Goal: Task Accomplishment & Management: Manage account settings

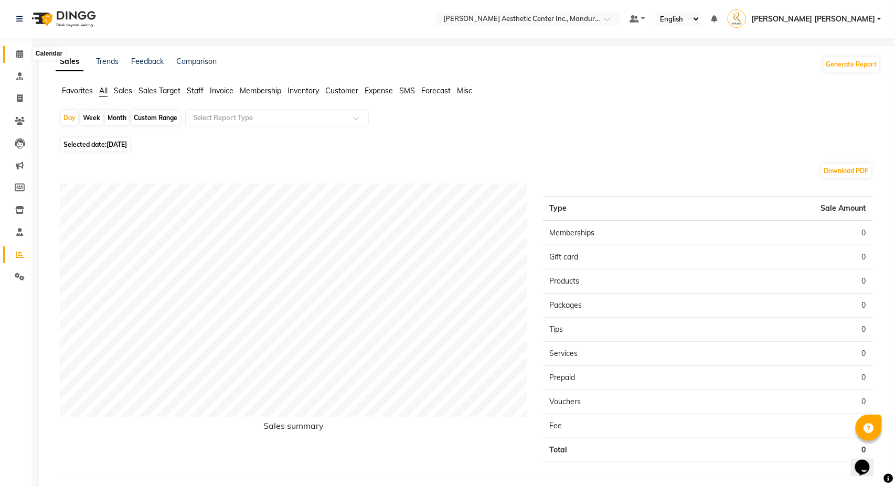
click at [19, 54] on icon at bounding box center [19, 54] width 7 height 8
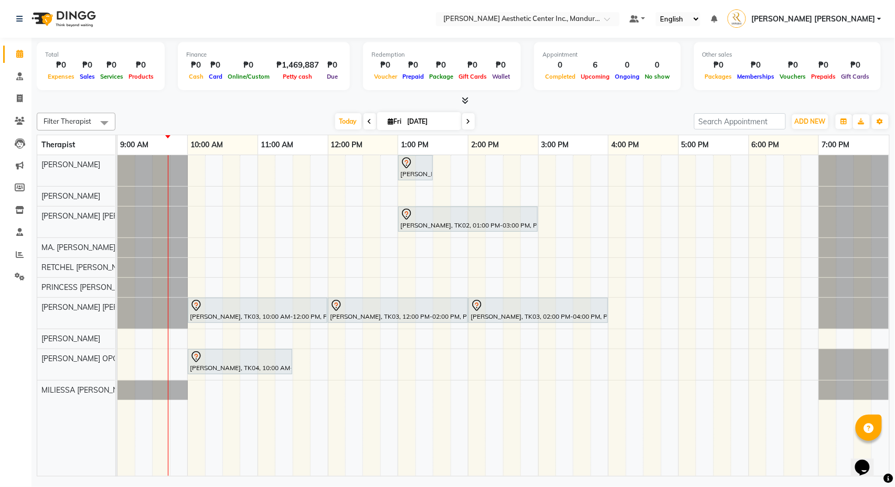
click at [500, 280] on div "[PERSON_NAME], TK01, 01:00 PM-01:30 PM, 360 Hifu Lipo - Face [PERSON_NAME], TK0…" at bounding box center [504, 315] width 772 height 321
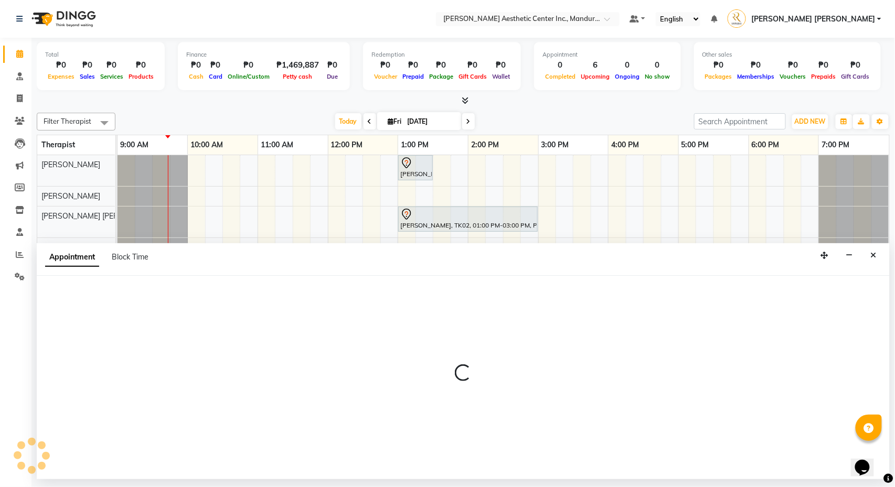
select select "46412"
select select "tentative"
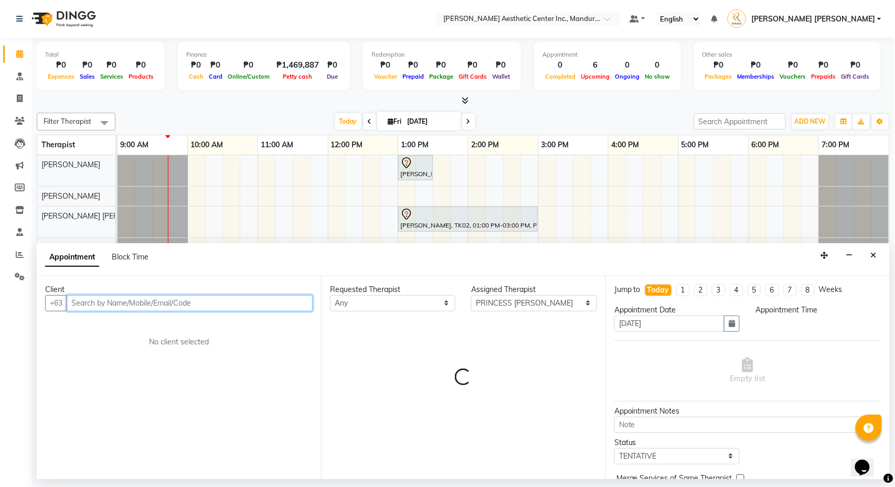
select select "855"
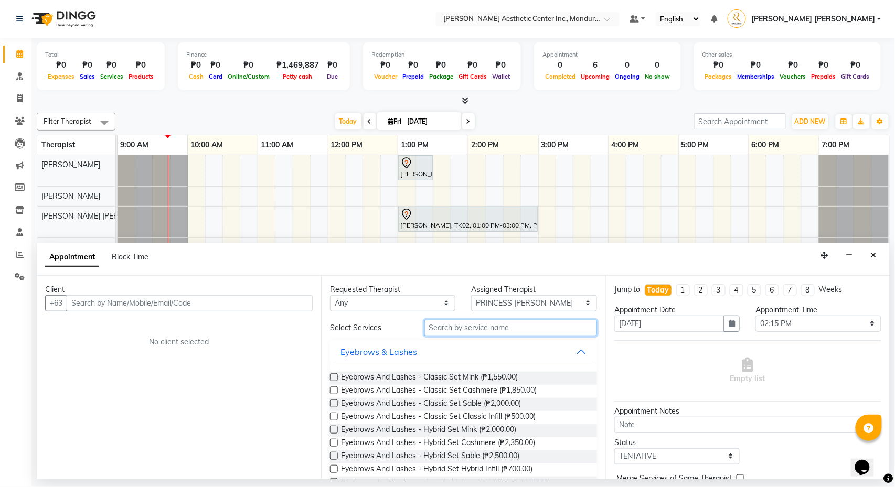
click at [442, 333] on input "text" at bounding box center [510, 328] width 173 height 16
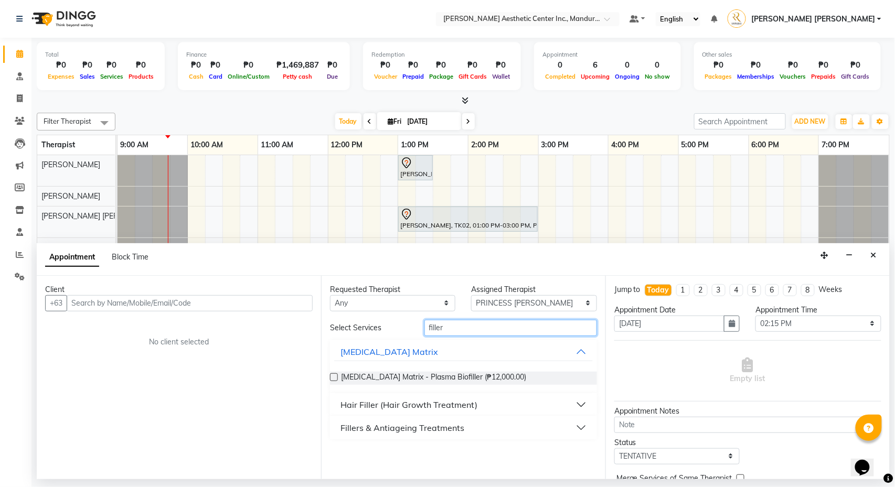
type input "filler"
click at [399, 426] on div "Fillers & Antiageing Treatments" at bounding box center [402, 428] width 124 height 13
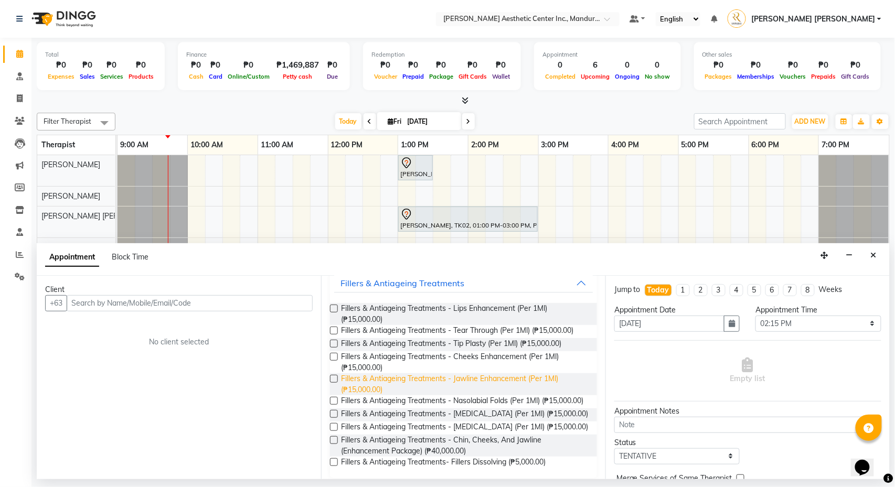
scroll to position [149, 0]
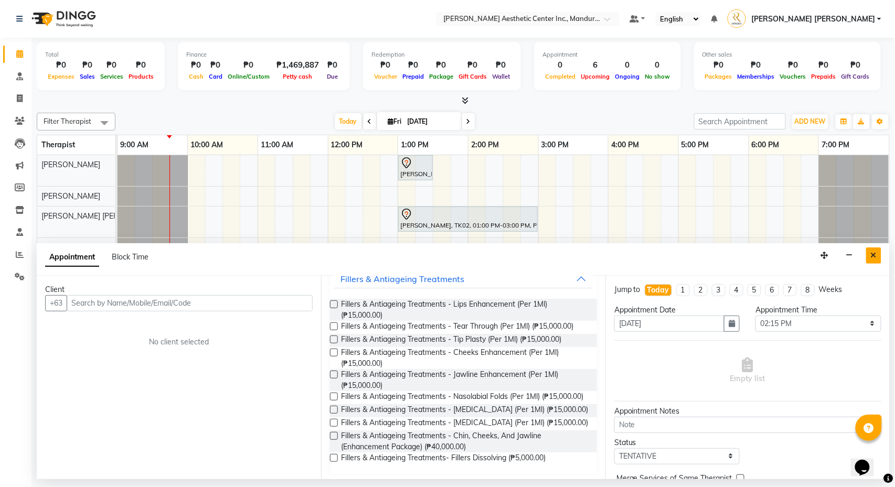
click at [871, 254] on icon "Close" at bounding box center [874, 255] width 6 height 7
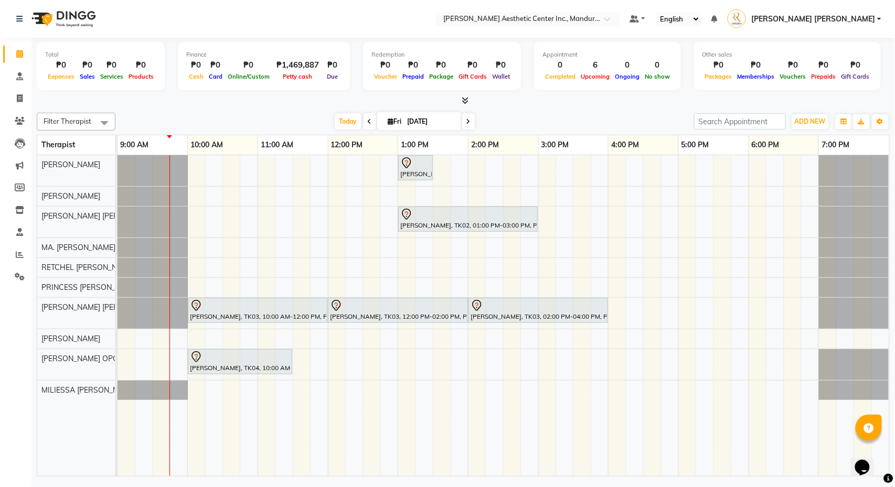
click at [784, 289] on td at bounding box center [774, 315] width 17 height 321
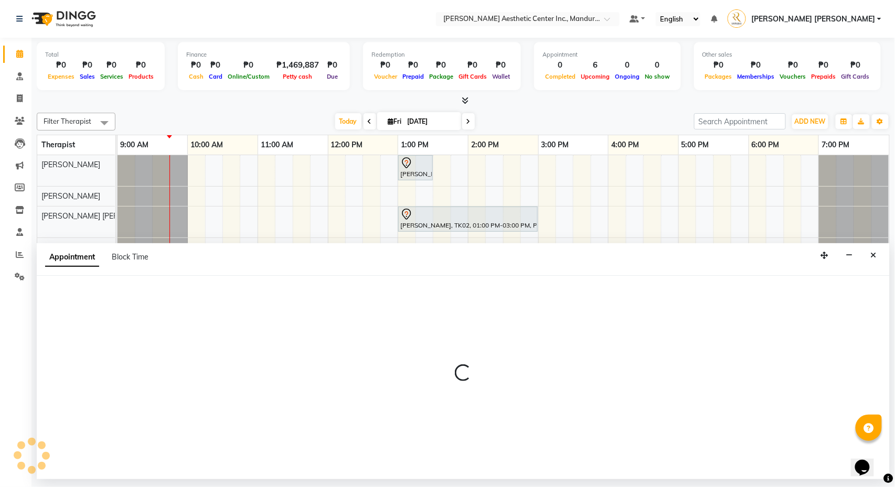
select select "46412"
select select "1095"
select select "tentative"
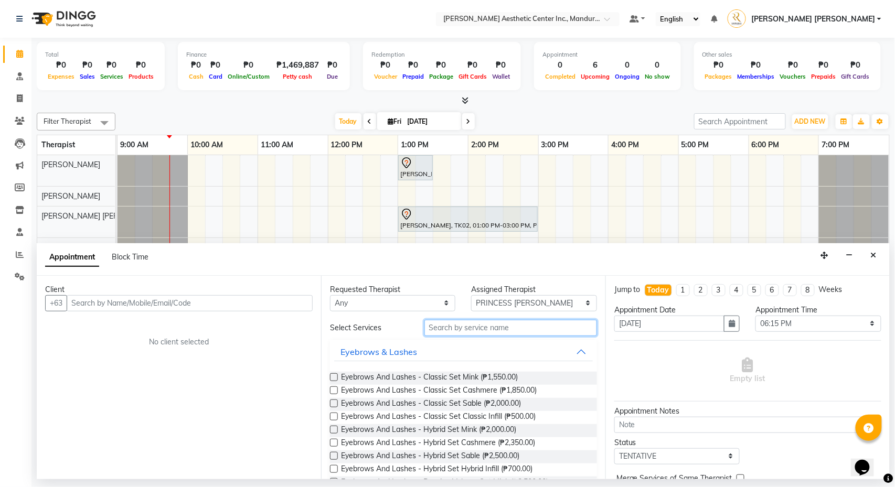
click at [492, 330] on input "text" at bounding box center [510, 328] width 173 height 16
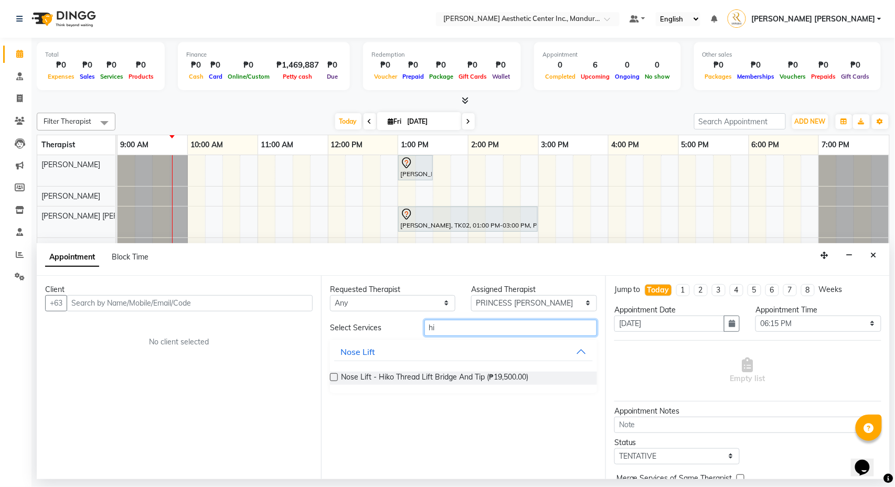
type input "h"
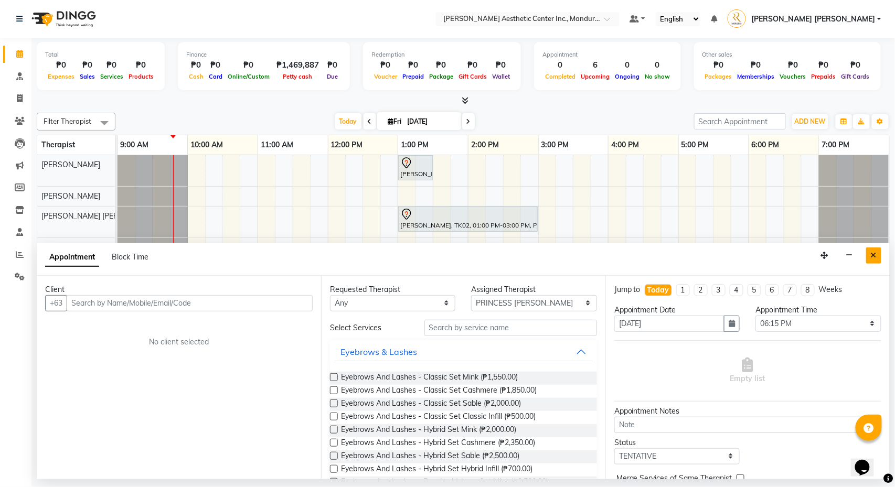
click at [879, 254] on button "Close" at bounding box center [873, 256] width 15 height 16
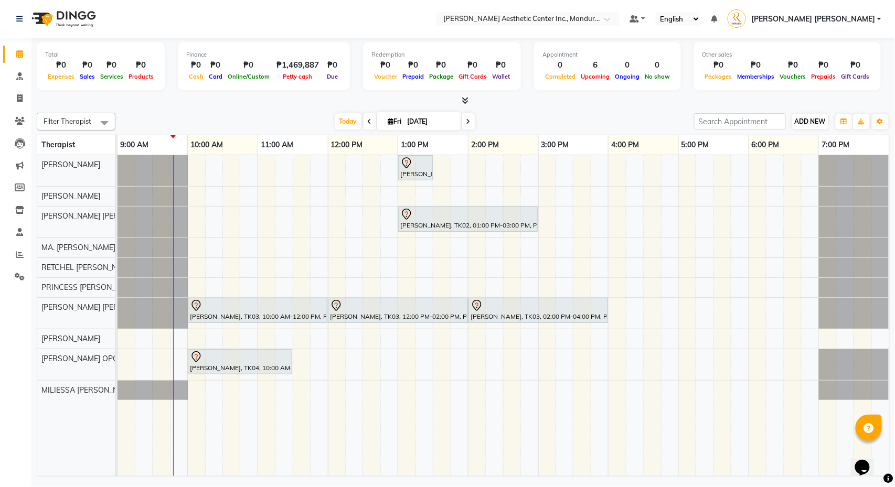
click at [816, 121] on span "ADD NEW" at bounding box center [810, 122] width 31 height 8
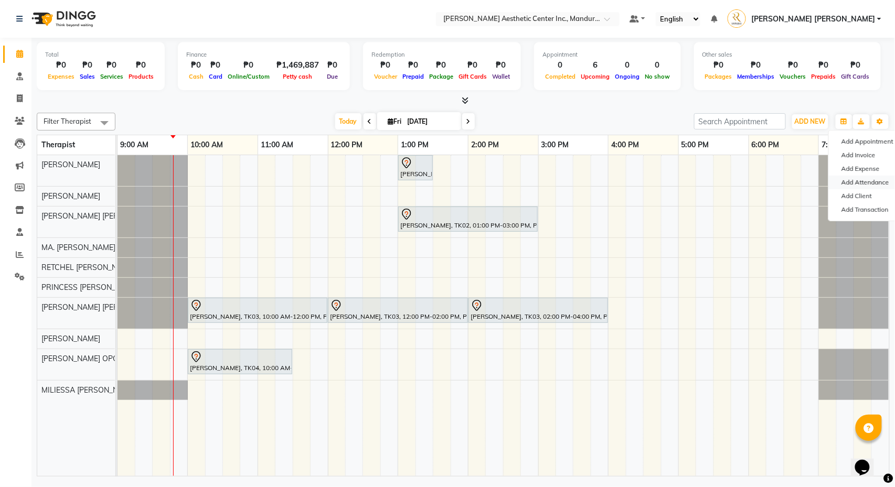
click at [846, 179] on link "Add Attendance" at bounding box center [870, 183] width 83 height 14
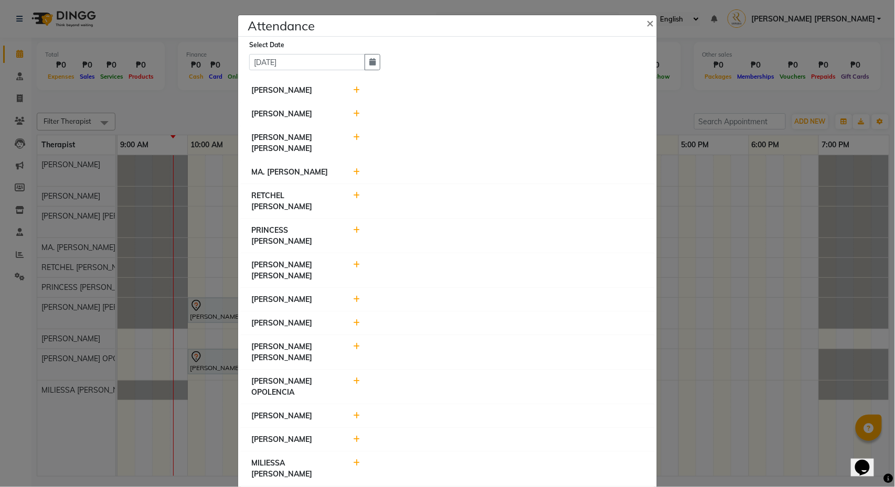
scroll to position [0, 0]
click at [360, 93] on icon at bounding box center [357, 90] width 7 height 7
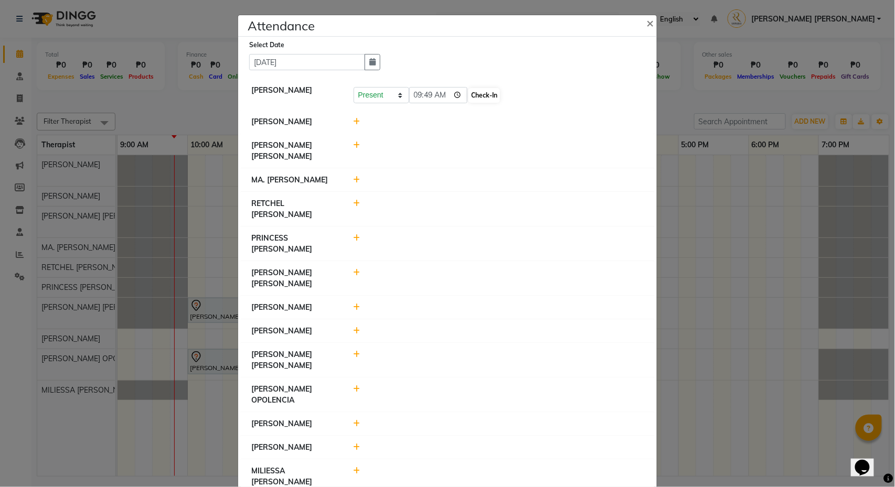
click at [473, 95] on button "Check-In" at bounding box center [483, 95] width 31 height 15
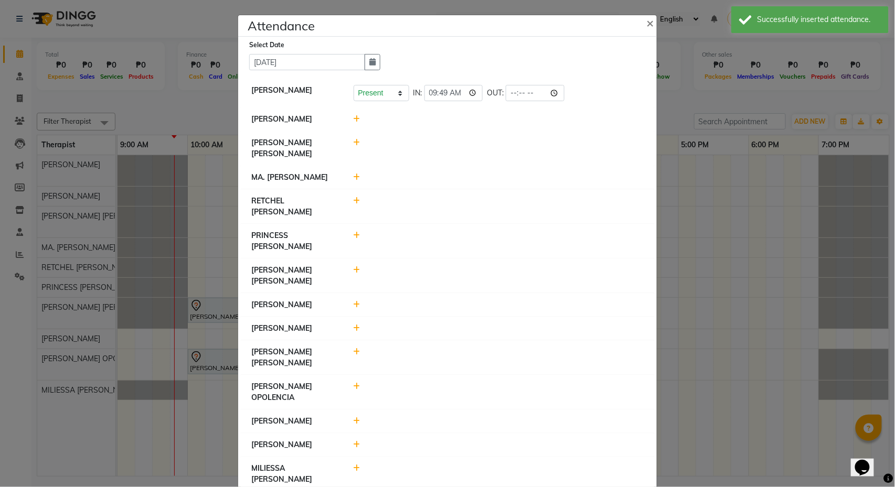
click at [358, 118] on icon at bounding box center [357, 118] width 7 height 7
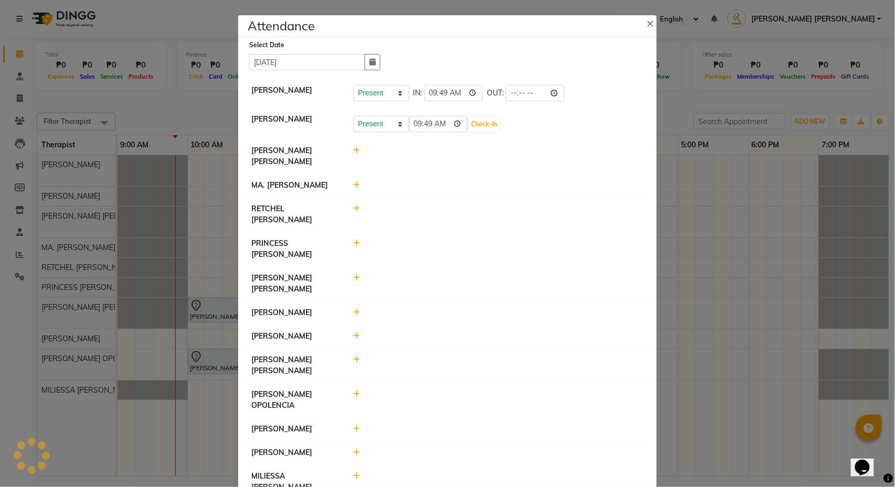
click at [699, 103] on ngb-modal-window "Attendance × Select Date [DATE] [PERSON_NAME] Present Absent Late Half Day Week…" at bounding box center [447, 243] width 895 height 487
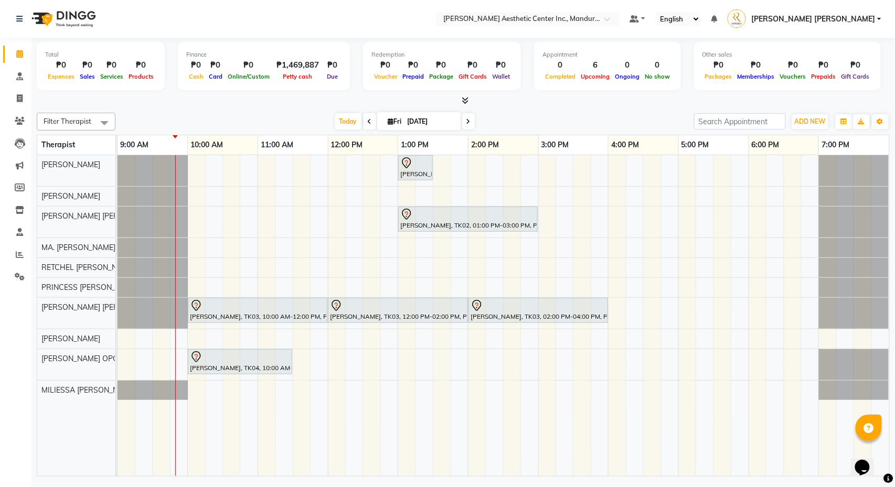
click at [410, 132] on div "Filter Therapist Select All [PERSON_NAME] [PERSON_NAME] [PERSON_NAME] OPOLENCIA…" at bounding box center [463, 293] width 853 height 368
click at [411, 127] on input "[DATE]" at bounding box center [430, 122] width 52 height 16
select select "10"
select select "2025"
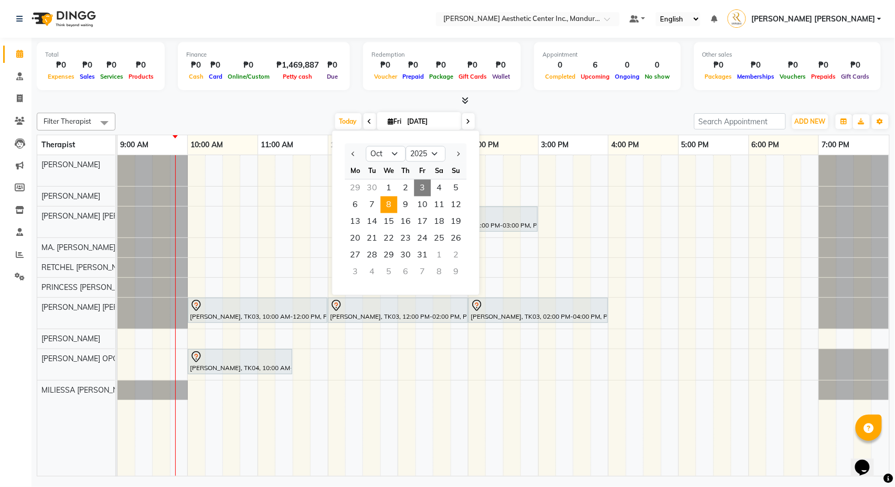
click at [390, 207] on span "8" at bounding box center [389, 205] width 17 height 17
type input "[DATE]"
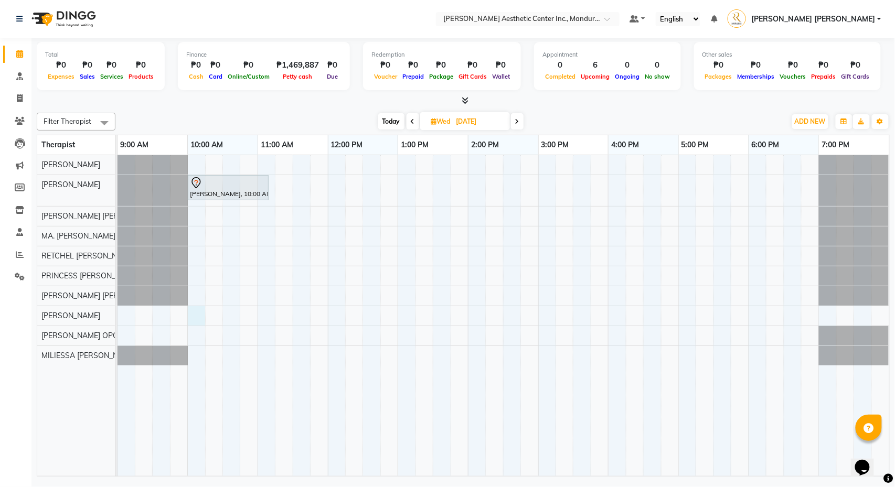
click at [198, 319] on div "[PERSON_NAME], 10:00 AM-11:10 AM, Facial-Pore Clean Regenerate Care" at bounding box center [504, 315] width 772 height 321
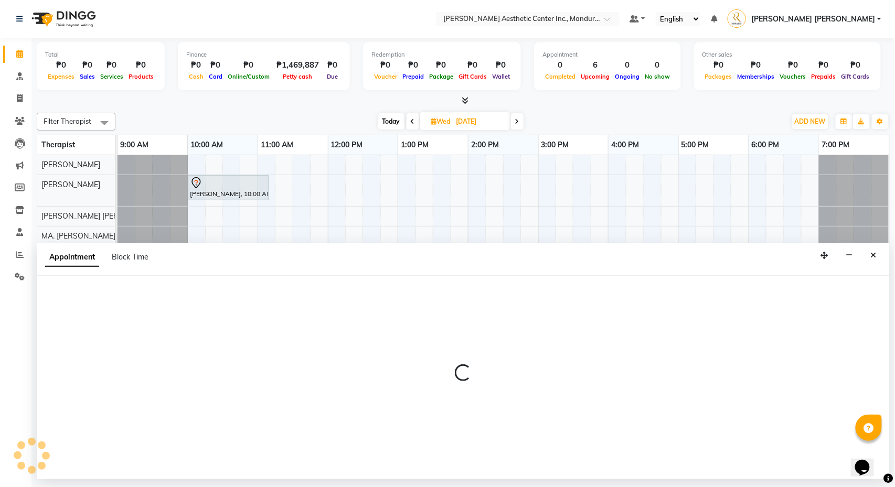
select select "46433"
select select "600"
select select "tentative"
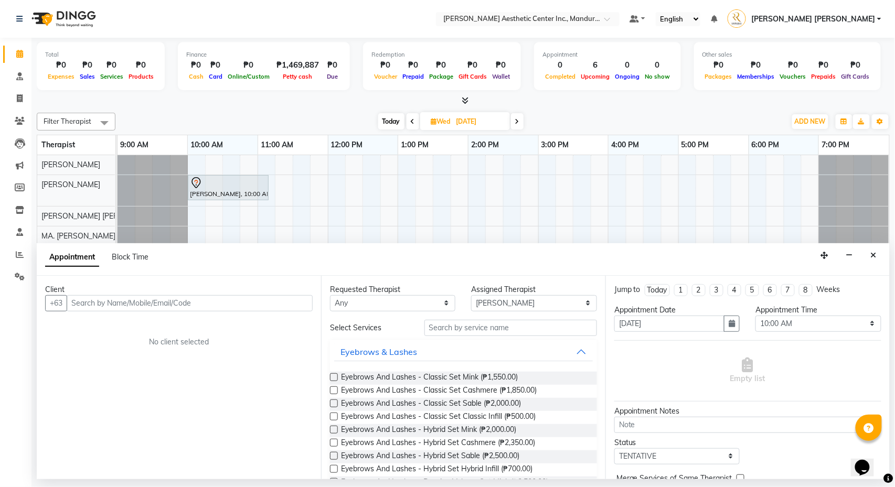
click at [645, 109] on div "Filter Therapist Select All [PERSON_NAME] [PERSON_NAME] [PERSON_NAME] OPOLENCIA…" at bounding box center [463, 293] width 853 height 368
click at [146, 307] on input "text" at bounding box center [190, 303] width 246 height 16
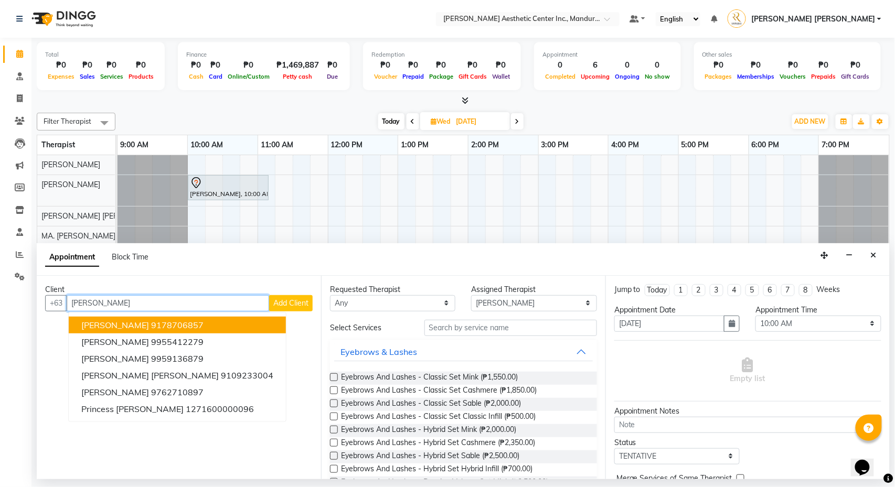
type input "[PERSON_NAME]"
click at [295, 305] on span "Add Client" at bounding box center [290, 302] width 35 height 9
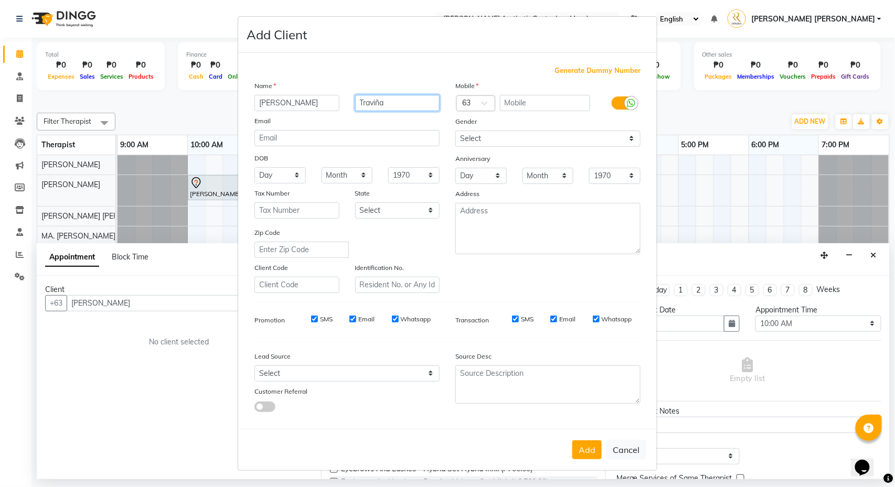
type input "Traviña"
click at [527, 107] on input "text" at bounding box center [545, 103] width 91 height 16
type input "9457721309"
select select "[DEMOGRAPHIC_DATA]"
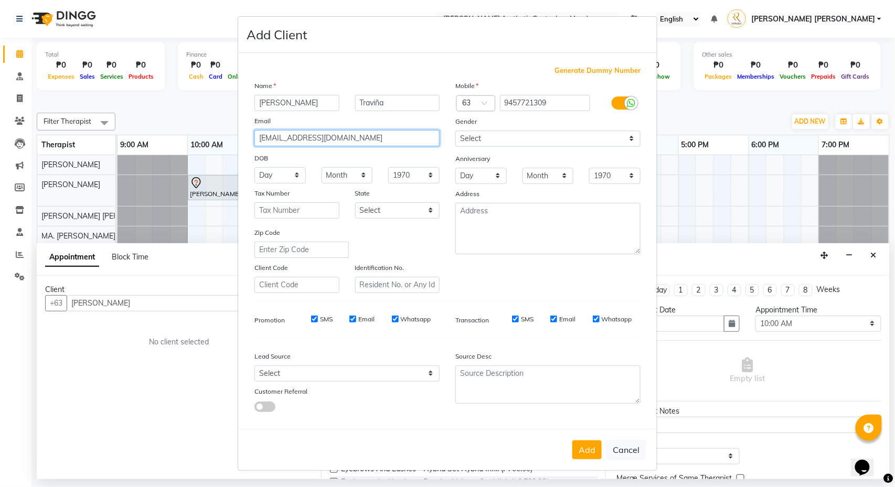
type input "[EMAIL_ADDRESS][DOMAIN_NAME]"
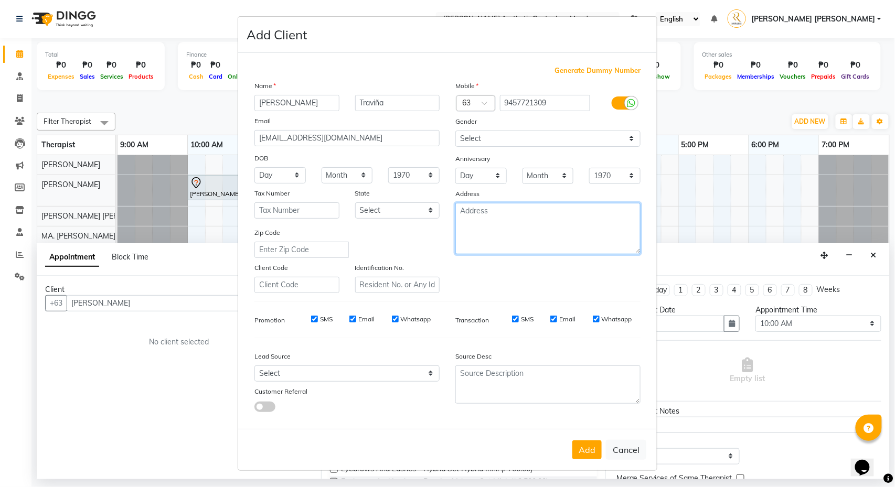
click at [492, 232] on textarea at bounding box center [547, 228] width 185 height 51
select select "11"
select select "1991"
click at [504, 219] on textarea at bounding box center [547, 228] width 185 height 51
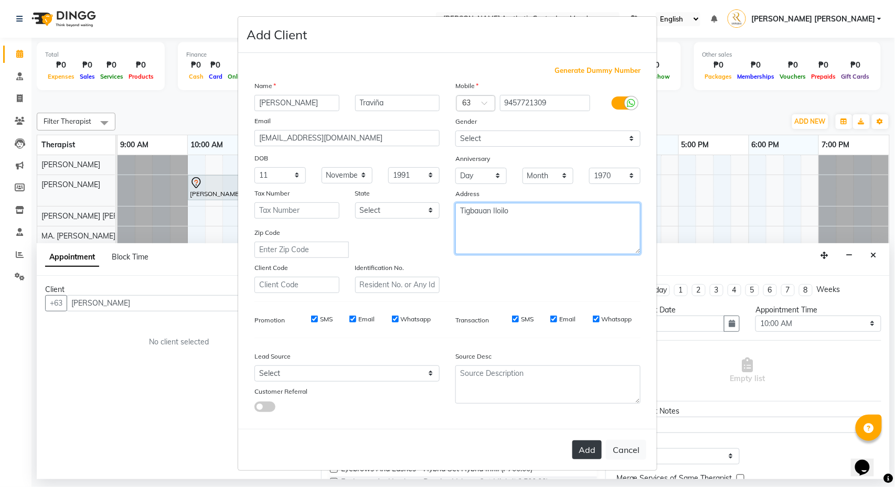
type textarea "Tigbauan Iloilo"
click at [586, 447] on button "Add" at bounding box center [586, 450] width 29 height 19
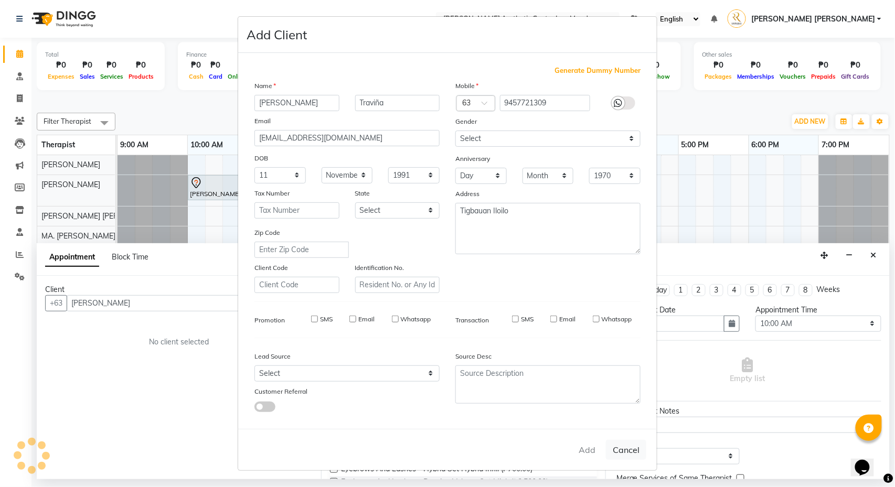
type input "9457721309"
select select
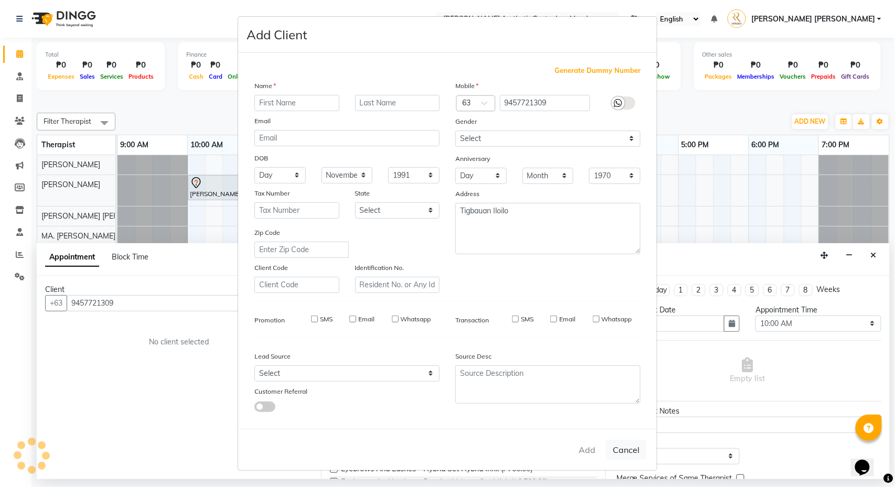
select select
checkbox input "false"
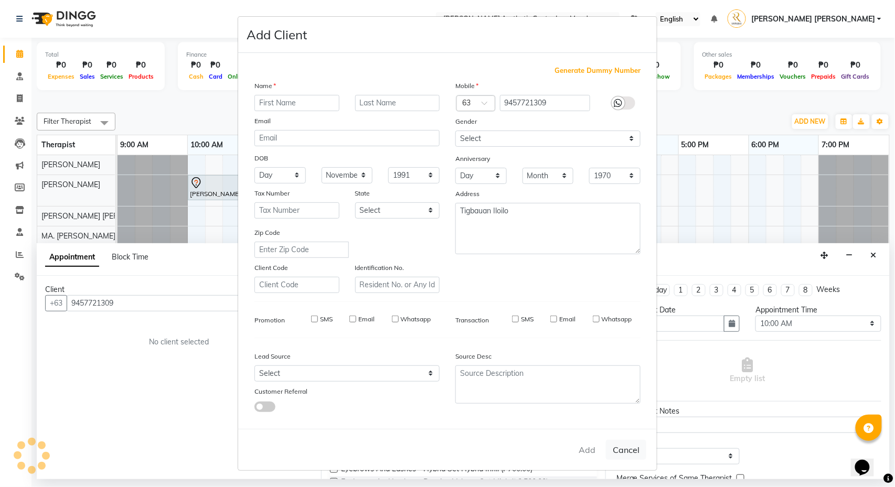
checkbox input "false"
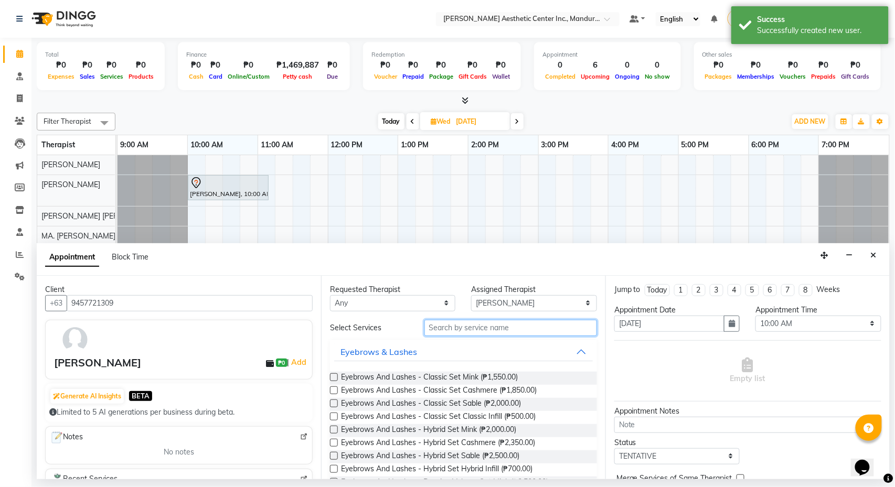
click at [450, 330] on input "text" at bounding box center [510, 328] width 173 height 16
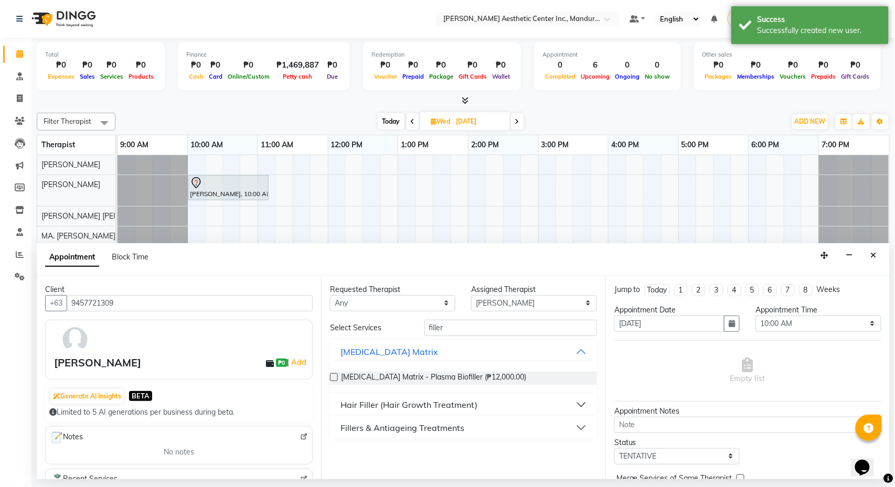
click at [397, 432] on div "Fillers & Antiageing Treatments" at bounding box center [402, 428] width 124 height 13
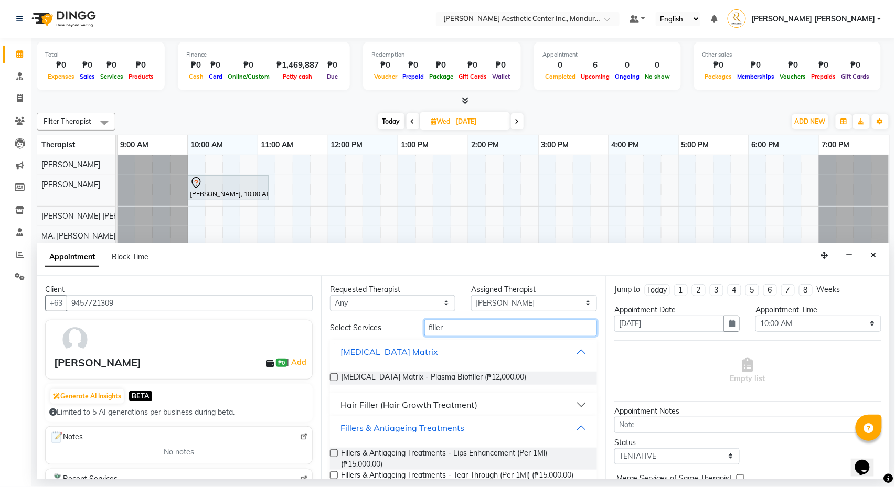
click at [456, 330] on input "filler" at bounding box center [510, 328] width 173 height 16
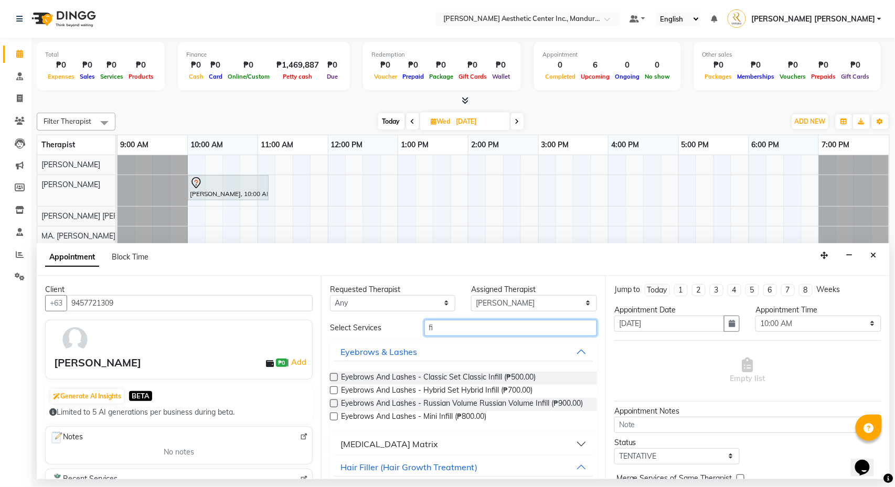
type input "f"
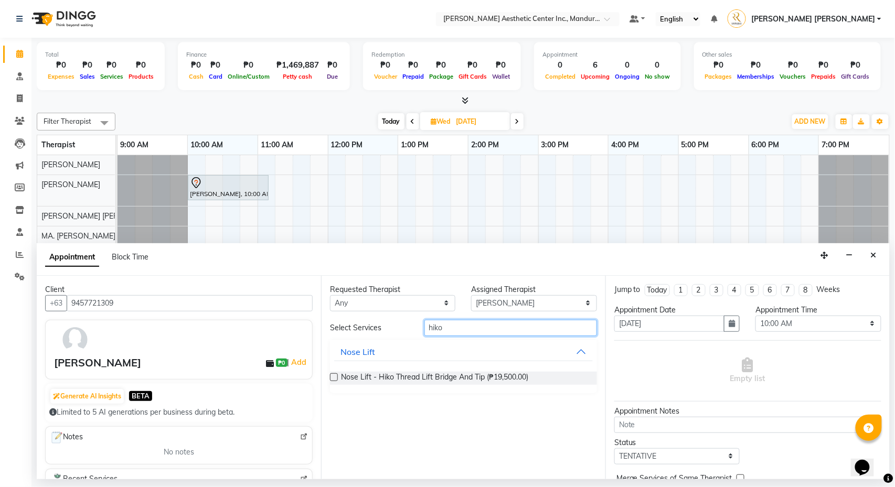
type input "hiko"
click at [332, 379] on label at bounding box center [334, 377] width 8 height 8
click at [332, 379] on input "checkbox" at bounding box center [333, 378] width 7 height 7
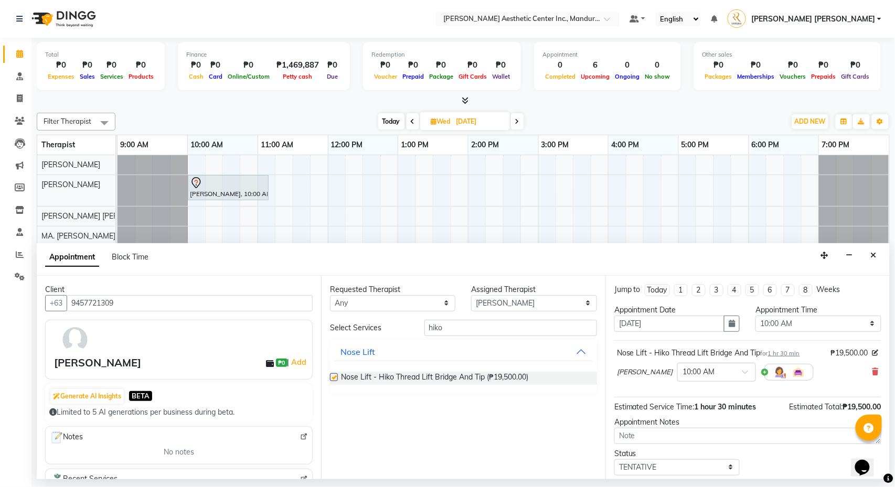
checkbox input "false"
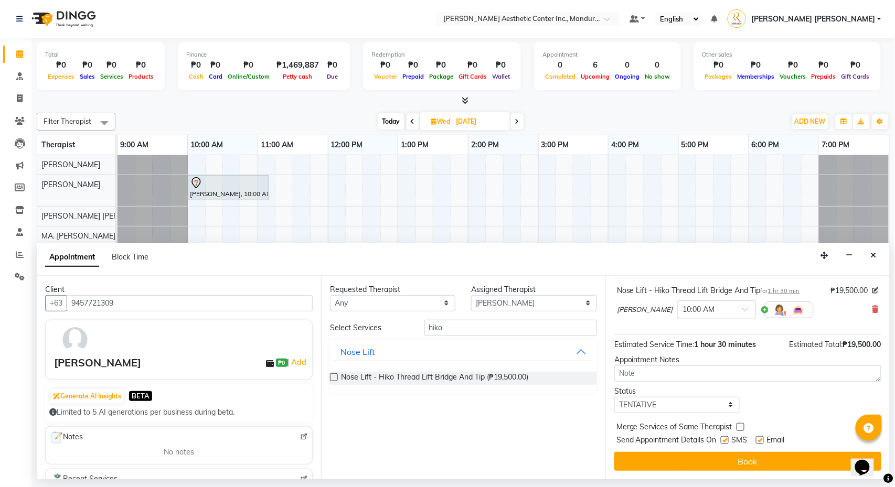
scroll to position [66, 0]
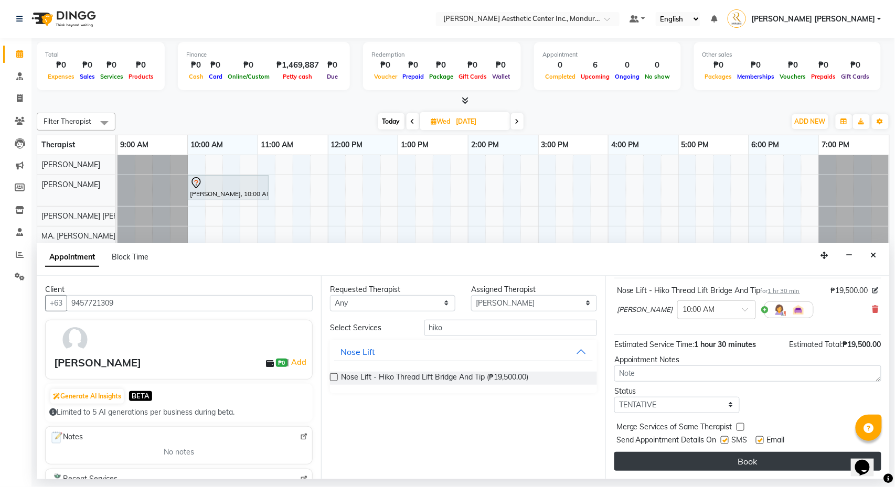
click at [770, 465] on button "Book" at bounding box center [747, 461] width 267 height 19
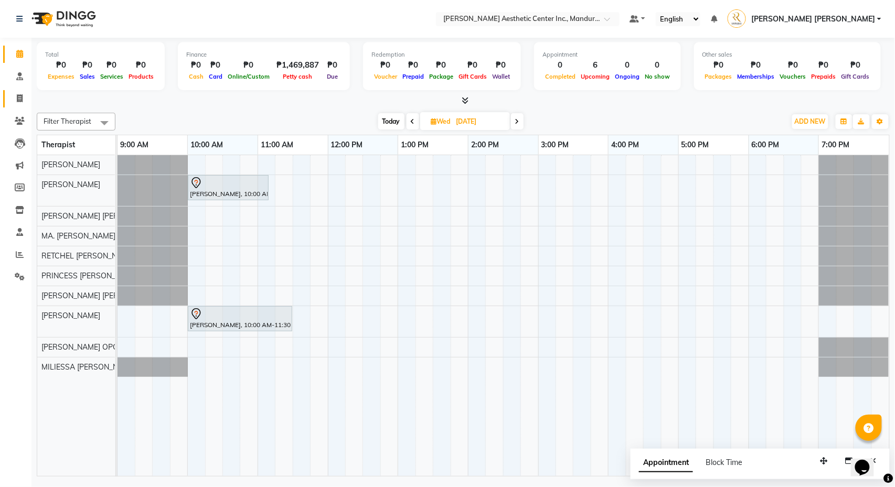
click at [22, 103] on link "Invoice" at bounding box center [15, 98] width 25 height 17
select select "service"
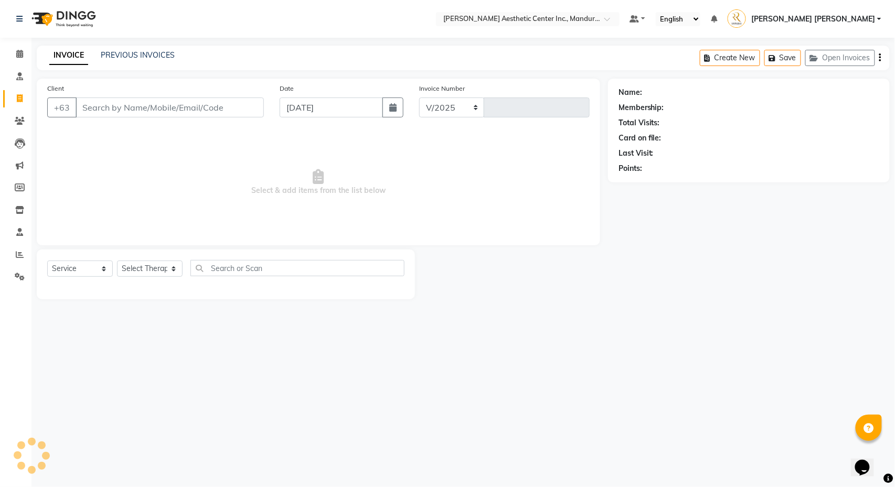
select select "6259"
type input "1243"
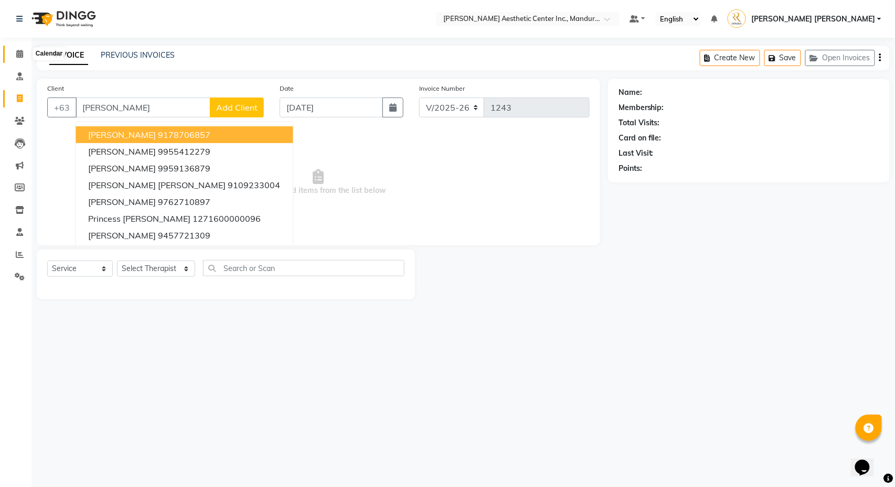
type input "[PERSON_NAME]"
click at [24, 57] on span at bounding box center [19, 54] width 18 height 12
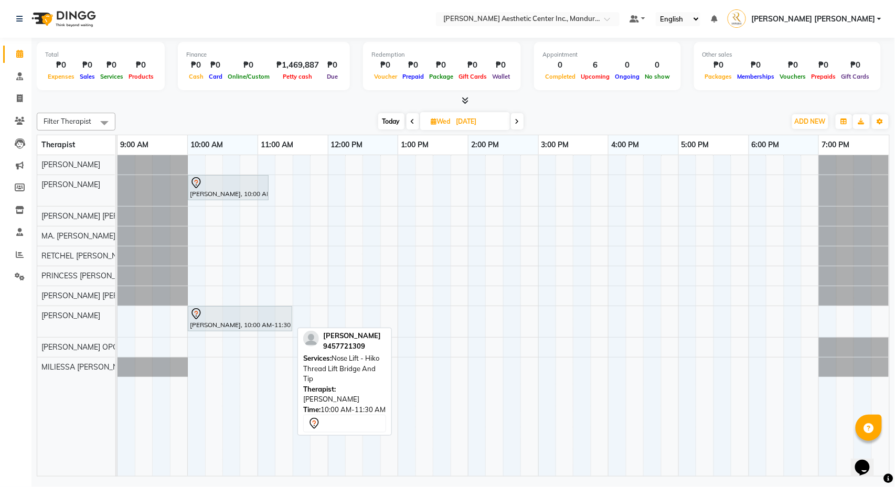
click at [257, 321] on div at bounding box center [240, 314] width 100 height 13
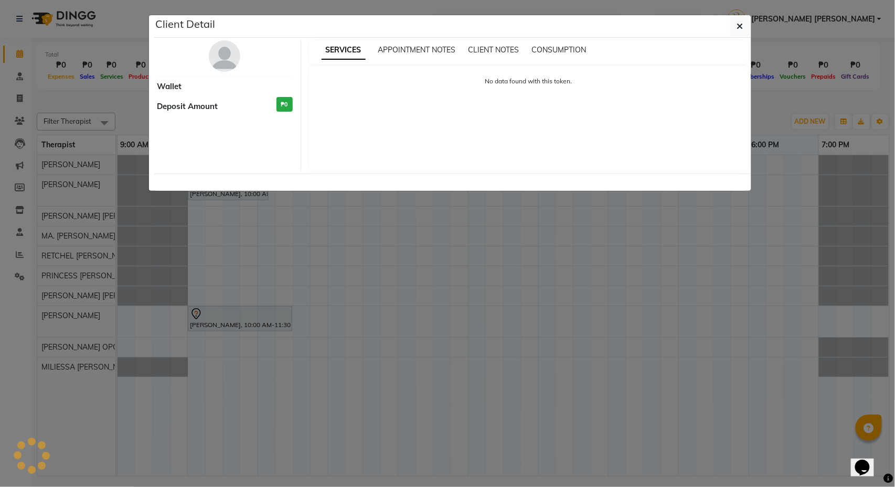
select select "7"
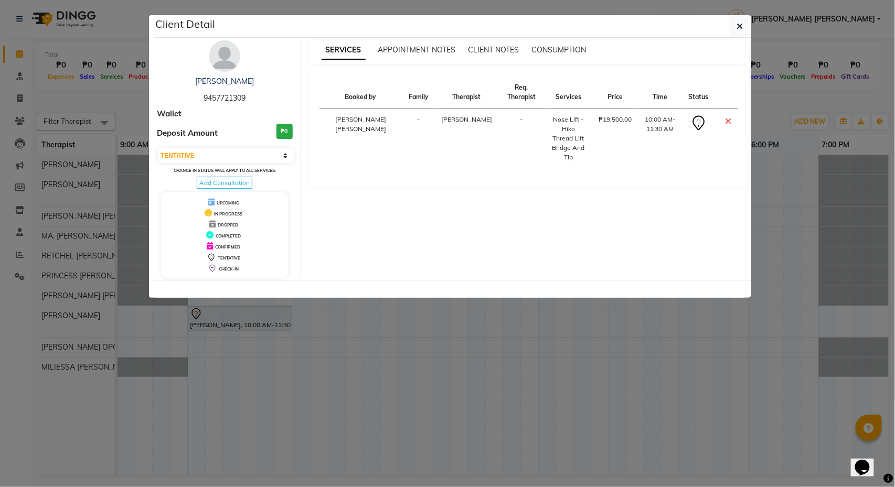
click at [764, 122] on ngb-modal-window "Client Detail [PERSON_NAME] 9457721309 Wallet Deposit Amount ₱0 Select CONFIRME…" at bounding box center [447, 243] width 895 height 487
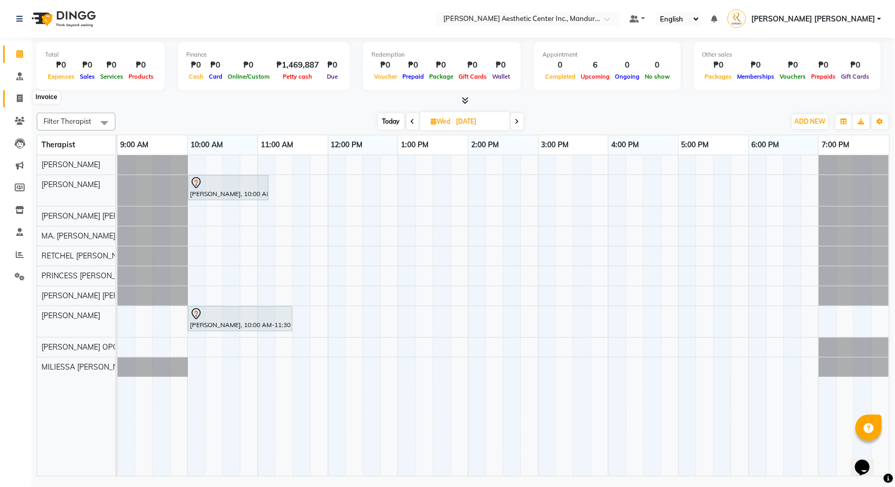
click at [21, 98] on icon at bounding box center [20, 98] width 6 height 8
select select "service"
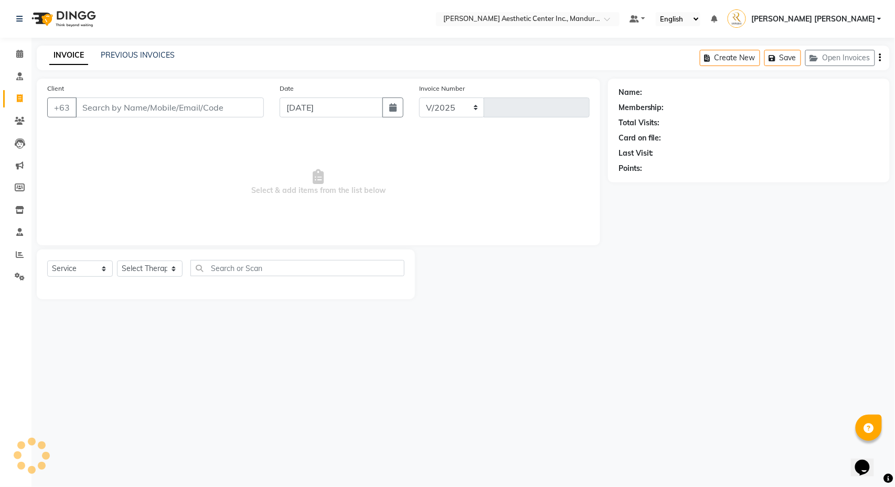
select select "6259"
type input "1243"
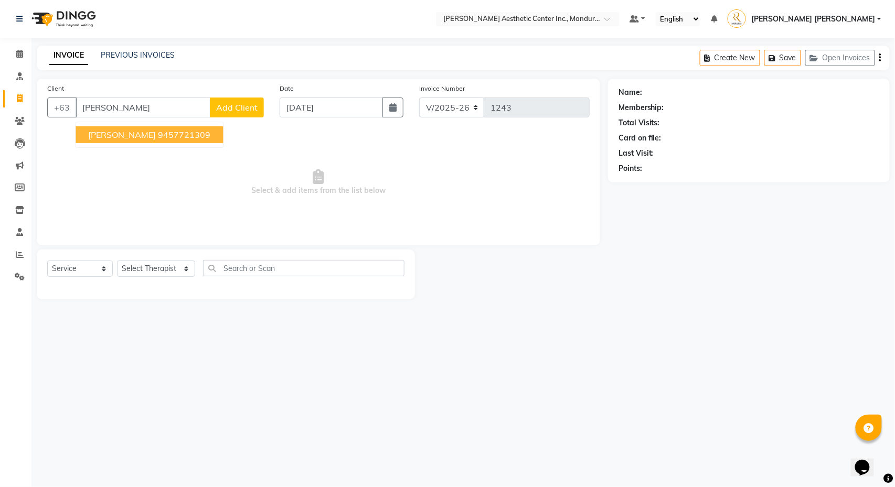
click at [131, 139] on span "[PERSON_NAME]" at bounding box center [123, 135] width 68 height 10
type input "9457721309"
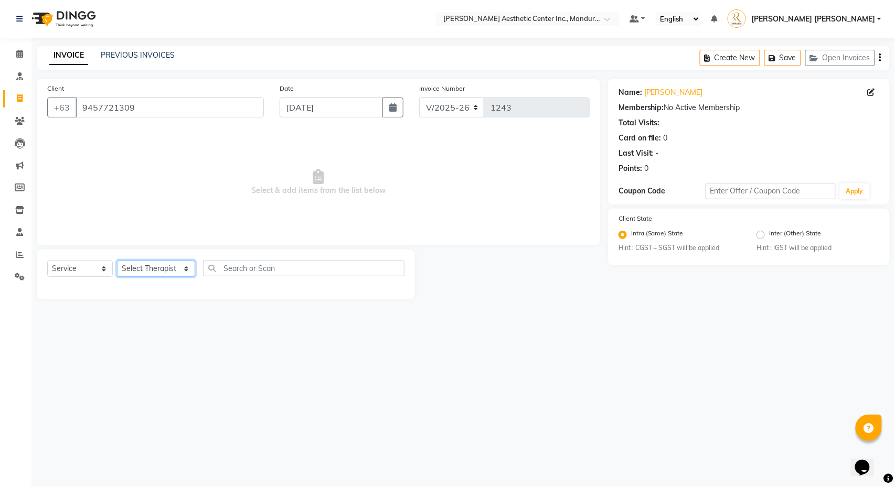
select select "46433"
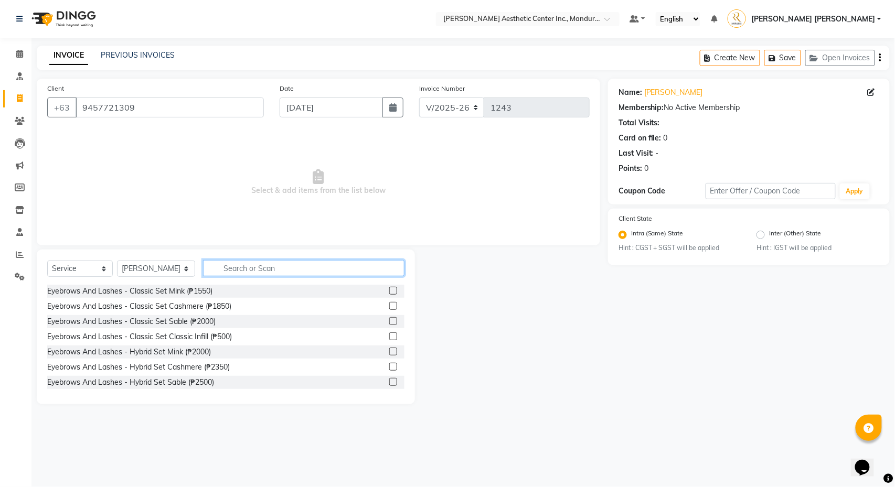
click at [320, 266] on input "text" at bounding box center [303, 268] width 201 height 16
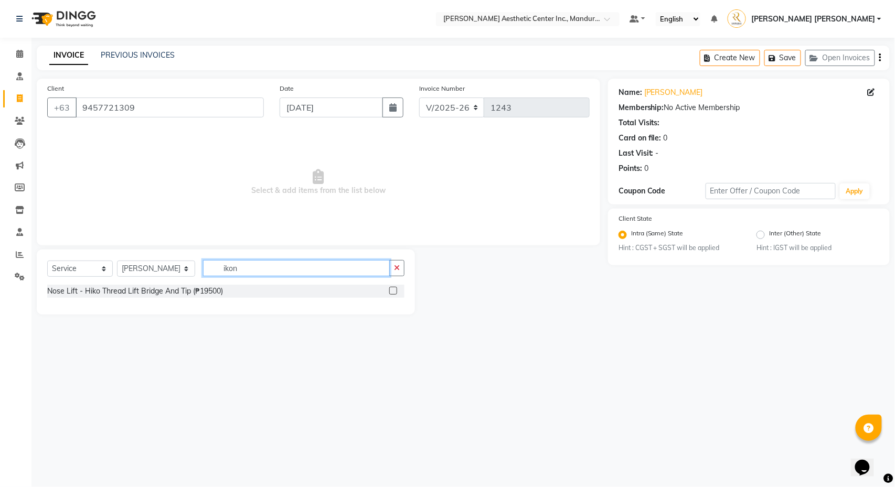
type input "ikon"
drag, startPoint x: 320, startPoint y: 266, endPoint x: 393, endPoint y: 292, distance: 77.6
click at [393, 292] on label at bounding box center [393, 291] width 8 height 8
click at [393, 292] on input "checkbox" at bounding box center [392, 291] width 7 height 7
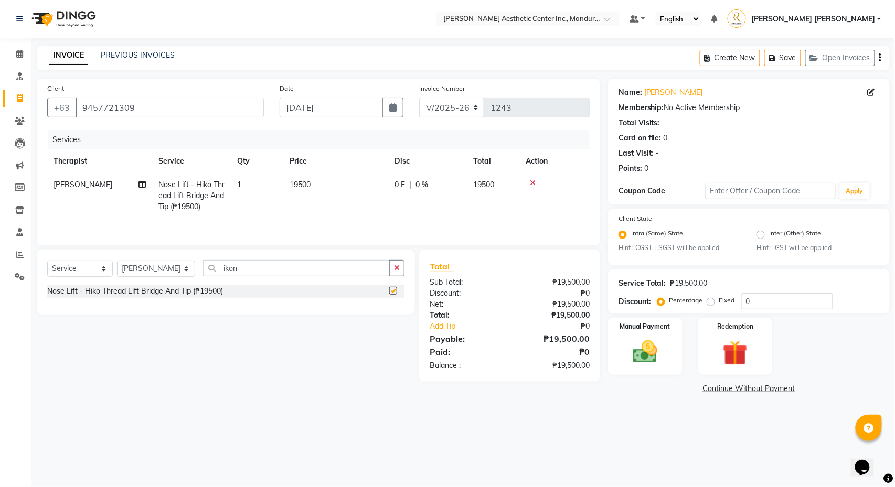
checkbox input "false"
click at [308, 187] on span "19500" at bounding box center [300, 184] width 21 height 9
select select "46433"
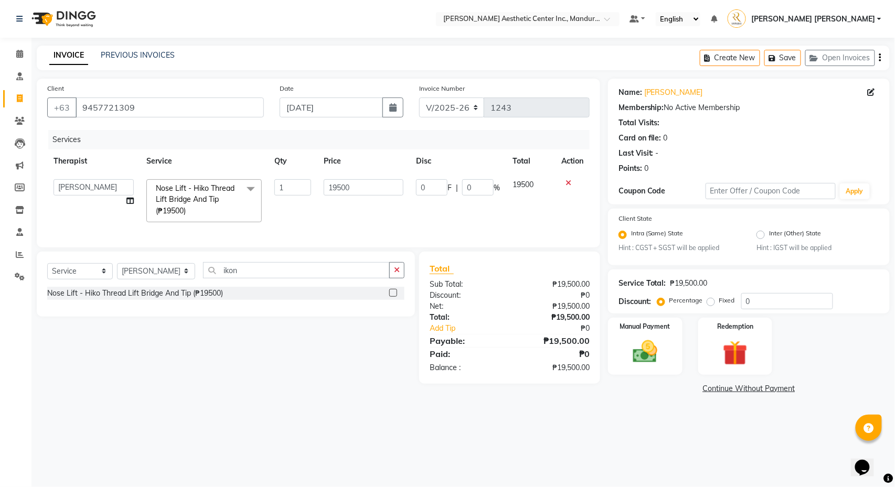
click at [362, 200] on td "19500" at bounding box center [363, 201] width 92 height 56
click at [357, 188] on input "19500" at bounding box center [364, 187] width 80 height 16
type input "1"
type input "1000"
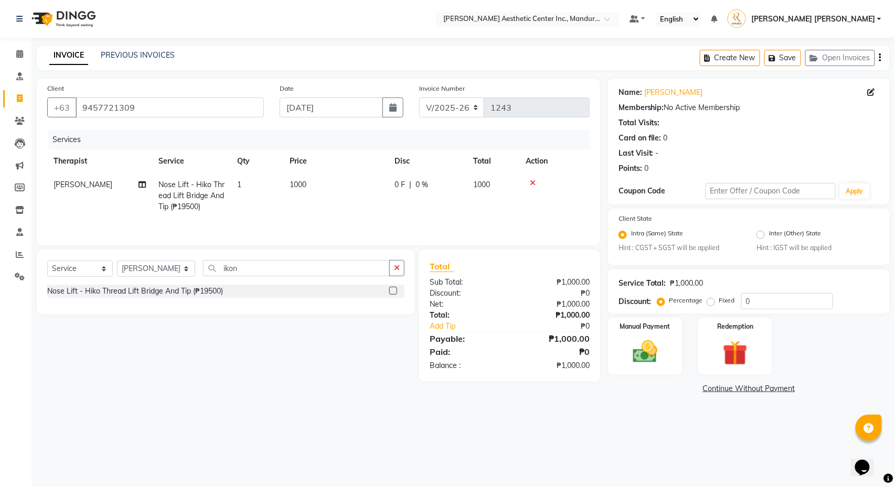
click at [409, 214] on td "0 F | 0 %" at bounding box center [427, 196] width 79 height 46
select select "46433"
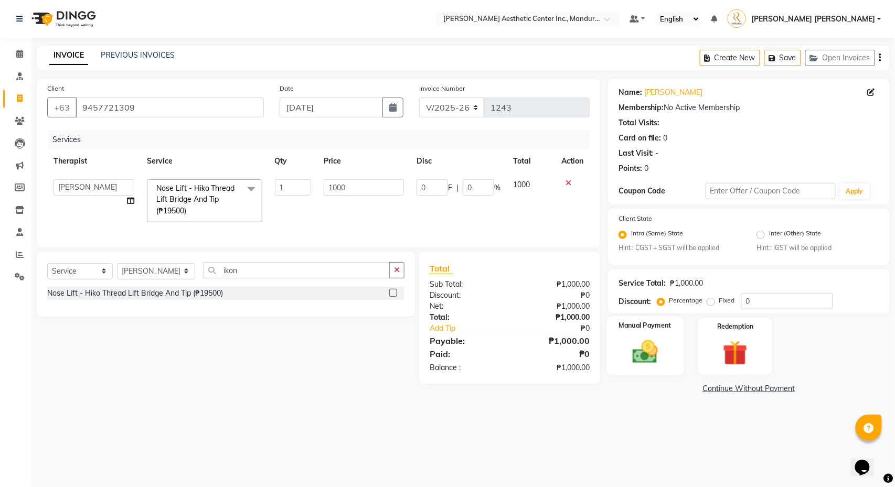
click at [671, 338] on div "Manual Payment" at bounding box center [644, 346] width 77 height 59
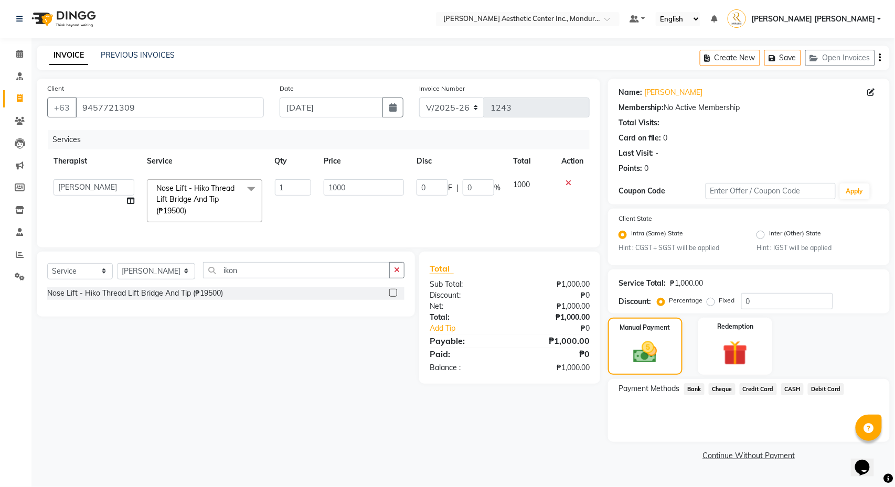
click at [804, 393] on span "CASH" at bounding box center [792, 389] width 23 height 12
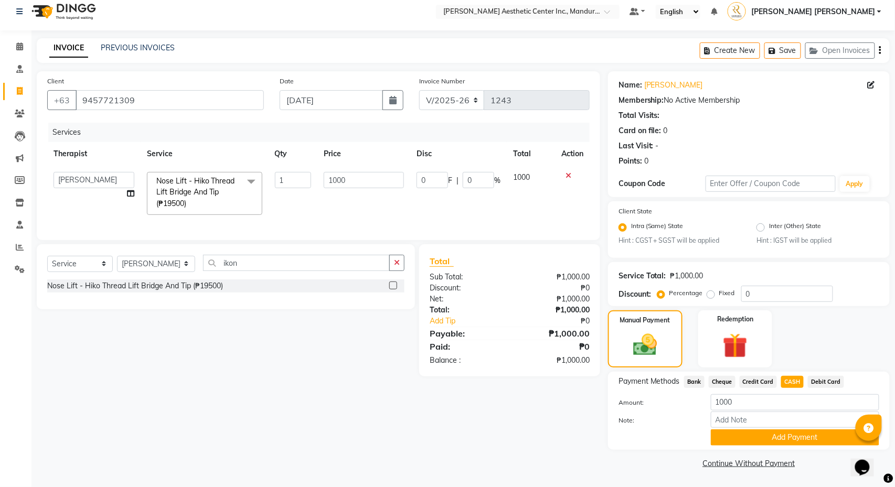
scroll to position [7, 0]
click at [778, 438] on button "Add Payment" at bounding box center [795, 438] width 168 height 16
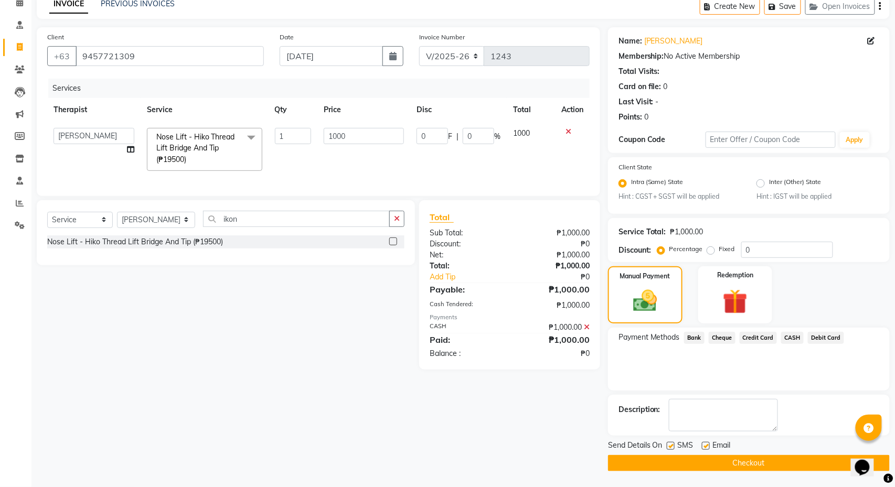
scroll to position [53, 0]
click at [762, 461] on button "Checkout" at bounding box center [749, 463] width 282 height 16
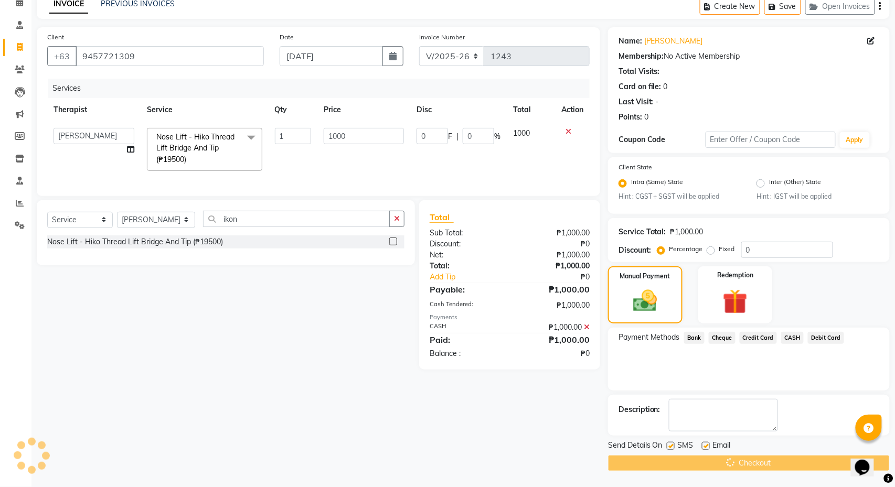
scroll to position [58, 0]
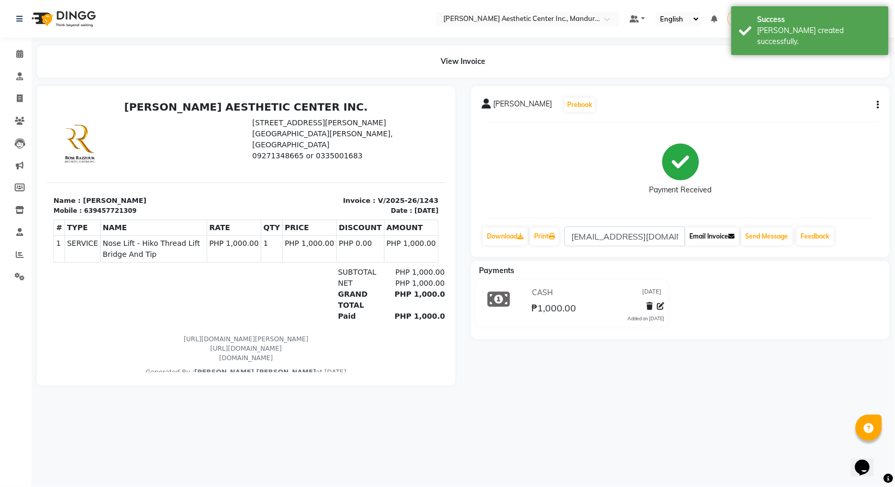
click at [716, 232] on button "Email Invoice" at bounding box center [713, 237] width 54 height 18
click at [769, 237] on button "Send Message" at bounding box center [766, 237] width 51 height 18
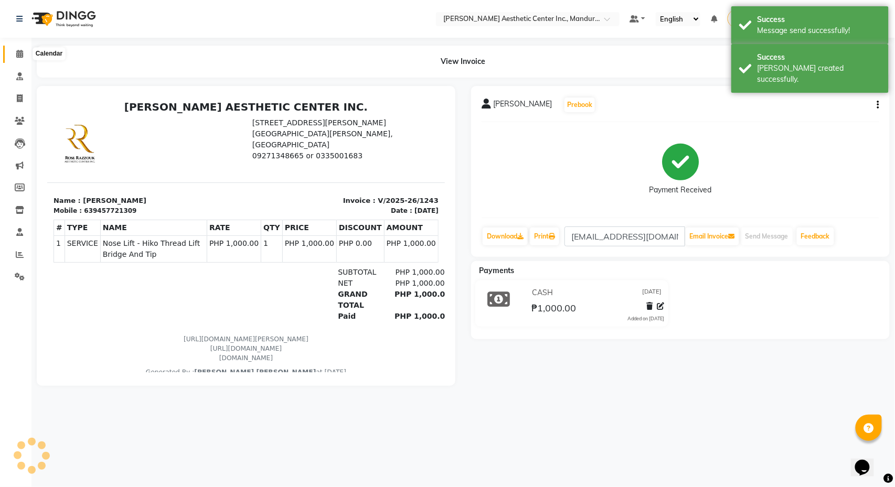
click at [16, 57] on icon at bounding box center [19, 54] width 7 height 8
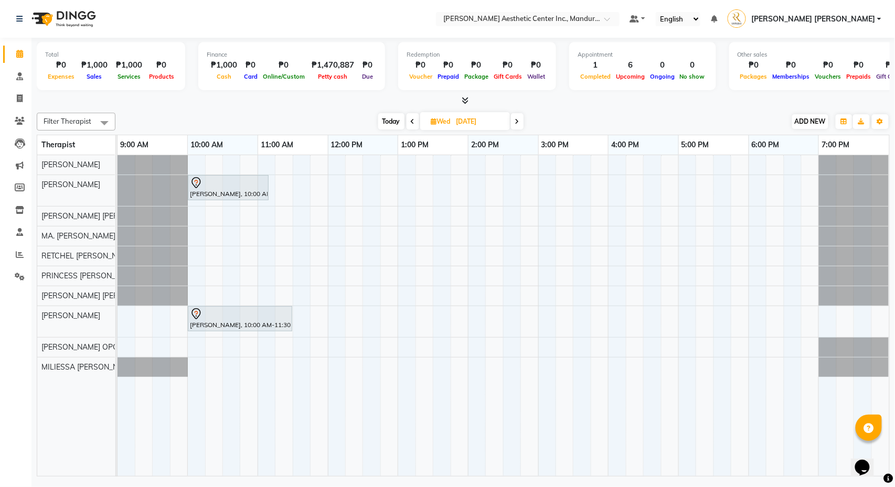
click at [809, 120] on span "ADD NEW" at bounding box center [810, 122] width 31 height 8
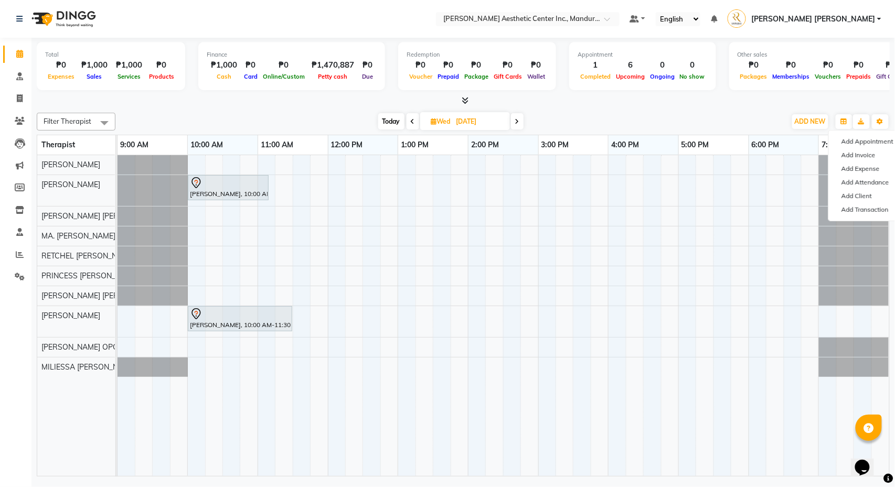
click at [613, 114] on div "[DATE] [DATE]" at bounding box center [451, 122] width 660 height 16
click at [391, 120] on span "Today" at bounding box center [391, 121] width 26 height 16
type input "[DATE]"
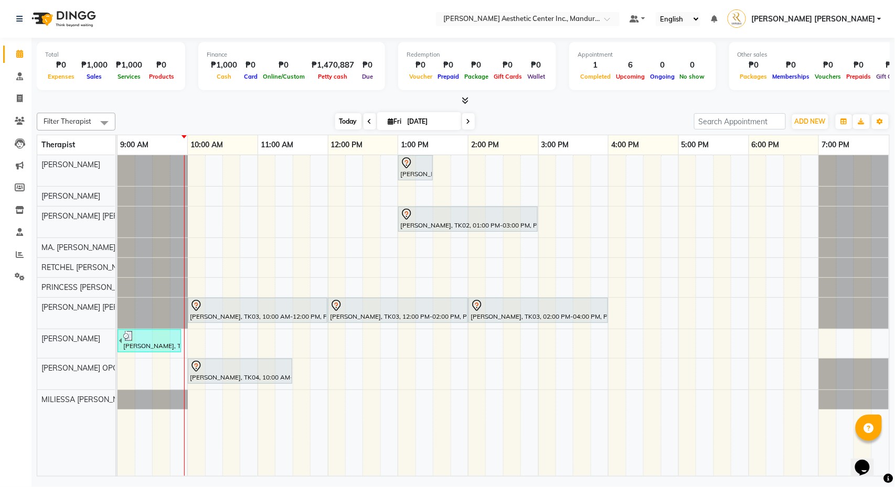
click at [341, 116] on span "Today" at bounding box center [348, 121] width 26 height 16
click at [806, 118] on span "ADD NEW" at bounding box center [810, 122] width 31 height 8
click at [800, 179] on link "Add Attendance" at bounding box center [786, 183] width 83 height 14
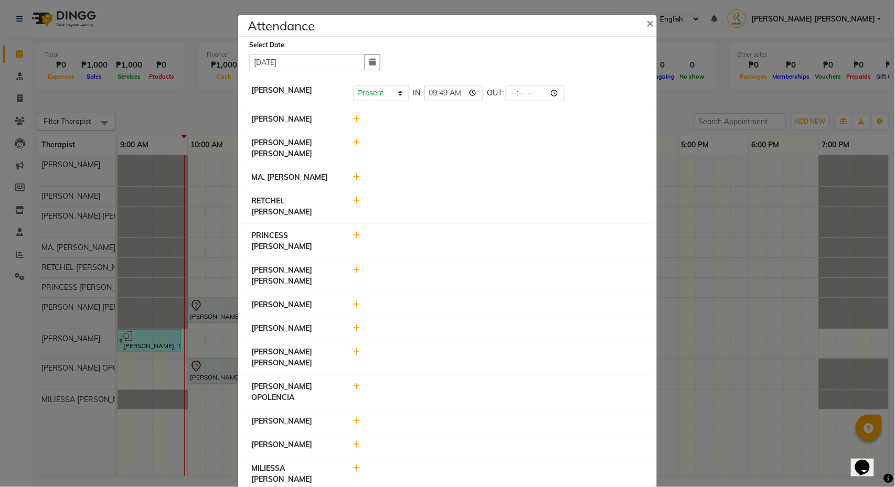
click at [357, 123] on icon at bounding box center [357, 118] width 7 height 7
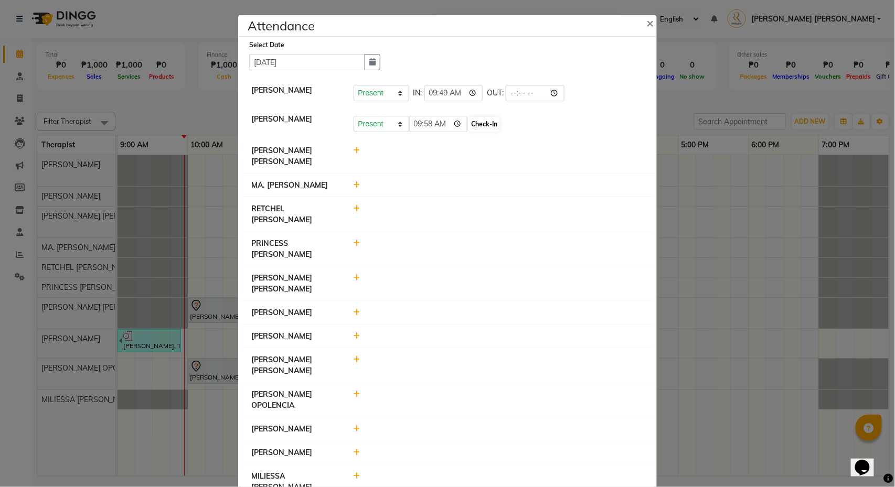
click at [473, 124] on button "Check-In" at bounding box center [483, 124] width 31 height 15
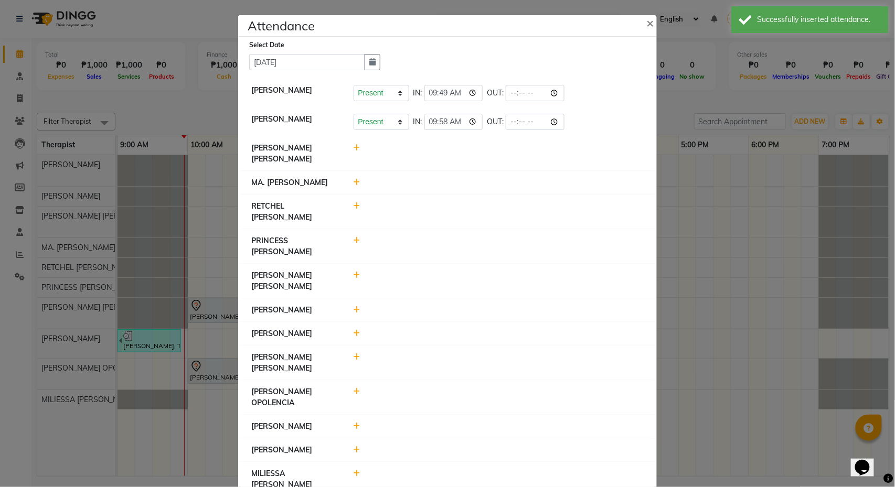
click at [357, 147] on icon at bounding box center [357, 147] width 7 height 7
click at [483, 150] on button "Check-In" at bounding box center [483, 153] width 31 height 15
click at [358, 183] on icon at bounding box center [357, 182] width 7 height 7
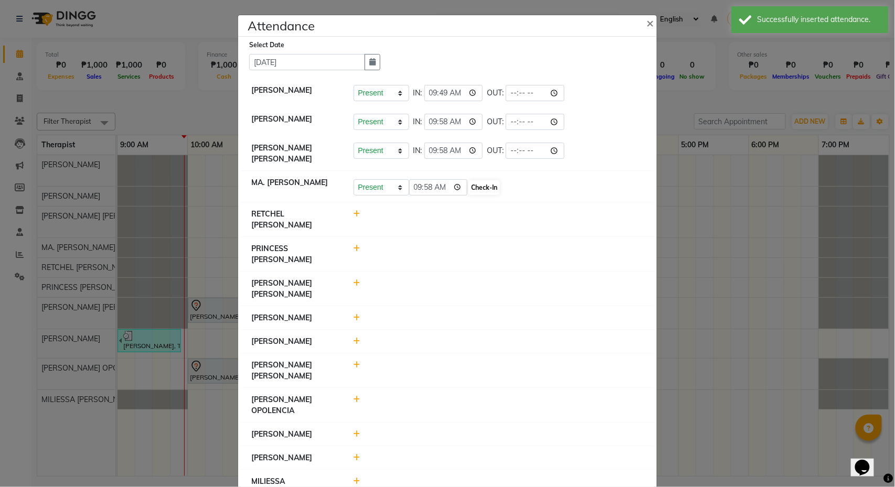
click at [477, 186] on button "Check-In" at bounding box center [483, 187] width 31 height 15
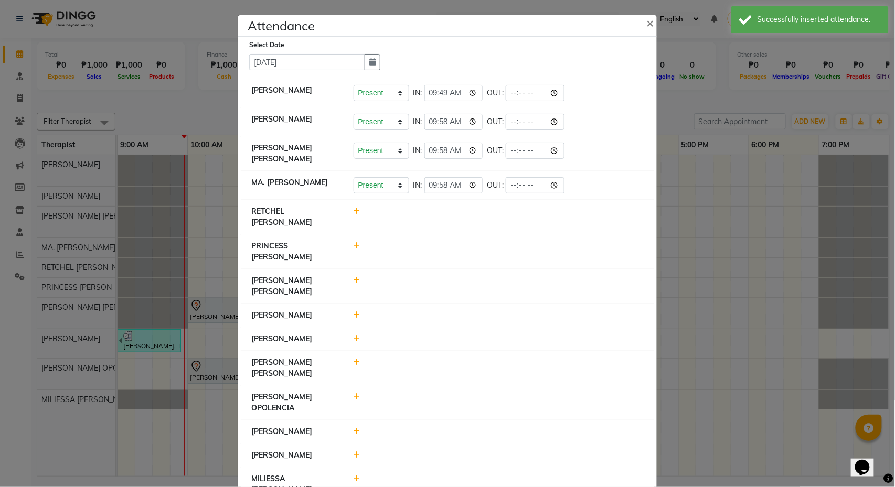
click at [356, 207] on li "RETCHEL [PERSON_NAME]" at bounding box center [447, 217] width 413 height 35
click at [356, 215] on icon at bounding box center [357, 211] width 7 height 7
click at [477, 221] on button "Check-In" at bounding box center [483, 216] width 31 height 15
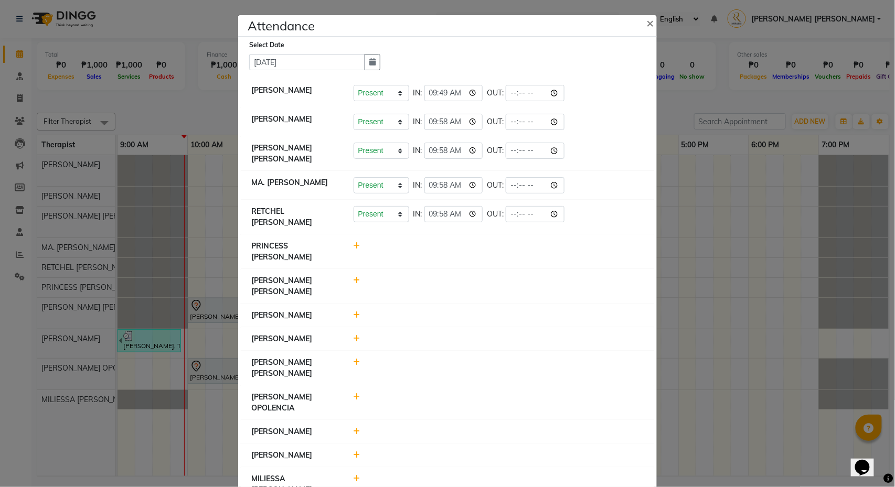
click at [358, 242] on icon at bounding box center [357, 245] width 7 height 7
click at [473, 244] on button "Check-In" at bounding box center [483, 251] width 31 height 15
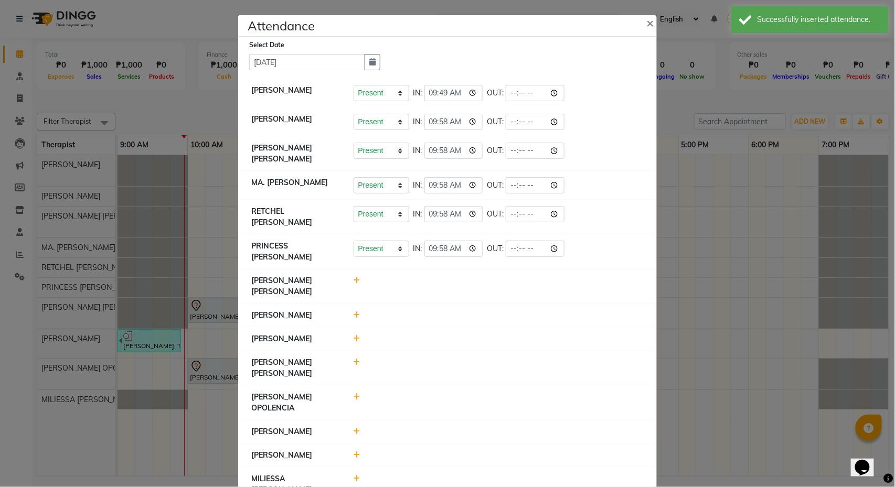
click at [359, 359] on icon at bounding box center [357, 362] width 7 height 7
select select "A"
click at [423, 360] on button "Save" at bounding box center [420, 367] width 20 height 15
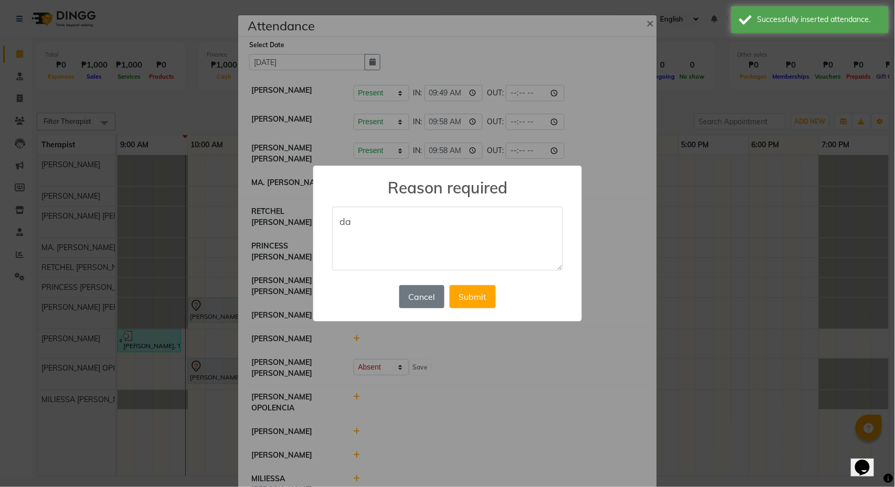
type textarea "d"
type textarea "F"
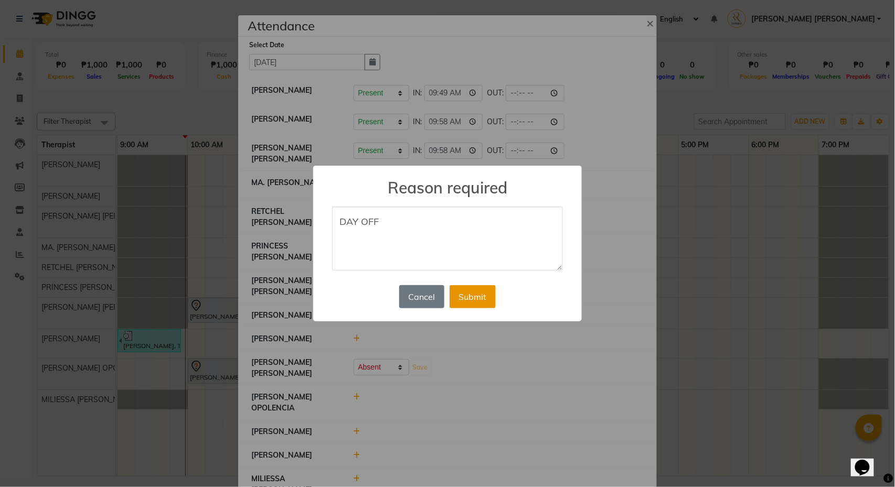
type textarea "DAY OFF"
click at [472, 298] on button "Submit" at bounding box center [473, 296] width 46 height 23
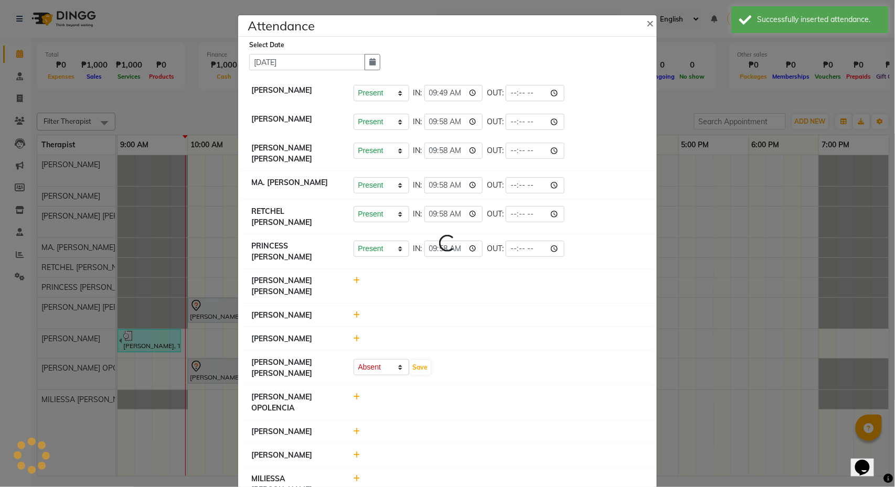
select select "A"
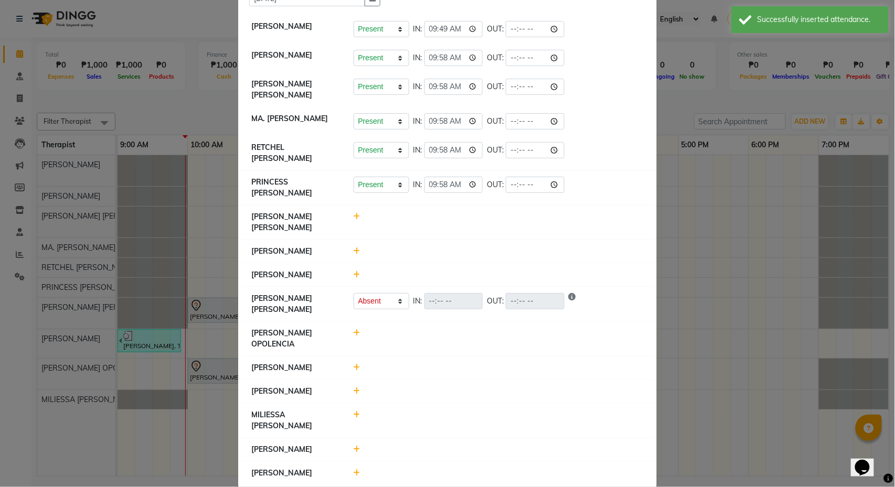
scroll to position [63, 0]
click at [355, 330] on icon at bounding box center [357, 333] width 7 height 7
click at [470, 332] on button "Check-In" at bounding box center [483, 339] width 31 height 15
select select "A"
click at [356, 412] on icon at bounding box center [357, 415] width 7 height 7
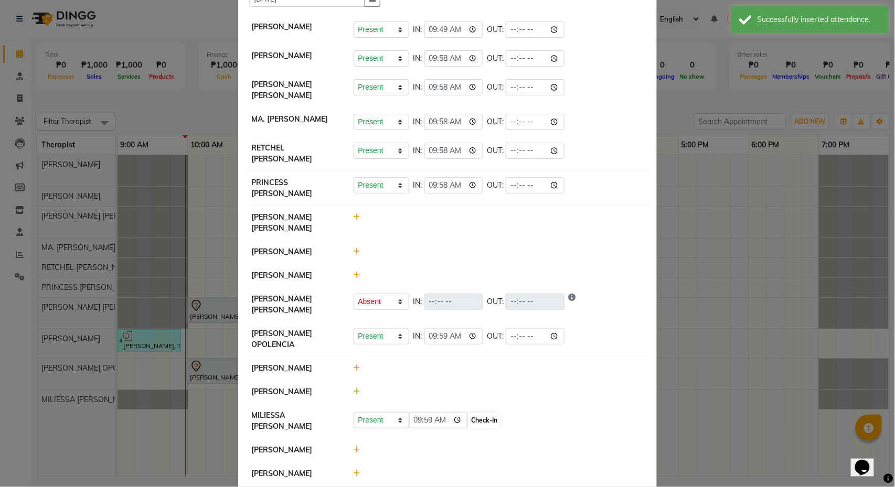
click at [468, 413] on button "Check-In" at bounding box center [483, 420] width 31 height 15
select select "A"
click at [355, 446] on icon at bounding box center [357, 449] width 7 height 7
click at [472, 448] on button "Check-In" at bounding box center [483, 455] width 31 height 15
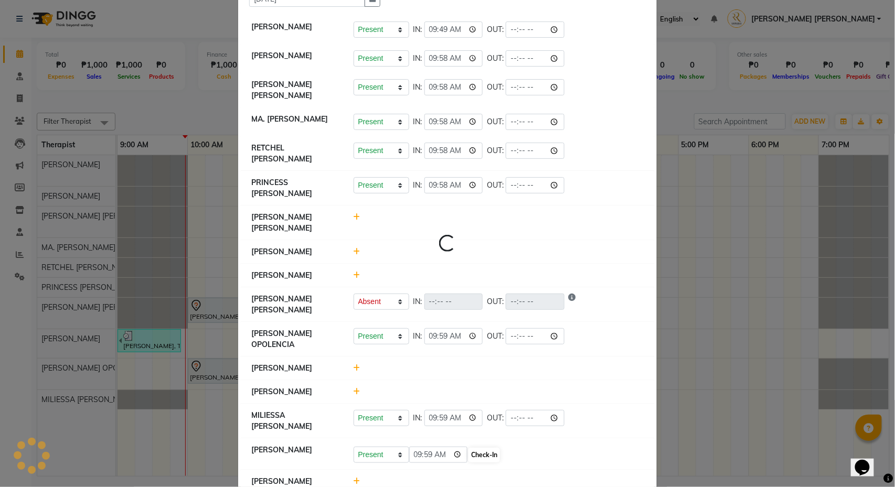
select select "A"
click at [355, 475] on icon at bounding box center [357, 478] width 7 height 7
click at [478, 477] on button "Check-In" at bounding box center [483, 484] width 31 height 15
select select "A"
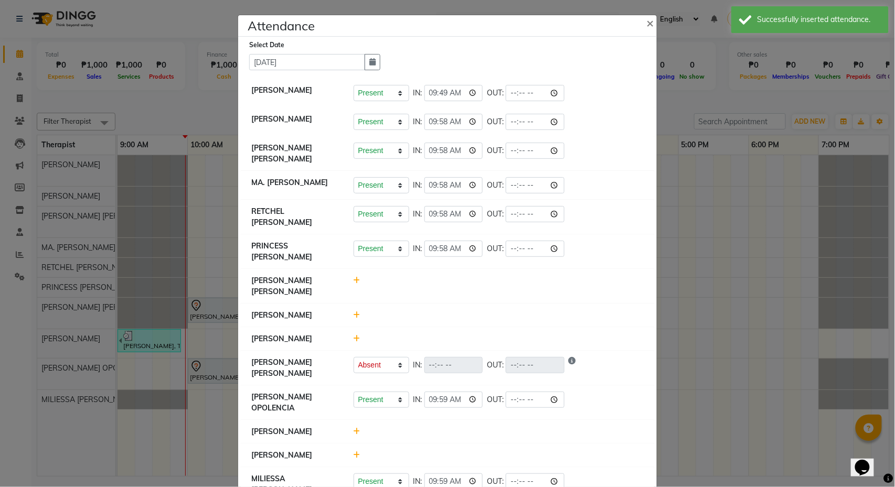
scroll to position [0, 0]
click at [701, 87] on ngb-modal-window "Attendance × Select Date [DATE] [PERSON_NAME] Present Absent Late Half Day Week…" at bounding box center [447, 243] width 895 height 487
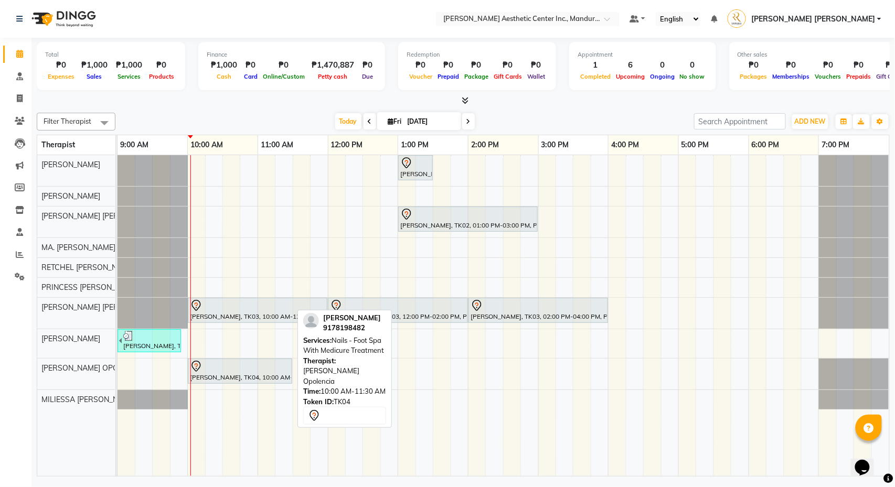
click at [219, 372] on div at bounding box center [240, 366] width 100 height 13
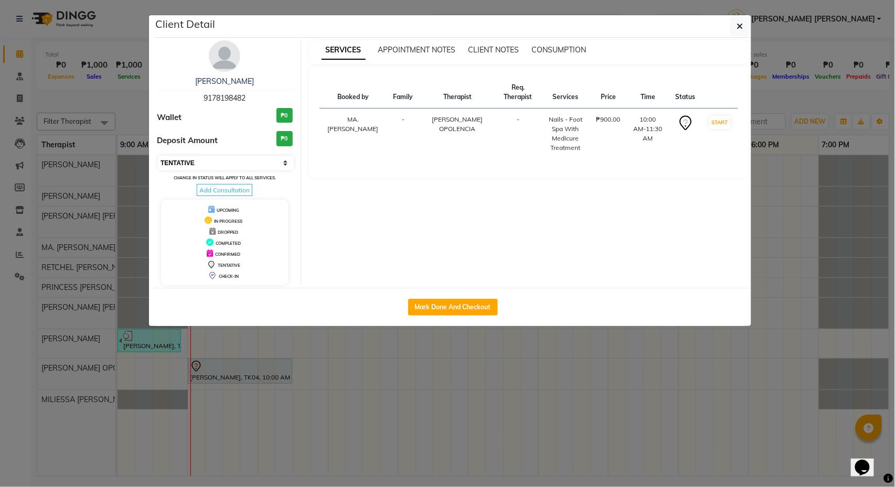
select select "6"
click at [852, 205] on ngb-modal-window "Client Detail [PERSON_NAME] 9178198482 Wallet ₱0 Deposit Amount ₱0 Select IN SE…" at bounding box center [447, 243] width 895 height 487
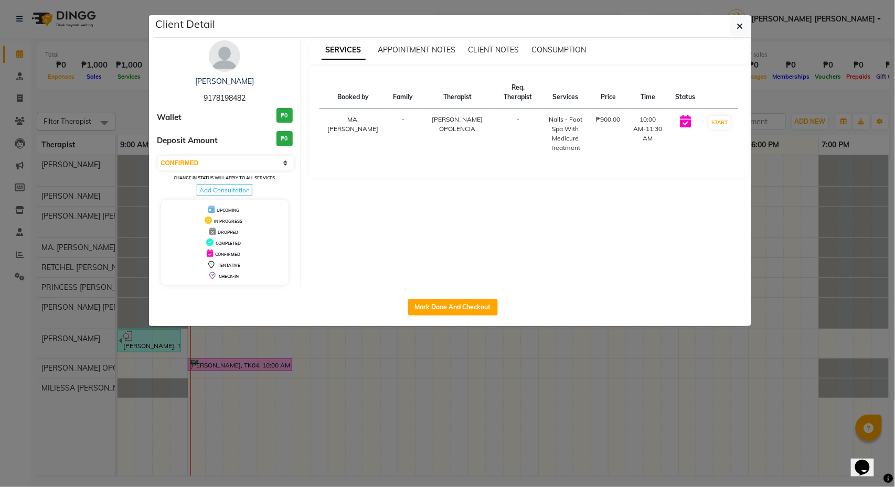
click at [802, 99] on ngb-modal-window "Client Detail [PERSON_NAME] 9178198482 Wallet ₱0 Deposit Amount ₱0 Select IN SE…" at bounding box center [447, 243] width 895 height 487
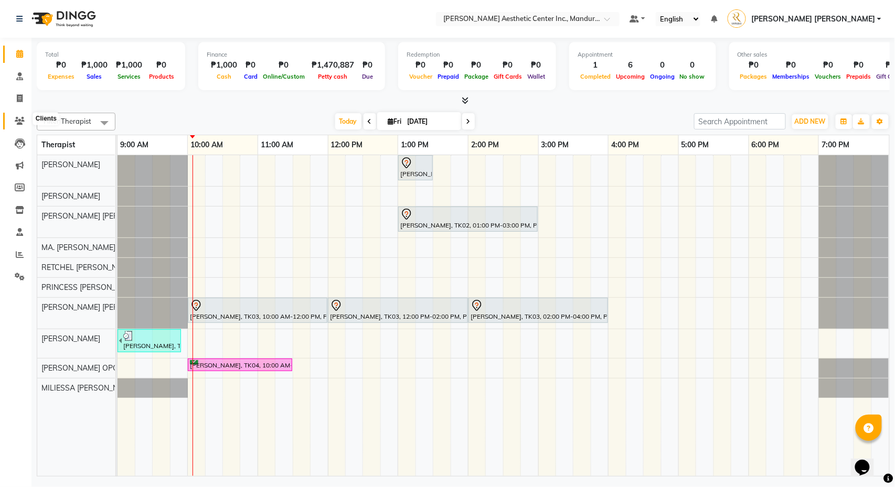
click at [19, 117] on icon at bounding box center [20, 121] width 10 height 8
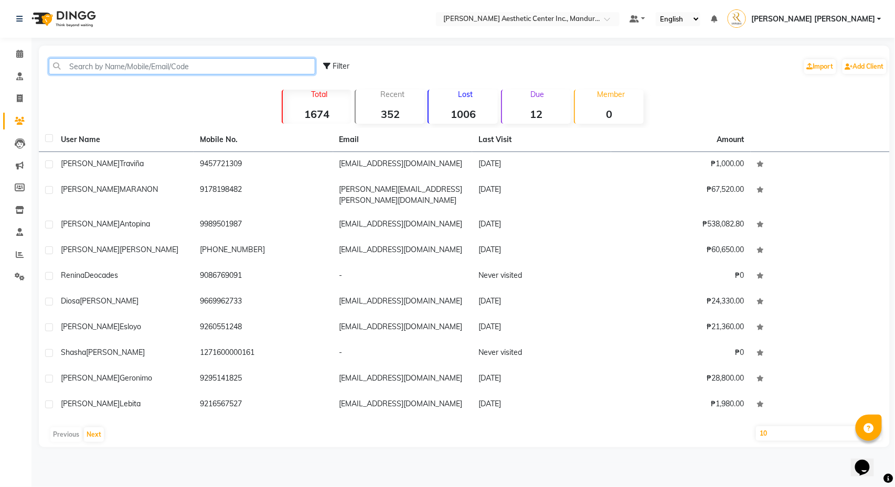
click at [114, 68] on input "text" at bounding box center [182, 66] width 266 height 16
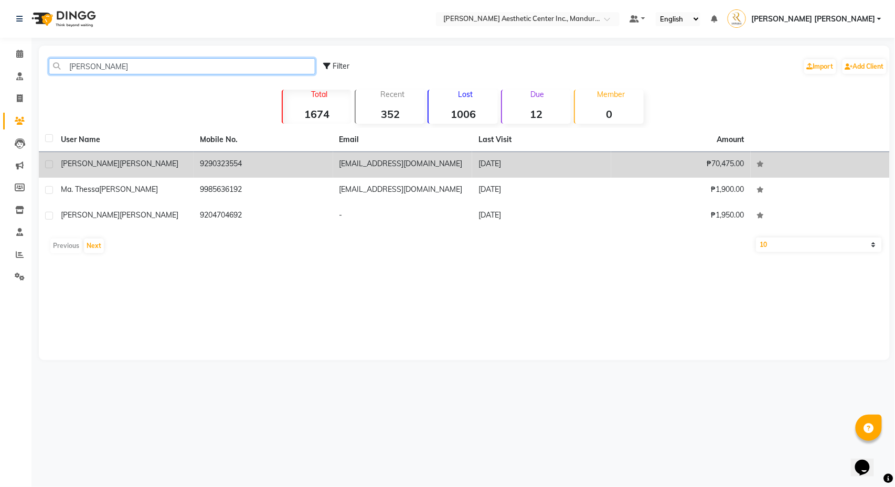
type input "[PERSON_NAME]"
click at [120, 164] on span "[PERSON_NAME]" at bounding box center [149, 163] width 59 height 9
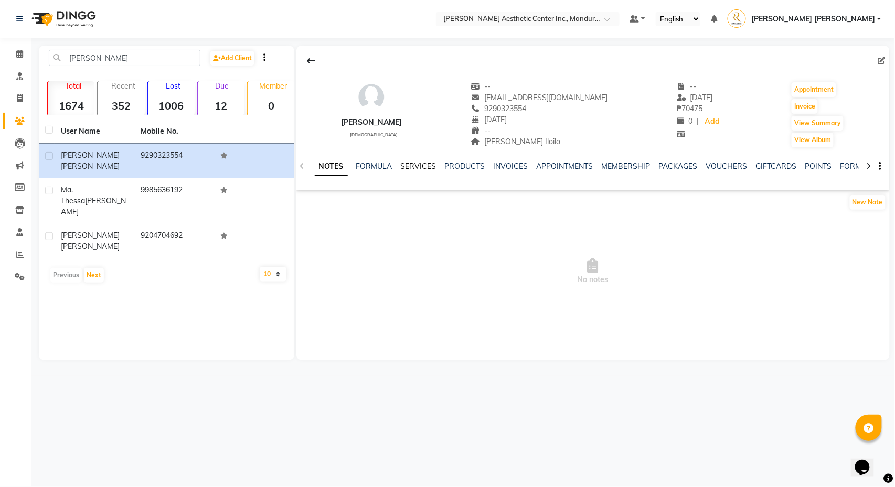
click at [429, 167] on link "SERVICES" at bounding box center [419, 166] width 36 height 9
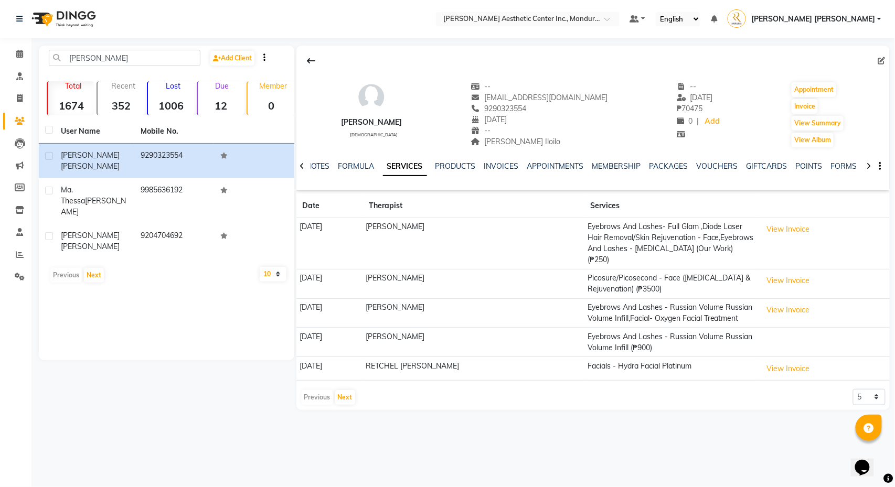
click at [683, 173] on div "NOTES FORMULA SERVICES PRODUCTS INVOICES APPOINTMENTS MEMBERSHIP PACKAGES VOUCH…" at bounding box center [580, 170] width 531 height 19
click at [680, 167] on link "PACKAGES" at bounding box center [668, 166] width 39 height 9
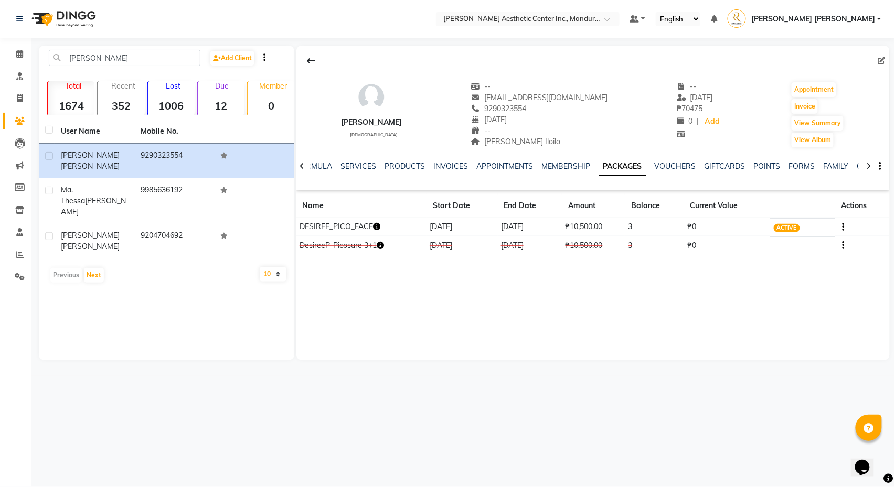
click at [380, 226] on icon "button" at bounding box center [376, 226] width 7 height 7
click at [450, 276] on div "[PERSON_NAME] [DEMOGRAPHIC_DATA] -- [EMAIL_ADDRESS][DOMAIN_NAME] 9290323554 [DA…" at bounding box center [592, 203] width 593 height 315
click at [361, 171] on link "SERVICES" at bounding box center [359, 166] width 36 height 9
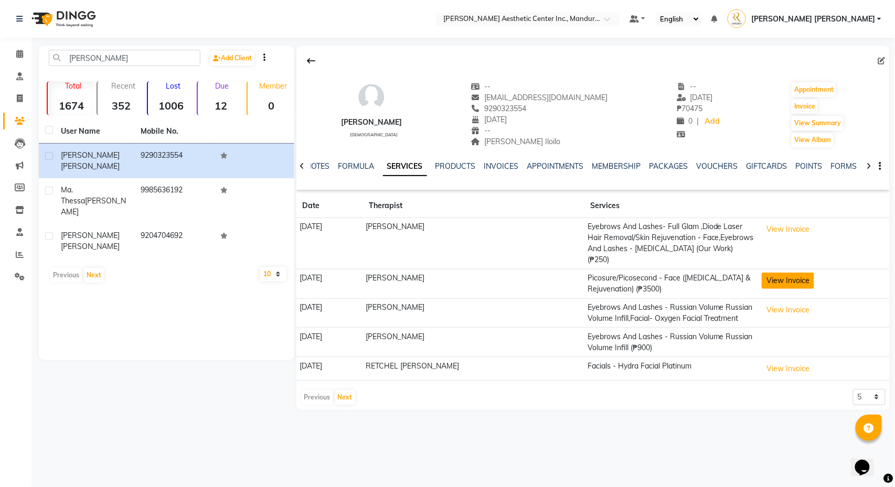
click at [804, 280] on button "View Invoice" at bounding box center [788, 281] width 52 height 16
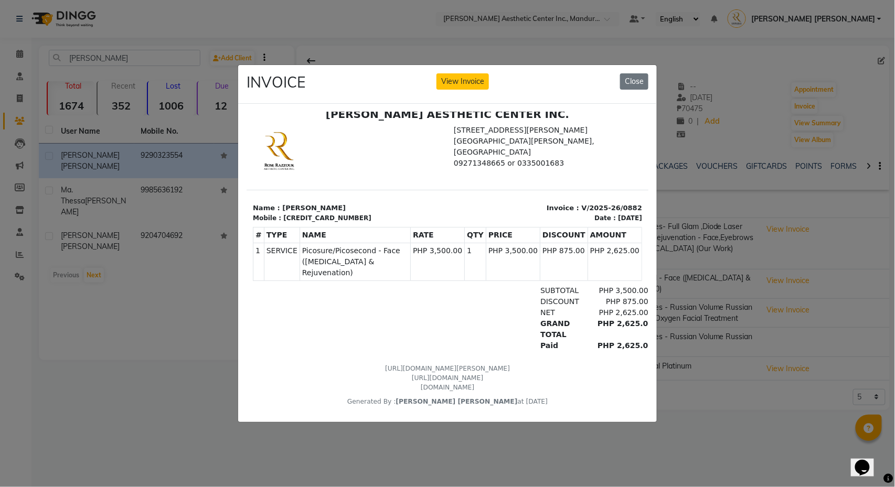
scroll to position [8, 0]
click at [764, 336] on ngb-modal-window "INVOICE View Invoice Close" at bounding box center [447, 243] width 895 height 487
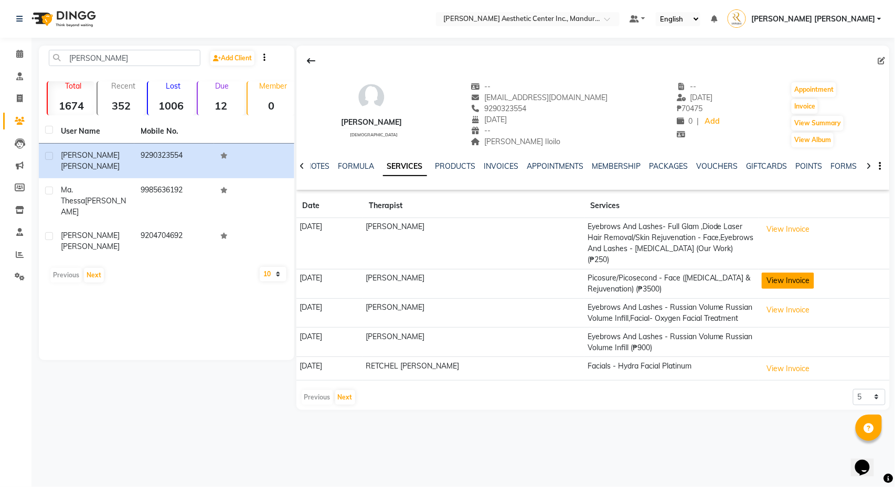
click at [796, 288] on button "View Invoice" at bounding box center [788, 281] width 52 height 16
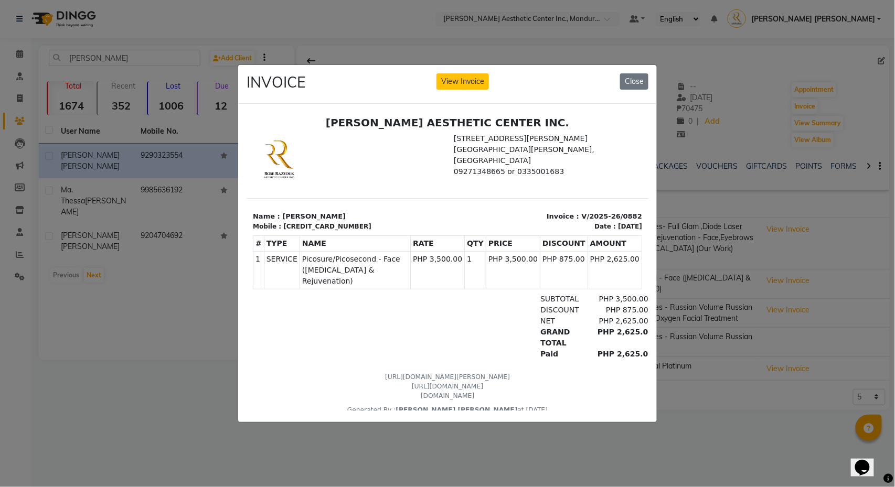
scroll to position [0, 0]
click at [795, 341] on ngb-modal-window "INVOICE View Invoice Close" at bounding box center [447, 243] width 895 height 487
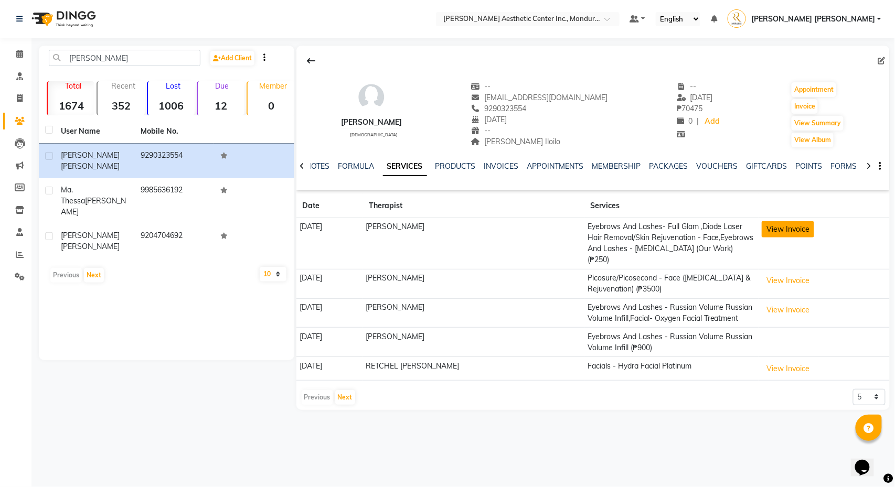
click at [769, 235] on button "View Invoice" at bounding box center [788, 229] width 52 height 16
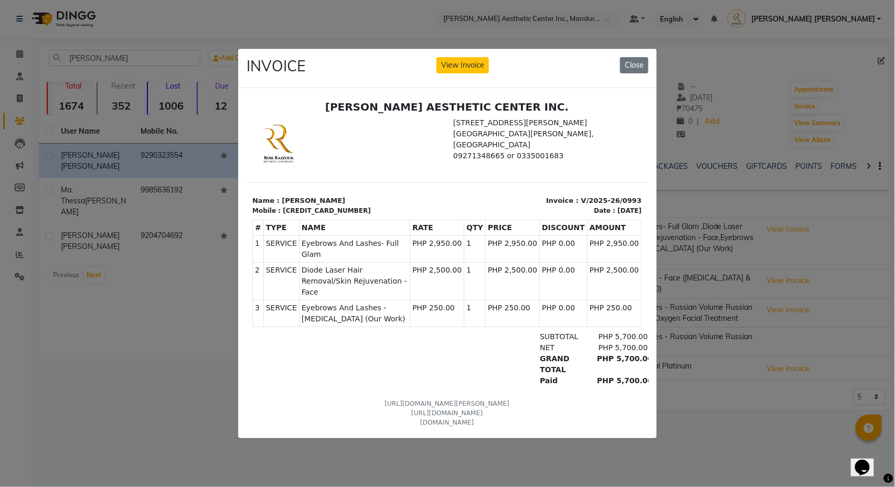
scroll to position [0, 1]
click at [745, 362] on ngb-modal-window "INVOICE View Invoice Close" at bounding box center [447, 243] width 895 height 487
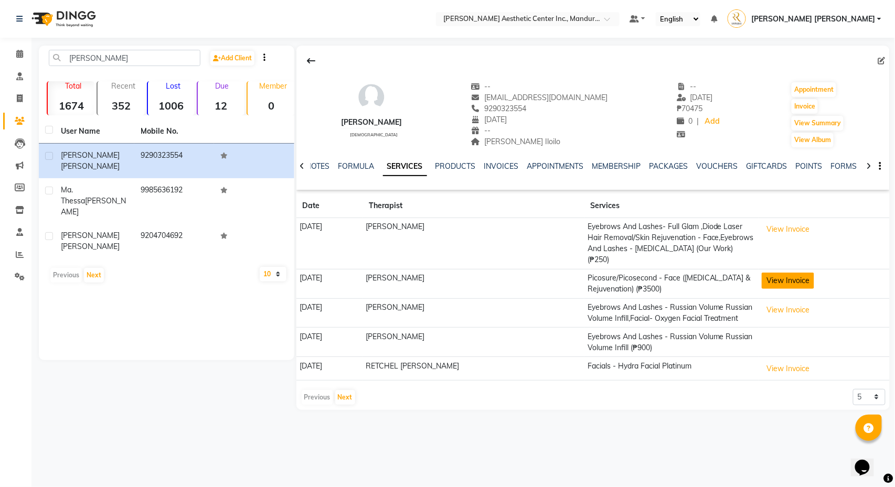
click at [775, 281] on button "View Invoice" at bounding box center [788, 281] width 52 height 16
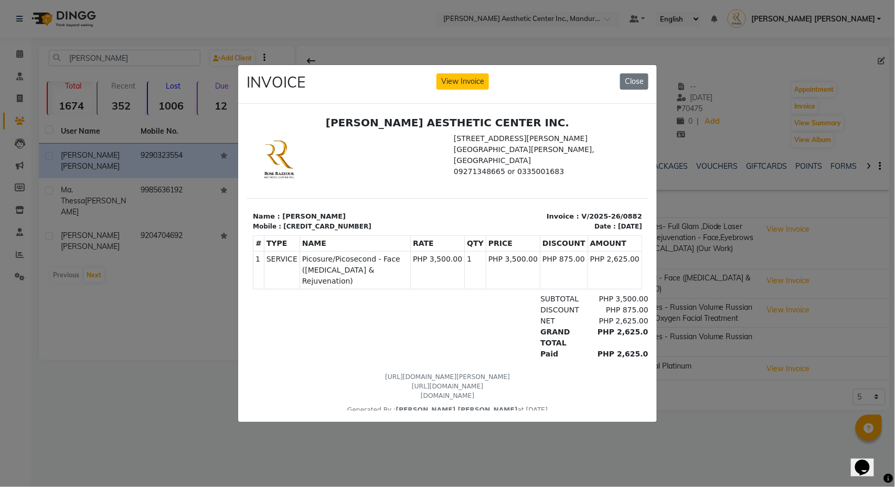
scroll to position [0, 0]
click at [471, 80] on button "View Invoice" at bounding box center [462, 81] width 52 height 16
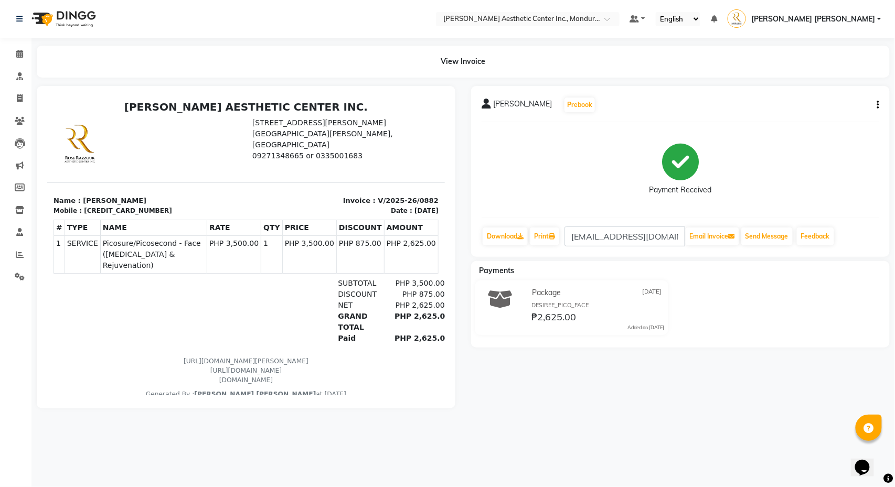
click at [876, 103] on button "button" at bounding box center [876, 105] width 6 height 11
click at [835, 110] on div "Edit Item Staff" at bounding box center [826, 110] width 72 height 13
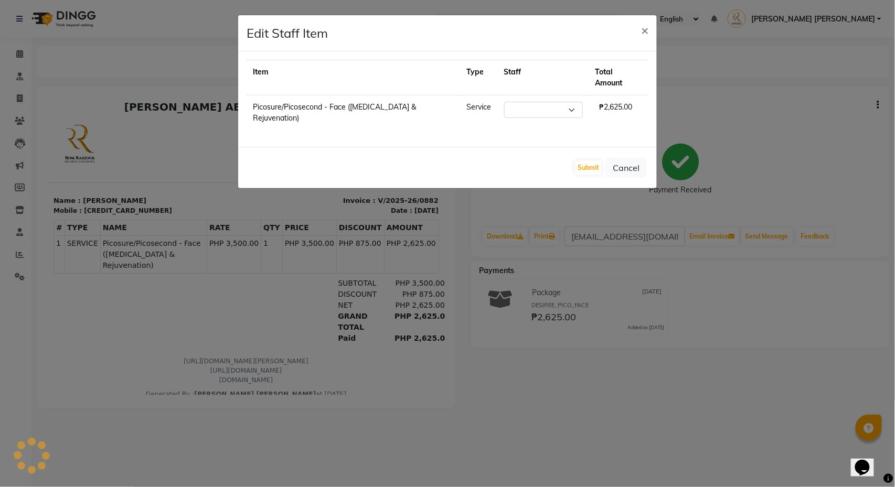
select select "46220"
click at [626, 170] on button "Cancel" at bounding box center [626, 168] width 40 height 20
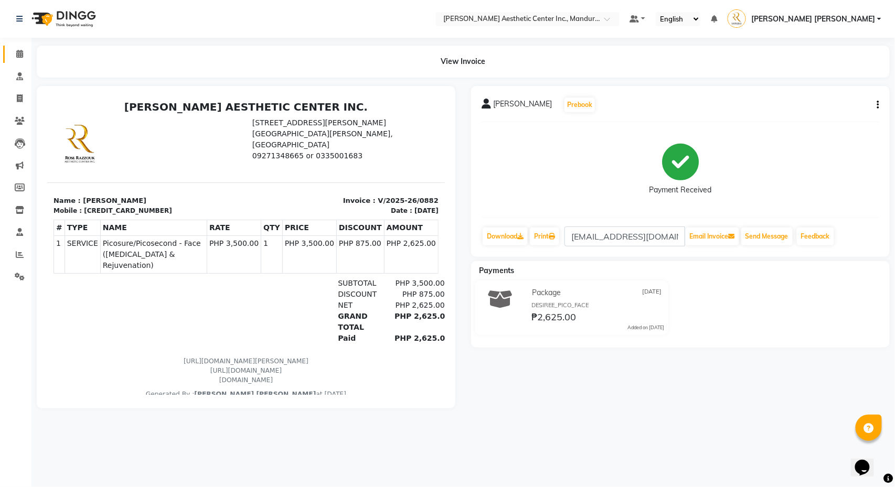
click at [18, 47] on link "Calendar" at bounding box center [15, 54] width 25 height 17
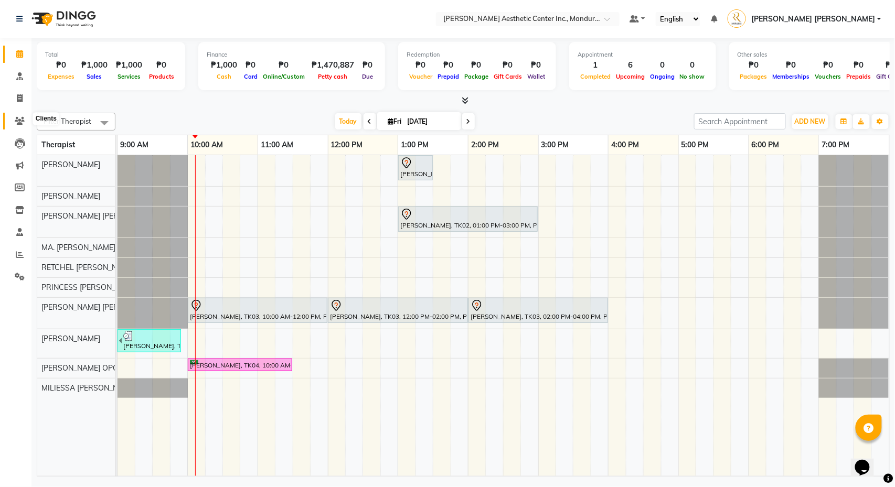
click at [14, 119] on span at bounding box center [19, 121] width 18 height 12
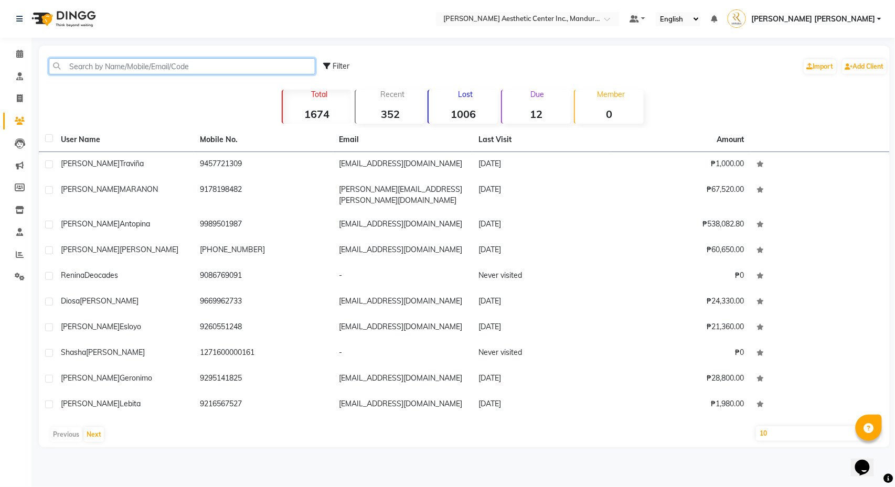
click at [108, 68] on input "text" at bounding box center [182, 66] width 266 height 16
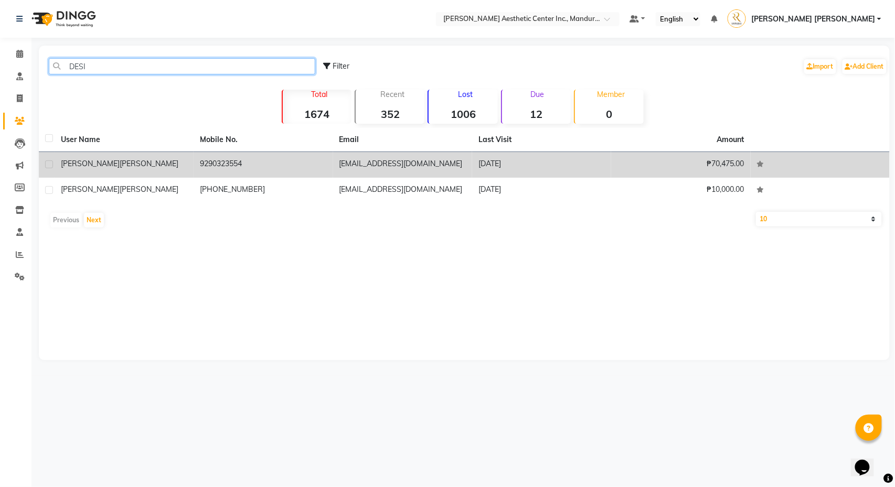
type input "DESI"
click at [126, 171] on td "[PERSON_NAME]" at bounding box center [124, 165] width 139 height 26
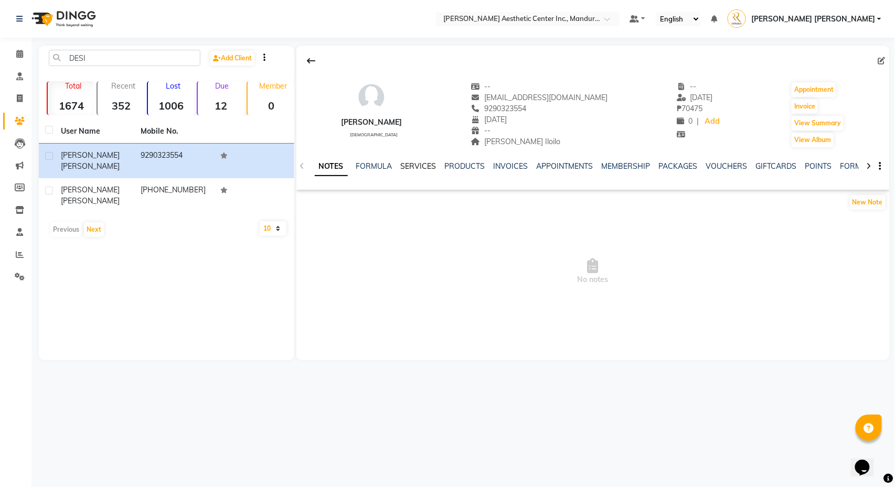
click at [420, 165] on link "SERVICES" at bounding box center [419, 166] width 36 height 9
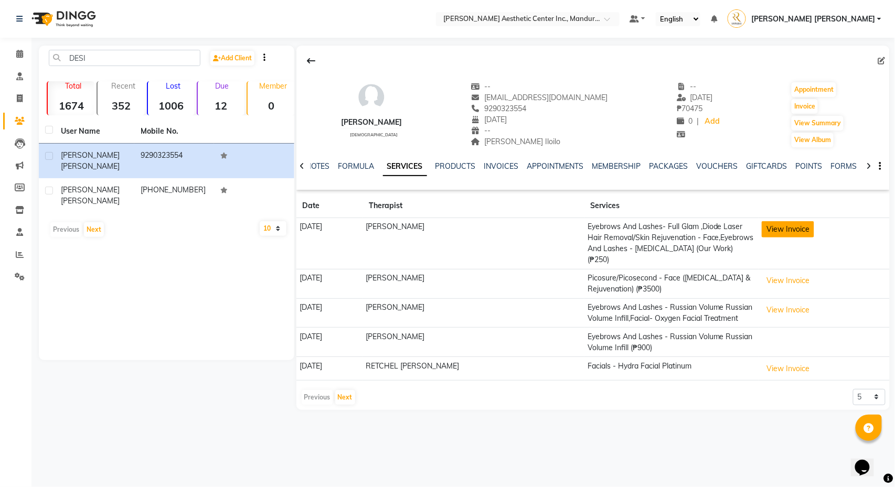
click at [777, 232] on button "View Invoice" at bounding box center [788, 229] width 52 height 16
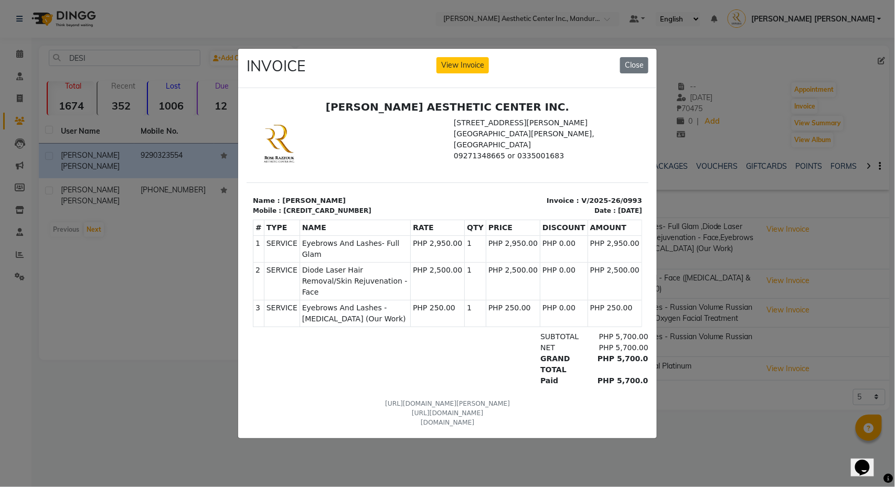
click at [835, 309] on ngb-modal-window "INVOICE View Invoice Close" at bounding box center [447, 243] width 895 height 487
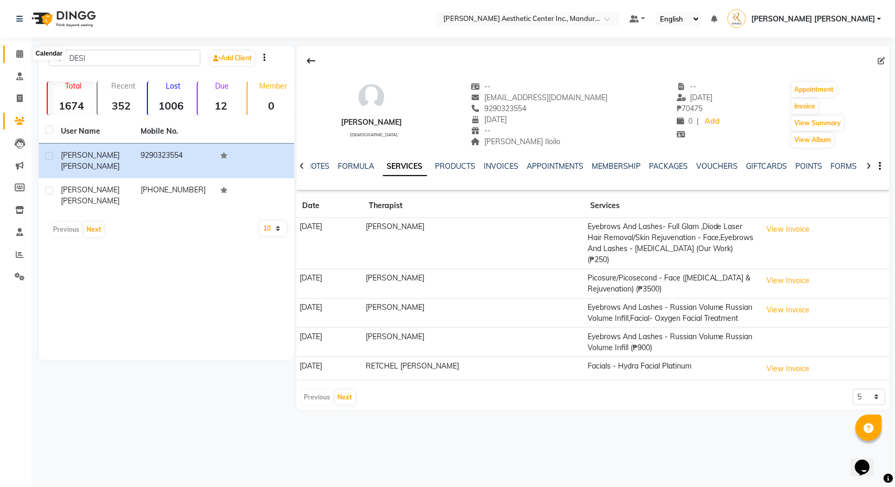
click at [19, 57] on icon at bounding box center [19, 54] width 7 height 8
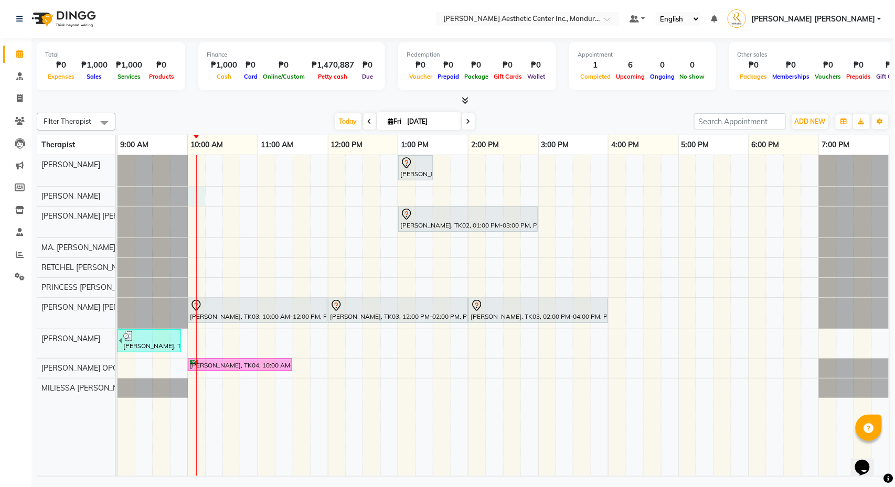
click at [200, 197] on div "[PERSON_NAME], TK01, 01:00 PM-01:30 PM, 360 Hifu Lipo - Face [PERSON_NAME], TK0…" at bounding box center [504, 315] width 772 height 321
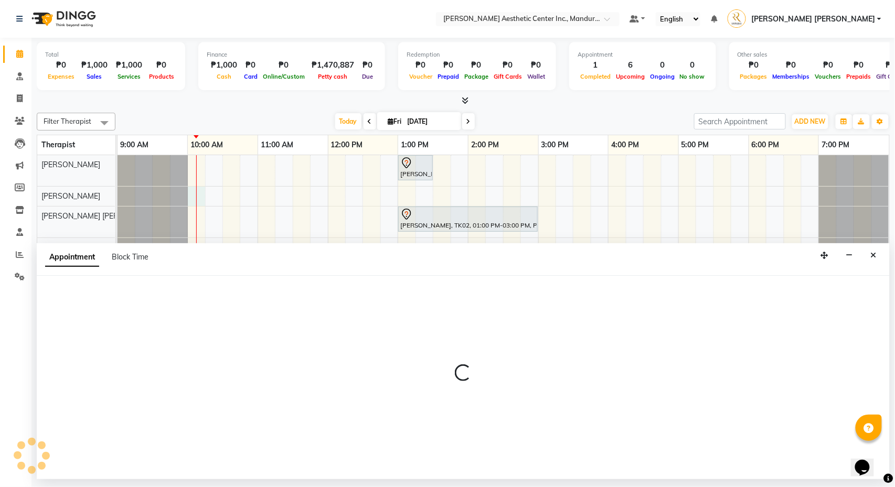
select select "46222"
select select "tentative"
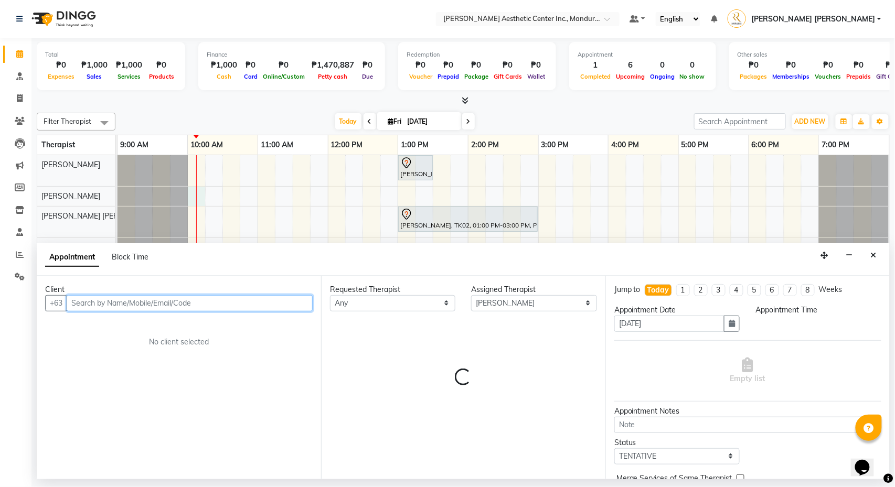
select select "600"
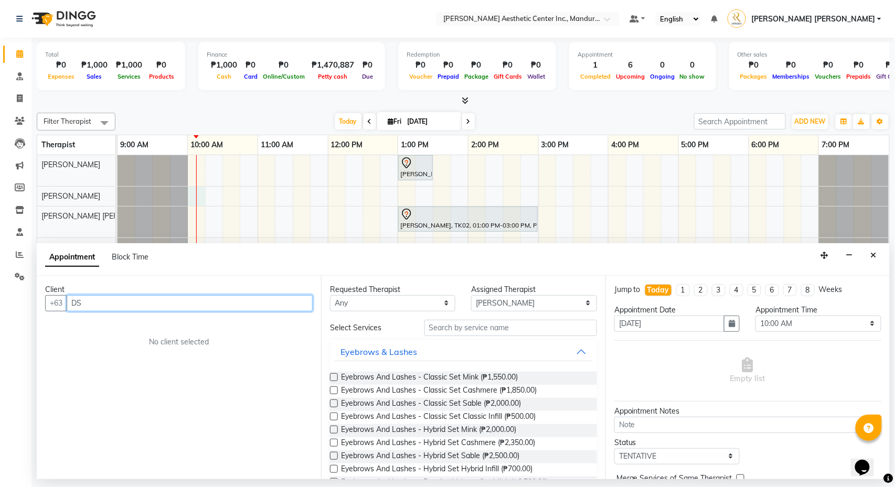
type input "D"
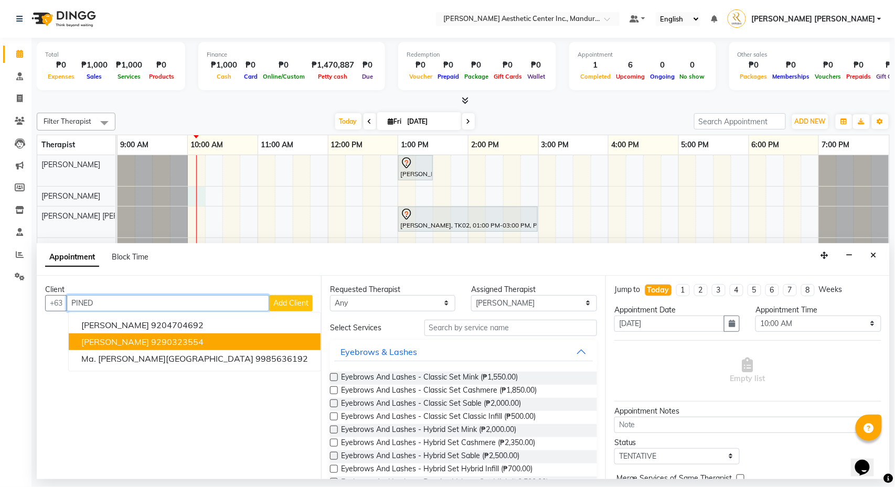
click at [129, 349] on button "[PERSON_NAME] 9290323554" at bounding box center [195, 342] width 252 height 17
type input "9290323554"
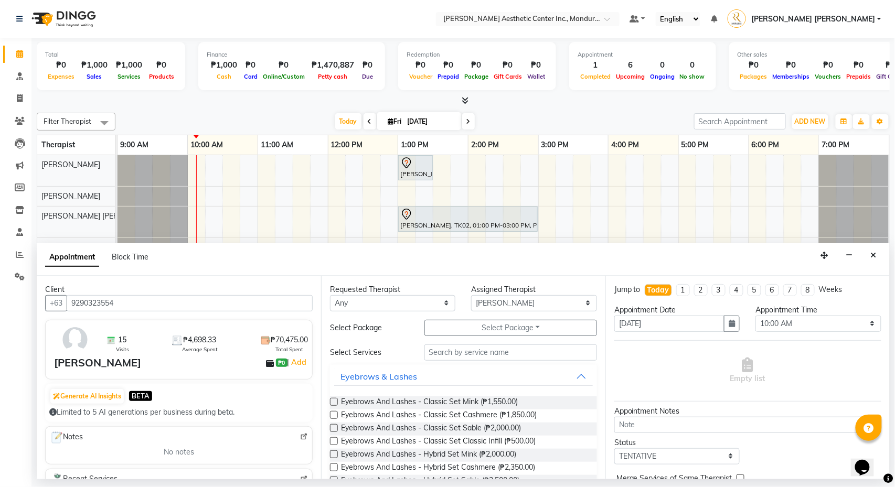
click at [443, 343] on div "Requested Therapist Any [PERSON_NAME] [PERSON_NAME] [PERSON_NAME] OPOLENCIA MA.…" at bounding box center [463, 378] width 284 height 204
click at [443, 339] on div "Requested Therapist Any [PERSON_NAME] [PERSON_NAME] [PERSON_NAME] OPOLENCIA MA.…" at bounding box center [463, 378] width 284 height 204
click at [449, 338] on div "Requested Therapist Any [PERSON_NAME] [PERSON_NAME] [PERSON_NAME] OPOLENCIA MA.…" at bounding box center [463, 378] width 284 height 204
click at [450, 334] on button "Select Package Toggle Dropdown" at bounding box center [510, 328] width 173 height 16
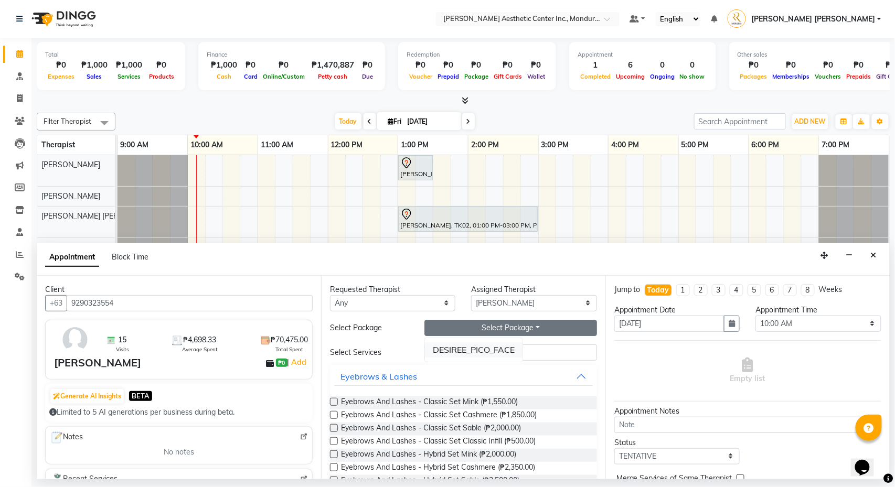
click at [463, 346] on li "DESIREE_PICO_FACE" at bounding box center [474, 350] width 98 height 15
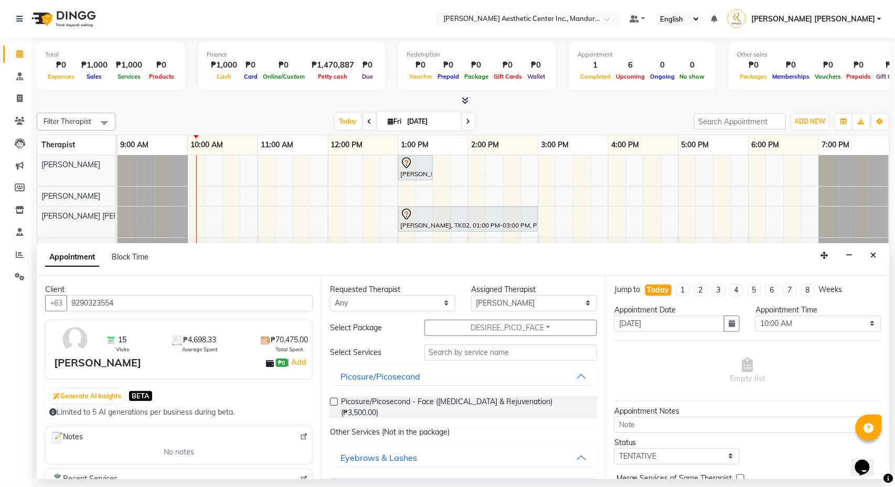
click at [336, 401] on label at bounding box center [334, 402] width 8 height 8
click at [336, 401] on input "checkbox" at bounding box center [333, 403] width 7 height 7
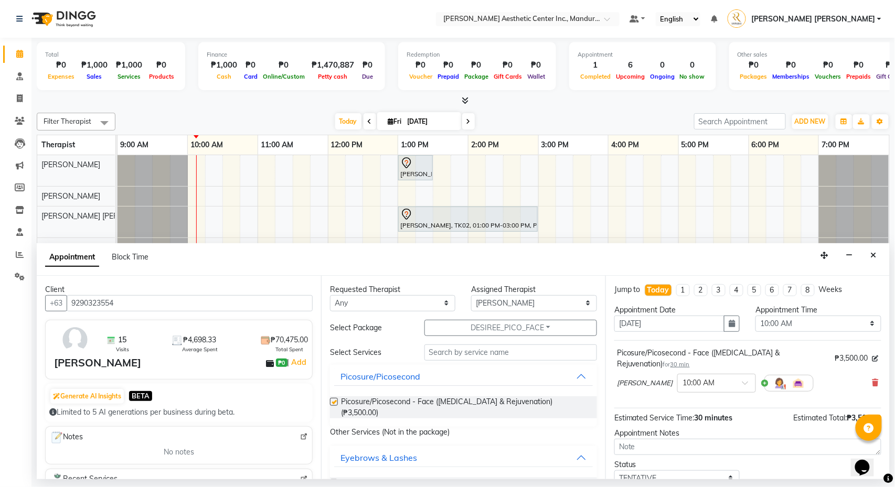
checkbox input "false"
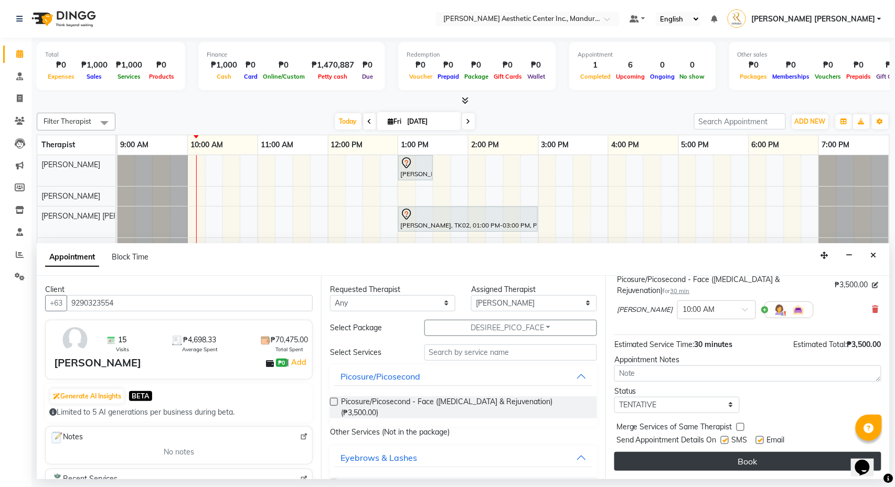
scroll to position [77, 0]
click at [663, 460] on button "Book" at bounding box center [747, 461] width 267 height 19
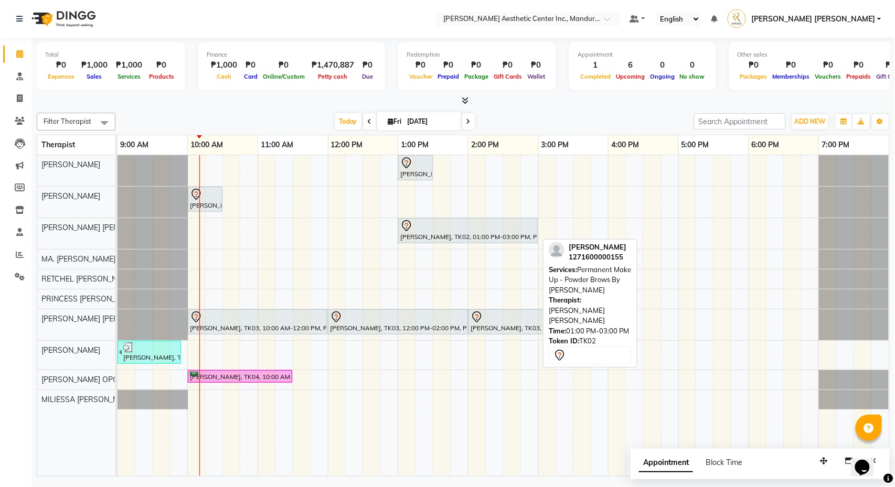
click at [510, 233] on div "[PERSON_NAME], TK02, 01:00 PM-03:00 PM, Permanent Make Up - Powder Brows By [PE…" at bounding box center [467, 231] width 137 height 22
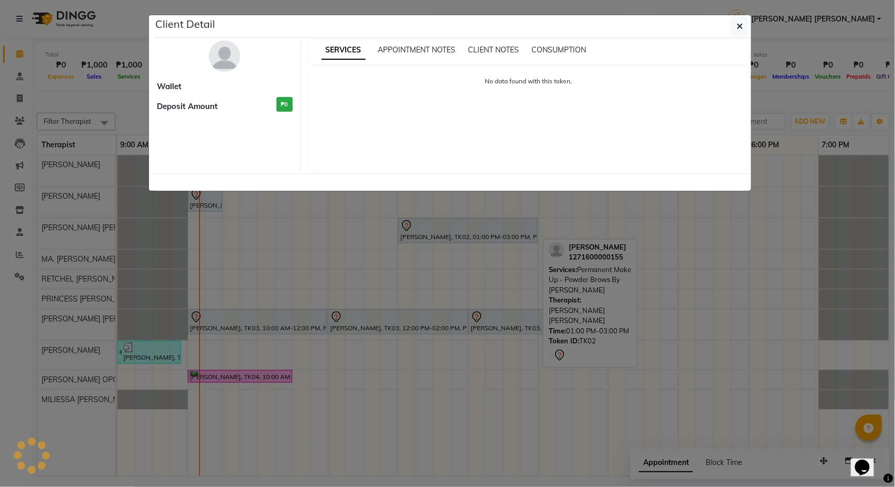
select select "7"
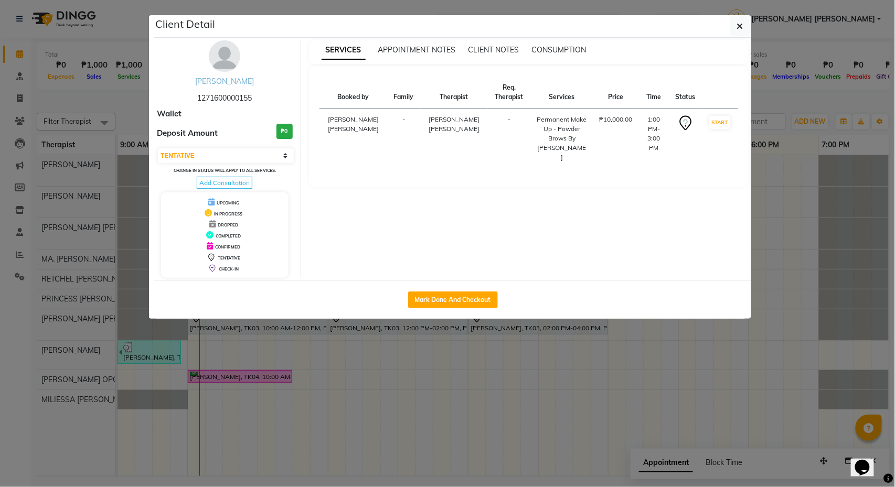
click at [235, 84] on link "[PERSON_NAME]" at bounding box center [224, 81] width 59 height 9
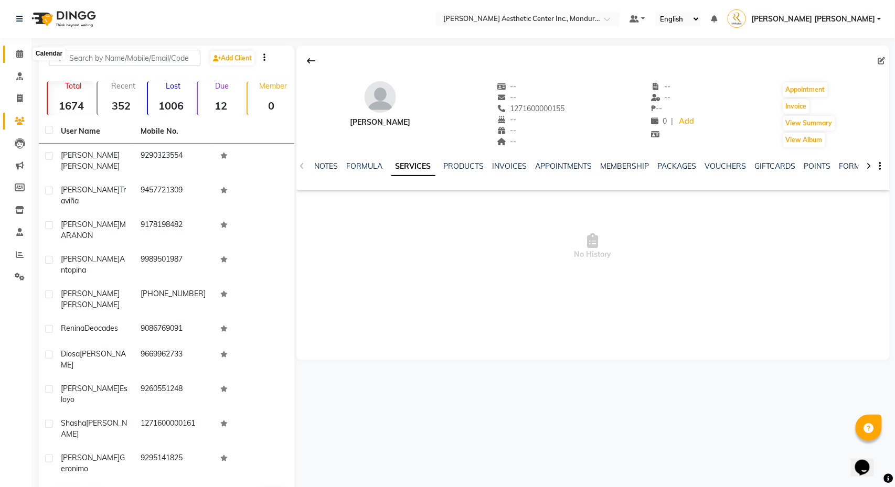
click at [20, 50] on icon at bounding box center [19, 54] width 7 height 8
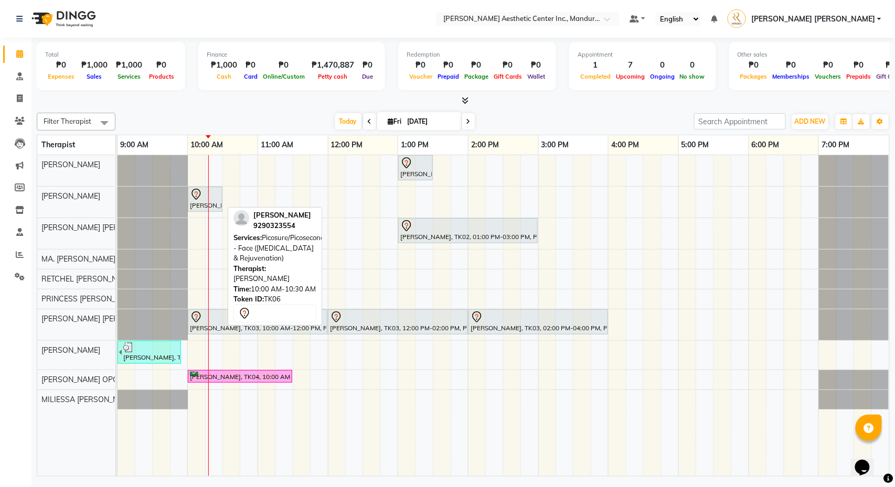
click at [214, 204] on div "[PERSON_NAME], TK06, 10:00 AM-10:30 AM, Picosure/Picosecond - Face ([MEDICAL_DA…" at bounding box center [205, 199] width 33 height 22
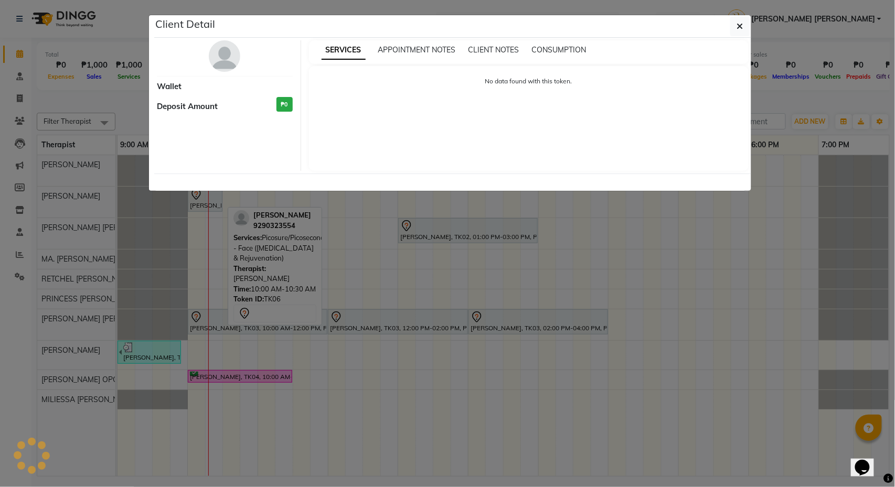
select select "7"
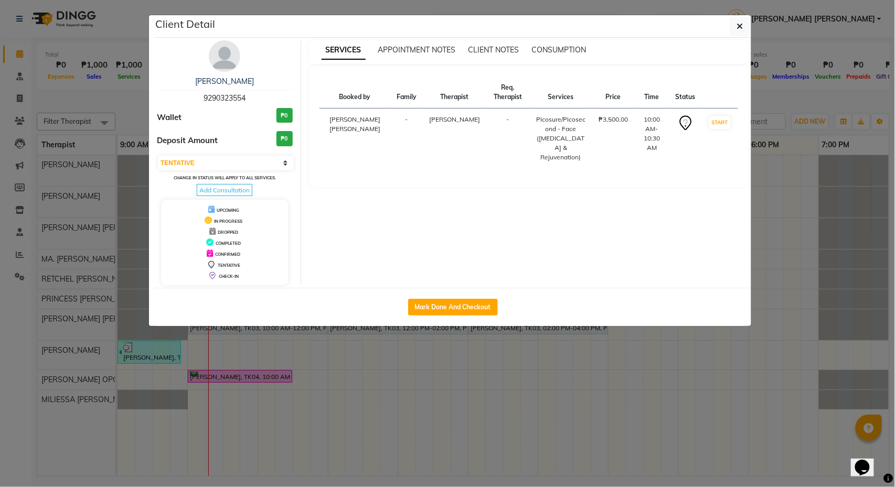
click at [852, 91] on ngb-modal-window "Client Detail [PERSON_NAME] 9290323554 Wallet ₱0 Deposit Amount ₱0 Select IN SE…" at bounding box center [447, 243] width 895 height 487
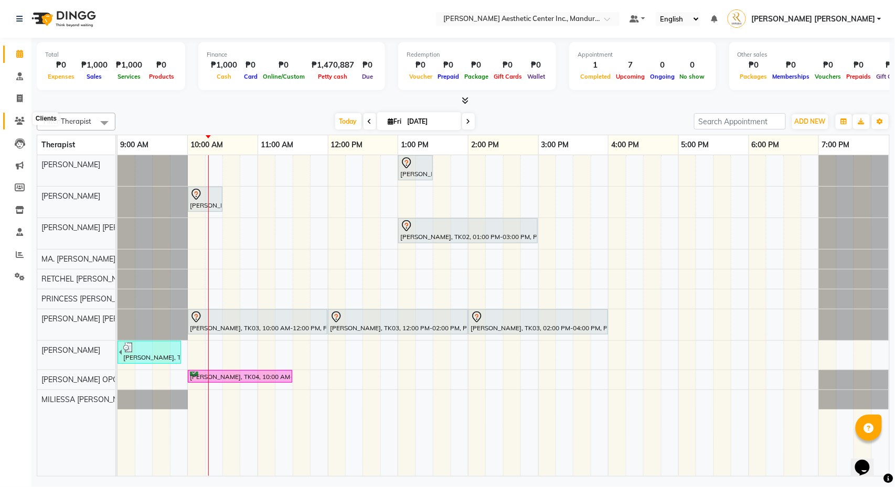
click at [21, 119] on icon at bounding box center [20, 121] width 10 height 8
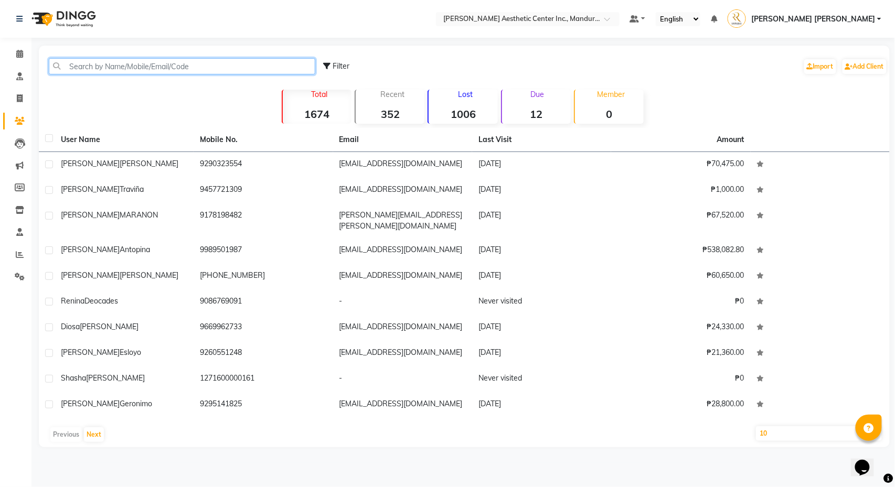
click at [156, 68] on input "text" at bounding box center [182, 66] width 266 height 16
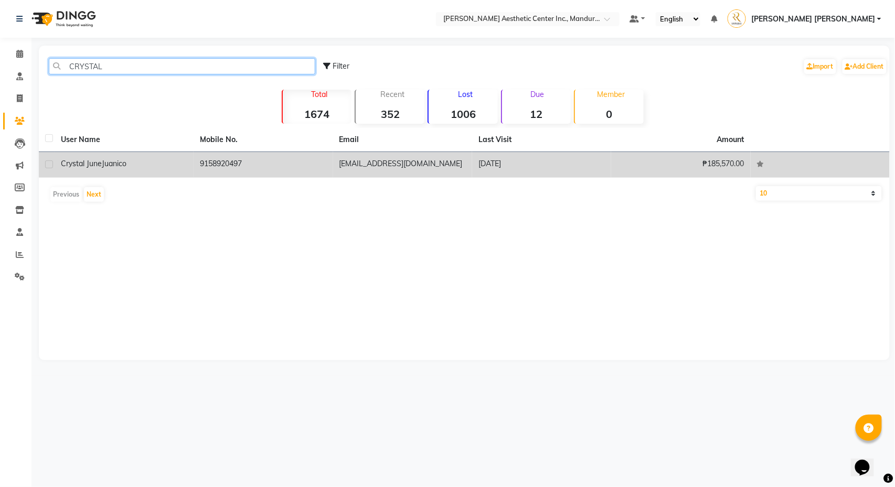
type input "CRYSTAL"
click at [122, 157] on td "Crystal [PERSON_NAME]" at bounding box center [124, 165] width 139 height 26
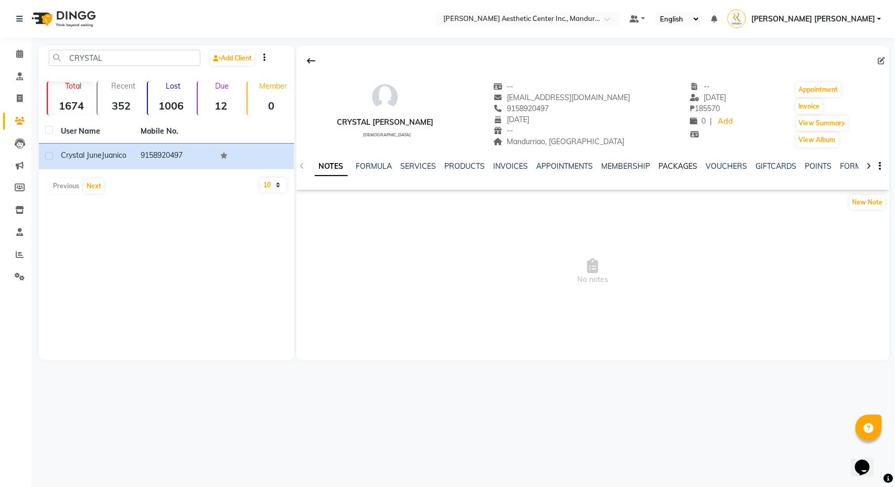
click at [685, 164] on link "PACKAGES" at bounding box center [678, 166] width 39 height 9
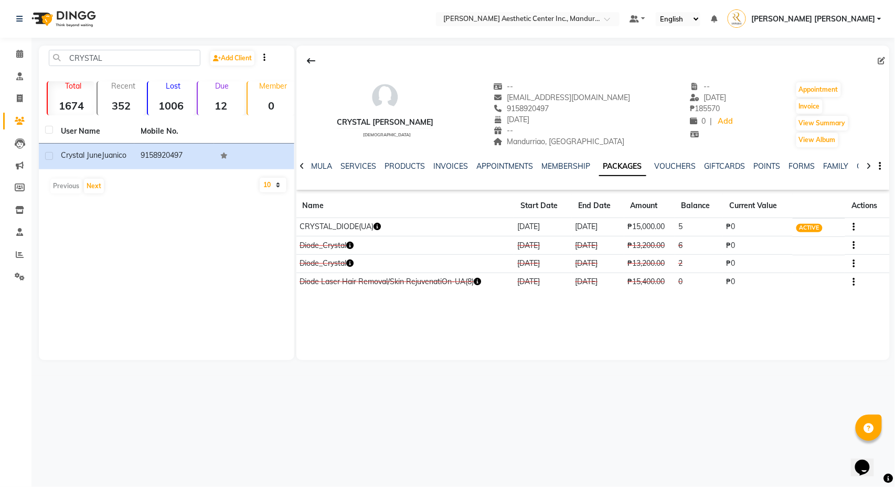
click at [381, 226] on icon "button" at bounding box center [376, 226] width 7 height 7
click at [550, 380] on div "Select Location × [PERSON_NAME] Aesthetic Center Inc., Mandurriao Default Panel…" at bounding box center [447, 243] width 895 height 487
click at [381, 228] on icon "button" at bounding box center [376, 226] width 7 height 7
click at [533, 378] on div "Select Location × [PERSON_NAME] Aesthetic Center Inc., Mandurriao Default Panel…" at bounding box center [447, 243] width 895 height 487
click at [17, 55] on icon at bounding box center [19, 54] width 7 height 8
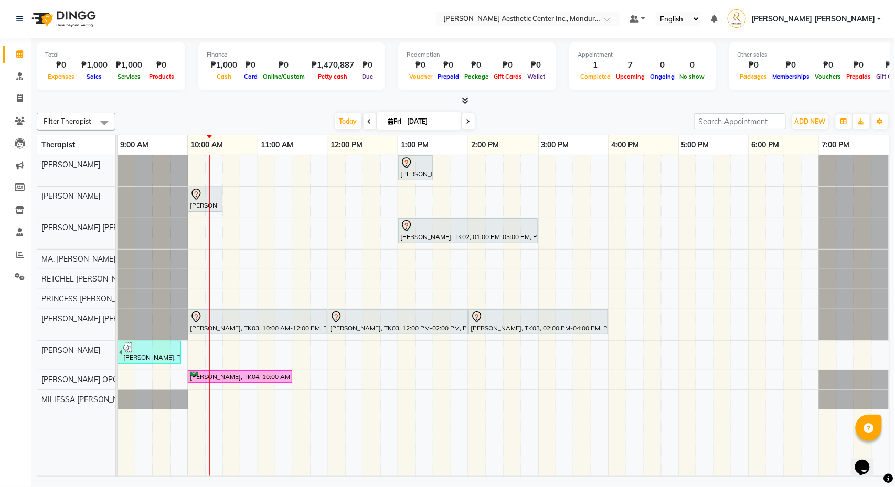
click at [303, 187] on td at bounding box center [301, 315] width 17 height 321
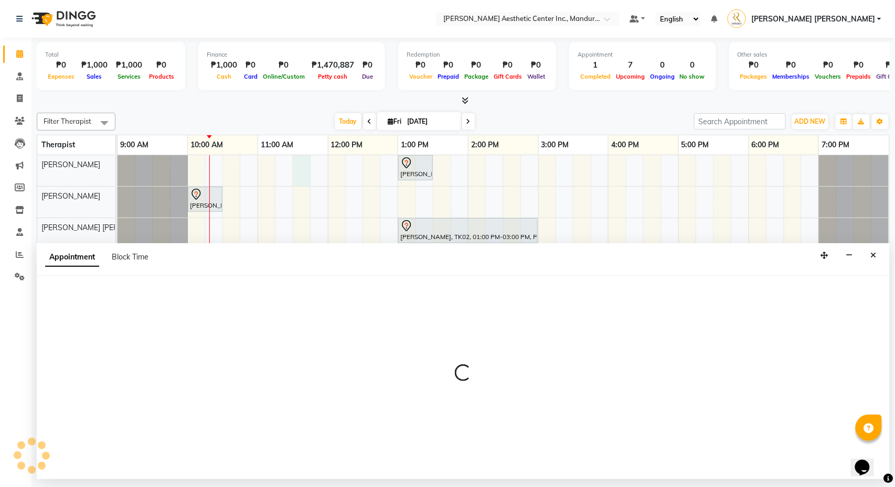
select select "46220"
select select "tentative"
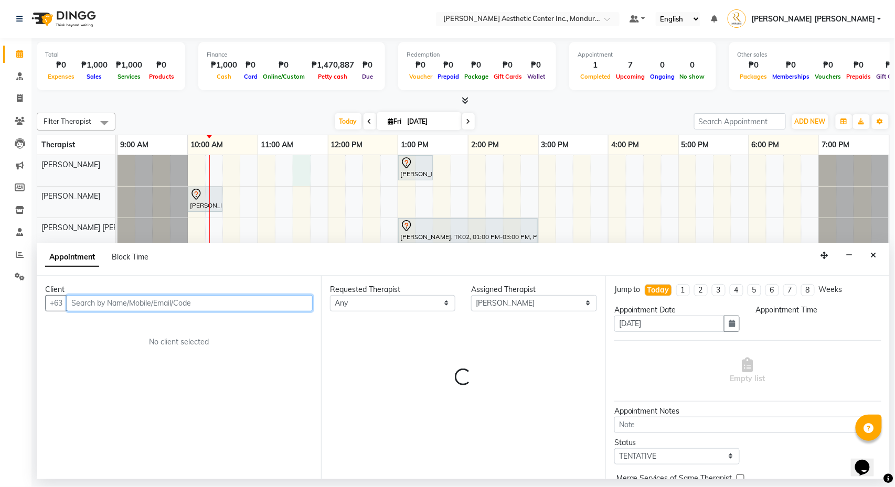
select select "690"
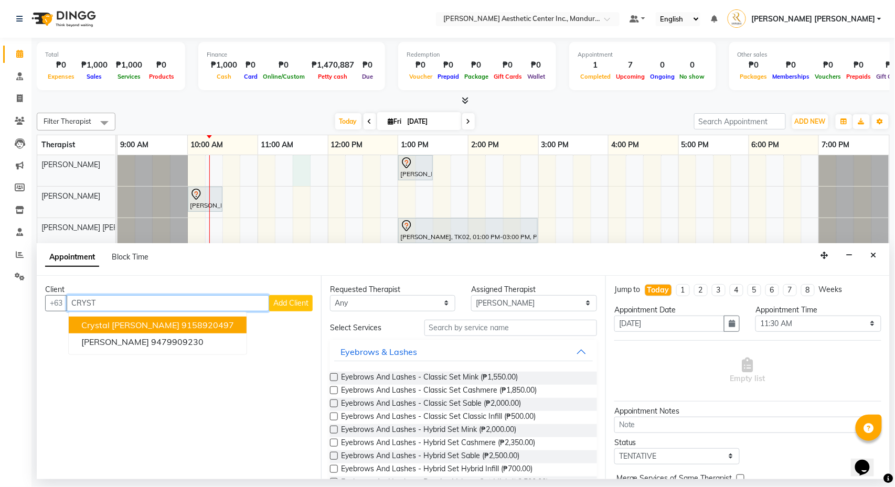
click at [208, 323] on ngb-highlight "9158920497" at bounding box center [207, 325] width 52 height 10
type input "9158920497"
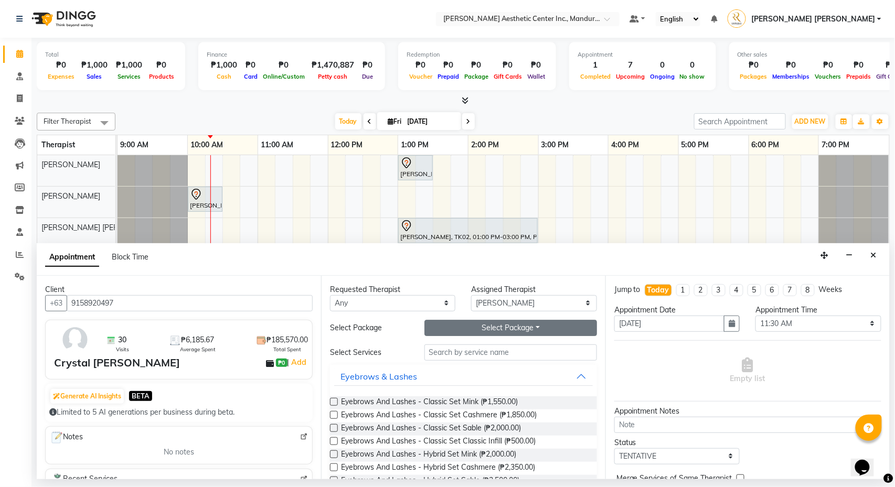
click at [536, 328] on button "Select Package Toggle Dropdown" at bounding box center [510, 328] width 173 height 16
click at [493, 351] on li "CRYSTAL_DIODE(UA)" at bounding box center [475, 350] width 101 height 15
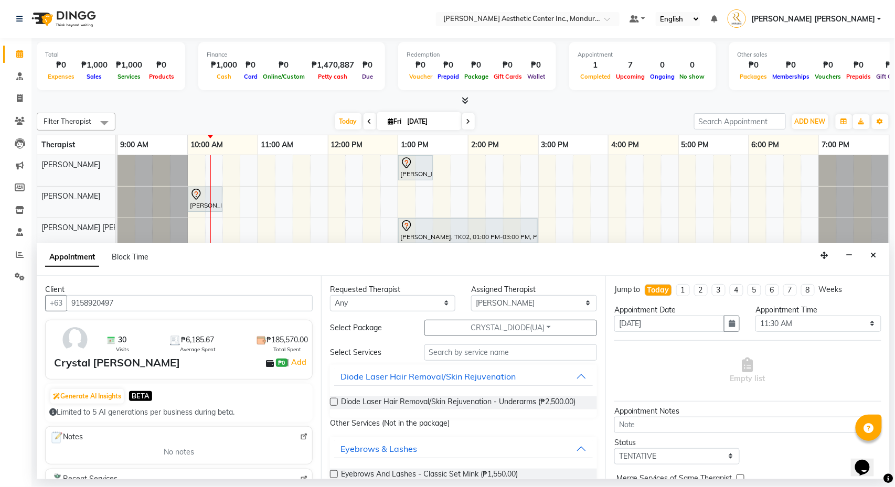
click at [336, 403] on label at bounding box center [334, 402] width 8 height 8
click at [336, 403] on input "checkbox" at bounding box center [333, 403] width 7 height 7
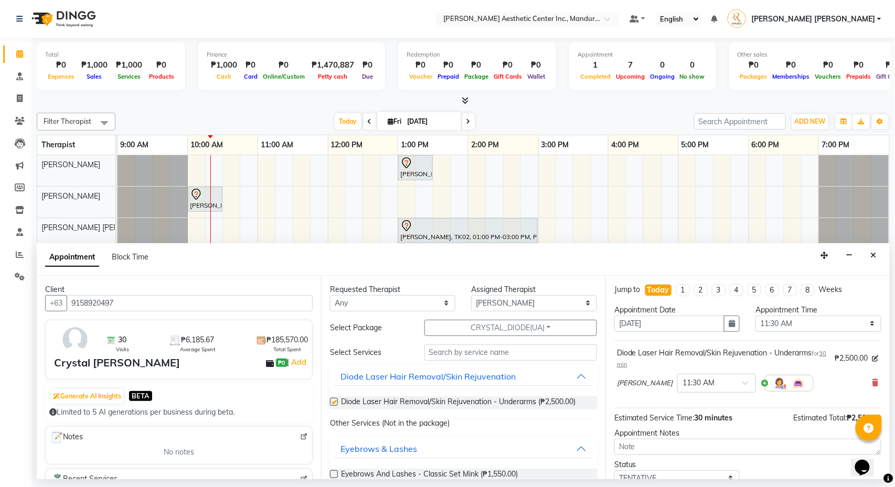
checkbox input "false"
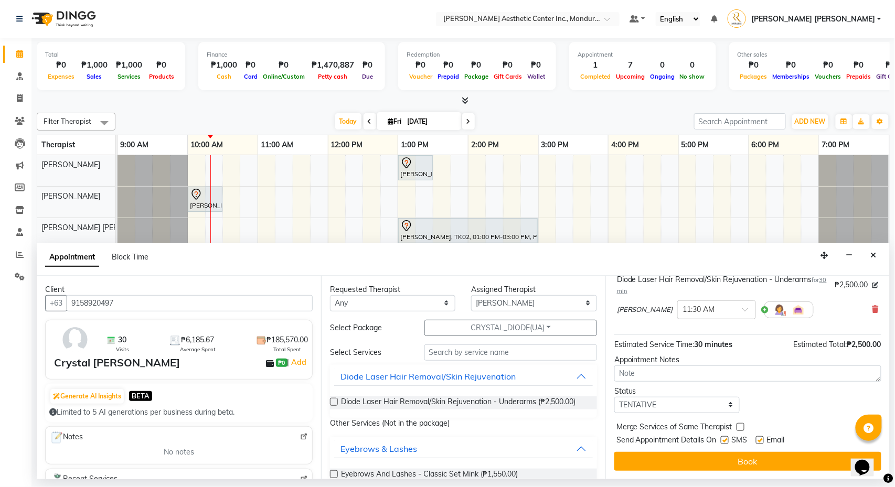
scroll to position [77, 0]
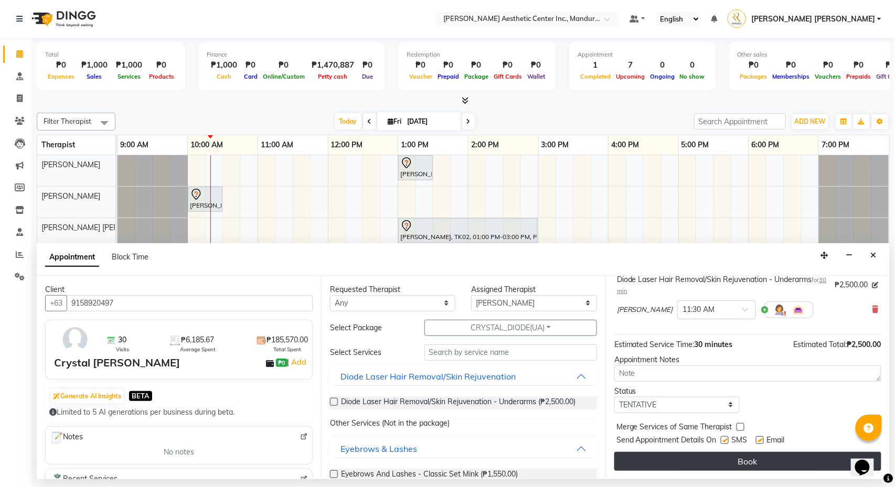
click at [727, 456] on button "Book" at bounding box center [747, 461] width 267 height 19
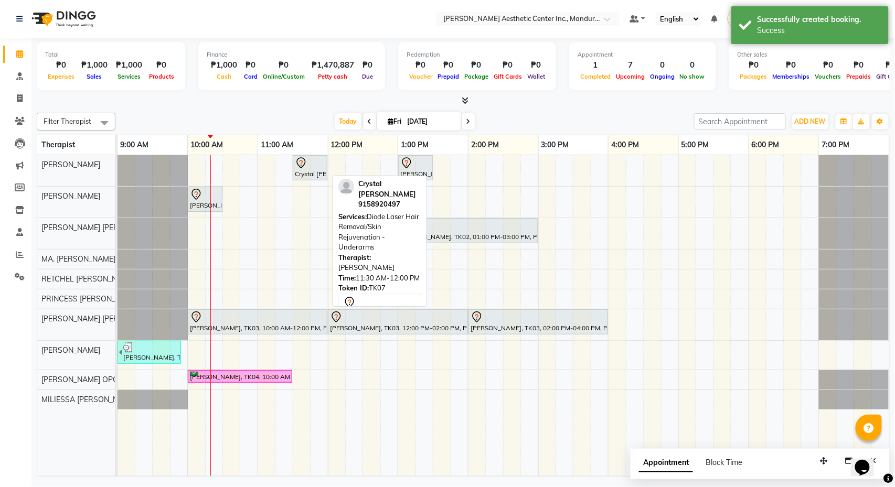
click at [306, 159] on icon at bounding box center [301, 163] width 13 height 13
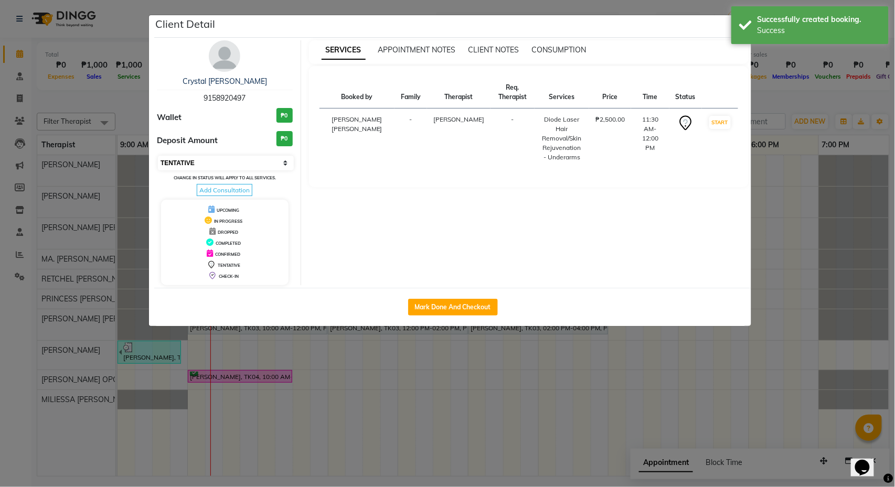
select select "6"
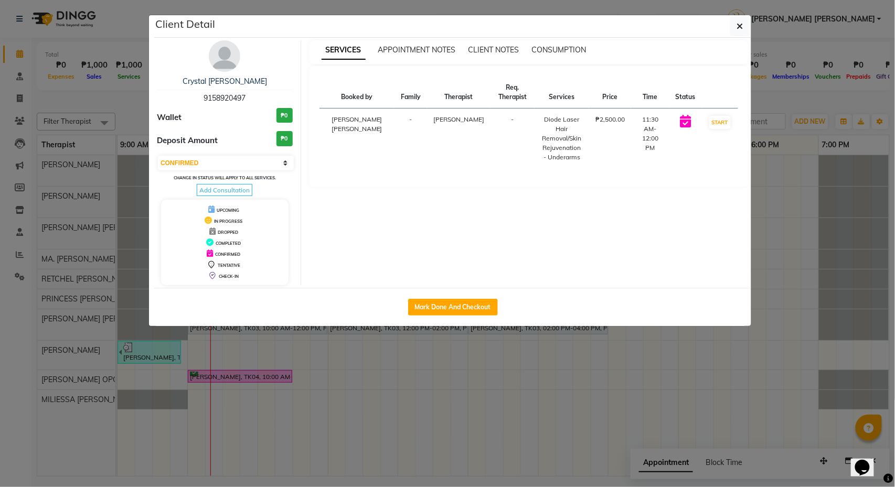
click at [789, 112] on ngb-modal-window "Client Detail Crystal [PERSON_NAME] 9158920497 Wallet ₱0 Deposit Amount ₱0 Sele…" at bounding box center [447, 243] width 895 height 487
click at [739, 28] on icon "button" at bounding box center [740, 26] width 6 height 8
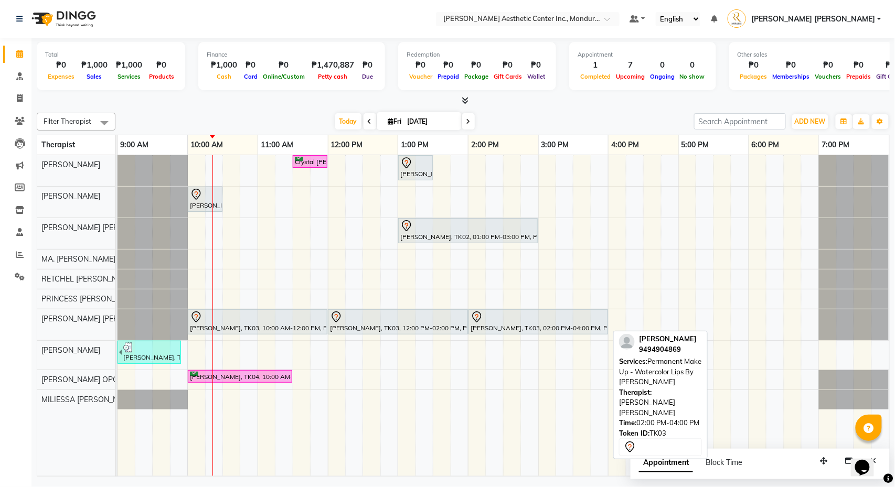
click at [497, 318] on div at bounding box center [538, 317] width 135 height 13
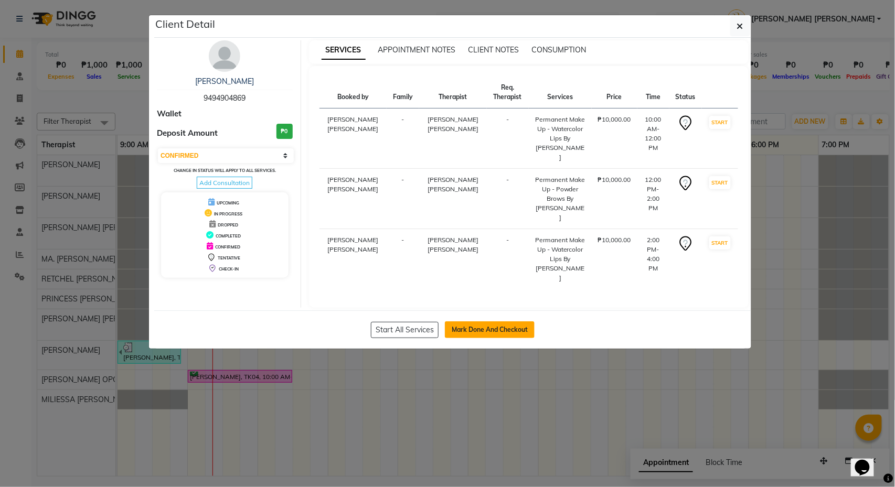
select select "7"
click at [802, 101] on ngb-modal-window "Client Detail [PERSON_NAME] 9494904869 Wallet Deposit Amount ₱0 Select IN SERVI…" at bounding box center [447, 243] width 895 height 487
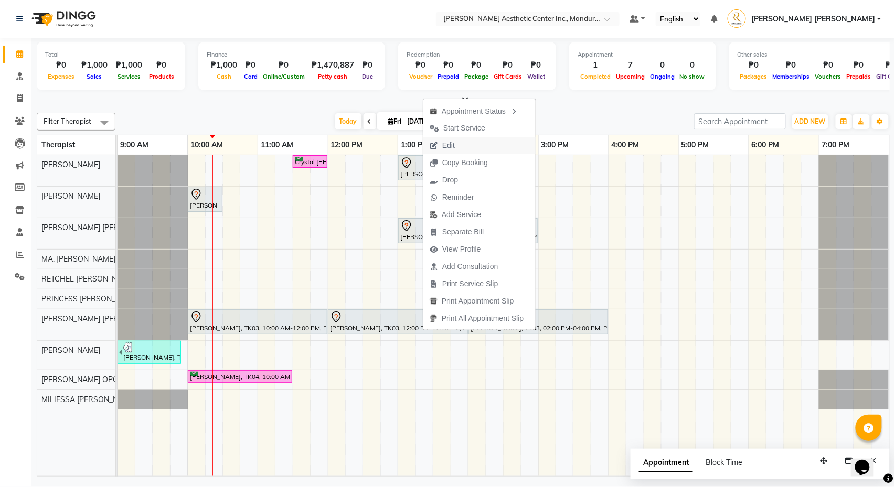
click at [466, 141] on button "Edit" at bounding box center [479, 145] width 112 height 17
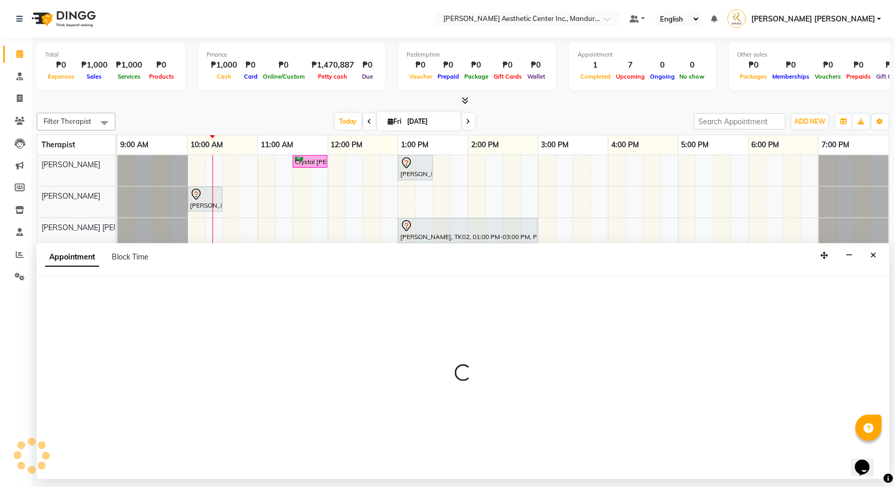
select select "tentative"
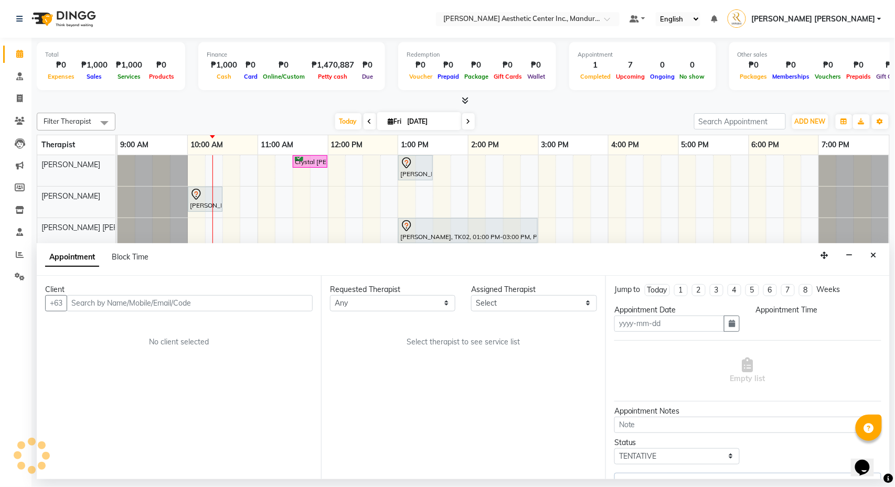
type input "[DATE]"
select select "46432"
select select "600"
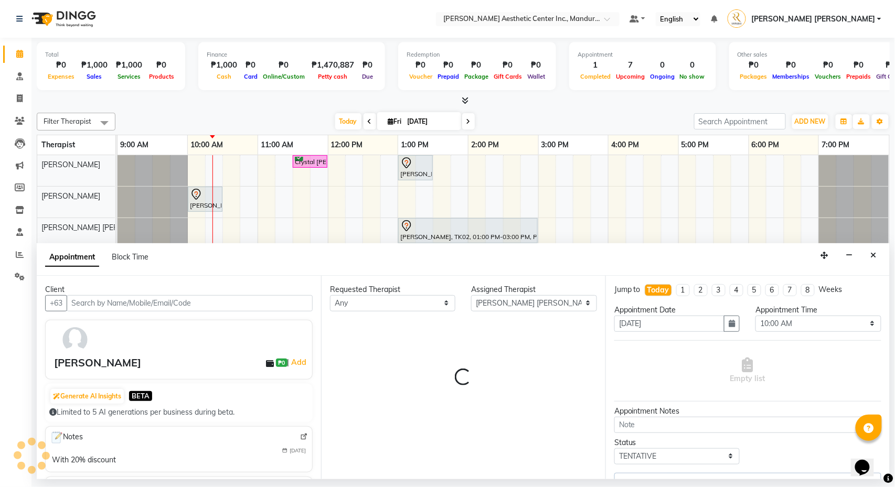
select select "3075"
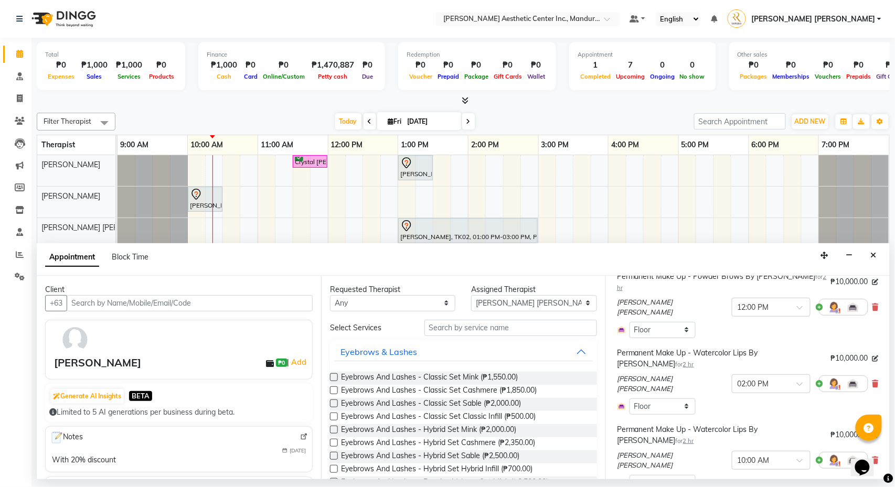
scroll to position [102, 0]
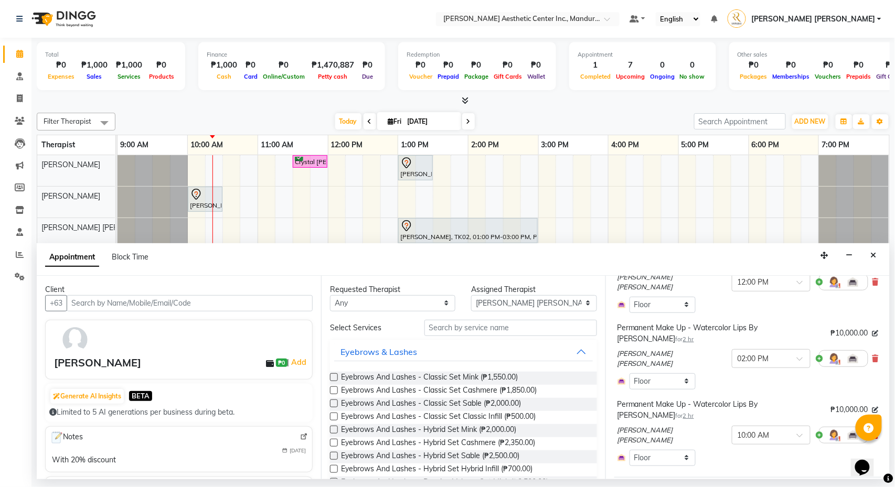
click at [876, 432] on icon at bounding box center [875, 435] width 6 height 7
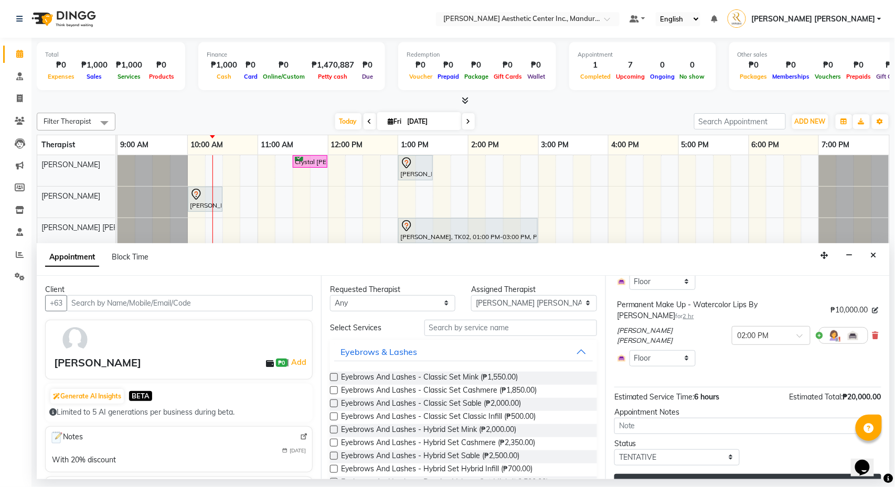
scroll to position [124, 0]
click at [814, 475] on button "Update" at bounding box center [747, 484] width 267 height 19
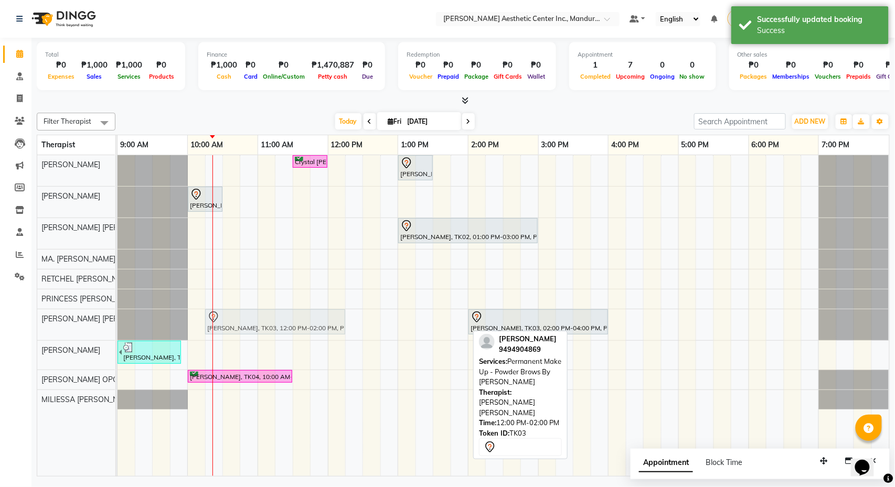
drag, startPoint x: 403, startPoint y: 315, endPoint x: 286, endPoint y: 319, distance: 117.6
click at [118, 319] on div "[PERSON_NAME], TK03, 12:00 PM-02:00 PM, Permanent Make Up - Powder Brows By [PE…" at bounding box center [118, 324] width 0 height 31
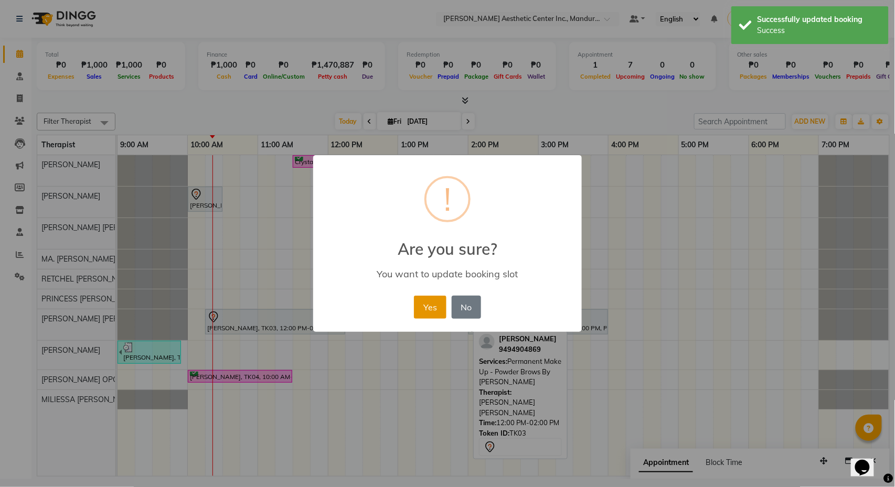
click at [434, 303] on button "Yes" at bounding box center [430, 307] width 32 height 23
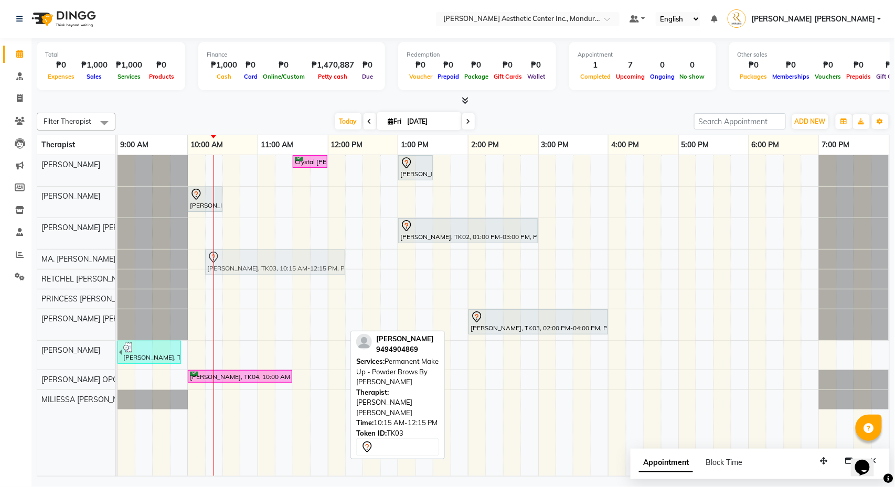
drag, startPoint x: 257, startPoint y: 330, endPoint x: 253, endPoint y: 251, distance: 79.3
click at [253, 251] on div "Crystal [PERSON_NAME], TK07, 11:30 AM-12:00 PM, Diode Laser Hair Removal/Skin R…" at bounding box center [504, 315] width 772 height 321
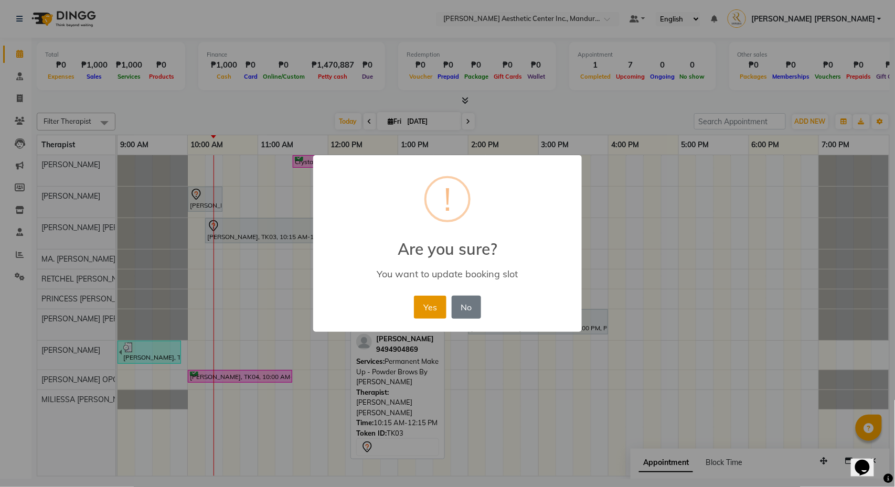
click at [424, 307] on button "Yes" at bounding box center [430, 307] width 32 height 23
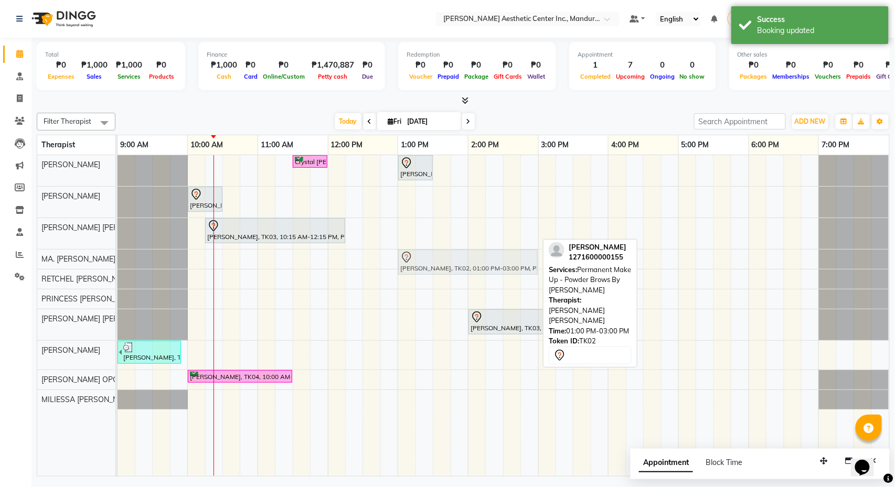
drag, startPoint x: 498, startPoint y: 227, endPoint x: 498, endPoint y: 255, distance: 27.8
click at [498, 255] on tbody "Crystal [PERSON_NAME], TK07, 11:30 AM-12:00 PM, Diode Laser Hair Removal/Skin R…" at bounding box center [504, 282] width 772 height 254
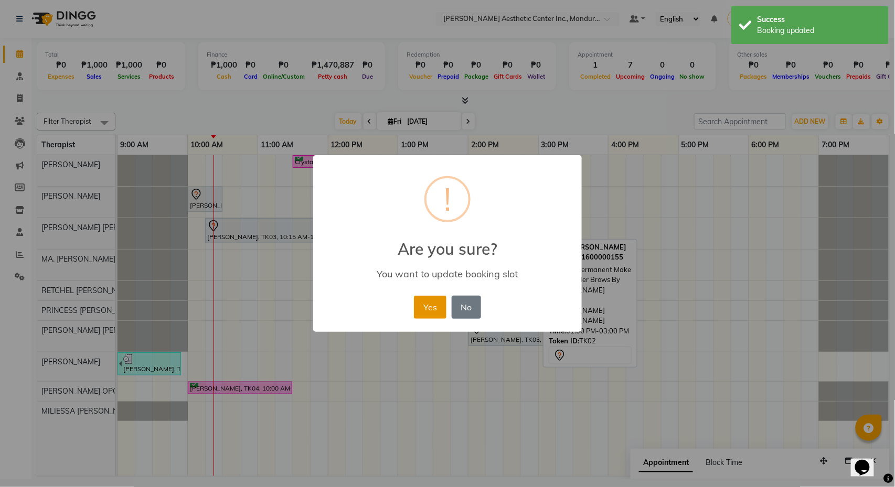
click at [423, 306] on button "Yes" at bounding box center [430, 307] width 32 height 23
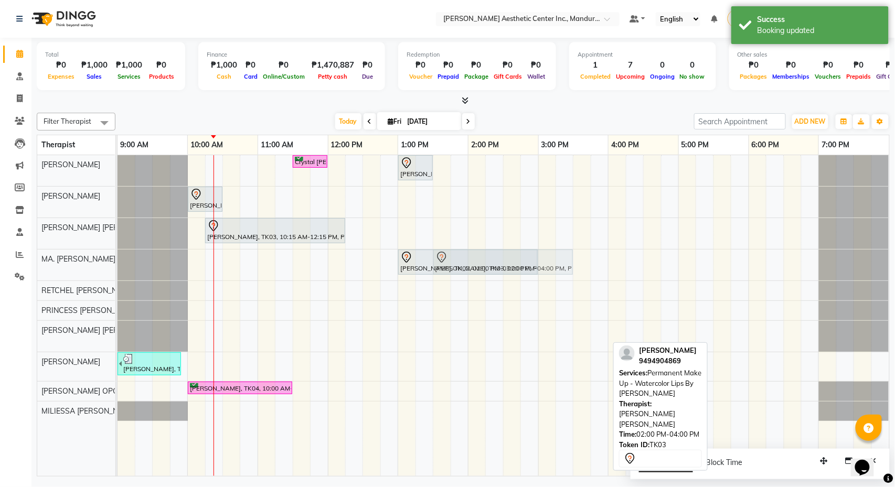
drag, startPoint x: 501, startPoint y: 342, endPoint x: 449, endPoint y: 257, distance: 100.3
click at [449, 257] on tbody "Crystal [PERSON_NAME], TK07, 11:30 AM-12:00 PM, Diode Laser Hair Removal/Skin R…" at bounding box center [504, 288] width 772 height 266
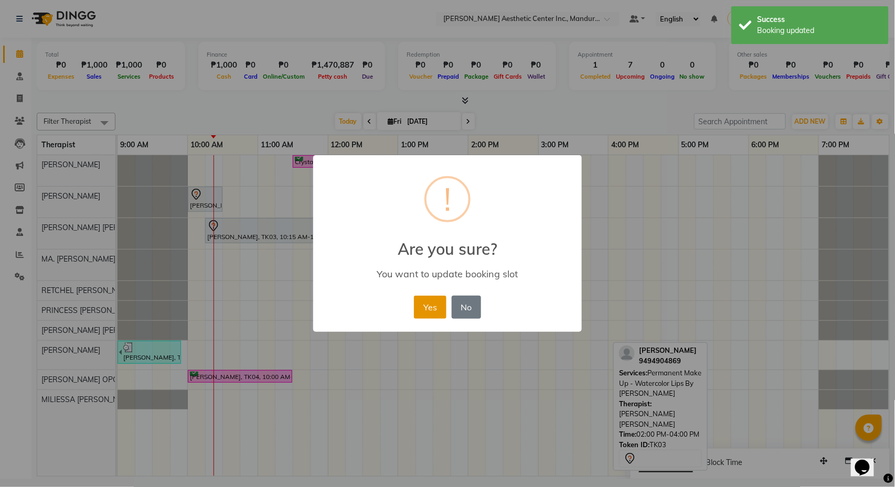
click at [426, 303] on button "Yes" at bounding box center [430, 307] width 32 height 23
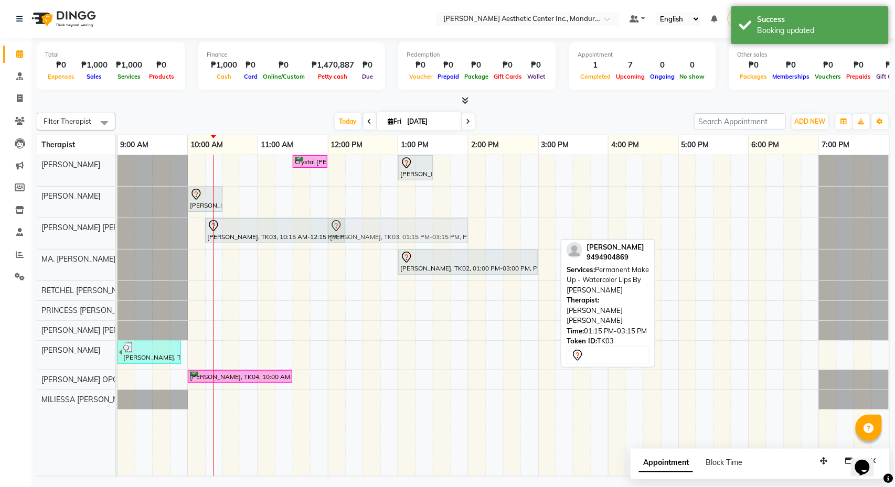
click at [118, 238] on div "[PERSON_NAME], TK03, 10:15 AM-12:15 PM, Permanent Make Up - Powder Brows By [PE…" at bounding box center [118, 233] width 0 height 31
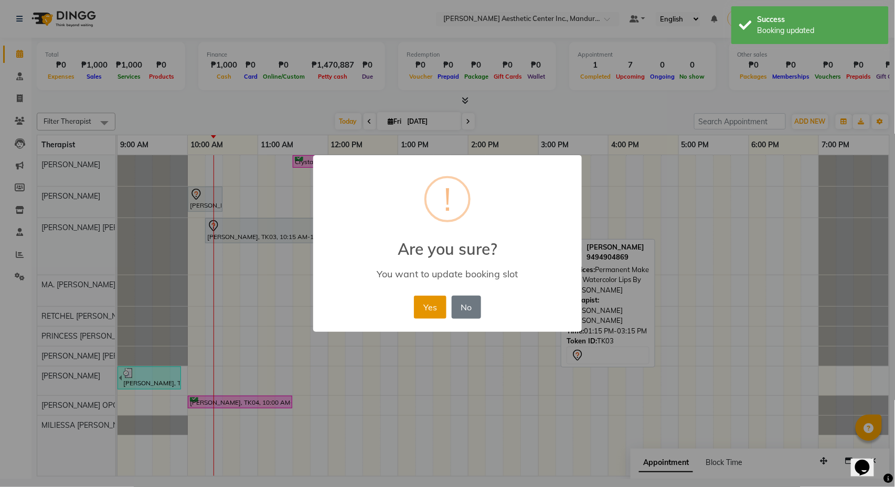
click at [431, 313] on button "Yes" at bounding box center [430, 307] width 32 height 23
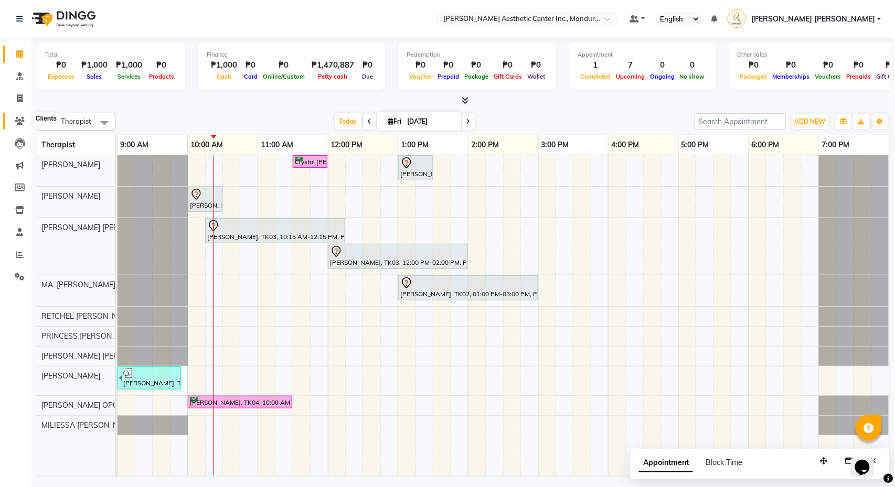
click at [20, 118] on icon at bounding box center [20, 121] width 10 height 8
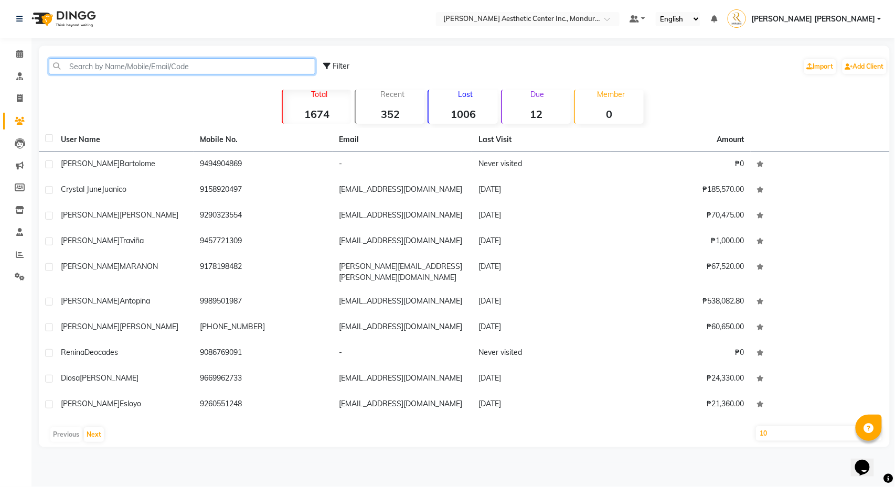
click at [167, 64] on input "text" at bounding box center [182, 66] width 266 height 16
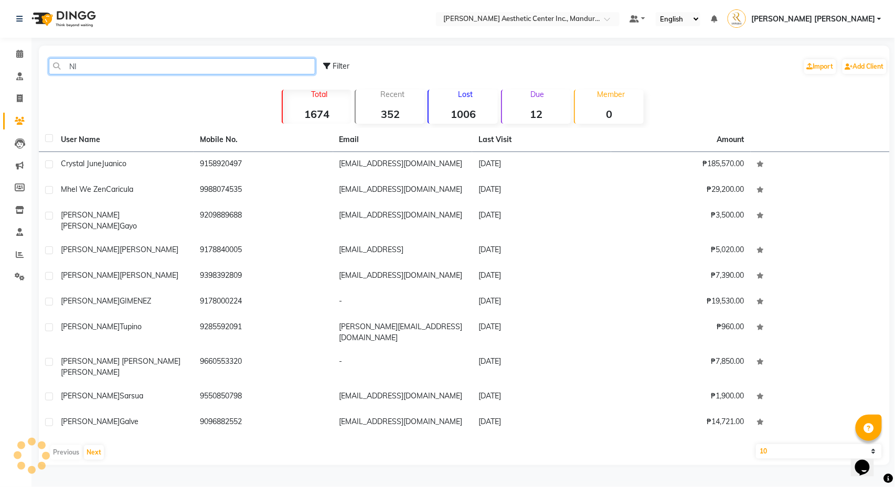
type input "N"
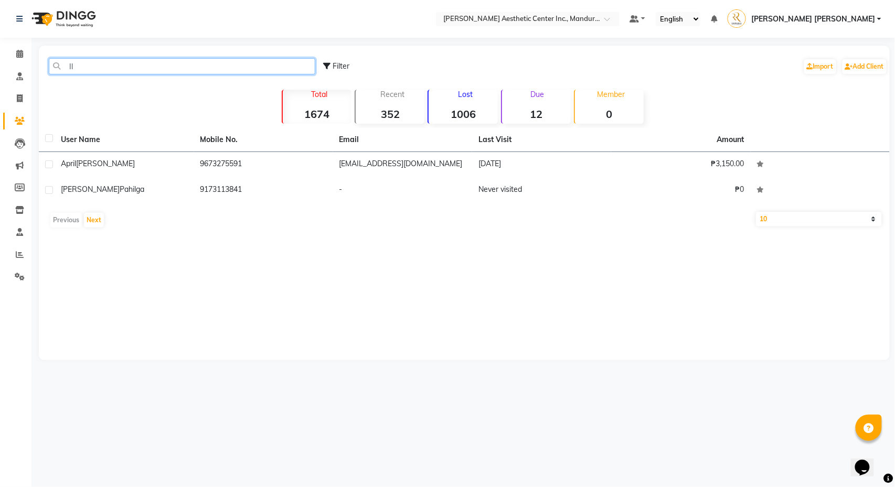
type input "I"
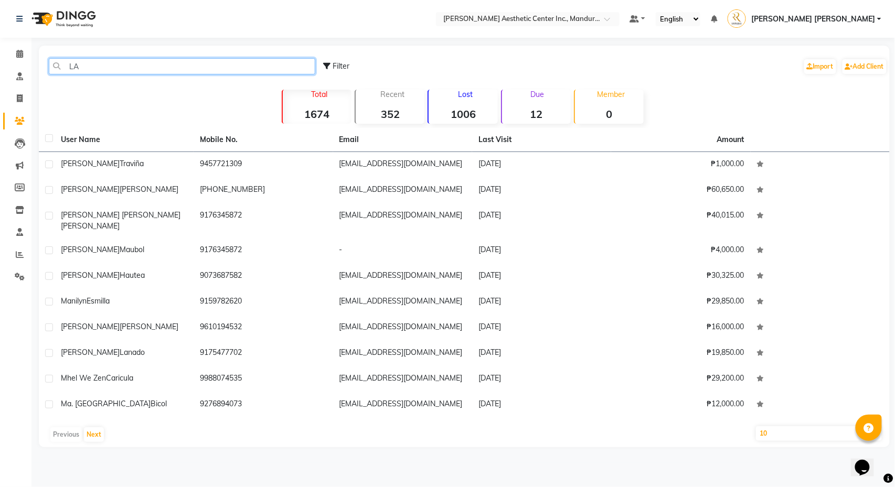
type input "L"
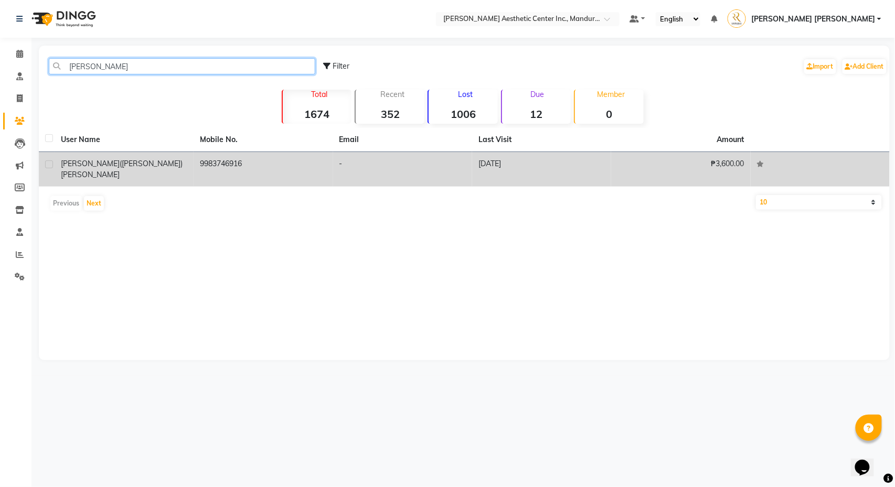
type input "[PERSON_NAME]"
click at [147, 158] on div "[PERSON_NAME]([PERSON_NAME]) [PERSON_NAME]" at bounding box center [124, 169] width 126 height 22
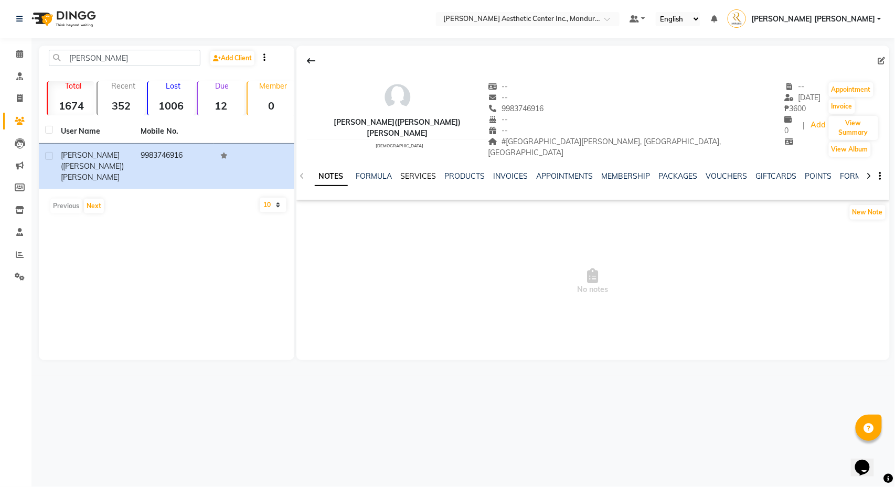
click at [424, 172] on link "SERVICES" at bounding box center [419, 176] width 36 height 9
click at [500, 172] on div "INVOICES" at bounding box center [501, 176] width 35 height 11
click at [499, 172] on link "INVOICES" at bounding box center [501, 176] width 35 height 9
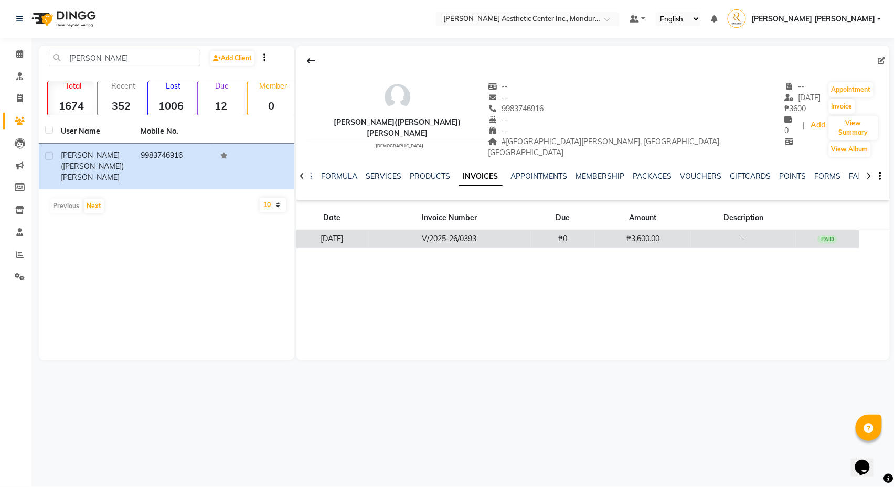
click at [487, 230] on td "V/2025-26/0393" at bounding box center [449, 239] width 163 height 18
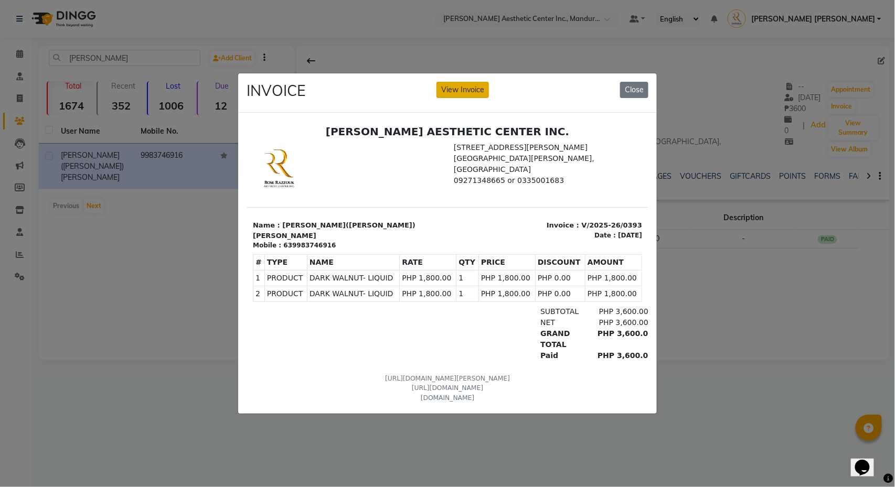
click at [472, 84] on button "View Invoice" at bounding box center [462, 90] width 52 height 16
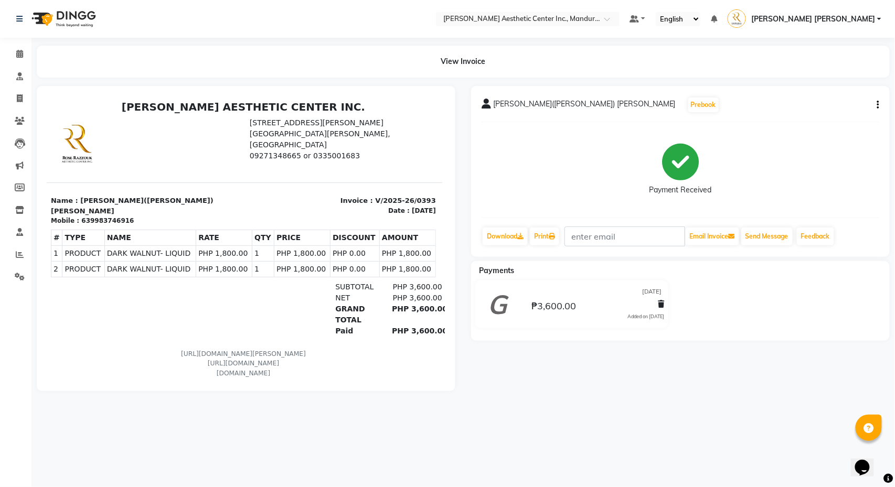
scroll to position [0, 2]
click at [18, 59] on span at bounding box center [19, 54] width 18 height 12
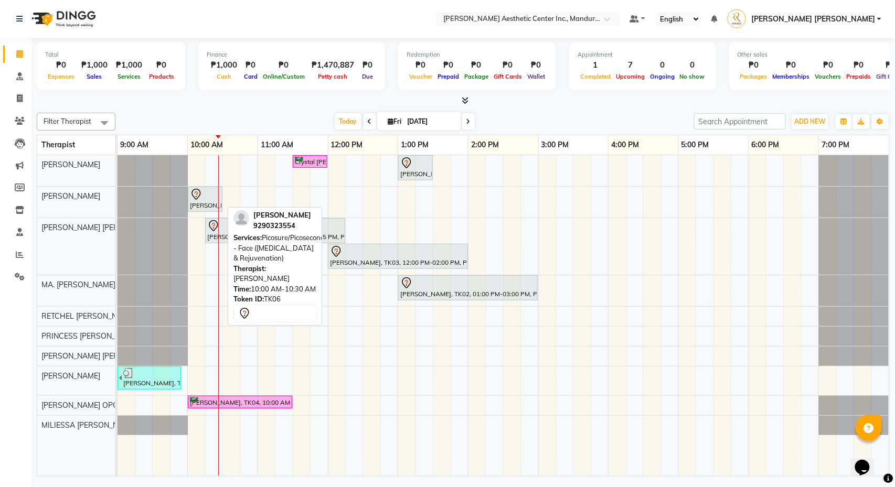
click at [202, 196] on icon at bounding box center [196, 194] width 13 height 13
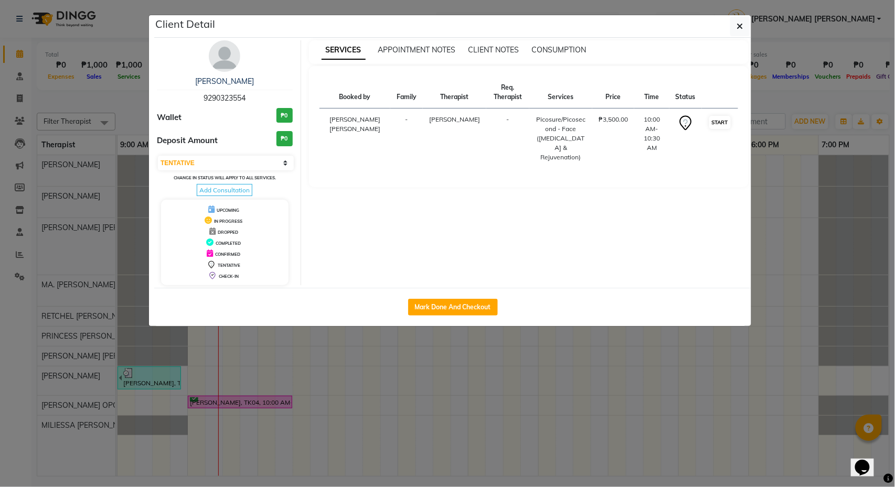
click at [718, 119] on button "START" at bounding box center [720, 122] width 22 height 13
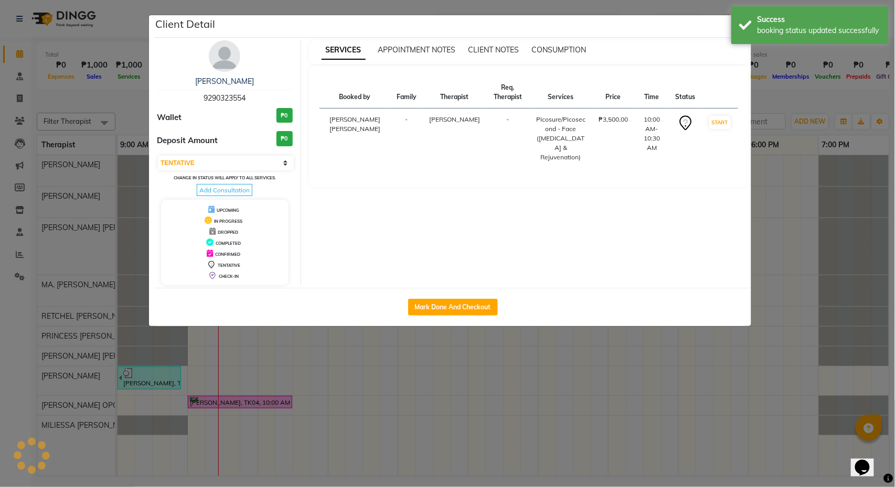
click at [815, 101] on ngb-modal-window "Client Detail [PERSON_NAME] 9290323554 Wallet ₱0 Deposit Amount ₱0 Select IN SE…" at bounding box center [447, 243] width 895 height 487
select select "1"
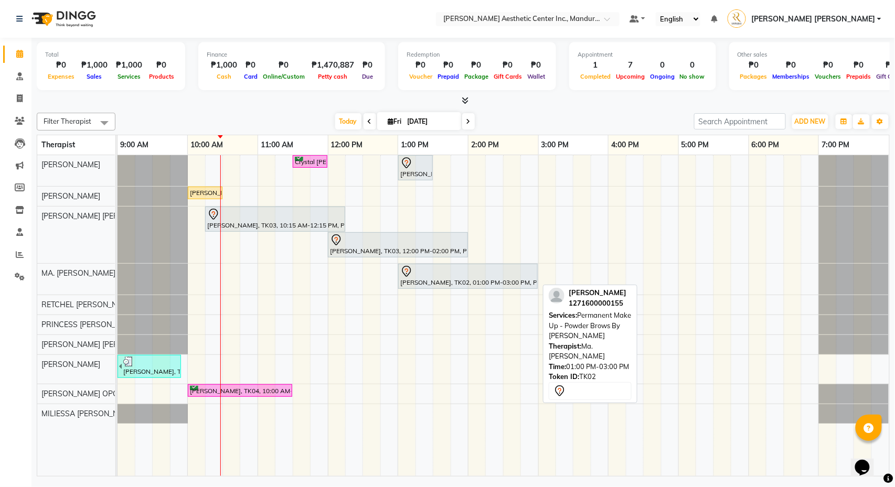
click at [436, 272] on div at bounding box center [467, 271] width 135 height 13
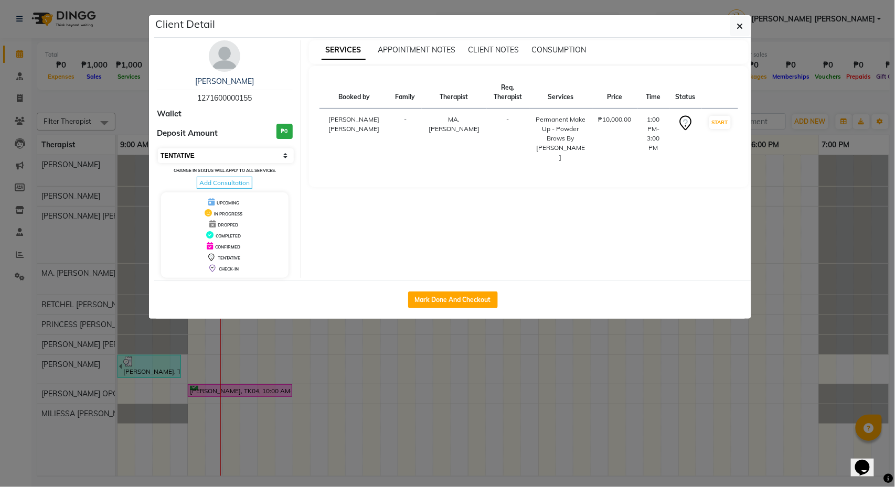
select select "6"
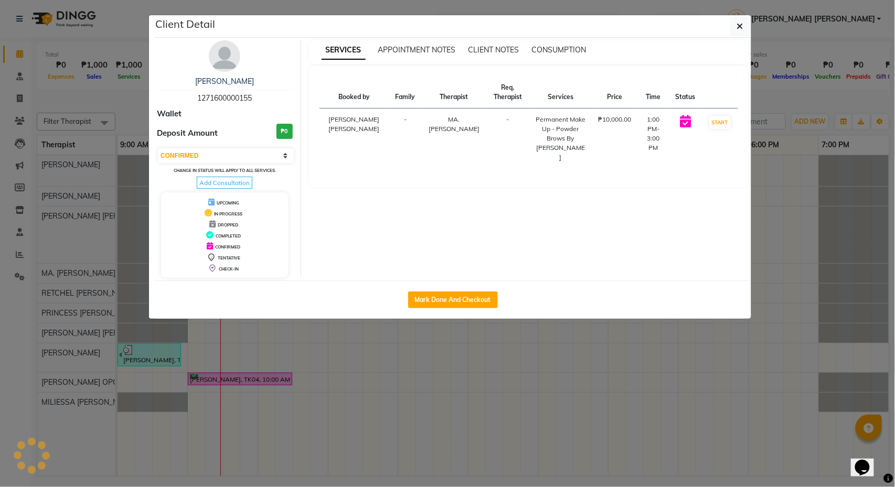
click at [802, 93] on ngb-modal-window "Client Detail [PERSON_NAME] 1271600000155 Wallet Deposit Amount ₱0 Select IN SE…" at bounding box center [447, 243] width 895 height 487
click at [802, 94] on ngb-modal-window "Client Detail [PERSON_NAME] 1271600000155 Wallet Deposit Amount ₱0 Select IN SE…" at bounding box center [447, 243] width 895 height 487
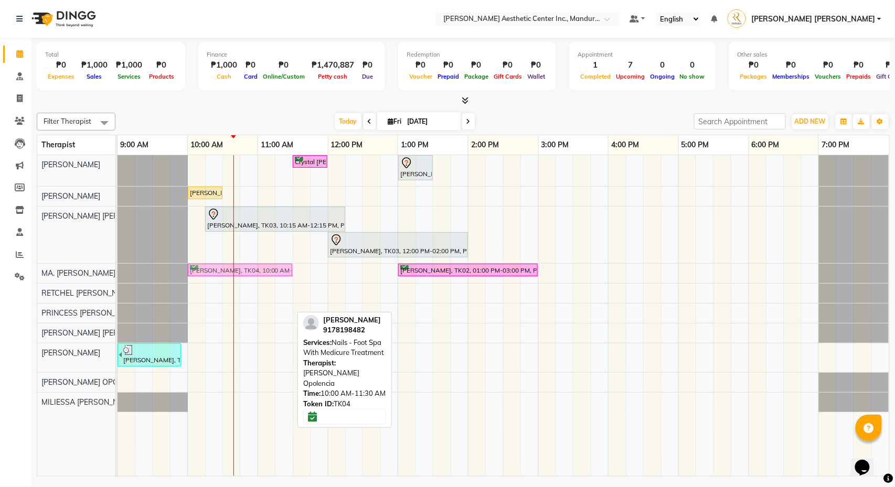
drag, startPoint x: 238, startPoint y: 380, endPoint x: 247, endPoint y: 277, distance: 103.7
click at [247, 277] on tbody "Crystal [PERSON_NAME], TK07, 11:30 AM-12:00 PM, Diode Laser Hair Removal/Skin R…" at bounding box center [504, 283] width 772 height 257
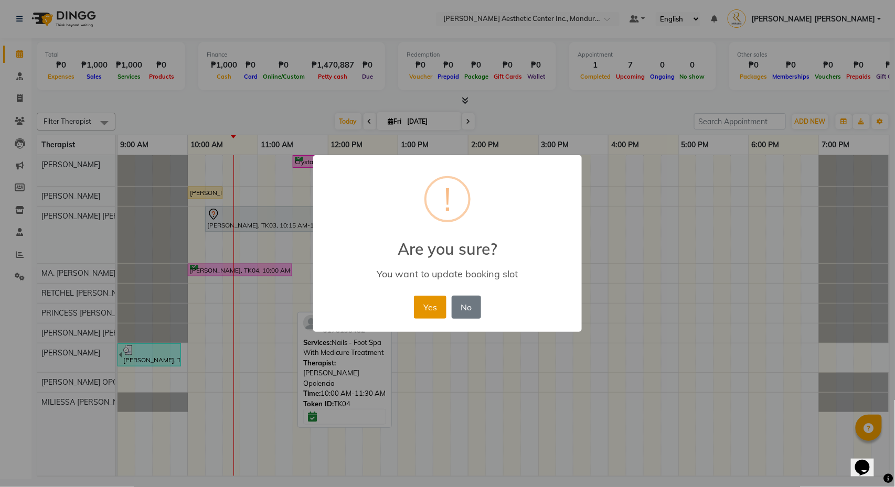
click at [429, 307] on button "Yes" at bounding box center [430, 307] width 32 height 23
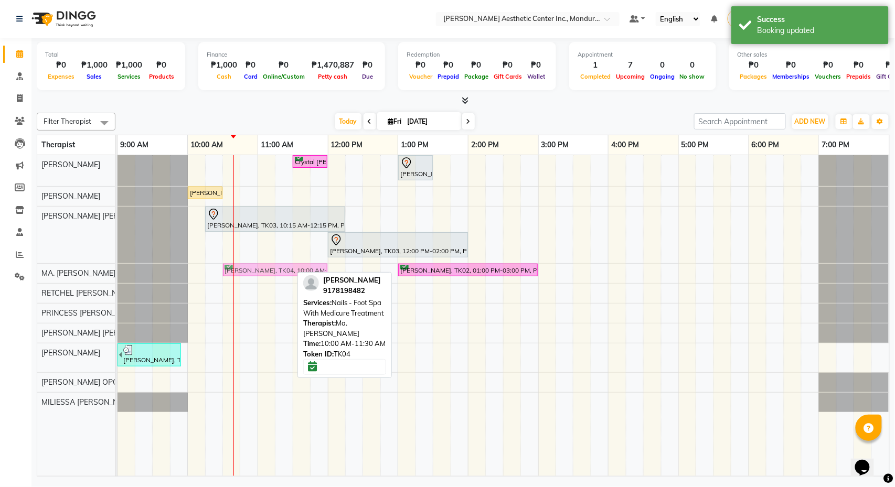
drag, startPoint x: 275, startPoint y: 265, endPoint x: 318, endPoint y: 271, distance: 42.9
click at [118, 271] on div "[PERSON_NAME], TK04, 10:00 AM-11:30 AM, Nails - Foot Spa With Medicure Treatmen…" at bounding box center [118, 273] width 0 height 18
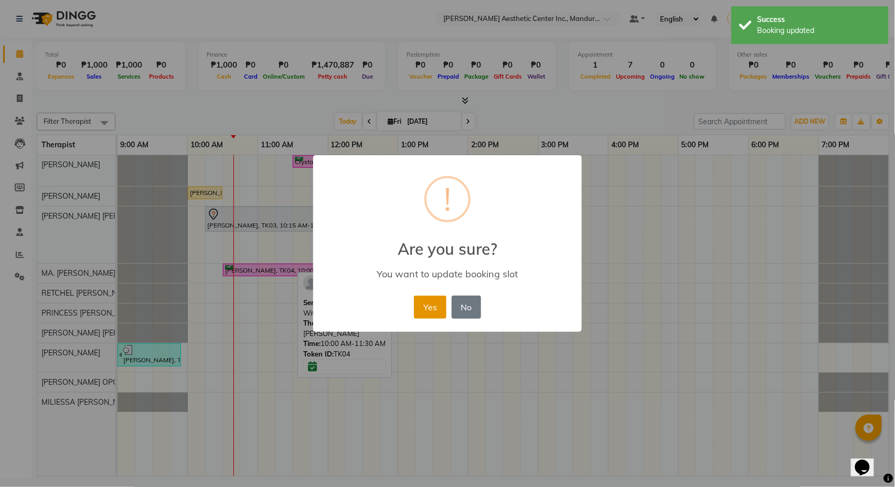
click at [420, 302] on button "Yes" at bounding box center [430, 307] width 32 height 23
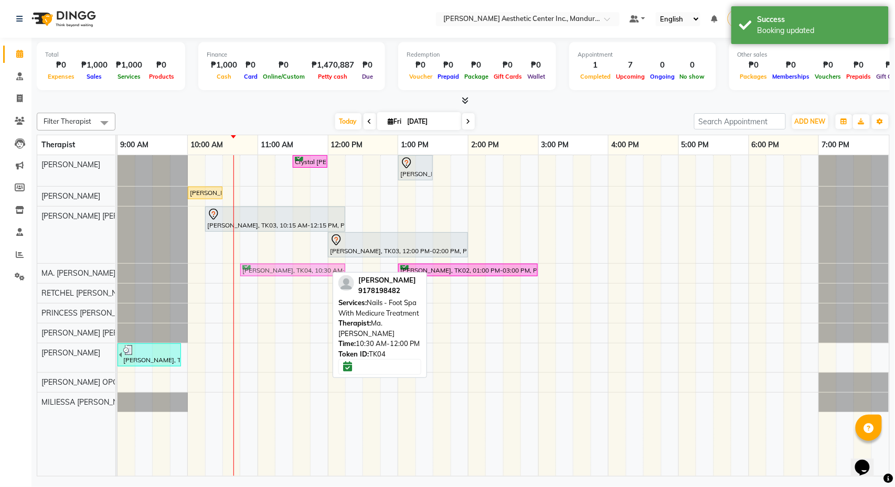
drag, startPoint x: 277, startPoint y: 273, endPoint x: 294, endPoint y: 275, distance: 16.9
click at [118, 275] on div "[PERSON_NAME], TK04, 10:30 AM-12:00 PM, Nails - Foot Spa With Medicure Treatmen…" at bounding box center [118, 273] width 0 height 18
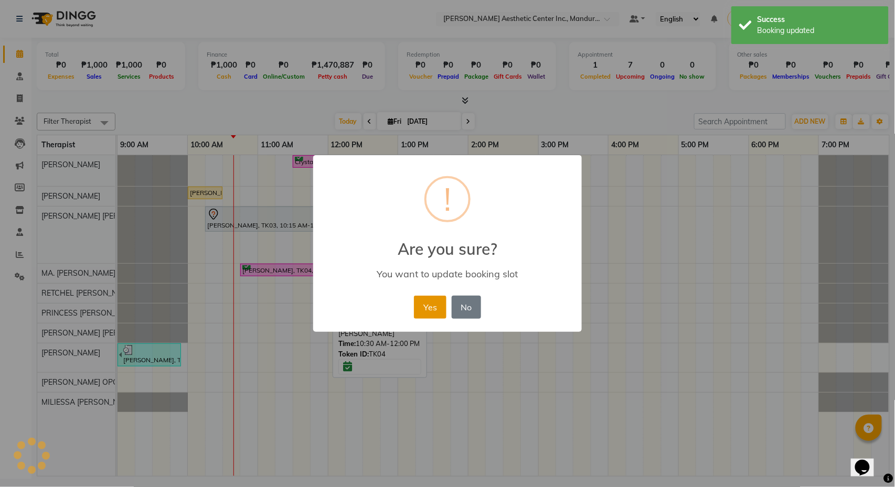
click at [429, 317] on button "Yes" at bounding box center [430, 307] width 32 height 23
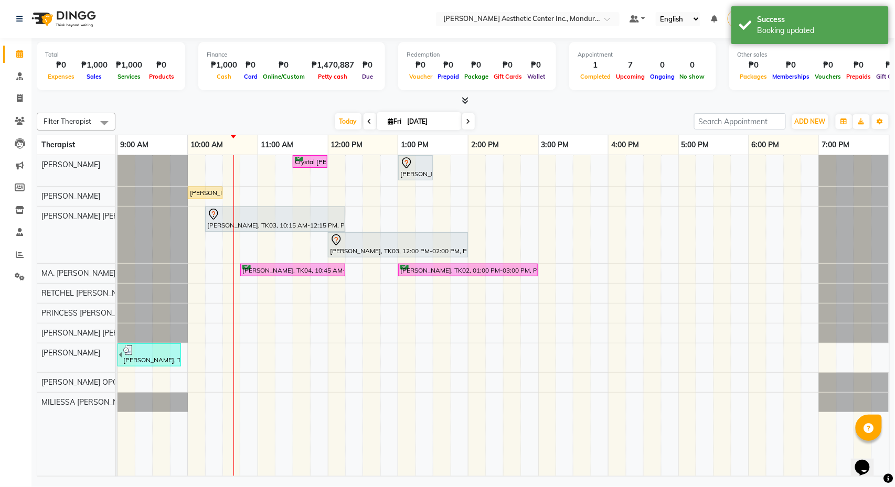
click at [575, 122] on div "[DATE] [DATE]" at bounding box center [405, 122] width 568 height 16
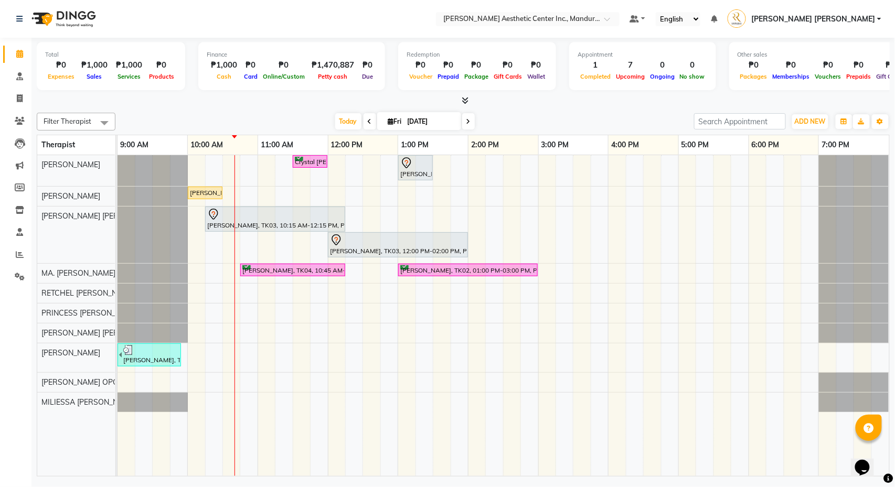
click at [265, 168] on div "Crystal [PERSON_NAME], TK07, 11:30 AM-12:00 PM, Diode Laser Hair Removal/Skin R…" at bounding box center [504, 315] width 772 height 321
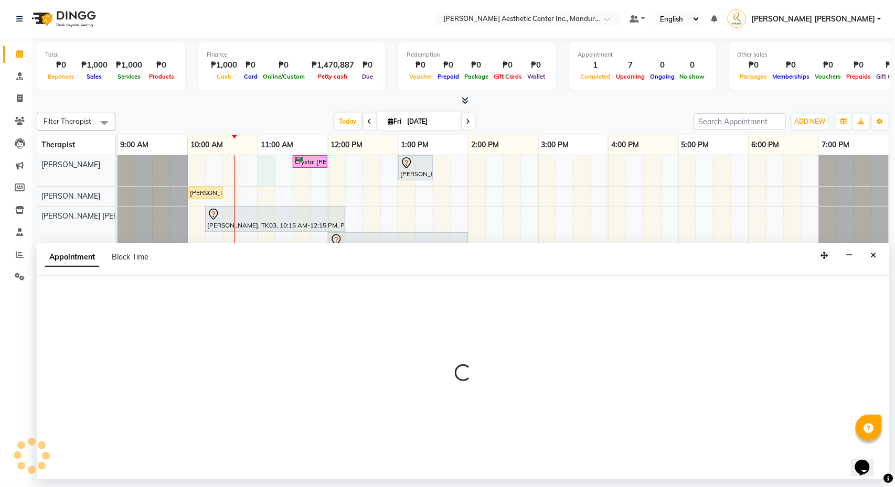
select select "46220"
select select "660"
select select "tentative"
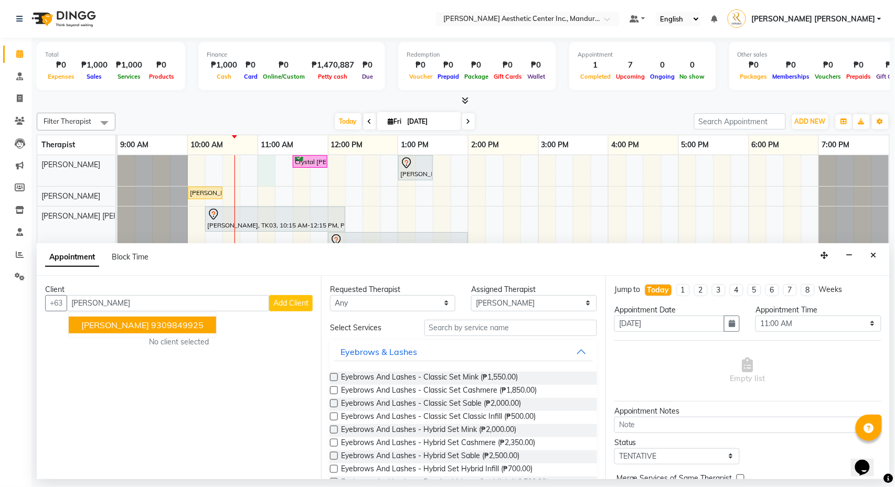
type input "[PERSON_NAME]"
click at [301, 297] on button "Add Client" at bounding box center [291, 303] width 44 height 16
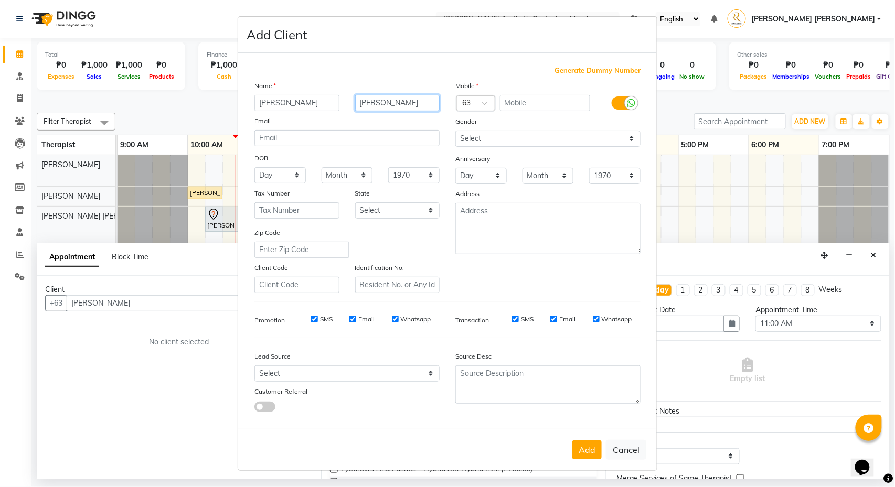
type input "[PERSON_NAME]"
click at [531, 106] on input "text" at bounding box center [545, 103] width 91 height 16
type input "9211720860"
select select "[DEMOGRAPHIC_DATA]"
click at [583, 452] on button "Add" at bounding box center [586, 450] width 29 height 19
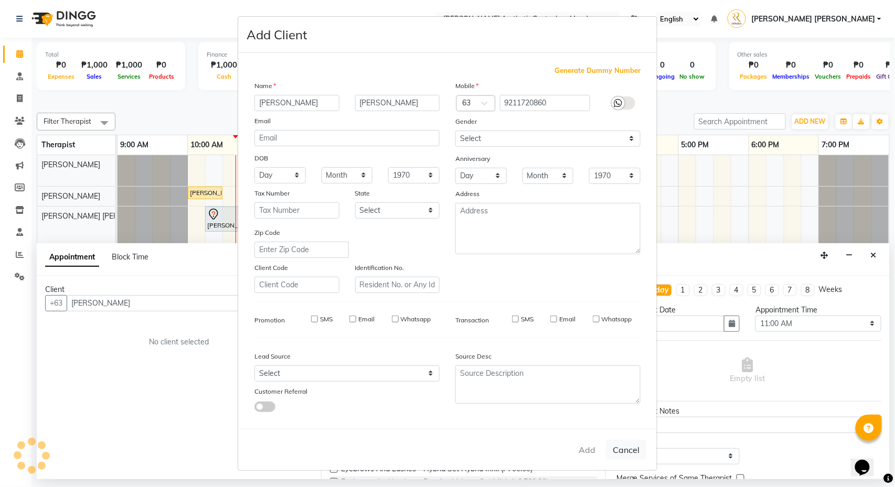
type input "9211720860"
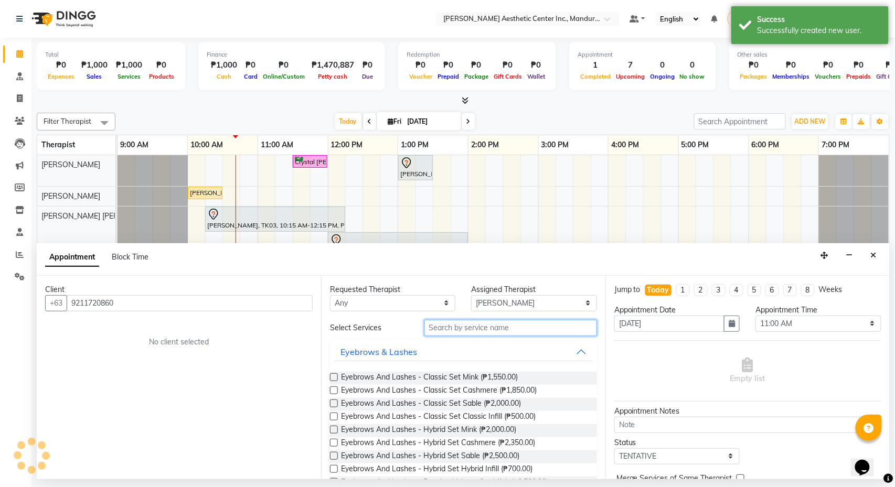
click at [489, 328] on input "text" at bounding box center [510, 328] width 173 height 16
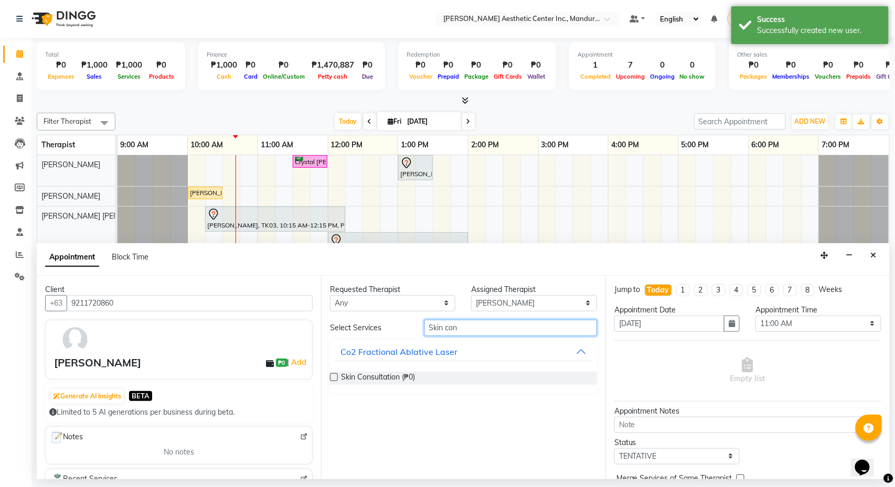
type input "Skin con"
click at [335, 375] on label at bounding box center [334, 377] width 8 height 8
click at [335, 375] on input "checkbox" at bounding box center [333, 378] width 7 height 7
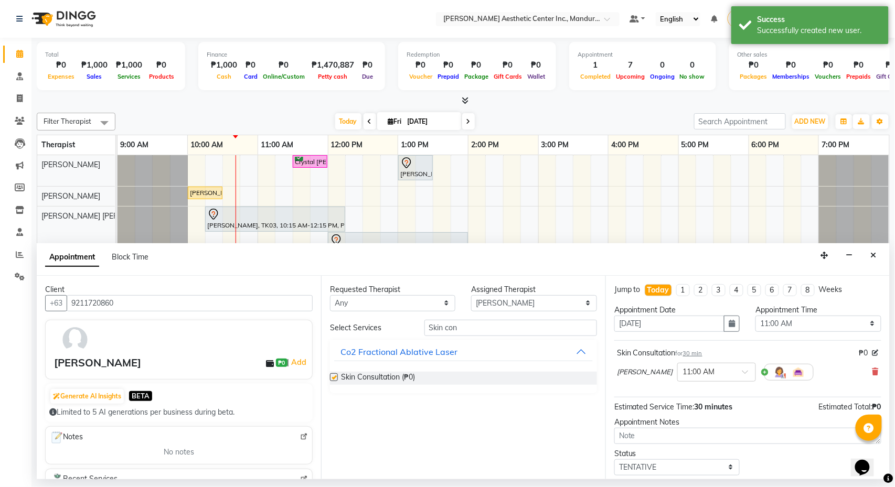
checkbox input "false"
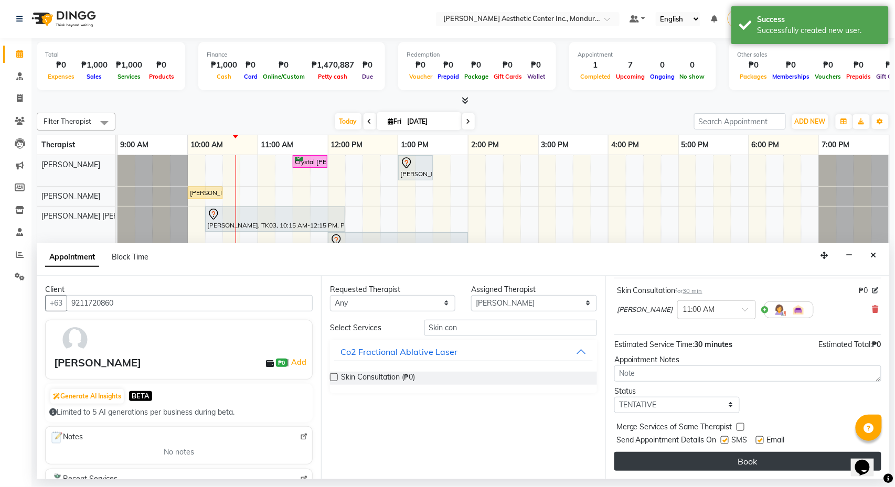
scroll to position [66, 0]
click at [724, 464] on button "Book" at bounding box center [747, 461] width 267 height 19
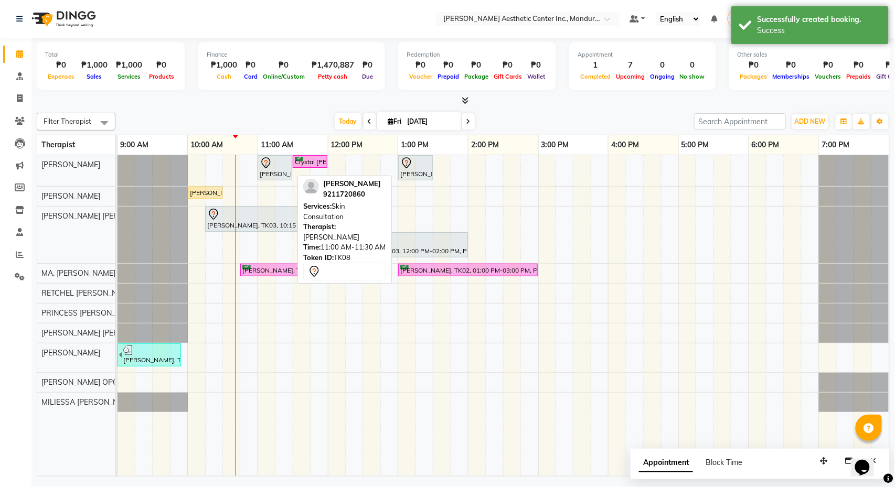
click at [267, 170] on div "[PERSON_NAME], TK08, 11:00 AM-11:30 AM, Skin Consultation" at bounding box center [275, 168] width 33 height 22
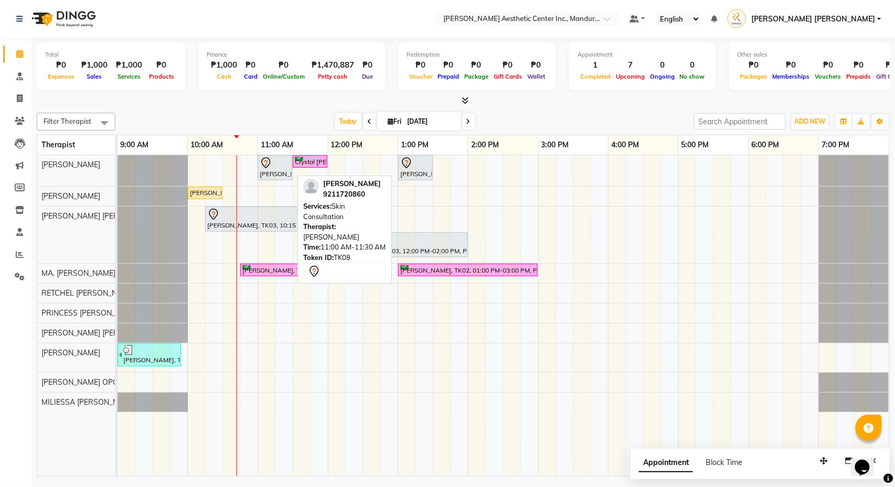
click at [267, 170] on div "[PERSON_NAME], TK08, 11:00 AM-11:30 AM, Skin Consultation" at bounding box center [275, 168] width 33 height 22
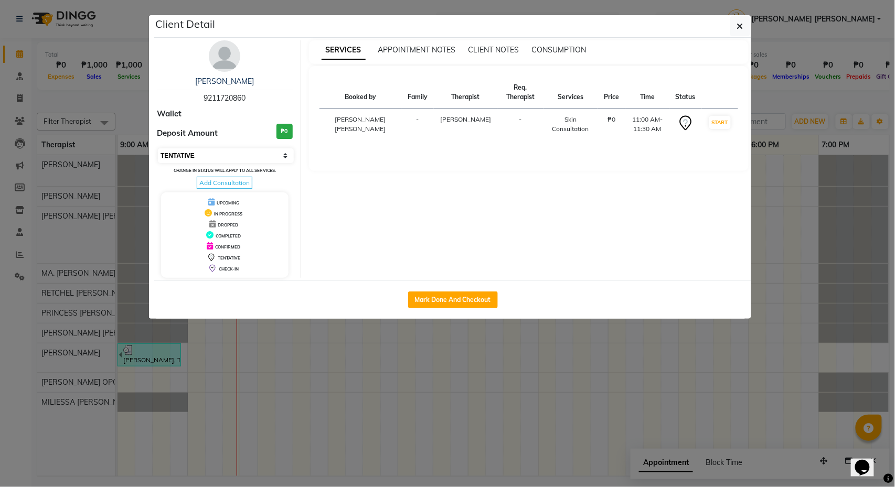
select select "2"
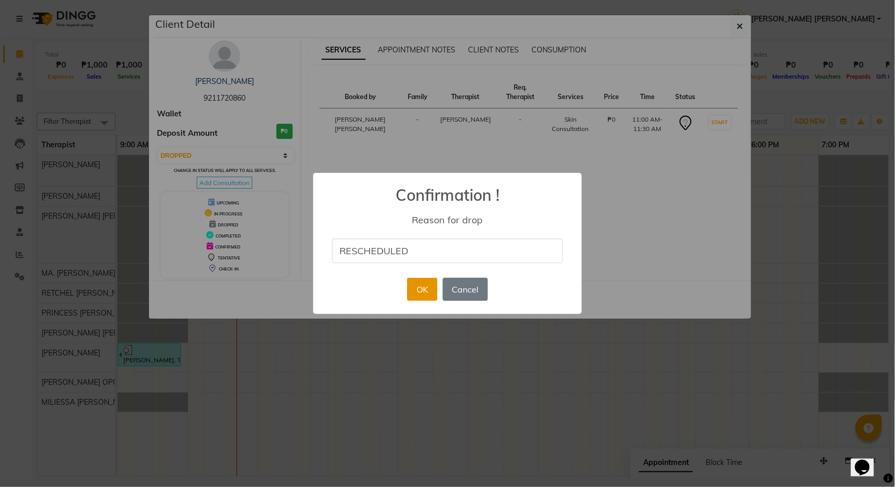
type input "RESCHEDULED"
click at [422, 294] on button "OK" at bounding box center [422, 289] width 30 height 23
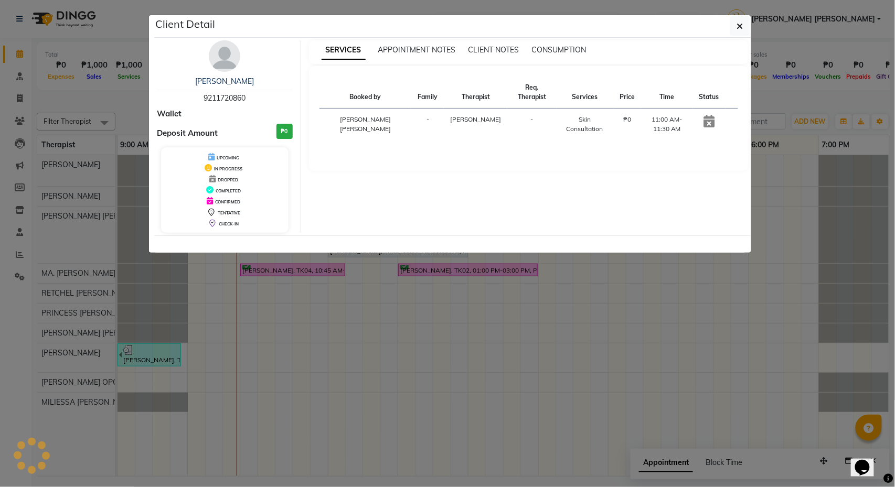
click at [803, 102] on ngb-modal-window "Client Detail [PERSON_NAME] 9211720860 Wallet Deposit Amount ₱0 UPCOMING IN PRO…" at bounding box center [447, 243] width 895 height 487
click at [783, 103] on ngb-modal-window "Client Detail [PERSON_NAME] 9211720860 Wallet Deposit Amount ₱0 UPCOMING IN PRO…" at bounding box center [447, 243] width 895 height 487
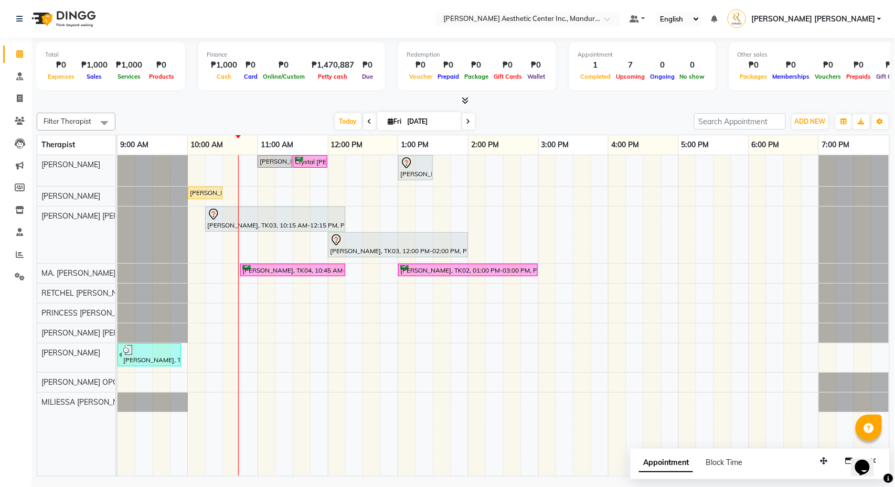
click at [419, 124] on input "[DATE]" at bounding box center [430, 122] width 52 height 16
select select "10"
select select "2025"
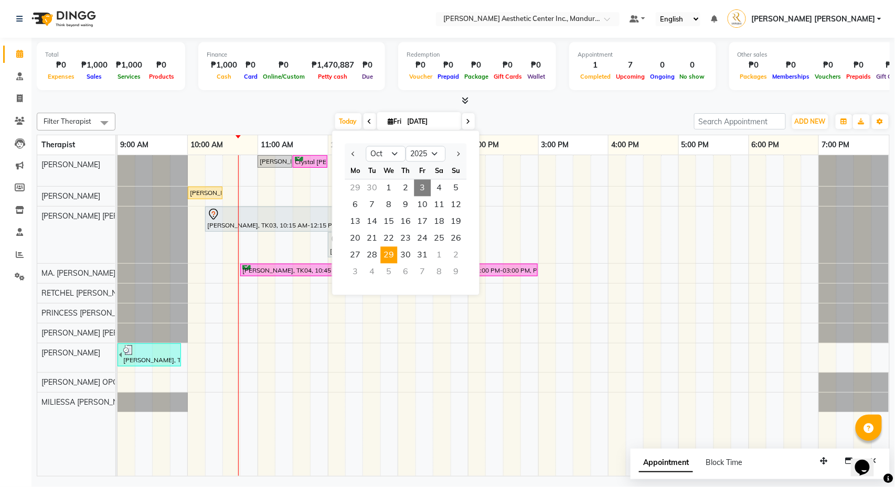
click at [391, 254] on span "29" at bounding box center [389, 255] width 17 height 17
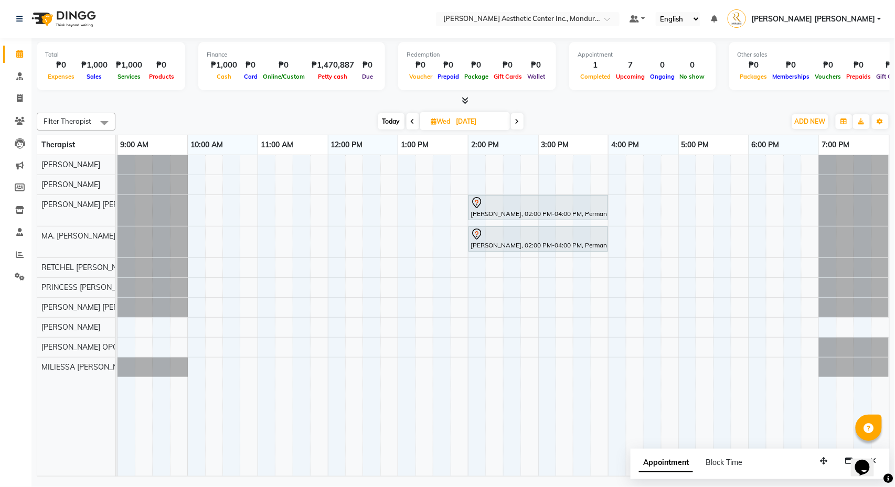
click at [393, 122] on span "Today" at bounding box center [391, 121] width 26 height 16
type input "[DATE]"
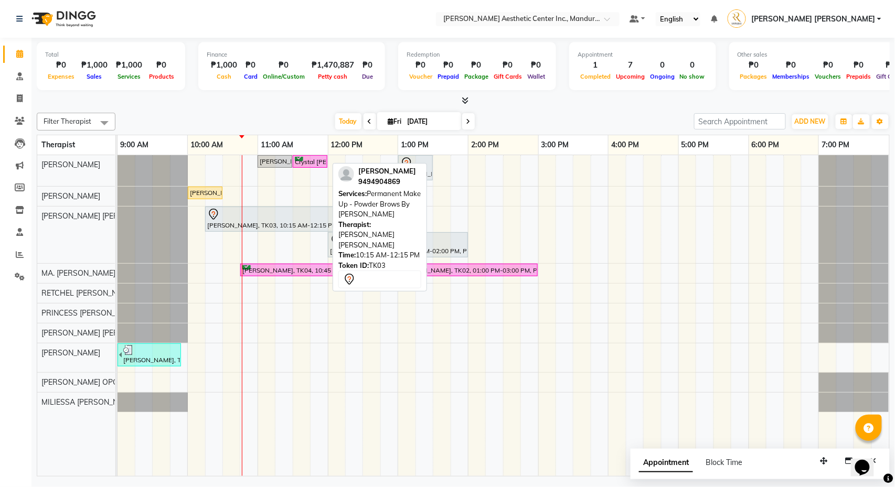
click at [262, 223] on div "[PERSON_NAME], TK03, 10:15 AM-12:15 PM, Permanent Make Up - Powder Brows By [PE…" at bounding box center [275, 219] width 138 height 22
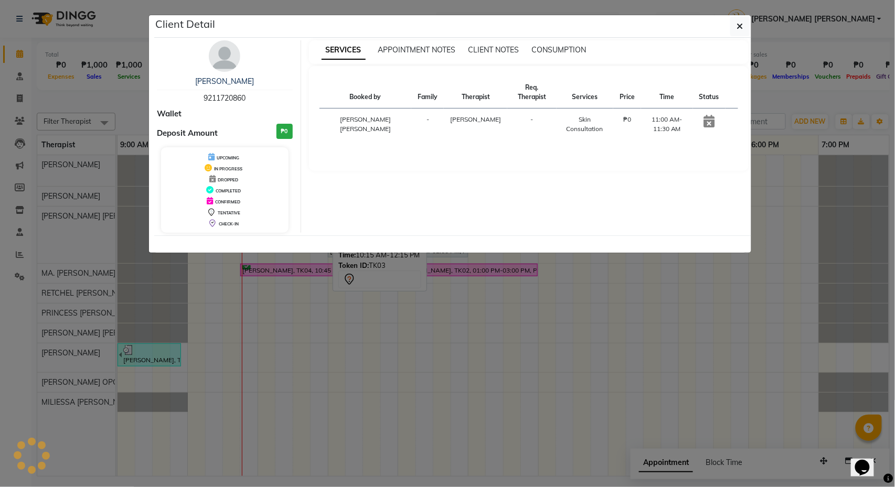
select select "7"
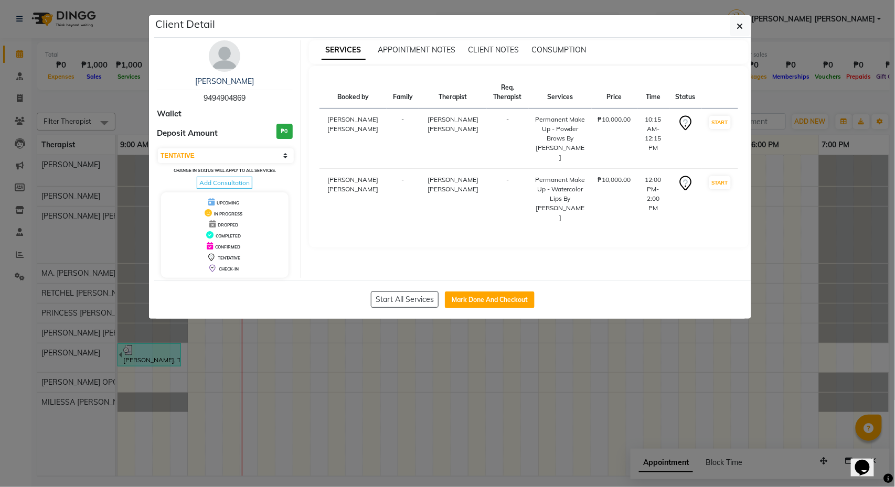
click at [255, 223] on div "DROPPED" at bounding box center [224, 224] width 119 height 11
click at [238, 122] on div "[PERSON_NAME] 9494904869 Wallet Deposit Amount ₱0 Select IN SERVICE CONFIRMED T…" at bounding box center [225, 159] width 152 height 238
click at [773, 98] on ngb-modal-window "Client Detail [PERSON_NAME] 9494904869 Wallet Deposit Amount ₱0 Select IN SERVI…" at bounding box center [447, 243] width 895 height 487
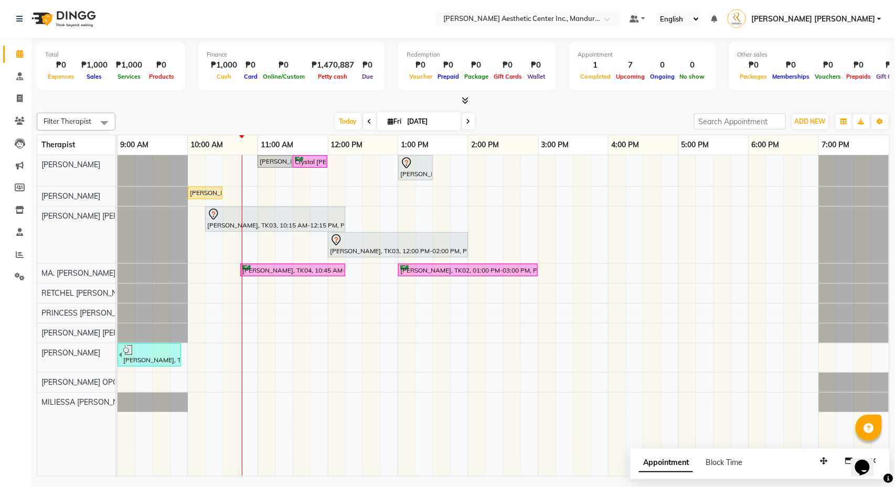
click at [763, 101] on div at bounding box center [463, 100] width 853 height 11
click at [271, 233] on div "[PERSON_NAME], TK08, 11:00 AM-11:30 AM, Skin Consultation Crystal [PERSON_NAME]…" at bounding box center [504, 315] width 772 height 321
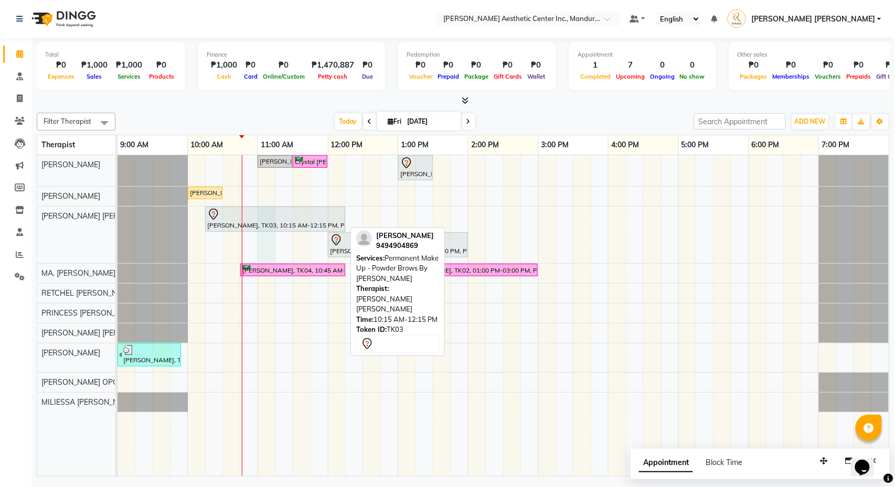
click at [270, 226] on div "[PERSON_NAME], TK03, 10:15 AM-12:15 PM, Permanent Make Up - Powder Brows By [PE…" at bounding box center [275, 219] width 138 height 22
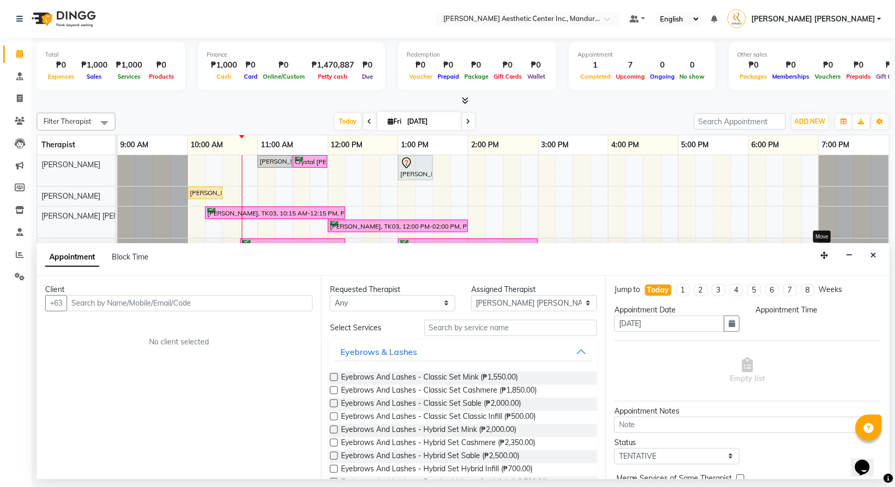
click at [848, 257] on icon "button" at bounding box center [849, 255] width 7 height 7
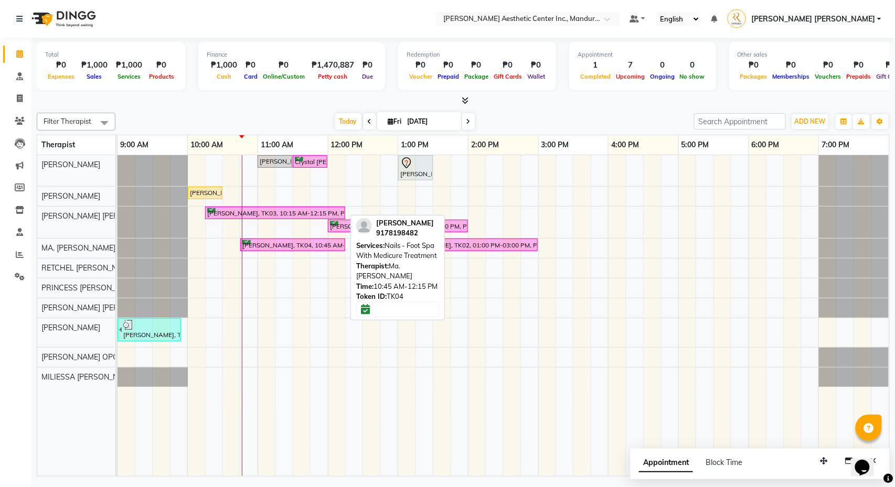
click at [303, 244] on div "[PERSON_NAME], TK04, 10:45 AM-12:15 PM, Nails - Foot Spa With Medicure Treatment" at bounding box center [292, 245] width 103 height 10
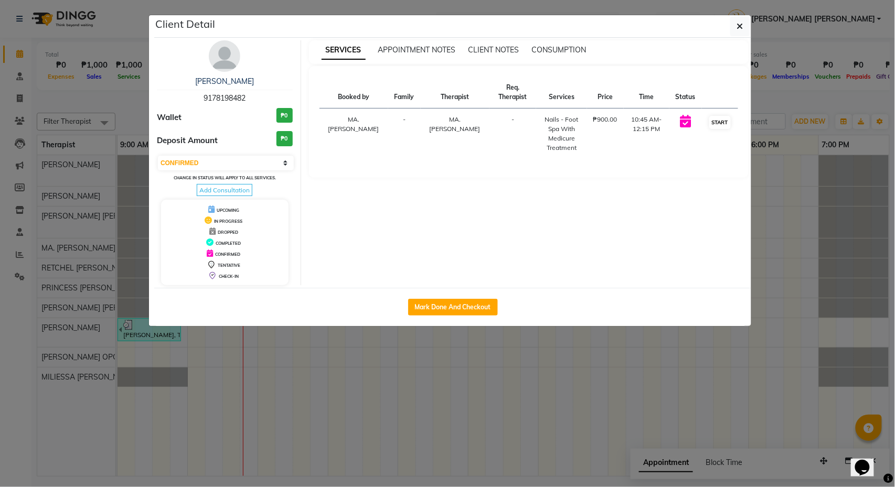
click at [724, 120] on button "START" at bounding box center [720, 122] width 22 height 13
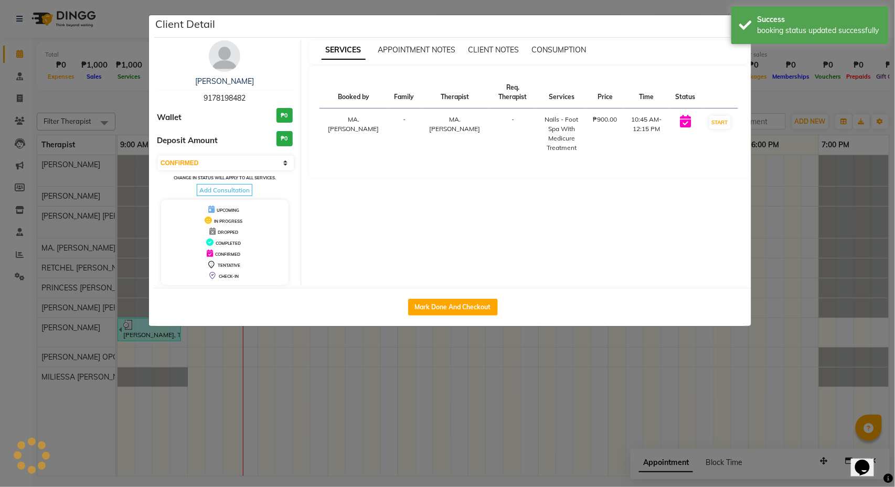
select select "1"
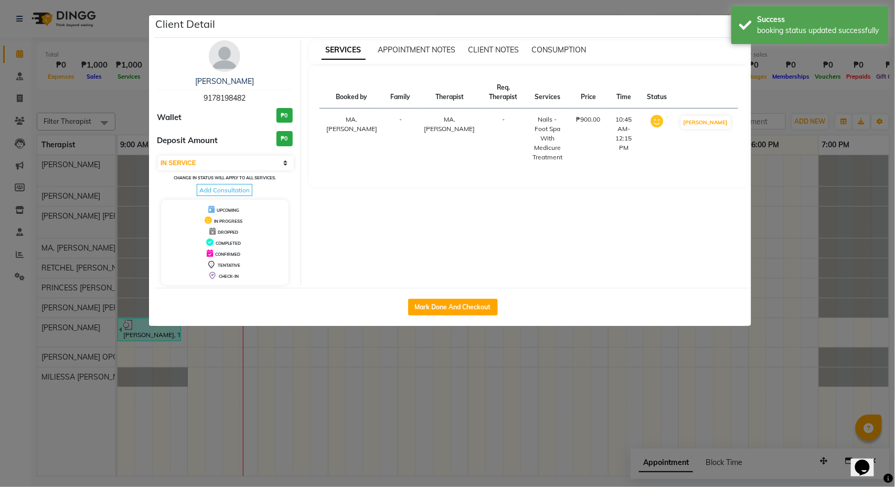
click at [780, 106] on ngb-modal-window "Client Detail [PERSON_NAME] 9178198482 Wallet ₱0 Deposit Amount ₱0 Select IN SE…" at bounding box center [447, 243] width 895 height 487
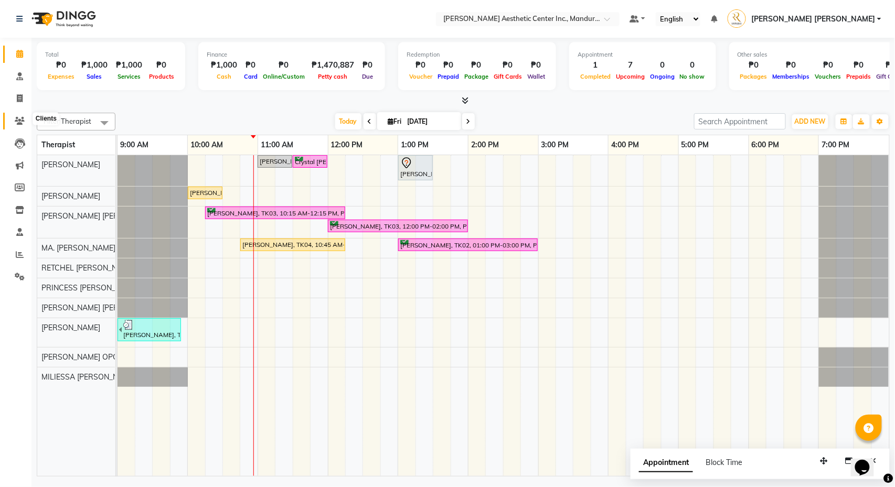
click at [17, 118] on icon at bounding box center [20, 121] width 10 height 8
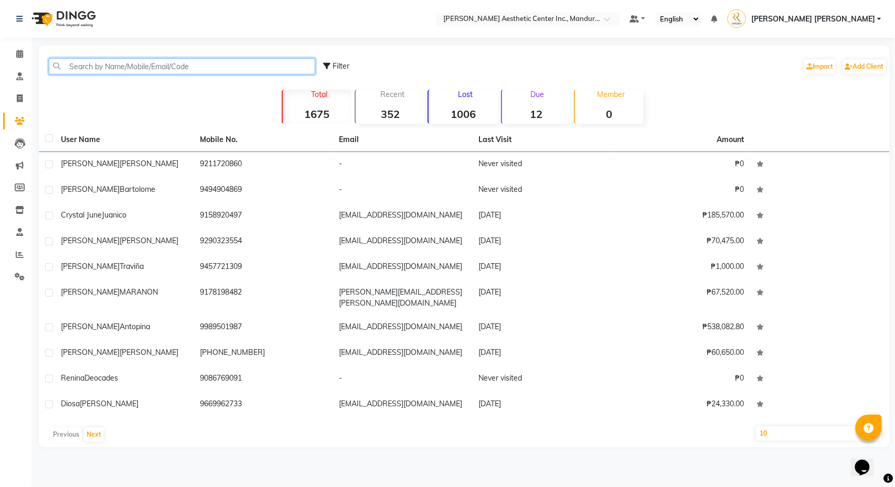
click at [116, 68] on input "text" at bounding box center [182, 66] width 266 height 16
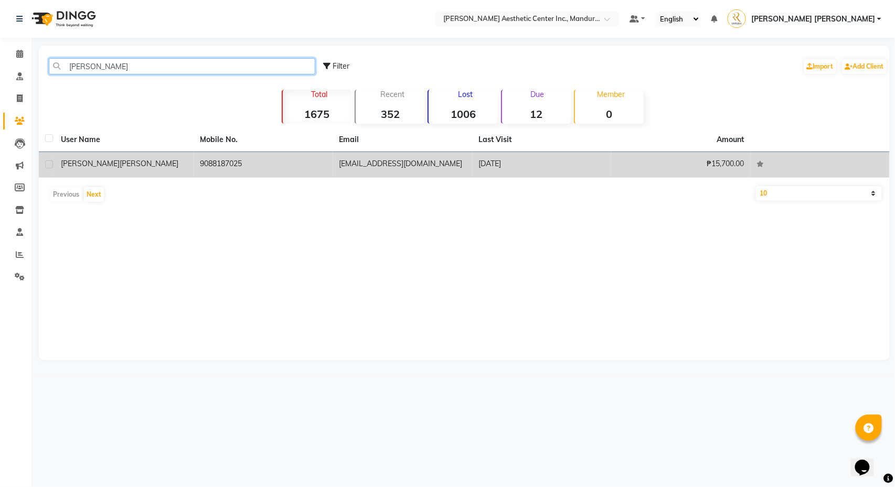
type input "[PERSON_NAME]"
click at [179, 160] on div "[PERSON_NAME]" at bounding box center [124, 163] width 126 height 11
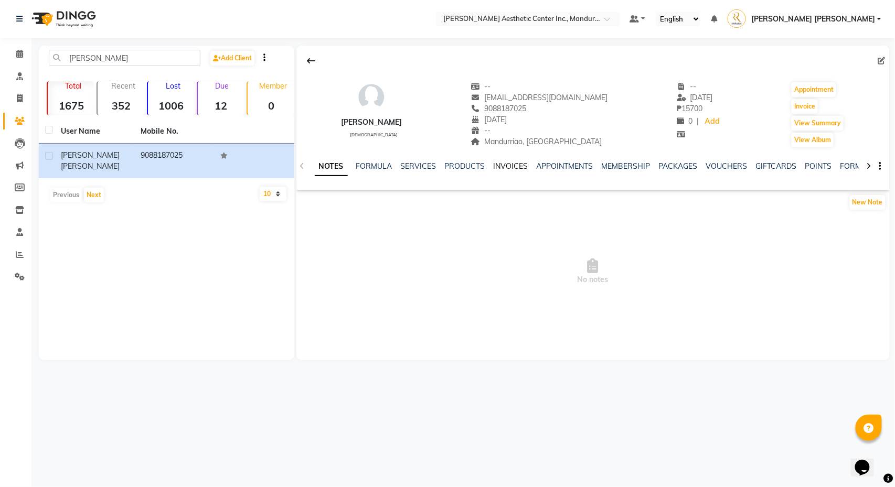
click at [500, 170] on link "INVOICES" at bounding box center [511, 166] width 35 height 9
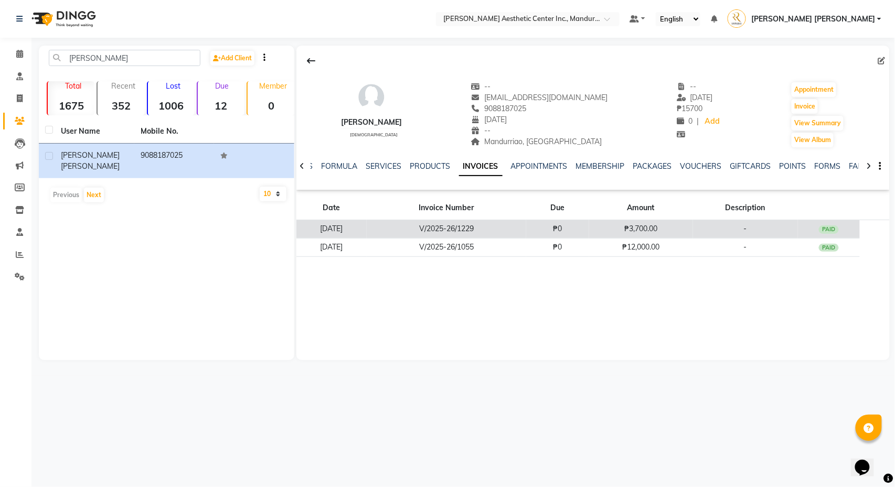
click at [543, 230] on td "₱0" at bounding box center [557, 229] width 63 height 18
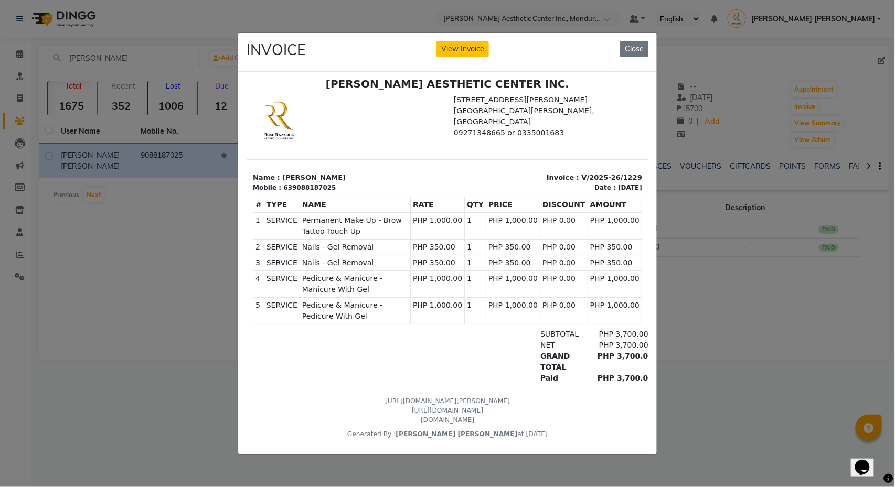
scroll to position [8, 0]
click at [697, 328] on ngb-modal-window "INVOICE View Invoice Close" at bounding box center [447, 243] width 895 height 487
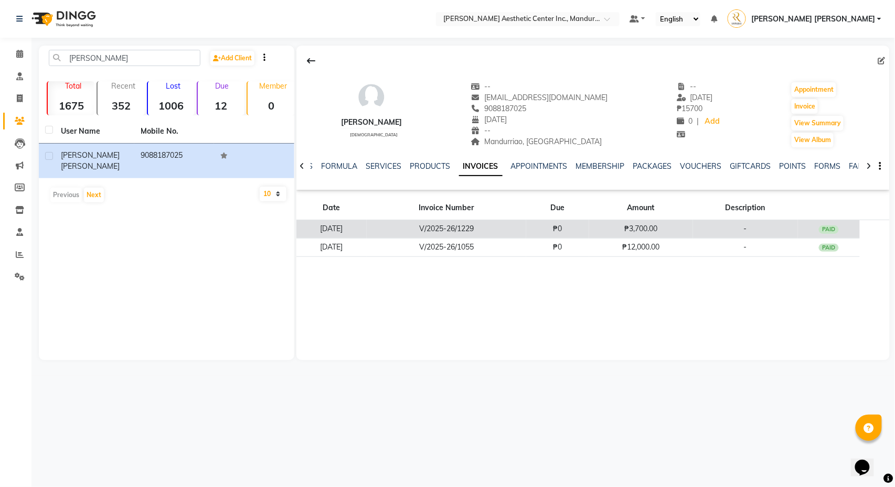
click at [643, 229] on td "₱3,700.00" at bounding box center [640, 229] width 103 height 18
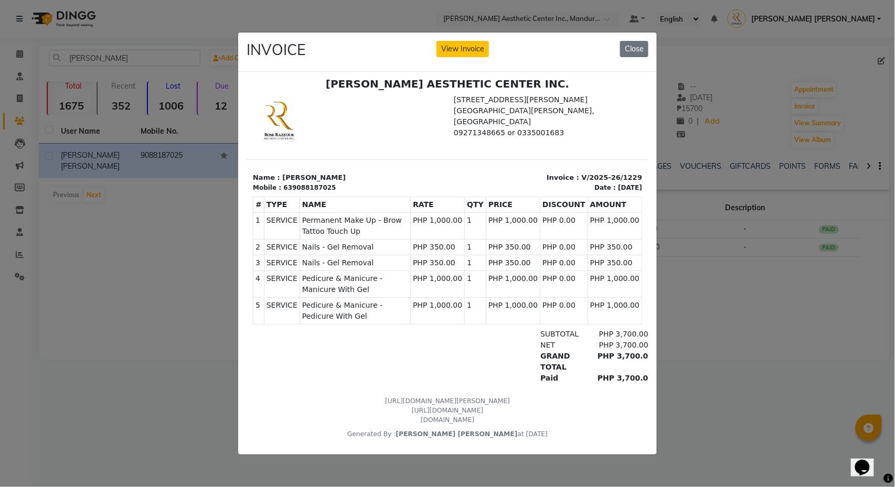
click at [708, 344] on ngb-modal-window "INVOICE View Invoice Close" at bounding box center [447, 243] width 895 height 487
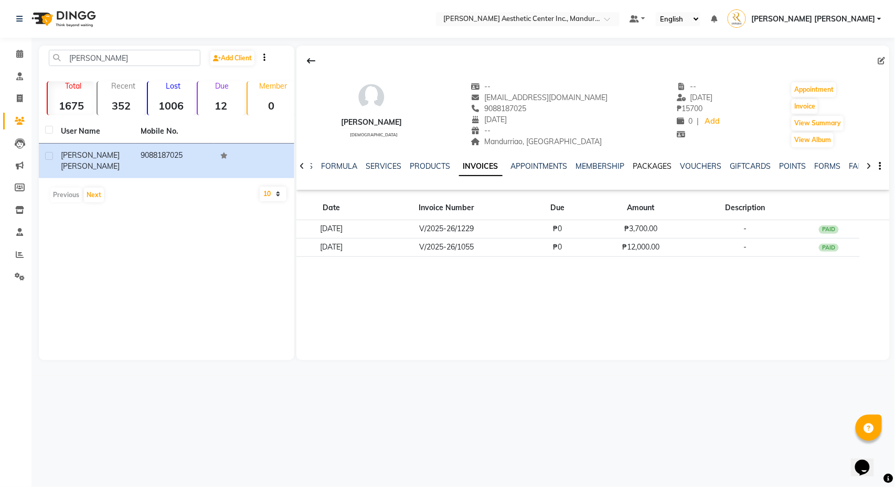
click at [647, 169] on link "PACKAGES" at bounding box center [652, 166] width 39 height 9
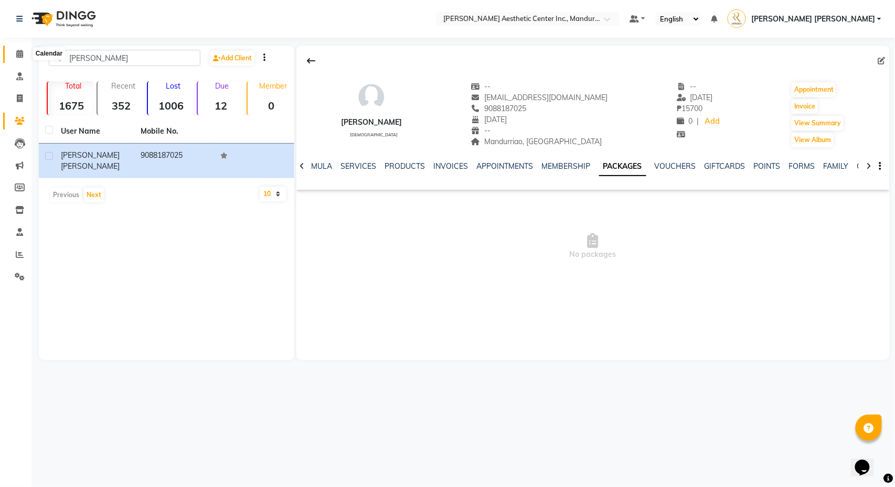
click at [16, 56] on icon at bounding box center [19, 54] width 7 height 8
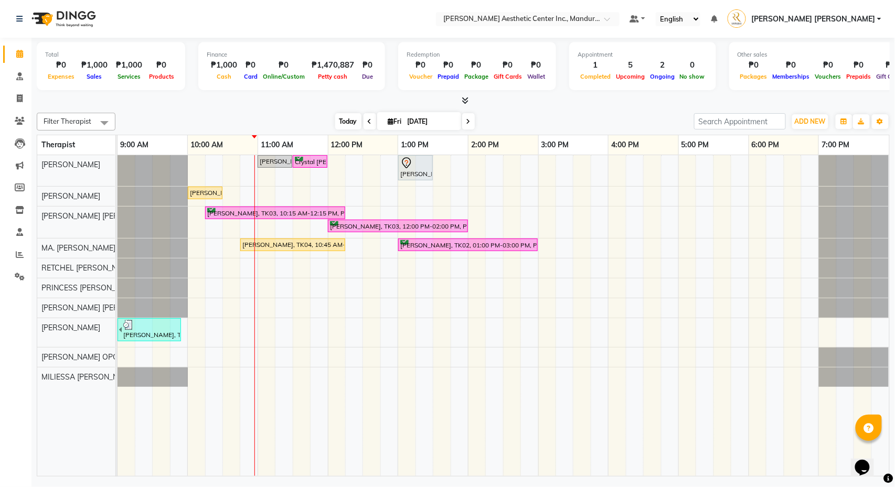
click at [335, 124] on span "Today" at bounding box center [348, 121] width 26 height 16
click at [368, 124] on icon at bounding box center [370, 122] width 4 height 6
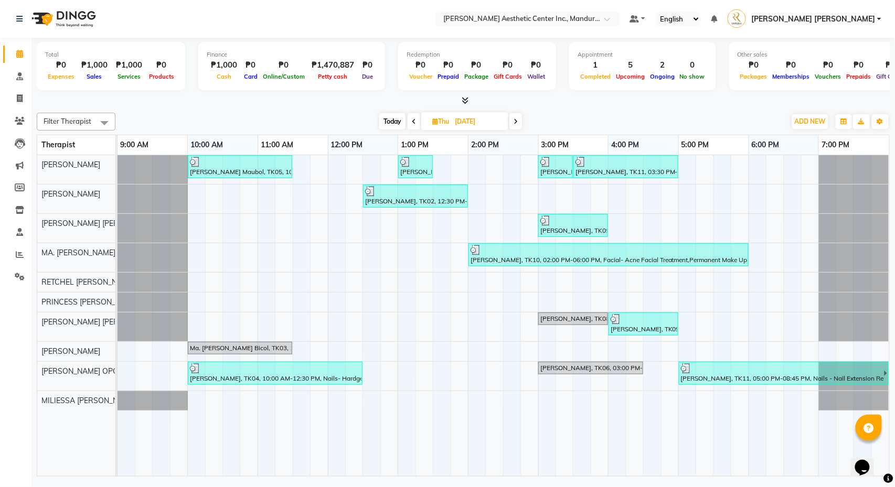
click at [521, 122] on span at bounding box center [515, 121] width 13 height 16
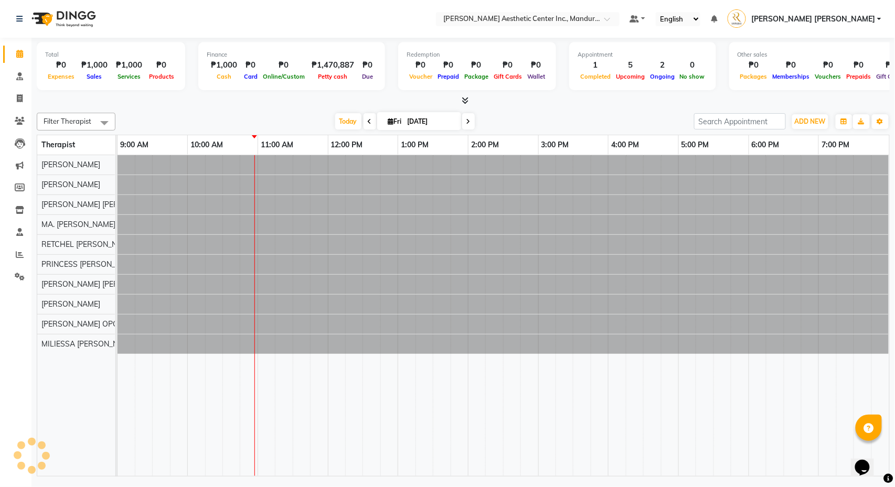
type input "[DATE]"
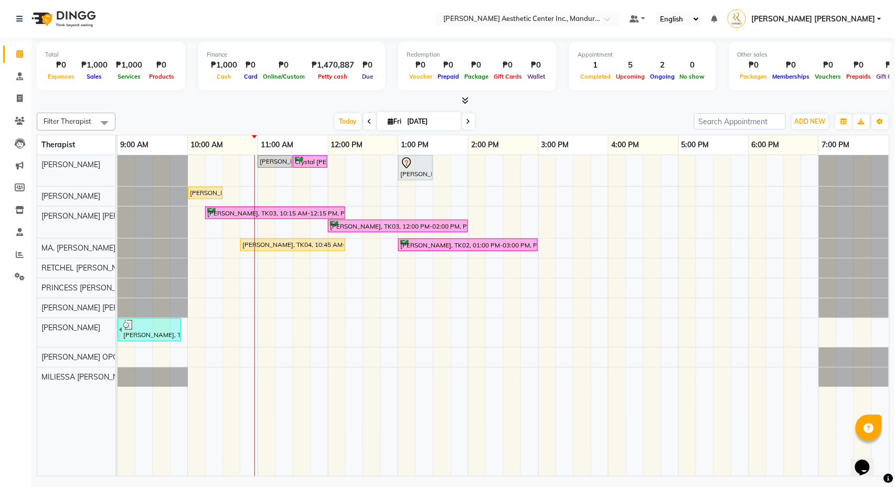
click at [408, 124] on input "[DATE]" at bounding box center [430, 122] width 52 height 16
select select "10"
select select "2025"
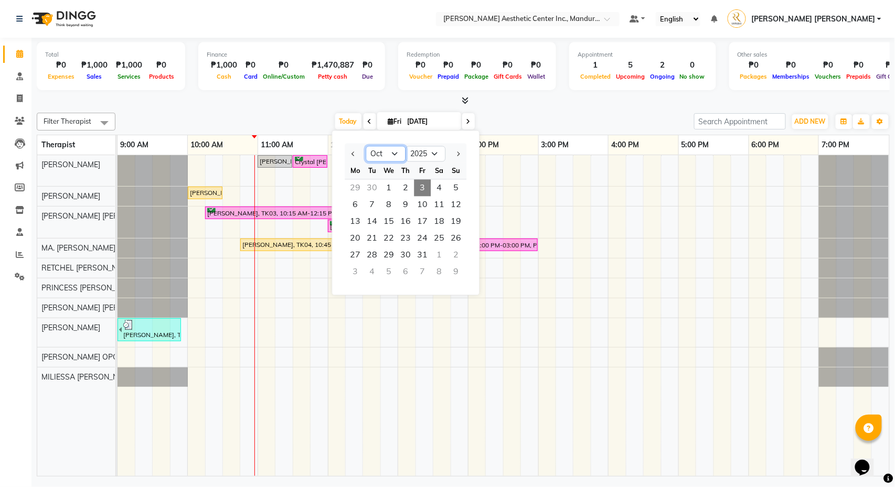
select select "9"
click at [425, 188] on span "5" at bounding box center [422, 188] width 17 height 17
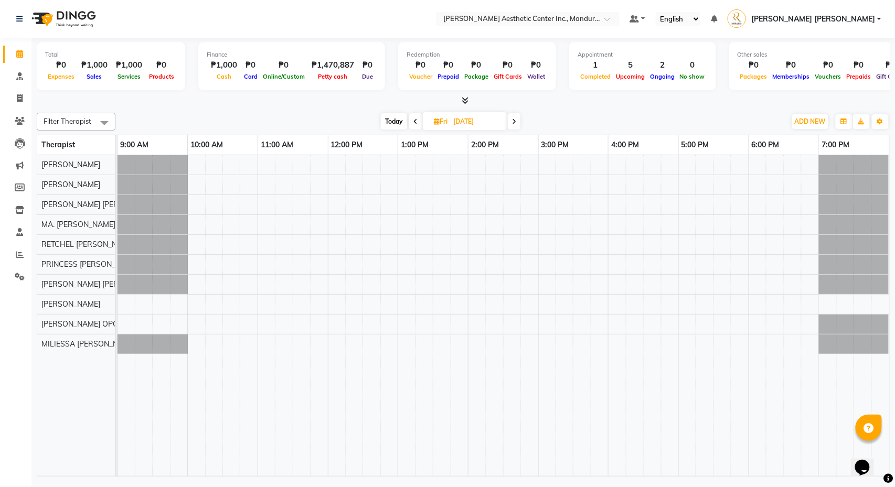
type input "[DATE]"
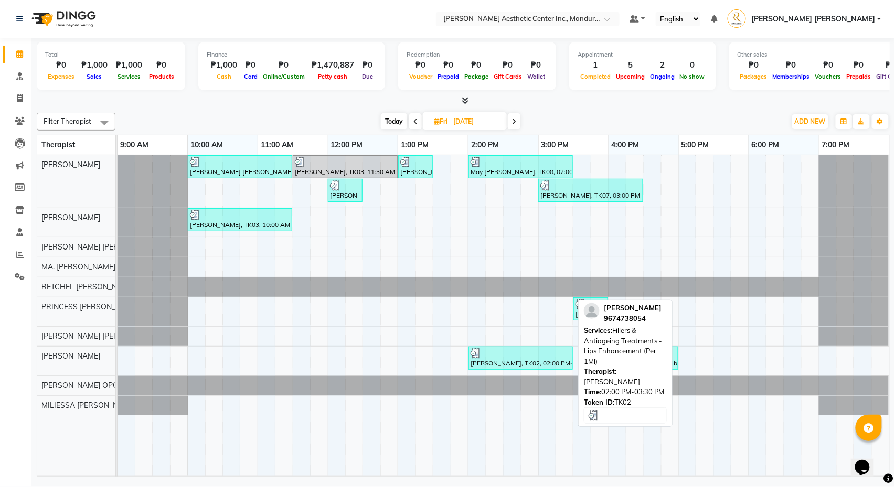
click at [509, 364] on div "[PERSON_NAME], TK02, 02:00 PM-03:30 PM, Fillers & Antiageing Treatments - Lips …" at bounding box center [520, 358] width 102 height 20
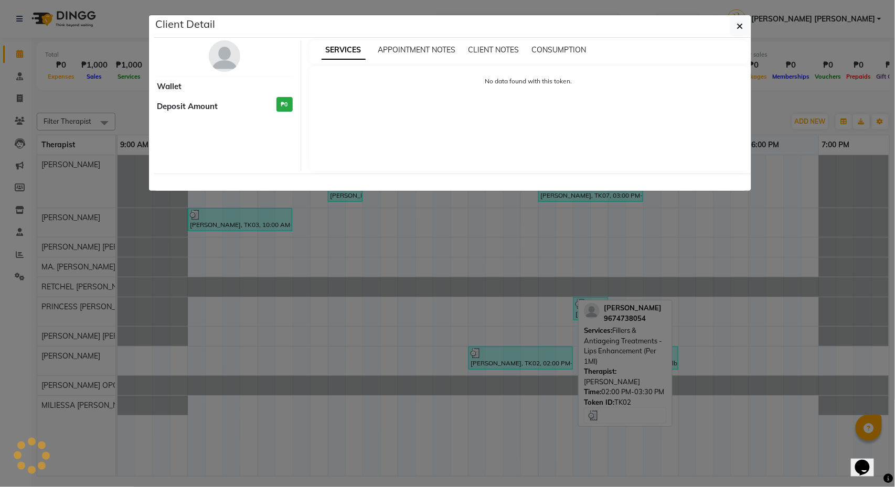
select select "3"
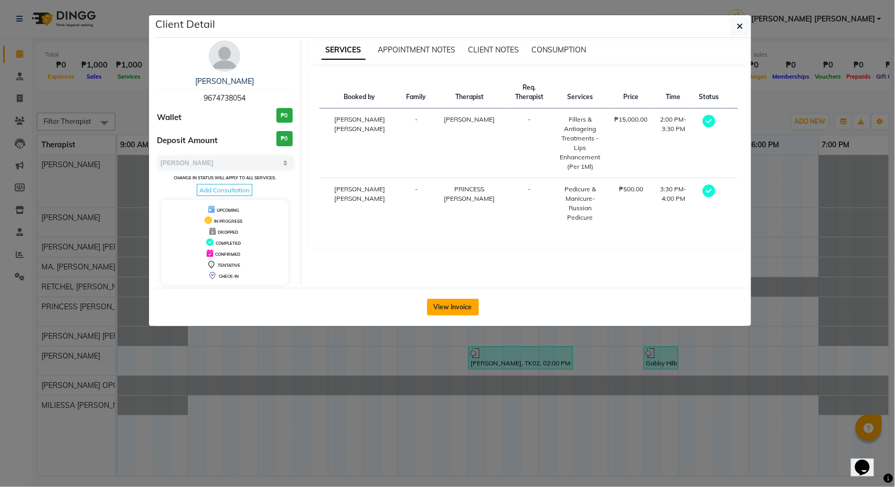
click at [471, 309] on button "View Invoice" at bounding box center [453, 307] width 52 height 17
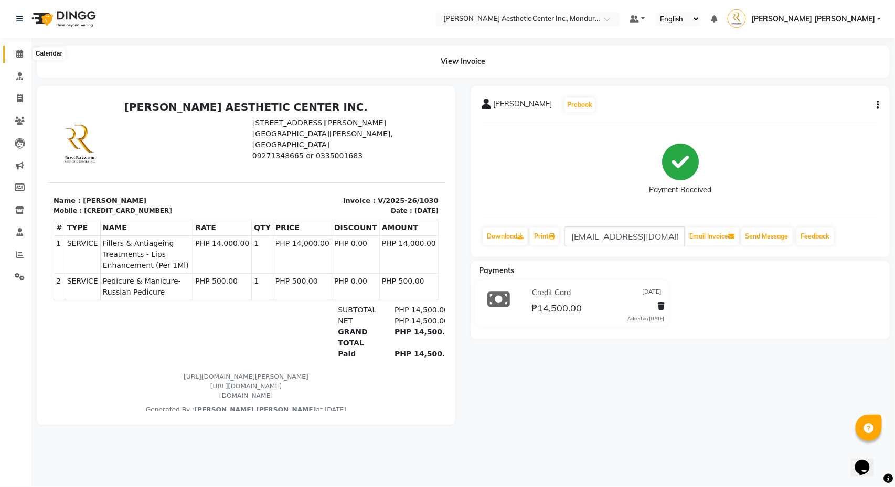
click at [22, 53] on icon at bounding box center [19, 54] width 7 height 8
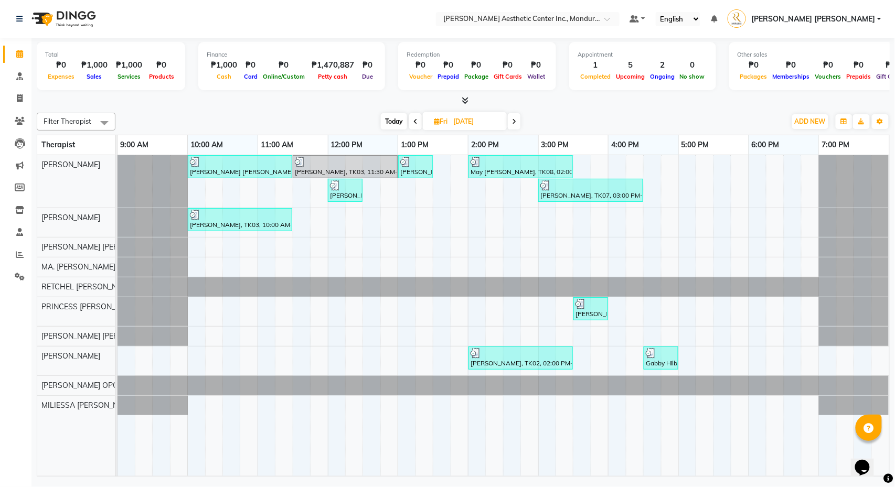
click at [396, 122] on span "Today" at bounding box center [394, 121] width 26 height 16
type input "[DATE]"
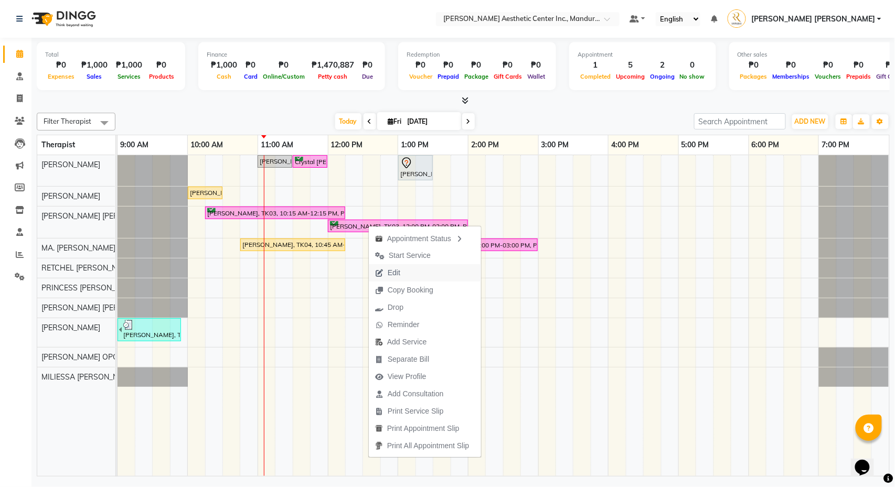
click at [389, 273] on span "Edit" at bounding box center [394, 273] width 13 height 11
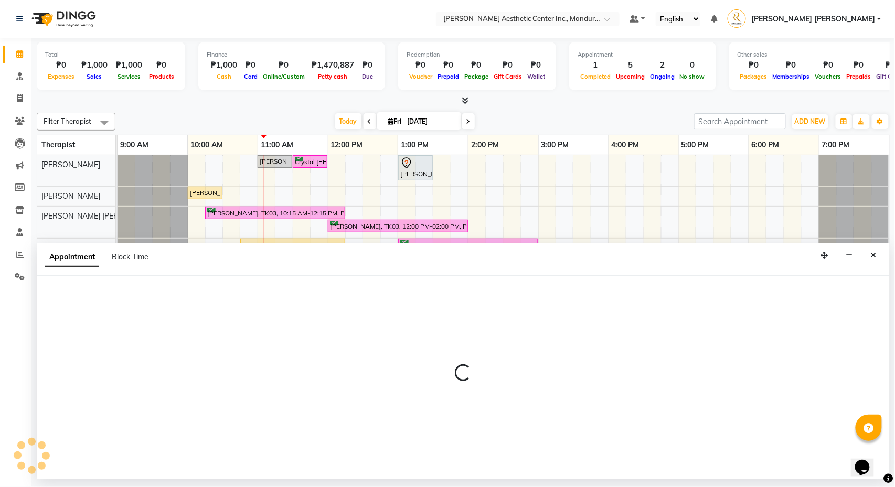
select select "tentative"
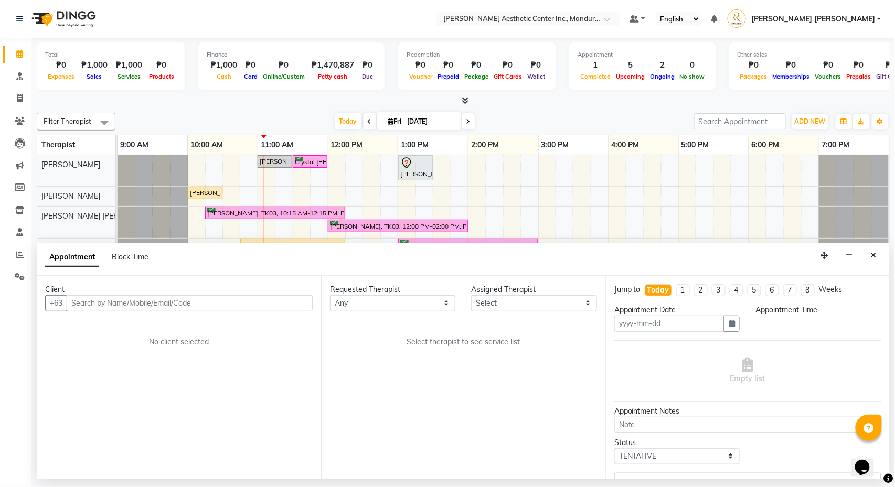
type input "[DATE]"
select select "confirm booking"
select select "615"
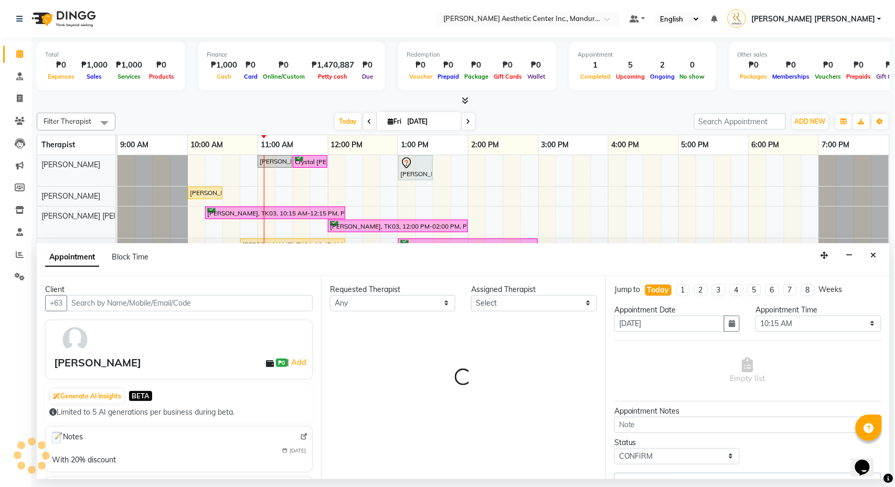
select select "46409"
select select "3075"
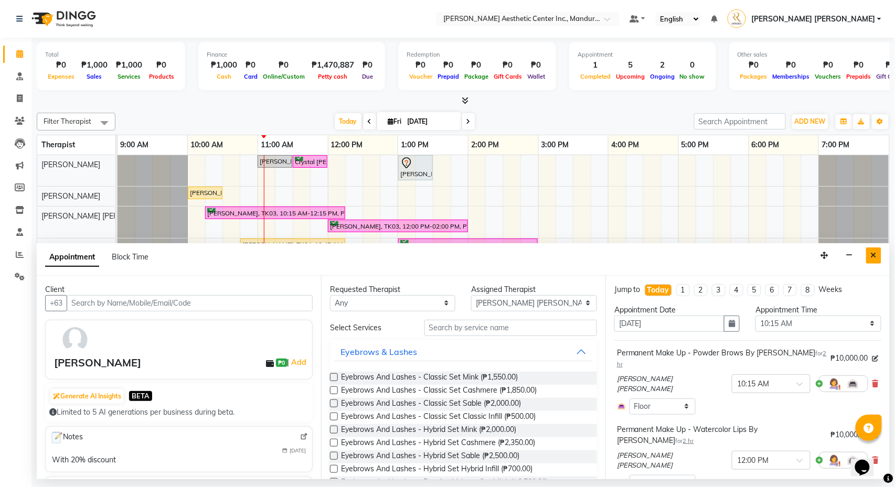
click at [876, 256] on icon "Close" at bounding box center [874, 255] width 6 height 7
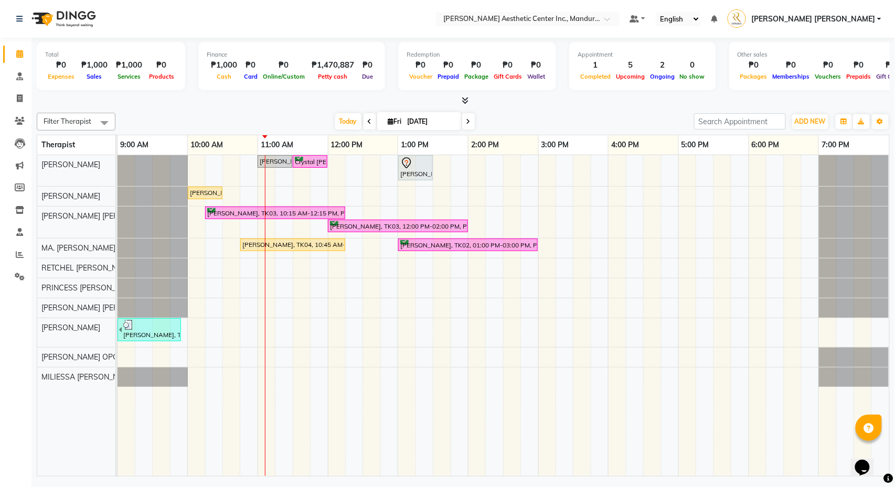
click at [408, 122] on input "[DATE]" at bounding box center [430, 122] width 52 height 16
select select "10"
select select "2025"
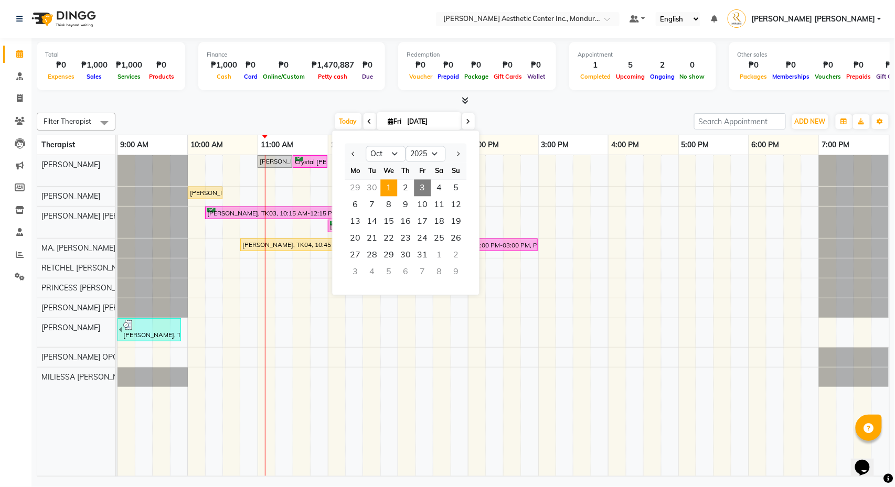
click at [397, 189] on span "1" at bounding box center [389, 188] width 17 height 17
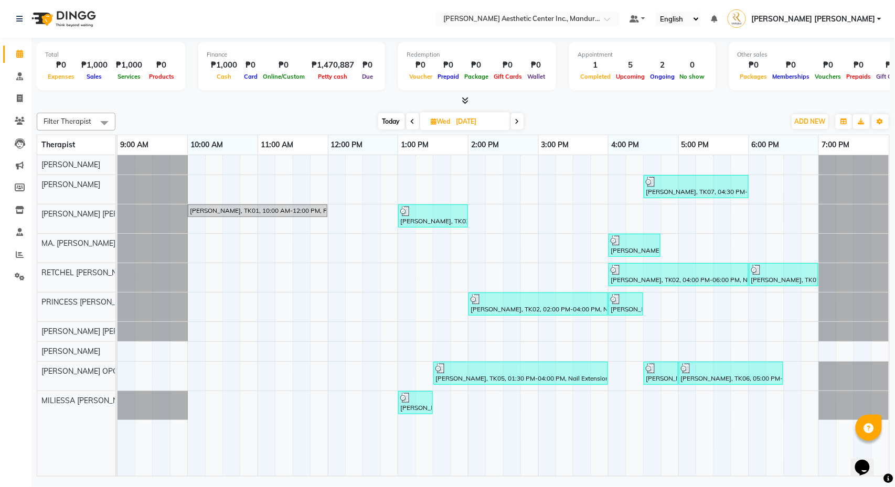
click at [388, 121] on span "Today" at bounding box center [391, 121] width 26 height 16
type input "[DATE]"
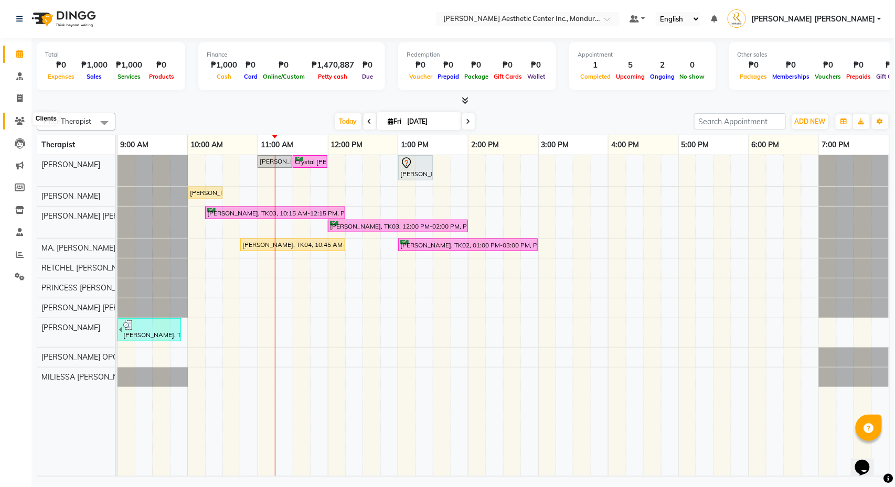
click at [19, 123] on span at bounding box center [19, 121] width 18 height 12
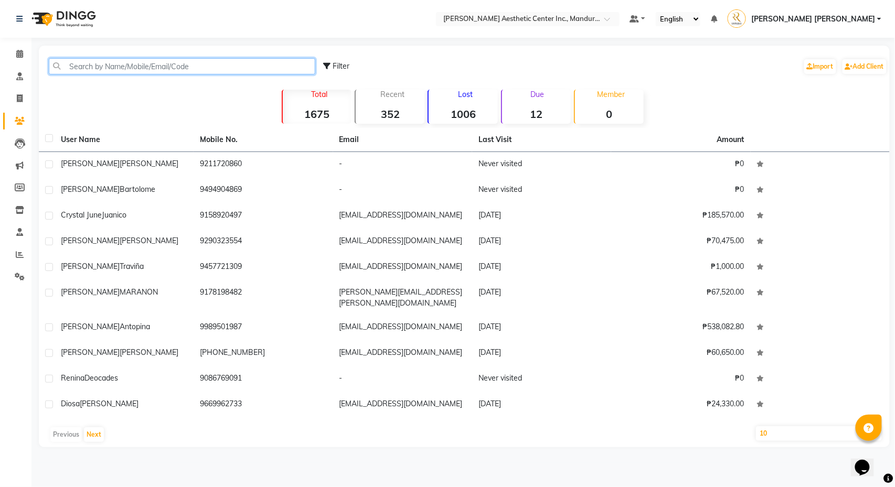
click at [122, 65] on input "text" at bounding box center [182, 66] width 266 height 16
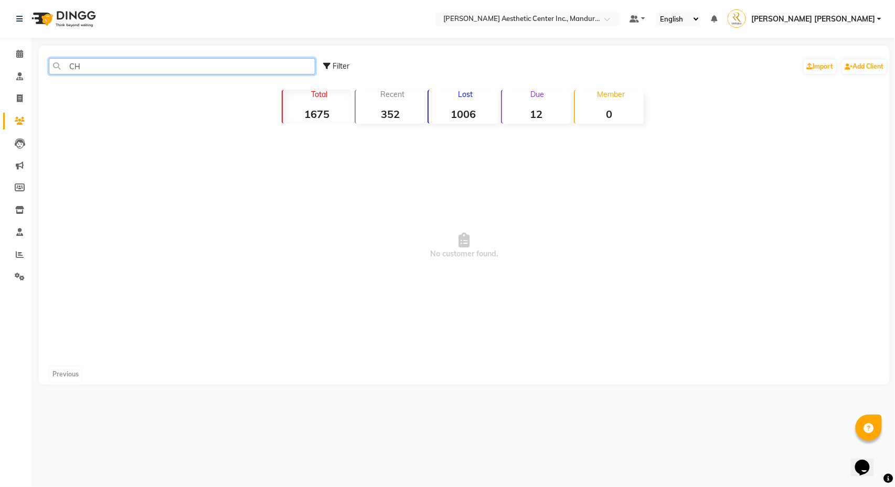
type input "C"
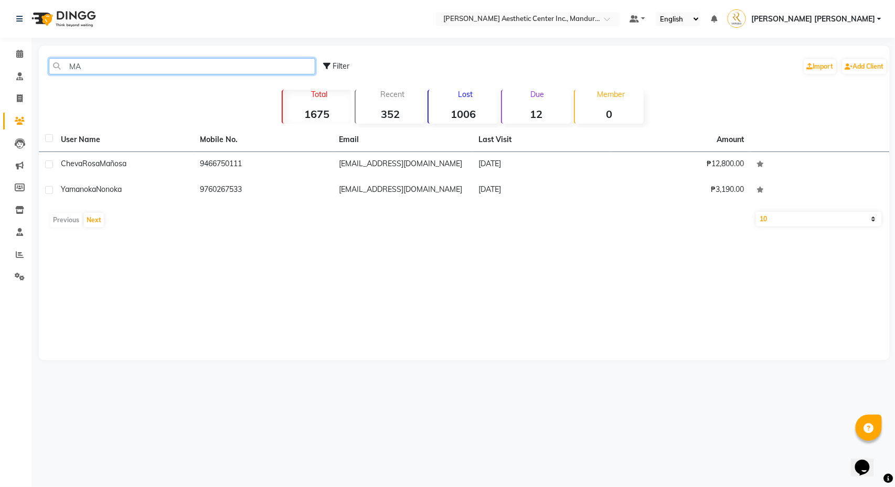
type input "M"
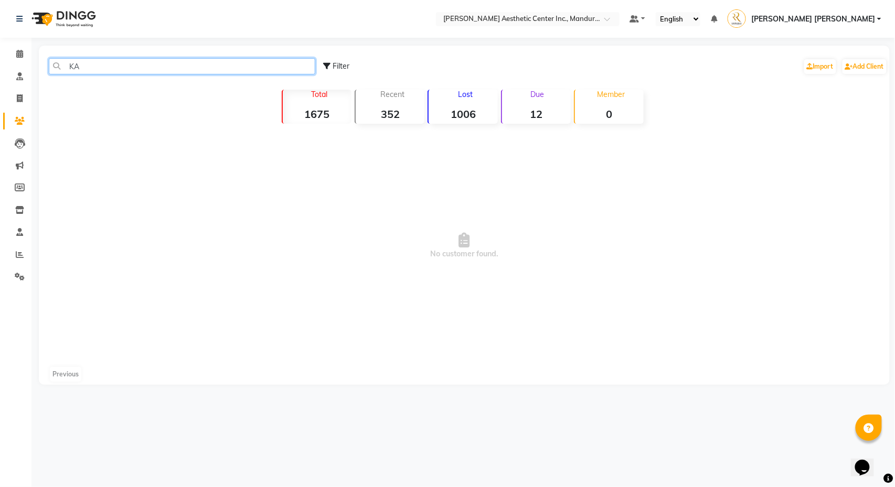
type input "K"
type input "E"
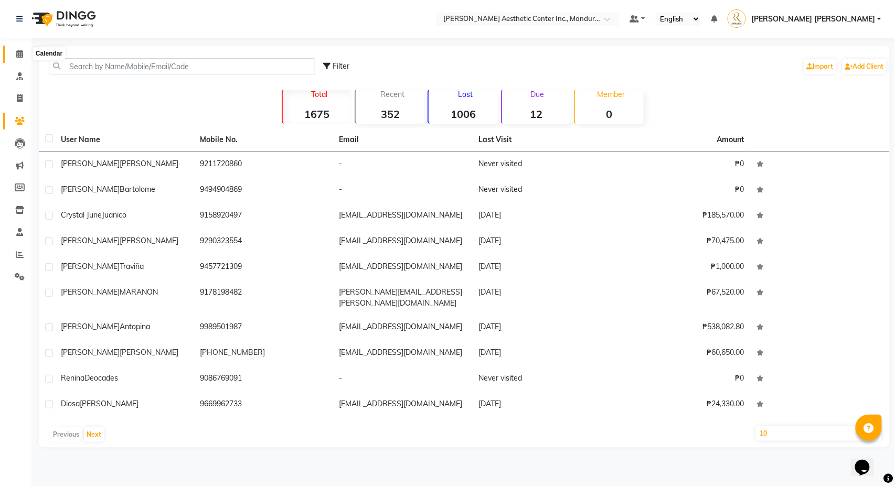
click at [17, 51] on icon at bounding box center [19, 54] width 7 height 8
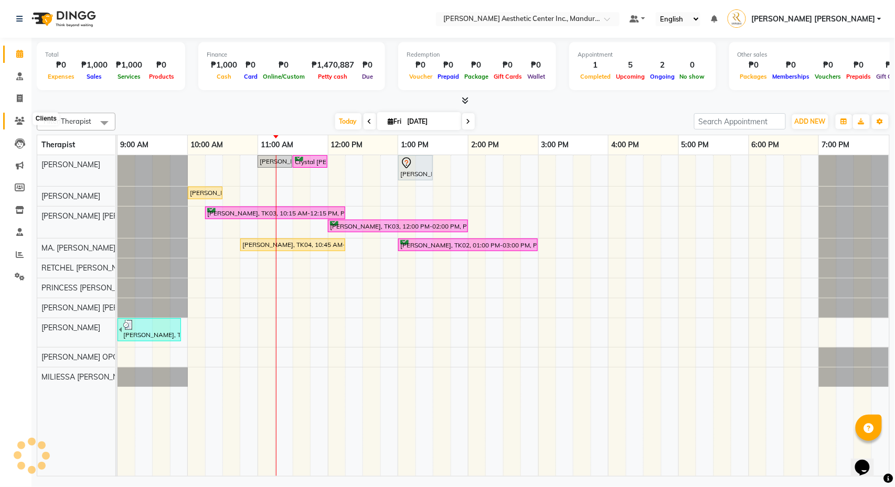
click at [17, 120] on icon at bounding box center [20, 121] width 10 height 8
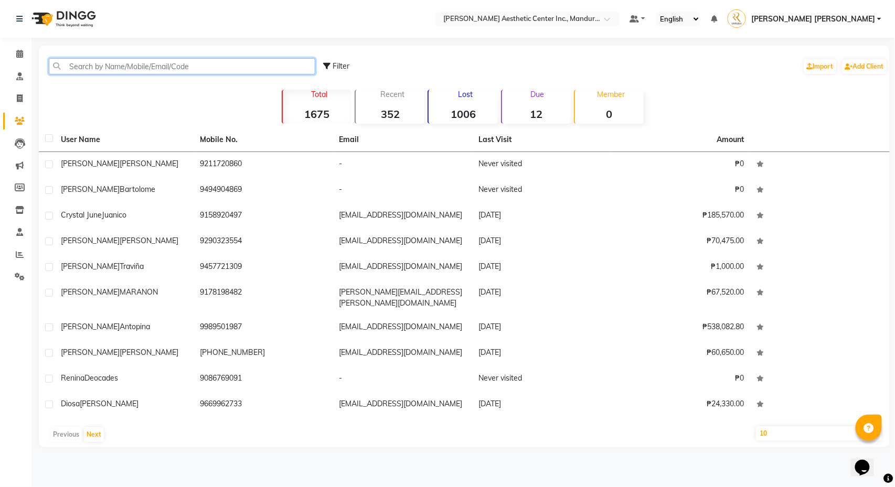
click at [226, 59] on input "text" at bounding box center [182, 66] width 266 height 16
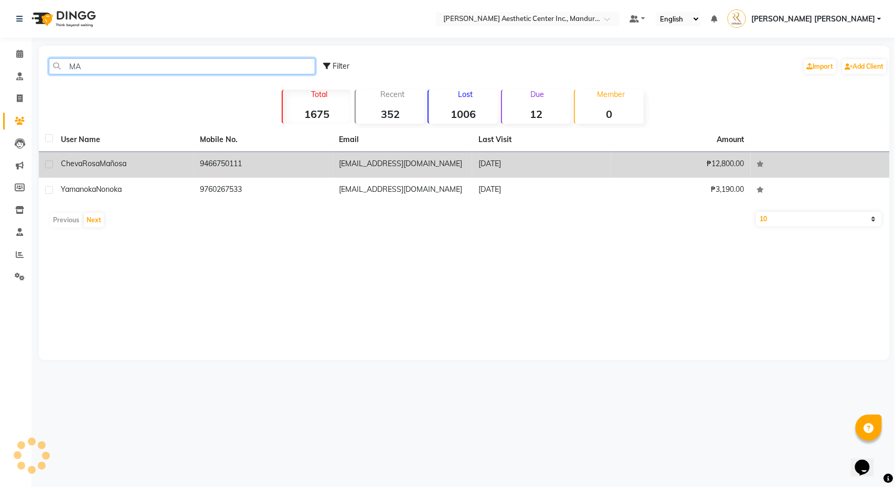
type input "M"
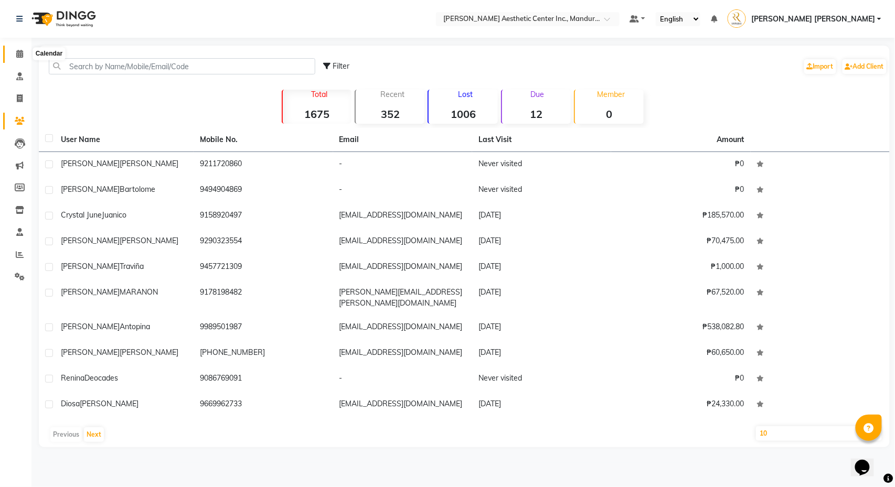
click at [19, 57] on icon at bounding box center [19, 54] width 7 height 8
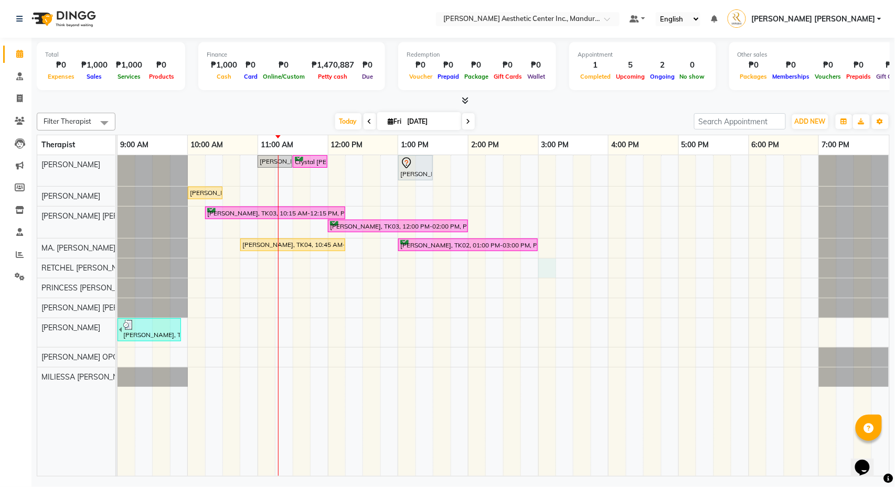
click at [549, 272] on div "[PERSON_NAME], TK08, 11:00 AM-11:30 AM, Skin Consultation Crystal [PERSON_NAME]…" at bounding box center [504, 315] width 772 height 321
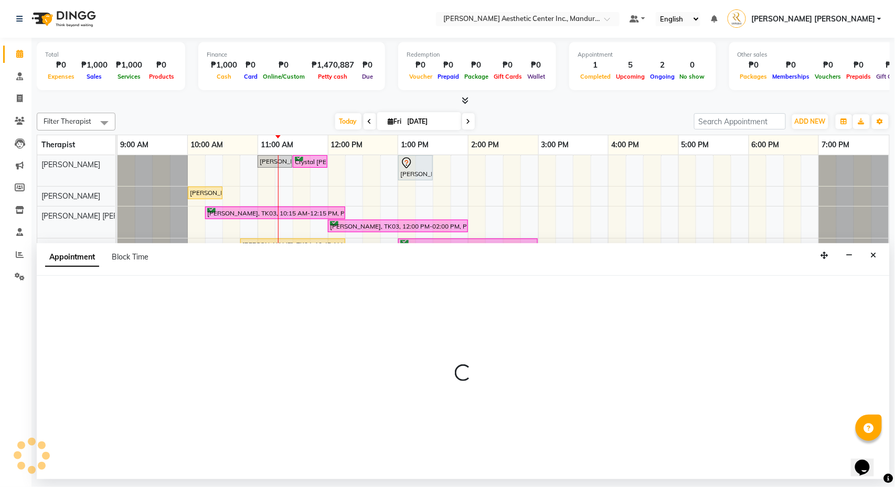
select select "46411"
select select "tentative"
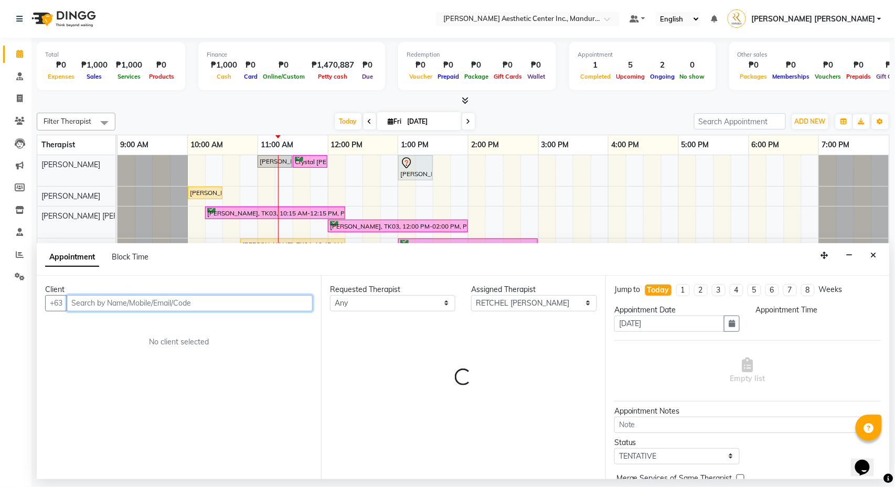
select select "900"
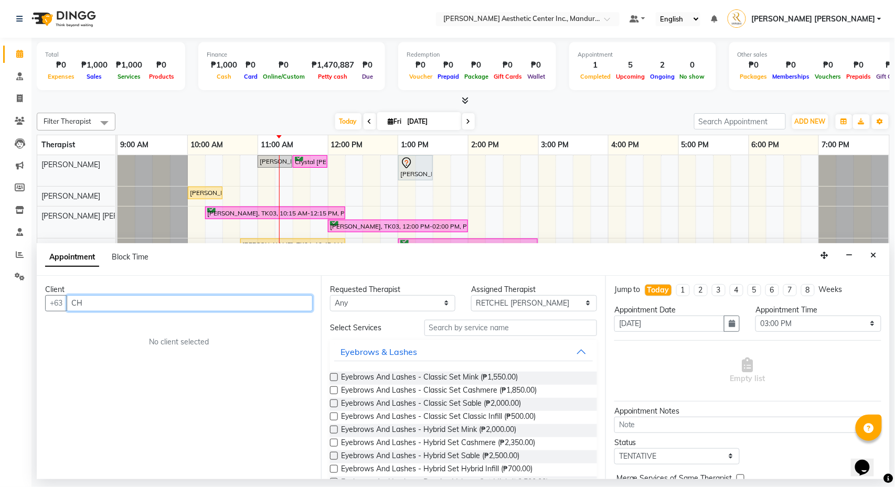
type input "C"
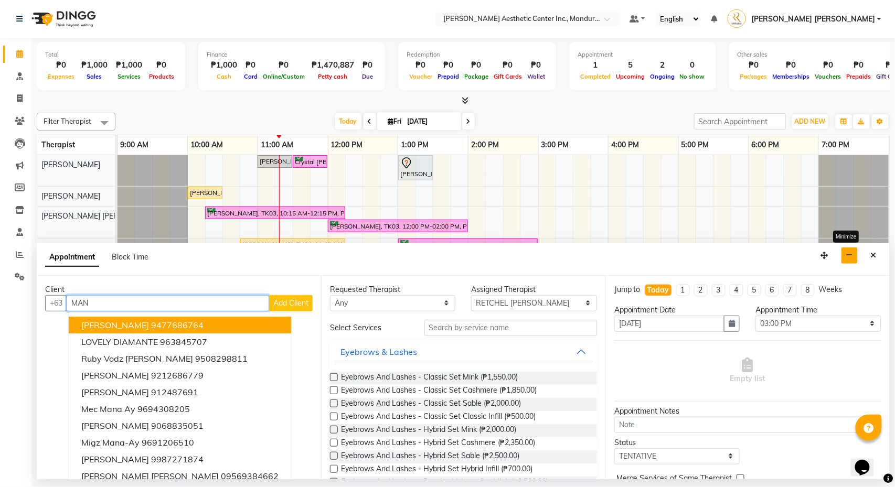
type input "MAN"
click at [850, 263] on button "button" at bounding box center [849, 256] width 16 height 16
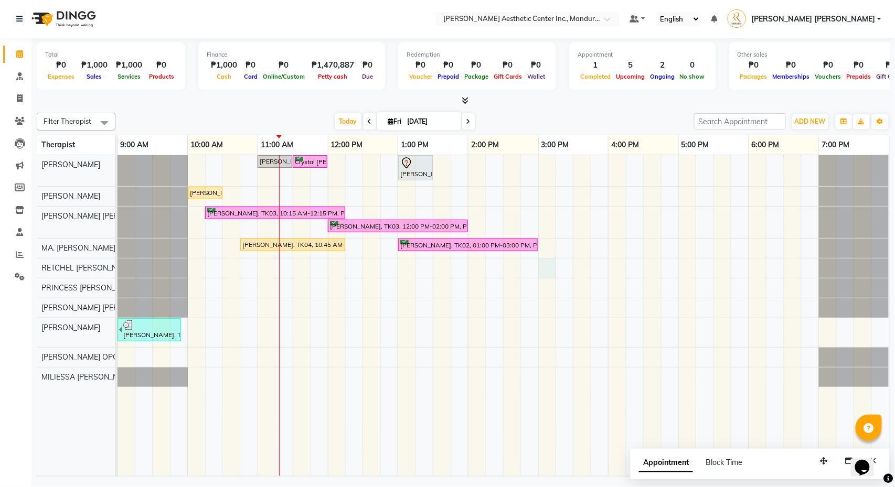
click at [547, 273] on div "[PERSON_NAME], TK08, 11:00 AM-11:30 AM, Skin Consultation Crystal [PERSON_NAME]…" at bounding box center [504, 315] width 772 height 321
select select "46411"
select select "900"
select select "tentative"
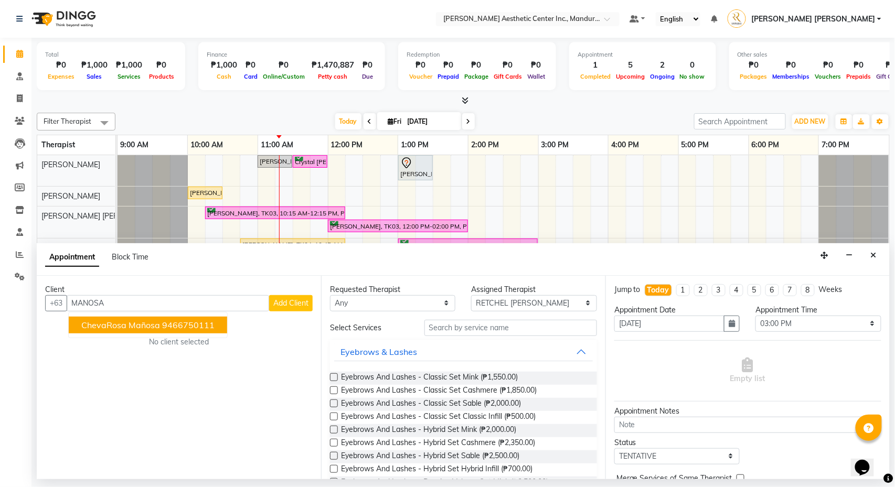
click at [200, 326] on ngb-highlight "9466750111" at bounding box center [188, 325] width 52 height 10
type input "9466750111"
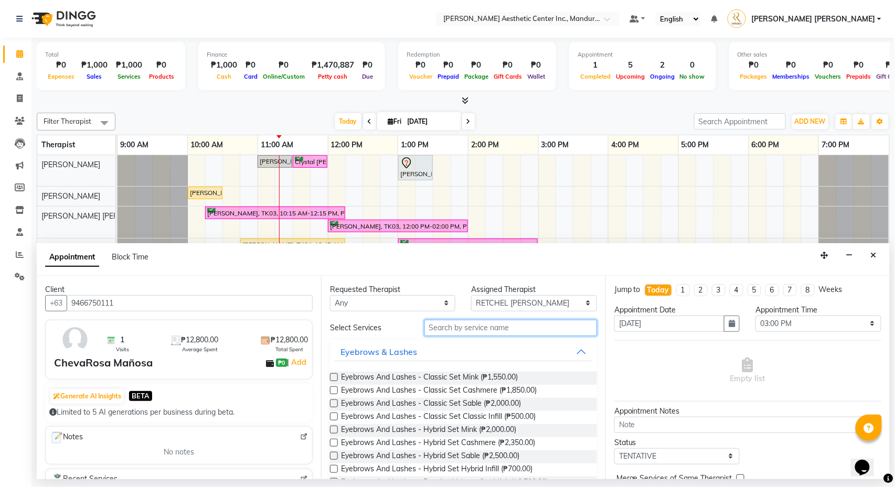
click at [466, 326] on input "text" at bounding box center [510, 328] width 173 height 16
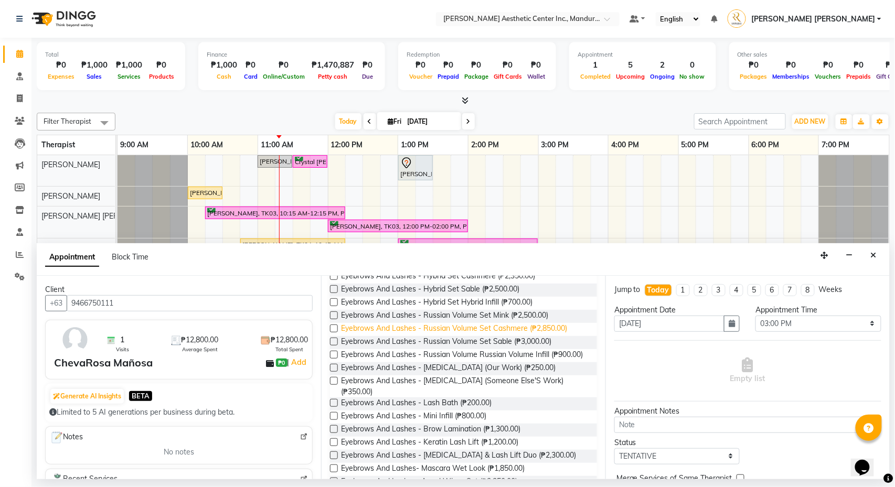
scroll to position [171, 0]
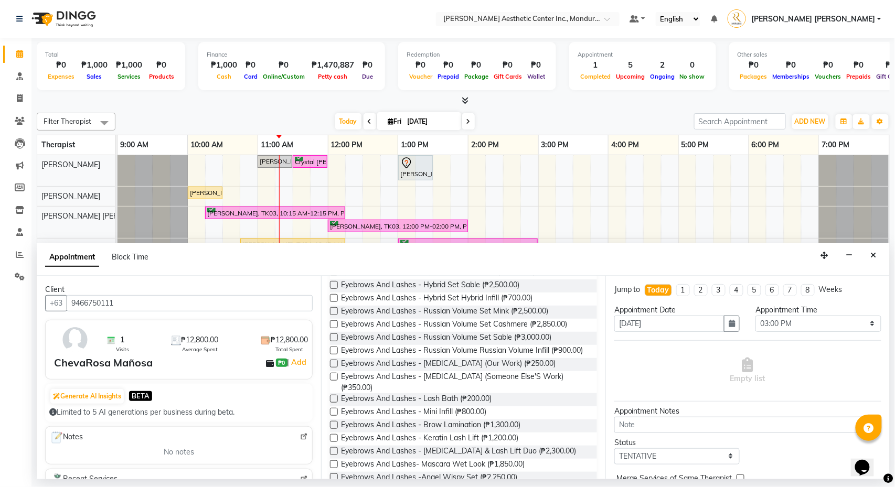
type input "LASH"
click at [335, 381] on label at bounding box center [334, 377] width 8 height 8
click at [335, 381] on input "checkbox" at bounding box center [333, 378] width 7 height 7
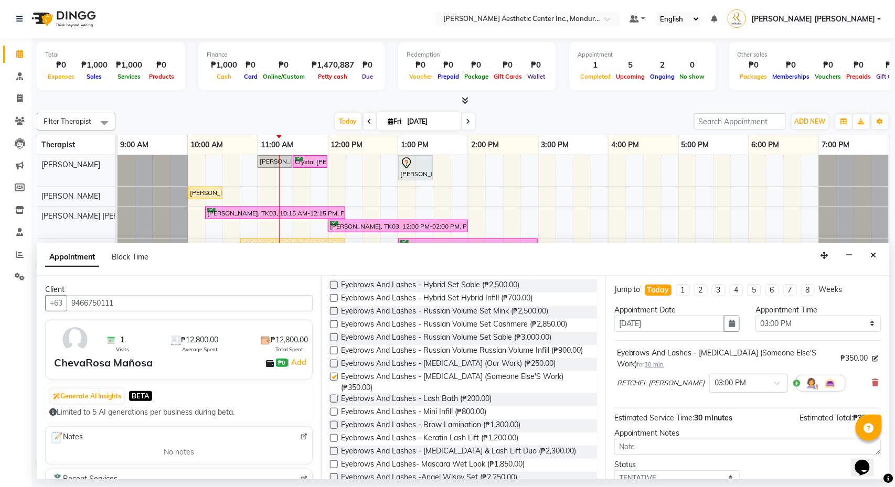
checkbox input "false"
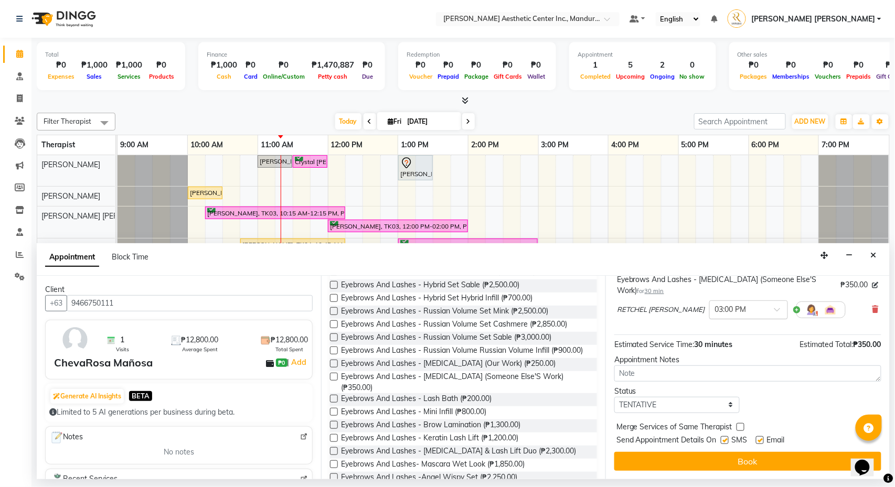
scroll to position [77, 0]
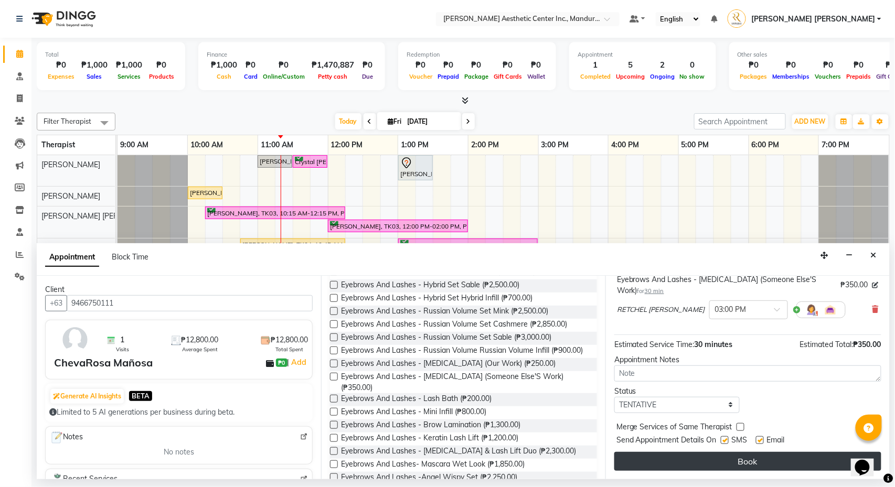
click at [695, 463] on button "Book" at bounding box center [747, 461] width 267 height 19
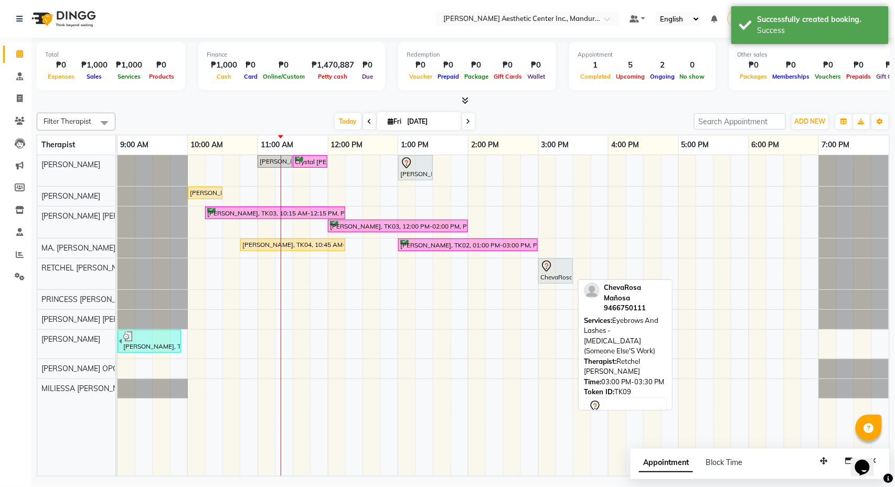
click at [559, 277] on div "ChevaRosa Mañosa, TK09, 03:00 PM-03:30 PM, Eyebrows And Lashes - [MEDICAL_DATA]…" at bounding box center [555, 271] width 33 height 22
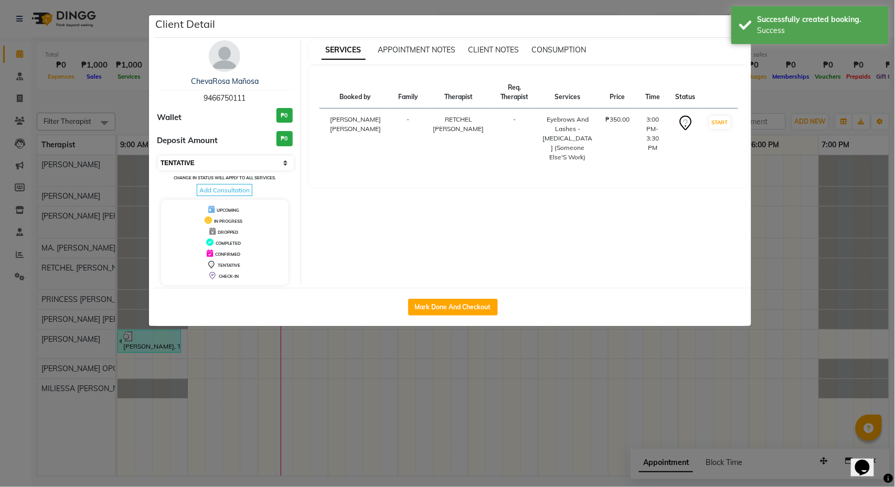
select select "6"
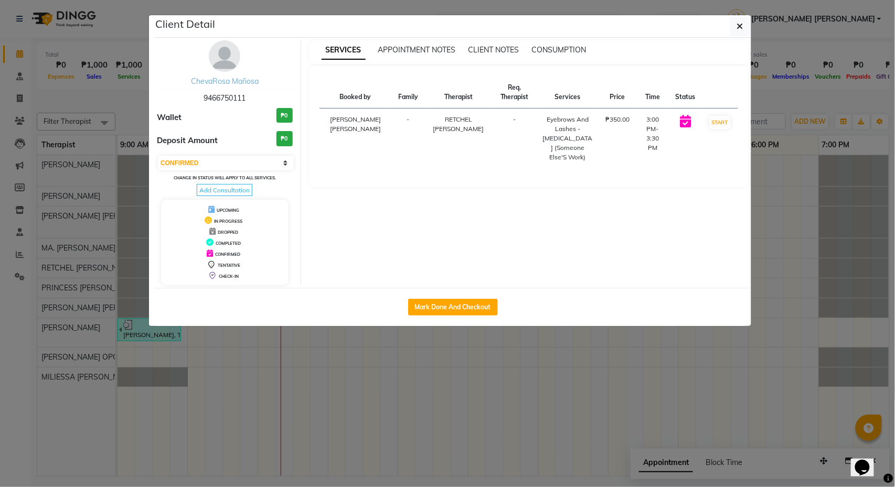
click at [234, 84] on link "ChevaRosa Mañosa" at bounding box center [225, 81] width 68 height 9
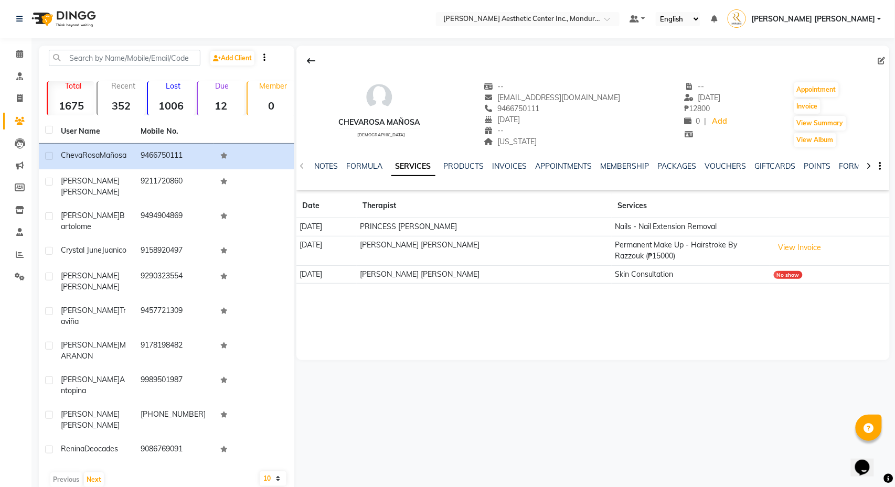
click at [884, 57] on icon at bounding box center [881, 60] width 7 height 7
select select "19"
select select "04"
select select "2002"
select select "[DEMOGRAPHIC_DATA]"
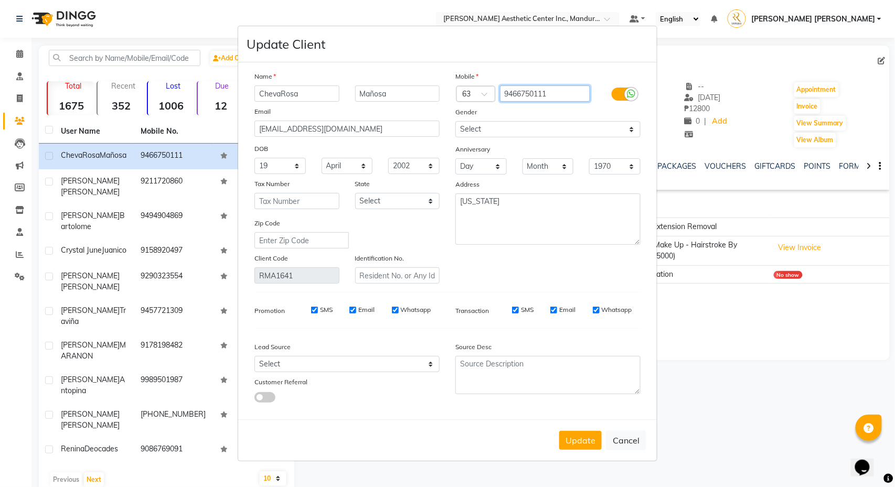
click at [561, 91] on input "9466750111" at bounding box center [545, 94] width 91 height 16
type input "9566213300"
click at [584, 446] on button "Update" at bounding box center [580, 440] width 42 height 19
select select
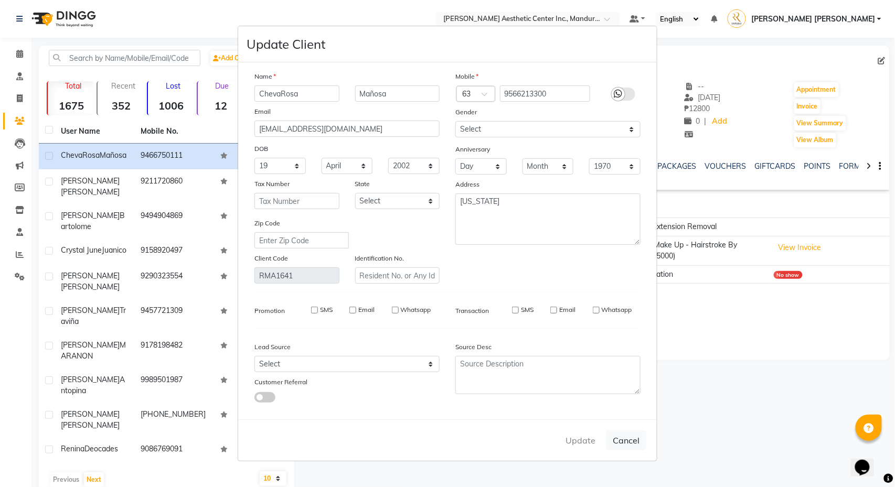
select select
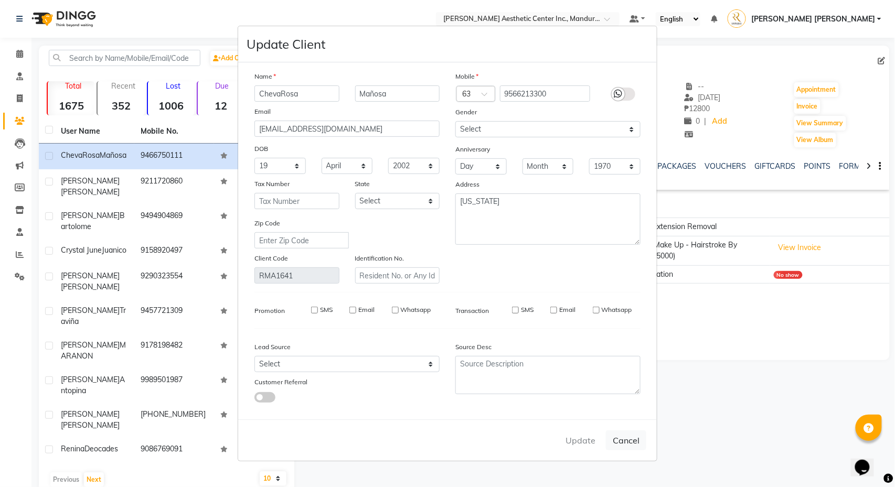
checkbox input "false"
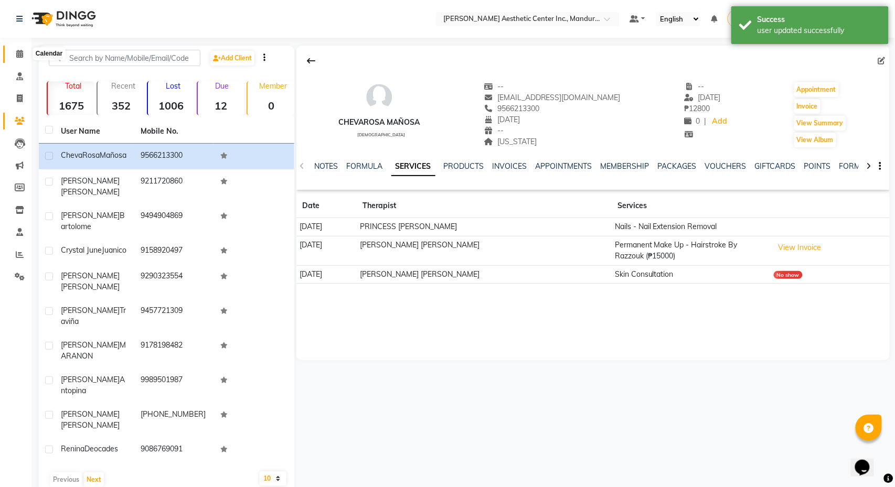
click at [13, 50] on span at bounding box center [19, 54] width 18 height 12
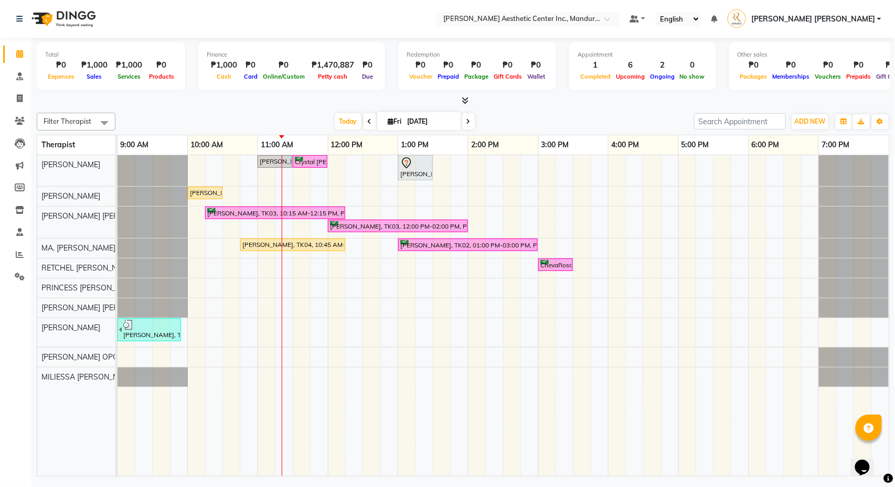
click at [549, 200] on div "[PERSON_NAME], TK08, 11:00 AM-11:30 AM, Skin Consultation Crystal [PERSON_NAME]…" at bounding box center [504, 315] width 772 height 321
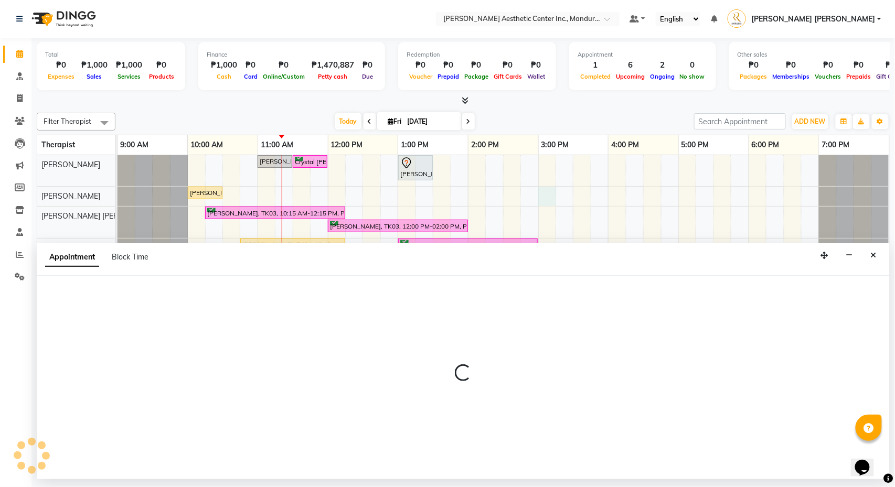
select select "46222"
select select "tentative"
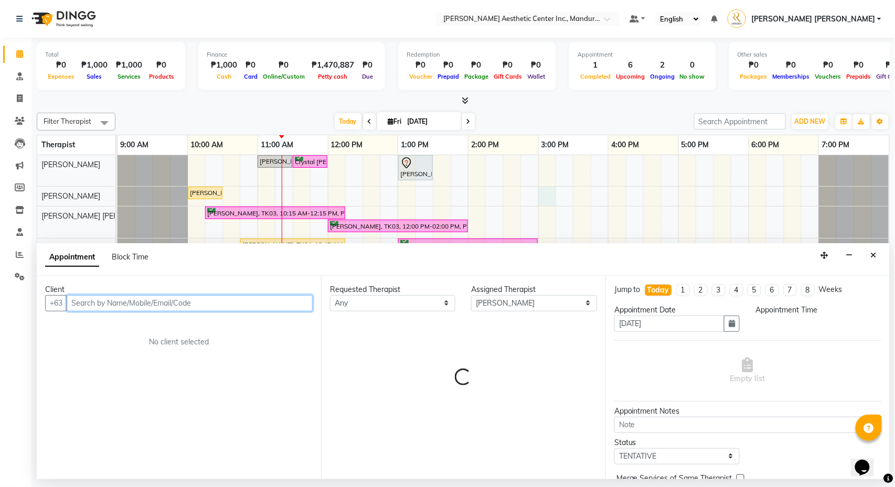
select select "900"
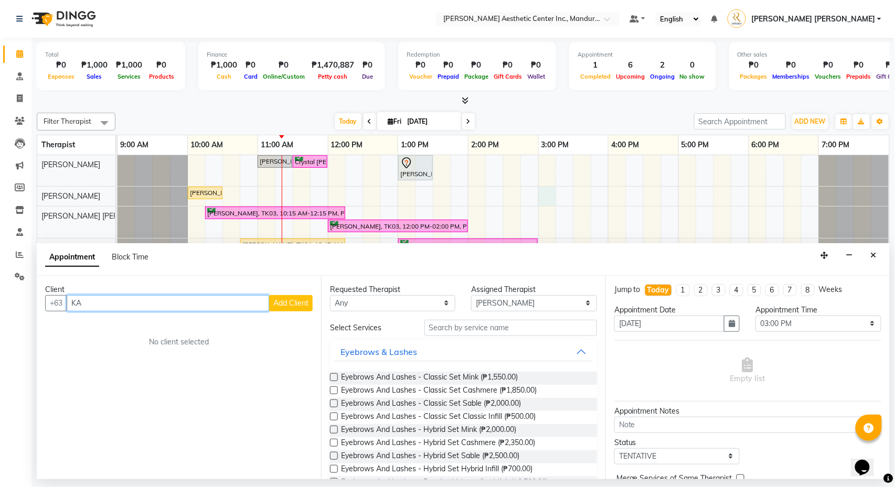
type input "K"
type input "k"
type input "[PERSON_NAME]"
click at [288, 309] on button "Add Client" at bounding box center [291, 303] width 44 height 16
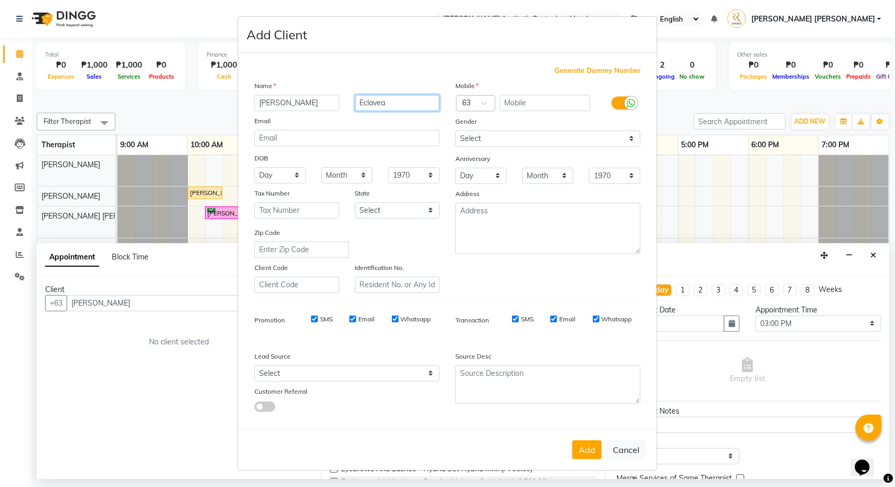
type input "Eclavea"
click at [546, 95] on input "text" at bounding box center [545, 103] width 91 height 16
type input "9566213300"
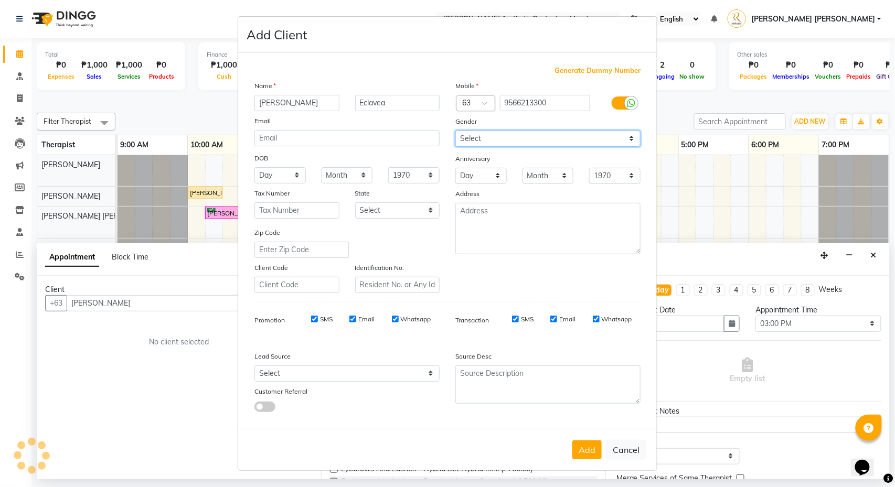
type input "[EMAIL_ADDRESS][DOMAIN_NAME]"
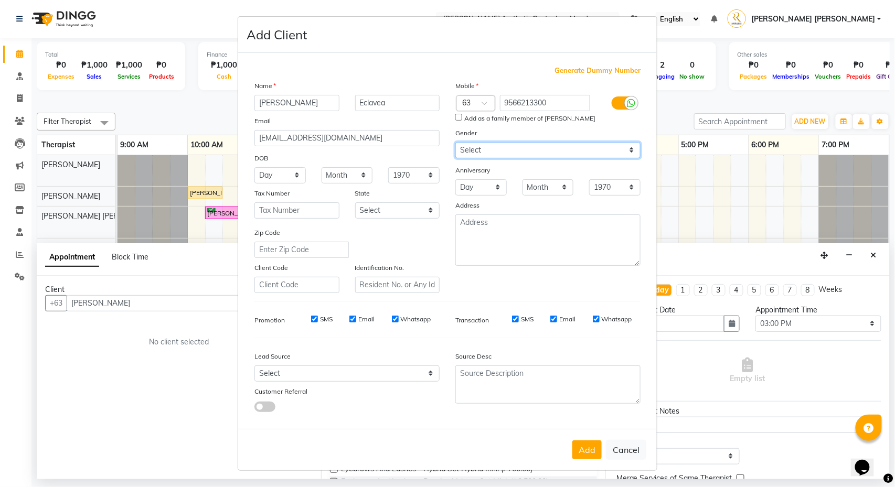
select select "[DEMOGRAPHIC_DATA]"
click at [460, 115] on input "Add as a family member of [PERSON_NAME]" at bounding box center [458, 117] width 7 height 7
checkbox input "true"
click at [585, 455] on button "Add" at bounding box center [586, 450] width 29 height 19
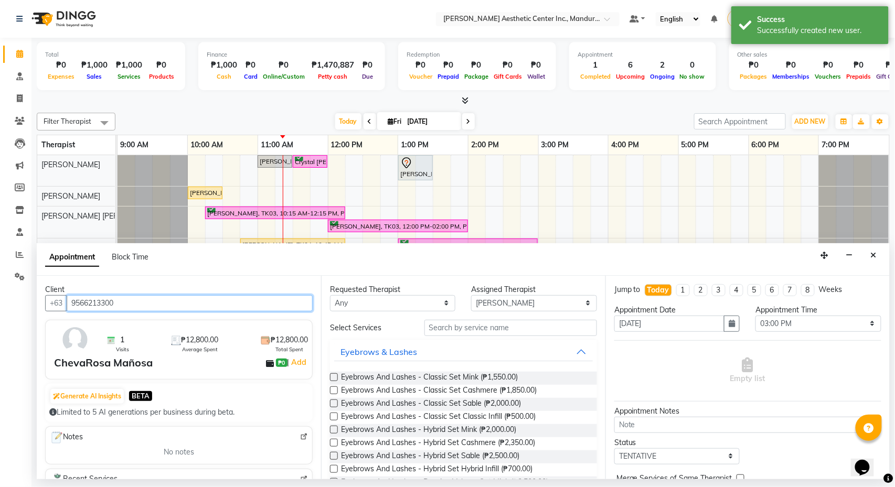
click at [147, 303] on input "9566213300" at bounding box center [190, 303] width 246 height 16
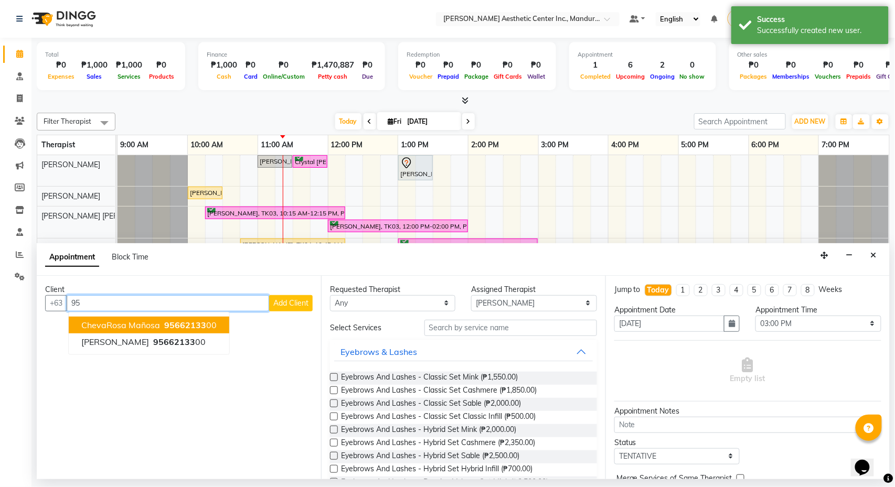
type input "9"
click at [155, 324] on ngb-highlight "9566213300" at bounding box center [177, 325] width 52 height 10
type input "9566213300"
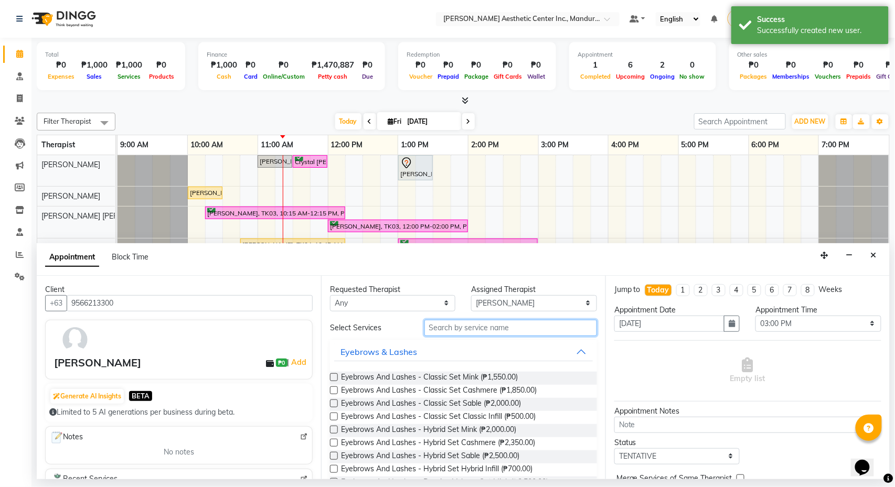
click at [485, 332] on input "text" at bounding box center [510, 328] width 173 height 16
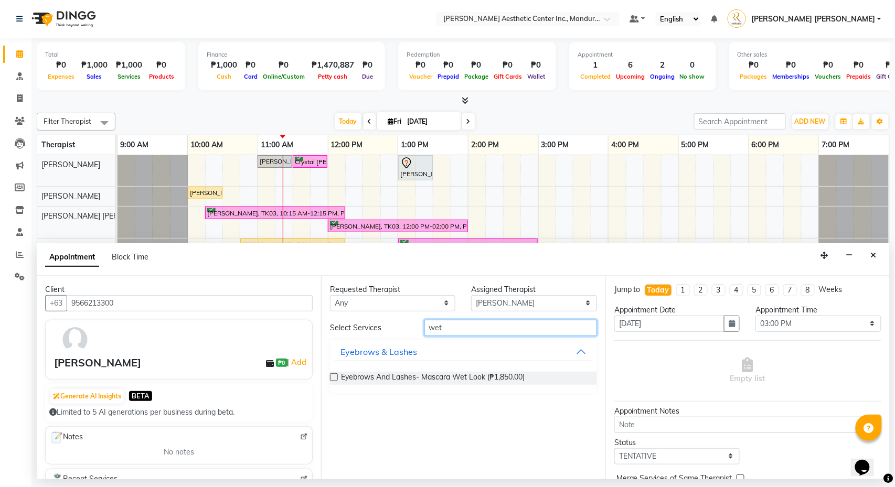
type input "wet"
click at [335, 376] on label at bounding box center [334, 377] width 8 height 8
click at [335, 376] on input "checkbox" at bounding box center [333, 378] width 7 height 7
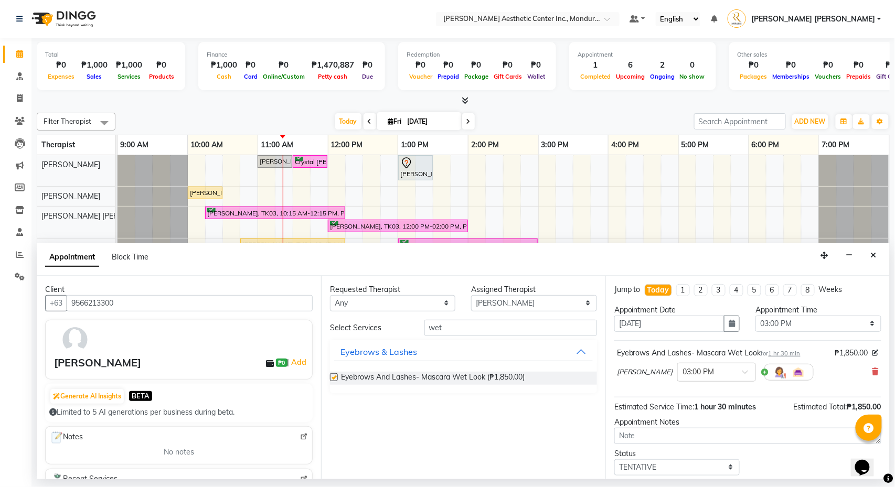
checkbox input "false"
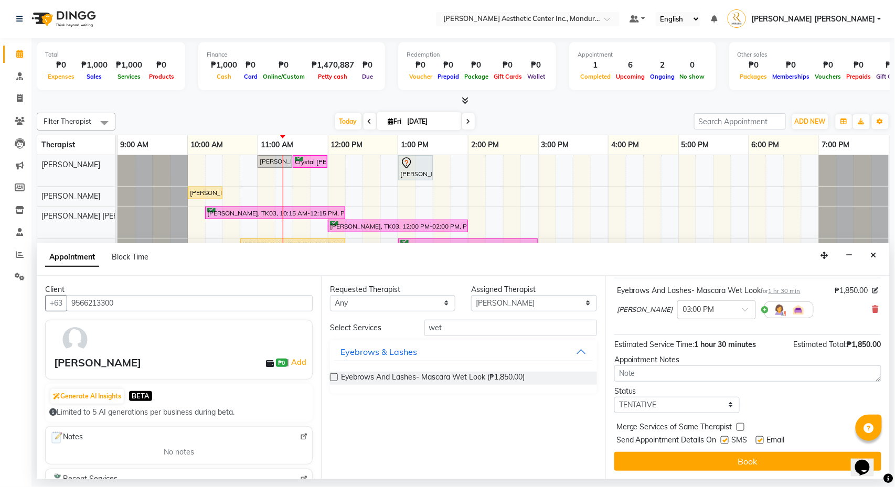
scroll to position [66, 0]
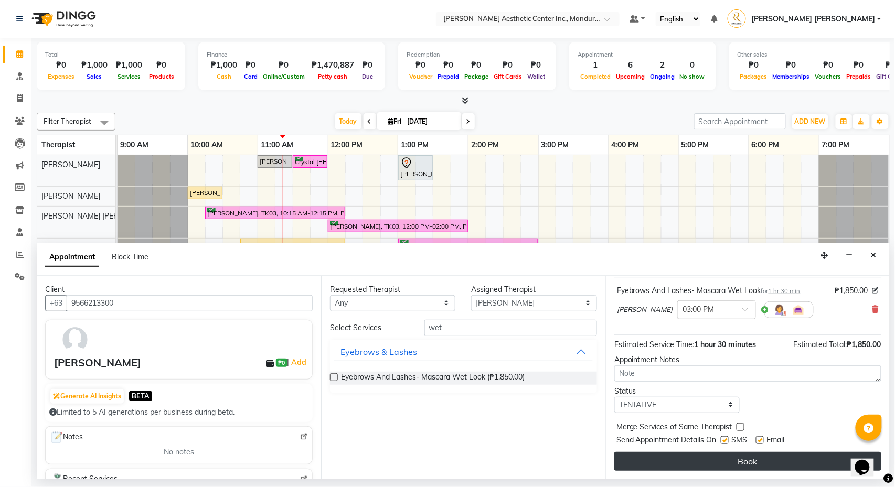
click at [716, 460] on button "Book" at bounding box center [747, 461] width 267 height 19
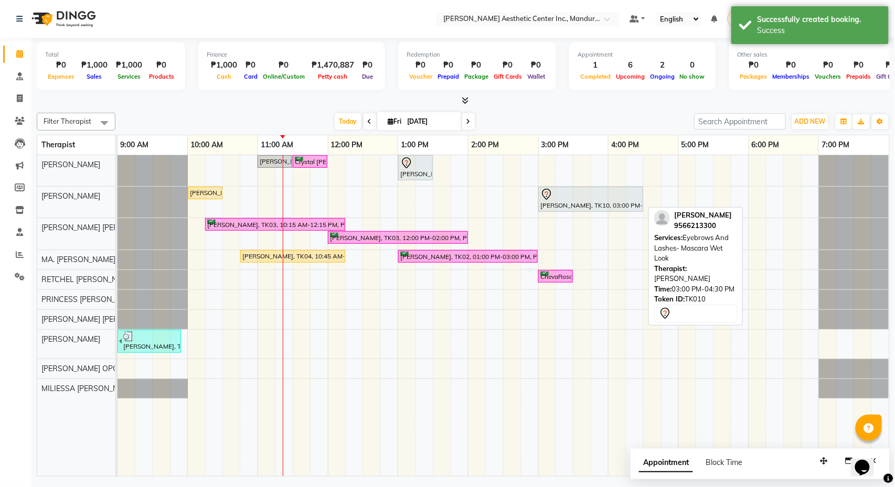
click at [578, 196] on div at bounding box center [590, 194] width 101 height 13
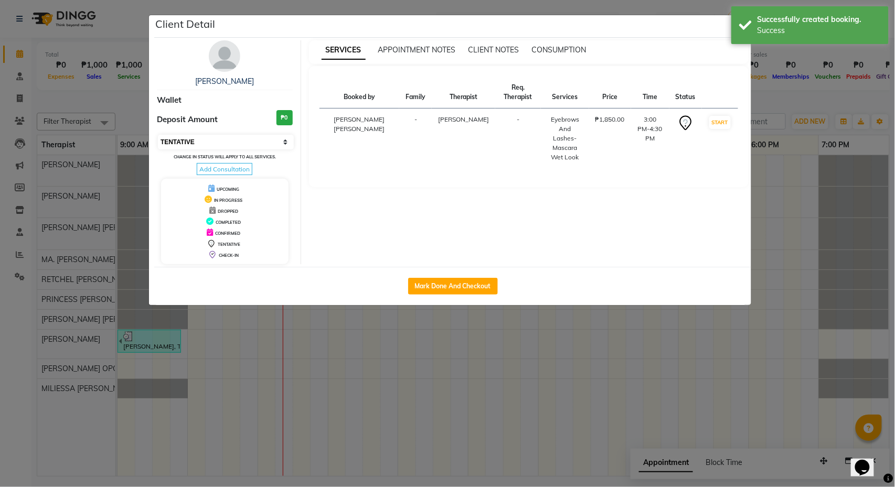
select select "6"
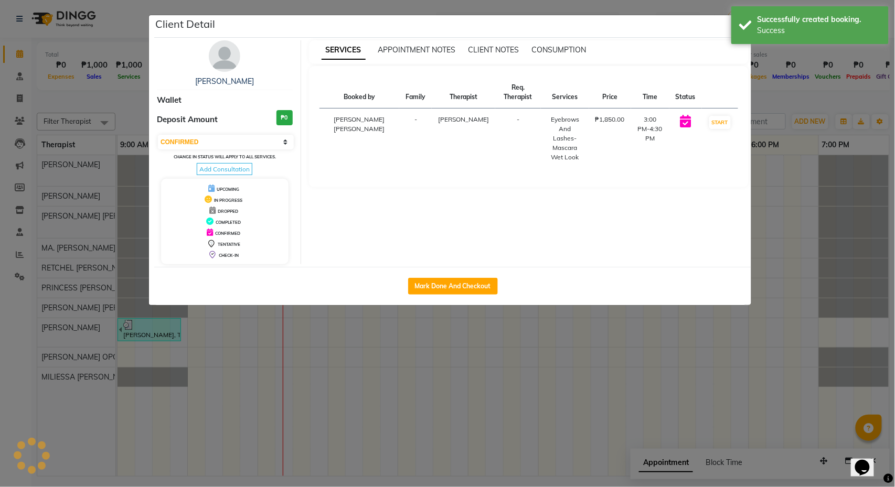
click at [852, 162] on ngb-modal-window "Client Detail [PERSON_NAME] Wallet Deposit Amount ₱0 Select IN SERVICE CONFIRME…" at bounding box center [447, 243] width 895 height 487
click at [729, 29] on div "Client Detail" at bounding box center [452, 26] width 597 height 23
click at [819, 84] on ngb-modal-window "Client Detail [PERSON_NAME] Wallet Deposit Amount ₱0 Select IN SERVICE CONFIRME…" at bounding box center [447, 243] width 895 height 487
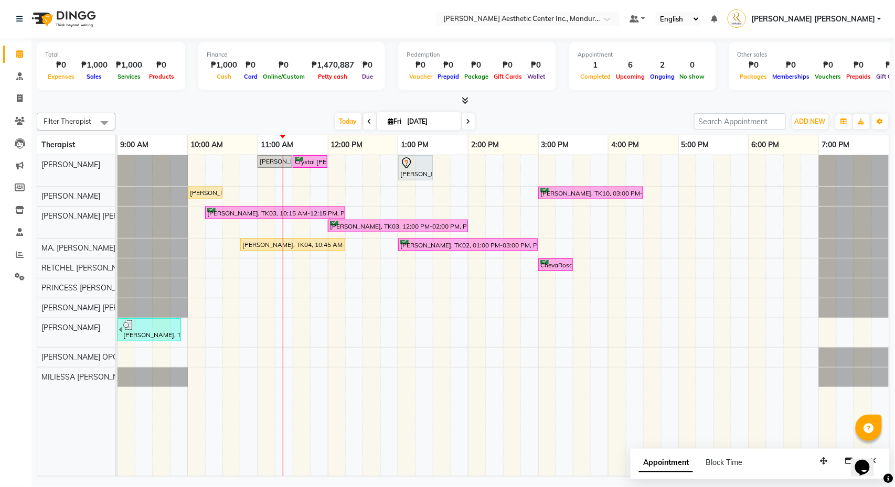
scroll to position [0, 0]
click at [382, 244] on div "[PERSON_NAME], TK08, 11:00 AM-11:30 AM, Skin Consultation Crystal [PERSON_NAME]…" at bounding box center [504, 315] width 772 height 321
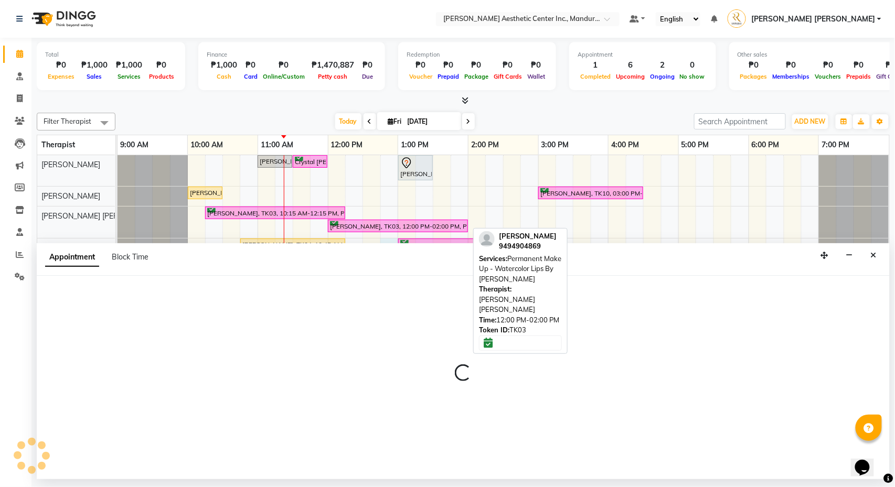
select select "46410"
select select "765"
select select "tentative"
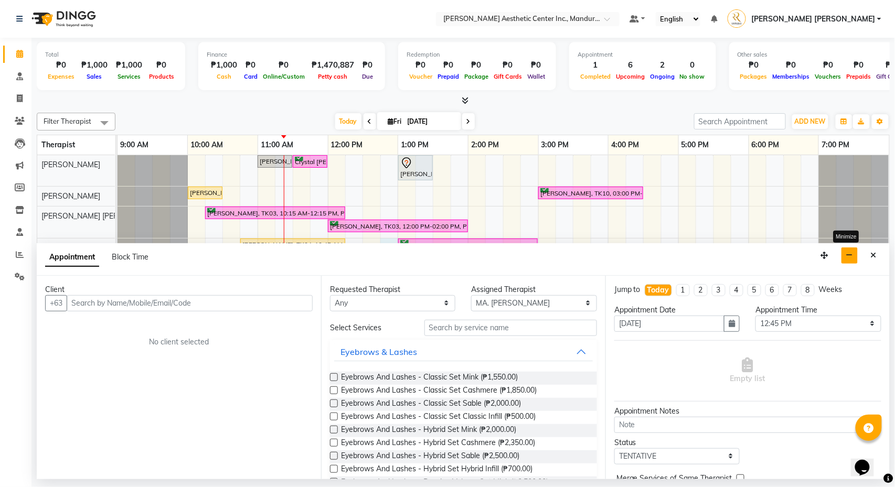
click at [846, 261] on button "button" at bounding box center [849, 256] width 16 height 16
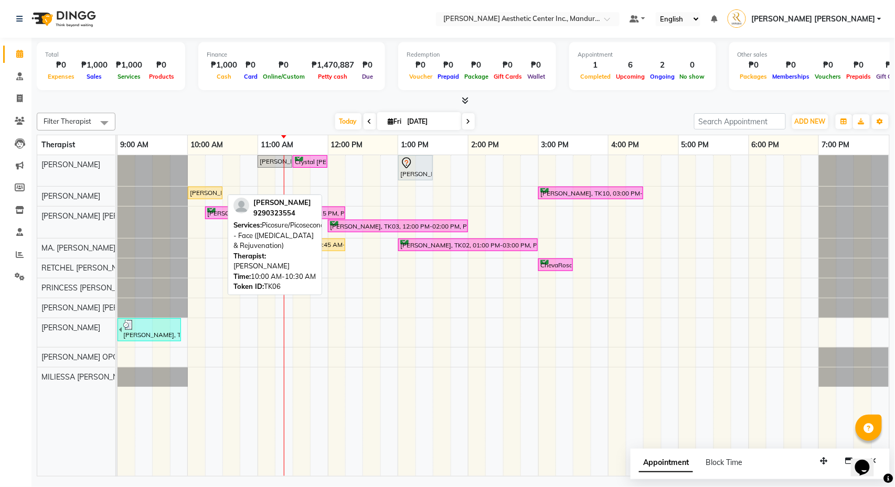
click at [202, 196] on div "[PERSON_NAME], TK06, 10:00 AM-10:30 AM, Picosure/Picosecond - Face ([MEDICAL_DA…" at bounding box center [205, 192] width 33 height 9
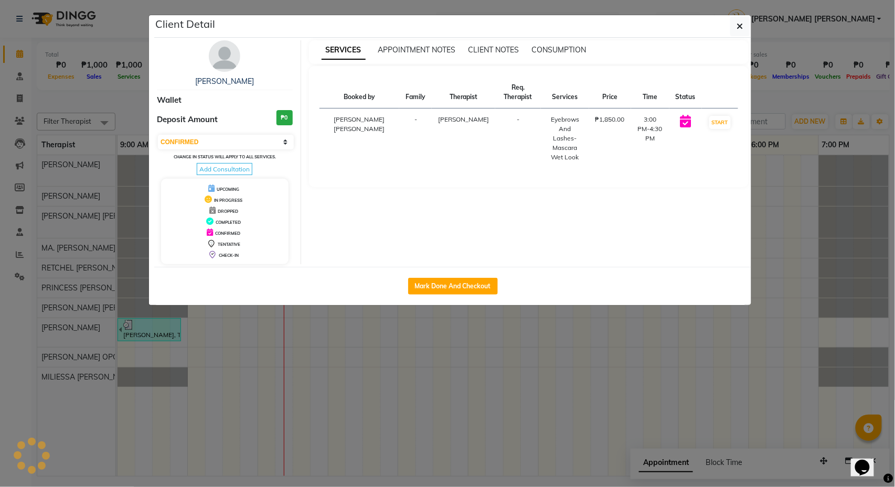
select select "1"
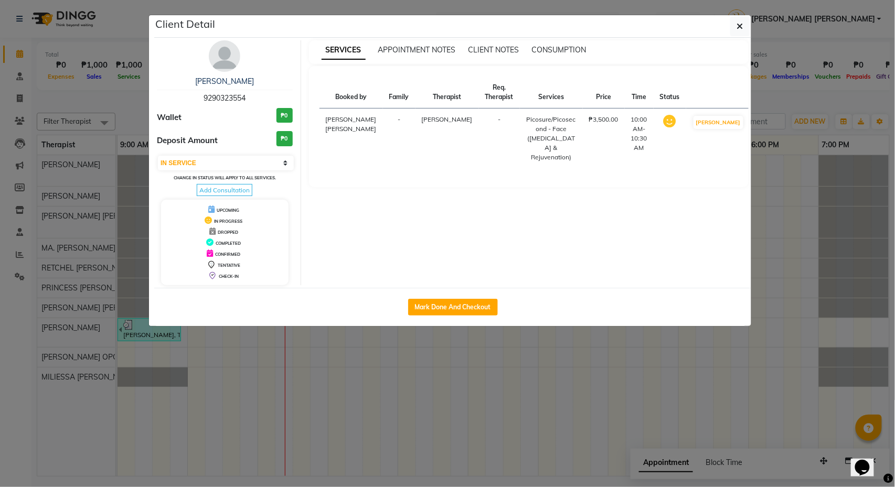
click at [813, 93] on ngb-modal-window "Client Detail [PERSON_NAME] 9290323554 Wallet ₱0 Deposit Amount ₱0 Select IN SE…" at bounding box center [447, 243] width 895 height 487
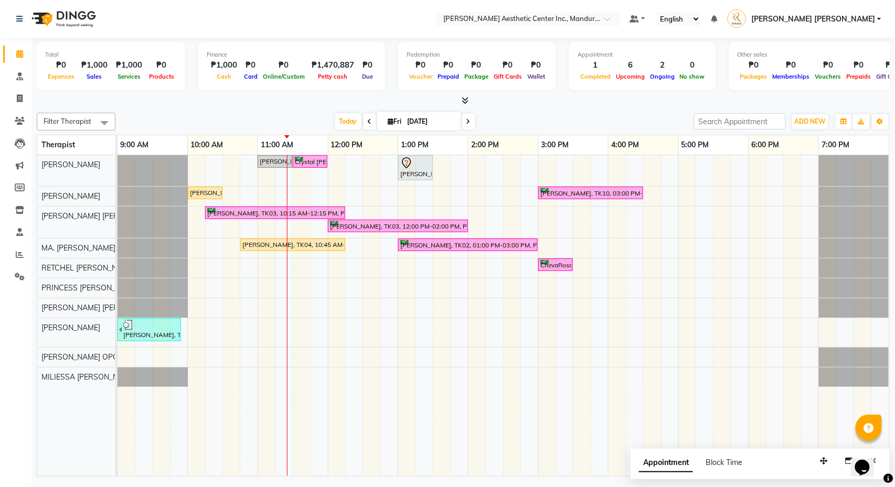
click at [415, 124] on input "[DATE]" at bounding box center [430, 122] width 52 height 16
select select "10"
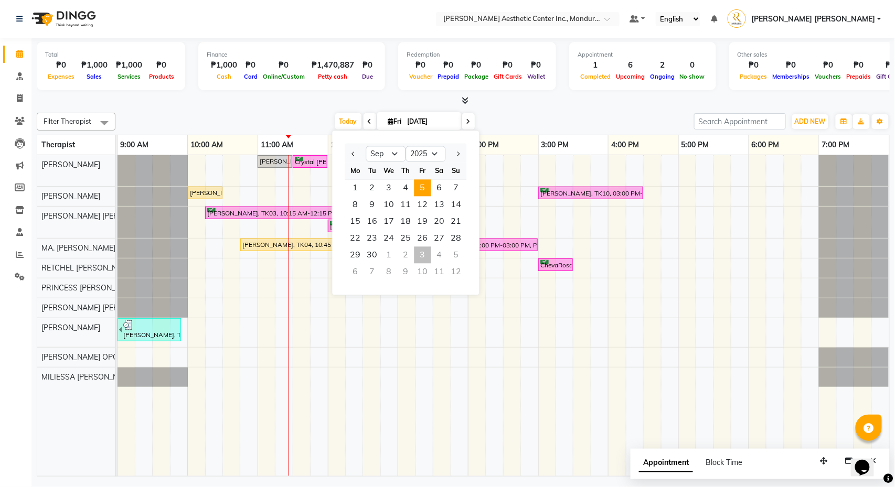
click at [422, 187] on span "5" at bounding box center [422, 188] width 17 height 17
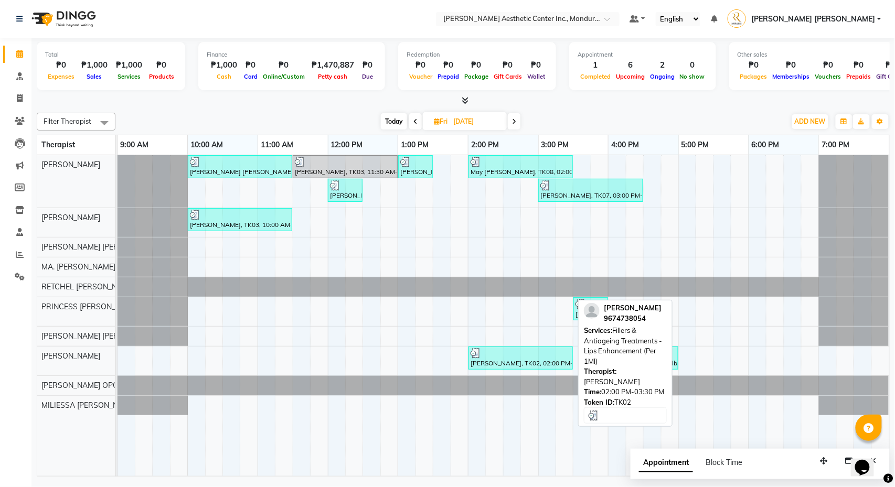
click at [535, 357] on div at bounding box center [521, 353] width 100 height 10
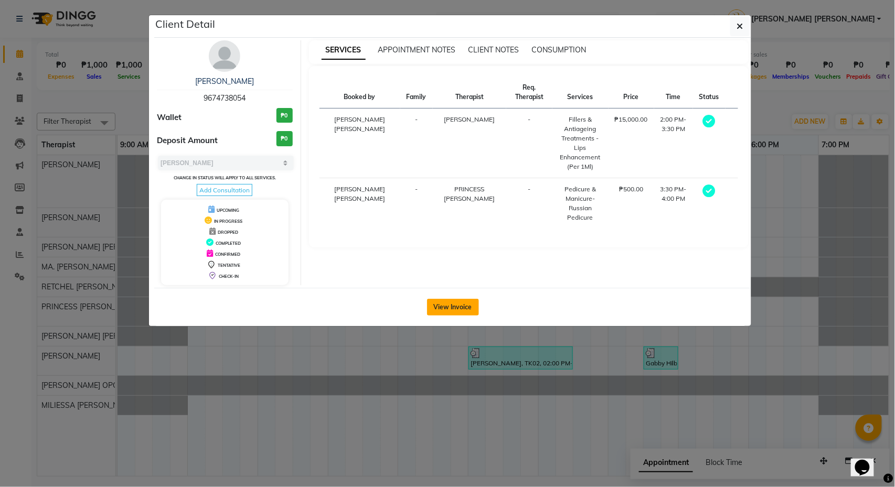
click at [454, 316] on button "View Invoice" at bounding box center [453, 307] width 52 height 17
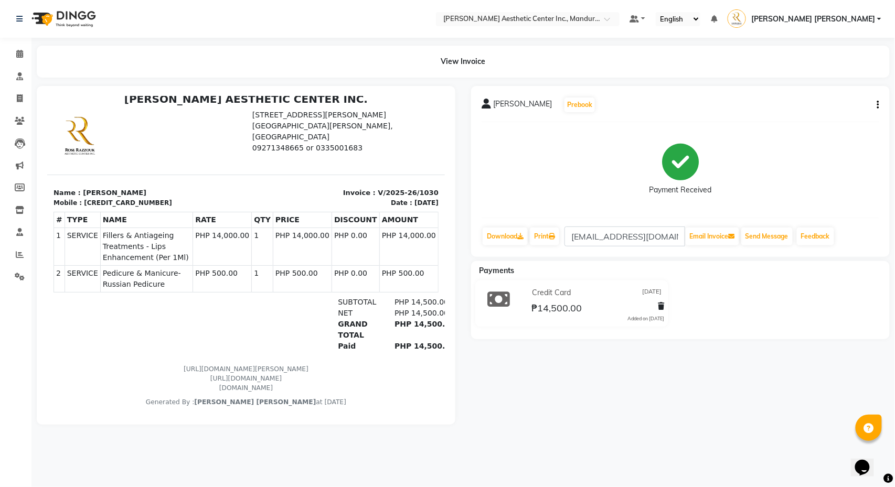
scroll to position [8, 0]
click at [20, 58] on span at bounding box center [19, 54] width 18 height 12
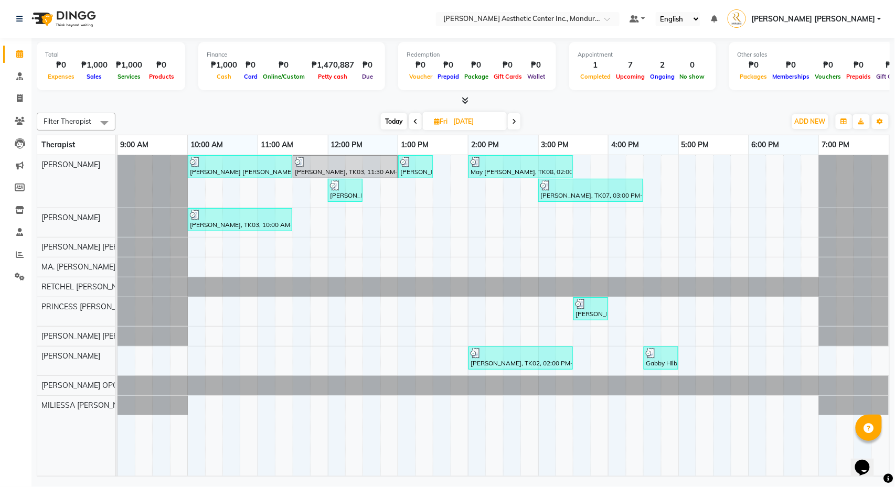
click at [393, 122] on span "Today" at bounding box center [394, 121] width 26 height 16
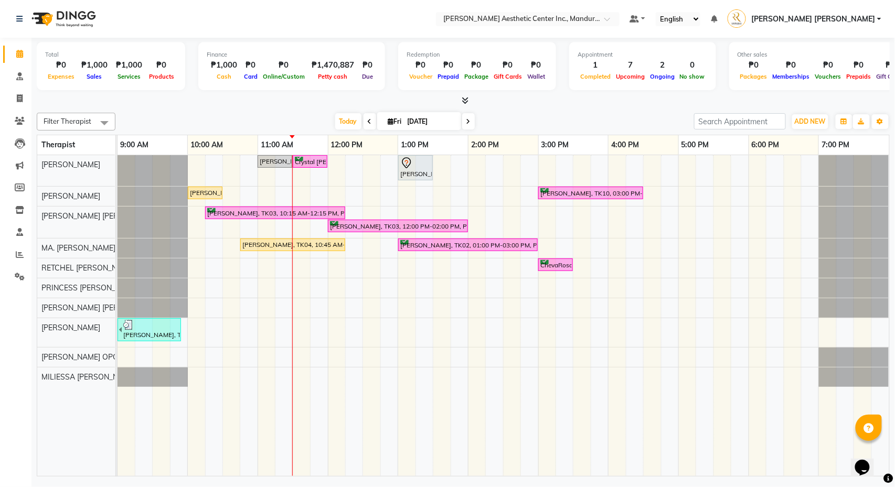
click at [368, 120] on icon at bounding box center [370, 122] width 4 height 6
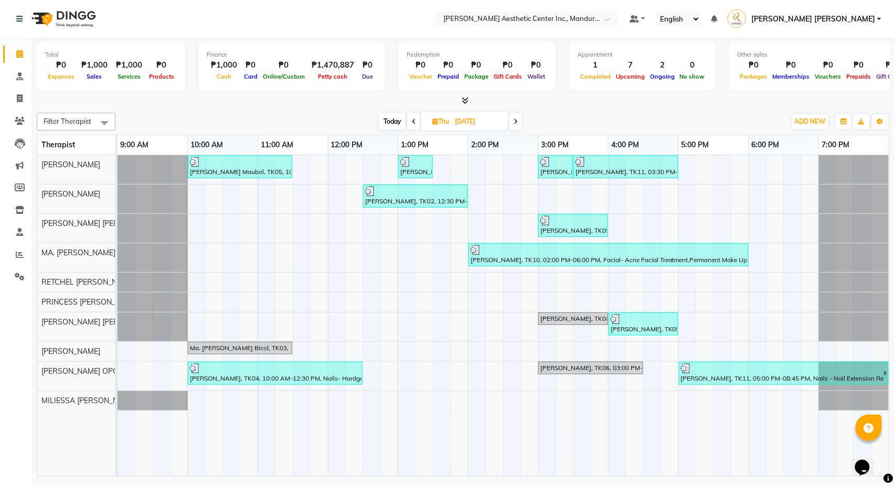
click at [389, 121] on span "Today" at bounding box center [392, 121] width 26 height 16
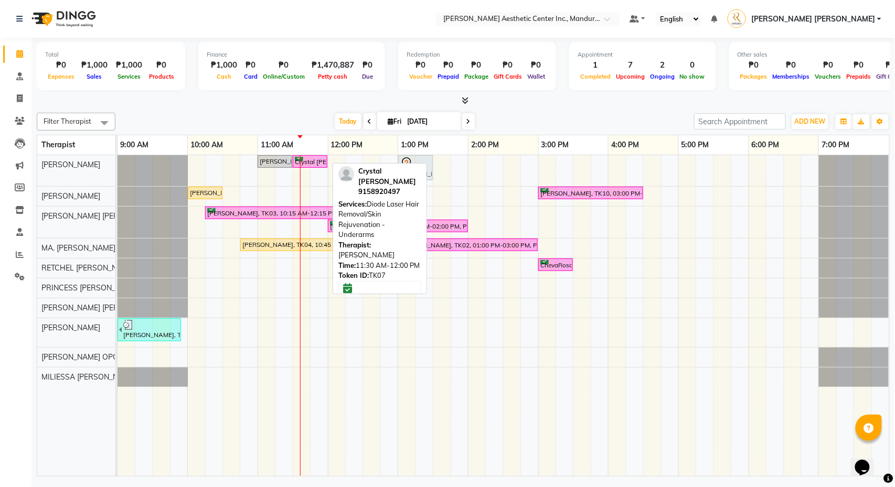
click at [313, 156] on link "Crystal [PERSON_NAME], TK07, 11:30 AM-12:00 PM, Diode Laser Hair Removal/Skin R…" at bounding box center [310, 161] width 35 height 13
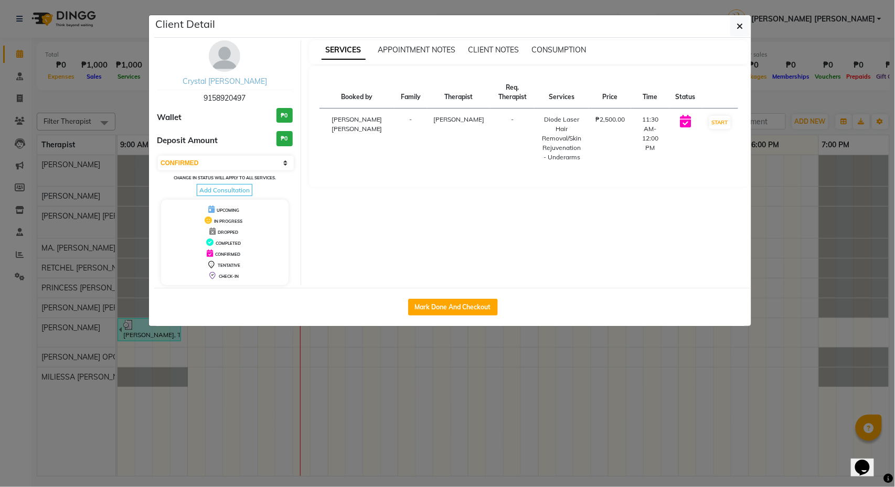
click at [256, 84] on link "Crystal [PERSON_NAME]" at bounding box center [225, 81] width 84 height 9
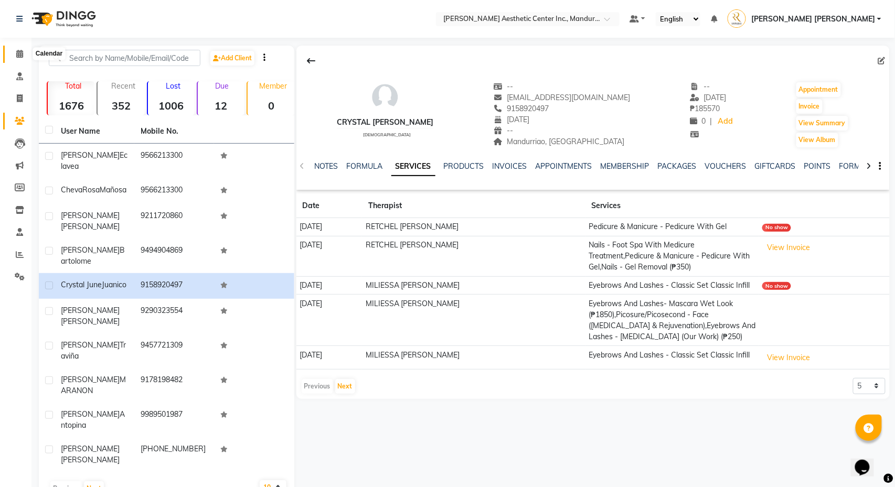
click at [22, 57] on icon at bounding box center [19, 54] width 7 height 8
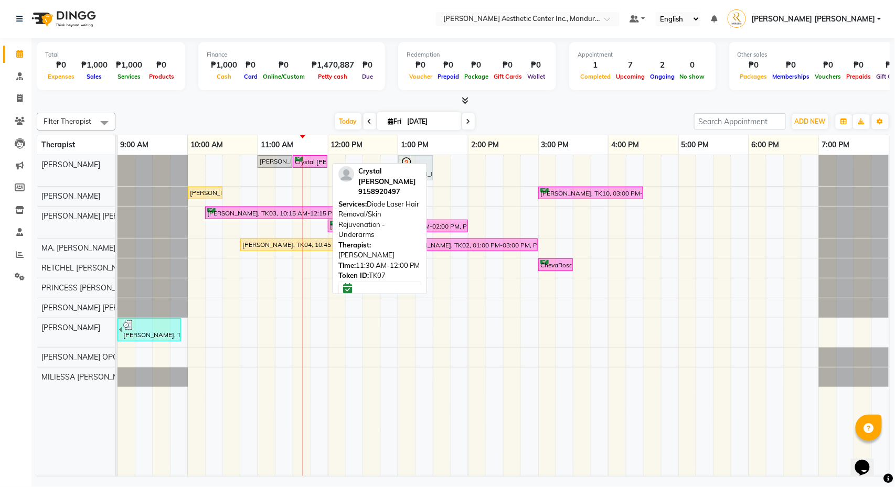
click at [317, 162] on div "Crystal [PERSON_NAME], TK07, 11:30 AM-12:00 PM, Diode Laser Hair Removal/Skin R…" at bounding box center [310, 162] width 33 height 10
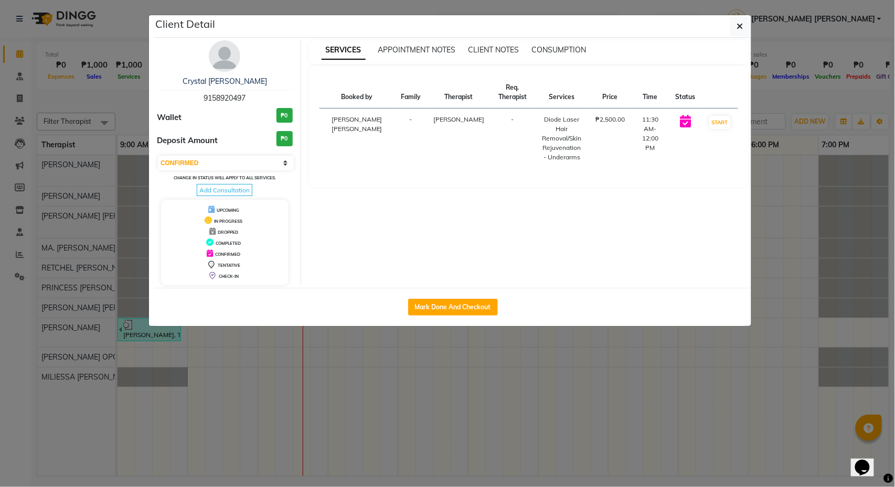
click at [771, 108] on ngb-modal-window "Client Detail Crystal [PERSON_NAME] 9158920497 Wallet ₱0 Deposit Amount ₱0 Sele…" at bounding box center [447, 243] width 895 height 487
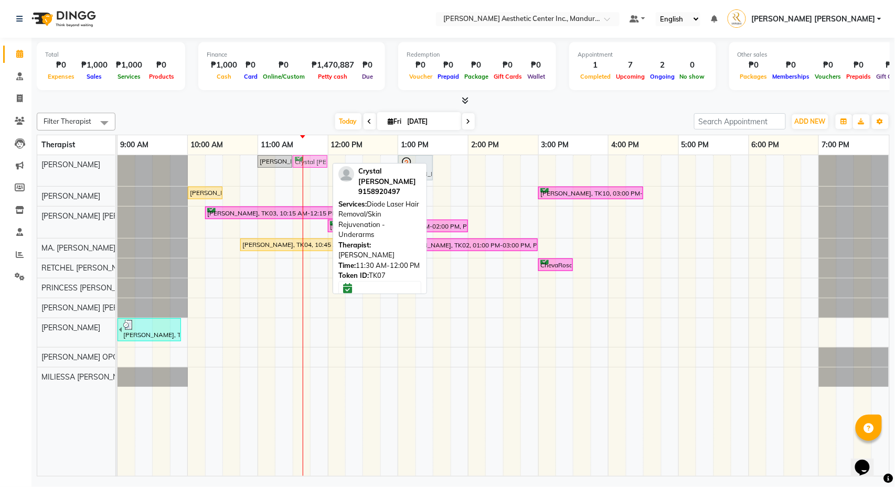
drag, startPoint x: 303, startPoint y: 158, endPoint x: 309, endPoint y: 160, distance: 6.0
click at [118, 160] on div "[PERSON_NAME], TK08, 11:00 AM-11:30 AM, Skin Consultation Crystal [PERSON_NAME]…" at bounding box center [118, 170] width 0 height 31
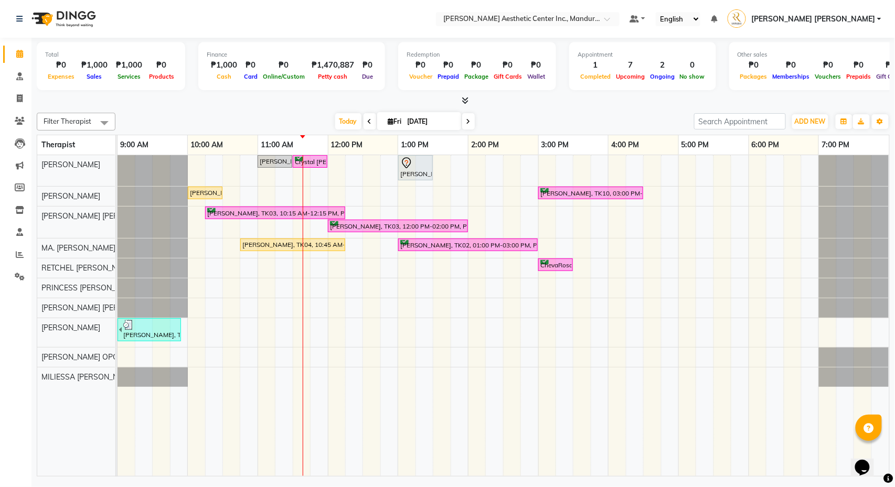
click at [512, 123] on div "[DATE] [DATE]" at bounding box center [405, 122] width 568 height 16
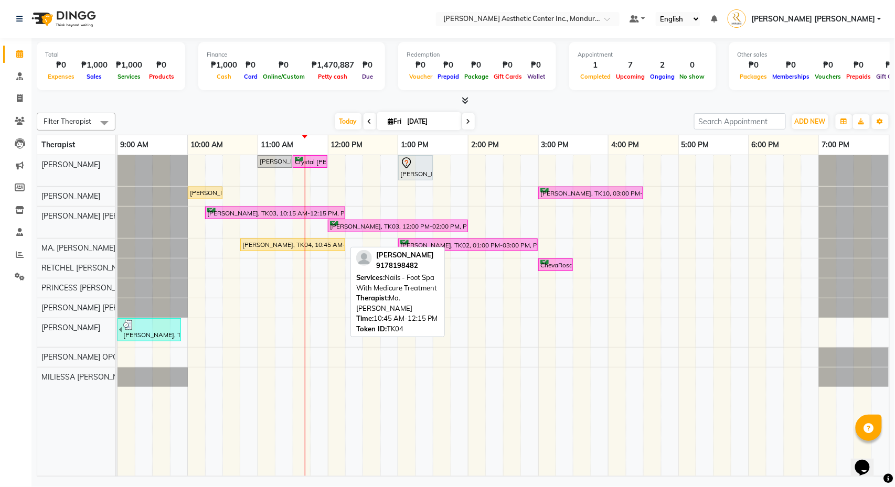
click at [291, 248] on div "[PERSON_NAME], TK04, 10:45 AM-12:15 PM, Nails - Foot Spa With Medicure Treatment" at bounding box center [292, 244] width 103 height 9
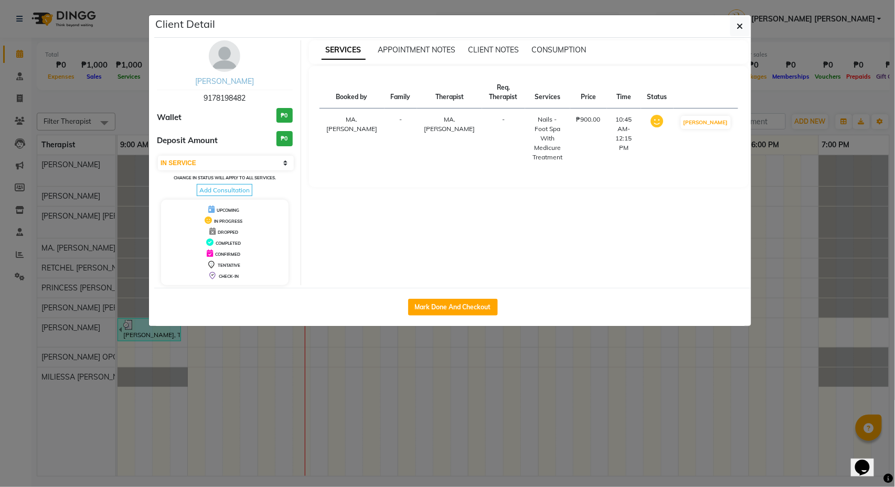
click at [232, 79] on link "[PERSON_NAME]" at bounding box center [224, 81] width 59 height 9
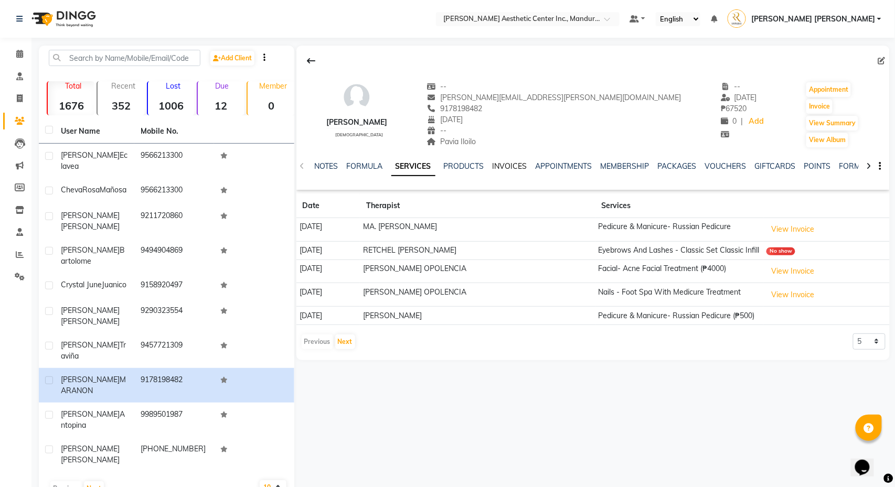
click at [517, 168] on link "INVOICES" at bounding box center [510, 166] width 35 height 9
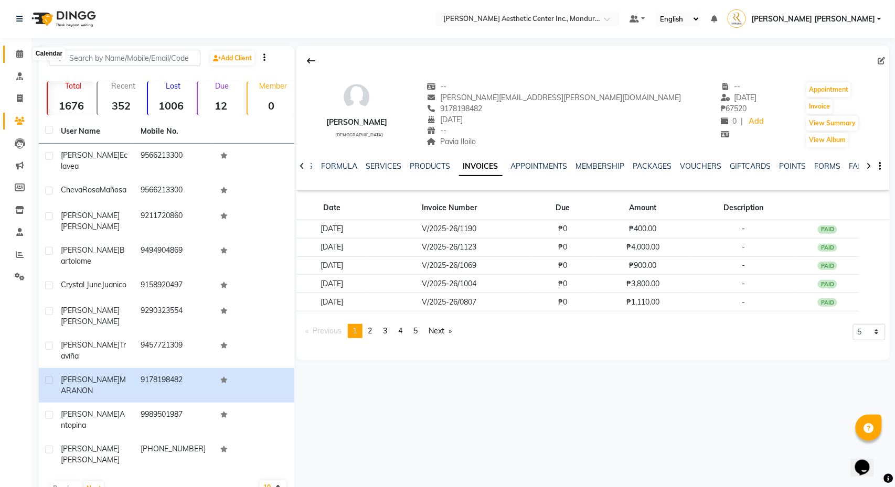
click at [24, 49] on span at bounding box center [19, 54] width 18 height 12
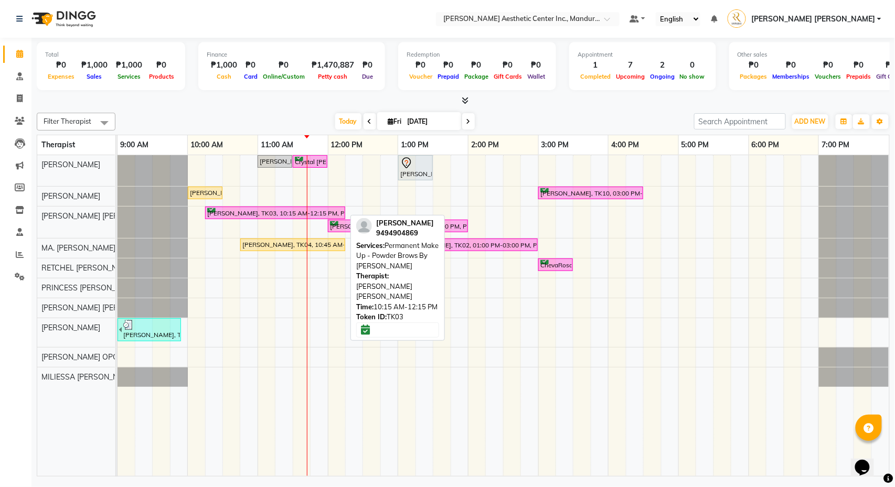
click at [283, 212] on div "[PERSON_NAME], TK03, 10:15 AM-12:15 PM, Permanent Make Up - Powder Brows By [PE…" at bounding box center [275, 213] width 138 height 10
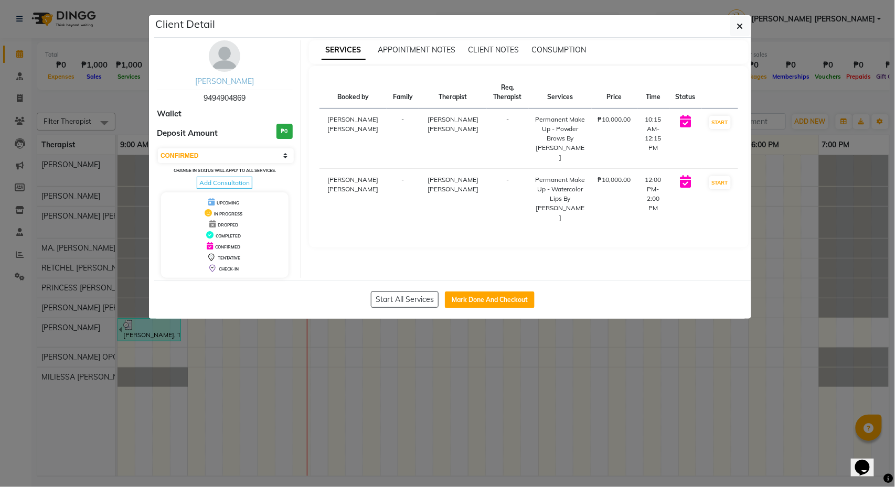
click at [252, 82] on link "[PERSON_NAME]" at bounding box center [224, 81] width 59 height 9
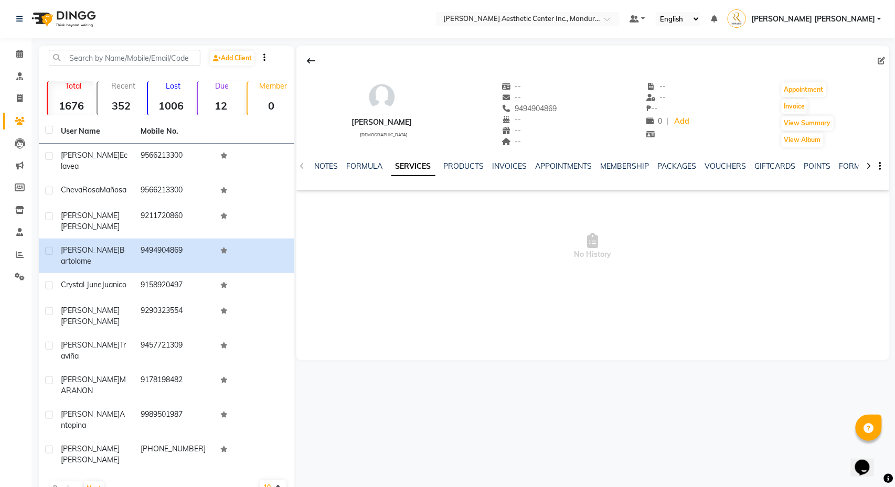
click at [879, 63] on icon at bounding box center [881, 60] width 7 height 7
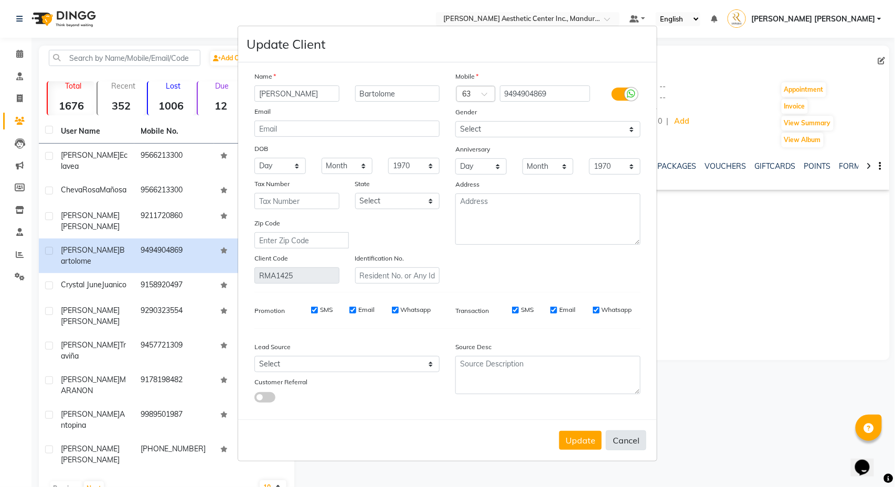
click at [635, 442] on button "Cancel" at bounding box center [626, 441] width 40 height 20
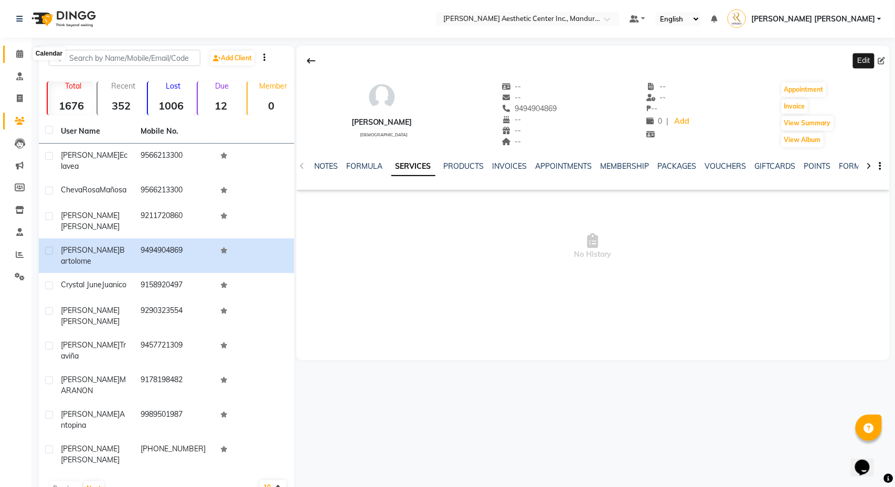
click at [17, 56] on icon at bounding box center [19, 54] width 7 height 8
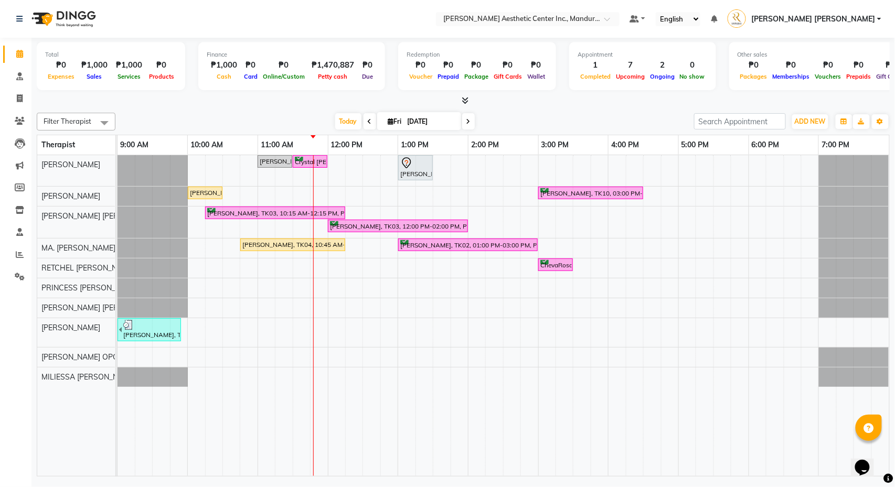
click at [307, 162] on div "Crystal [PERSON_NAME], TK07, 11:30 AM-12:00 PM, Diode Laser Hair Removal/Skin R…" at bounding box center [310, 162] width 33 height 10
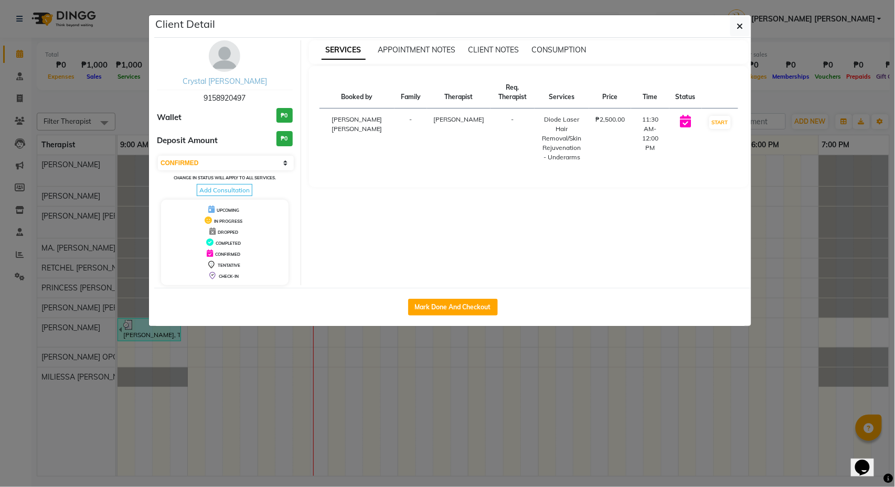
click at [215, 81] on link "Crystal [PERSON_NAME]" at bounding box center [225, 81] width 84 height 9
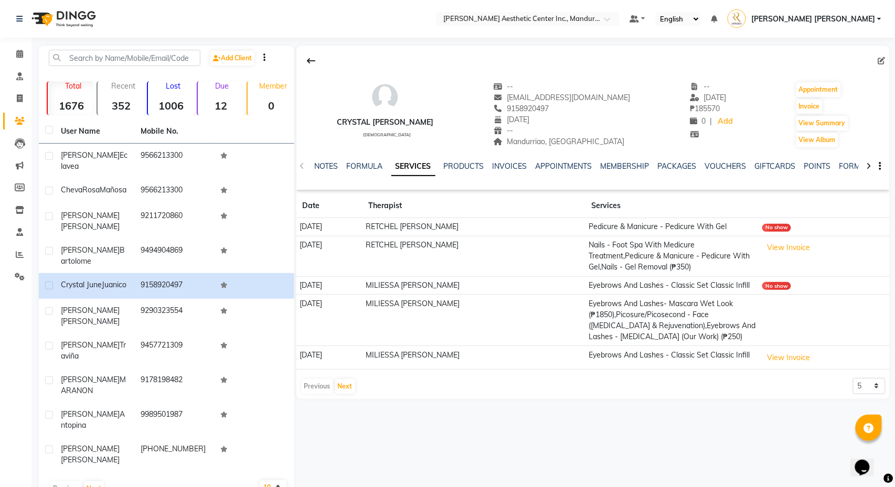
click at [547, 227] on td "RETCHEL [PERSON_NAME]" at bounding box center [473, 227] width 223 height 18
click at [517, 162] on div "INVOICES" at bounding box center [510, 166] width 35 height 11
click at [521, 168] on link "INVOICES" at bounding box center [510, 166] width 35 height 9
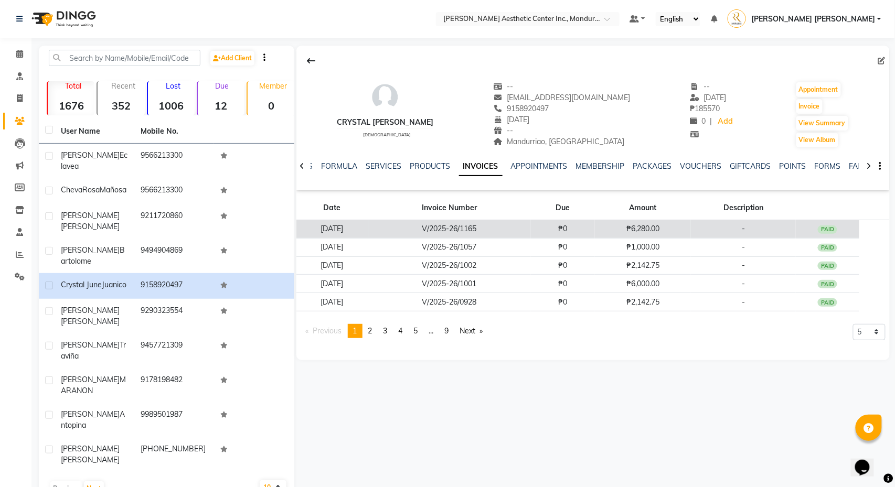
click at [550, 225] on td "₱0" at bounding box center [563, 229] width 65 height 18
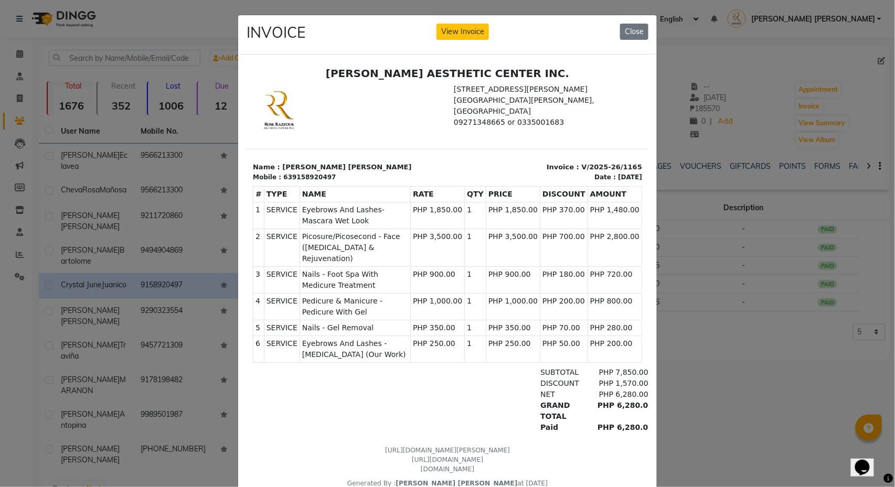
click at [680, 211] on ngb-modal-window "INVOICE View Invoice Close" at bounding box center [447, 243] width 895 height 487
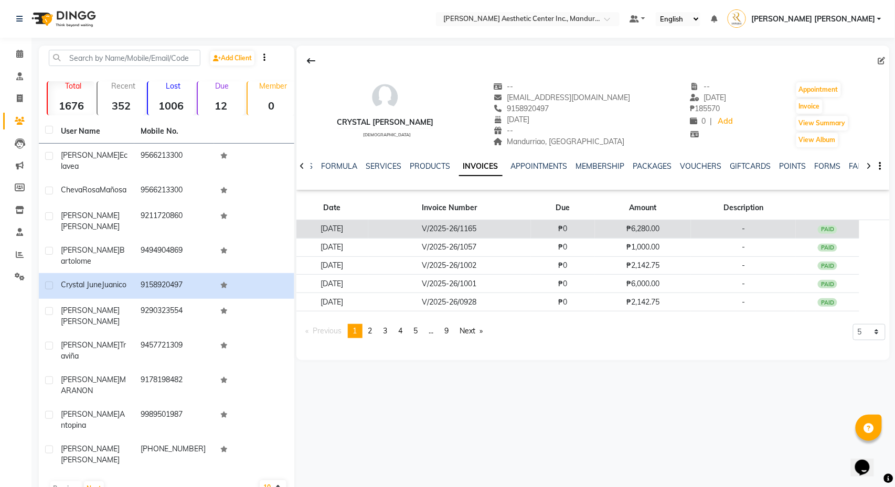
click at [575, 227] on td "₱0" at bounding box center [563, 229] width 65 height 18
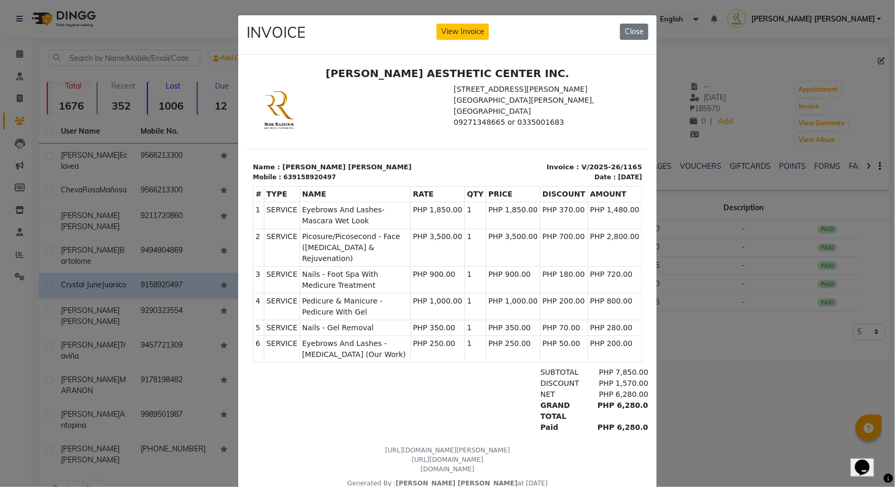
click at [701, 333] on ngb-modal-window "INVOICE View Invoice Close" at bounding box center [447, 243] width 895 height 487
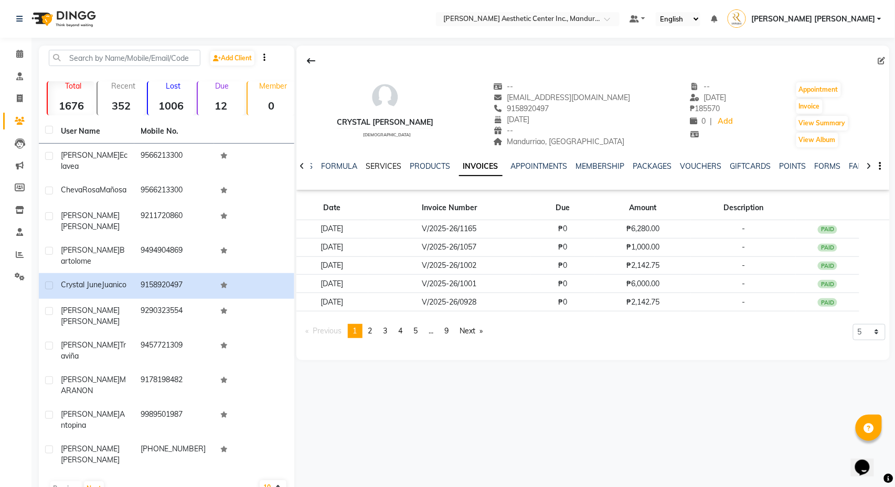
click at [391, 168] on link "SERVICES" at bounding box center [384, 166] width 36 height 9
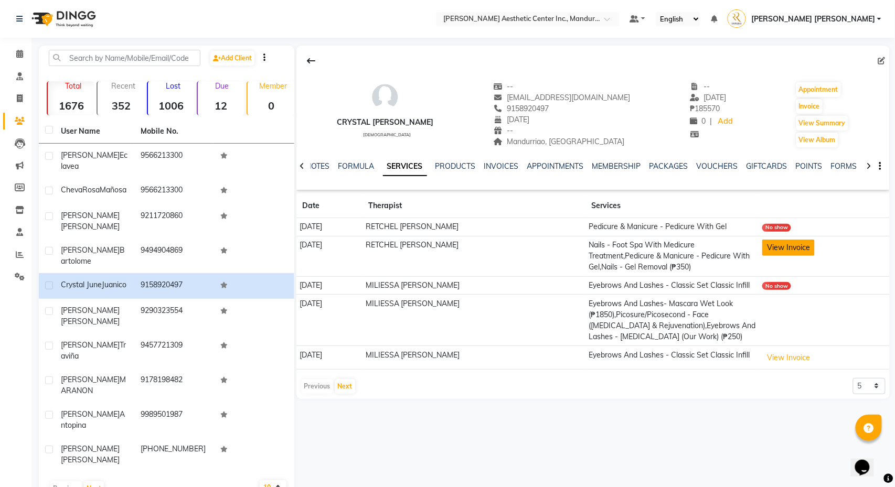
click at [785, 252] on button "View Invoice" at bounding box center [788, 248] width 52 height 16
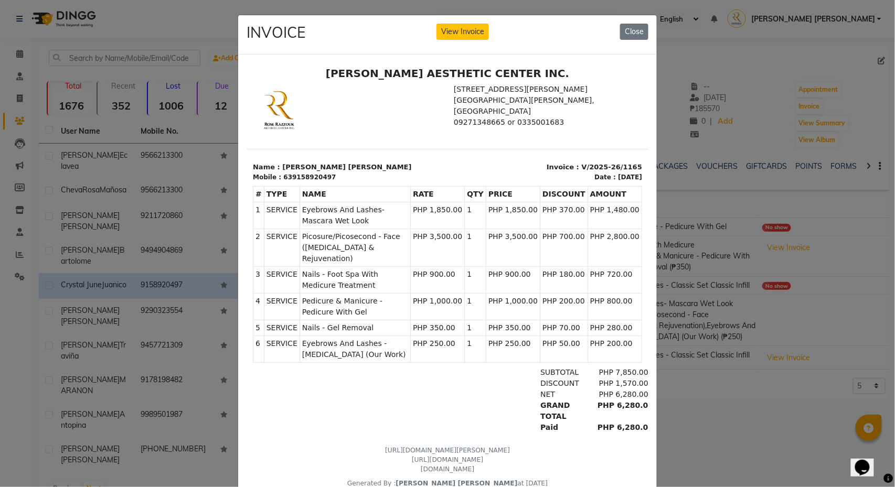
click at [814, 263] on ngb-modal-window "INVOICE View Invoice Close" at bounding box center [447, 243] width 895 height 487
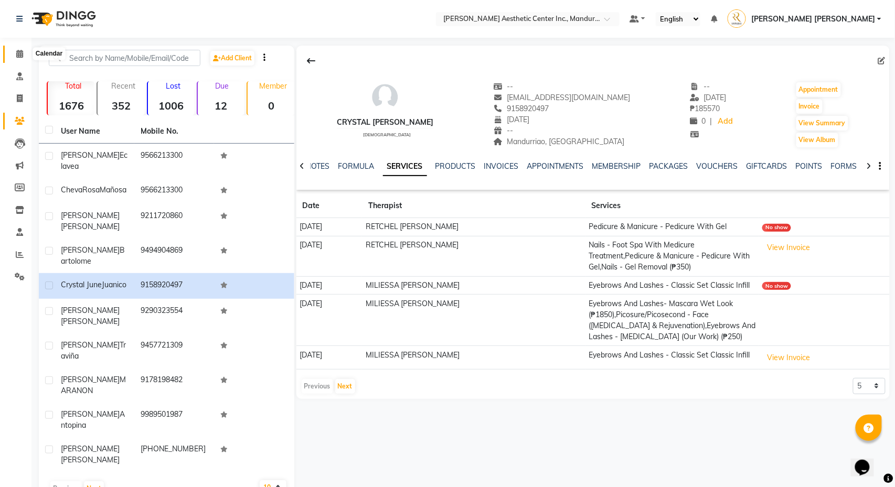
click at [20, 55] on icon at bounding box center [19, 54] width 7 height 8
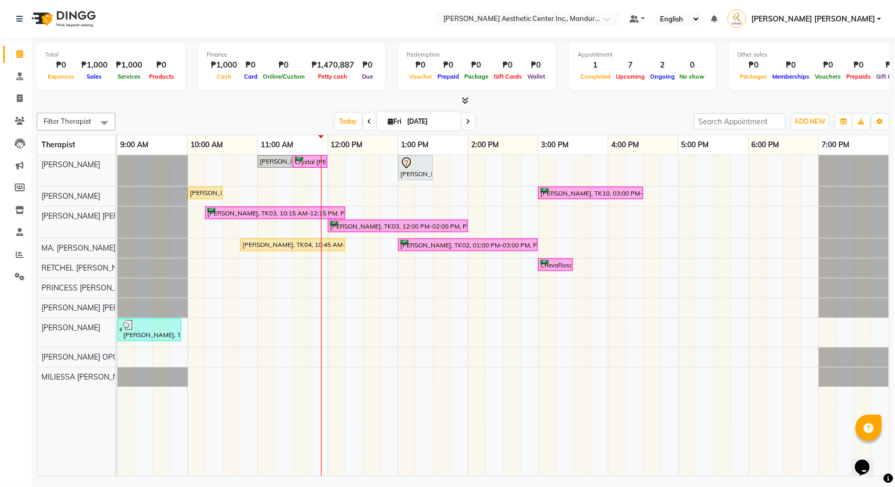
click at [405, 307] on div "[PERSON_NAME], TK08, 11:00 AM-11:30 AM, Skin Consultation Crystal [PERSON_NAME]…" at bounding box center [504, 315] width 772 height 321
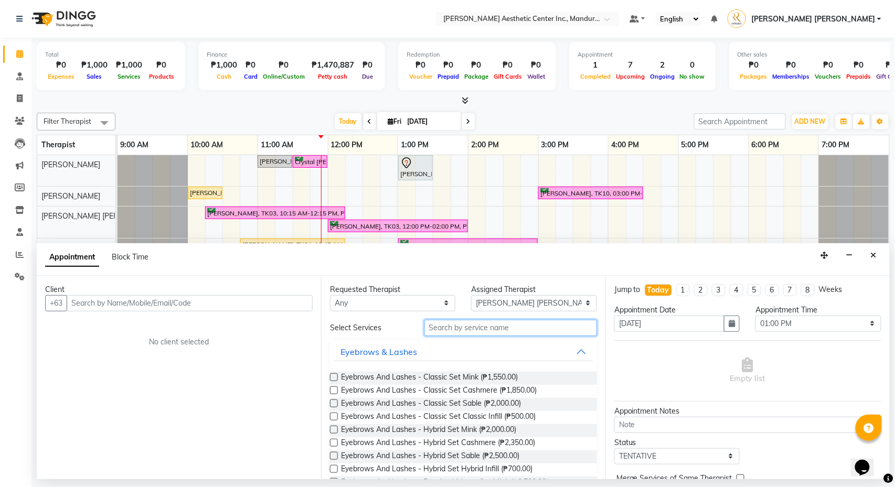
click at [505, 326] on input "text" at bounding box center [510, 328] width 173 height 16
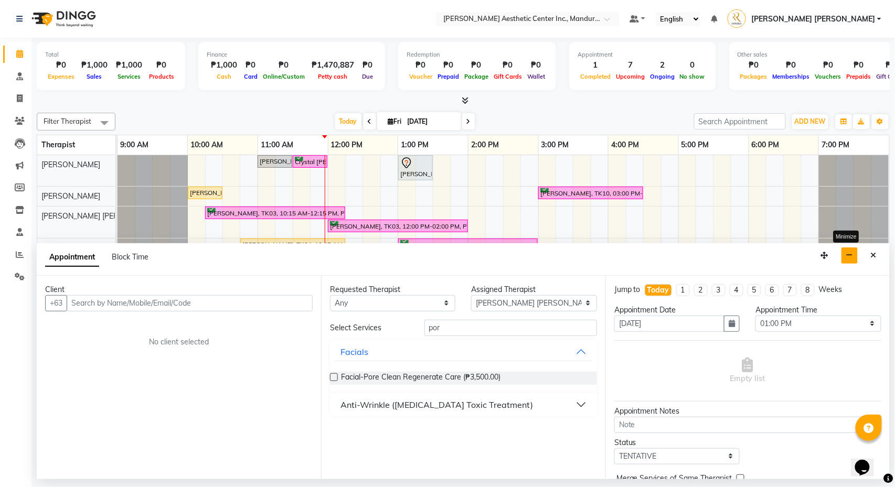
click at [855, 253] on button "button" at bounding box center [849, 256] width 16 height 16
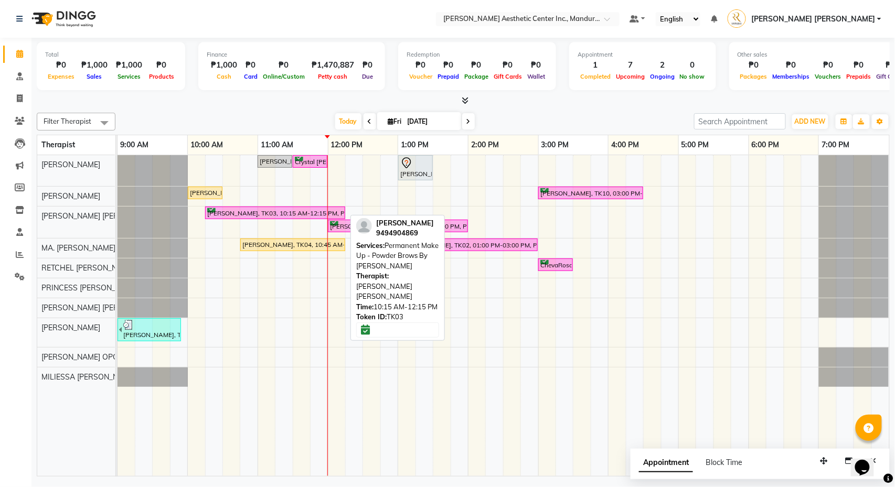
click at [254, 213] on div "[PERSON_NAME], TK03, 10:15 AM-12:15 PM, Permanent Make Up - Powder Brows By [PE…" at bounding box center [275, 213] width 138 height 10
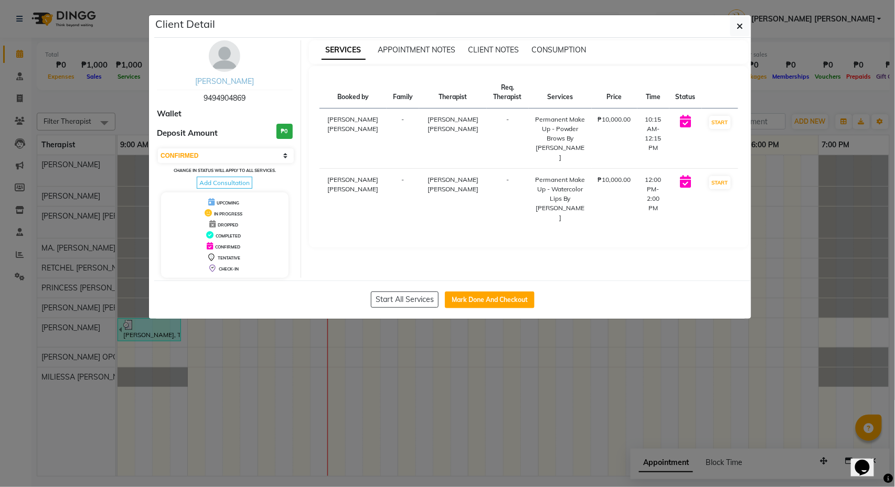
click at [220, 80] on link "[PERSON_NAME]" at bounding box center [224, 81] width 59 height 9
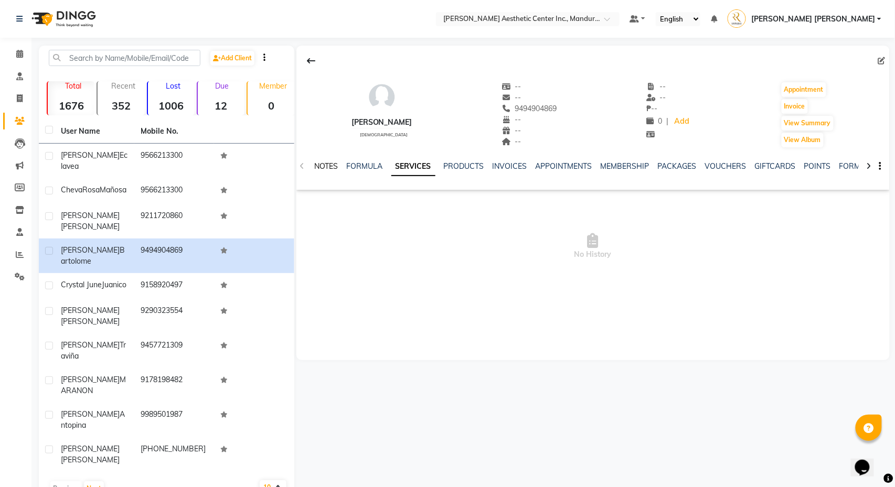
click at [330, 164] on link "NOTES" at bounding box center [327, 166] width 24 height 9
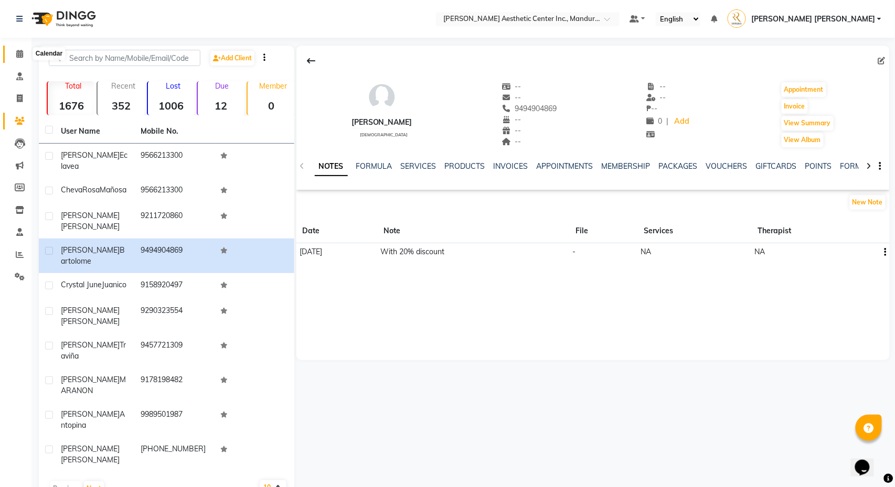
click at [17, 54] on icon at bounding box center [19, 54] width 7 height 8
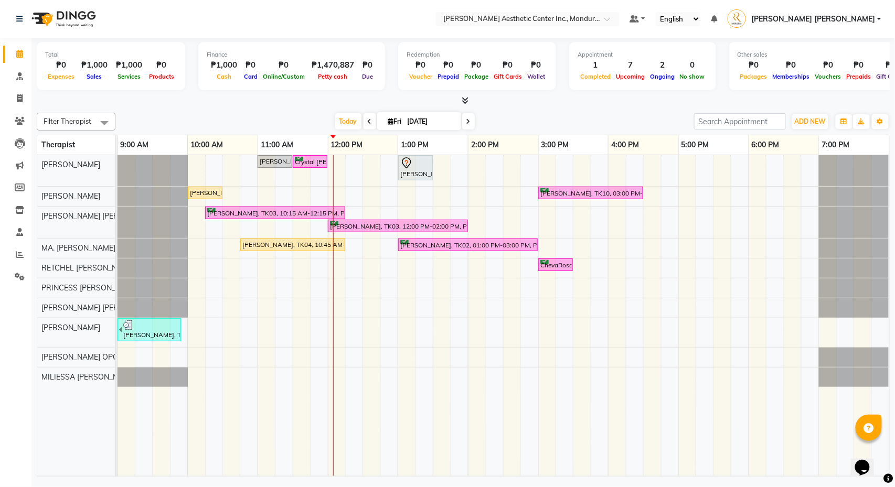
click at [233, 101] on div at bounding box center [463, 100] width 853 height 11
click at [403, 219] on div "[PERSON_NAME], TK08, 11:00 AM-11:30 AM, Skin Consultation Crystal [PERSON_NAME]…" at bounding box center [504, 315] width 772 height 321
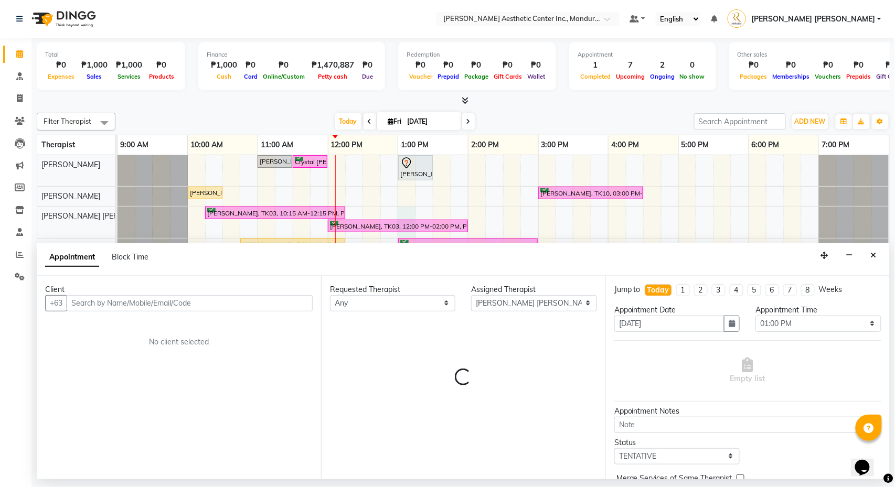
click at [590, 115] on div "[DATE] [DATE]" at bounding box center [405, 122] width 568 height 16
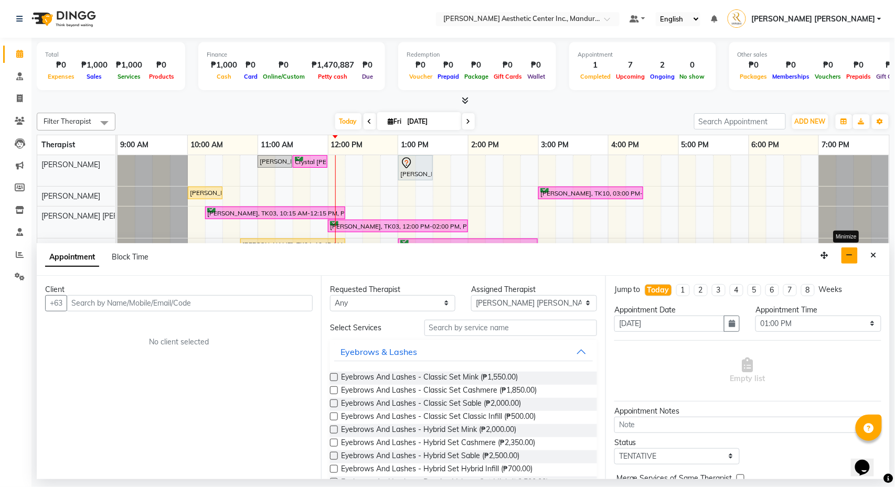
click at [845, 258] on button "button" at bounding box center [849, 256] width 16 height 16
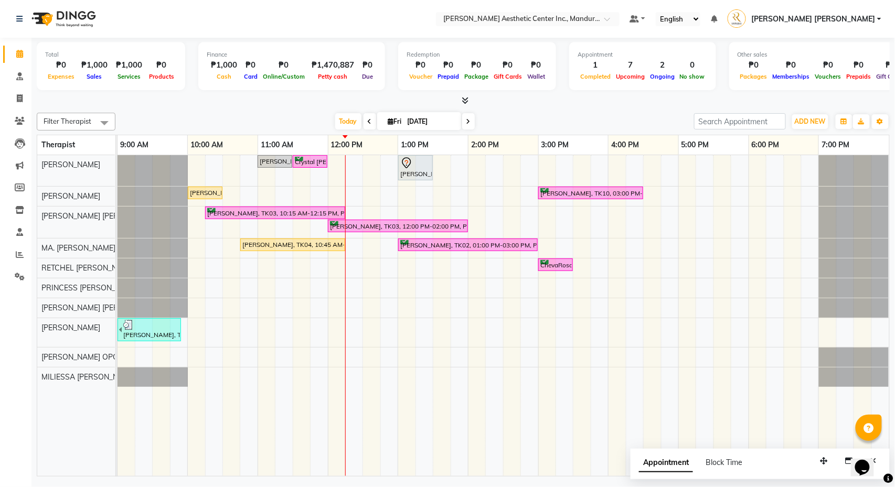
click at [235, 487] on div "Select Location × [PERSON_NAME] Aesthetic Center Inc., Mandurriao Default Panel…" at bounding box center [447, 243] width 895 height 487
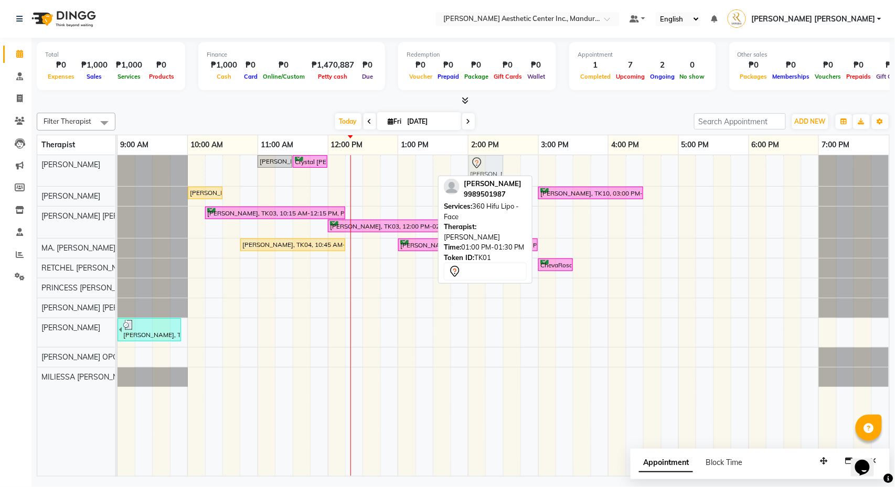
drag, startPoint x: 416, startPoint y: 174, endPoint x: 492, endPoint y: 170, distance: 75.6
click at [118, 170] on div "[PERSON_NAME], TK08, 11:00 AM-11:30 AM, Skin Consultation Crystal [PERSON_NAME]…" at bounding box center [118, 170] width 0 height 31
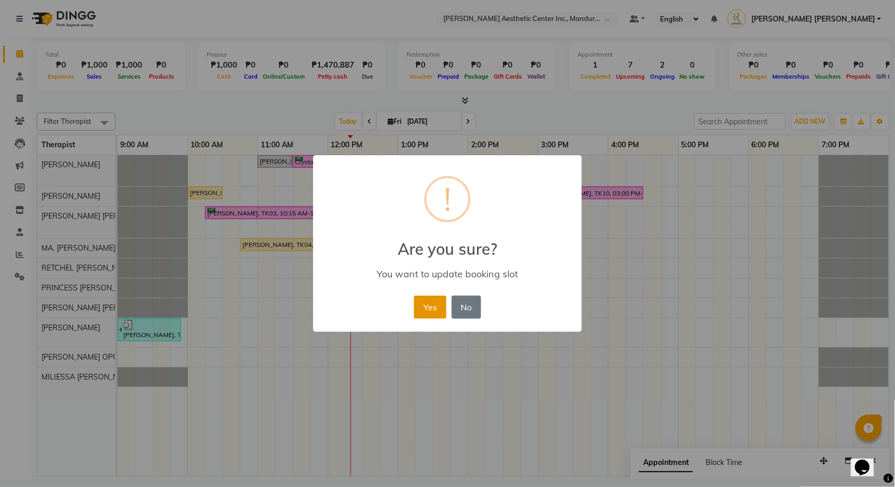
click at [425, 301] on button "Yes" at bounding box center [430, 307] width 32 height 23
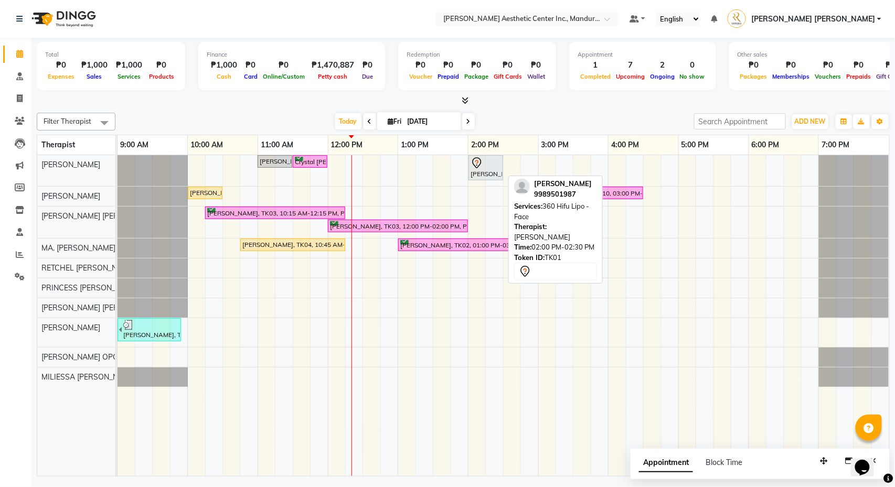
click at [485, 171] on div "[PERSON_NAME], TK01, 02:00 PM-02:30 PM, 360 Hifu Lipo - Face" at bounding box center [485, 168] width 33 height 22
click at [484, 164] on div at bounding box center [486, 163] width 30 height 13
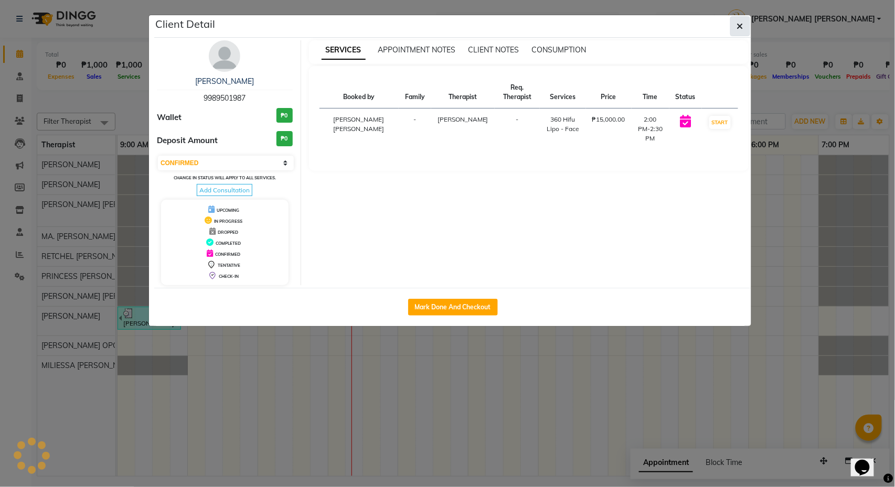
click at [740, 29] on icon "button" at bounding box center [740, 26] width 6 height 8
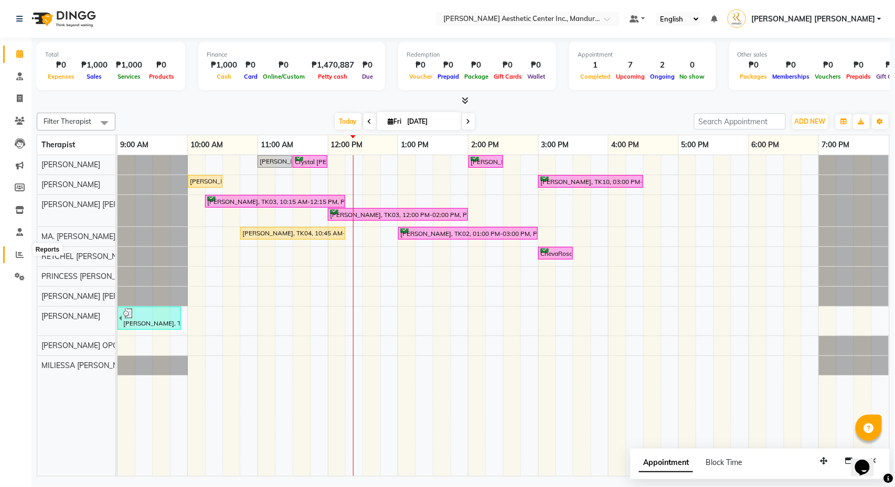
click at [24, 249] on span at bounding box center [19, 255] width 18 height 12
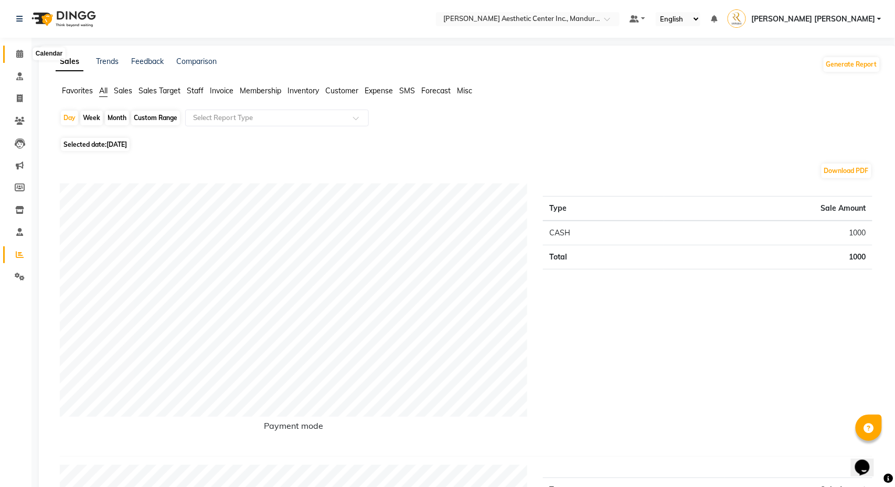
click at [26, 57] on span at bounding box center [19, 54] width 18 height 12
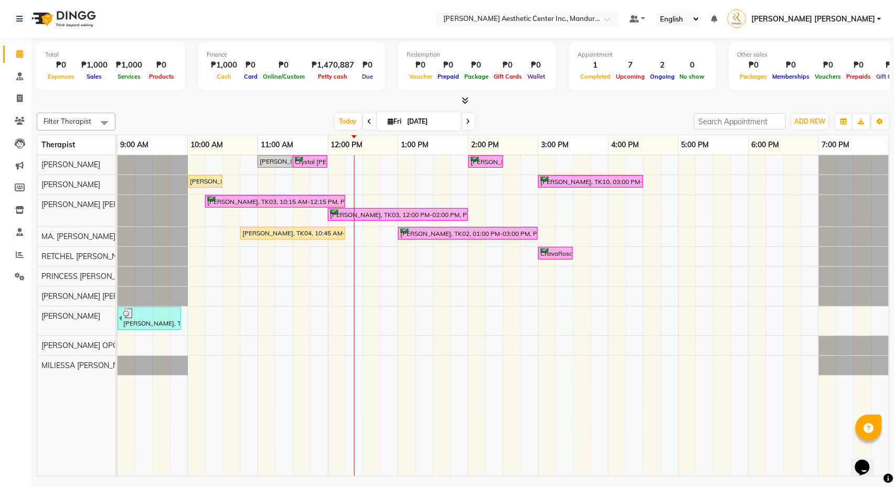
click at [143, 151] on link "9:00 AM" at bounding box center [135, 144] width 34 height 15
click at [400, 314] on div "[PERSON_NAME], TK08, 11:00 AM-11:30 AM, Skin Consultation Crystal [PERSON_NAME]…" at bounding box center [504, 315] width 772 height 321
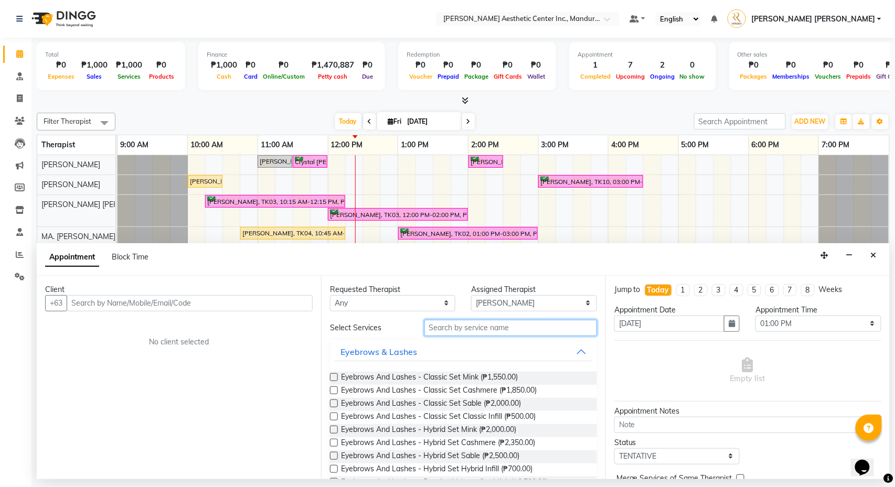
click at [450, 330] on input "text" at bounding box center [510, 328] width 173 height 16
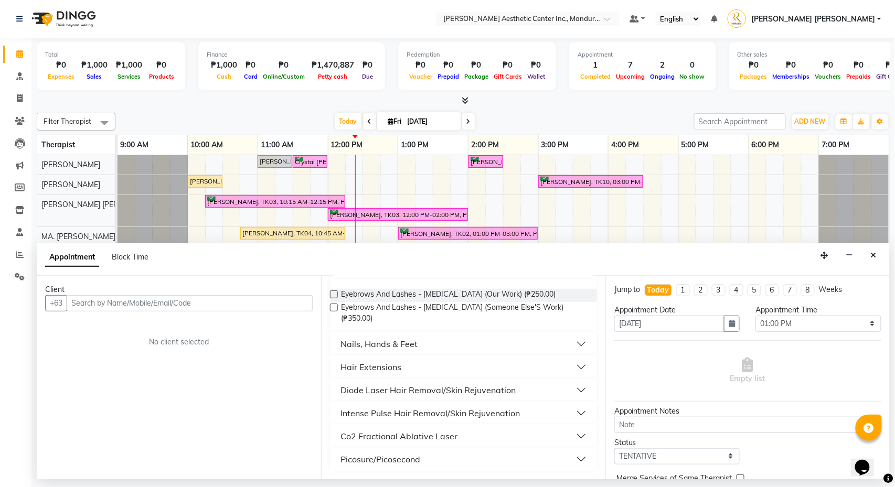
click at [460, 458] on button "Picosure/Picosecond" at bounding box center [463, 459] width 259 height 19
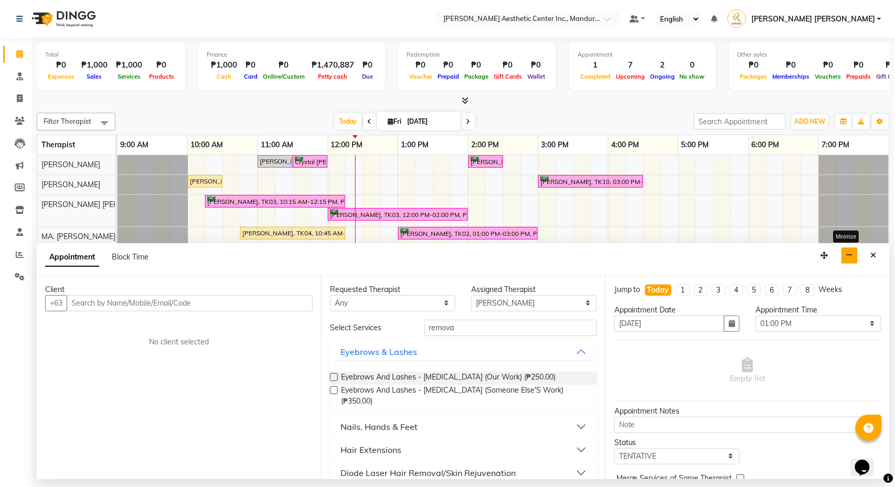
click at [844, 260] on button "button" at bounding box center [849, 256] width 16 height 16
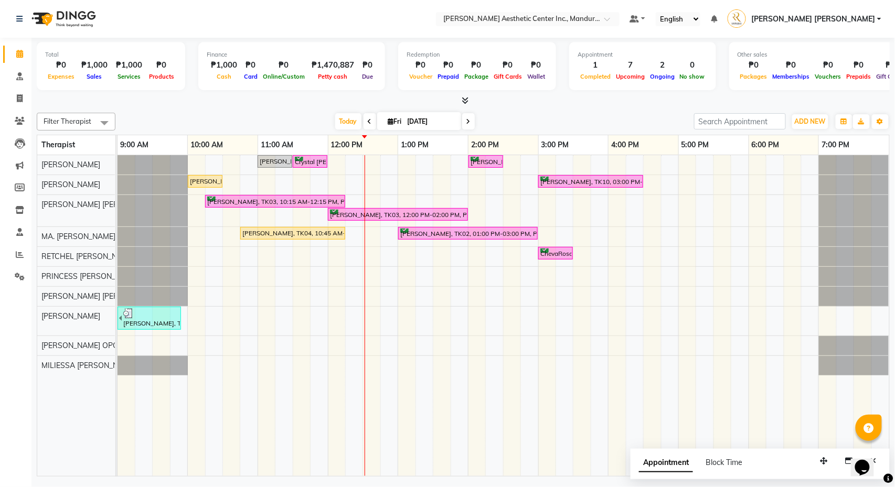
click at [263, 302] on div "[PERSON_NAME], TK08, 11:00 AM-11:30 AM, Skin Consultation Crystal [PERSON_NAME]…" at bounding box center [504, 315] width 772 height 321
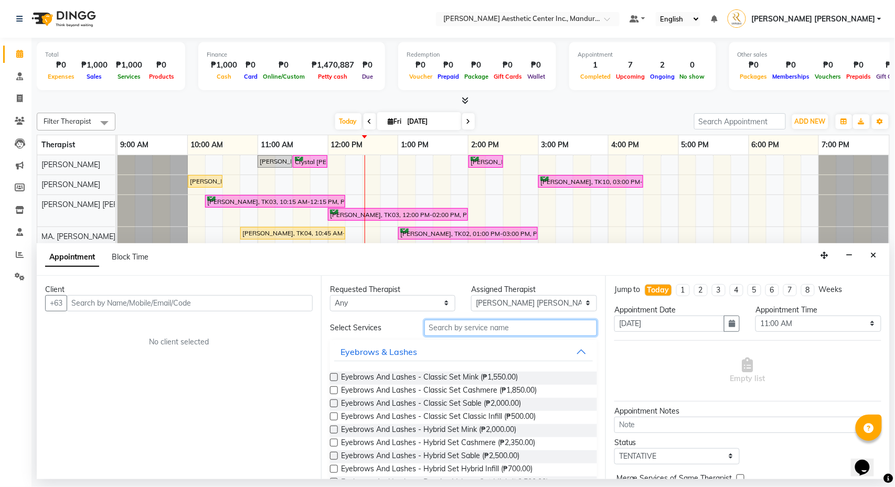
click at [509, 330] on input "text" at bounding box center [510, 328] width 173 height 16
click at [842, 257] on button "button" at bounding box center [849, 256] width 16 height 16
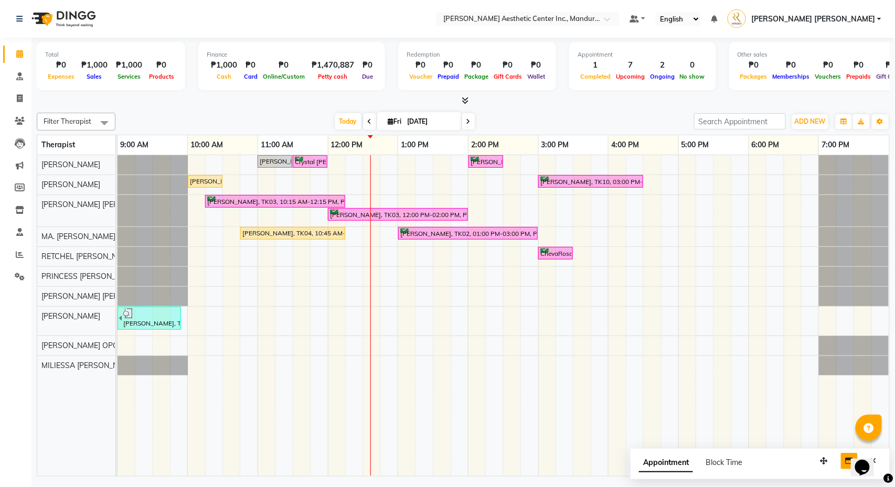
click at [842, 257] on div at bounding box center [854, 256] width 70 height 19
click at [537, 307] on div "[PERSON_NAME], TK08, 11:00 AM-11:30 AM, Skin Consultation Crystal [PERSON_NAME]…" at bounding box center [504, 315] width 772 height 321
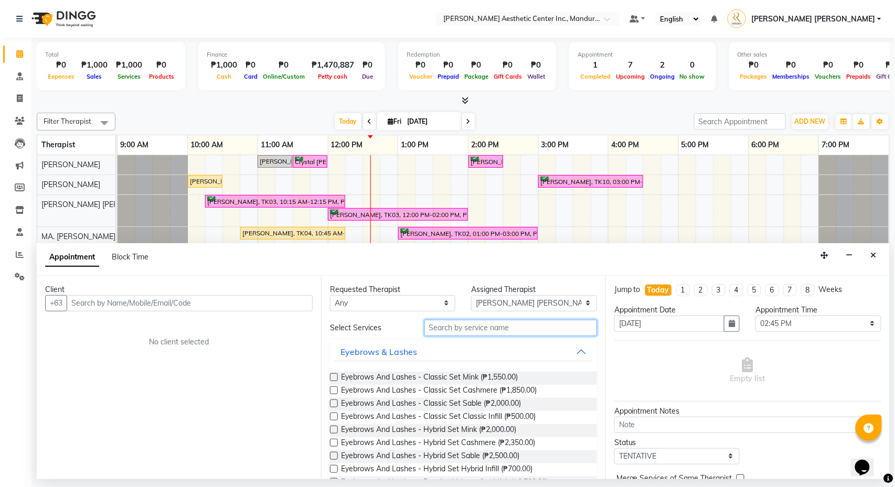
click at [433, 334] on input "text" at bounding box center [510, 328] width 173 height 16
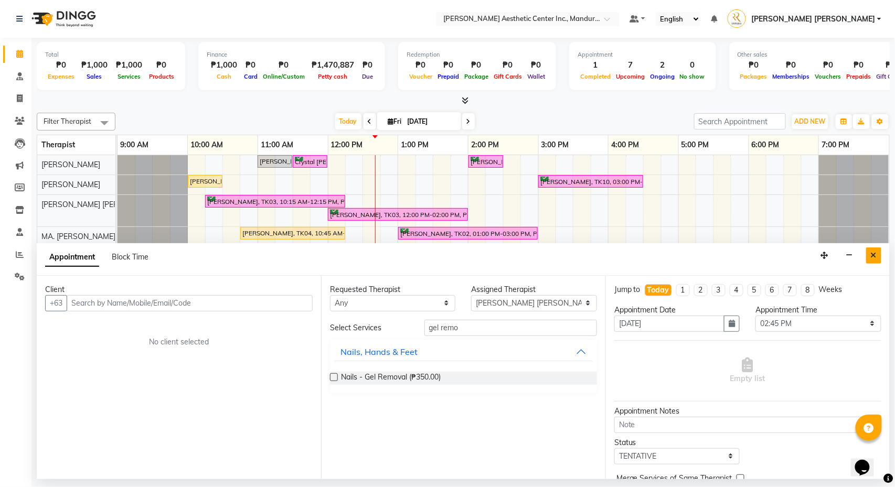
click at [878, 255] on button "Close" at bounding box center [873, 256] width 15 height 16
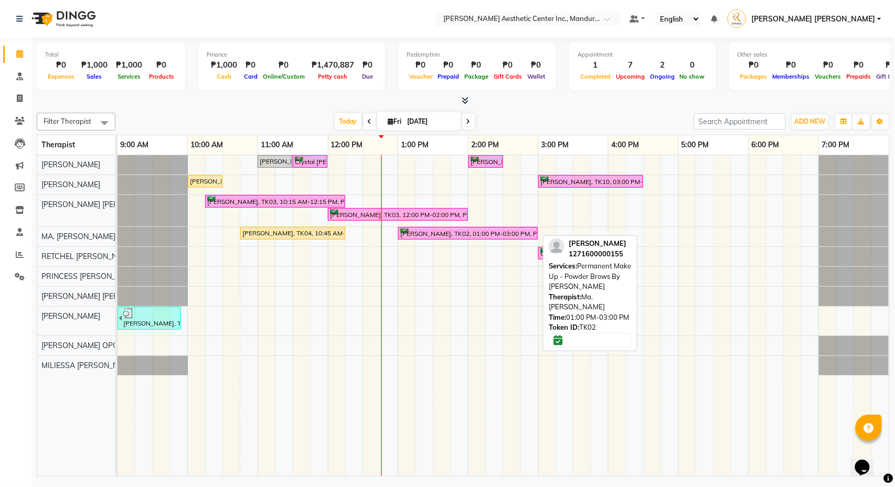
click at [464, 234] on div "[PERSON_NAME], TK02, 01:00 PM-03:00 PM, Permanent Make Up - Powder Brows By [PE…" at bounding box center [467, 234] width 137 height 10
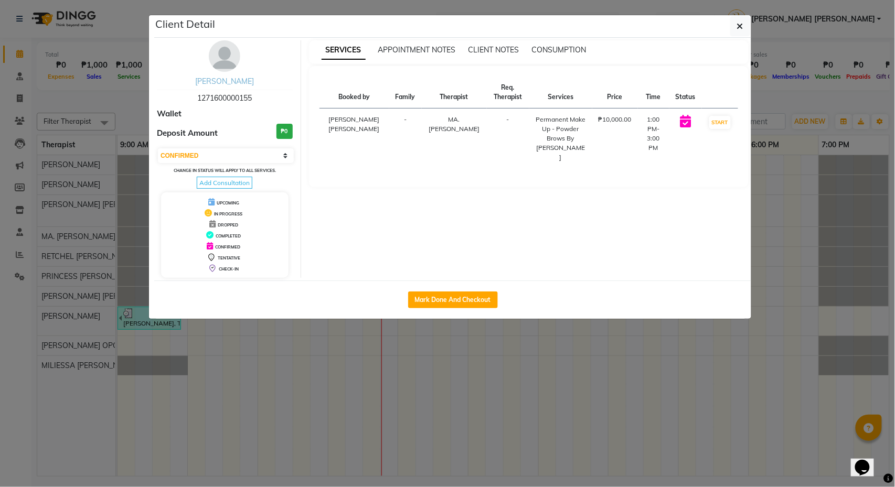
click at [220, 82] on link "[PERSON_NAME]" at bounding box center [224, 81] width 59 height 9
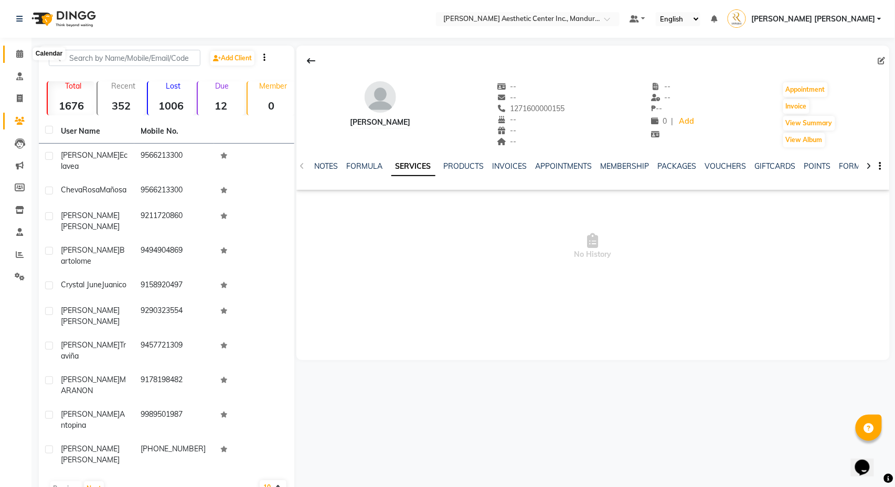
click at [24, 52] on span at bounding box center [19, 54] width 18 height 12
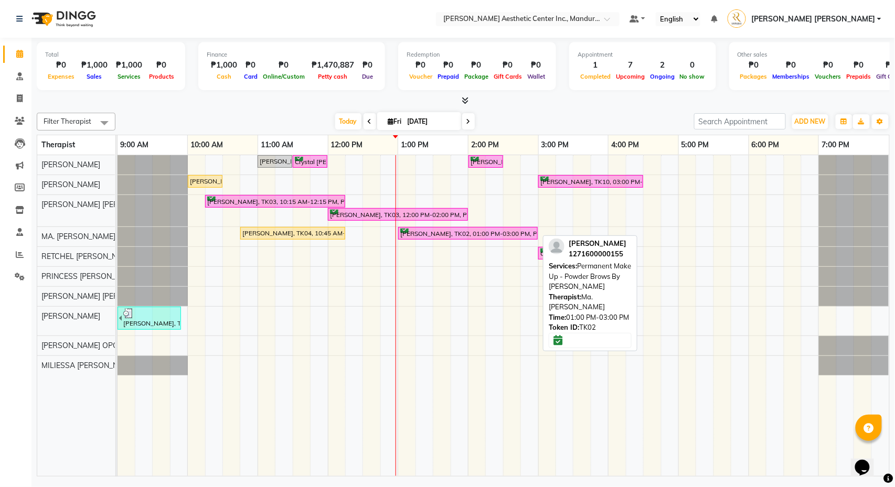
click at [486, 231] on div "[PERSON_NAME], TK02, 01:00 PM-03:00 PM, Permanent Make Up - Powder Brows By [PE…" at bounding box center [467, 234] width 137 height 10
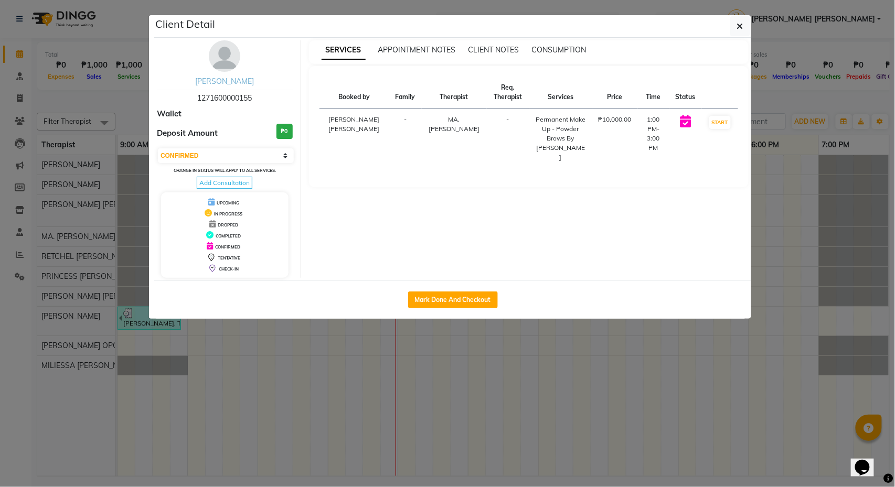
click at [241, 83] on link "[PERSON_NAME]" at bounding box center [224, 81] width 59 height 9
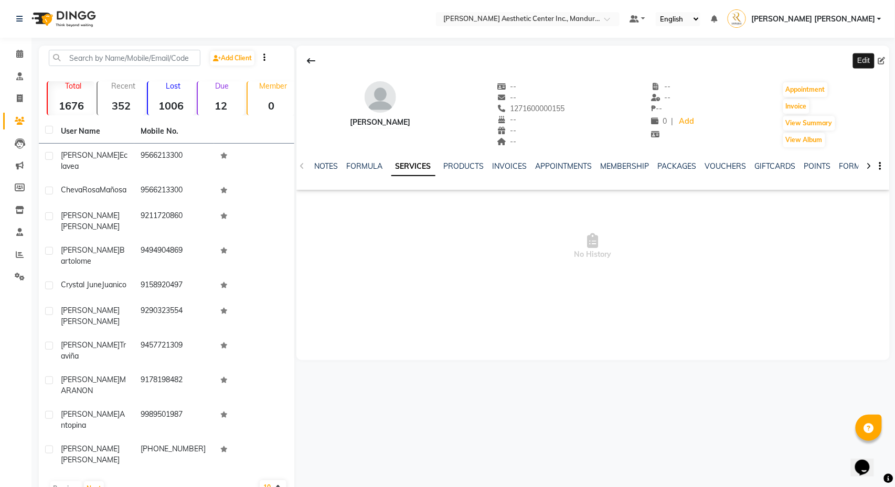
click at [884, 61] on icon at bounding box center [881, 60] width 7 height 7
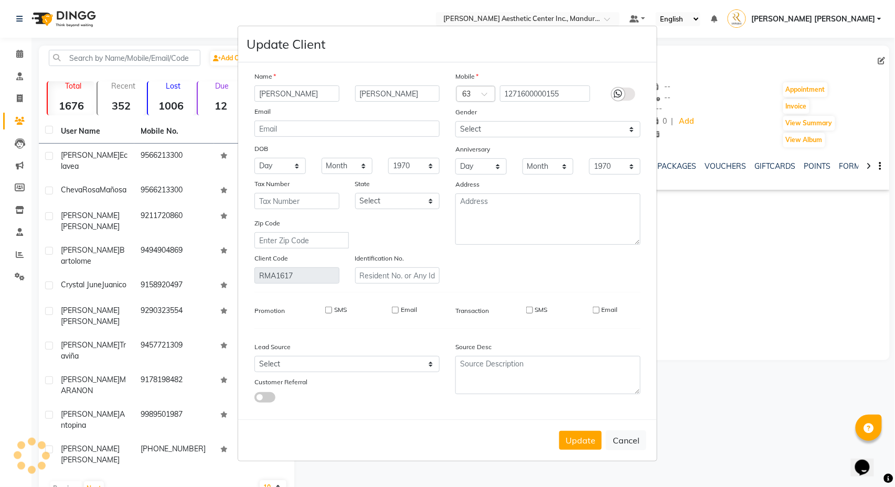
click at [884, 61] on ngb-modal-window "Update Client Name [PERSON_NAME] Email DOB Day 01 02 03 04 05 06 07 08 09 10 11…" at bounding box center [447, 243] width 895 height 487
click at [572, 98] on input "1271600000155" at bounding box center [545, 94] width 91 height 16
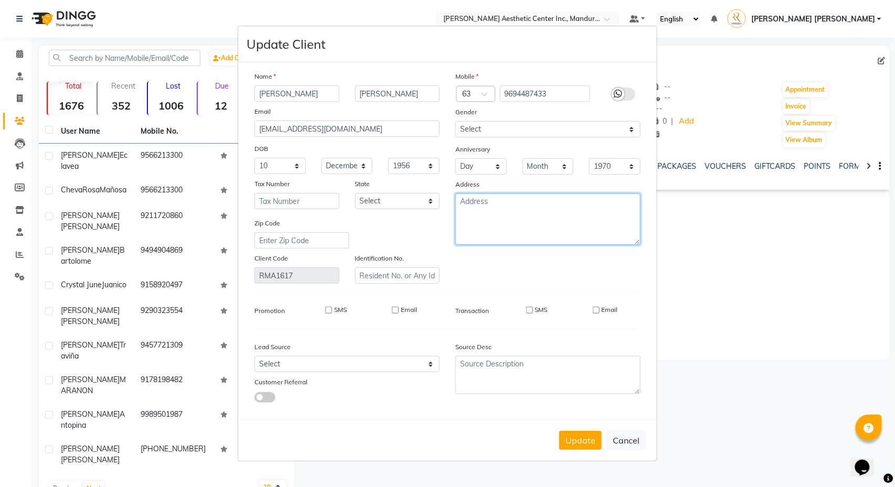
click at [492, 208] on textarea at bounding box center [547, 219] width 185 height 51
click at [577, 440] on button "Update" at bounding box center [580, 440] width 42 height 19
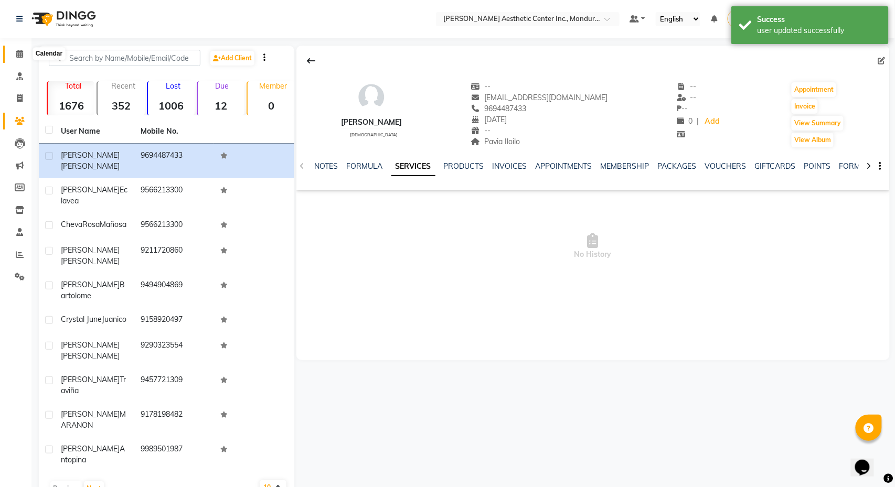
click at [18, 58] on span at bounding box center [19, 54] width 18 height 12
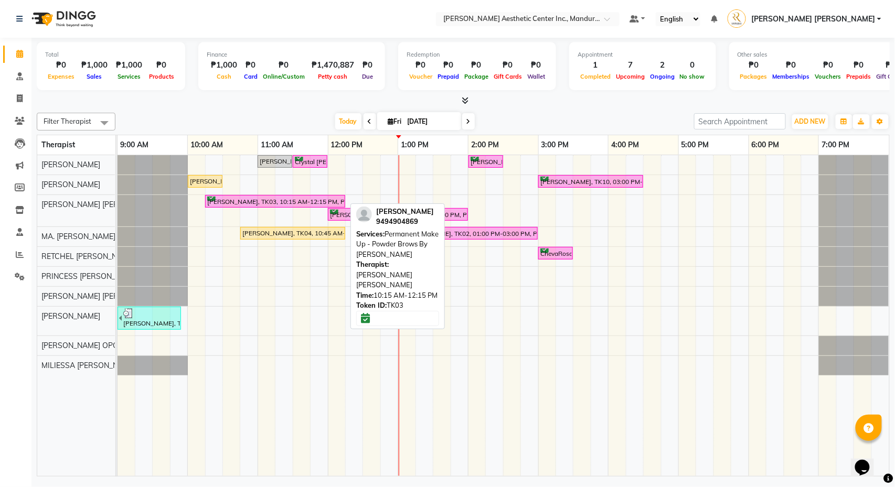
click at [284, 198] on div "[PERSON_NAME], TK03, 10:15 AM-12:15 PM, Permanent Make Up - Powder Brows By [PE…" at bounding box center [275, 202] width 138 height 10
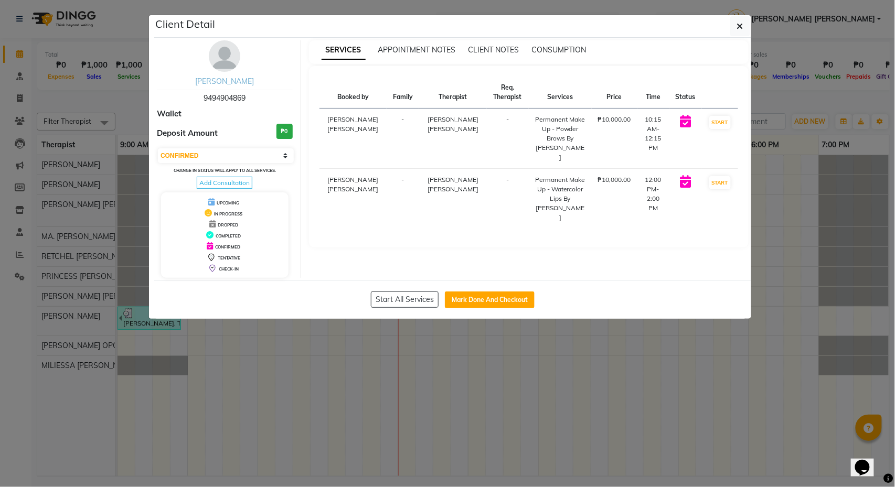
click at [231, 86] on link "[PERSON_NAME]" at bounding box center [224, 81] width 59 height 9
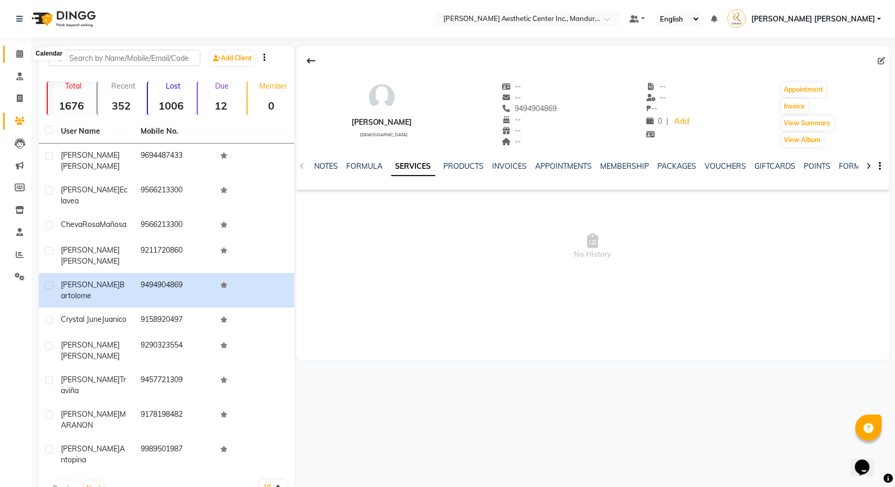
click at [19, 51] on icon at bounding box center [19, 54] width 7 height 8
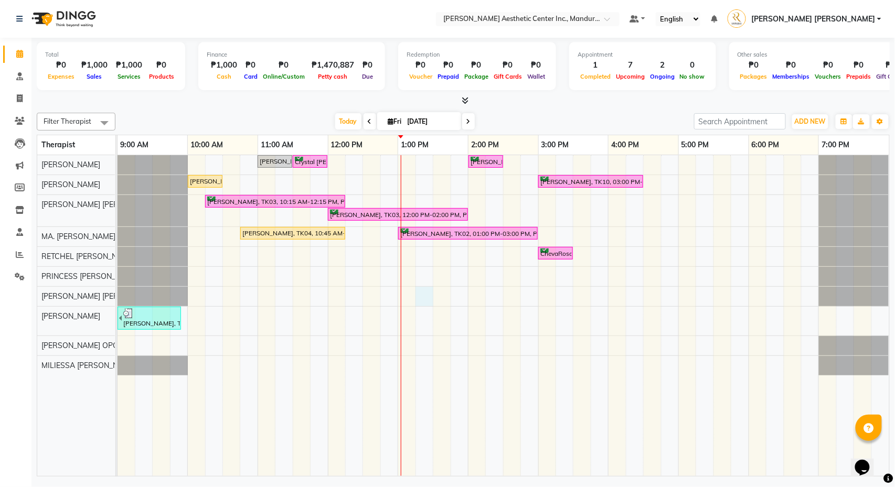
click at [424, 296] on div "[PERSON_NAME], TK08, 11:00 AM-11:30 AM, Skin Consultation Crystal [PERSON_NAME]…" at bounding box center [504, 315] width 772 height 321
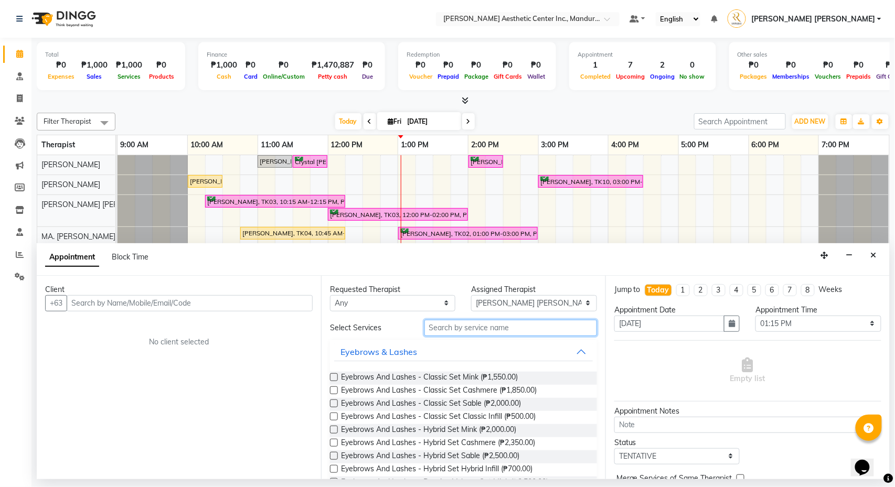
click at [485, 329] on input "text" at bounding box center [510, 328] width 173 height 16
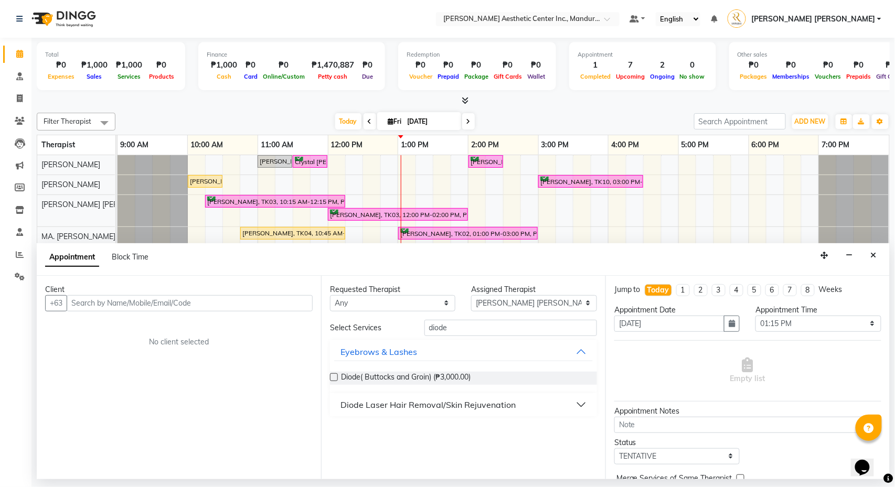
click at [396, 400] on div "Diode Laser Hair Removal/Skin Rejuvenation" at bounding box center [427, 405] width 175 height 13
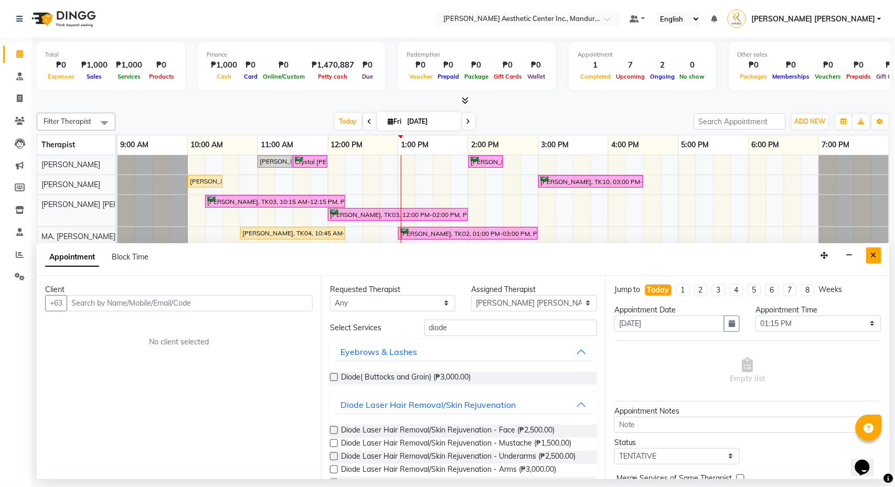
click at [876, 254] on icon "Close" at bounding box center [874, 255] width 6 height 7
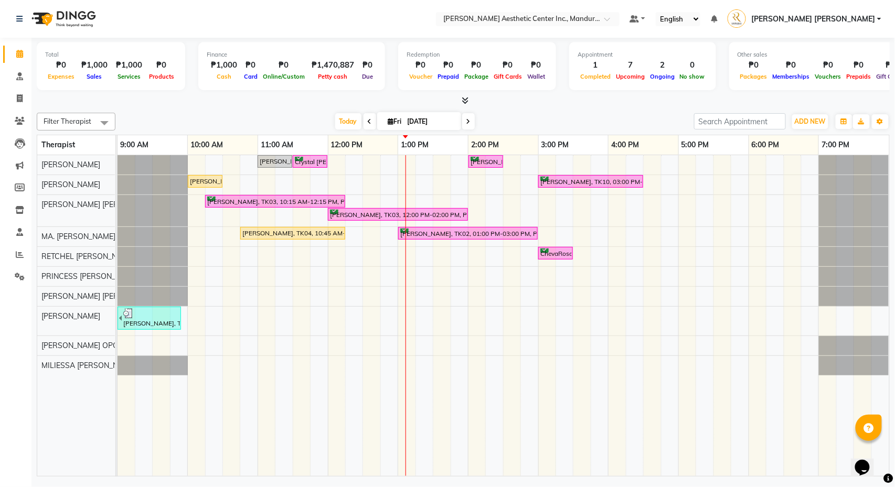
click at [319, 303] on div "[PERSON_NAME], TK08, 11:00 AM-11:30 AM, Skin Consultation Crystal [PERSON_NAME]…" at bounding box center [504, 315] width 772 height 321
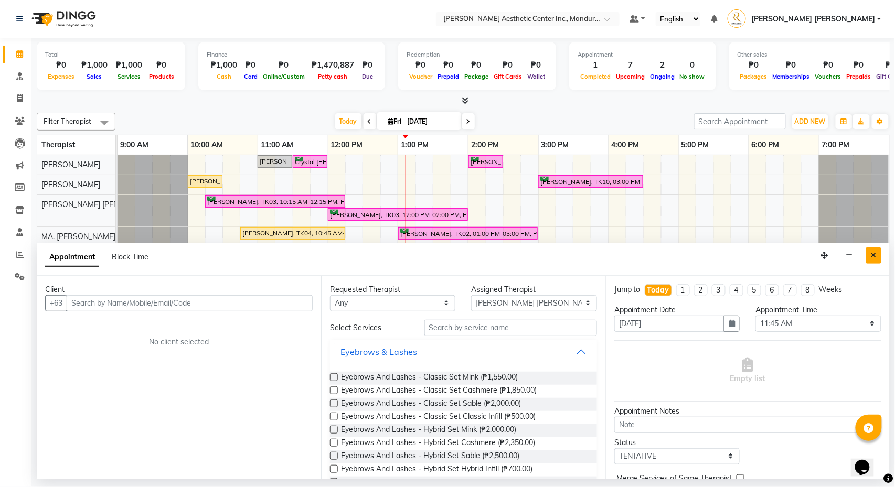
click at [879, 259] on button "Close" at bounding box center [873, 256] width 15 height 16
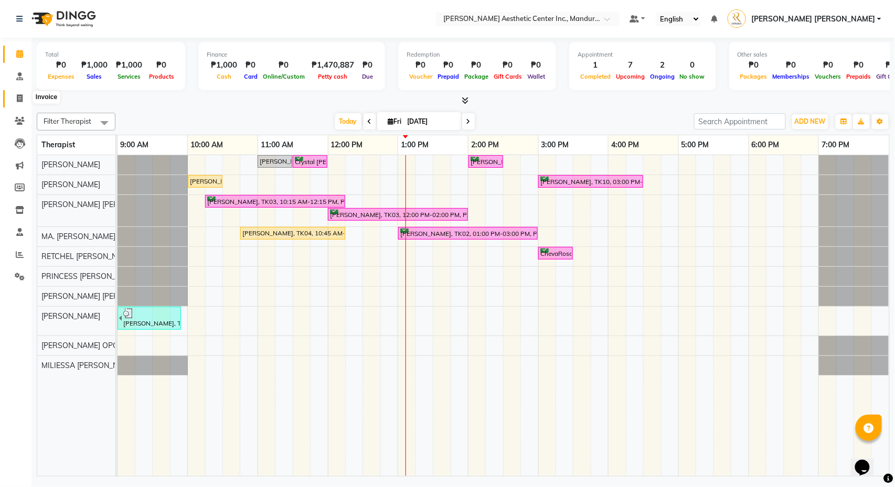
click at [18, 97] on icon at bounding box center [20, 98] width 6 height 8
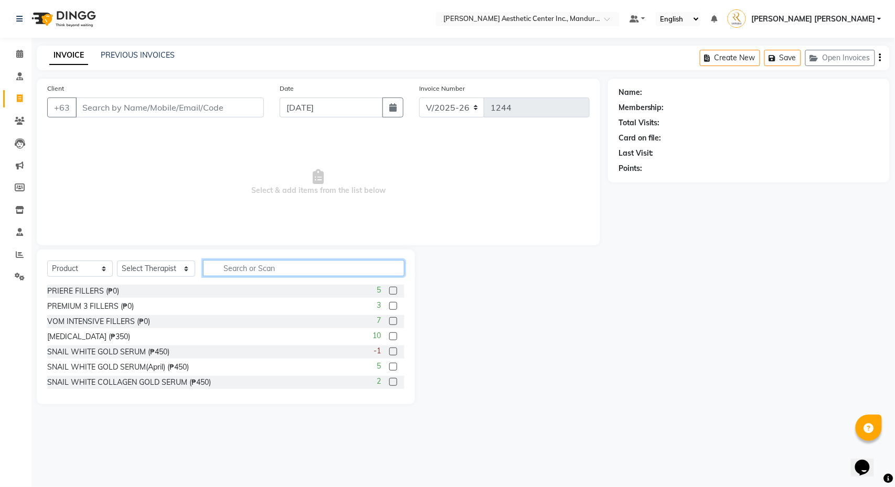
click at [313, 264] on input "text" at bounding box center [303, 268] width 201 height 16
click at [22, 52] on icon at bounding box center [19, 54] width 7 height 8
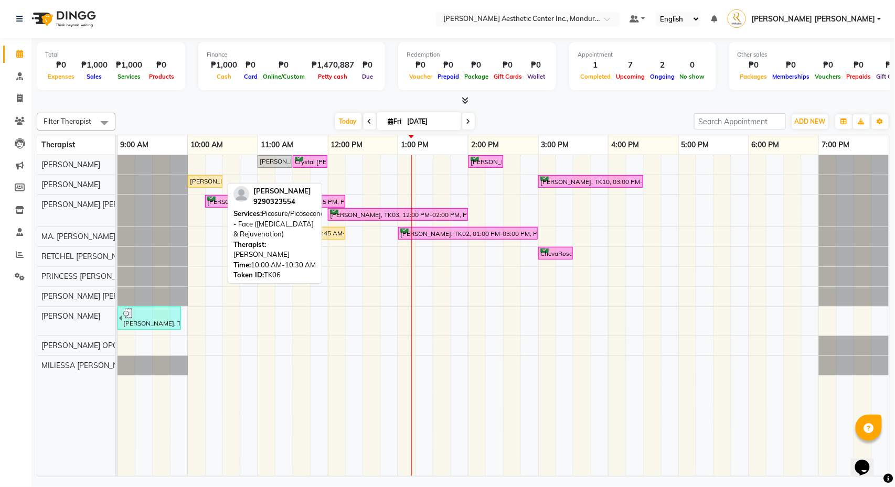
click at [211, 183] on div "[PERSON_NAME], TK06, 10:00 AM-10:30 AM, Picosure/Picosecond - Face ([MEDICAL_DA…" at bounding box center [205, 181] width 33 height 9
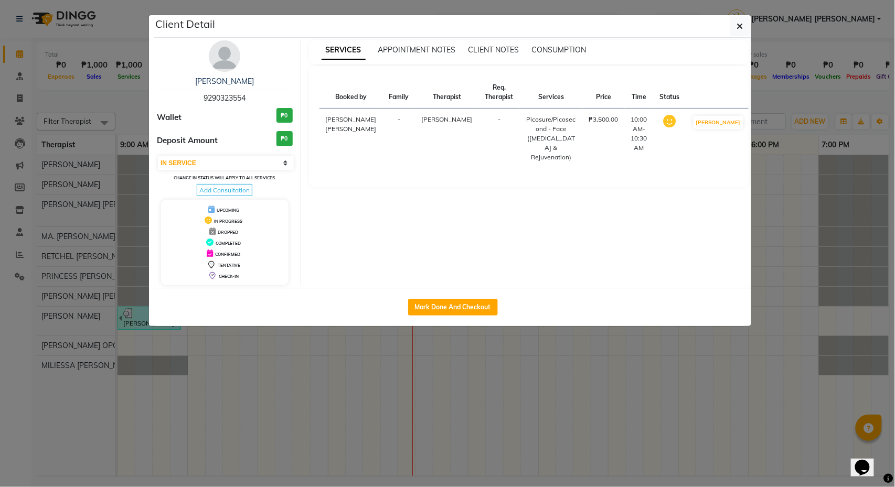
click at [792, 97] on ngb-modal-window "Client Detail [PERSON_NAME] 9290323554 Wallet ₱0 Deposit Amount ₱0 Select IN SE…" at bounding box center [447, 243] width 895 height 487
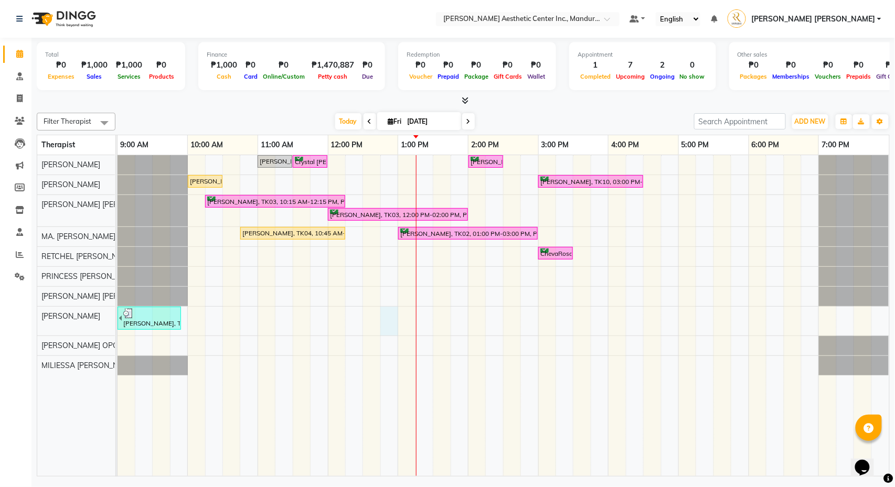
click at [383, 326] on div "[PERSON_NAME], TK08, 11:00 AM-11:30 AM, Skin Consultation Crystal [PERSON_NAME]…" at bounding box center [504, 315] width 772 height 321
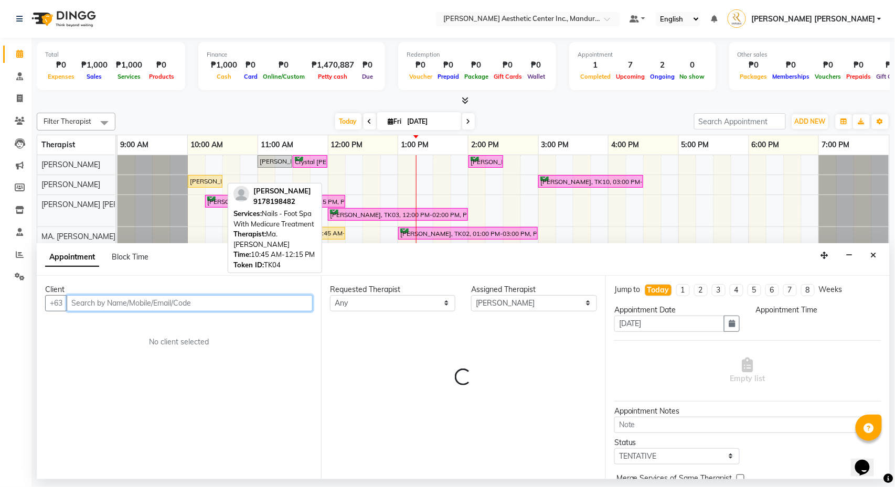
click at [322, 238] on div "[PERSON_NAME], TK04, 10:45 AM-12:15 PM, Nails - Foot Spa With Medicure Treatment" at bounding box center [292, 233] width 103 height 9
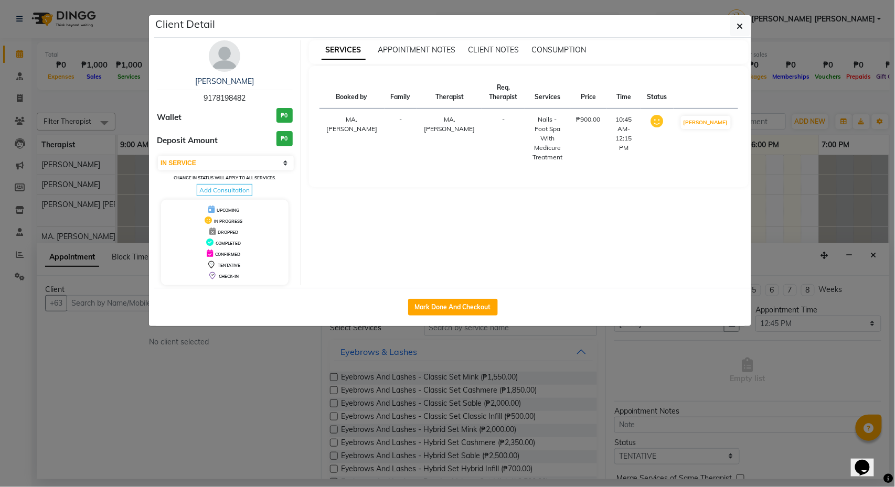
click at [825, 93] on ngb-modal-window "Client Detail [PERSON_NAME] 9178198482 Wallet ₱0 Deposit Amount ₱0 Select IN SE…" at bounding box center [447, 243] width 895 height 487
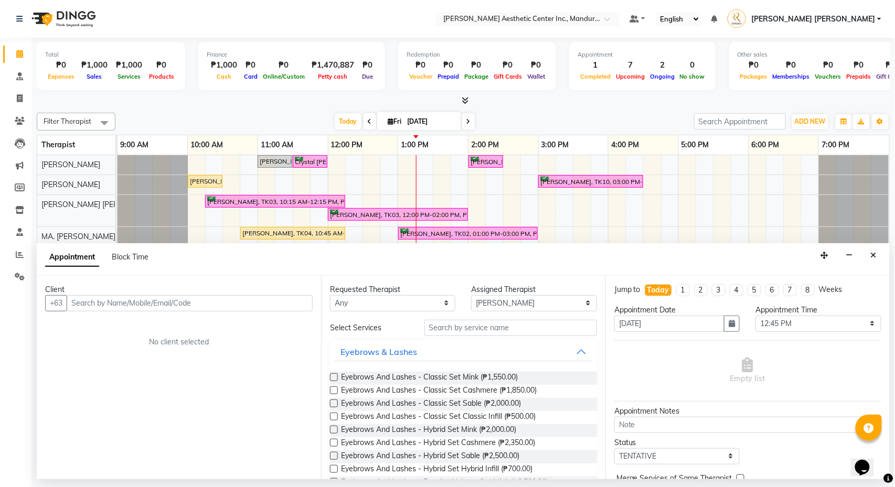
click at [805, 106] on div "Total ₱0 Expenses ₱1,000 Sales ₱1,000 Services ₱0 Products Finance ₱1,000 Cash …" at bounding box center [462, 259] width 863 height 442
click at [850, 261] on button "button" at bounding box center [849, 256] width 16 height 16
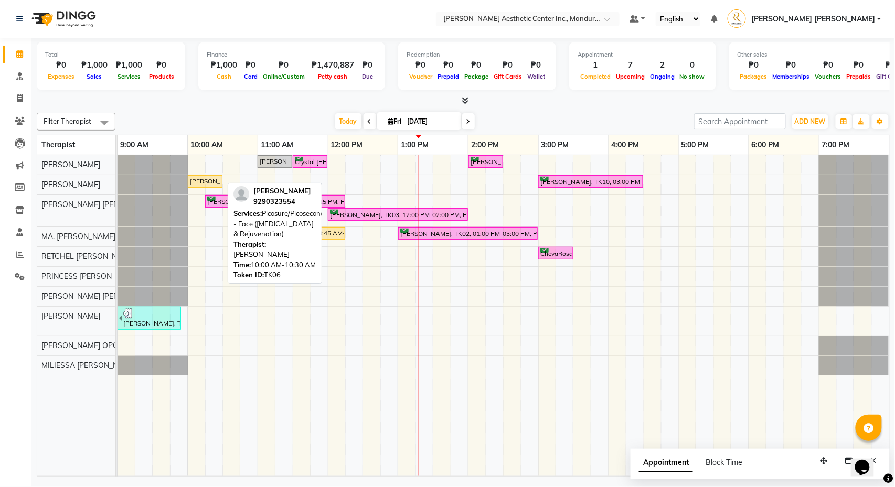
click at [210, 179] on div "[PERSON_NAME], TK06, 10:00 AM-10:30 AM, Picosure/Picosecond - Face ([MEDICAL_DA…" at bounding box center [205, 181] width 33 height 9
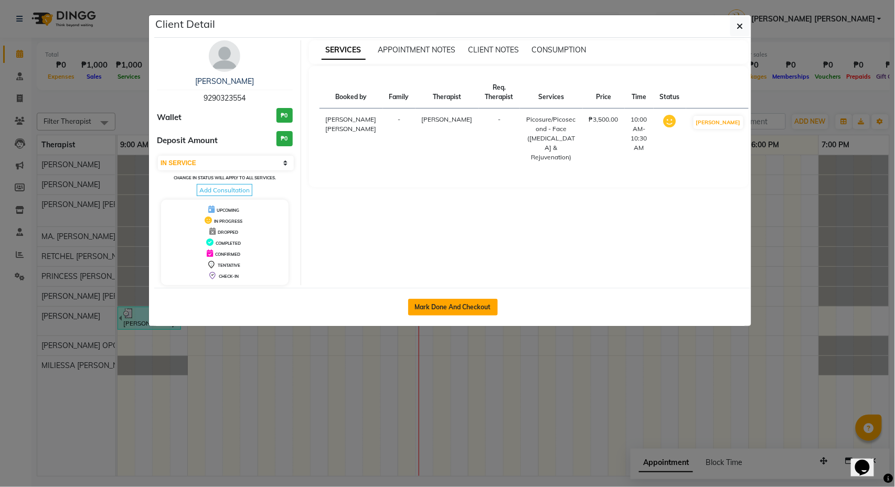
click at [454, 316] on button "Mark Done And Checkout" at bounding box center [453, 307] width 90 height 17
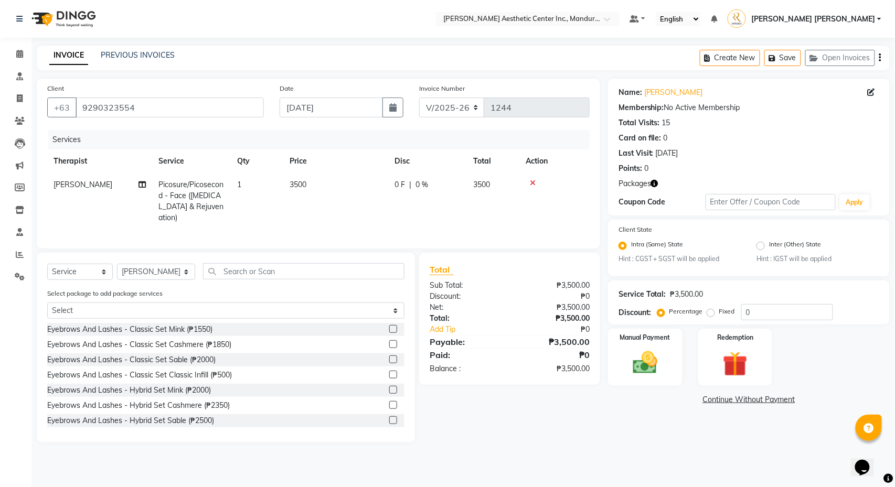
click at [533, 185] on icon at bounding box center [533, 182] width 6 height 7
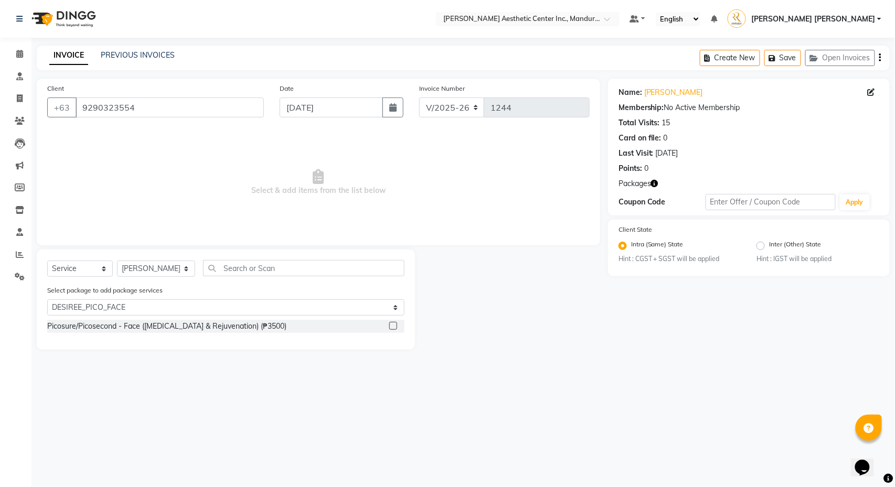
click at [394, 328] on label at bounding box center [393, 326] width 8 height 8
click at [394, 328] on input "checkbox" at bounding box center [392, 326] width 7 height 7
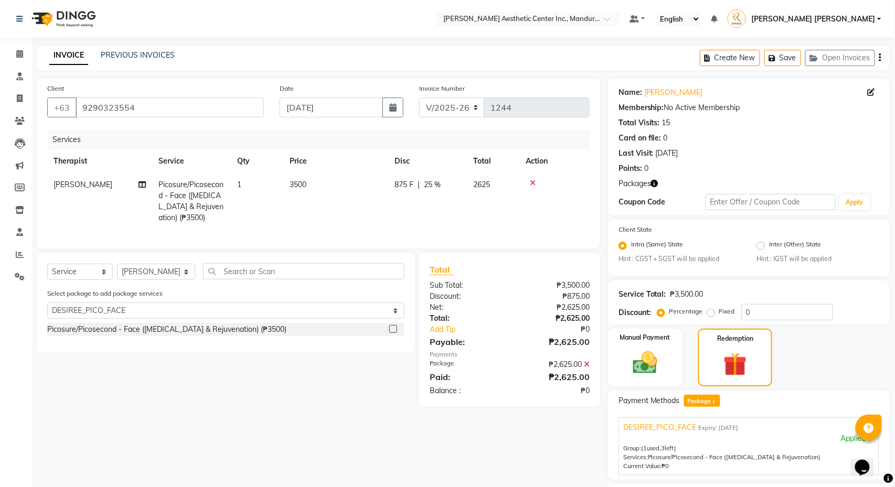
scroll to position [92, 0]
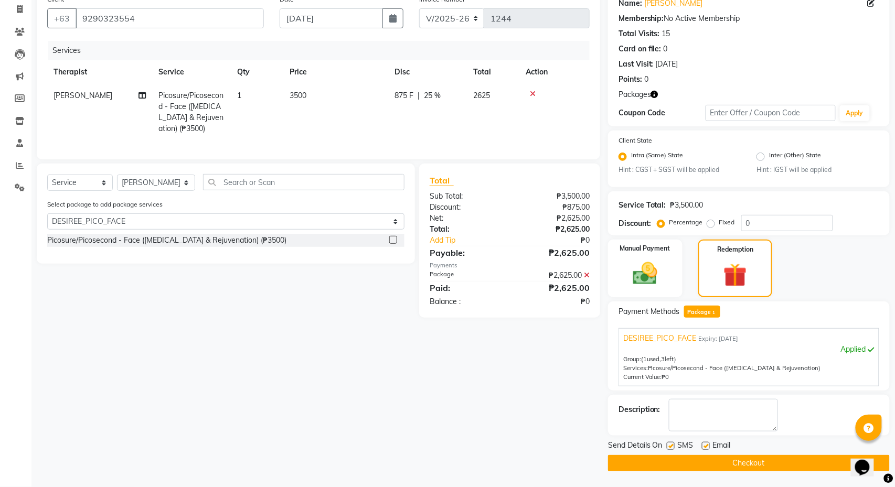
click at [771, 464] on button "Checkout" at bounding box center [749, 463] width 282 height 16
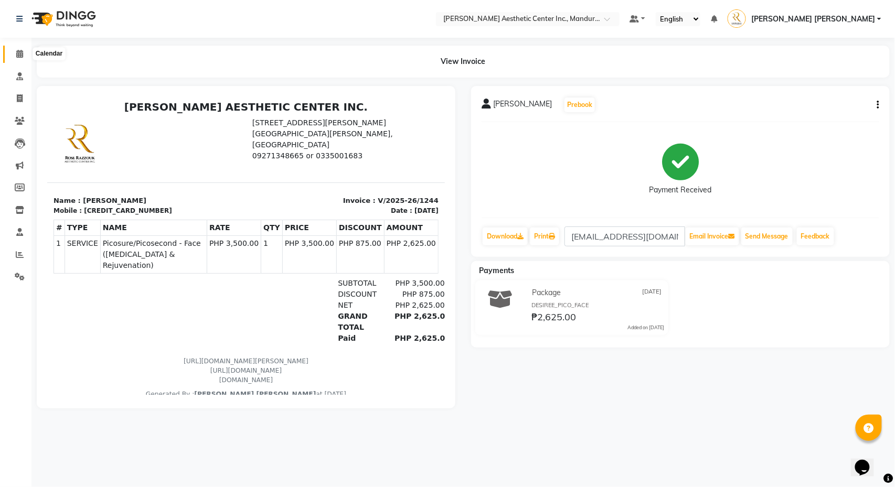
click at [15, 55] on span at bounding box center [19, 54] width 18 height 12
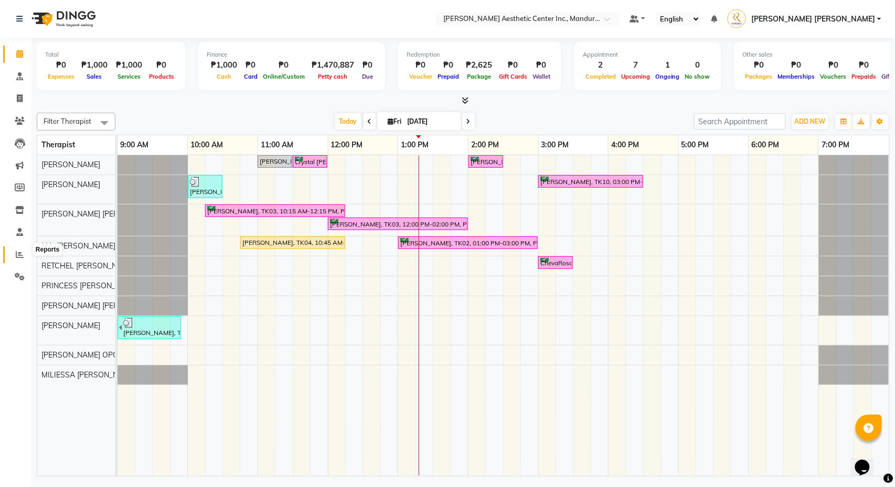
click at [24, 249] on span at bounding box center [19, 255] width 18 height 12
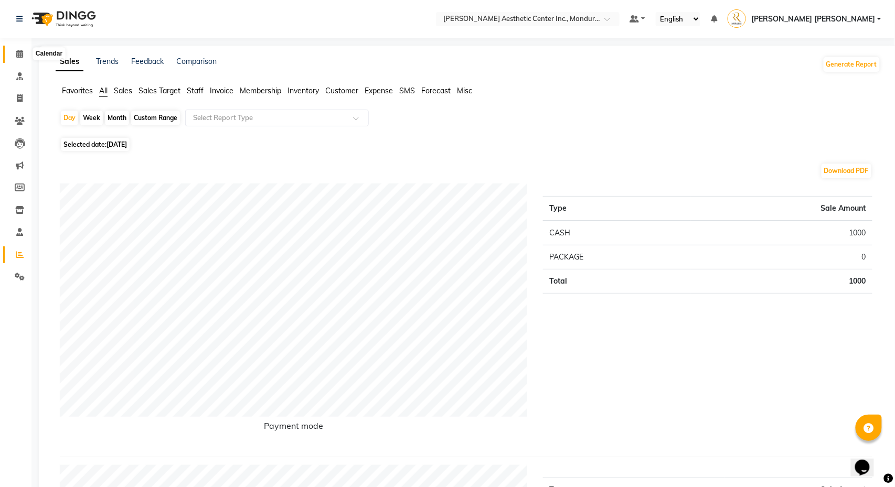
click at [17, 54] on icon at bounding box center [19, 54] width 7 height 8
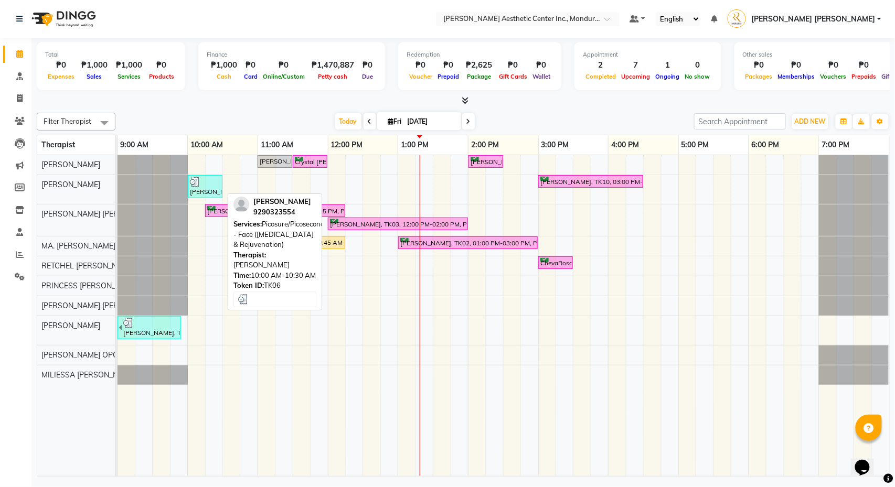
click at [212, 193] on div "[PERSON_NAME], TK06, 10:00 AM-10:30 AM, Picosure/Picosecond - Face ([MEDICAL_DA…" at bounding box center [205, 187] width 33 height 20
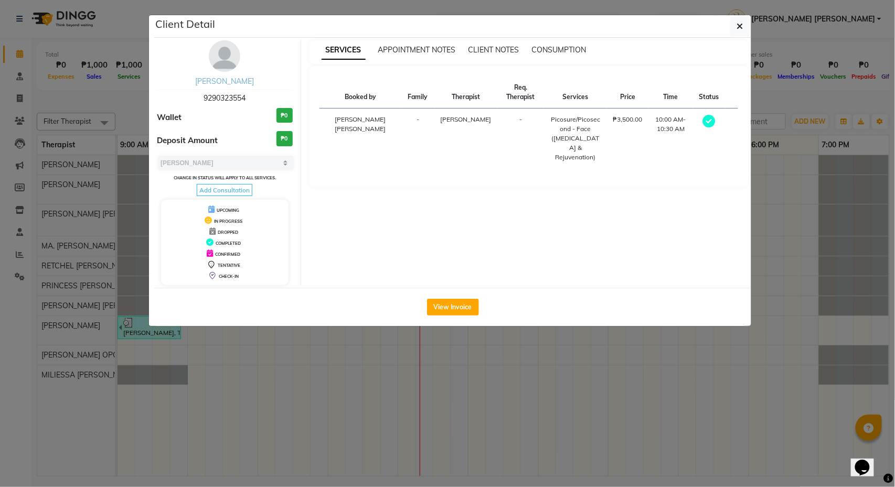
click at [214, 80] on link "[PERSON_NAME]" at bounding box center [224, 81] width 59 height 9
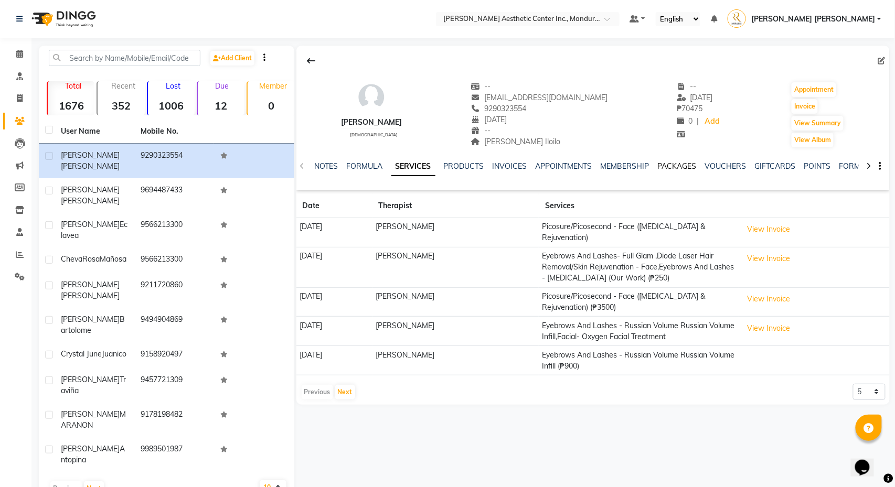
click at [697, 167] on link "PACKAGES" at bounding box center [677, 166] width 39 height 9
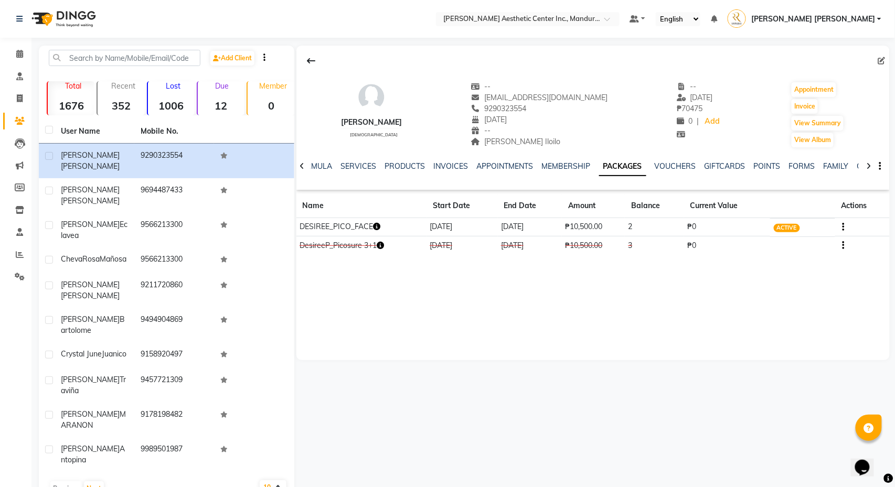
click at [380, 228] on icon "button" at bounding box center [376, 226] width 7 height 7
click at [451, 311] on div "[PERSON_NAME] [DEMOGRAPHIC_DATA] -- [EMAIL_ADDRESS][DOMAIN_NAME] 9290323554 [DA…" at bounding box center [592, 203] width 593 height 315
click at [847, 231] on td at bounding box center [862, 227] width 55 height 18
click at [845, 228] on icon "button" at bounding box center [843, 227] width 2 height 1
click at [806, 217] on div "Redemption History" at bounding box center [794, 214] width 69 height 13
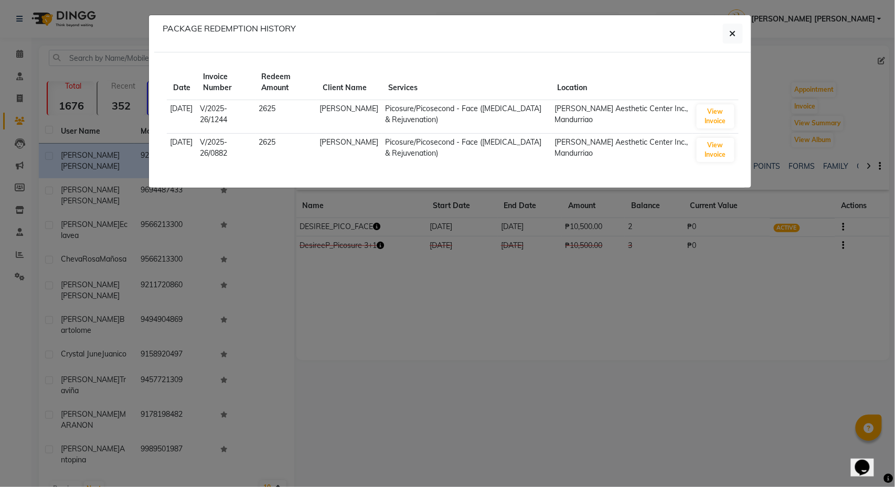
click at [769, 99] on ngb-modal-window "PACKAGE REDEMPTION HISTORY Date Invoice Number Redeem Amount Client Name Servic…" at bounding box center [447, 243] width 895 height 487
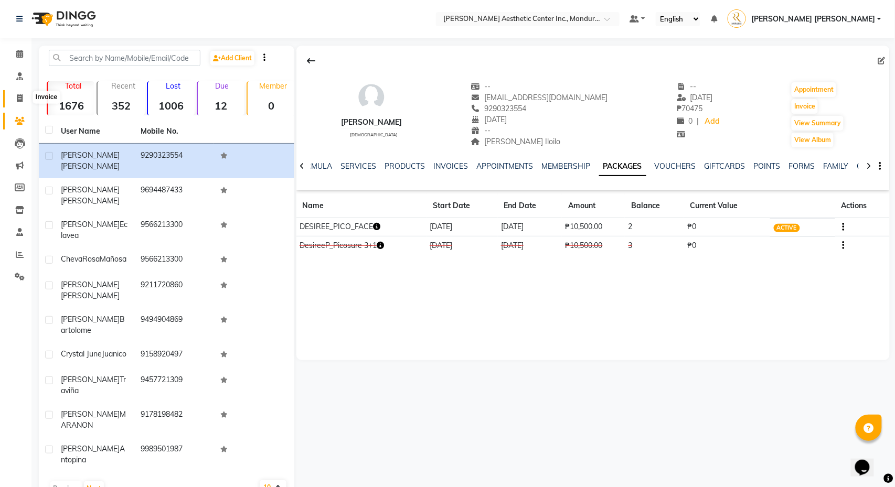
click at [23, 94] on span at bounding box center [19, 99] width 18 height 12
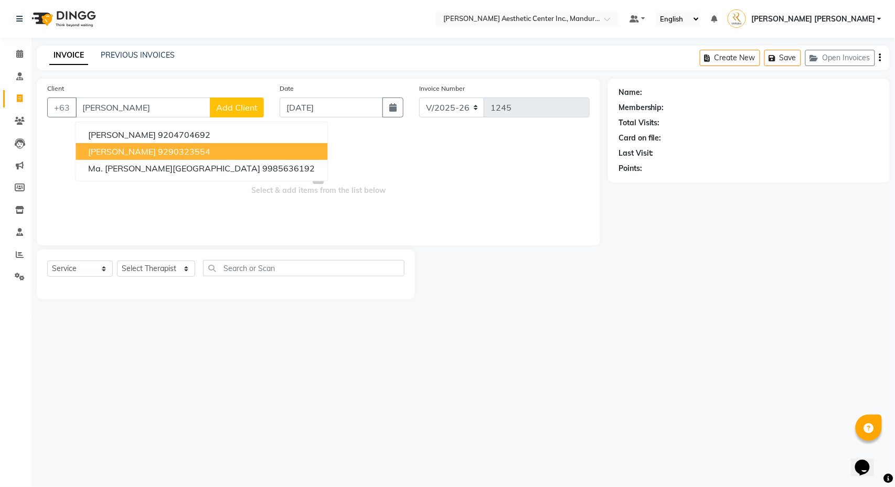
click at [145, 152] on span "[PERSON_NAME]" at bounding box center [123, 151] width 68 height 10
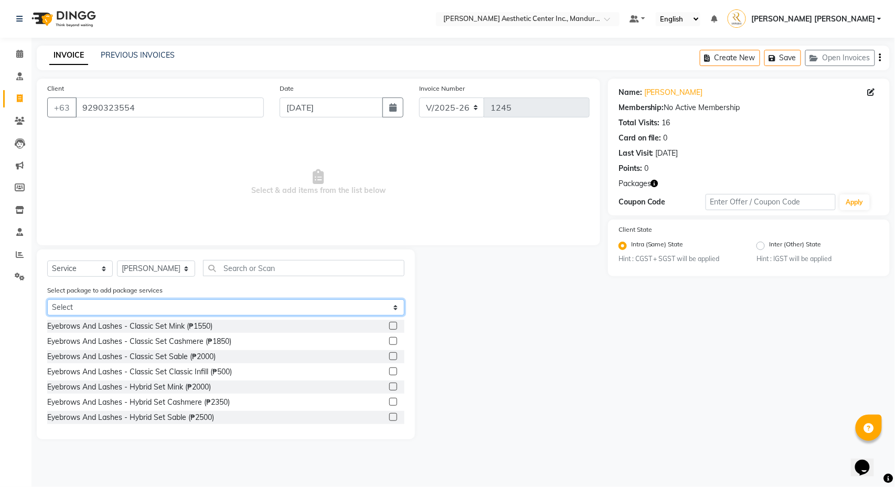
click at [165, 305] on select "Select DESIREE_PICO_FACE" at bounding box center [225, 308] width 357 height 16
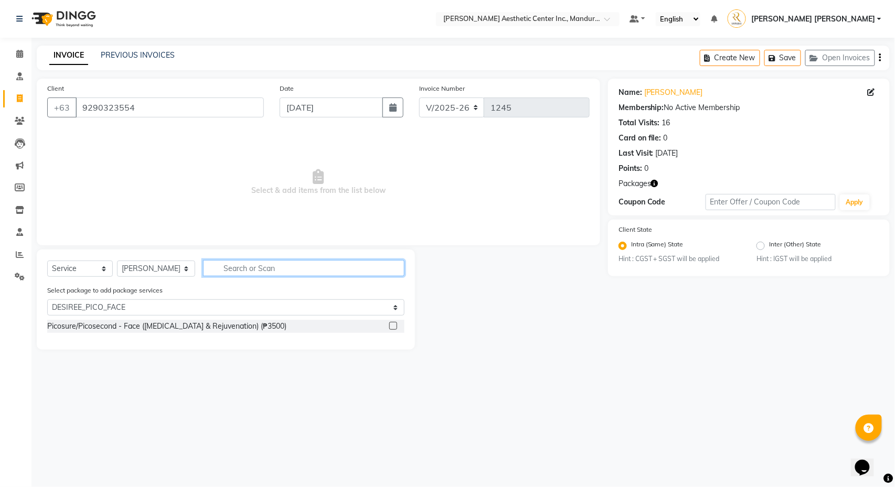
click at [239, 267] on input "text" at bounding box center [303, 268] width 201 height 16
click at [393, 324] on label at bounding box center [393, 326] width 8 height 8
click at [393, 324] on input "checkbox" at bounding box center [392, 326] width 7 height 7
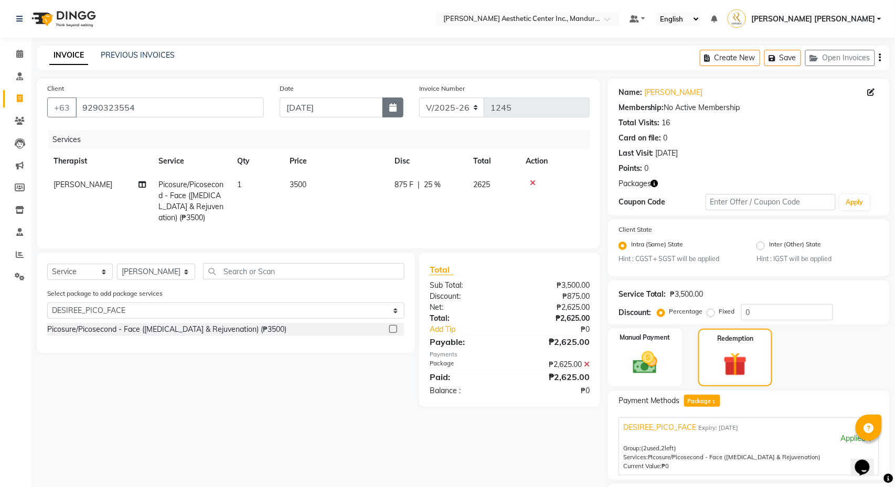
click at [400, 112] on button "button" at bounding box center [392, 108] width 21 height 20
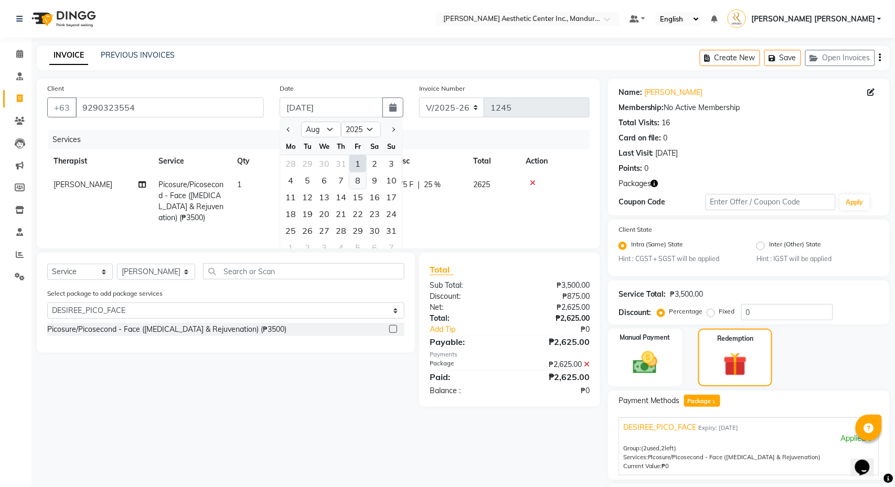
click at [359, 185] on div "8" at bounding box center [357, 180] width 17 height 17
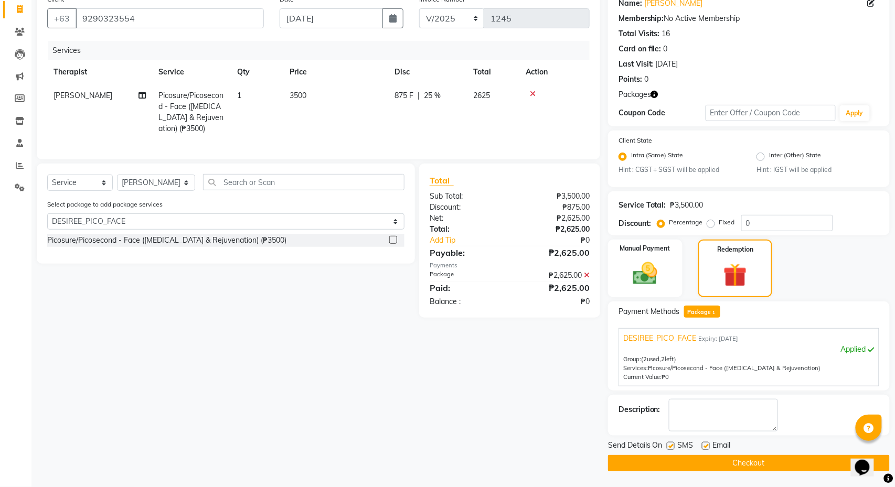
scroll to position [92, 0]
click at [796, 466] on button "Checkout" at bounding box center [749, 463] width 282 height 16
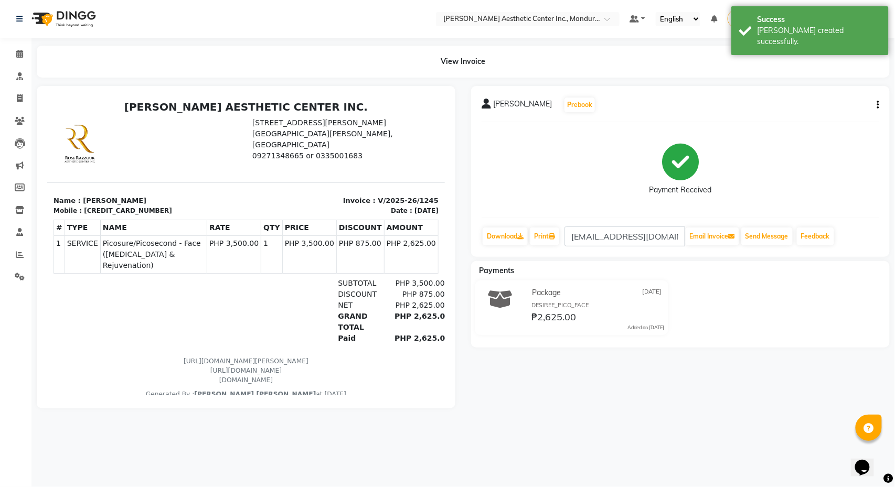
click at [878, 105] on icon "button" at bounding box center [878, 105] width 2 height 1
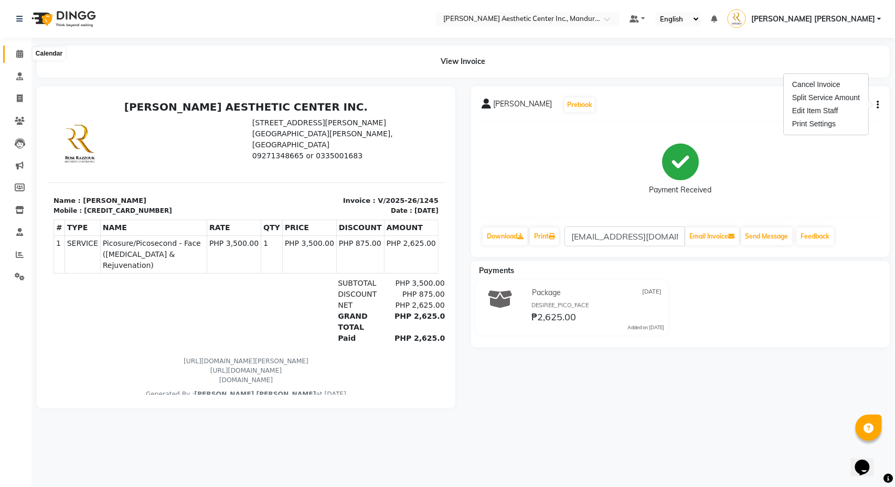
click at [19, 53] on icon at bounding box center [19, 54] width 7 height 8
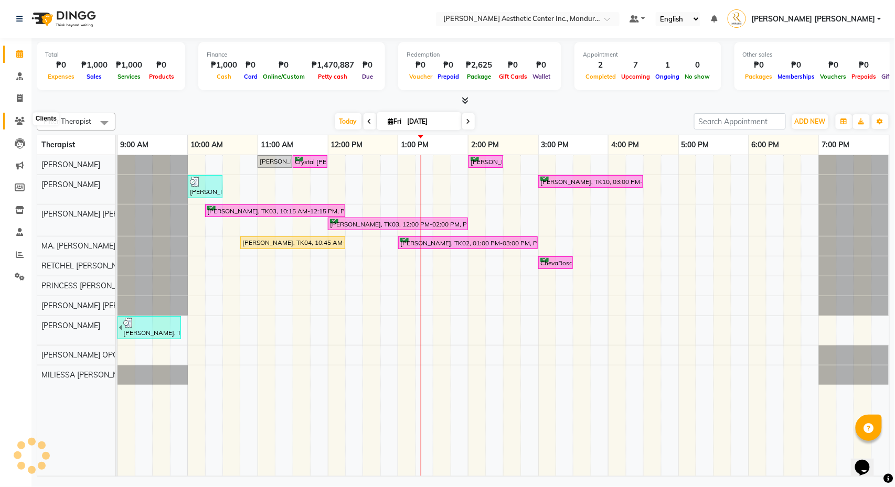
click at [17, 120] on icon at bounding box center [20, 121] width 10 height 8
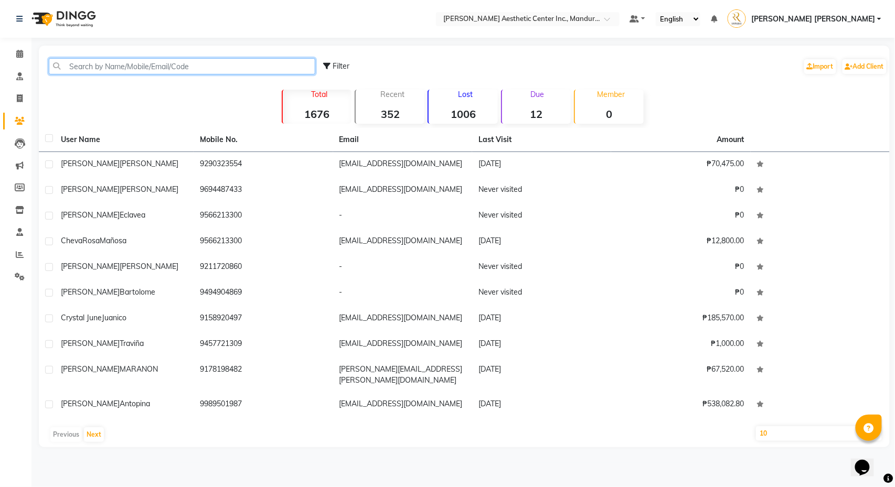
click at [140, 67] on input "text" at bounding box center [182, 66] width 266 height 16
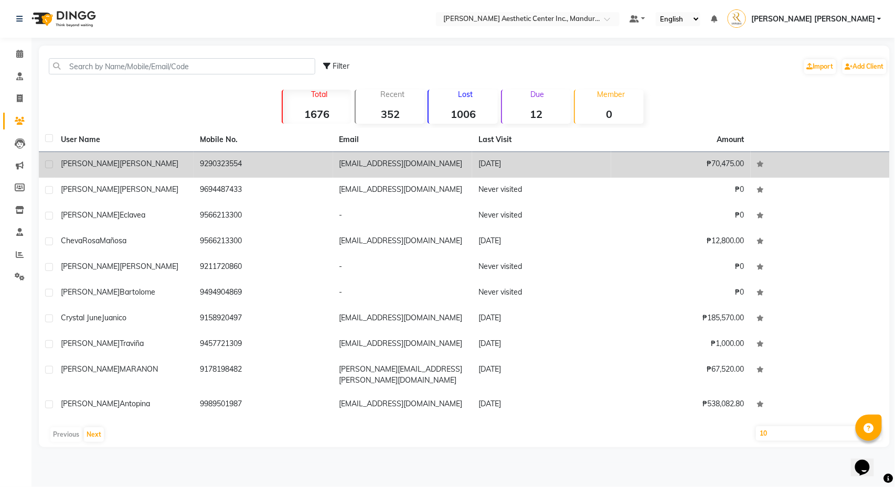
click at [153, 167] on div "[PERSON_NAME]" at bounding box center [124, 163] width 126 height 11
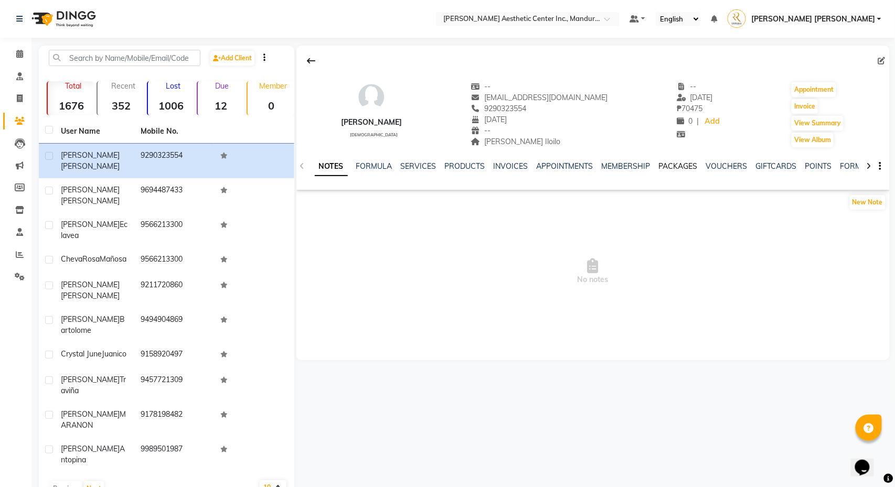
click at [697, 168] on link "PACKAGES" at bounding box center [678, 166] width 39 height 9
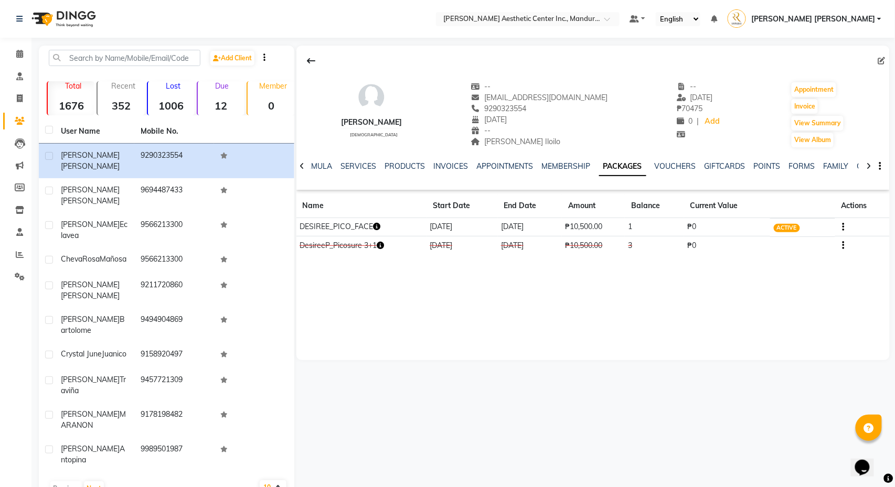
click at [844, 228] on icon "button" at bounding box center [843, 227] width 2 height 1
click at [810, 218] on div "Redemption History" at bounding box center [794, 214] width 69 height 13
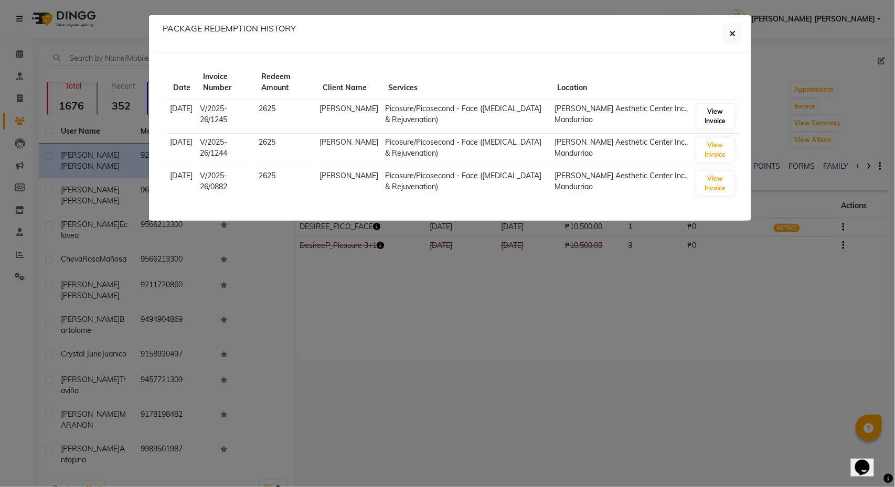
click at [718, 116] on button "View Invoice" at bounding box center [716, 116] width 38 height 24
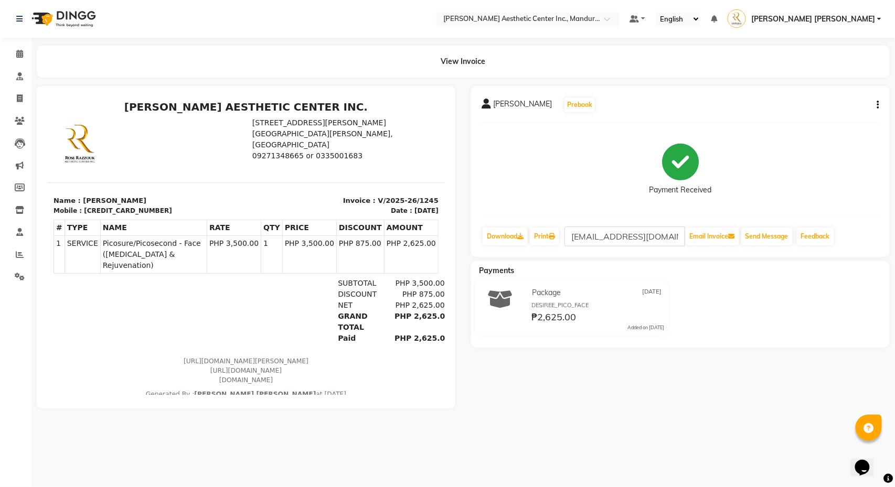
click at [872, 105] on div "[PERSON_NAME] Prebook" at bounding box center [681, 105] width 398 height 17
click at [878, 105] on icon "button" at bounding box center [878, 105] width 2 height 1
click at [829, 87] on div "Cancel Invoice" at bounding box center [826, 84] width 72 height 13
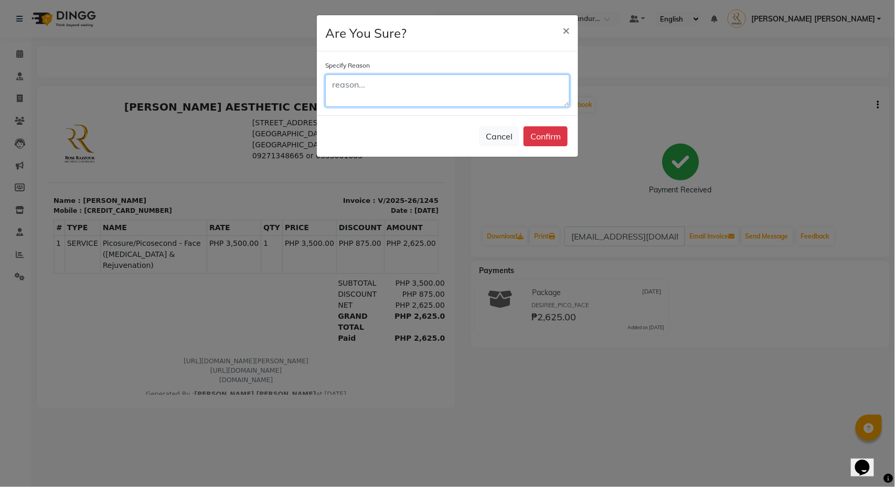
click at [493, 97] on textarea at bounding box center [447, 90] width 244 height 33
click at [497, 145] on button "Cancel" at bounding box center [499, 136] width 40 height 20
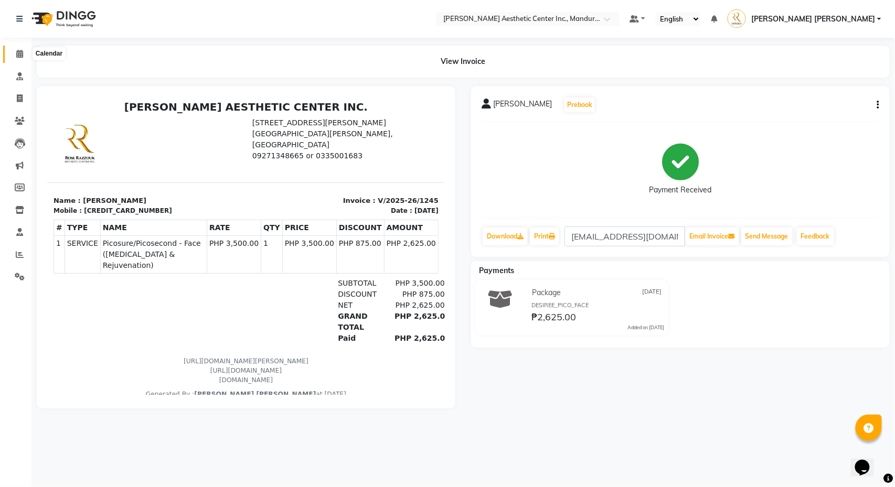
click at [13, 52] on span at bounding box center [19, 54] width 18 height 12
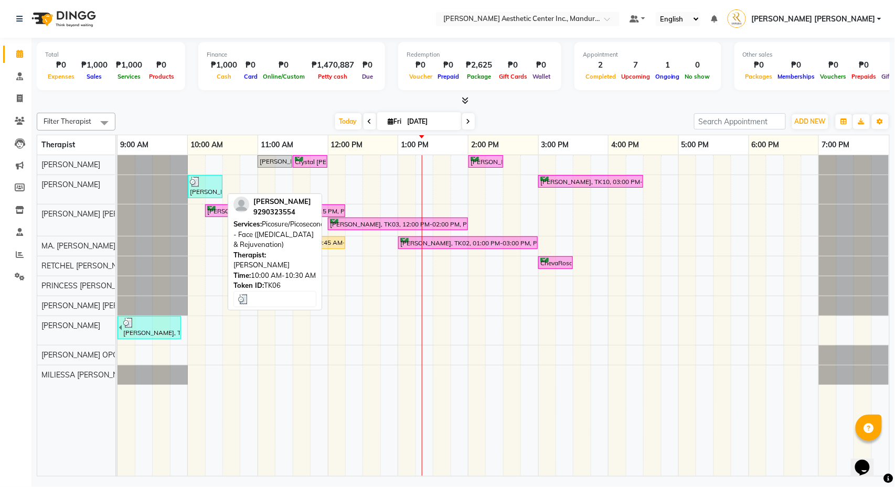
click at [208, 183] on div at bounding box center [205, 182] width 30 height 10
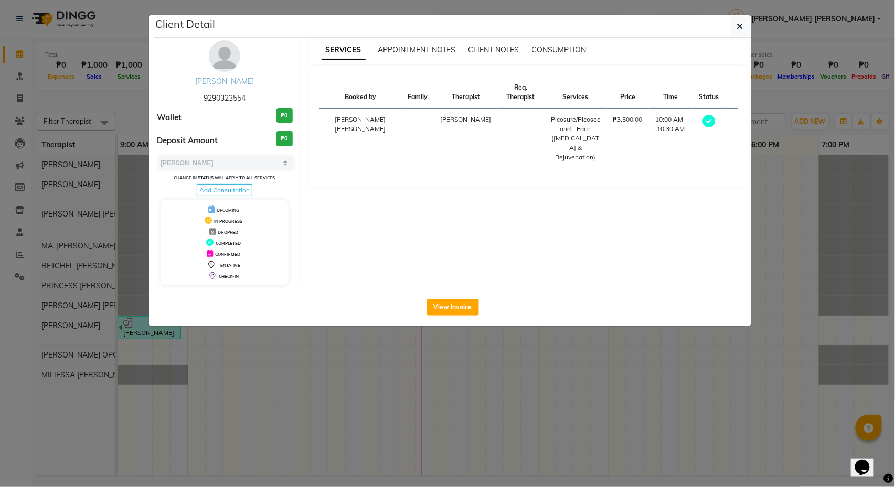
click at [233, 80] on link "[PERSON_NAME]" at bounding box center [224, 81] width 59 height 9
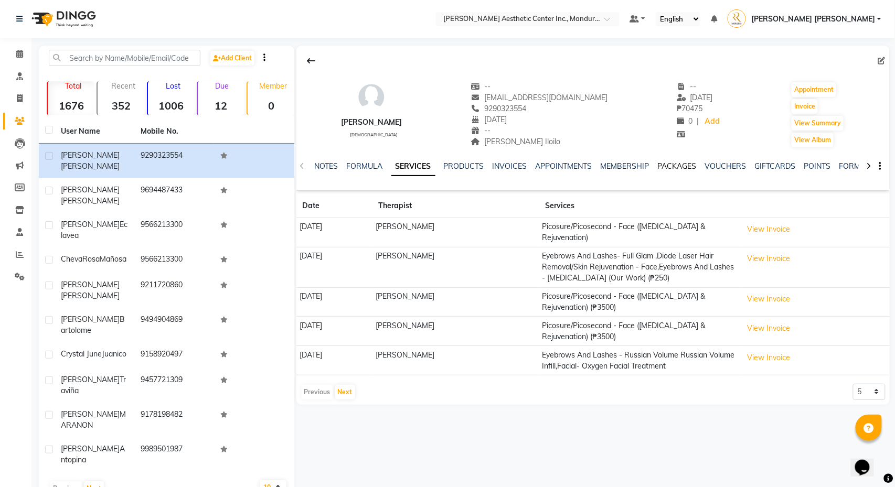
click at [681, 165] on link "PACKAGES" at bounding box center [677, 166] width 39 height 9
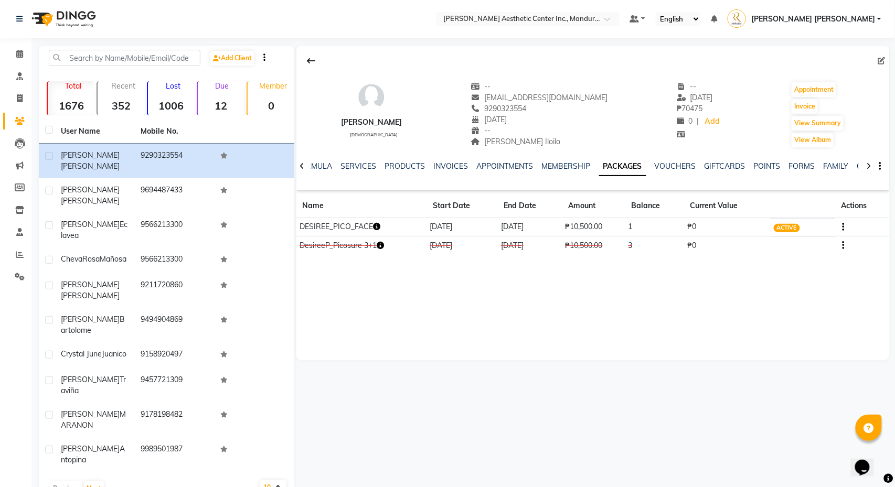
click at [842, 227] on icon "button" at bounding box center [843, 227] width 2 height 1
click at [796, 215] on div "Redemption History" at bounding box center [794, 214] width 69 height 13
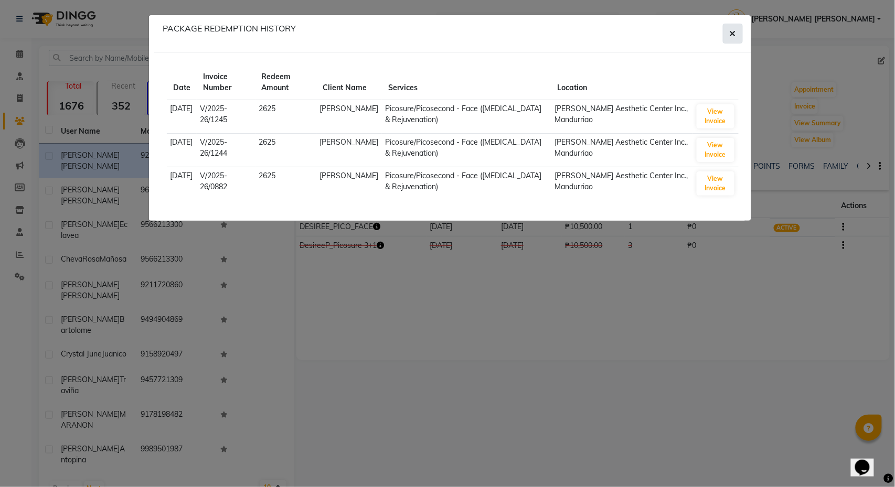
click at [730, 38] on span "button" at bounding box center [733, 33] width 6 height 10
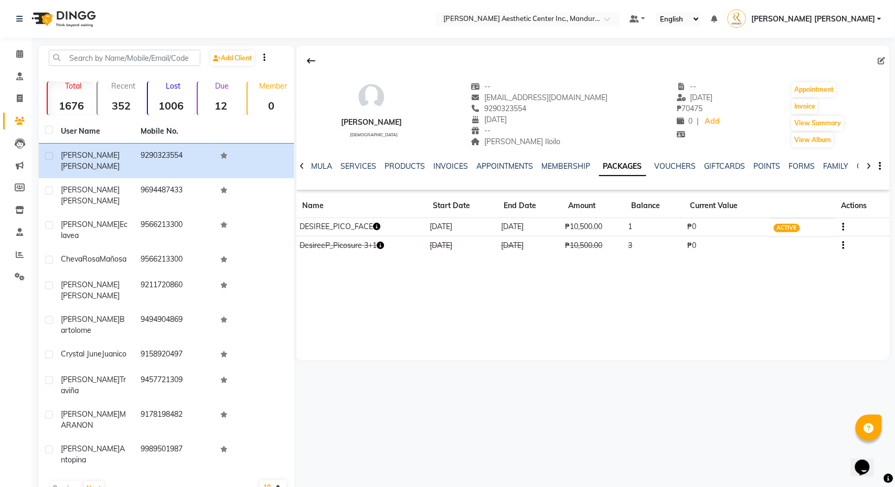
click at [844, 227] on icon "button" at bounding box center [843, 227] width 2 height 1
click at [800, 225] on div "Edit" at bounding box center [794, 227] width 69 height 13
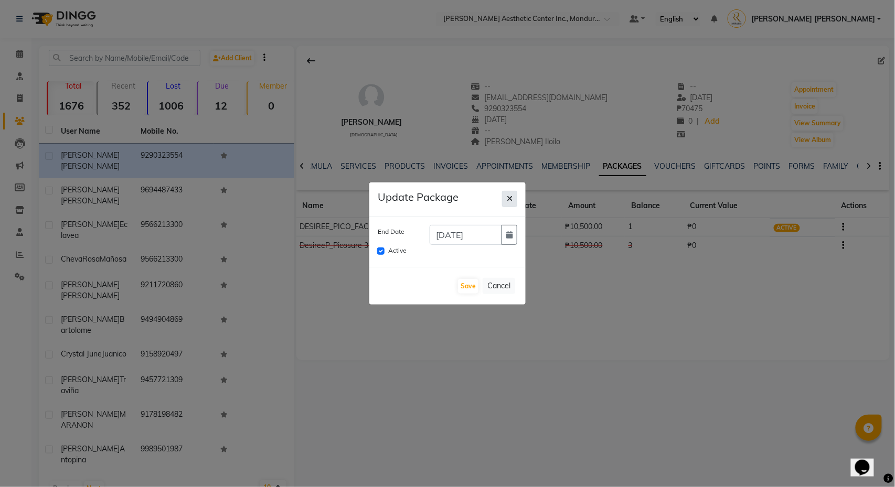
click at [509, 200] on icon "button" at bounding box center [510, 198] width 6 height 7
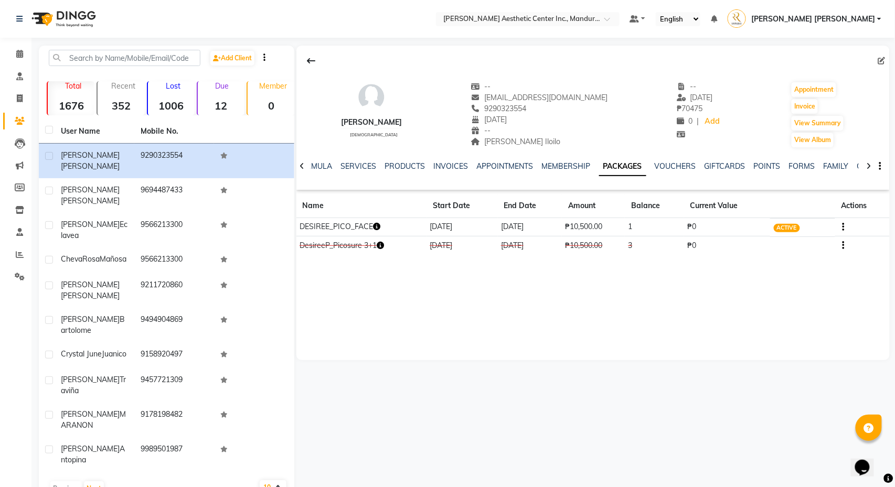
click at [842, 228] on icon "button" at bounding box center [843, 227] width 2 height 1
click at [811, 210] on div "Redemption History" at bounding box center [794, 214] width 69 height 13
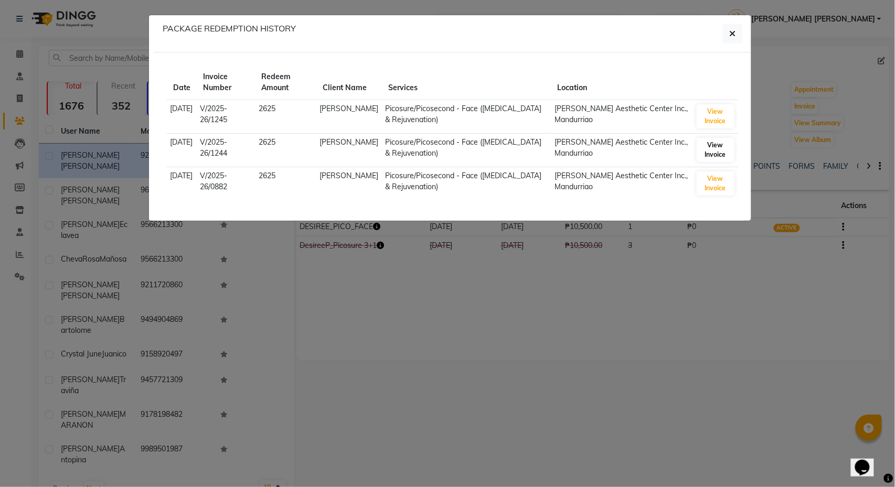
click at [719, 147] on button "View Invoice" at bounding box center [716, 150] width 38 height 24
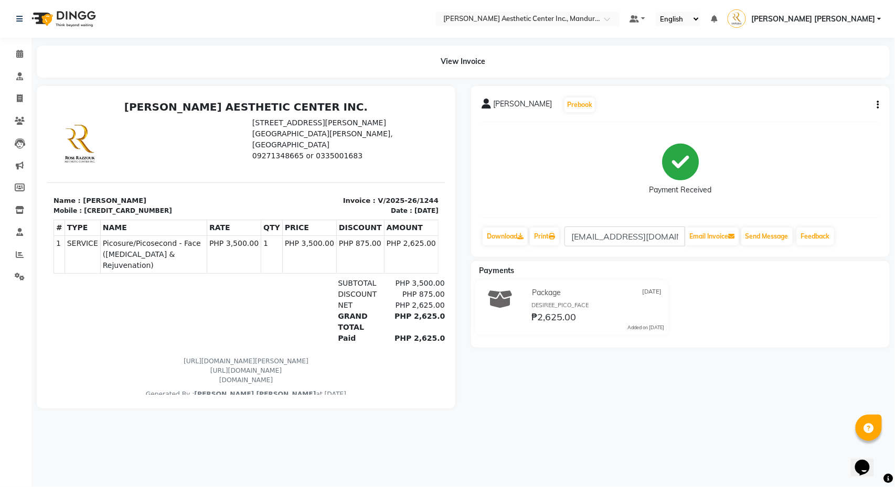
click at [878, 105] on icon "button" at bounding box center [878, 105] width 2 height 1
click at [838, 111] on div "Edit Item Staff" at bounding box center [826, 110] width 72 height 13
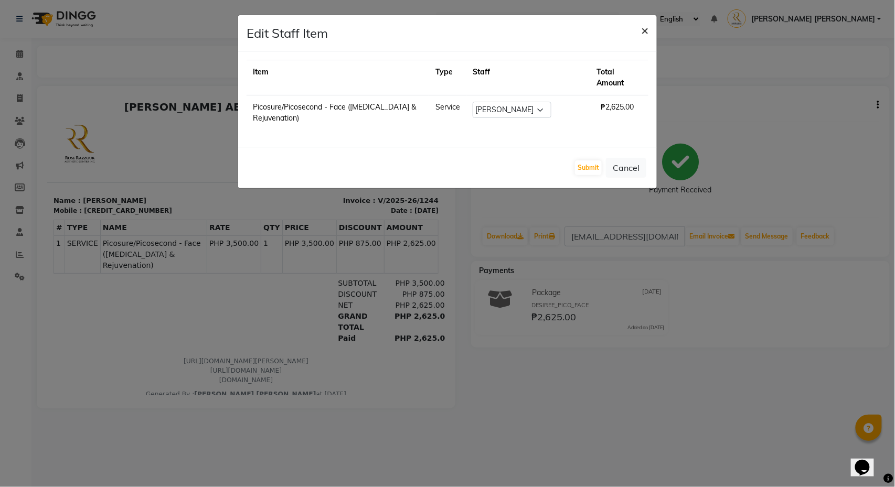
click at [647, 29] on span "×" at bounding box center [644, 30] width 7 height 16
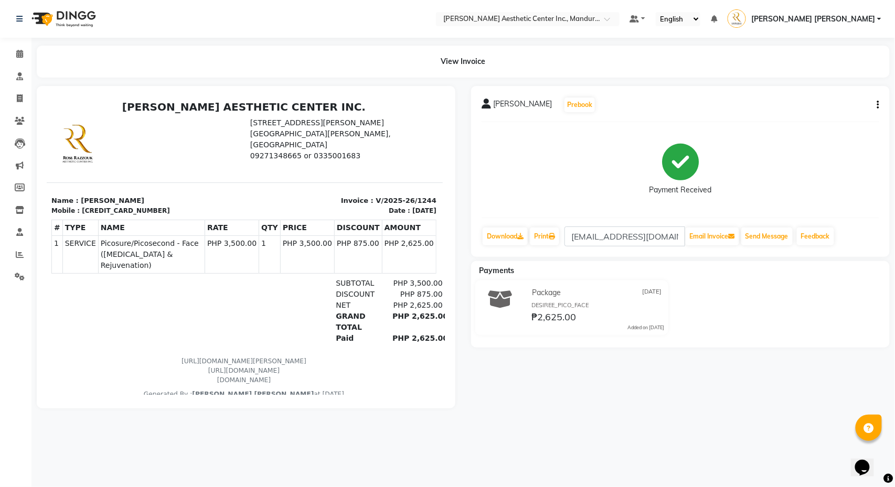
scroll to position [0, 1]
click at [21, 51] on icon at bounding box center [19, 54] width 7 height 8
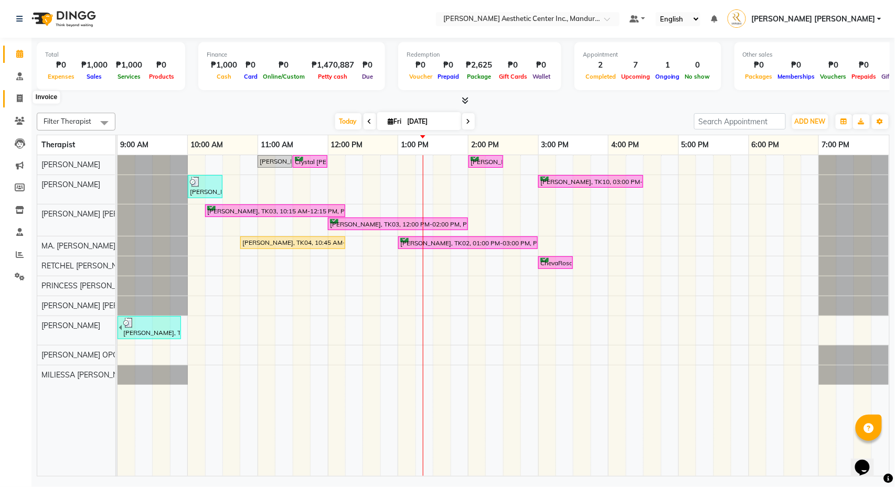
click at [19, 98] on icon at bounding box center [20, 98] width 6 height 8
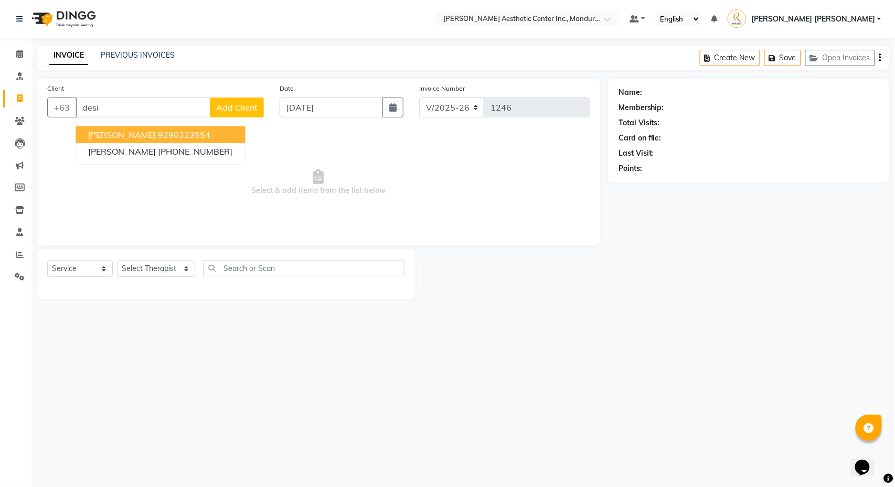
click at [146, 133] on span "[PERSON_NAME]" at bounding box center [123, 135] width 68 height 10
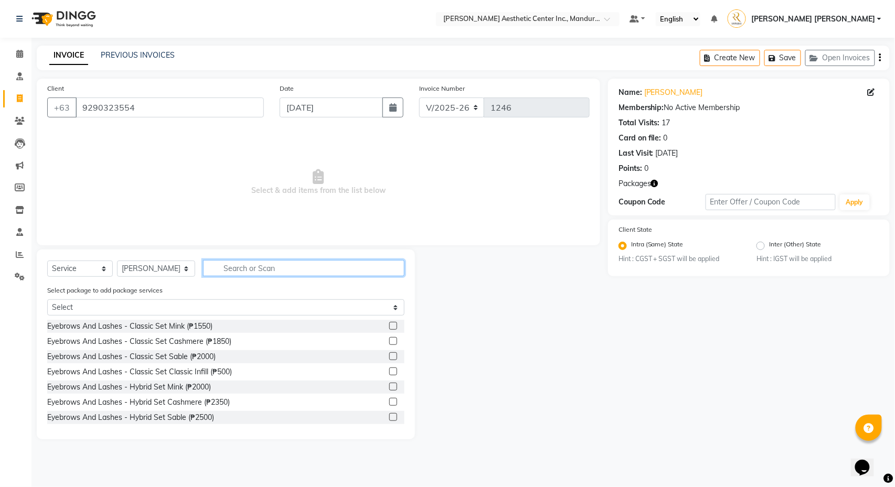
click at [292, 269] on input "text" at bounding box center [303, 268] width 201 height 16
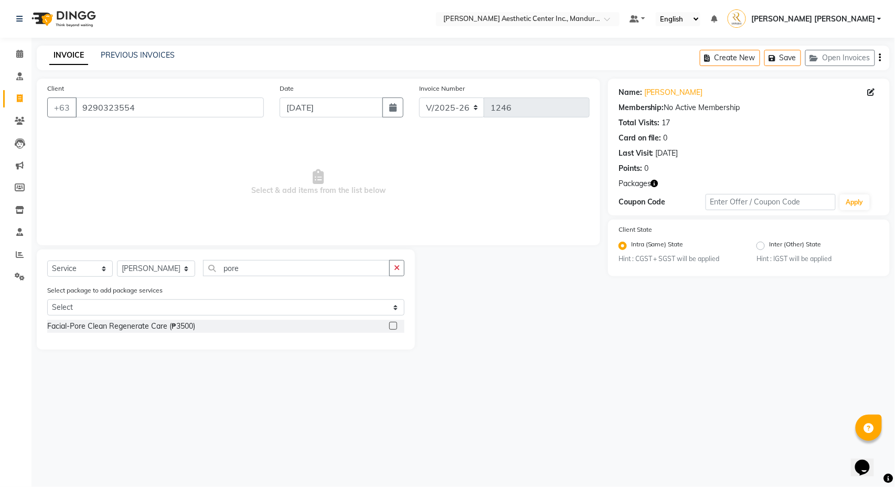
click at [394, 328] on label at bounding box center [393, 326] width 8 height 8
click at [394, 328] on input "checkbox" at bounding box center [392, 326] width 7 height 7
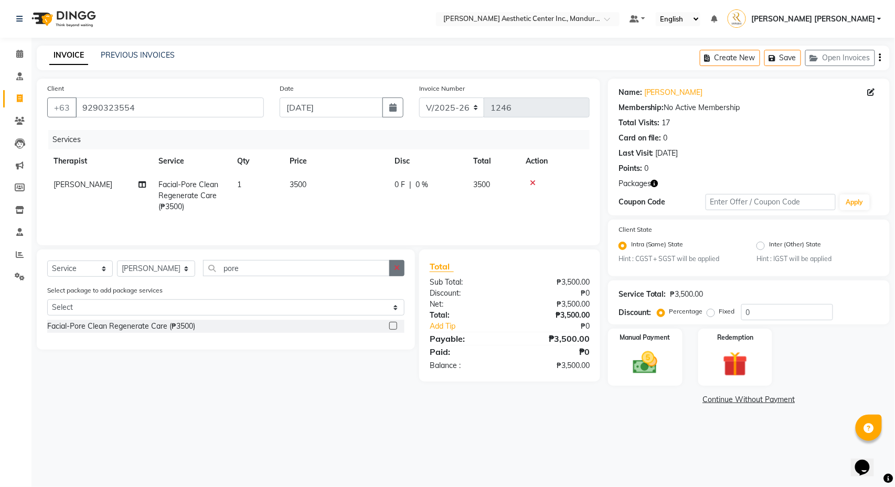
click at [397, 265] on icon "button" at bounding box center [397, 267] width 6 height 7
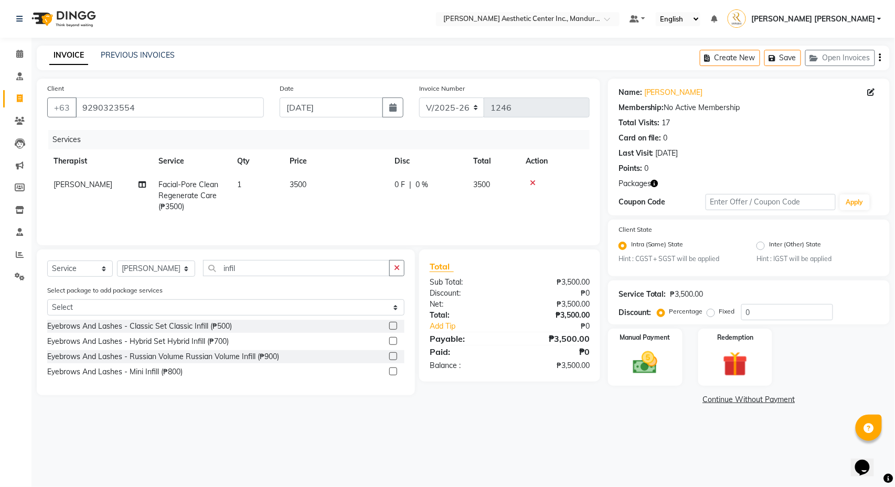
click at [393, 324] on label at bounding box center [393, 326] width 8 height 8
click at [393, 324] on input "checkbox" at bounding box center [392, 326] width 7 height 7
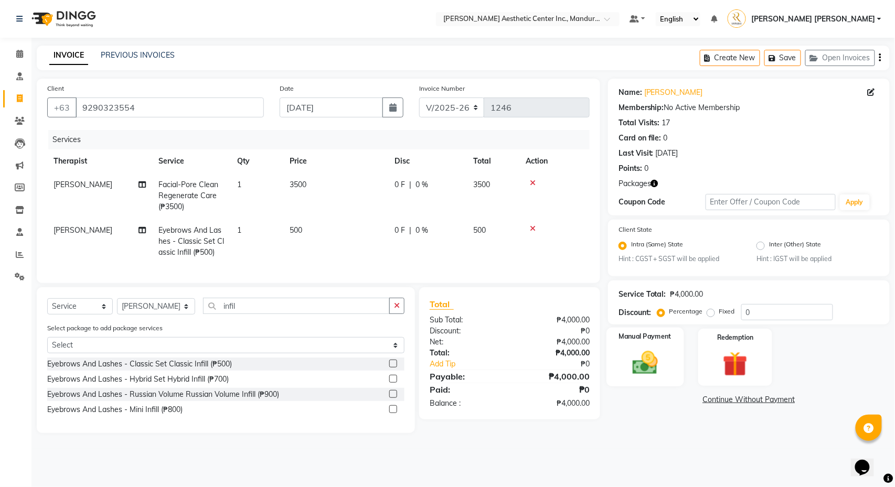
click at [671, 378] on div "Manual Payment" at bounding box center [644, 357] width 77 height 59
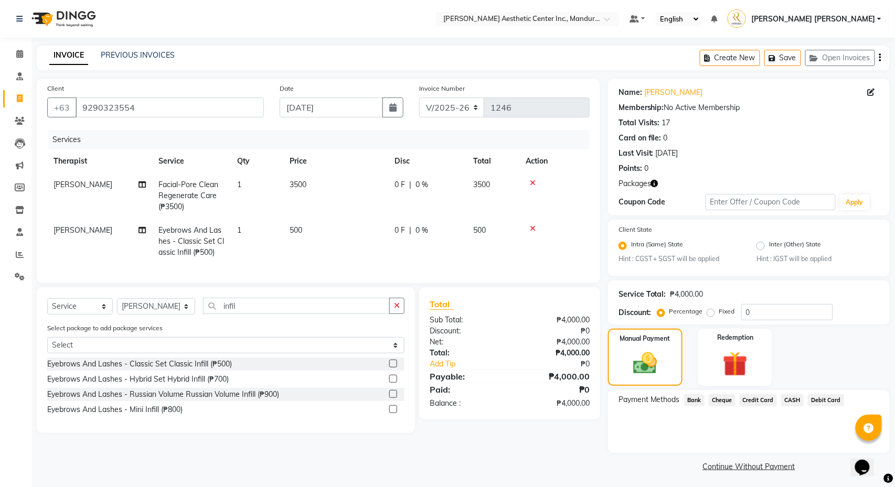
click at [839, 399] on span "Debit Card" at bounding box center [826, 400] width 36 height 12
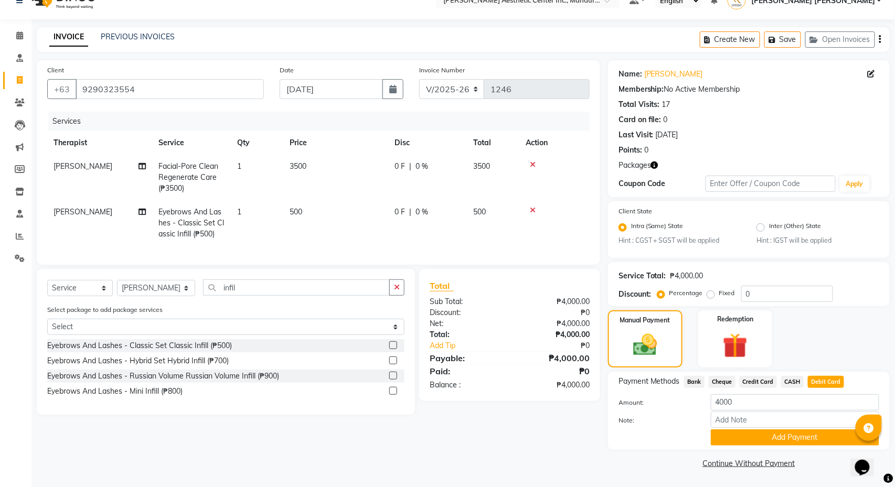
scroll to position [19, 0]
click at [755, 436] on button "Add Payment" at bounding box center [795, 438] width 168 height 16
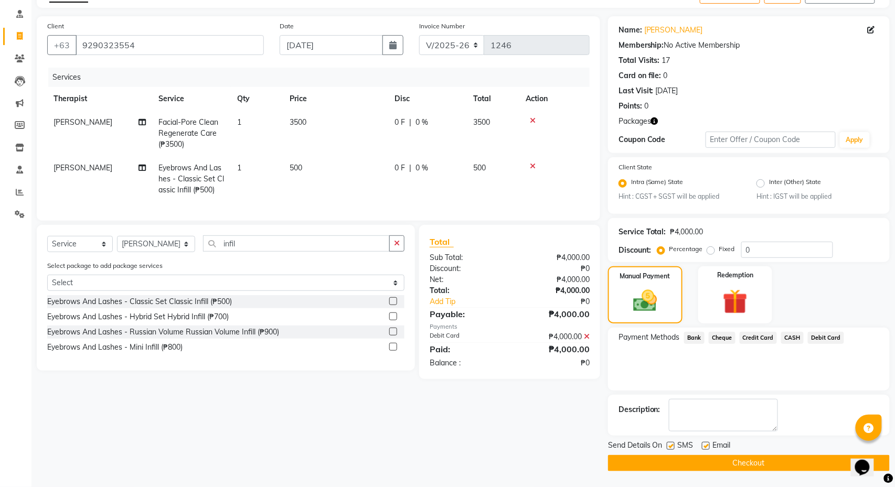
scroll to position [64, 0]
click at [756, 461] on button "Checkout" at bounding box center [749, 463] width 282 height 16
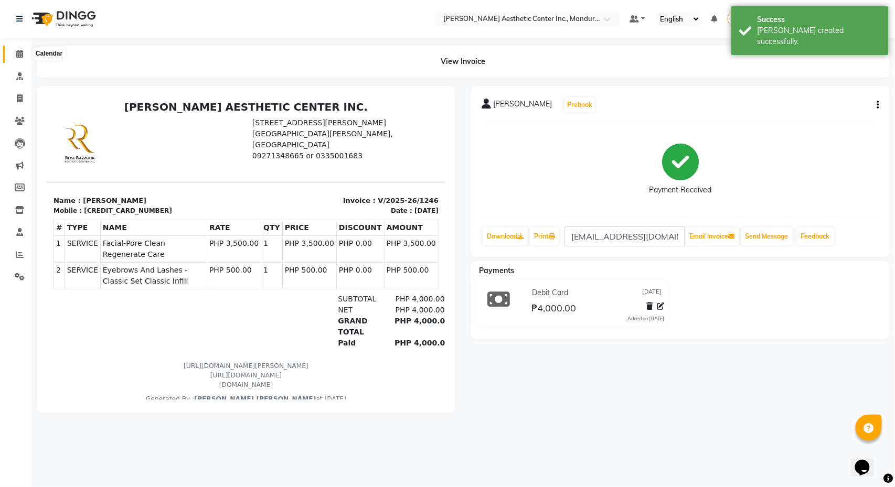
click at [19, 55] on icon at bounding box center [19, 54] width 7 height 8
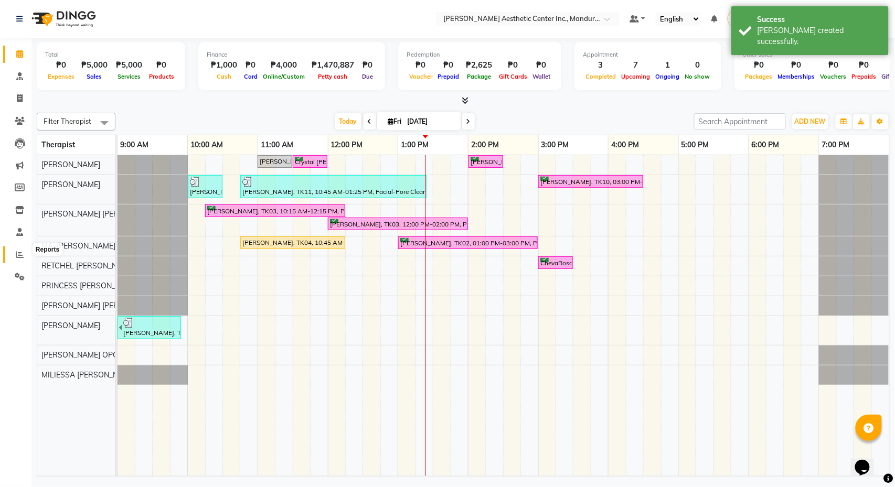
click at [18, 251] on icon at bounding box center [20, 255] width 8 height 8
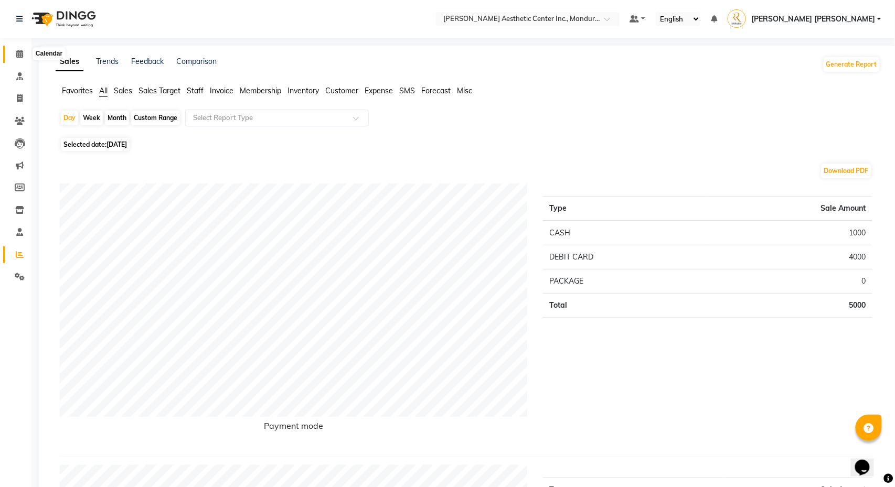
click at [14, 53] on span at bounding box center [19, 54] width 18 height 12
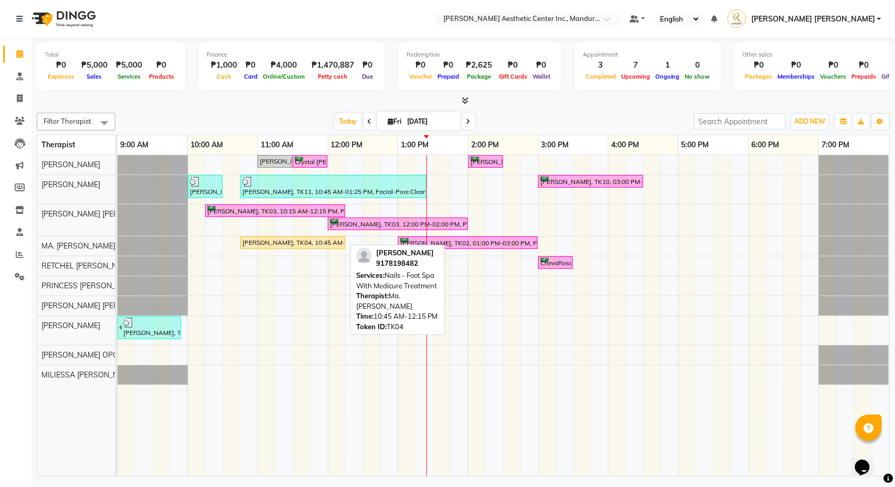
click at [254, 244] on div "[PERSON_NAME], TK04, 10:45 AM-12:15 PM, Nails - Foot Spa With Medicure Treatment" at bounding box center [292, 242] width 103 height 9
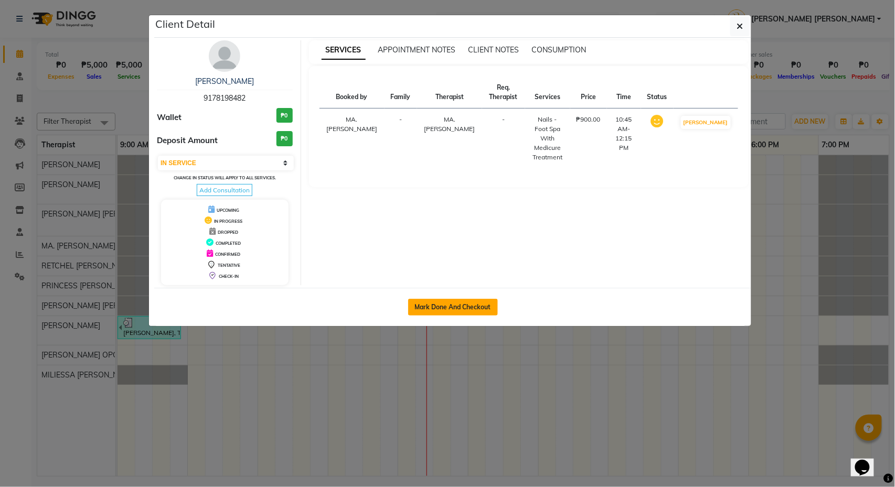
click at [474, 305] on button "Mark Done And Checkout" at bounding box center [453, 307] width 90 height 17
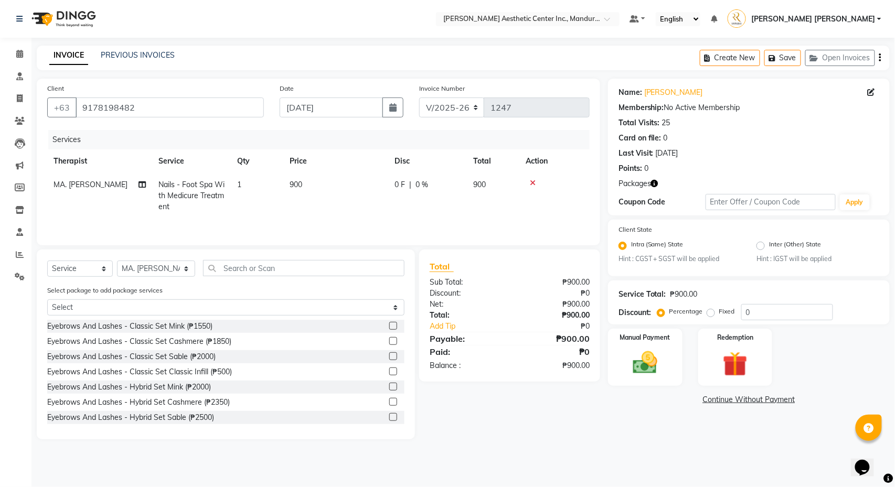
click at [535, 185] on icon at bounding box center [533, 182] width 6 height 7
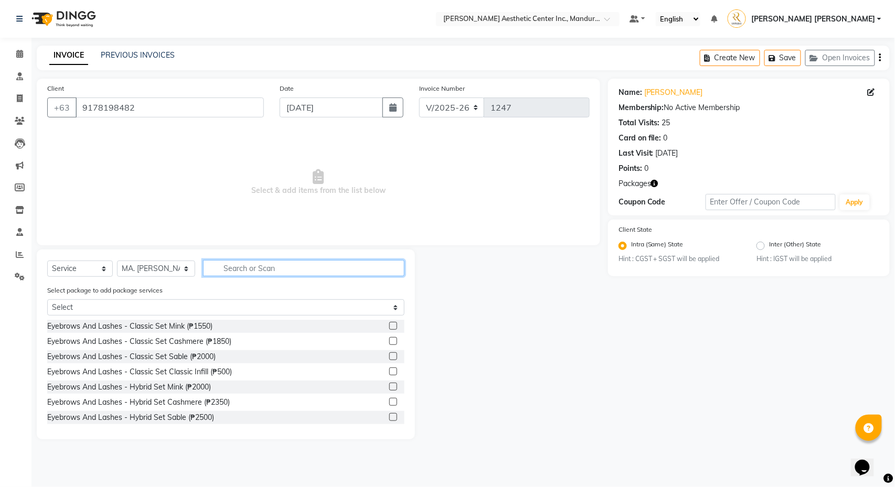
click at [221, 272] on input "text" at bounding box center [303, 268] width 201 height 16
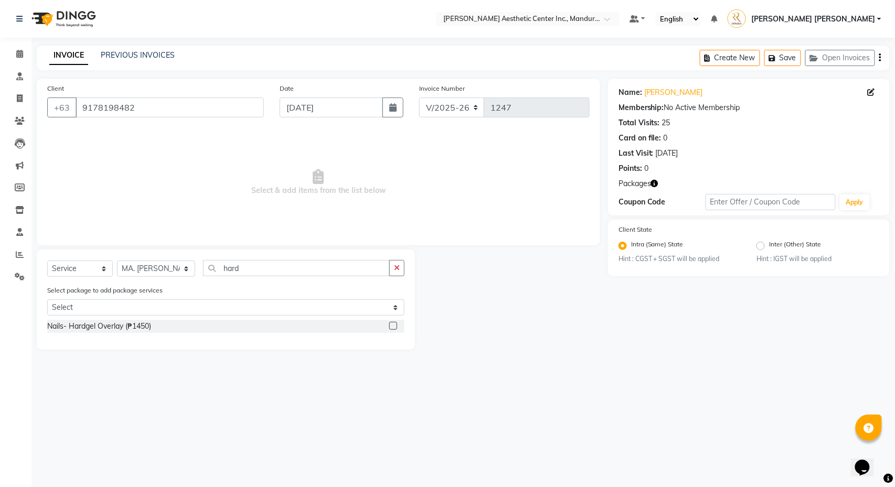
click at [390, 328] on label at bounding box center [393, 326] width 8 height 8
click at [390, 328] on input "checkbox" at bounding box center [392, 326] width 7 height 7
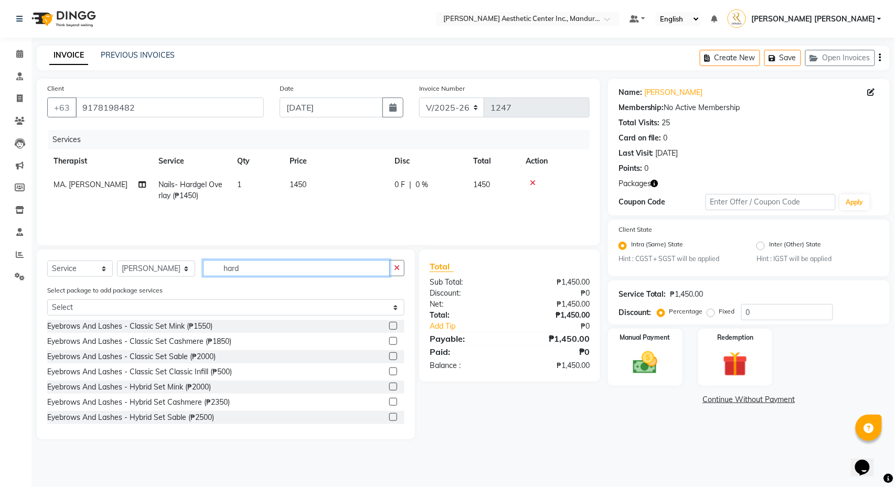
click at [241, 270] on input "hard" at bounding box center [296, 268] width 187 height 16
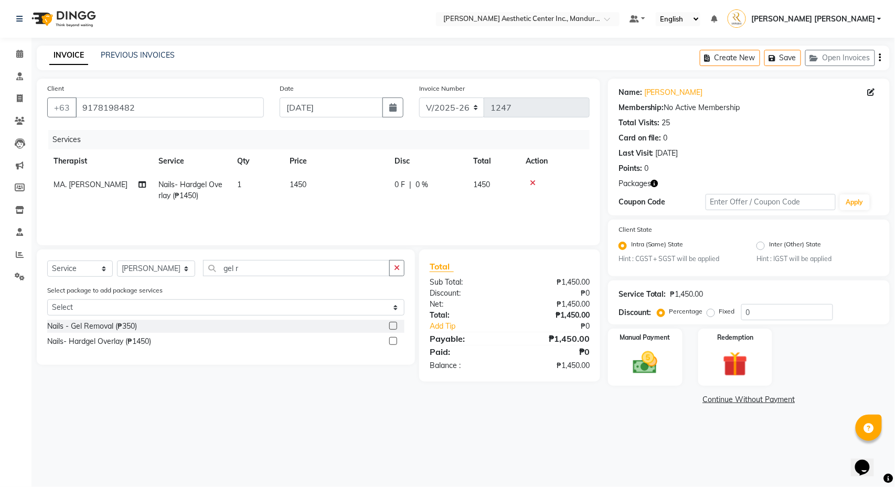
click at [393, 328] on label at bounding box center [393, 326] width 8 height 8
click at [393, 328] on input "checkbox" at bounding box center [392, 326] width 7 height 7
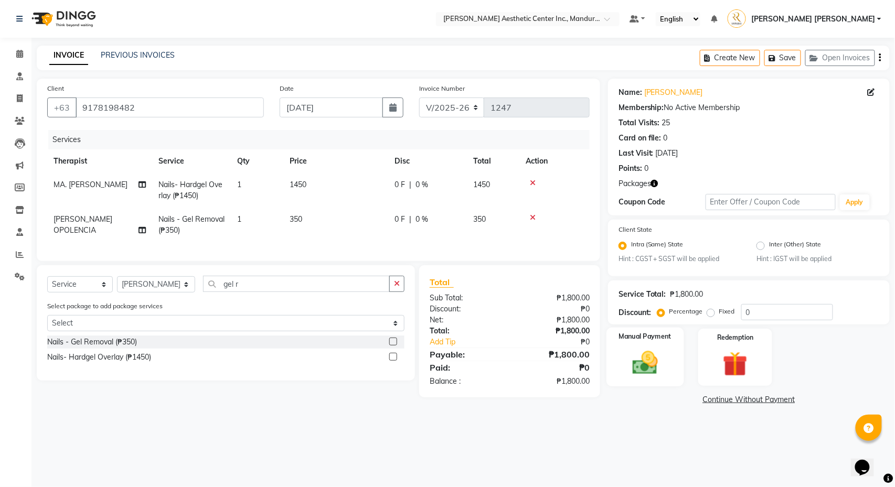
click at [659, 370] on img at bounding box center [644, 363] width 41 height 29
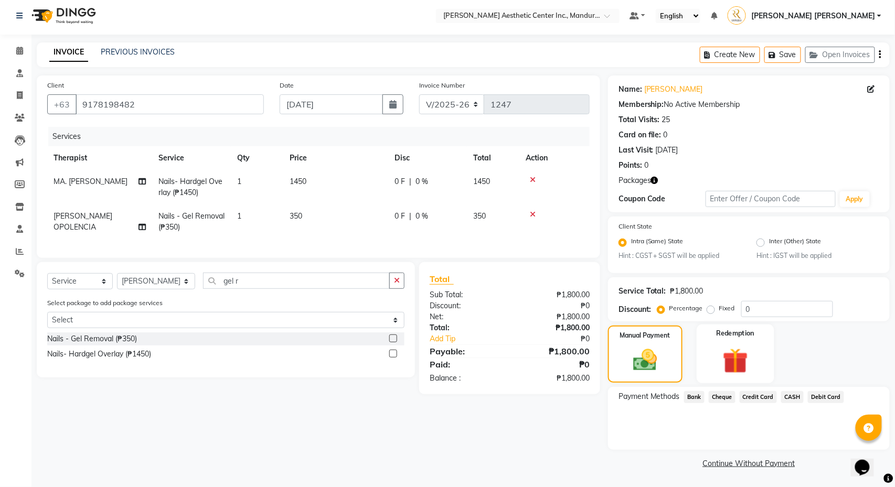
scroll to position [4, 0]
click at [766, 396] on span "Credit Card" at bounding box center [759, 397] width 38 height 12
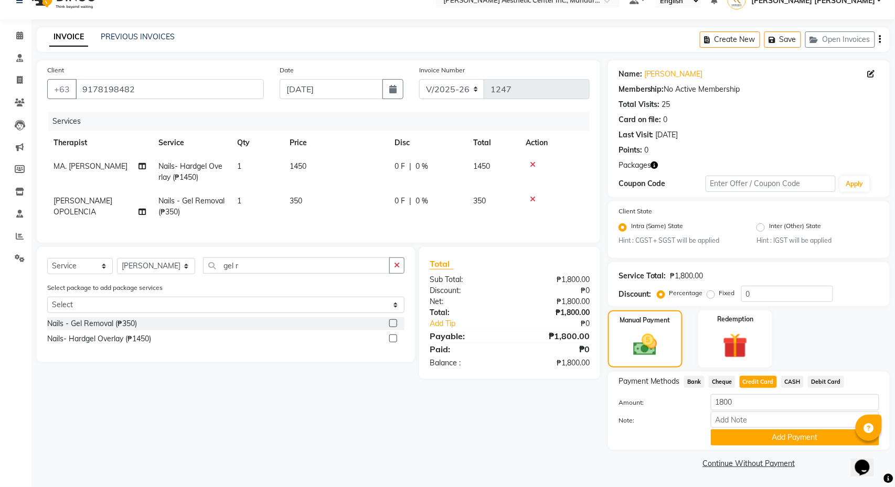
scroll to position [19, 0]
click at [797, 437] on button "Add Payment" at bounding box center [795, 438] width 168 height 16
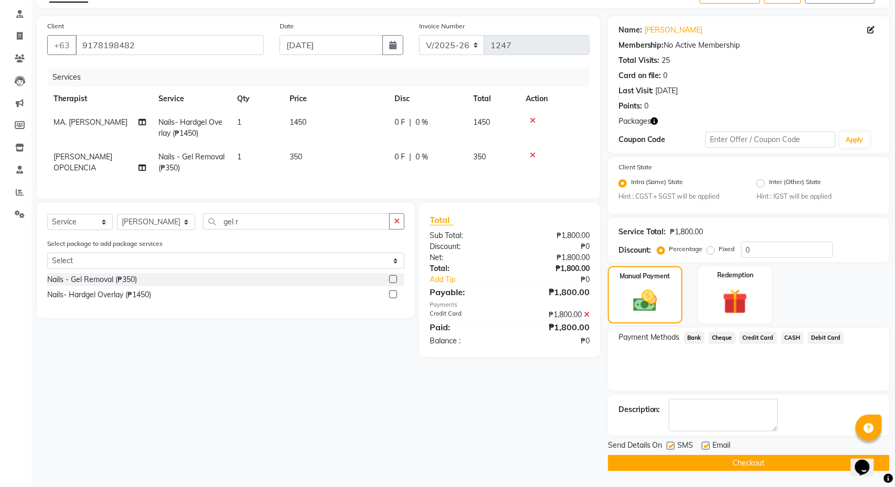
scroll to position [64, 0]
click at [792, 465] on button "Checkout" at bounding box center [749, 463] width 282 height 16
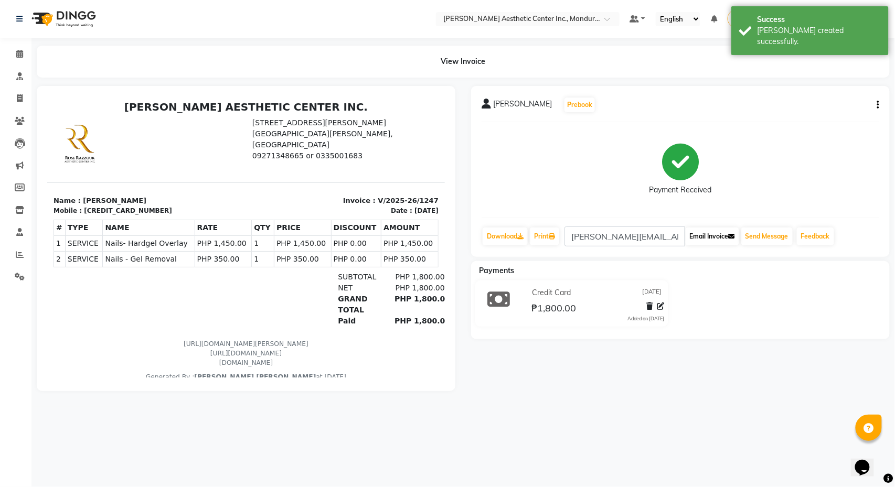
click at [711, 241] on button "Email Invoice" at bounding box center [713, 237] width 54 height 18
click at [770, 236] on button "Send Message" at bounding box center [766, 237] width 51 height 18
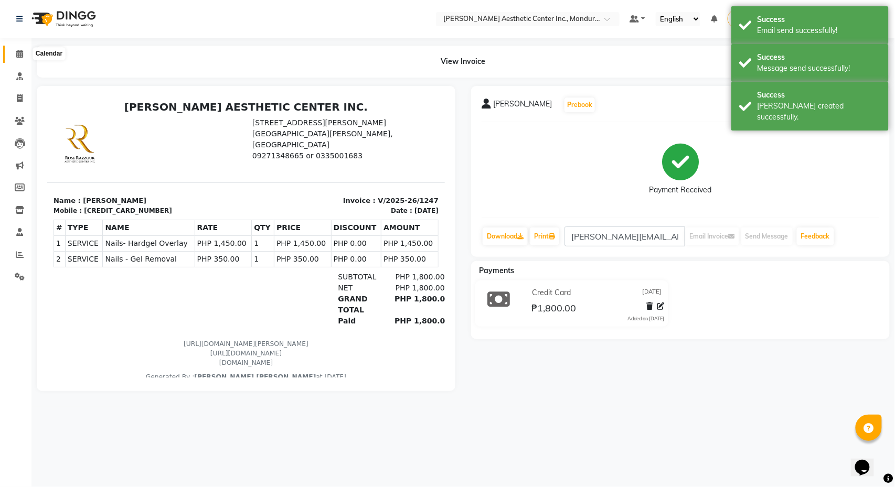
click at [12, 49] on span at bounding box center [19, 54] width 18 height 12
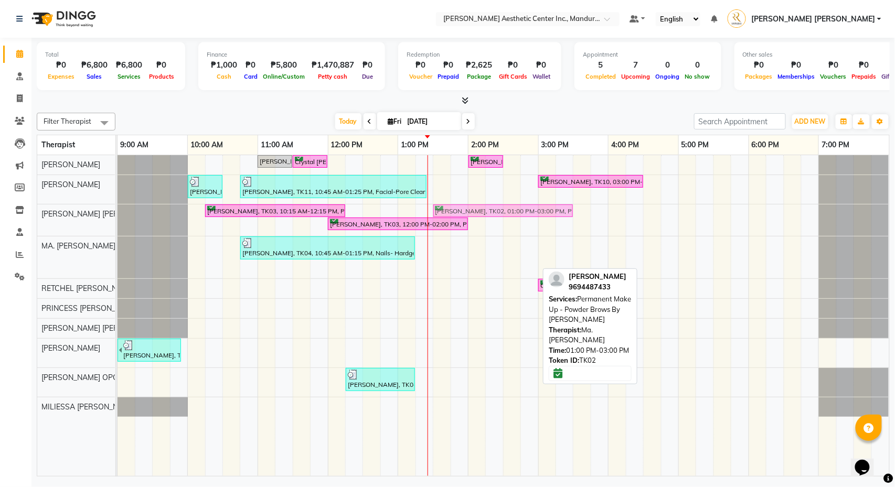
drag, startPoint x: 466, startPoint y: 273, endPoint x: 494, endPoint y: 226, distance: 55.2
click at [494, 226] on div "[PERSON_NAME], TK08, 11:00 AM-11:30 AM, Skin Consultation Crystal [PERSON_NAME]…" at bounding box center [504, 315] width 772 height 321
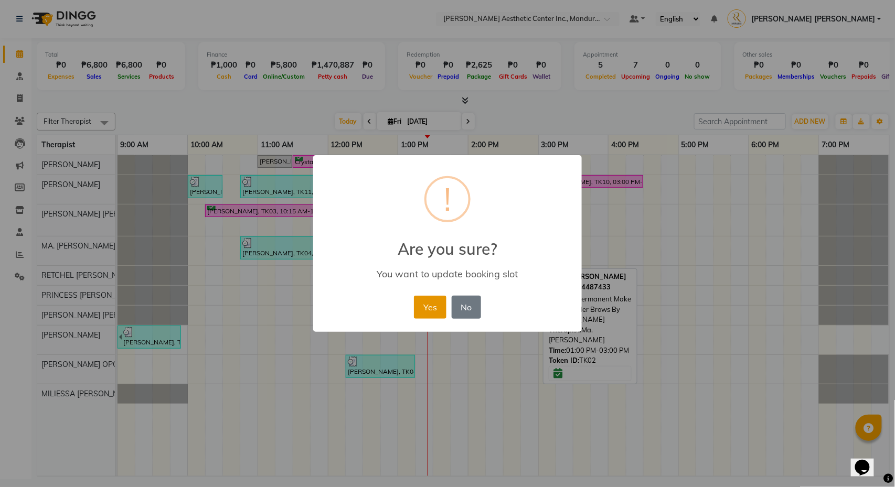
click at [432, 307] on button "Yes" at bounding box center [430, 307] width 32 height 23
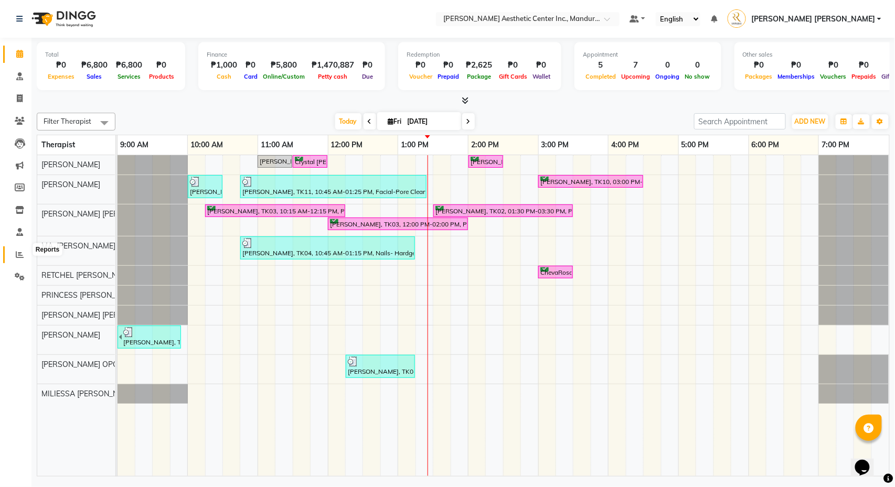
click at [19, 251] on icon at bounding box center [20, 255] width 8 height 8
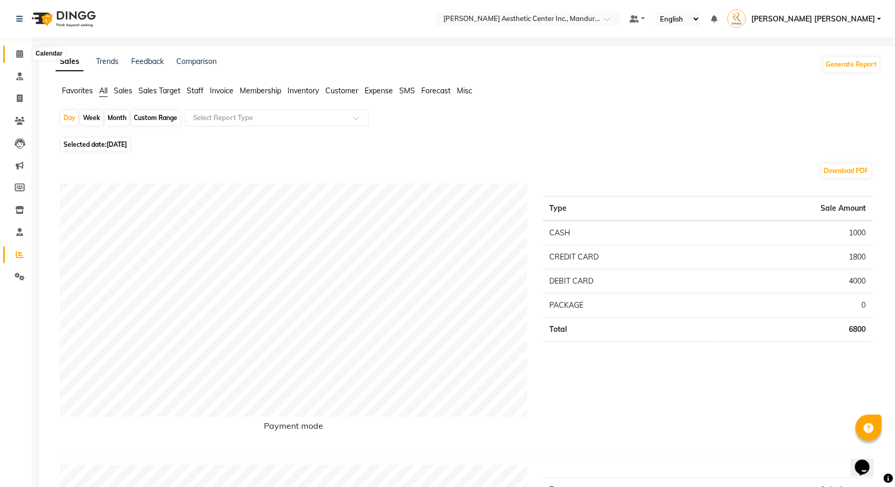
click at [15, 51] on span at bounding box center [19, 54] width 18 height 12
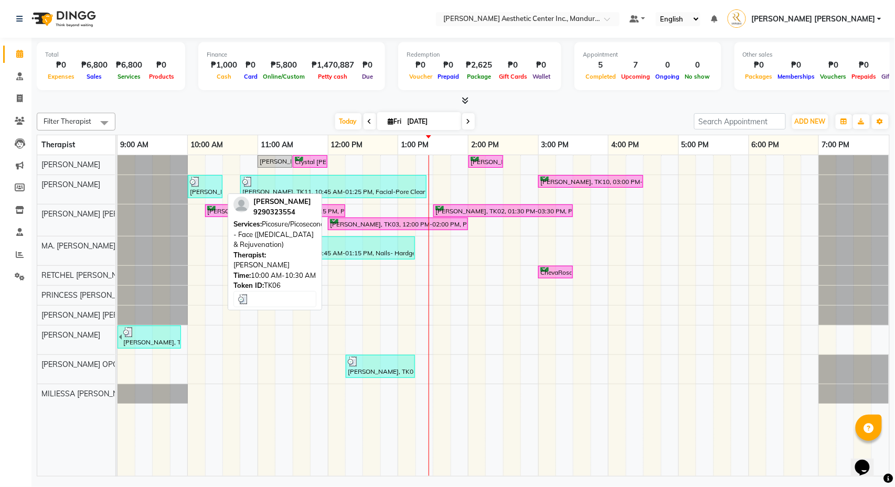
click at [202, 185] on div at bounding box center [205, 182] width 30 height 10
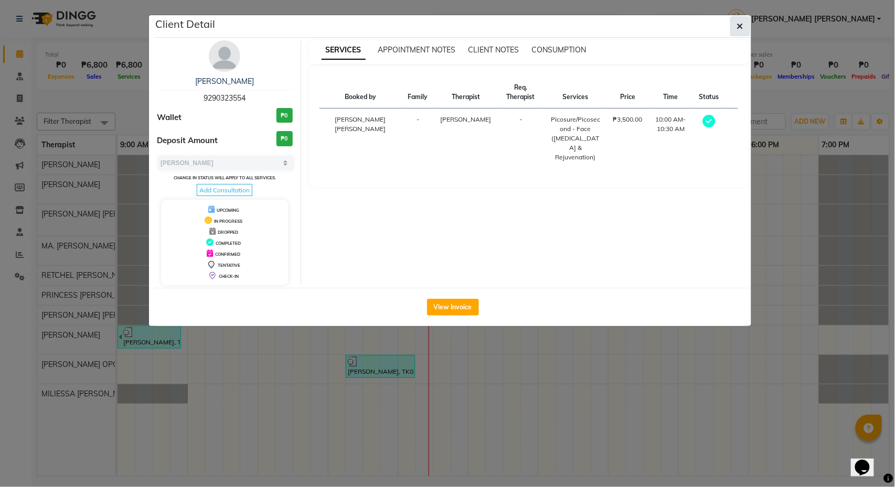
click at [743, 29] on icon "button" at bounding box center [740, 26] width 6 height 8
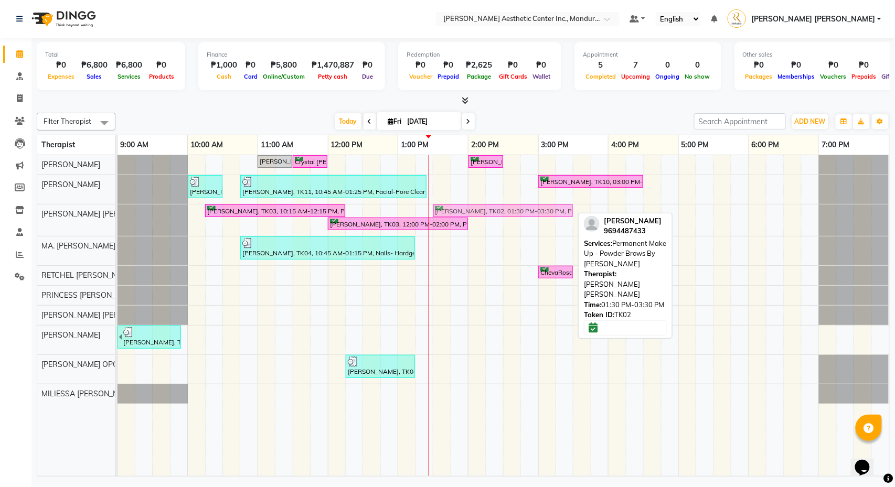
click at [118, 210] on div "[PERSON_NAME], TK03, 10:15 AM-12:15 PM, Permanent Make Up - Powder Brows By Raz…" at bounding box center [118, 220] width 0 height 31
click at [499, 210] on div "[PERSON_NAME], TK02, 01:30 PM-03:30 PM, Permanent Make Up - Powder Brows By [PE…" at bounding box center [502, 211] width 137 height 10
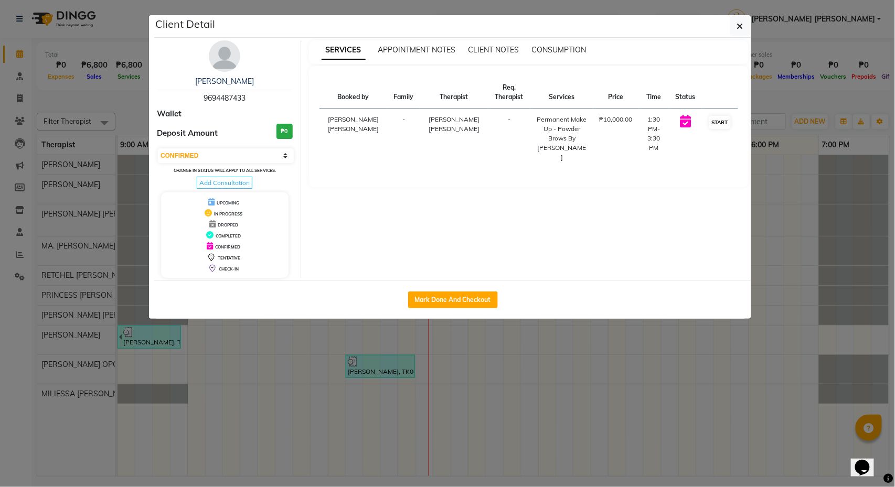
click at [714, 122] on button "START" at bounding box center [720, 122] width 22 height 13
click at [817, 226] on ngb-modal-window "Client Detail [PERSON_NAME] 9694487433 Wallet Deposit Amount ₱0 Select IN SERVI…" at bounding box center [447, 243] width 895 height 487
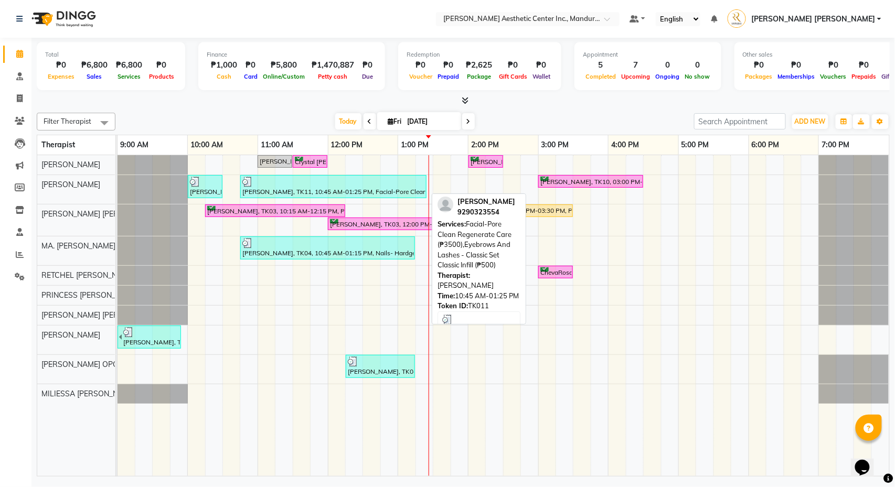
click at [357, 189] on div "[PERSON_NAME], TK11, 10:45 AM-01:25 PM, Facial-Pore Clean Regenerate Care (₱350…" at bounding box center [333, 187] width 184 height 20
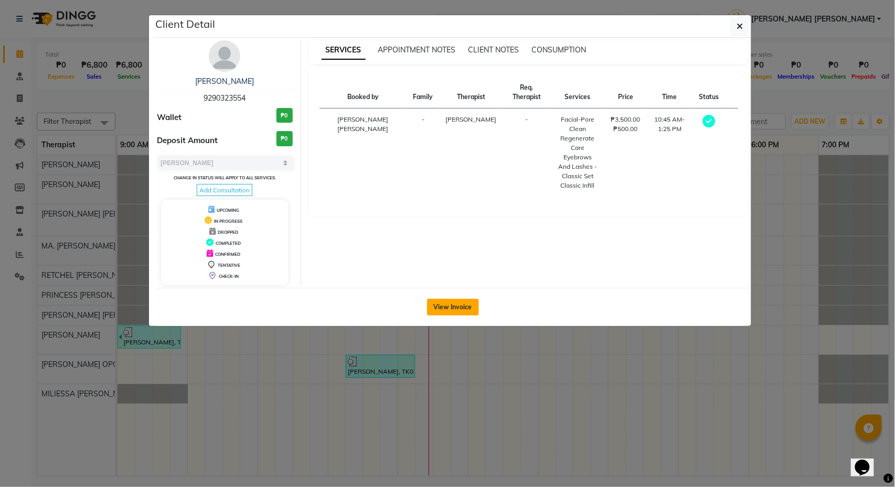
click at [462, 313] on button "View Invoice" at bounding box center [453, 307] width 52 height 17
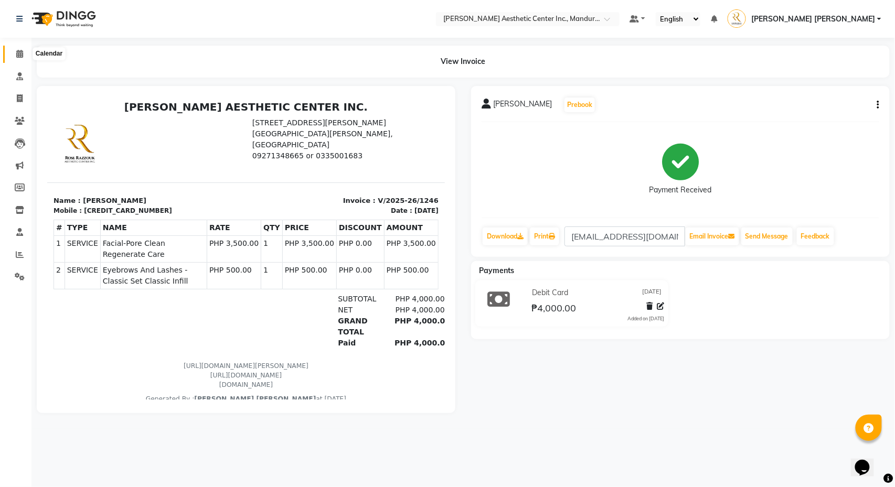
click at [17, 49] on span at bounding box center [19, 54] width 18 height 12
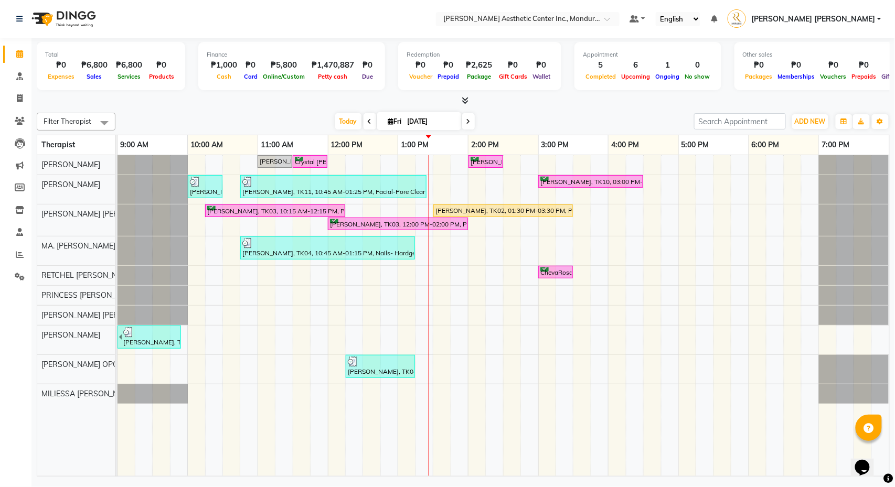
click at [282, 256] on div "[PERSON_NAME], TK04, 10:45 AM-01:15 PM, Nails- Hardgel Overlay (₱1450)" at bounding box center [327, 248] width 173 height 20
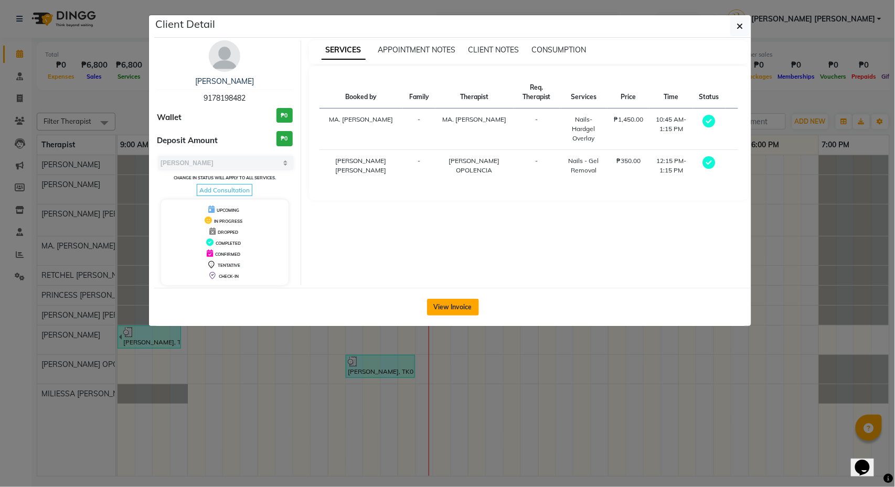
click at [464, 316] on button "View Invoice" at bounding box center [453, 307] width 52 height 17
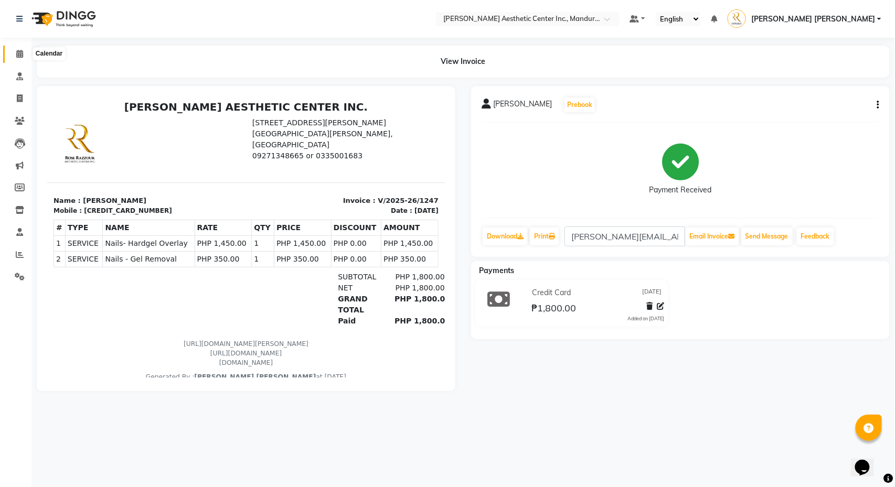
click at [19, 50] on icon at bounding box center [19, 54] width 7 height 8
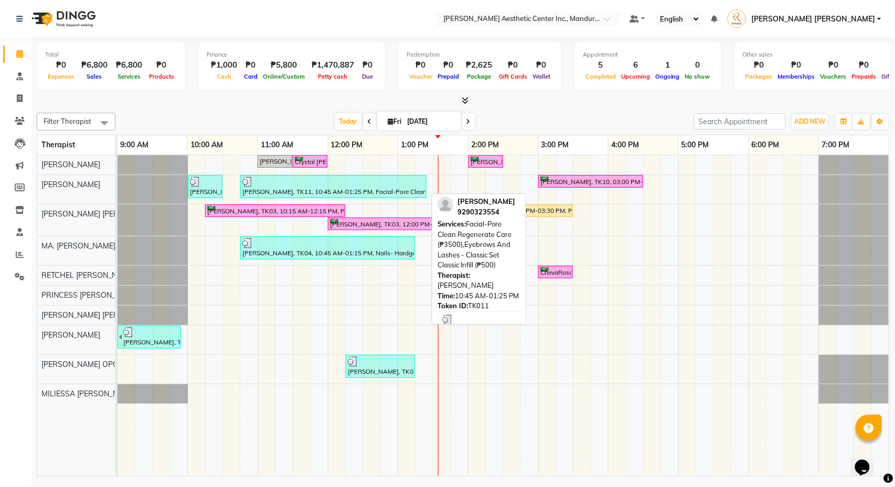
click at [318, 184] on div at bounding box center [333, 182] width 182 height 10
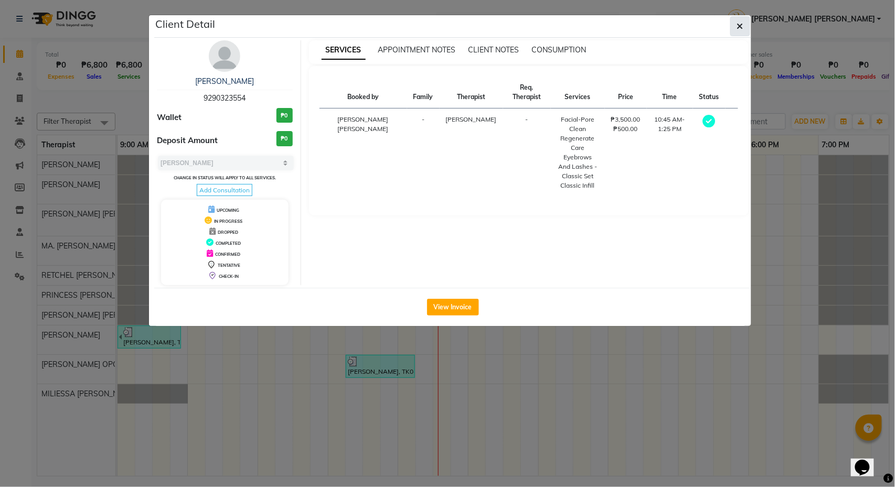
click at [743, 28] on icon "button" at bounding box center [740, 26] width 6 height 8
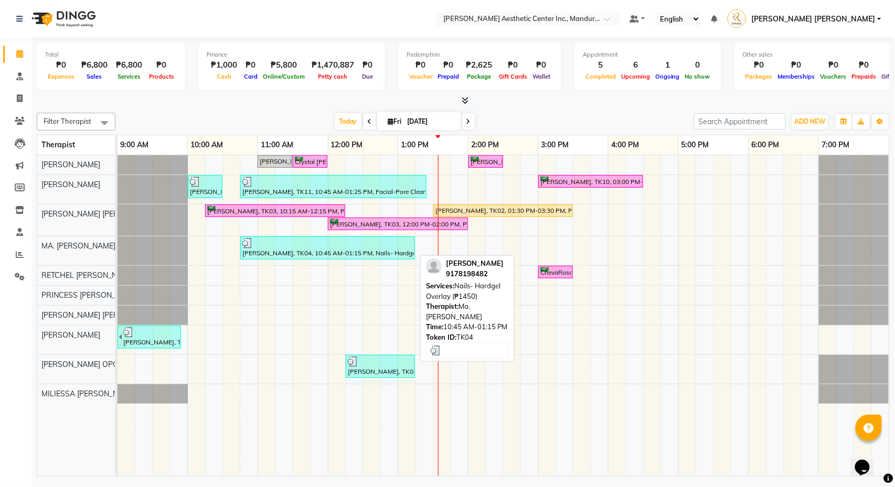
click at [333, 250] on div "[PERSON_NAME], TK04, 10:45 AM-01:15 PM, Nails- Hardgel Overlay (₱1450)" at bounding box center [327, 248] width 173 height 20
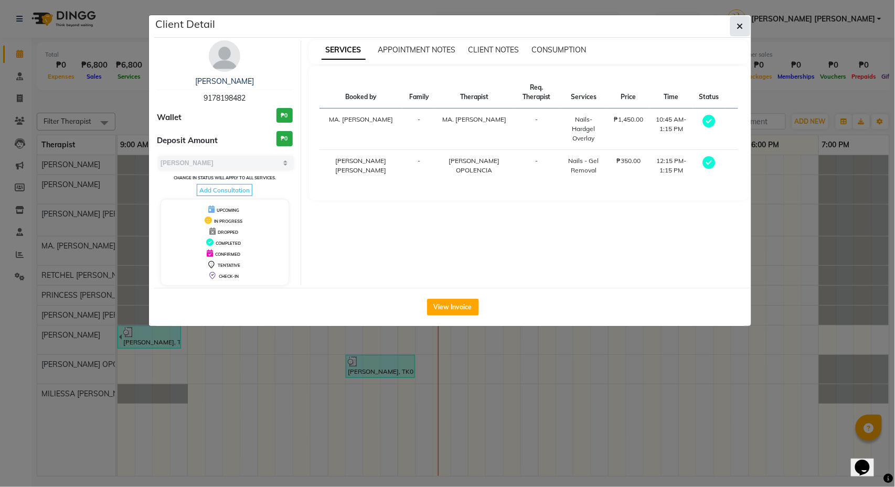
click at [745, 28] on button "button" at bounding box center [740, 26] width 20 height 20
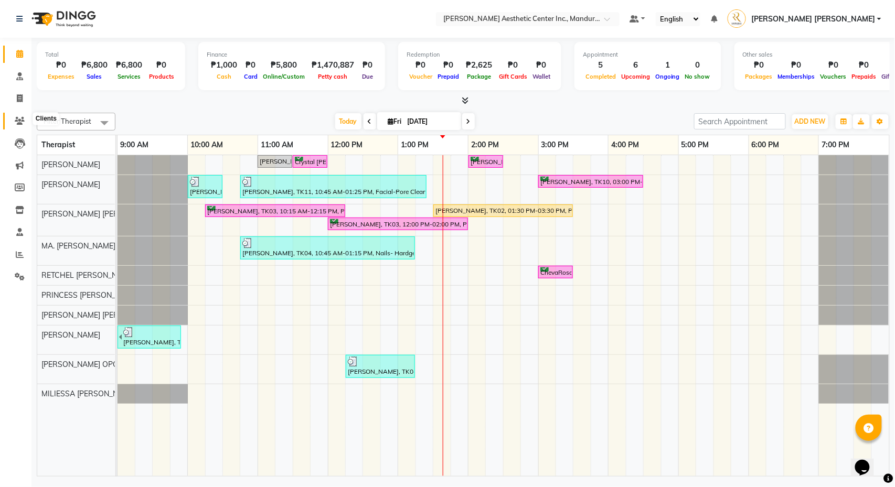
click at [20, 118] on icon at bounding box center [20, 121] width 10 height 8
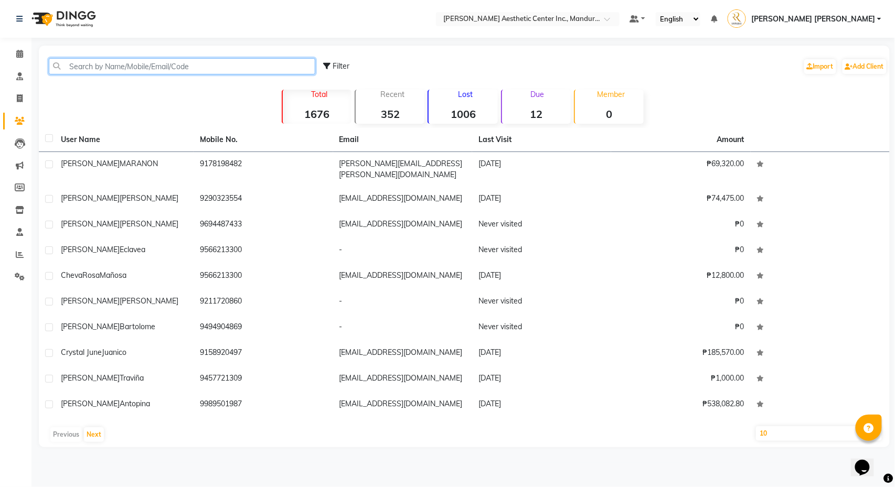
click at [120, 66] on input "text" at bounding box center [182, 66] width 266 height 16
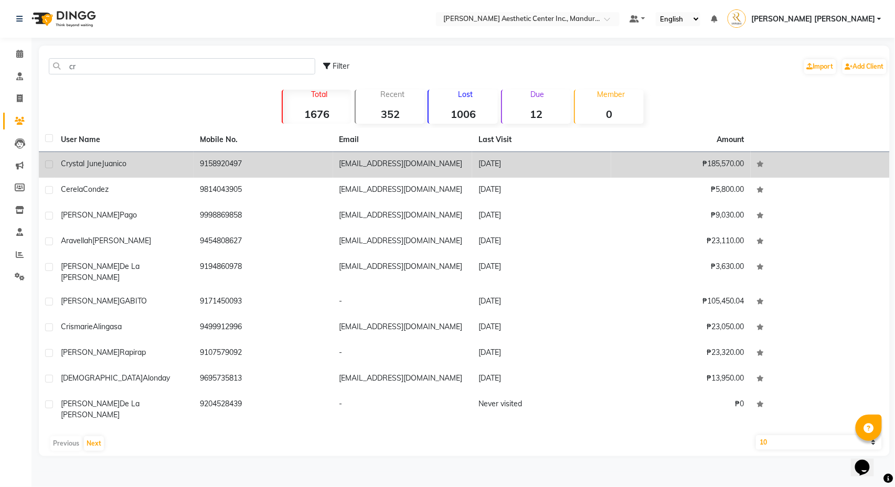
click at [126, 168] on span "Juanico" at bounding box center [114, 163] width 25 height 9
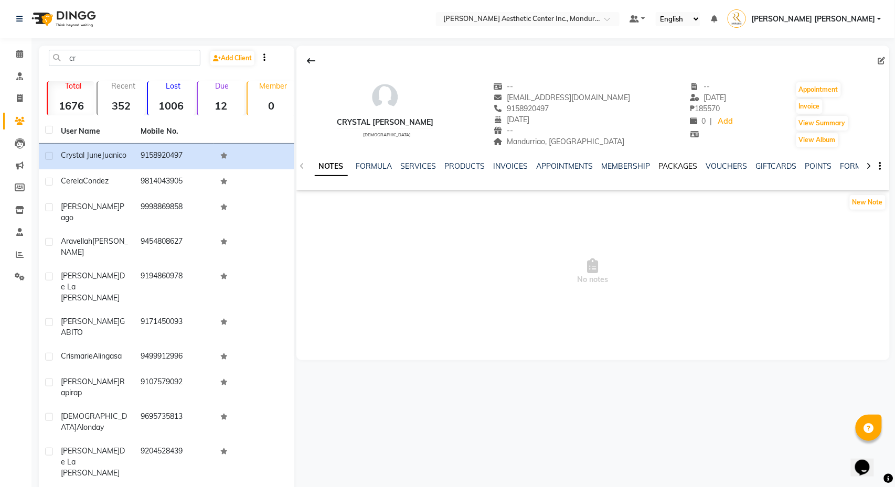
click at [682, 169] on link "PACKAGES" at bounding box center [678, 166] width 39 height 9
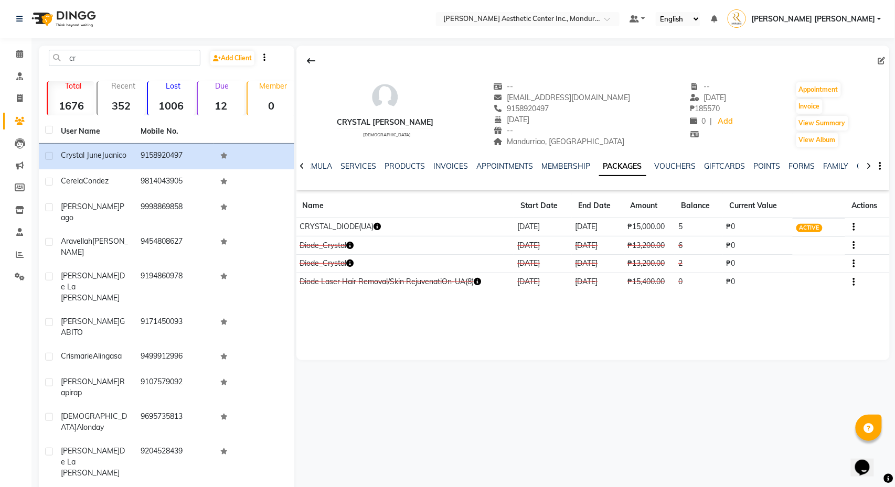
click at [381, 228] on icon "button" at bounding box center [376, 226] width 7 height 7
click at [402, 361] on div "Crystal [PERSON_NAME] [DEMOGRAPHIC_DATA] -- [EMAIL_ADDRESS][DOMAIN_NAME] 915892…" at bounding box center [591, 280] width 595 height 469
click at [17, 50] on icon at bounding box center [19, 54] width 7 height 8
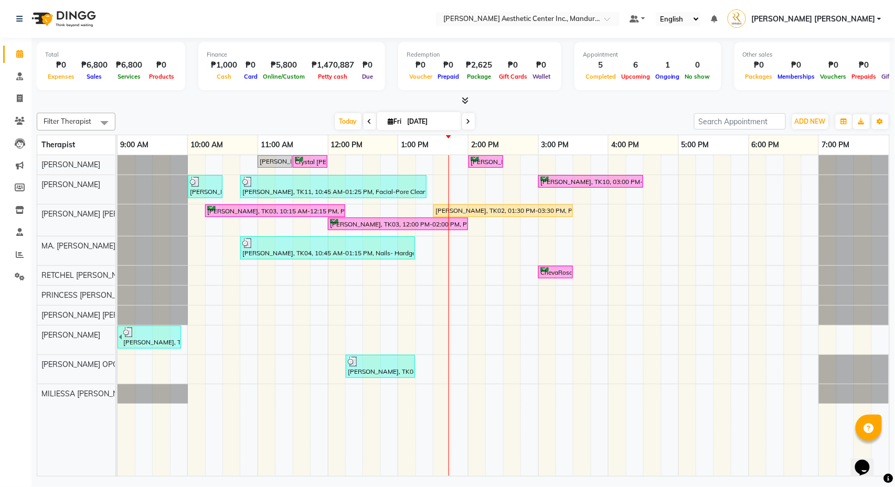
click at [420, 116] on input "[DATE]" at bounding box center [430, 122] width 52 height 16
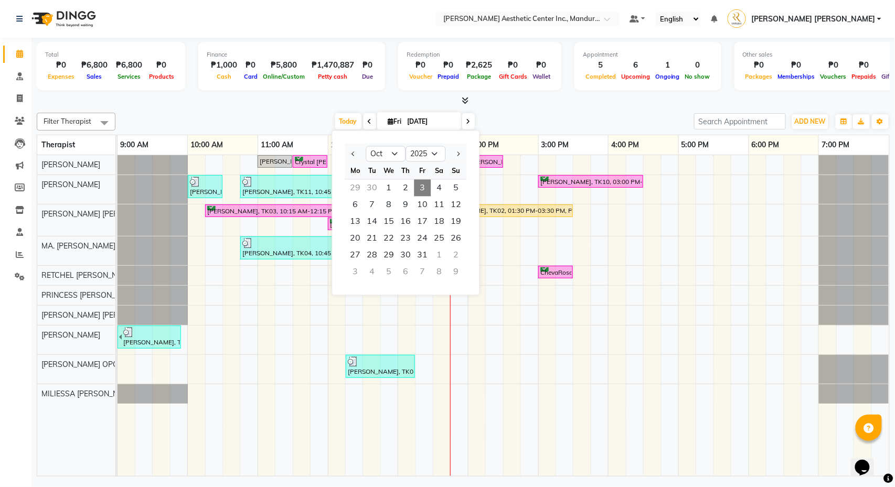
click at [411, 119] on input "[DATE]" at bounding box center [430, 122] width 52 height 16
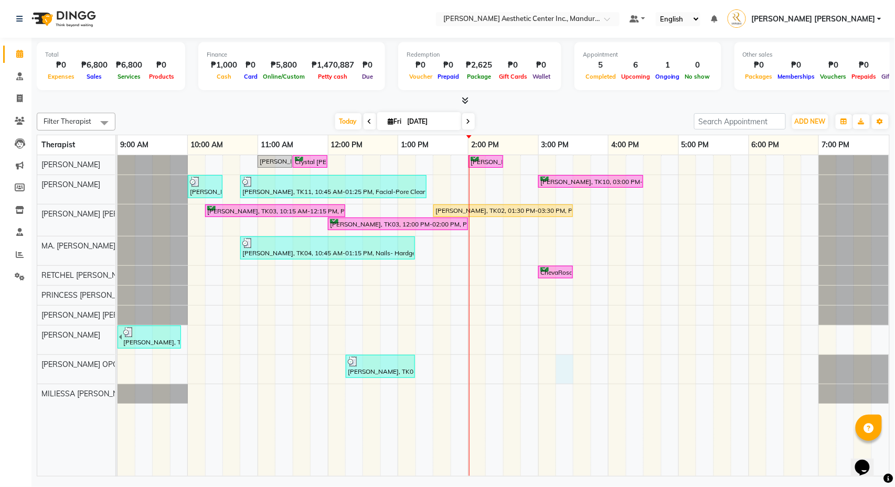
click at [573, 375] on td at bounding box center [564, 315] width 17 height 321
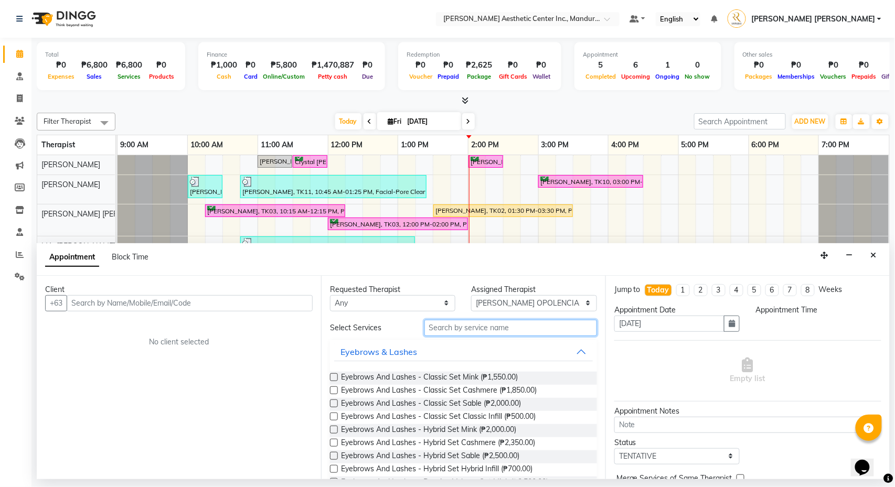
click at [462, 330] on input "text" at bounding box center [510, 328] width 173 height 16
click at [853, 261] on button "button" at bounding box center [849, 256] width 16 height 16
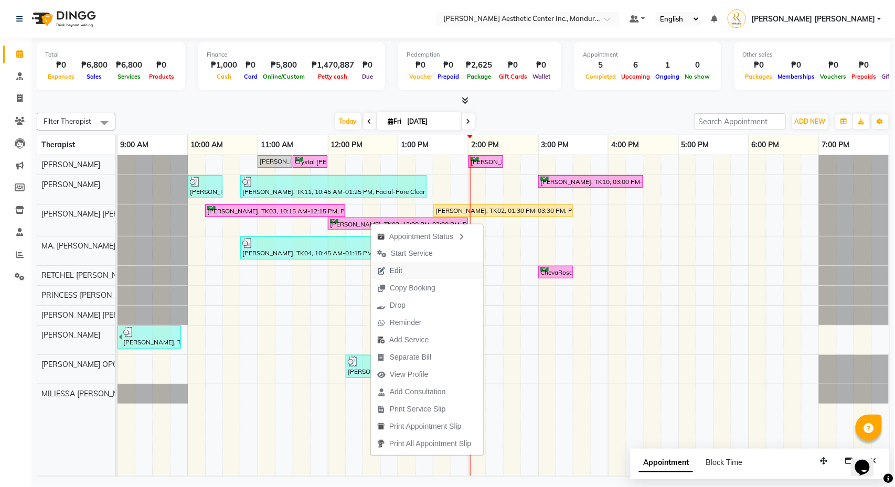
click at [406, 277] on span "Edit" at bounding box center [390, 270] width 38 height 17
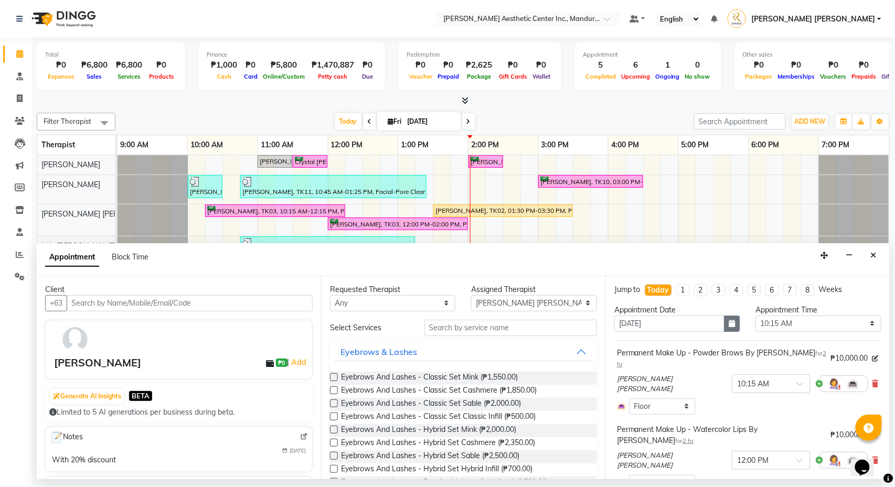
click at [733, 323] on icon "button" at bounding box center [732, 323] width 6 height 7
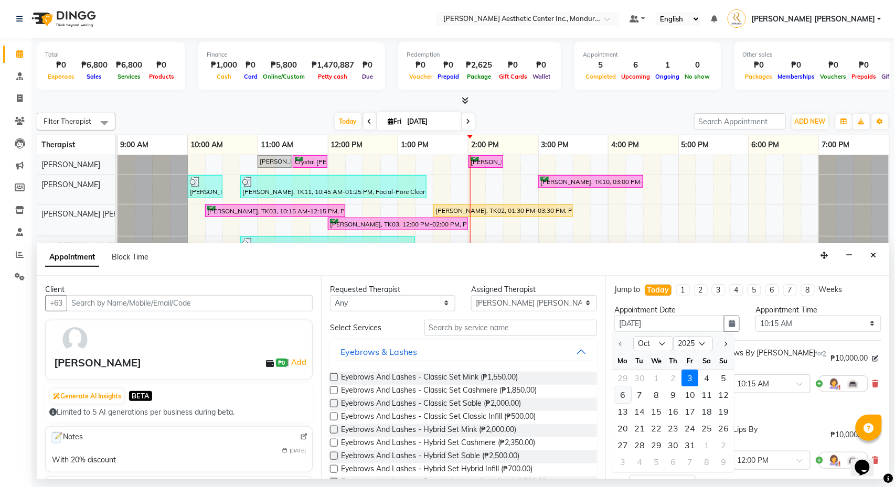
click at [622, 395] on div "6" at bounding box center [622, 395] width 17 height 17
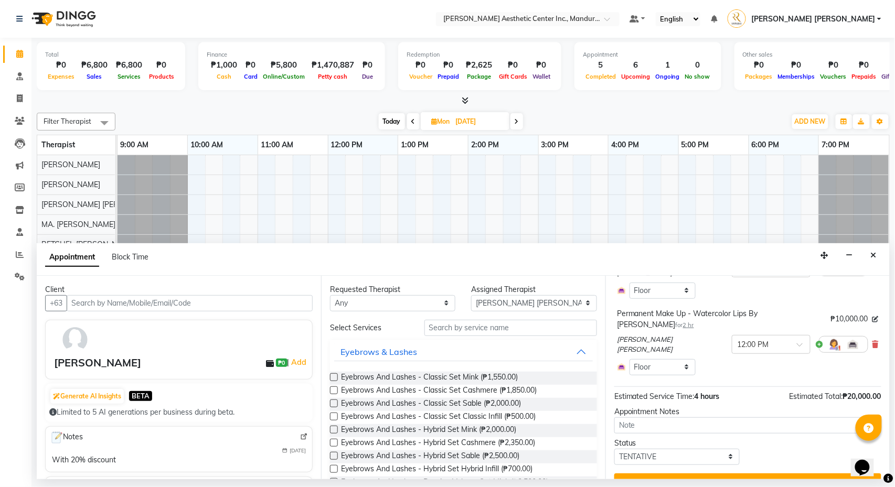
scroll to position [115, 0]
click at [779, 474] on button "Update" at bounding box center [747, 483] width 267 height 19
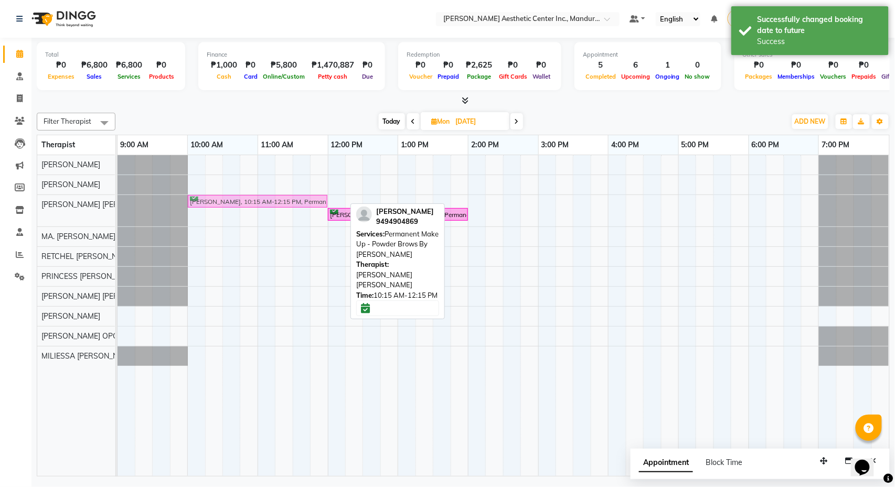
drag, startPoint x: 258, startPoint y: 201, endPoint x: 236, endPoint y: 202, distance: 22.6
click at [118, 202] on div "[PERSON_NAME], 10:15 AM-12:15 PM, Permanent Make Up - Powder Brows By [PERSON_N…" at bounding box center [118, 210] width 0 height 31
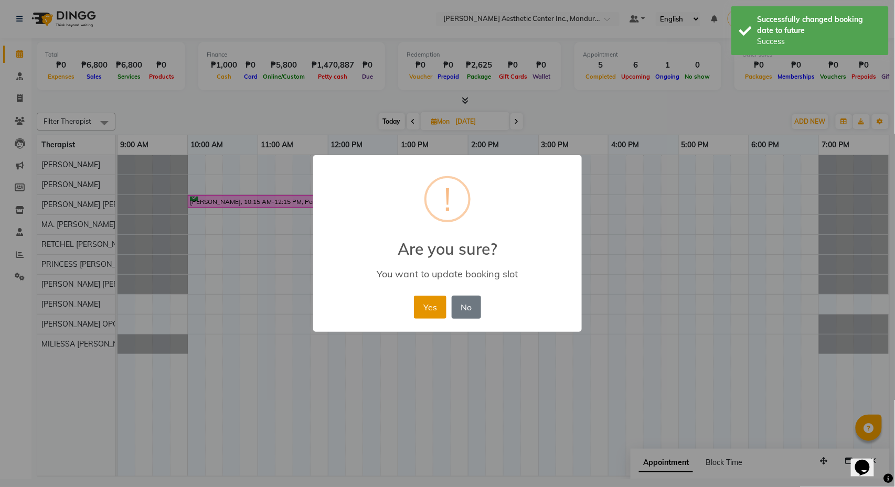
click at [432, 309] on button "Yes" at bounding box center [430, 307] width 32 height 23
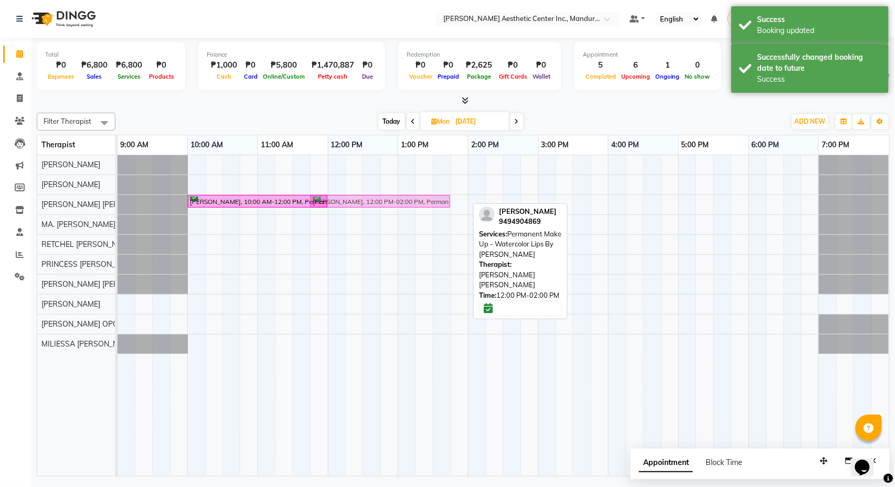
drag, startPoint x: 349, startPoint y: 202, endPoint x: 336, endPoint y: 206, distance: 13.3
click at [118, 206] on div "[PERSON_NAME], 10:00 AM-12:00 PM, Permanent Make Up - Powder Brows By [PERSON_N…" at bounding box center [118, 204] width 0 height 18
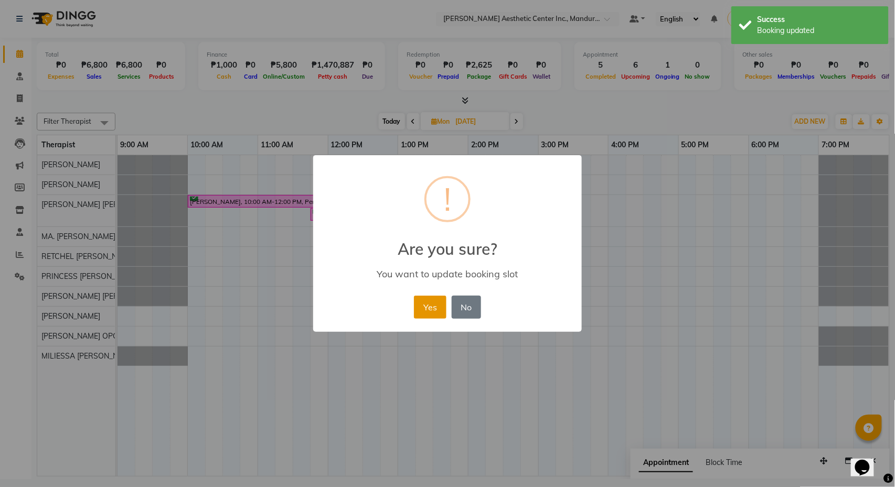
click at [431, 314] on button "Yes" at bounding box center [430, 307] width 32 height 23
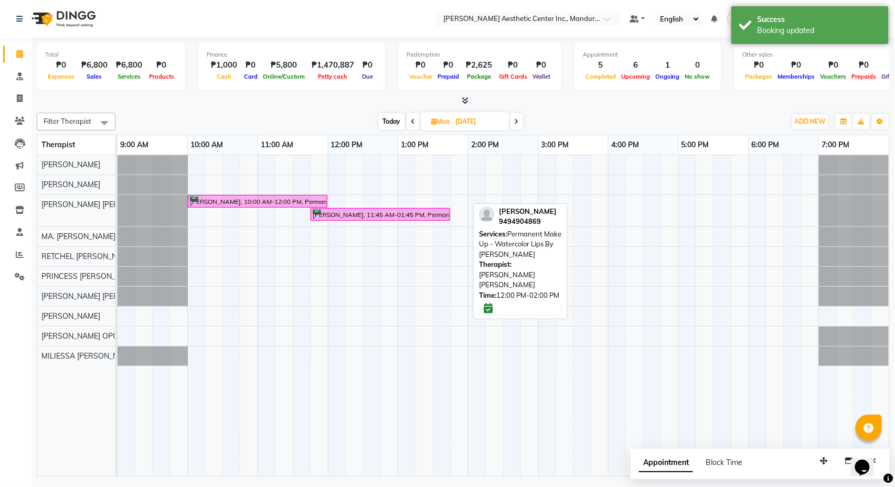
click at [397, 122] on span "Today" at bounding box center [392, 121] width 26 height 16
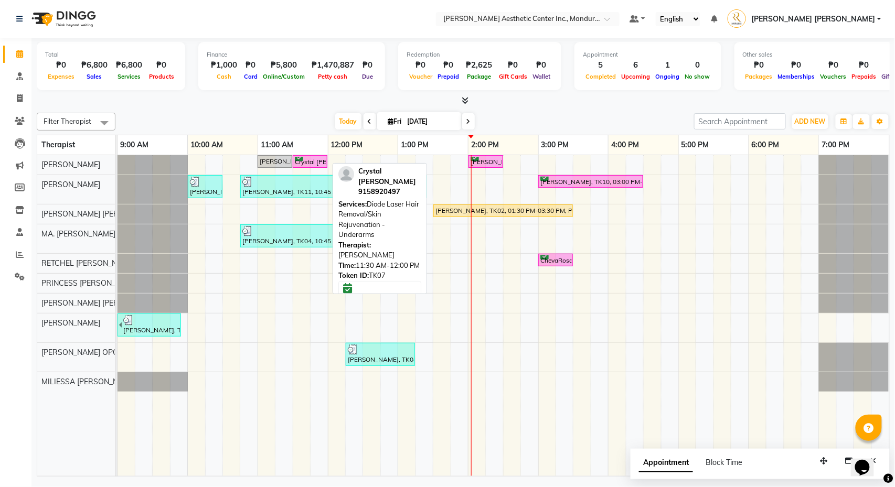
click at [308, 161] on div "Crystal [PERSON_NAME], TK07, 11:30 AM-12:00 PM, Diode Laser Hair Removal/Skin R…" at bounding box center [310, 162] width 33 height 10
click at [309, 168] on div "Crystal [PERSON_NAME], TK07, 11:30 AM-12:00 PM, Diode Laser Hair Removal/Skin R…" at bounding box center [310, 162] width 35 height 14
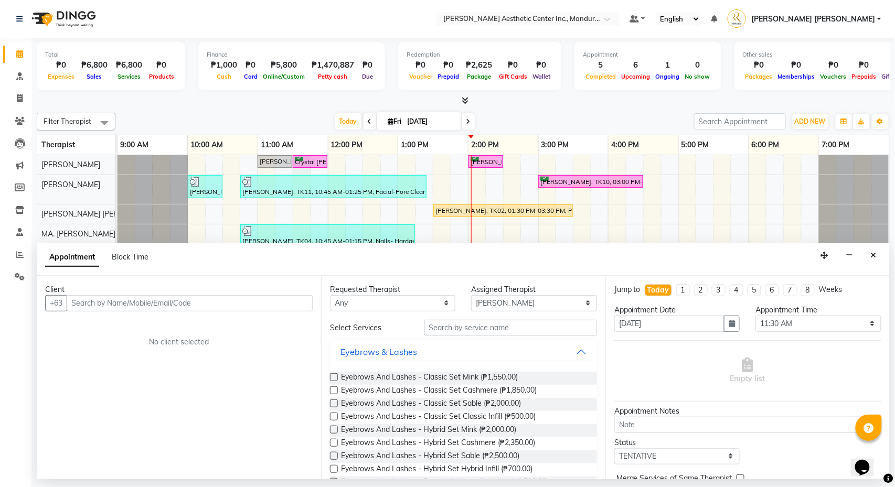
click at [622, 136] on div "4:00 PM" at bounding box center [643, 144] width 70 height 19
click at [618, 120] on div "[DATE] [DATE]" at bounding box center [405, 122] width 568 height 16
click at [845, 249] on button "button" at bounding box center [849, 256] width 16 height 16
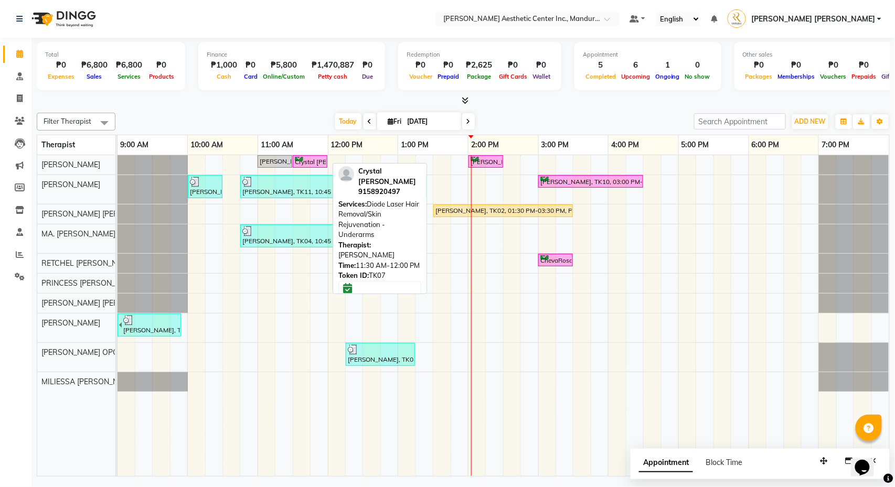
click at [309, 162] on div "Crystal [PERSON_NAME], TK07, 11:30 AM-12:00 PM, Diode Laser Hair Removal/Skin R…" at bounding box center [310, 162] width 33 height 10
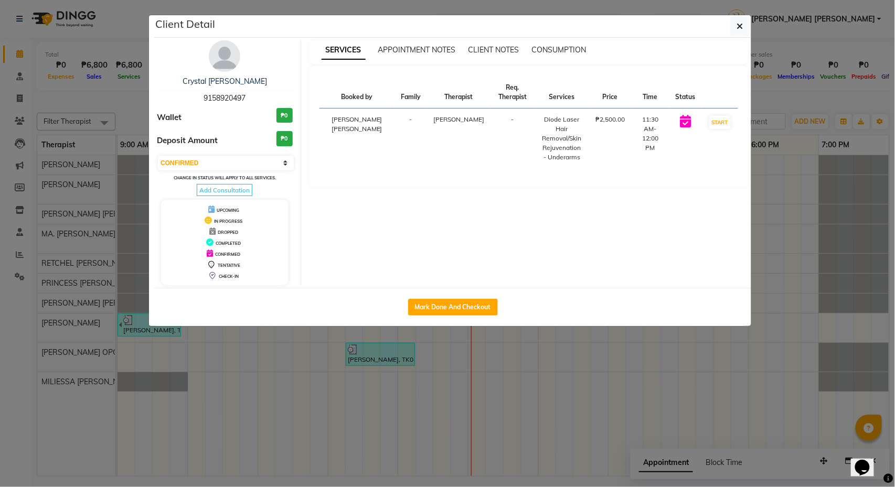
click at [800, 103] on ngb-modal-window "Client Detail Crystal [PERSON_NAME] 9158920497 Wallet ₱0 Deposit Amount ₱0 Sele…" at bounding box center [447, 243] width 895 height 487
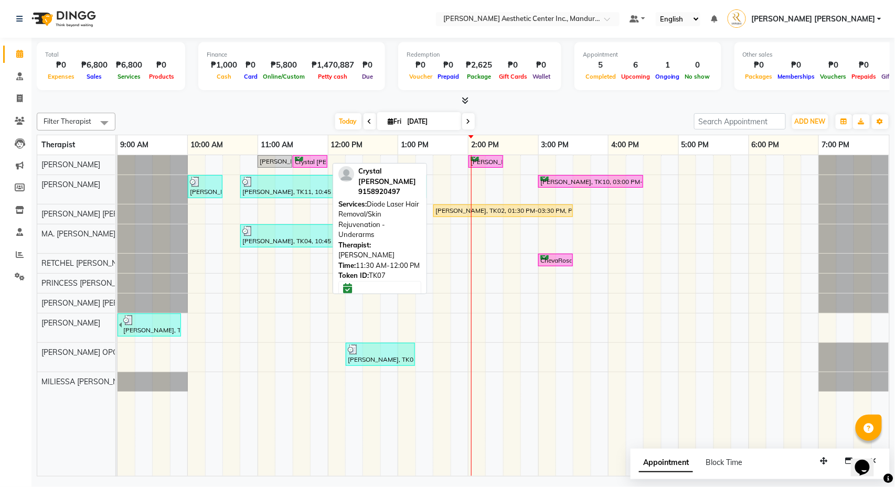
click at [314, 164] on div "Crystal [PERSON_NAME], TK07, 11:30 AM-12:00 PM, Diode Laser Hair Removal/Skin R…" at bounding box center [310, 162] width 33 height 10
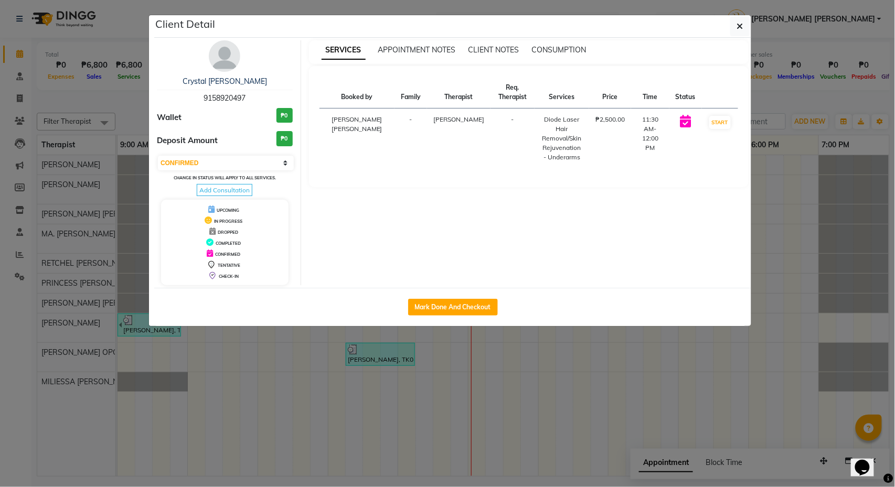
click at [796, 97] on ngb-modal-window "Client Detail Crystal [PERSON_NAME] 9158920497 Wallet ₱0 Deposit Amount ₱0 Sele…" at bounding box center [447, 243] width 895 height 487
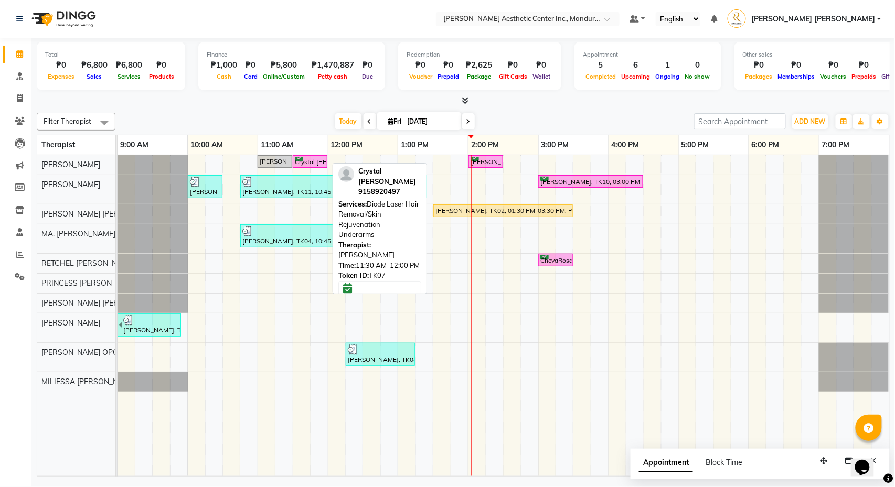
click at [316, 160] on div "Crystal [PERSON_NAME], TK07, 11:30 AM-12:00 PM, Diode Laser Hair Removal/Skin R…" at bounding box center [310, 162] width 33 height 10
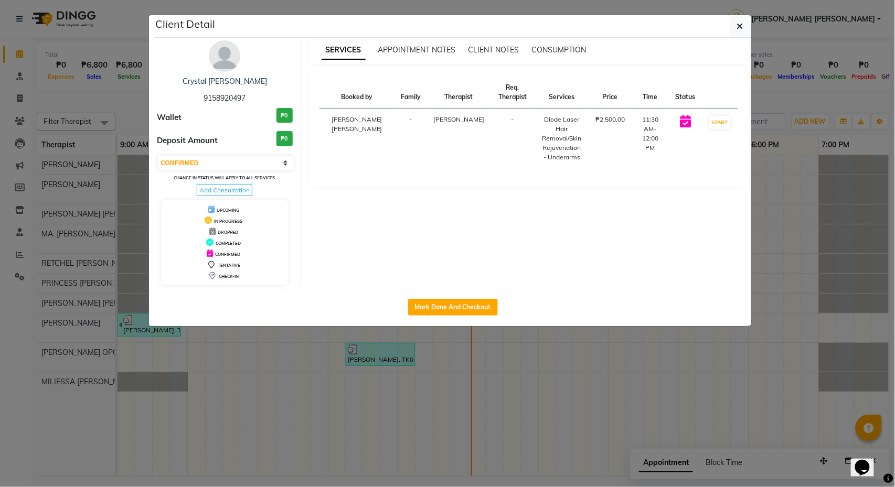
click at [779, 107] on ngb-modal-window "Client Detail Crystal [PERSON_NAME] 9158920497 Wallet ₱0 Deposit Amount ₱0 Sele…" at bounding box center [447, 243] width 895 height 487
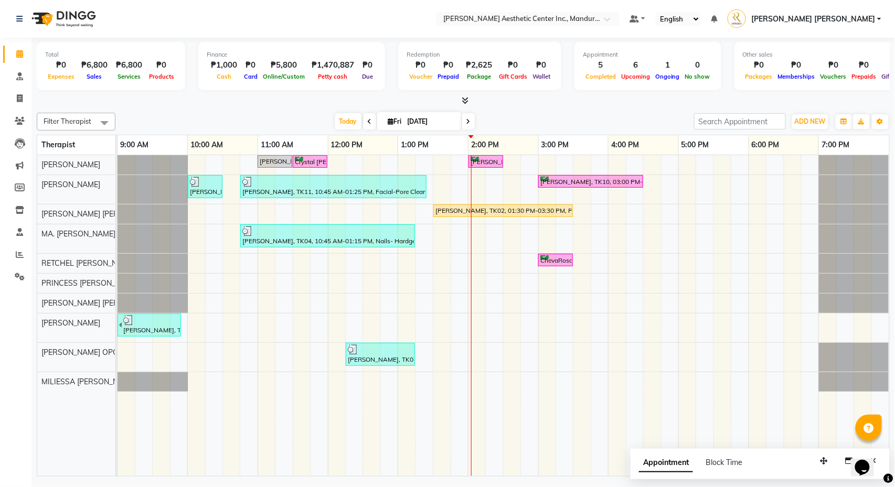
click at [548, 122] on div "[DATE] [DATE]" at bounding box center [405, 122] width 568 height 16
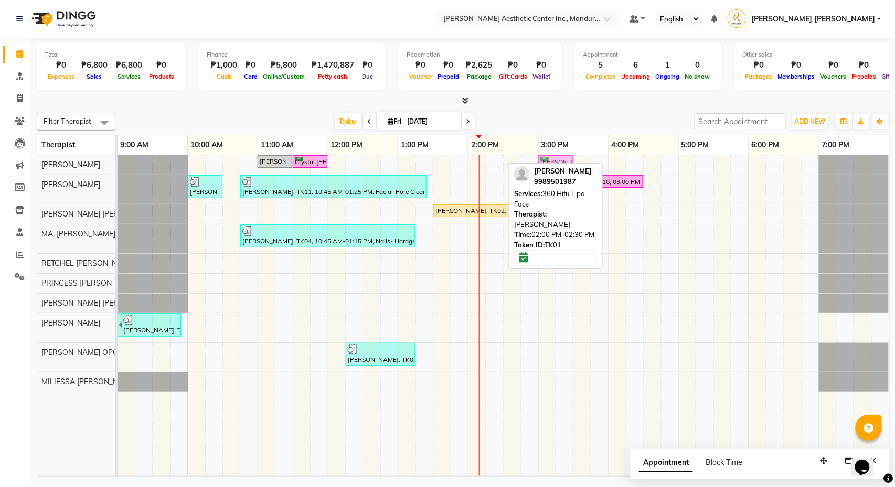
drag, startPoint x: 491, startPoint y: 164, endPoint x: 567, endPoint y: 162, distance: 76.1
click at [118, 162] on div "[PERSON_NAME], TK08, 11:00 AM-11:30 AM, Skin Consultation Crystal [PERSON_NAME]…" at bounding box center [118, 164] width 0 height 18
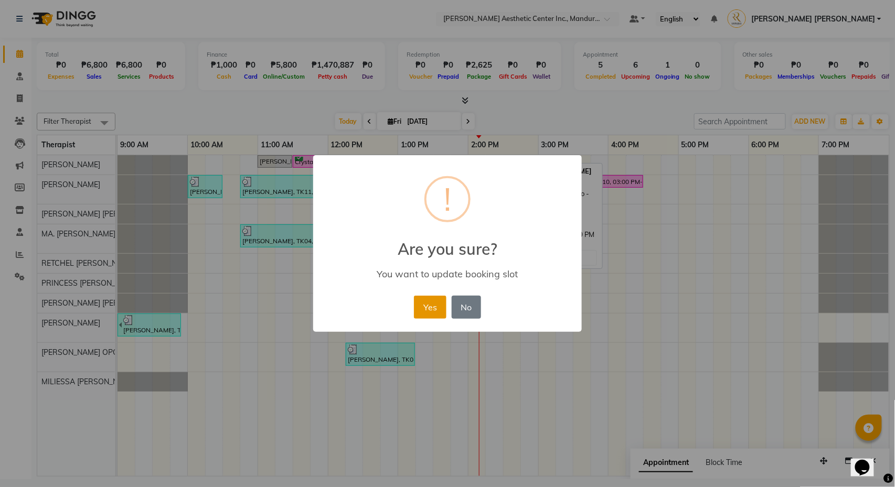
click at [435, 307] on button "Yes" at bounding box center [430, 307] width 32 height 23
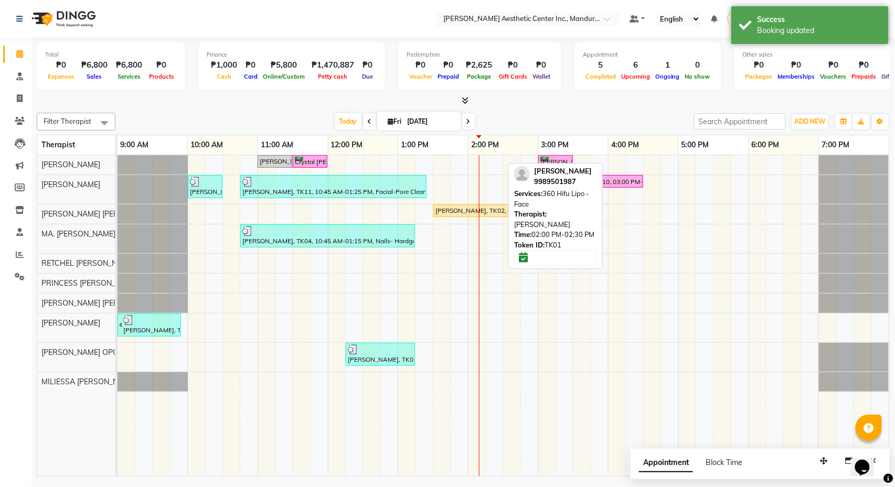
click at [615, 126] on div "[DATE] [DATE]" at bounding box center [405, 122] width 568 height 16
click at [659, 89] on div "Appointment 5 Completed 6 Upcoming 1 Ongoing 0 No show" at bounding box center [647, 66] width 147 height 48
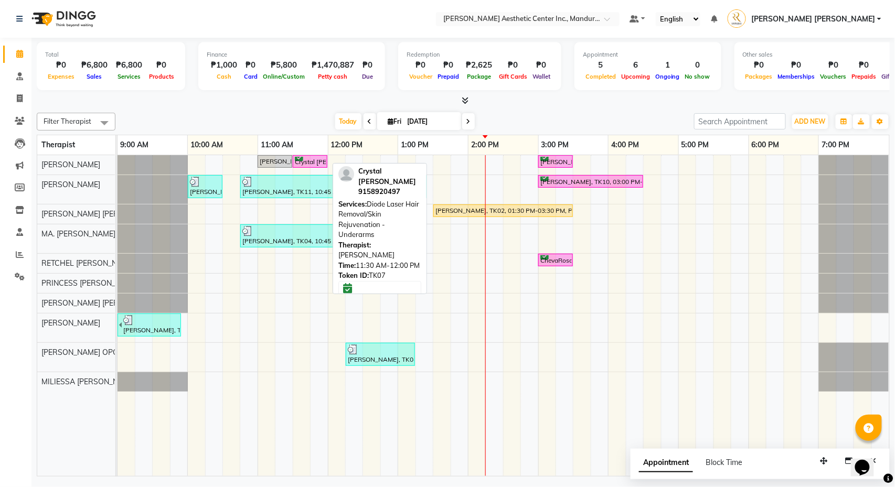
click at [313, 163] on div "Crystal [PERSON_NAME], TK07, 11:30 AM-12:00 PM, Diode Laser Hair Removal/Skin R…" at bounding box center [310, 162] width 33 height 10
click at [315, 159] on div "Crystal [PERSON_NAME], TK07, 11:30 AM-12:00 PM, Diode Laser Hair Removal/Skin R…" at bounding box center [310, 162] width 33 height 10
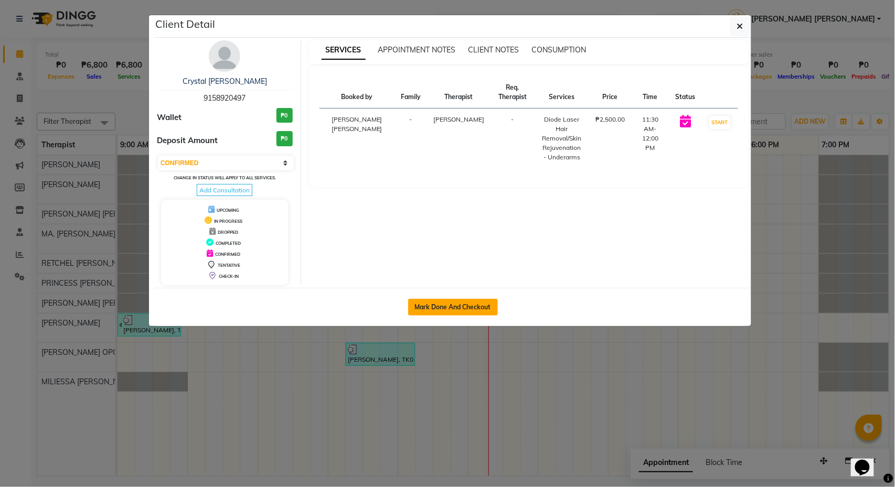
click at [446, 315] on button "Mark Done And Checkout" at bounding box center [453, 307] width 90 height 17
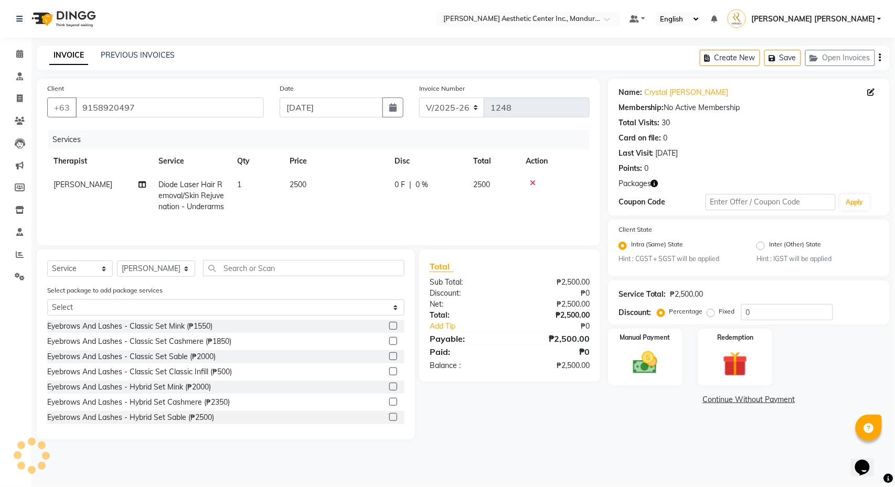
click at [533, 179] on icon at bounding box center [533, 182] width 6 height 7
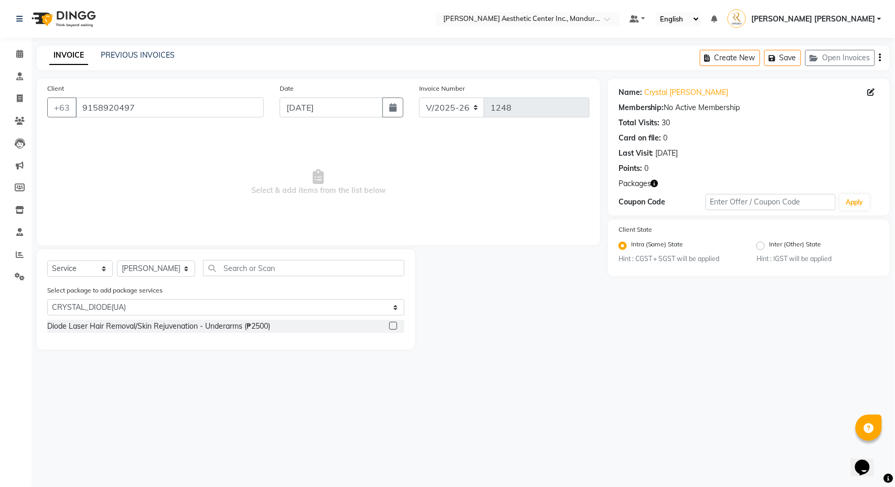
click at [396, 330] on label at bounding box center [393, 326] width 8 height 8
click at [396, 330] on input "checkbox" at bounding box center [392, 326] width 7 height 7
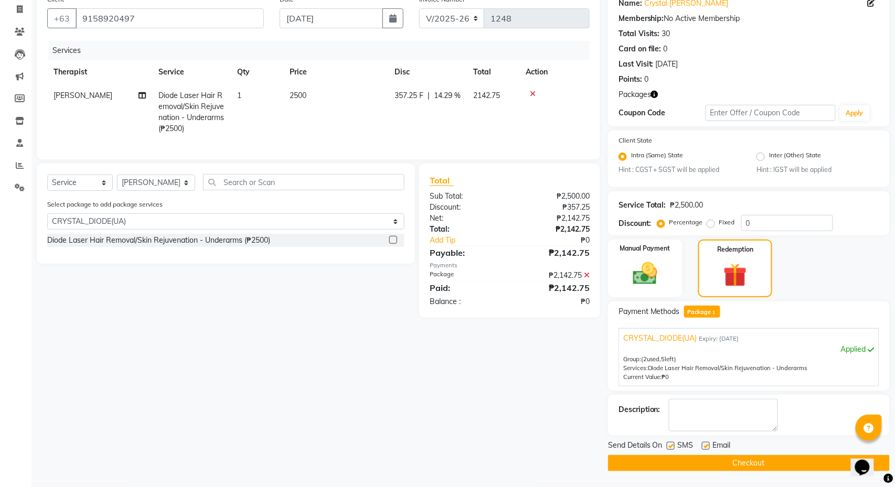
scroll to position [92, 0]
click at [780, 463] on button "Checkout" at bounding box center [749, 463] width 282 height 16
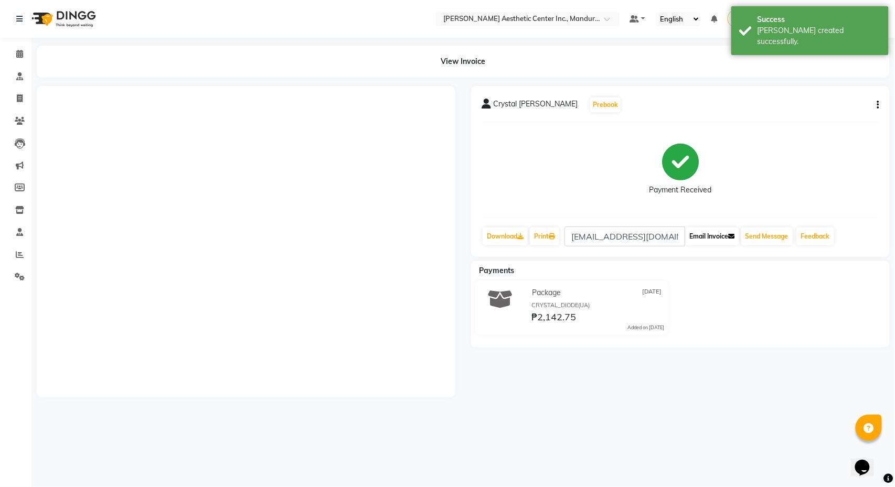
click at [707, 232] on button "Email Invoice" at bounding box center [713, 237] width 54 height 18
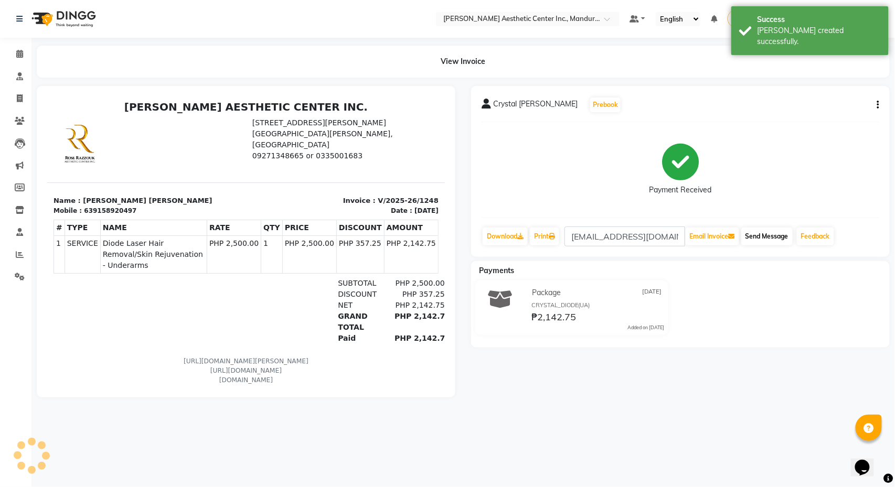
click at [770, 236] on button "Send Message" at bounding box center [766, 237] width 51 height 18
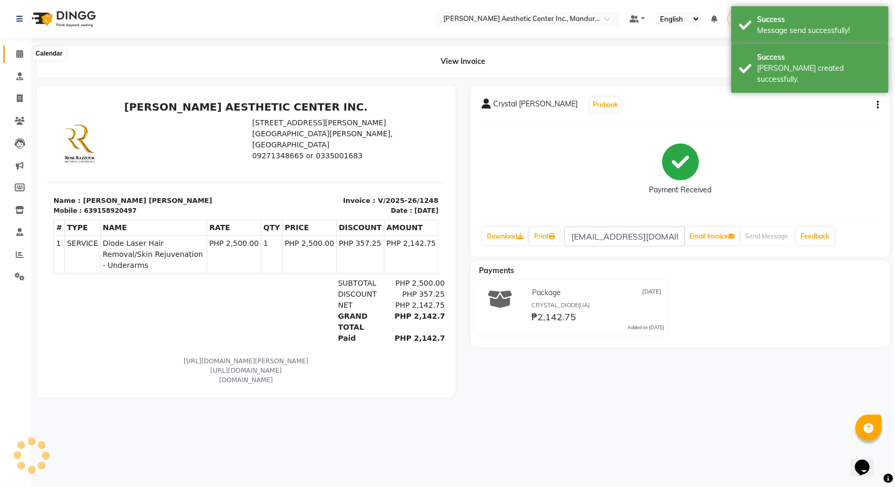
click at [22, 57] on icon at bounding box center [19, 54] width 7 height 8
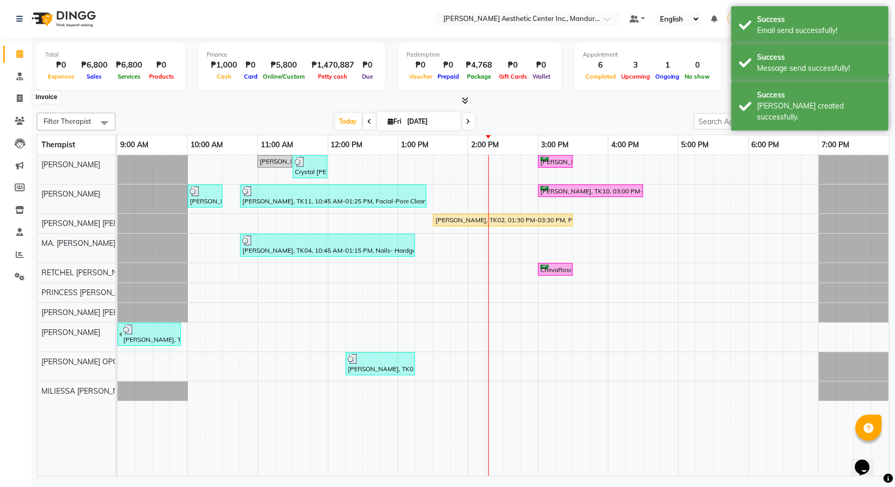
click at [17, 95] on icon at bounding box center [20, 98] width 6 height 8
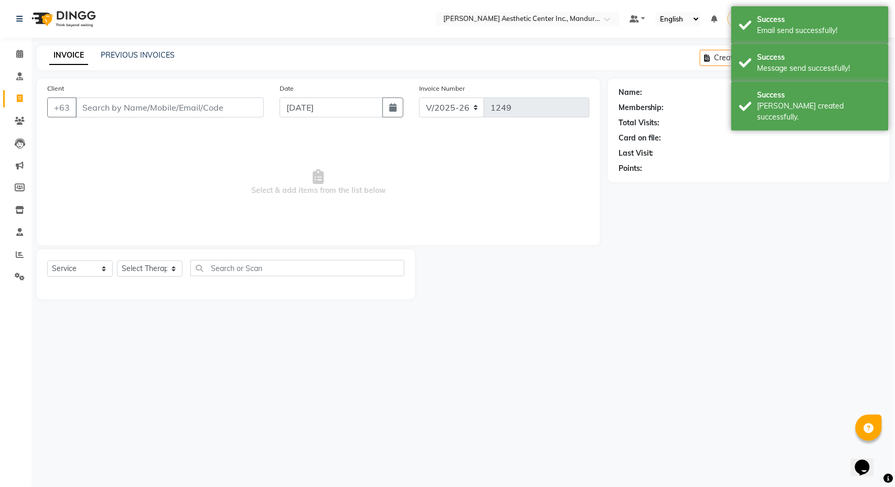
click at [15, 42] on div "Calendar Consultation Invoice Clients Leads Marketing Members Inventory Staff R…" at bounding box center [71, 251] width 142 height 442
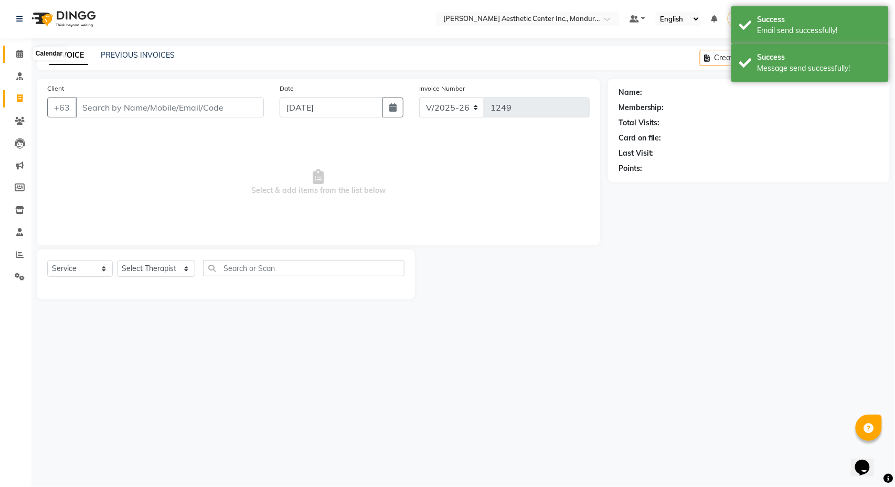
click at [19, 49] on span at bounding box center [19, 54] width 18 height 12
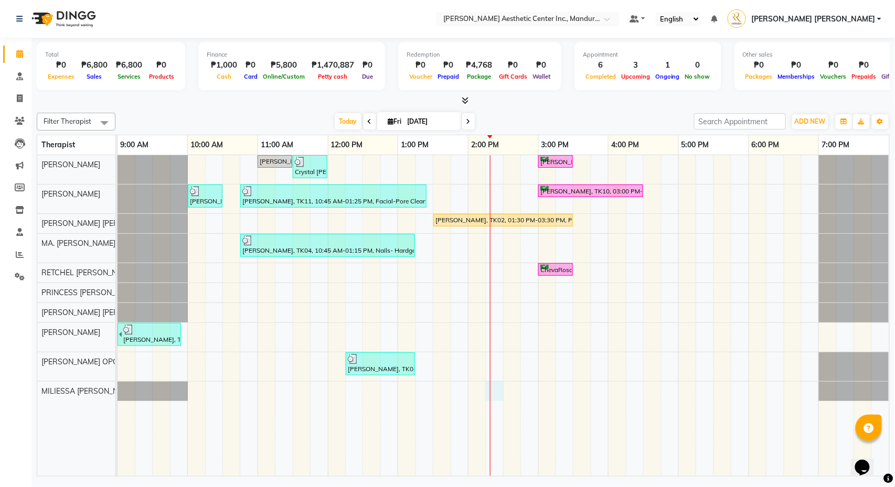
click at [490, 393] on div at bounding box center [490, 315] width 1 height 321
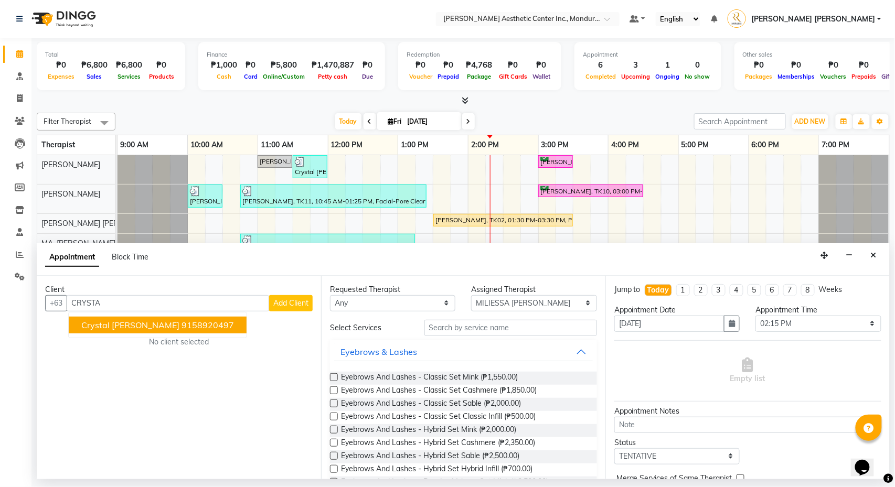
click at [144, 321] on span "Crystal [PERSON_NAME]" at bounding box center [130, 325] width 98 height 10
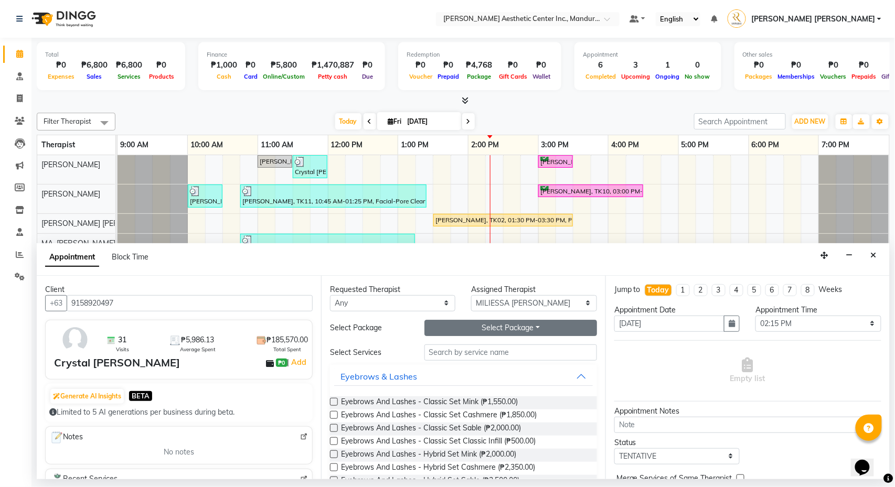
click at [485, 326] on button "Select Package Toggle Dropdown" at bounding box center [510, 328] width 173 height 16
click at [547, 354] on input "text" at bounding box center [510, 353] width 173 height 16
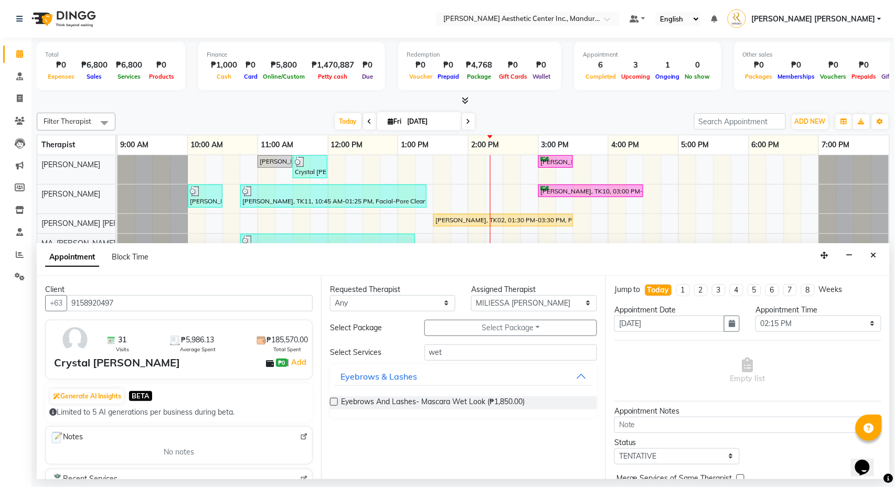
click at [335, 405] on label at bounding box center [334, 402] width 8 height 8
click at [335, 405] on input "checkbox" at bounding box center [333, 403] width 7 height 7
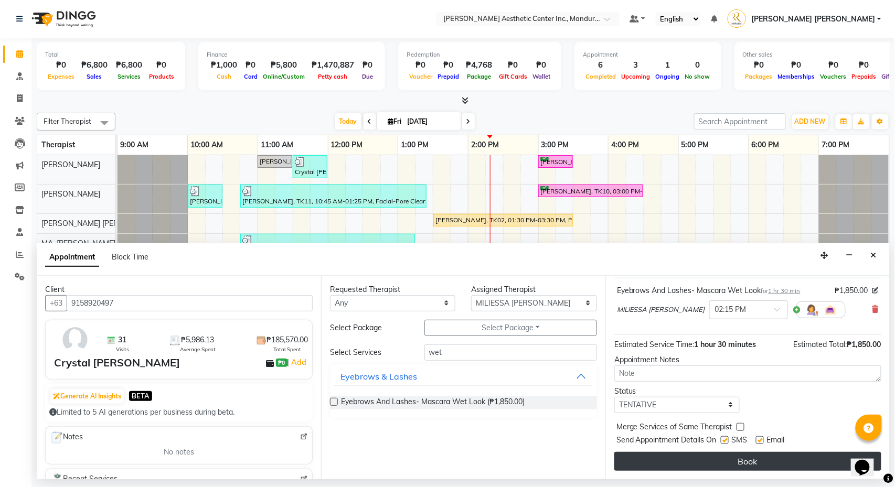
scroll to position [66, 0]
click at [666, 465] on button "Book" at bounding box center [747, 461] width 267 height 19
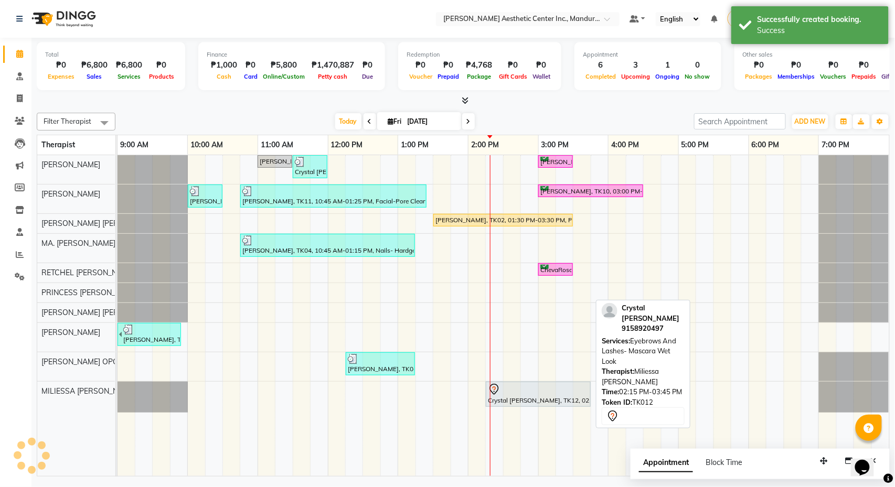
click at [537, 396] on div at bounding box center [538, 389] width 101 height 13
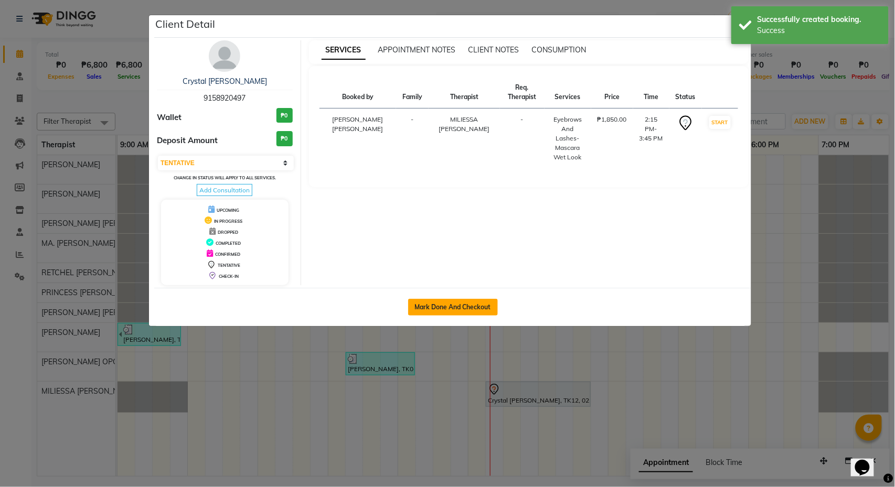
click at [445, 306] on button "Mark Done And Checkout" at bounding box center [453, 307] width 90 height 17
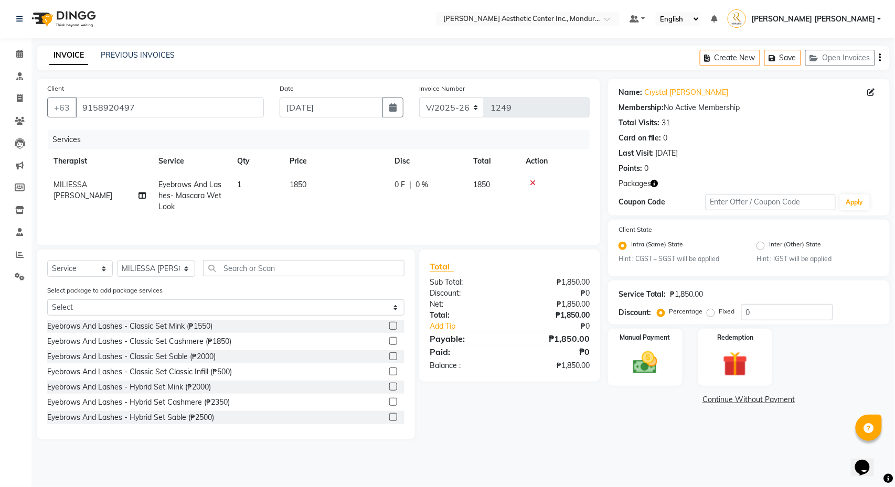
click at [306, 183] on span "1850" at bounding box center [298, 184] width 17 height 9
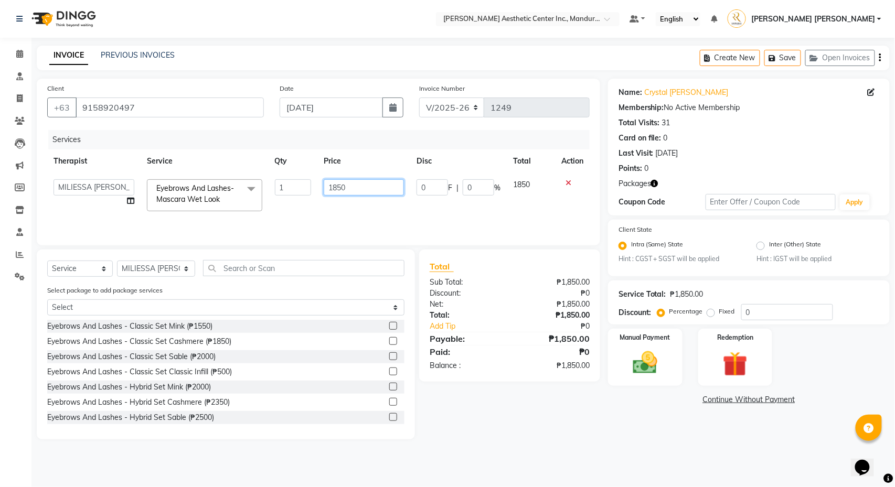
click at [355, 193] on input "1850" at bounding box center [364, 187] width 80 height 16
click at [458, 222] on div "Services Therapist Service Qty Price Disc Total Action APRIL [PERSON_NAME] [PER…" at bounding box center [318, 182] width 542 height 105
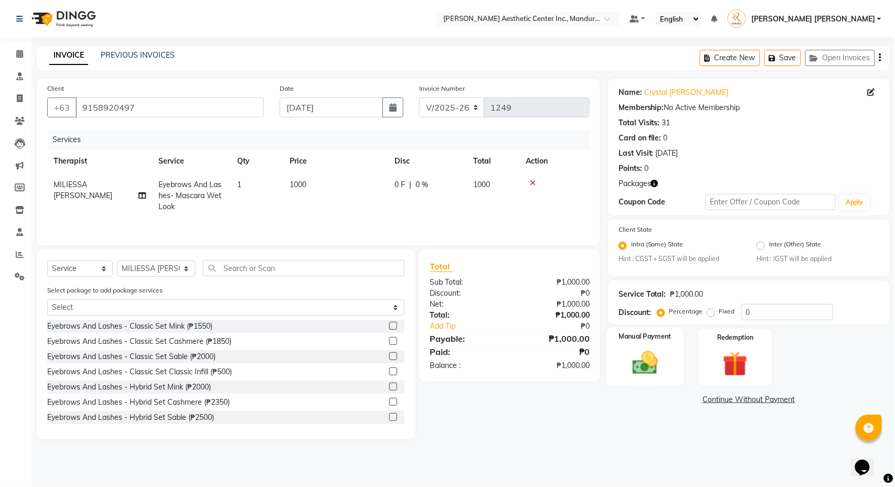
click at [655, 364] on img at bounding box center [644, 363] width 41 height 29
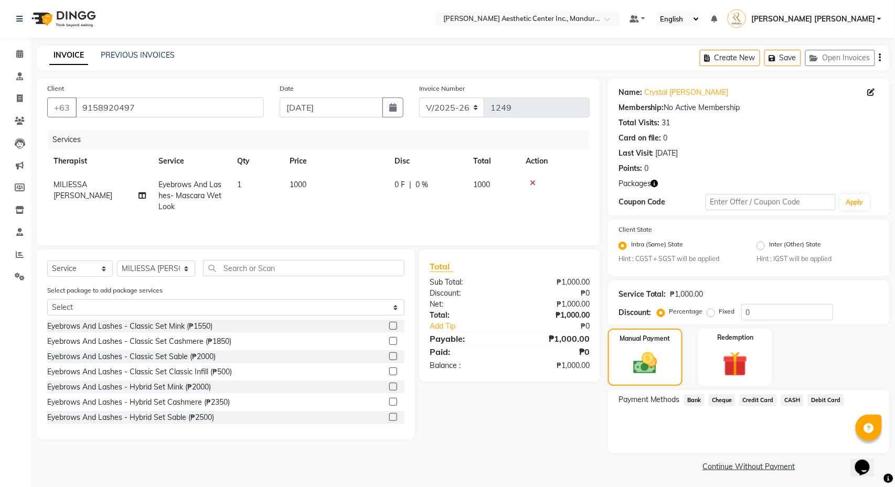
click at [804, 401] on span "CASH" at bounding box center [792, 400] width 23 height 12
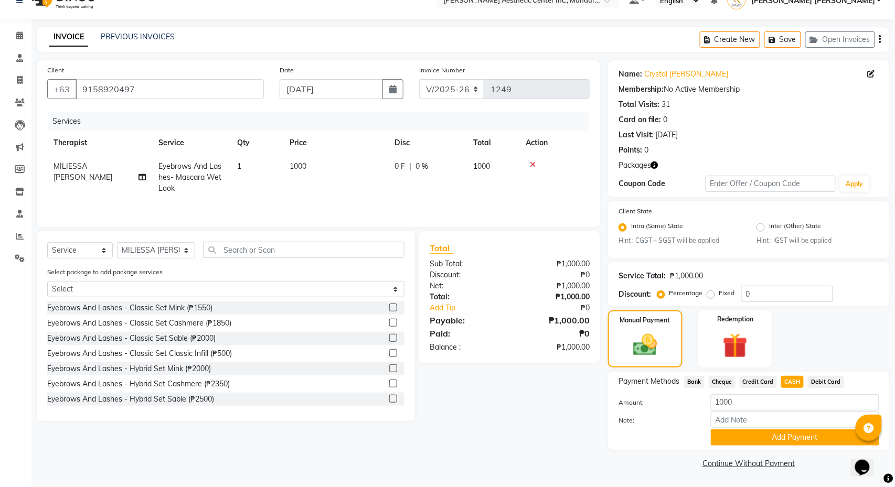
scroll to position [19, 0]
click at [775, 439] on button "Add Payment" at bounding box center [795, 438] width 168 height 16
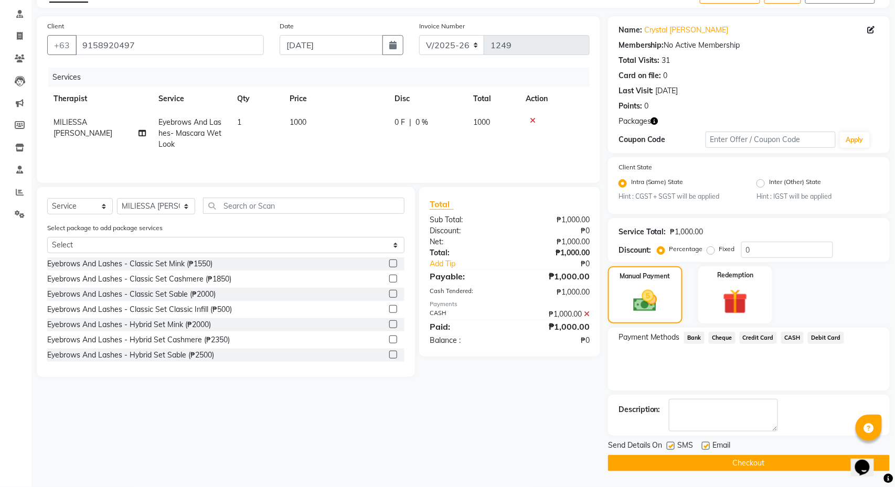
scroll to position [64, 0]
click at [776, 462] on button "Checkout" at bounding box center [749, 463] width 282 height 16
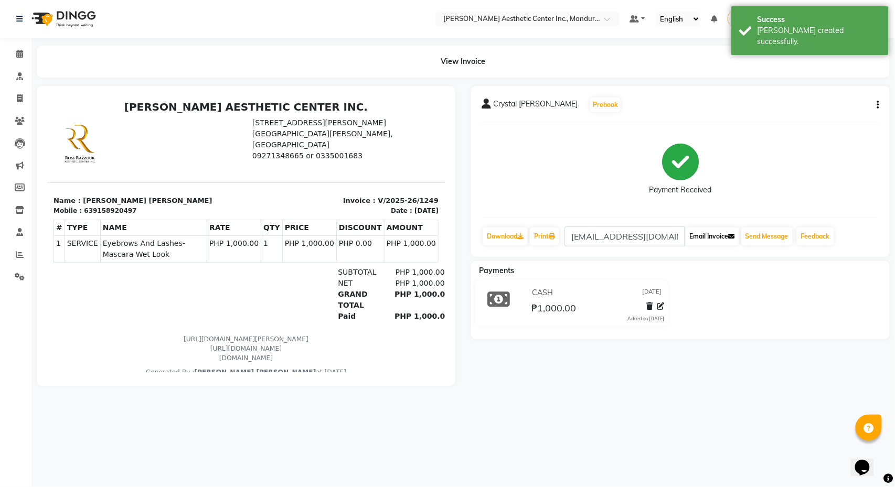
click at [701, 240] on button "Email Invoice" at bounding box center [713, 237] width 54 height 18
click at [768, 242] on button "Send Message" at bounding box center [766, 237] width 51 height 18
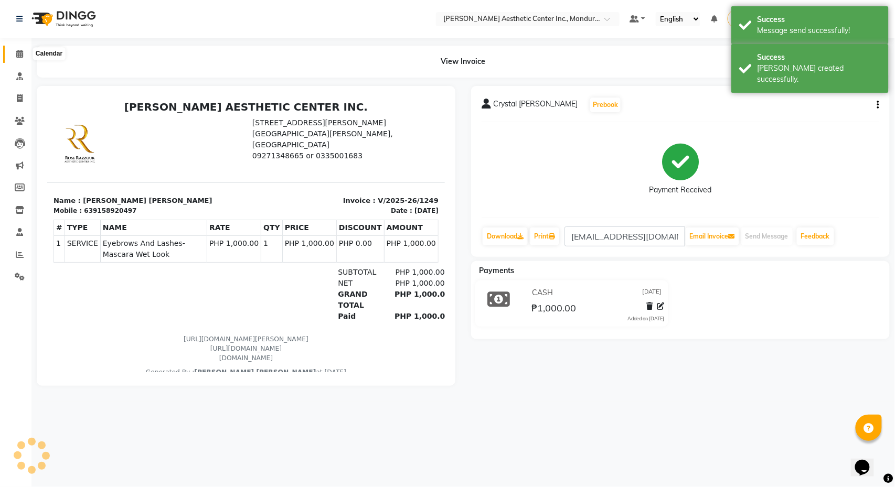
click at [18, 50] on icon at bounding box center [19, 54] width 7 height 8
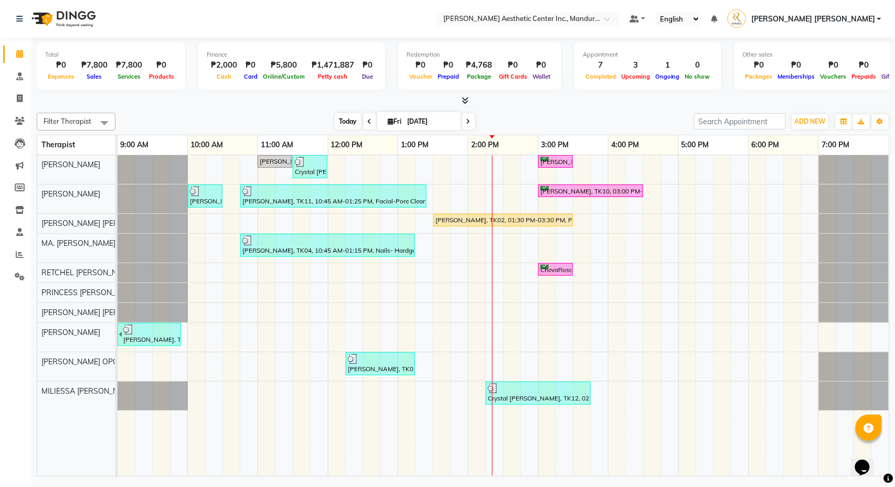
click at [351, 116] on span "Today" at bounding box center [348, 121] width 26 height 16
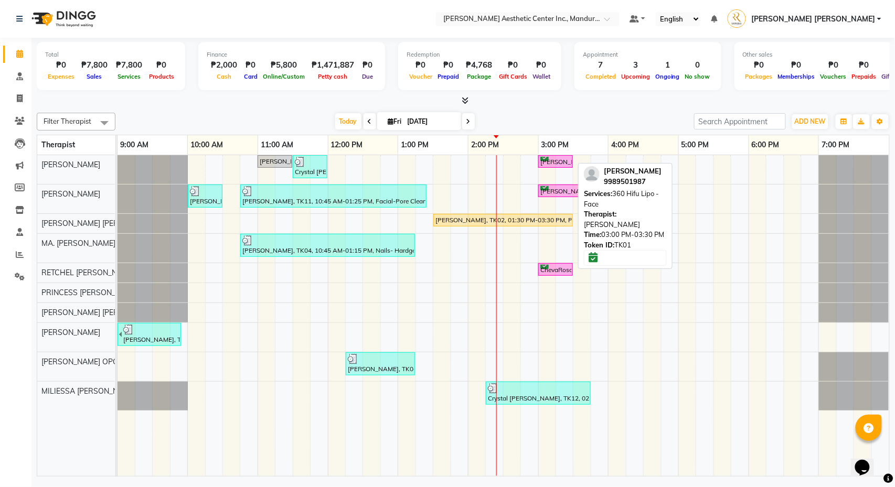
click at [562, 157] on div "[PERSON_NAME], TK01, 03:00 PM-03:30 PM, 360 Hifu Lipo - Face" at bounding box center [555, 162] width 33 height 10
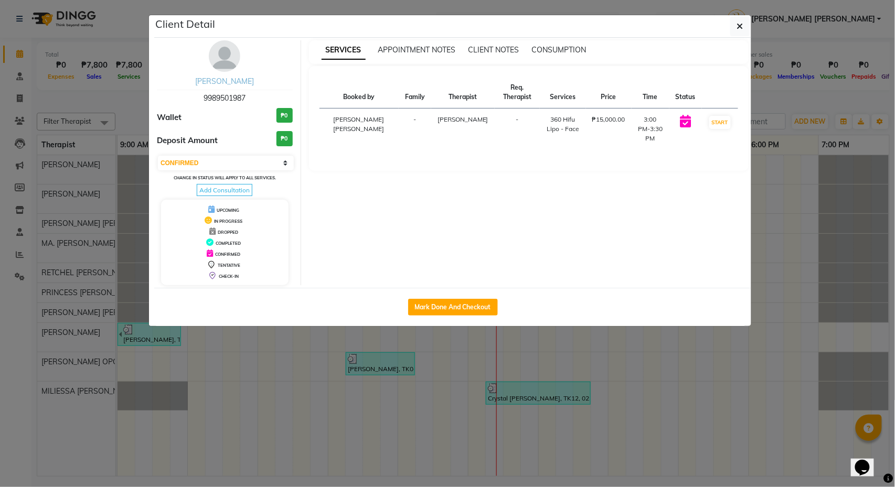
click at [242, 79] on link "[PERSON_NAME]" at bounding box center [224, 81] width 59 height 9
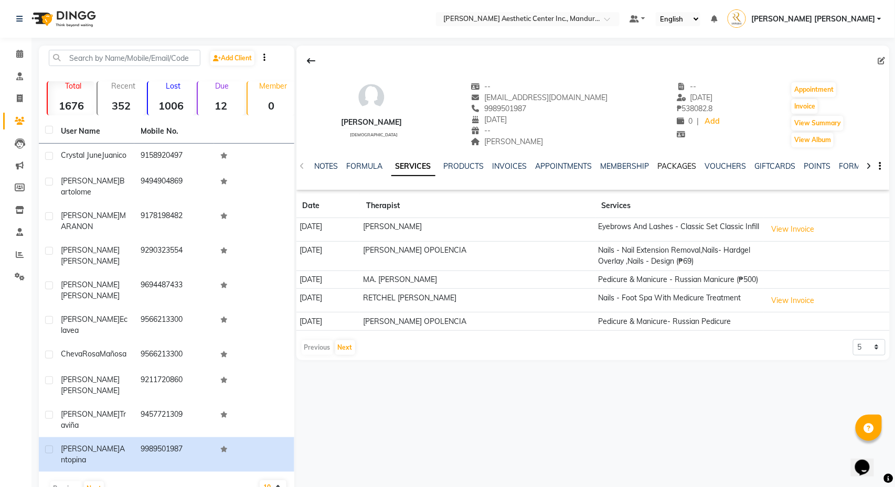
click at [681, 169] on link "PACKAGES" at bounding box center [677, 166] width 39 height 9
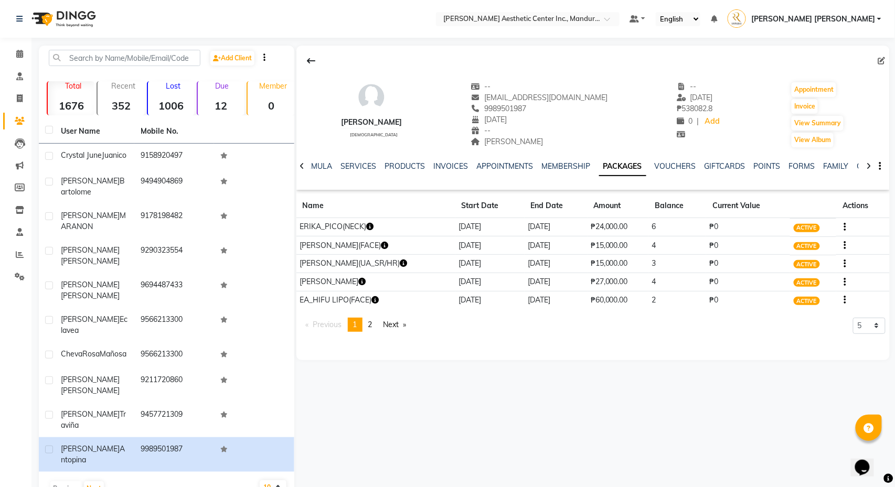
click at [379, 304] on icon "button" at bounding box center [374, 299] width 7 height 7
click at [378, 301] on icon "button" at bounding box center [374, 299] width 7 height 7
click at [12, 62] on li "Calendar" at bounding box center [15, 54] width 31 height 23
click at [17, 56] on icon at bounding box center [19, 54] width 7 height 8
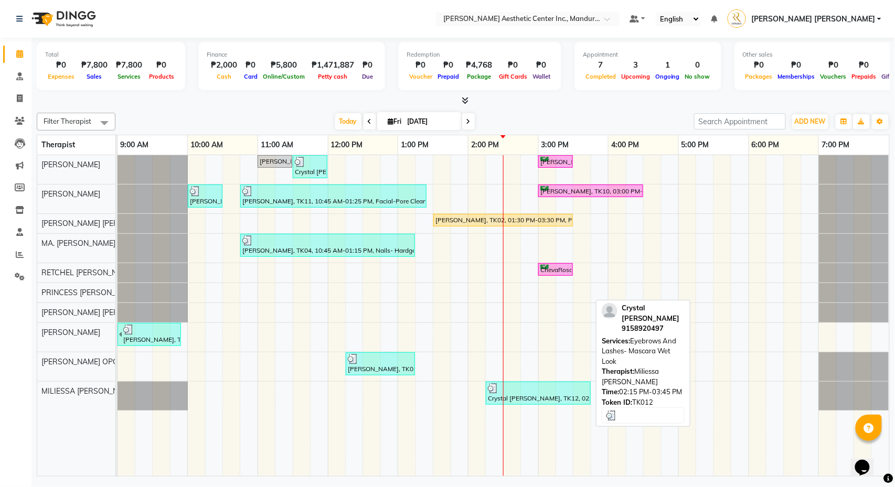
click at [552, 398] on div "Crystal [PERSON_NAME], TK12, 02:15 PM-03:45 PM, Eyebrows And Lashes- Mascara We…" at bounding box center [538, 393] width 103 height 20
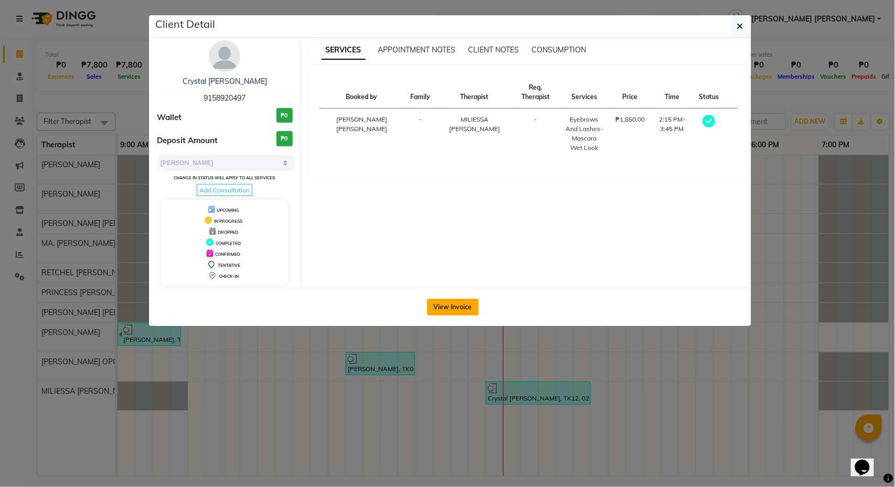
click at [460, 311] on button "View Invoice" at bounding box center [453, 307] width 52 height 17
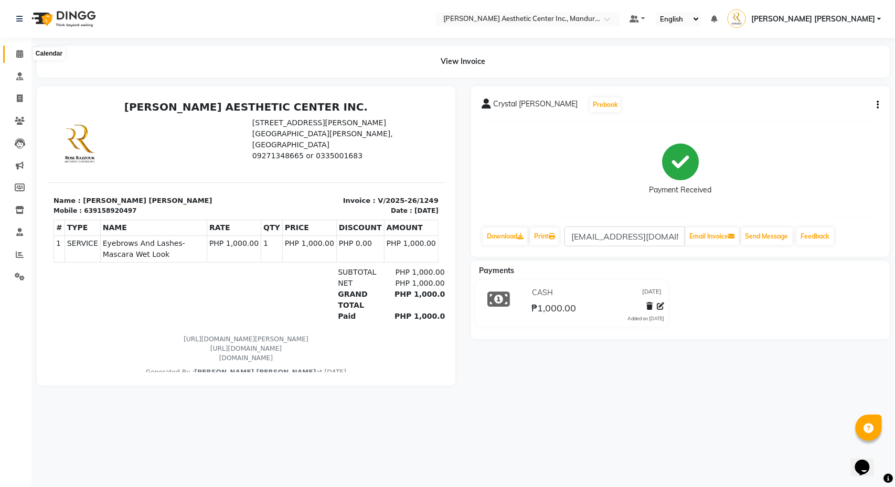
click at [20, 59] on span at bounding box center [19, 54] width 18 height 12
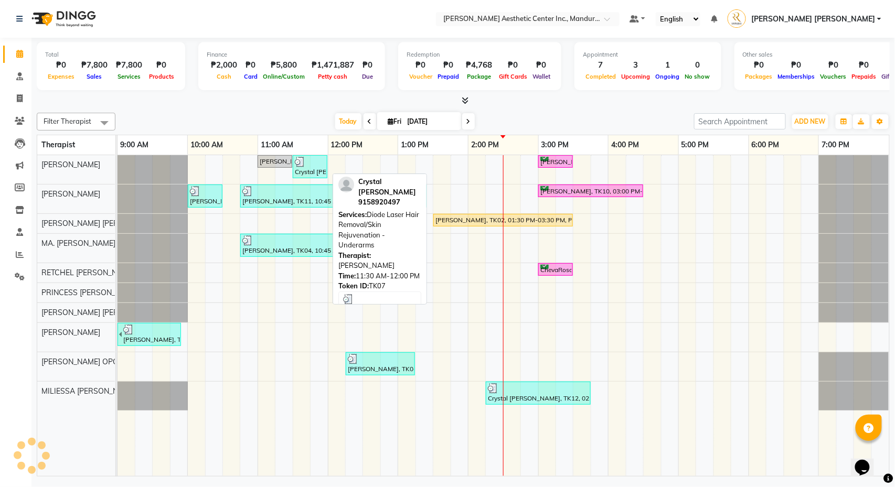
click at [304, 166] on img at bounding box center [300, 162] width 10 height 10
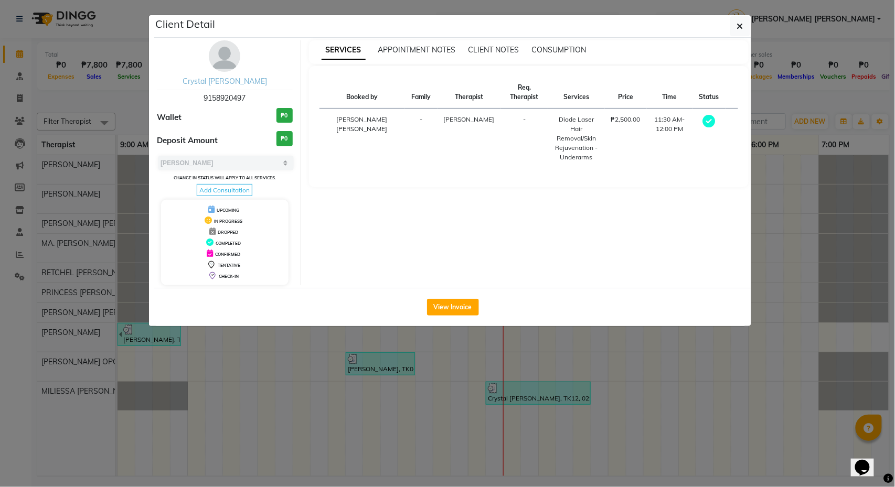
click at [252, 84] on link "Crystal [PERSON_NAME]" at bounding box center [225, 81] width 84 height 9
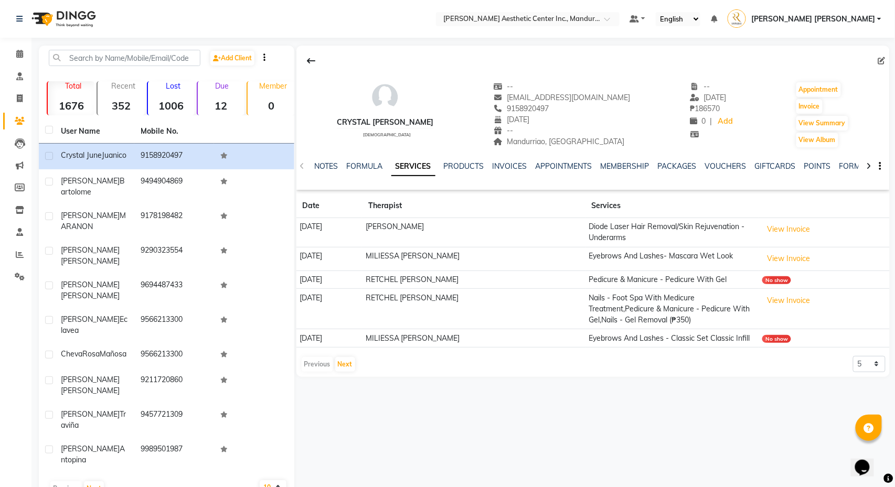
click at [693, 172] on div "PACKAGES" at bounding box center [677, 166] width 39 height 11
click at [695, 164] on link "PACKAGES" at bounding box center [677, 166] width 39 height 9
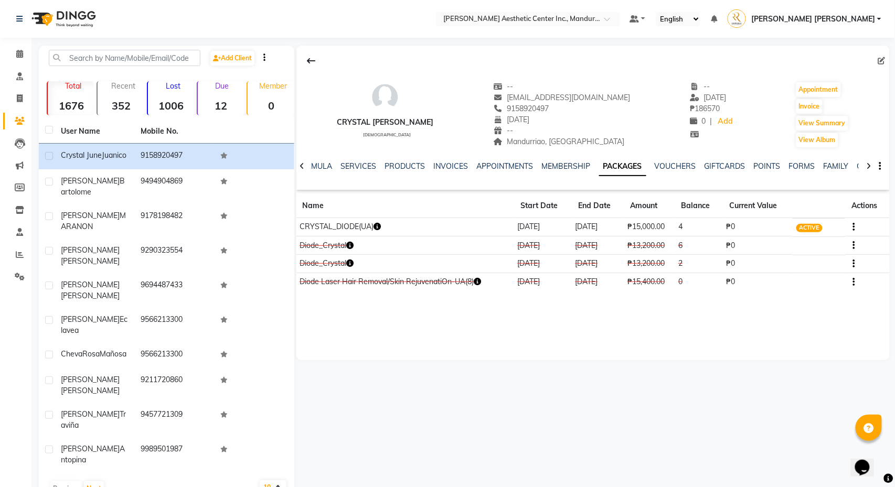
click at [852, 227] on button "button" at bounding box center [852, 226] width 6 height 11
click at [834, 215] on div "Redemption History" at bounding box center [804, 214] width 69 height 13
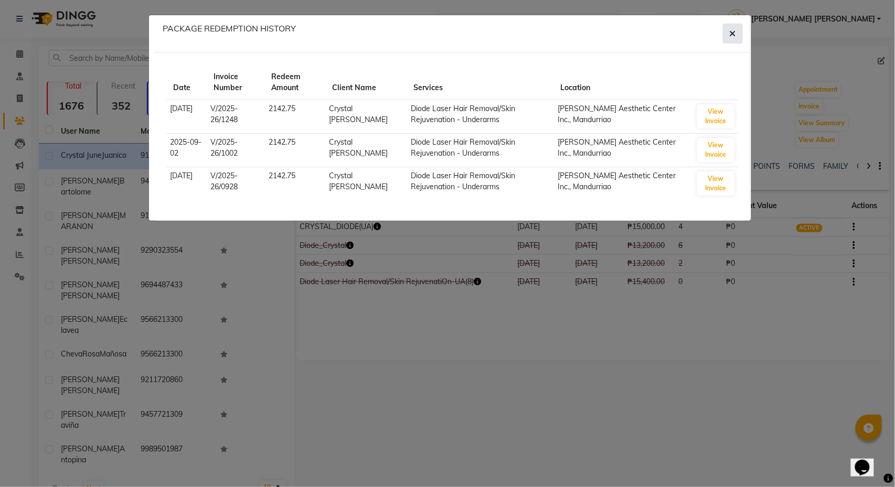
click at [730, 33] on icon "button" at bounding box center [733, 33] width 6 height 8
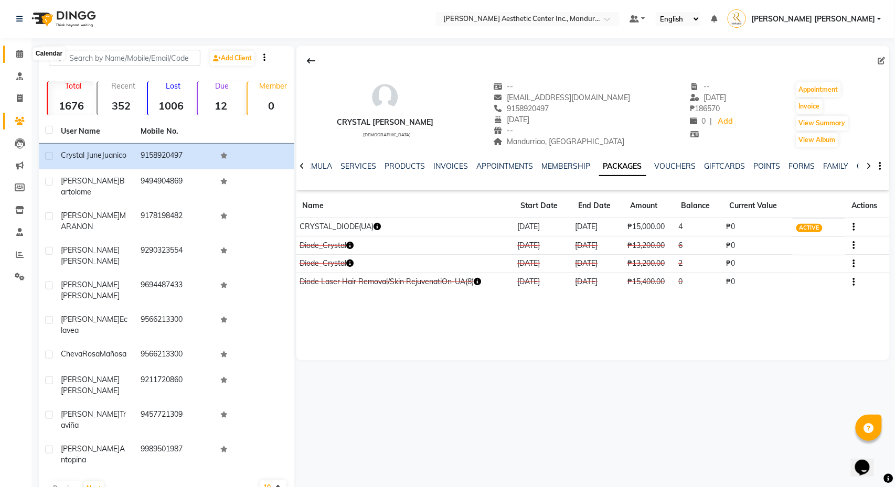
click at [17, 54] on icon at bounding box center [19, 54] width 7 height 8
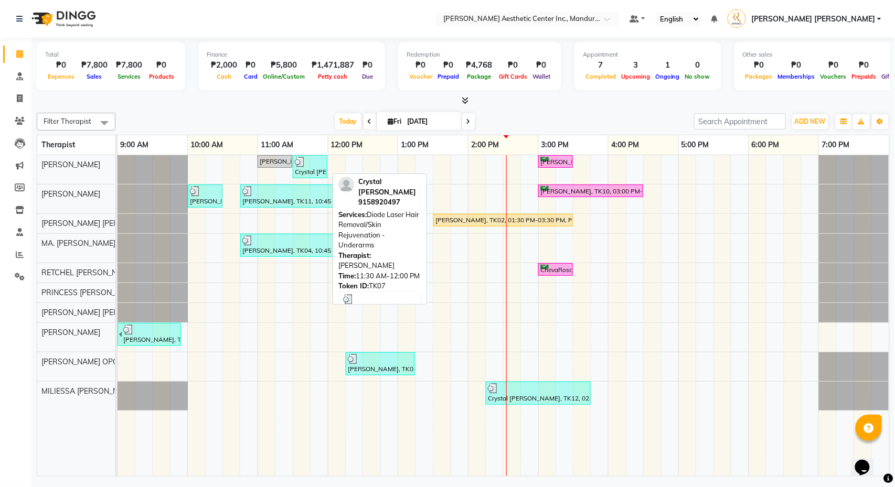
click at [313, 162] on div at bounding box center [310, 162] width 30 height 10
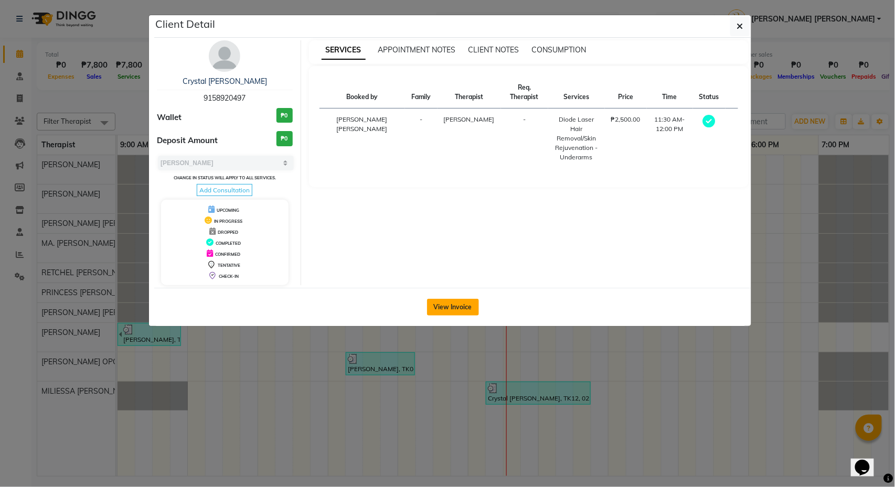
click at [457, 314] on button "View Invoice" at bounding box center [453, 307] width 52 height 17
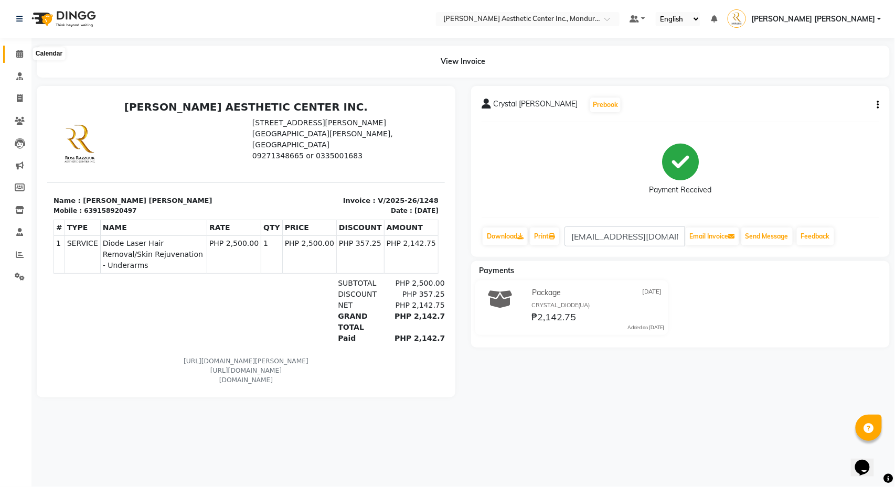
click at [20, 55] on icon at bounding box center [19, 54] width 7 height 8
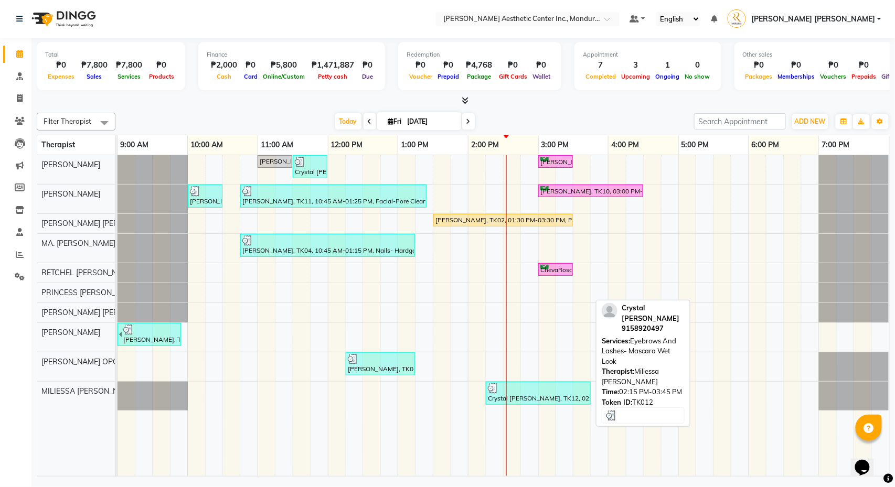
click at [530, 393] on div at bounding box center [538, 388] width 101 height 10
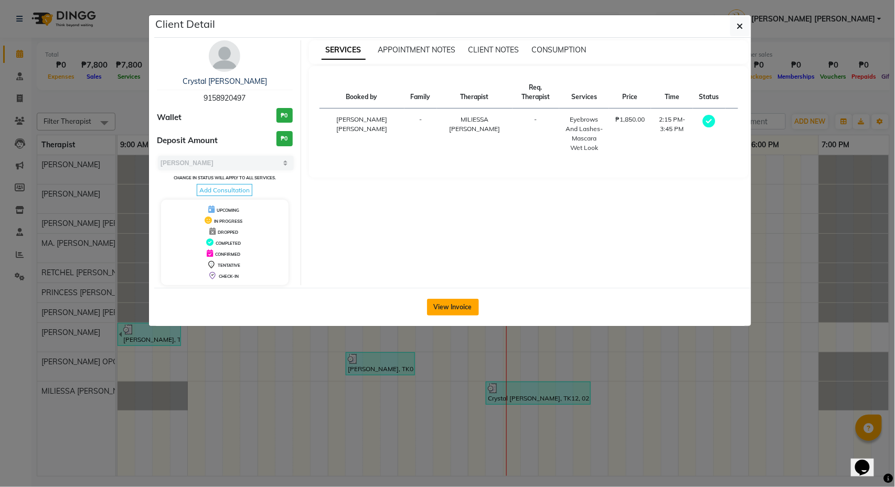
click at [443, 305] on button "View Invoice" at bounding box center [453, 307] width 52 height 17
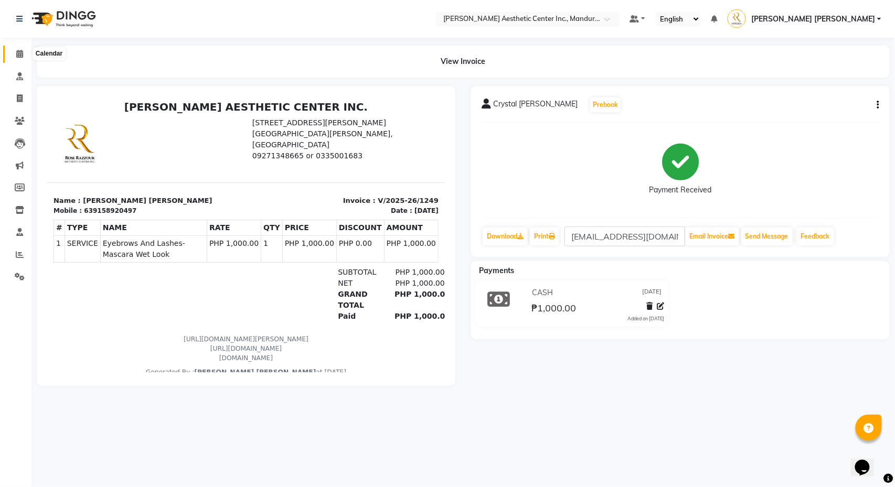
click at [14, 57] on span at bounding box center [19, 54] width 18 height 12
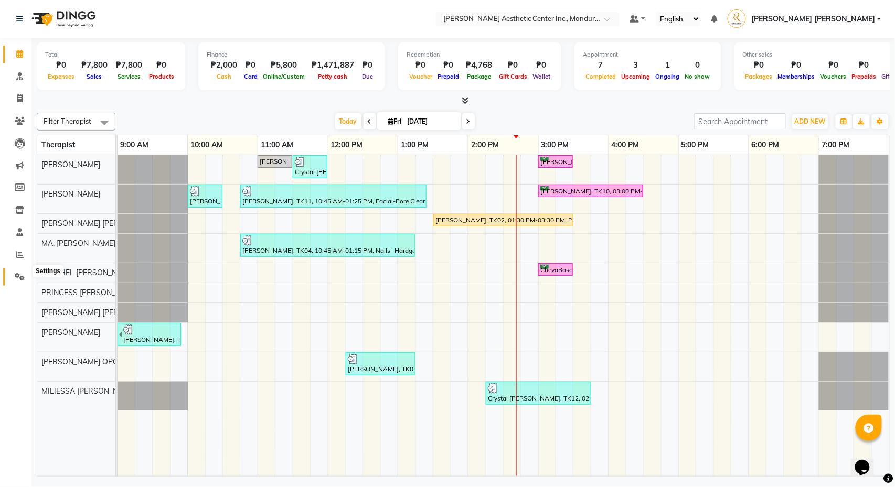
click at [19, 273] on icon at bounding box center [20, 277] width 10 height 8
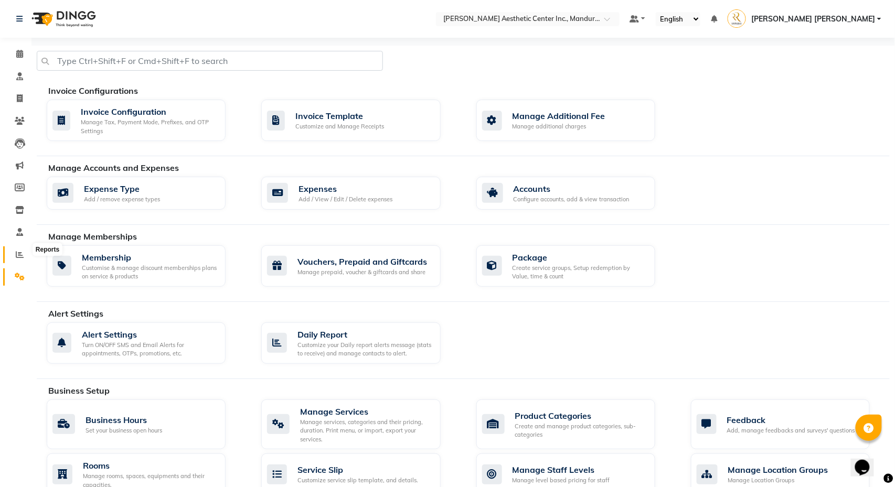
click at [19, 252] on icon at bounding box center [20, 255] width 8 height 8
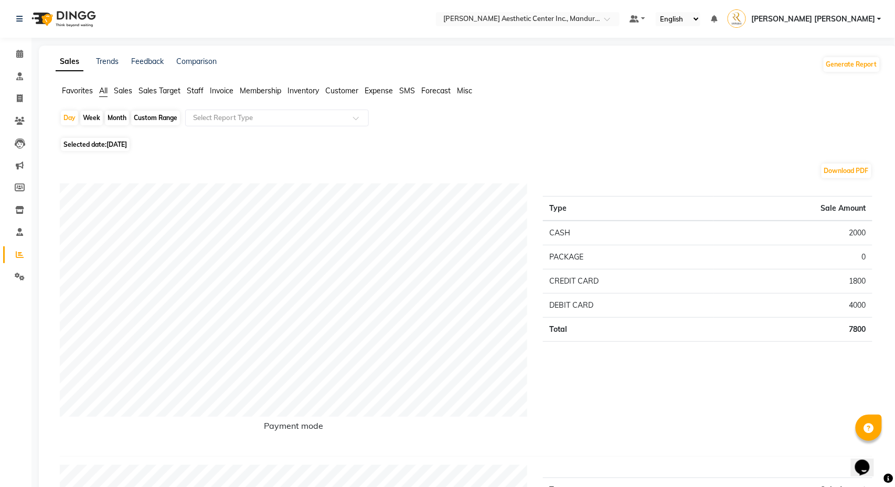
click at [118, 115] on div "Month" at bounding box center [117, 118] width 24 height 15
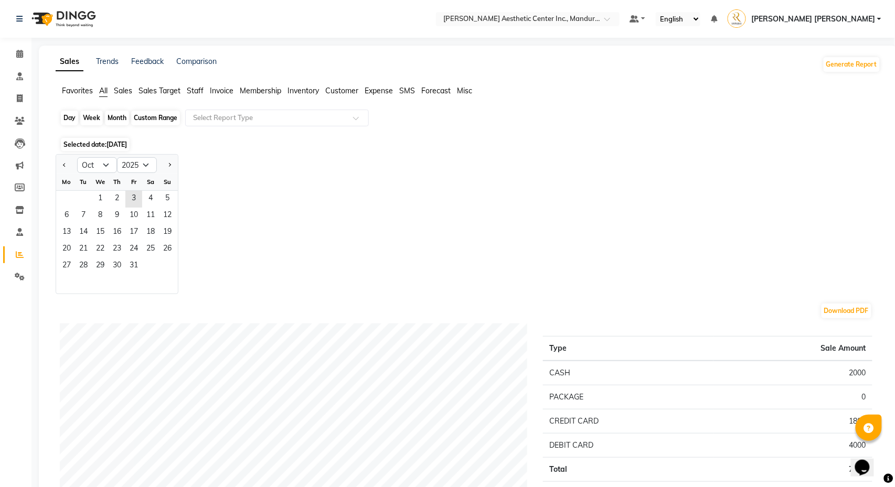
click at [118, 118] on div "Month" at bounding box center [117, 118] width 24 height 15
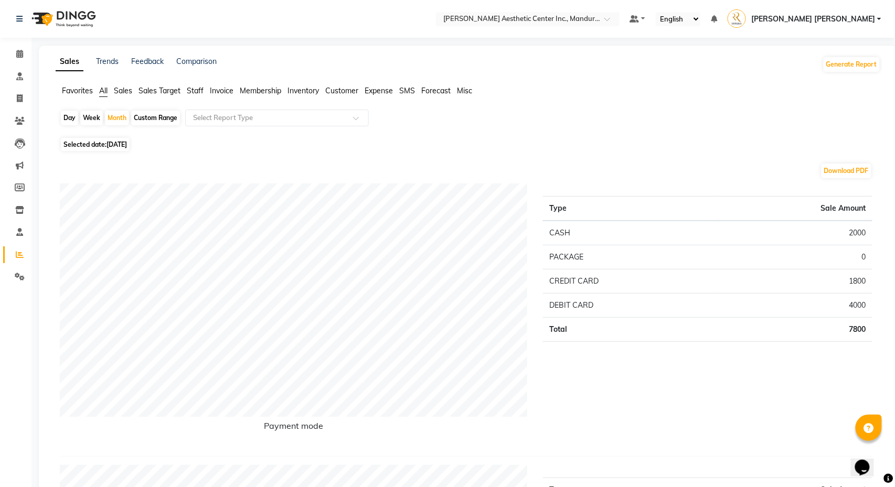
click at [127, 179] on div "Download PDF" at bounding box center [466, 171] width 813 height 17
click at [116, 120] on div "Month" at bounding box center [117, 118] width 24 height 15
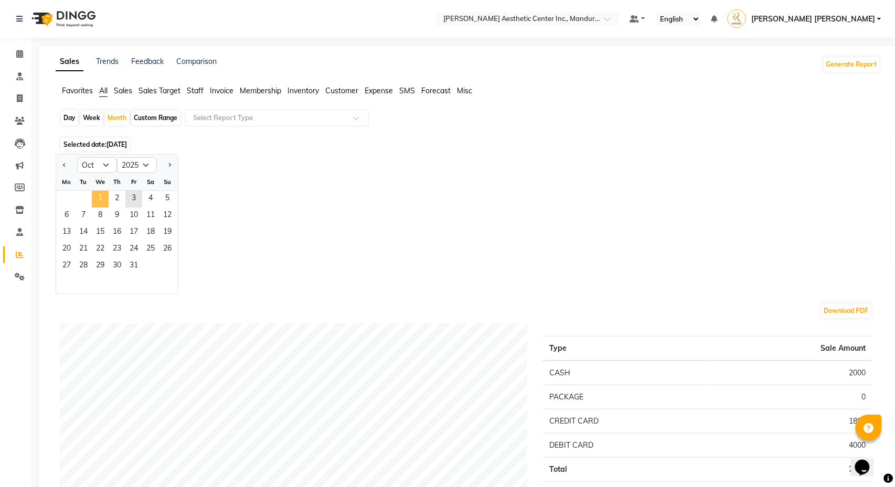
click at [102, 199] on span "1" at bounding box center [100, 199] width 17 height 17
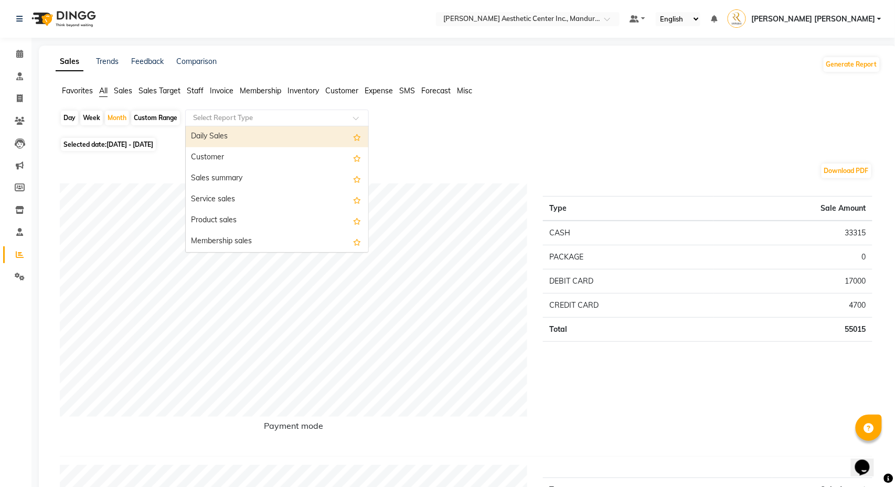
click at [271, 122] on input "text" at bounding box center [266, 118] width 151 height 10
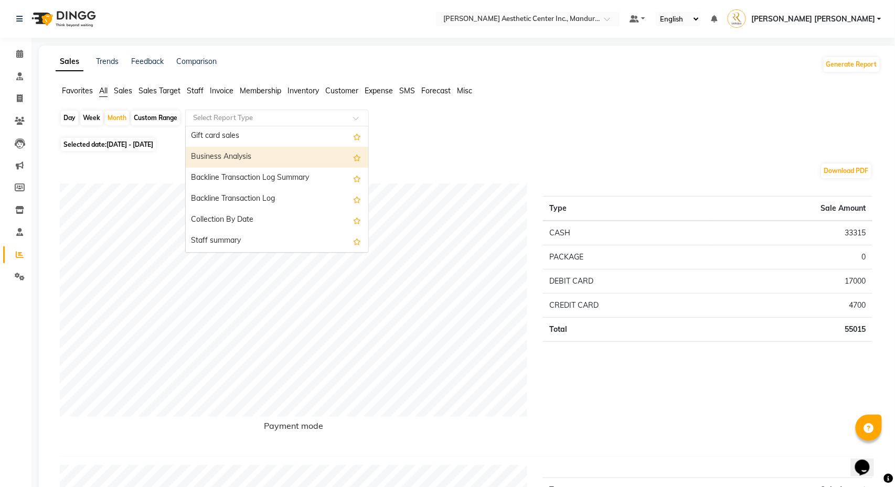
scroll to position [295, 0]
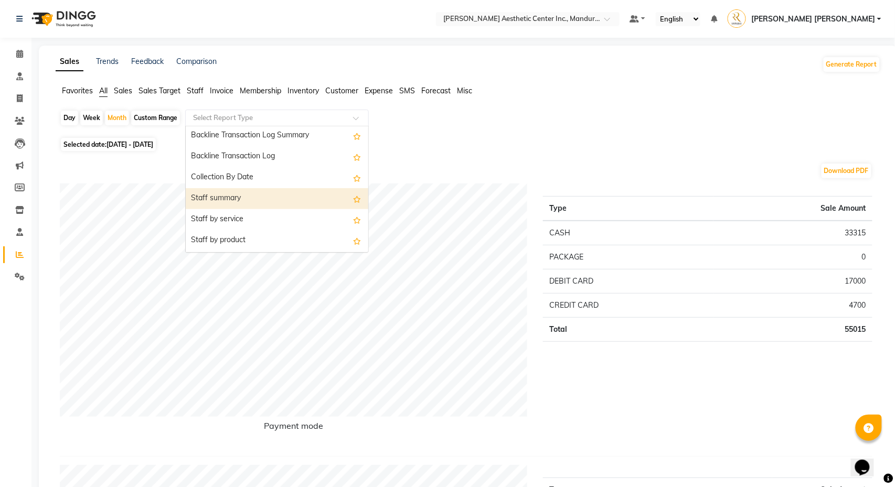
click at [251, 198] on div "Staff summary" at bounding box center [277, 198] width 183 height 21
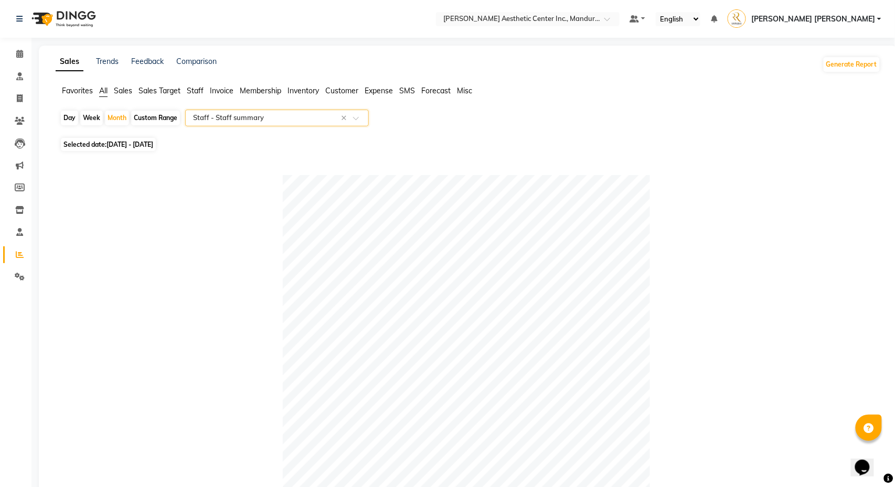
scroll to position [23, 0]
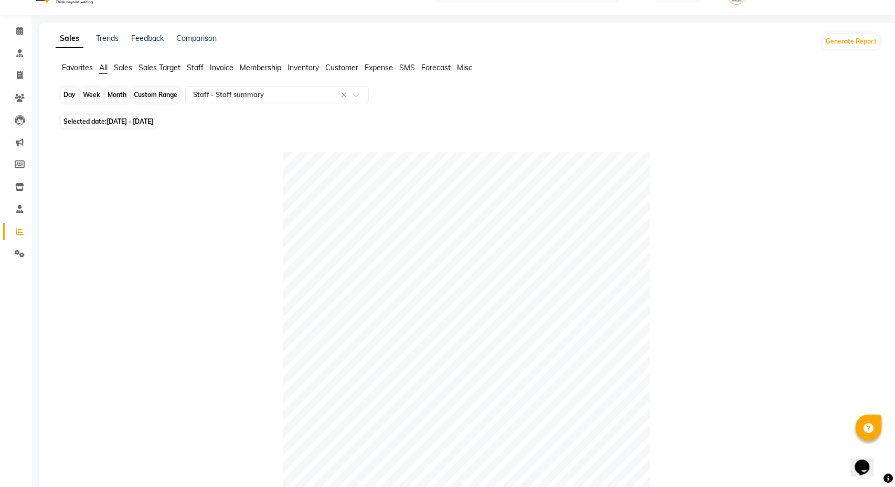
click at [121, 95] on div "Month" at bounding box center [117, 95] width 24 height 15
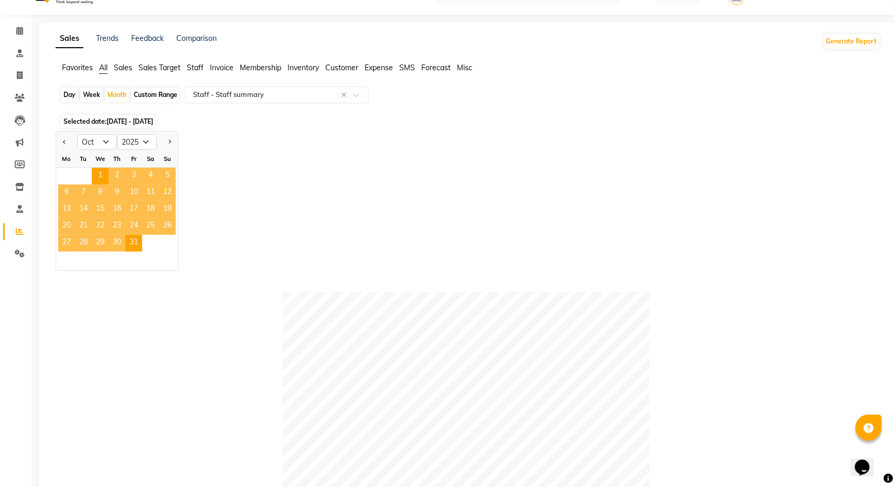
click at [101, 152] on div "We" at bounding box center [100, 159] width 17 height 17
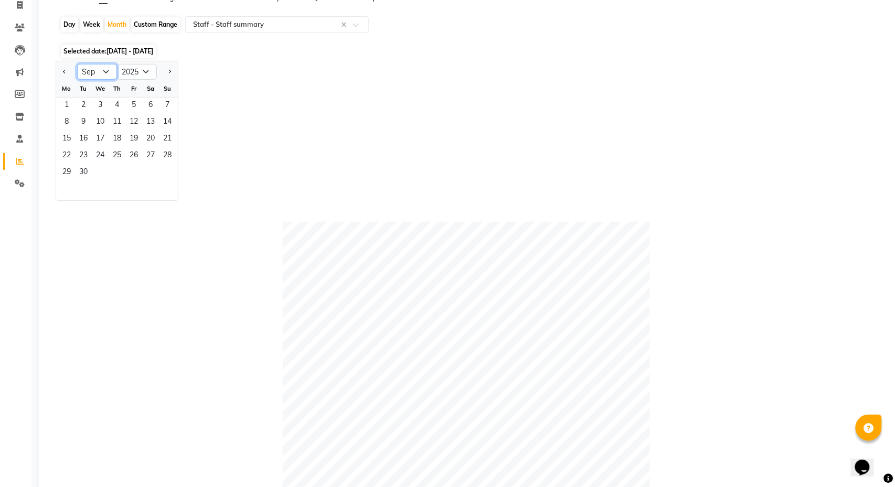
scroll to position [108, 0]
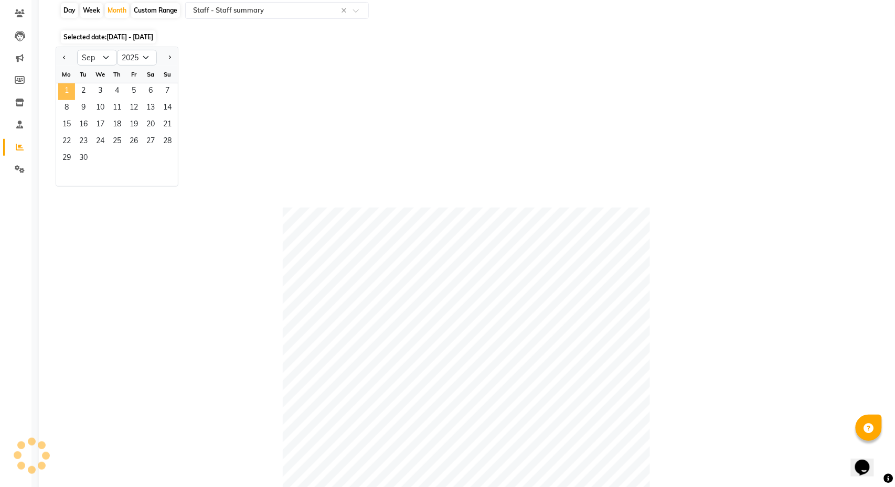
click at [74, 90] on span "1" at bounding box center [66, 91] width 17 height 17
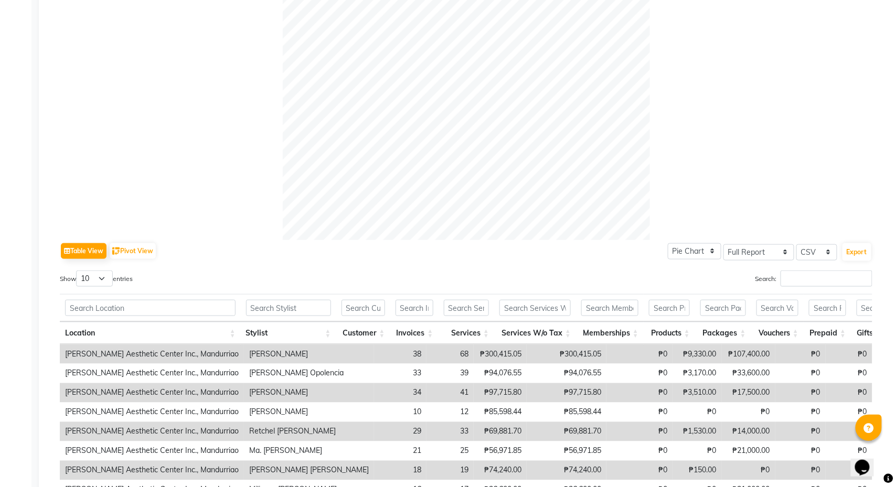
scroll to position [316, 0]
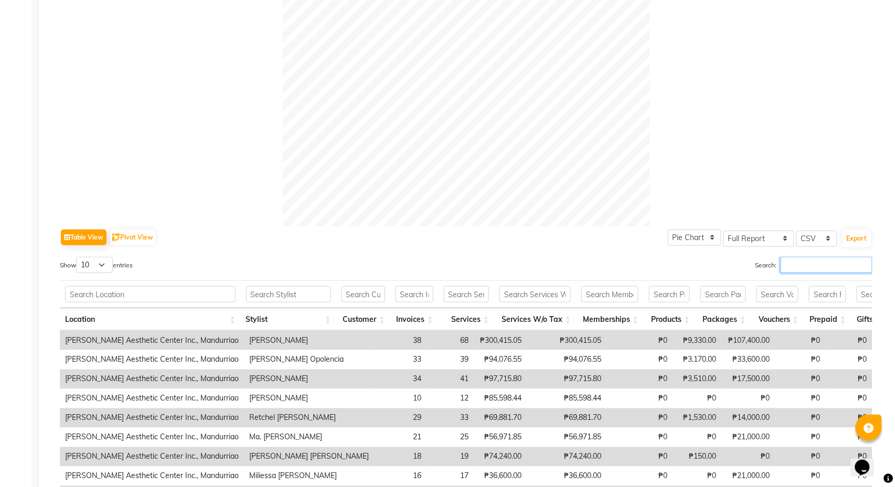
click at [821, 265] on input "Search:" at bounding box center [827, 265] width 92 height 16
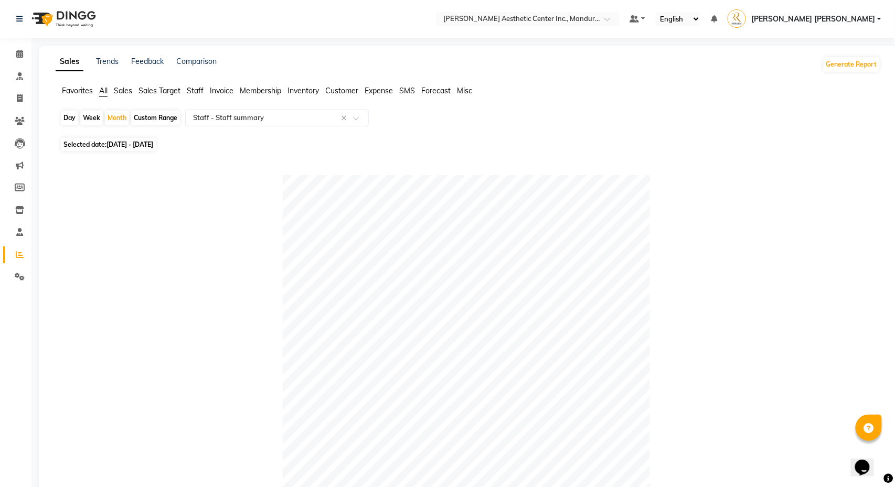
scroll to position [0, 0]
click at [36, 66] on main "Sales Trends Feedback Comparison Generate Report Favorites All Sales Sales Targ…" at bounding box center [462, 396] width 863 height 700
click at [19, 58] on span at bounding box center [19, 54] width 18 height 12
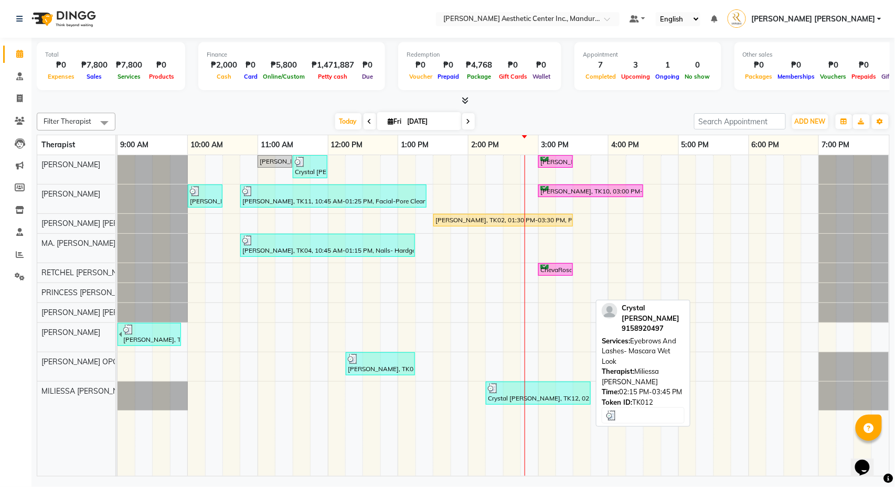
click at [515, 403] on div "Crystal [PERSON_NAME], TK12, 02:15 PM-03:45 PM, Eyebrows And Lashes- Mascara We…" at bounding box center [538, 393] width 103 height 20
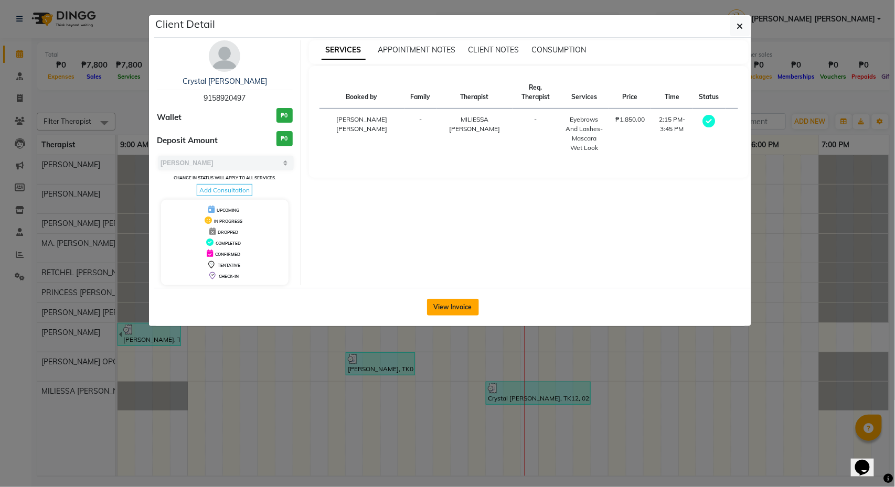
click at [460, 307] on button "View Invoice" at bounding box center [453, 307] width 52 height 17
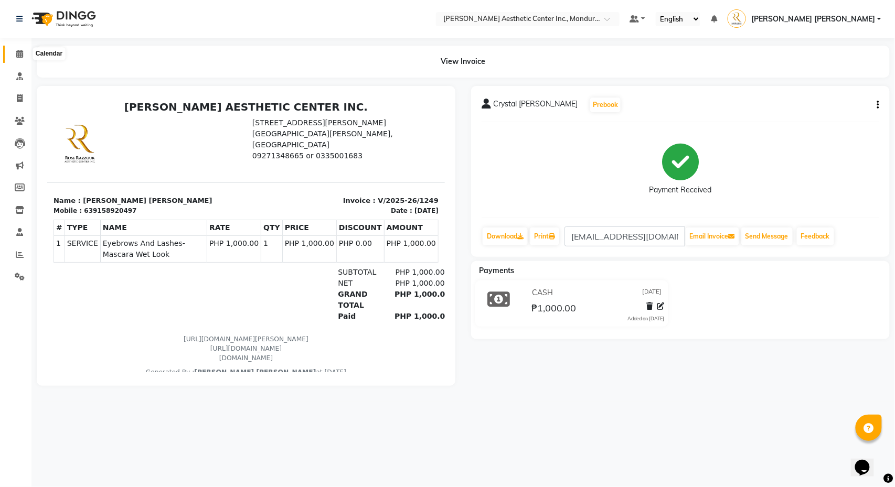
click at [14, 53] on span at bounding box center [19, 54] width 18 height 12
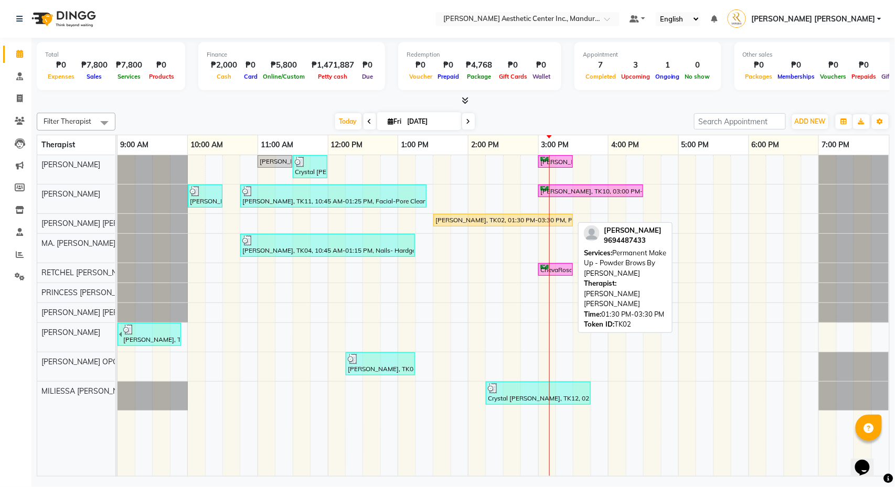
click at [506, 218] on div "[PERSON_NAME], TK02, 01:30 PM-03:30 PM, Permanent Make Up - Powder Brows By [PE…" at bounding box center [502, 220] width 137 height 9
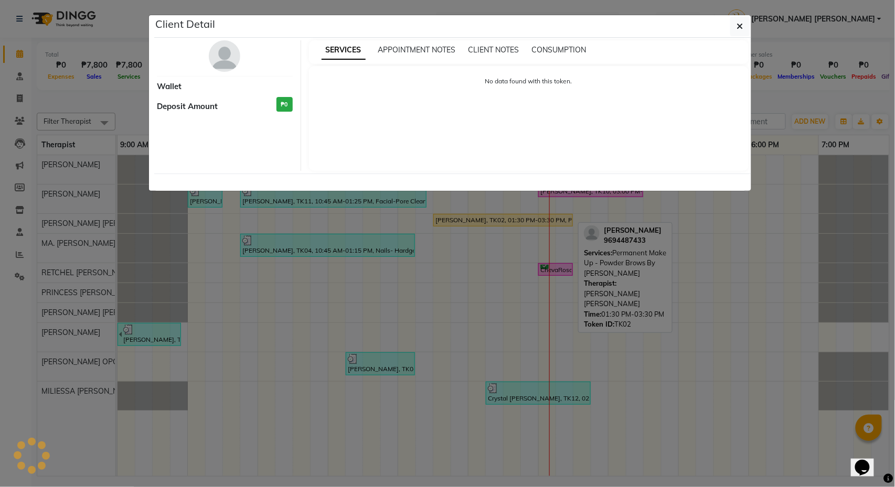
select select "1"
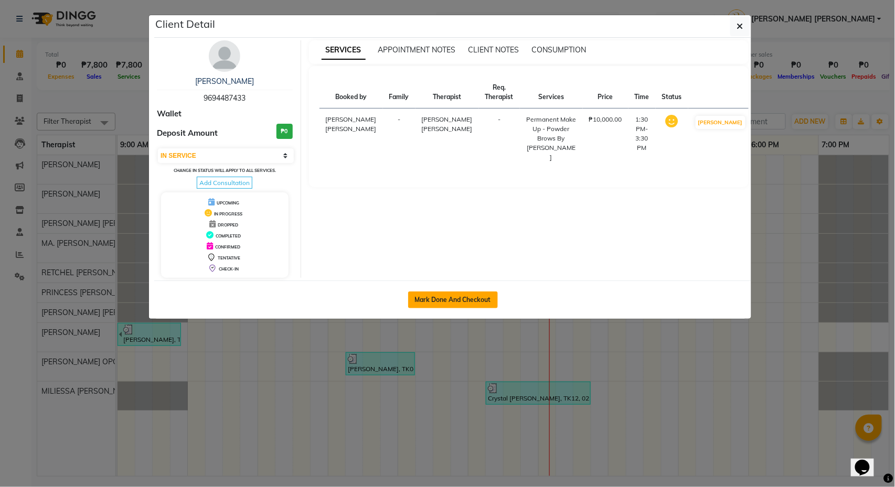
click at [471, 304] on button "Mark Done And Checkout" at bounding box center [453, 300] width 90 height 17
select select "6259"
select select "service"
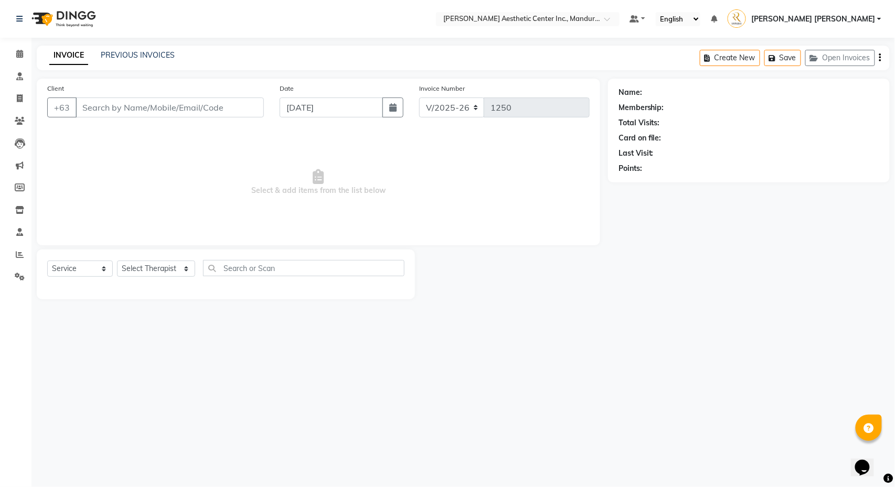
type input "9694487433"
select select "46409"
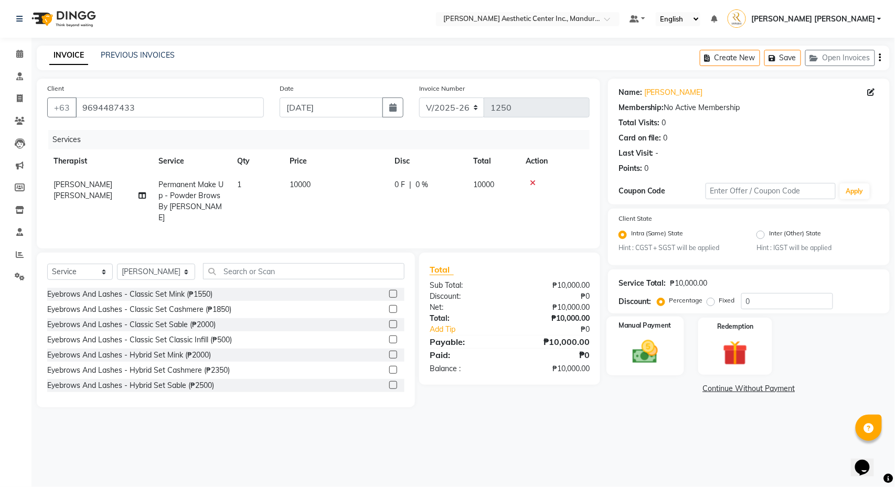
click at [670, 366] on div "Manual Payment" at bounding box center [644, 346] width 77 height 59
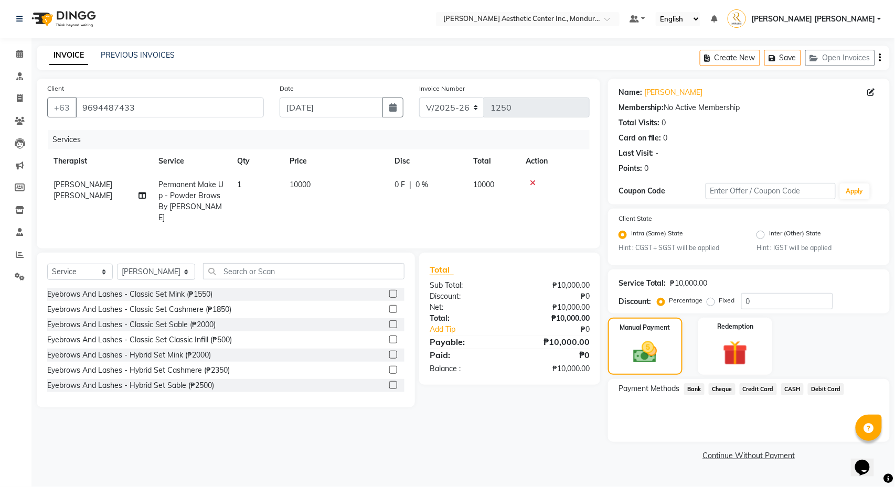
click at [775, 389] on span "Credit Card" at bounding box center [759, 389] width 38 height 12
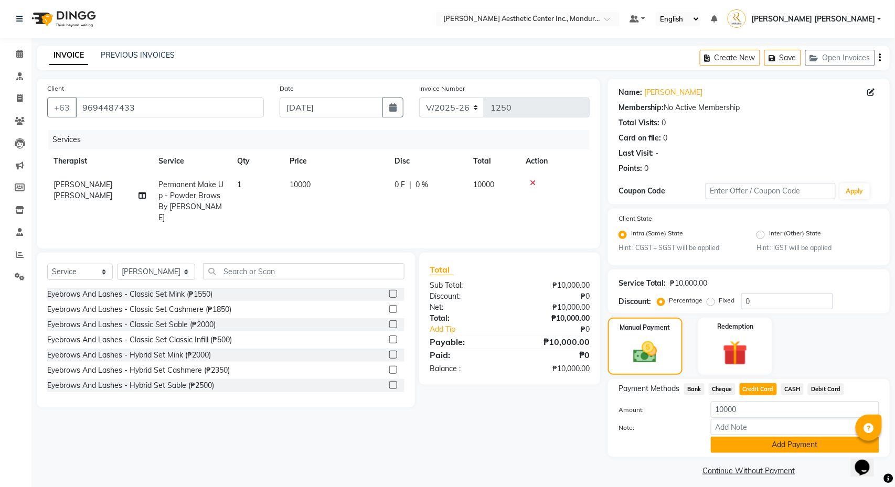
click at [765, 445] on button "Add Payment" at bounding box center [795, 445] width 168 height 16
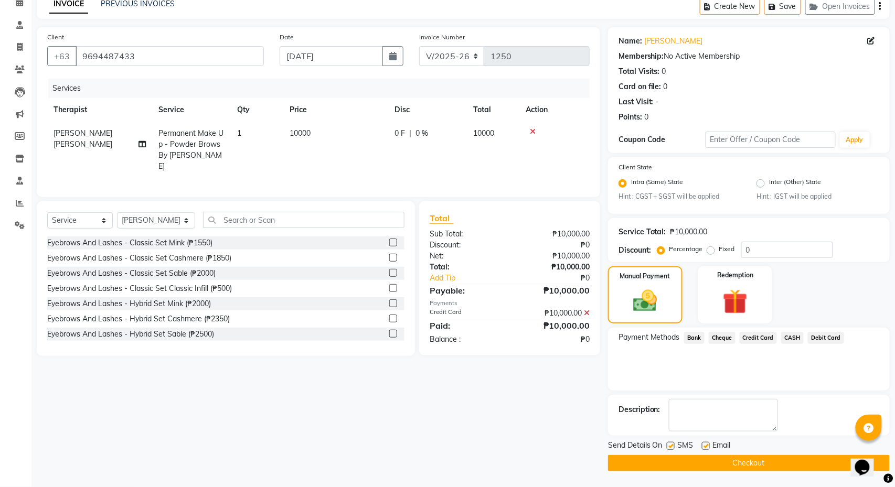
scroll to position [53, 0]
click at [765, 458] on button "Checkout" at bounding box center [749, 463] width 282 height 16
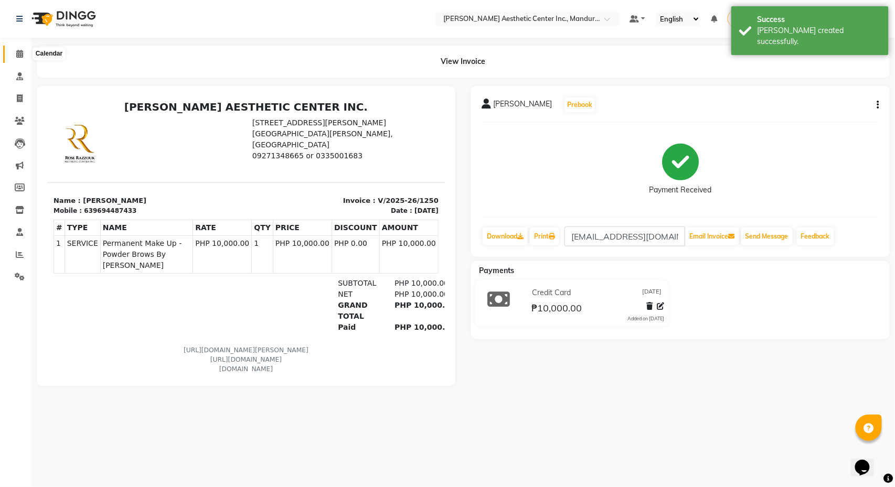
click at [22, 50] on icon at bounding box center [19, 54] width 7 height 8
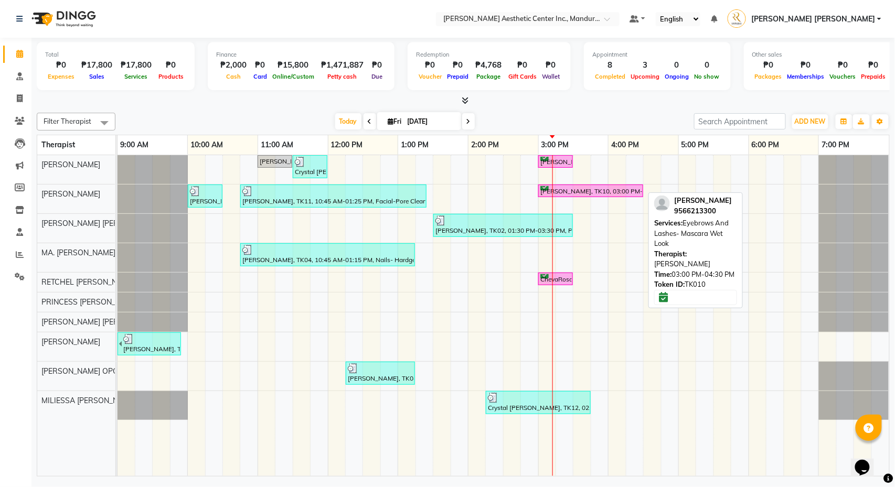
click at [577, 188] on div "[PERSON_NAME], TK10, 03:00 PM-04:30 PM, Eyebrows And Lashes- Mascara Wet Look" at bounding box center [590, 191] width 103 height 10
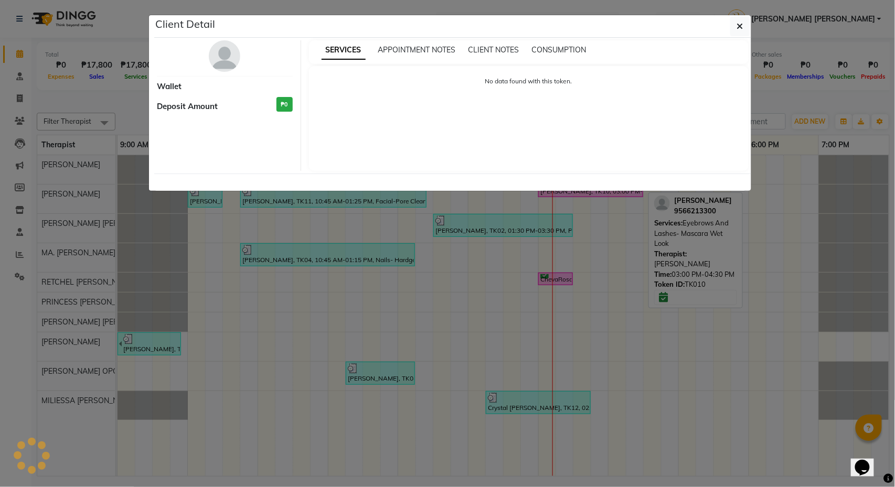
select select "6"
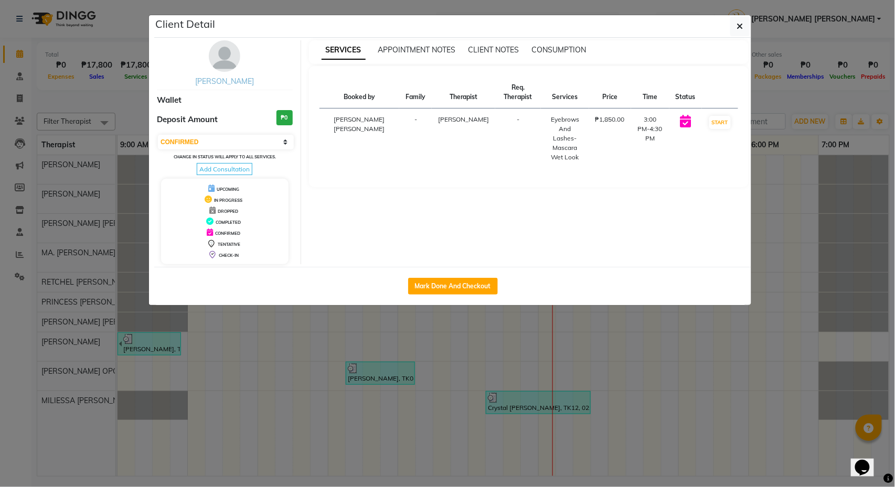
click at [231, 77] on link "[PERSON_NAME]" at bounding box center [224, 81] width 59 height 9
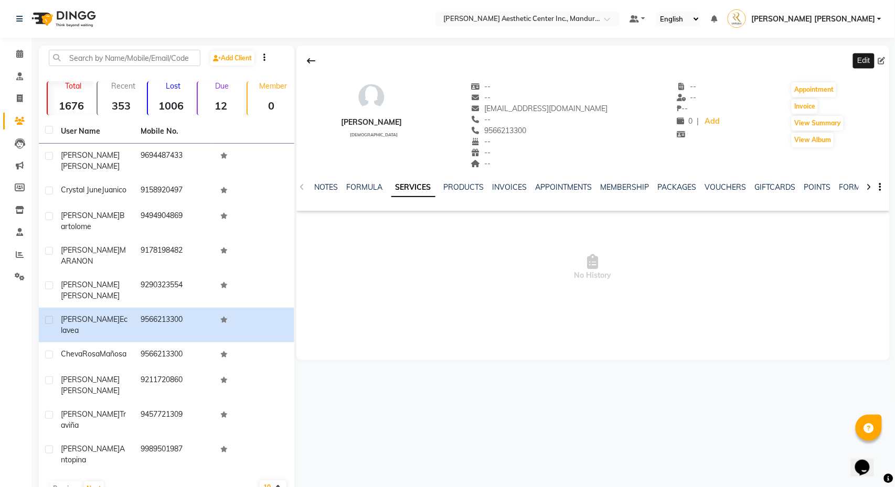
click at [881, 57] on icon at bounding box center [881, 60] width 7 height 7
select select "[DEMOGRAPHIC_DATA]"
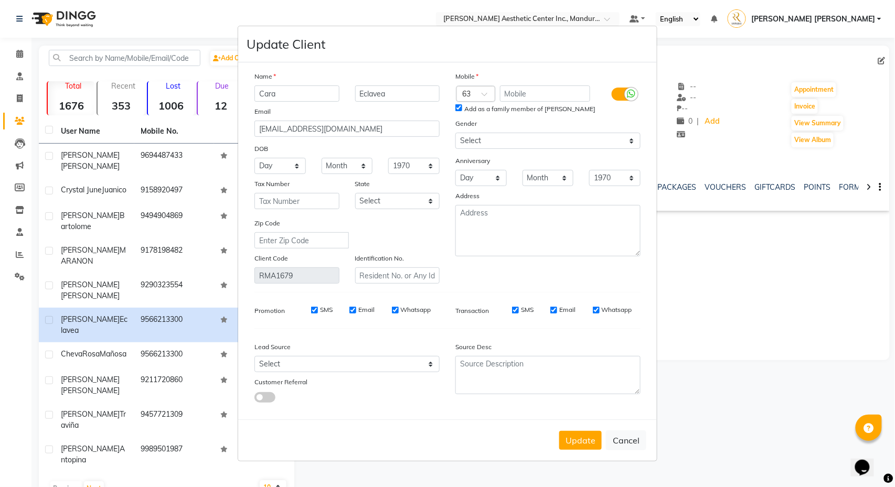
type input "Cara"
click at [532, 94] on input "text" at bounding box center [545, 94] width 91 height 16
type input "f"
type input "cararmeclavea@gmail.com"
select select "12"
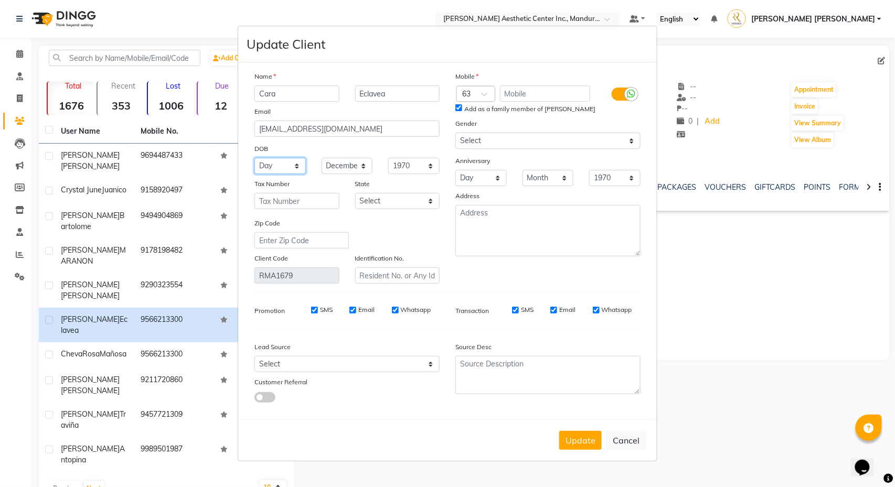
select select "26"
select select "2005"
click at [511, 219] on textarea at bounding box center [547, 230] width 185 height 51
type textarea "[US_STATE]"
click at [515, 95] on input "text" at bounding box center [545, 94] width 91 height 16
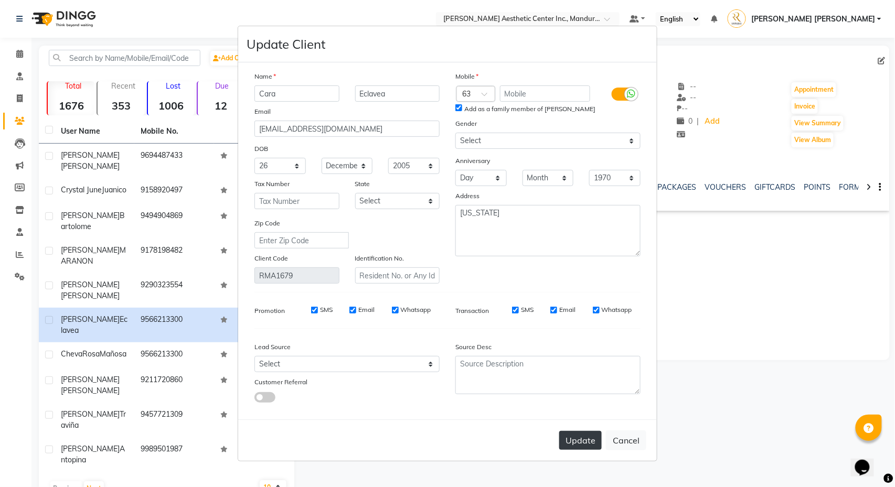
click at [584, 445] on button "Update" at bounding box center [580, 440] width 42 height 19
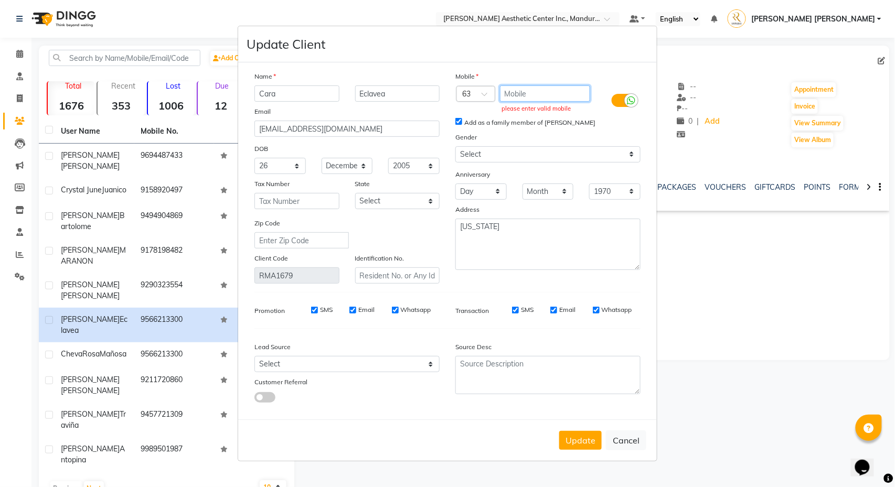
click at [530, 97] on input "text" at bounding box center [545, 94] width 91 height 16
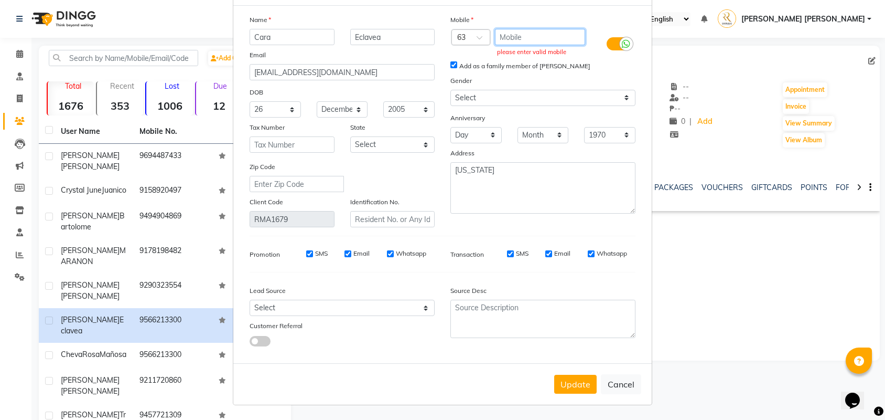
scroll to position [47, 0]
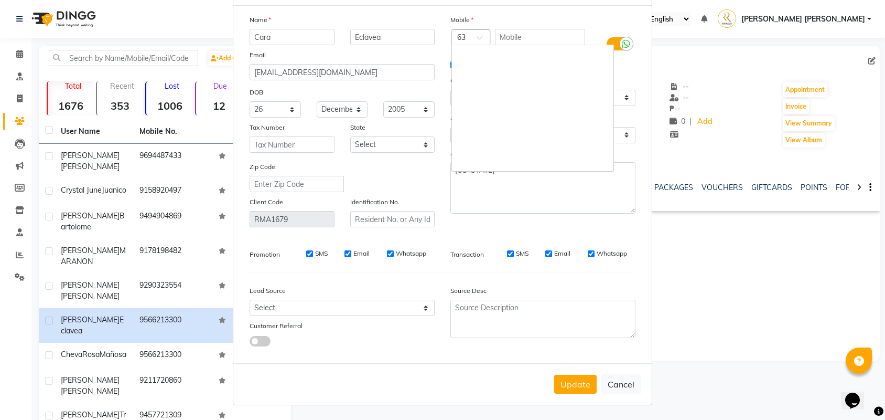
click at [477, 36] on span at bounding box center [483, 40] width 13 height 11
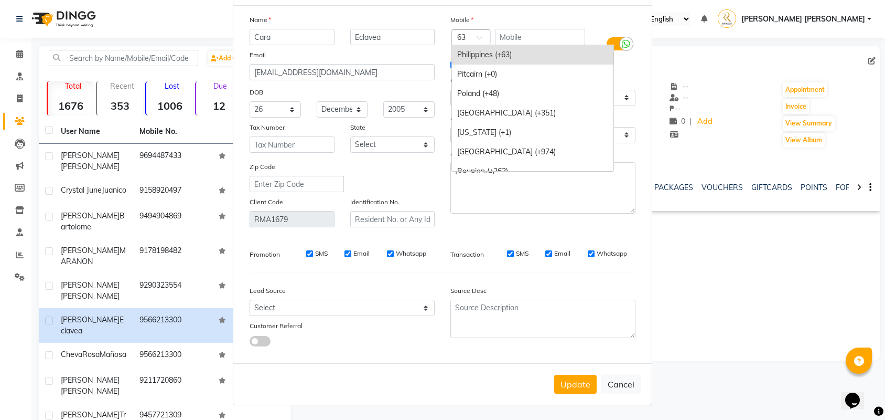
click at [467, 36] on div at bounding box center [471, 38] width 38 height 11
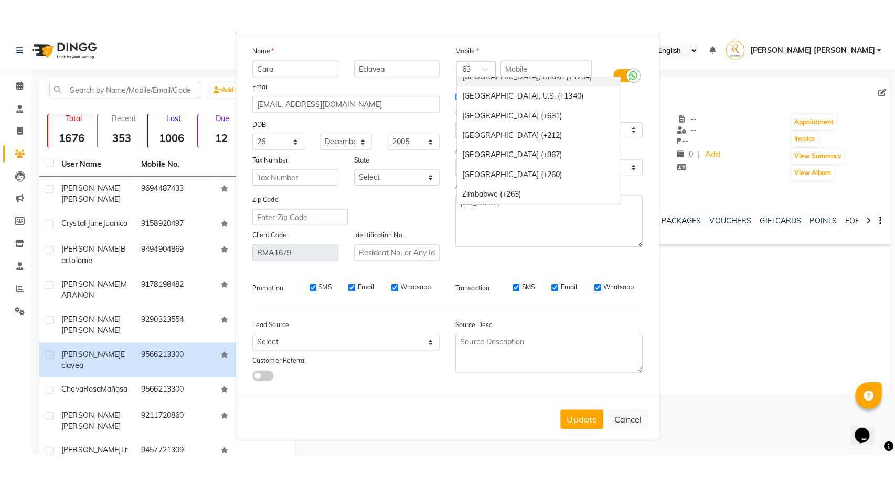
scroll to position [4514, 0]
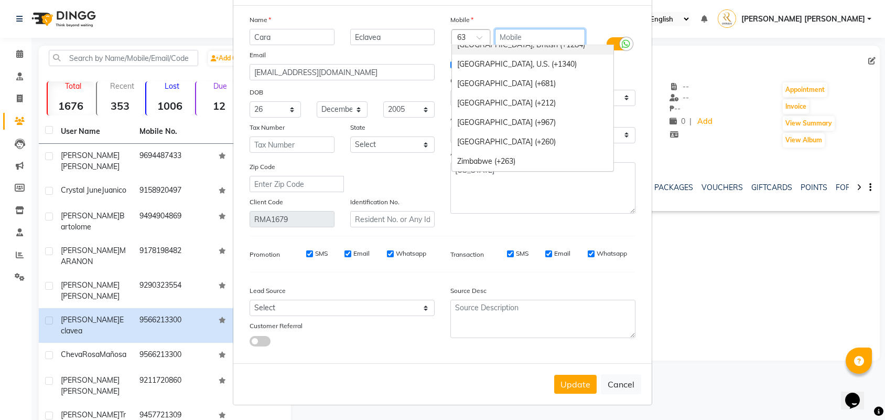
click at [529, 36] on input "text" at bounding box center [540, 37] width 91 height 16
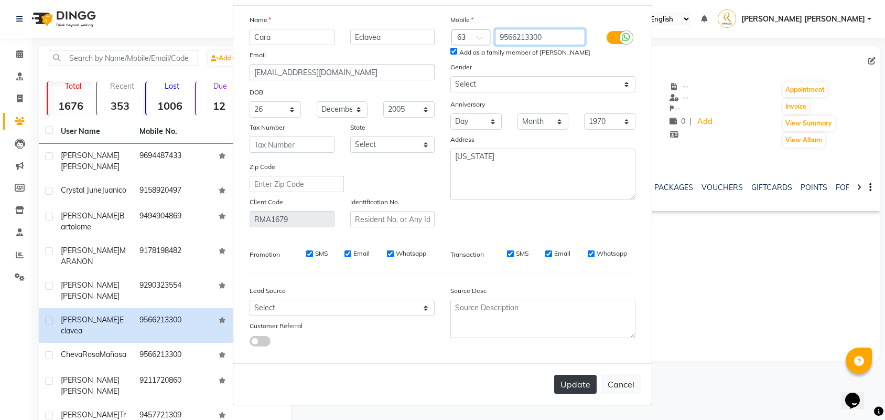
type input "9566213300"
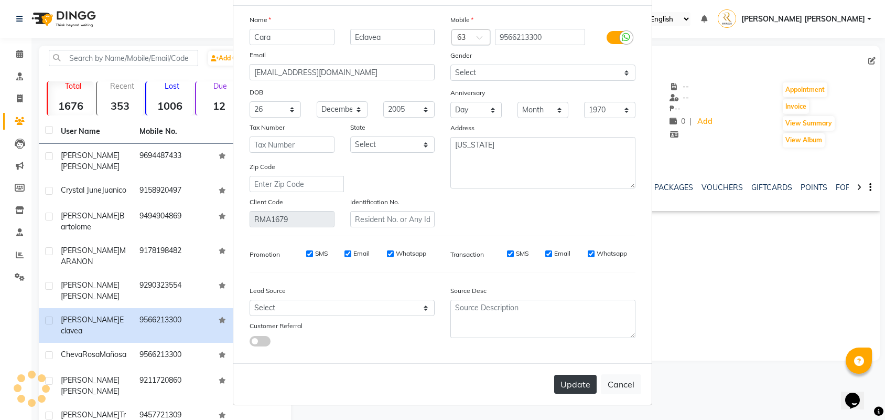
click at [571, 385] on button "Update" at bounding box center [575, 384] width 42 height 19
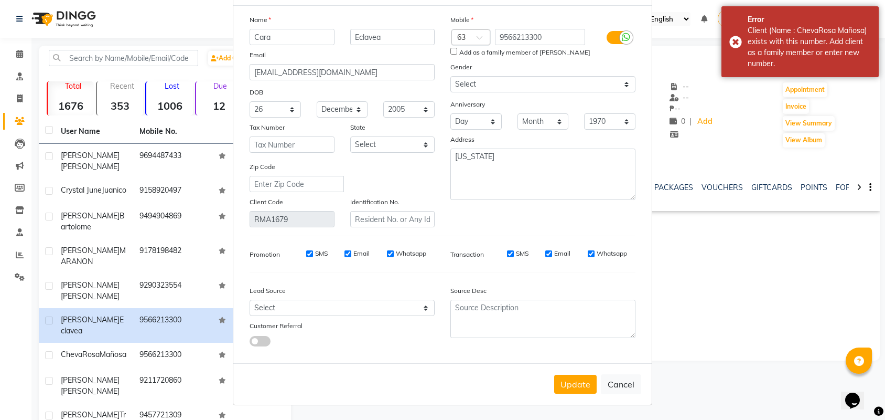
click at [456, 50] on input "Add as a family member of [PERSON_NAME]" at bounding box center [454, 51] width 7 height 7
checkbox input "true"
click at [576, 380] on button "Update" at bounding box center [575, 384] width 42 height 19
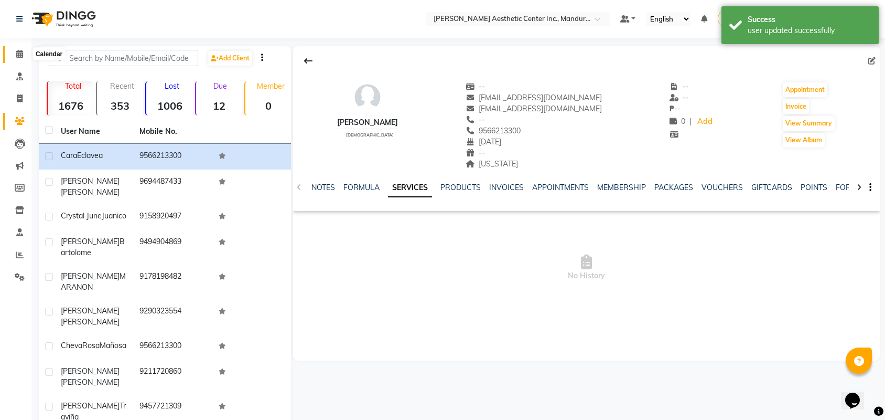
click at [18, 50] on icon at bounding box center [19, 54] width 7 height 8
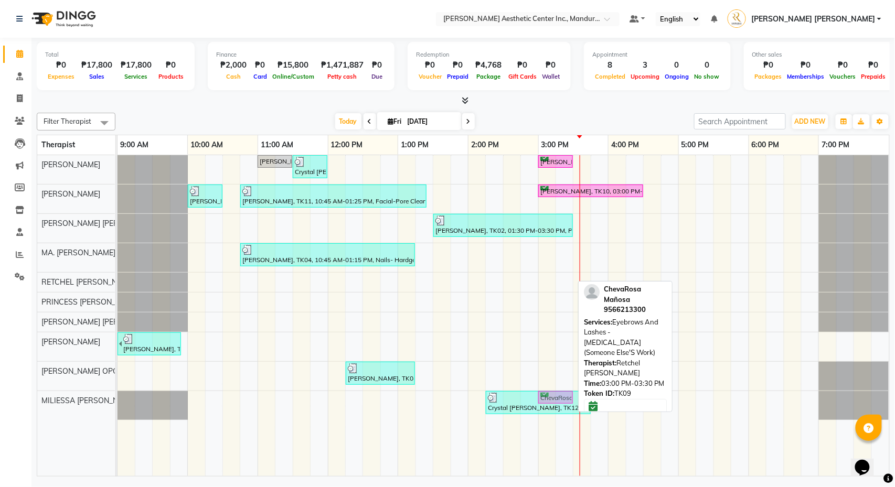
drag, startPoint x: 554, startPoint y: 278, endPoint x: 561, endPoint y: 407, distance: 129.2
click at [561, 407] on tbody "Marvie Pilar, TK08, 11:00 AM-11:30 AM, Skin Consultation Crystal June Juanico, …" at bounding box center [504, 287] width 772 height 265
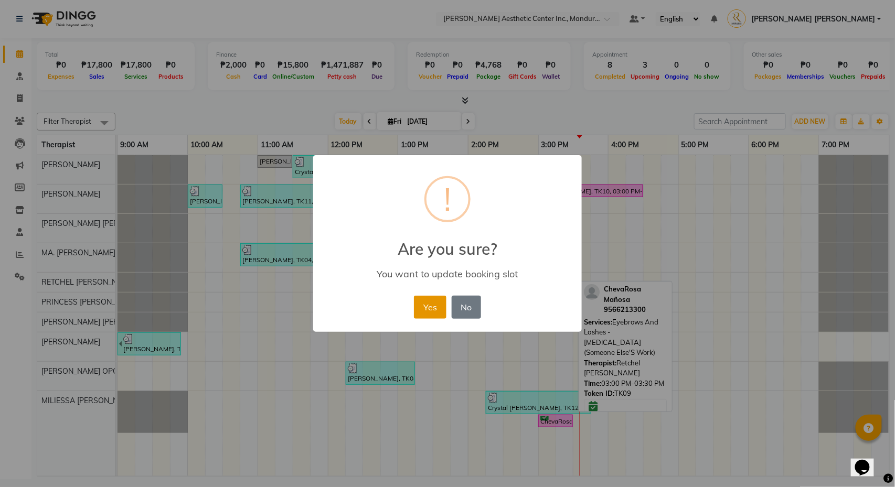
click at [432, 307] on button "Yes" at bounding box center [430, 307] width 32 height 23
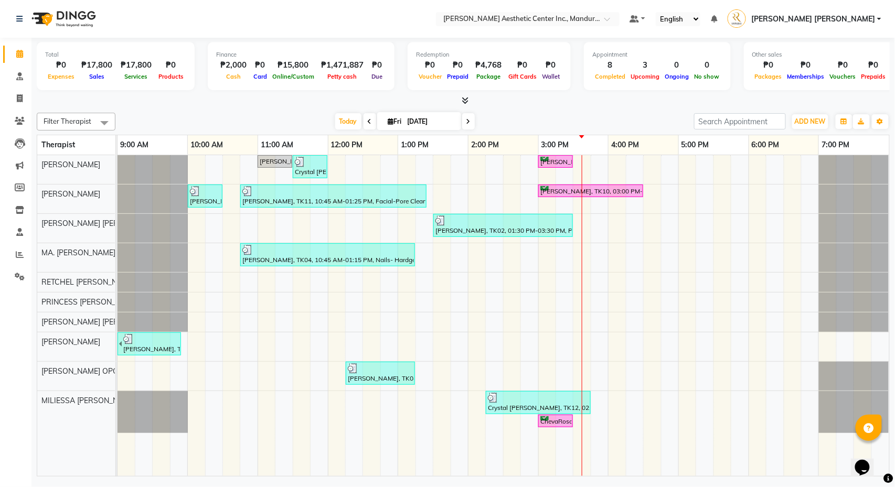
click at [466, 118] on span at bounding box center [468, 121] width 13 height 16
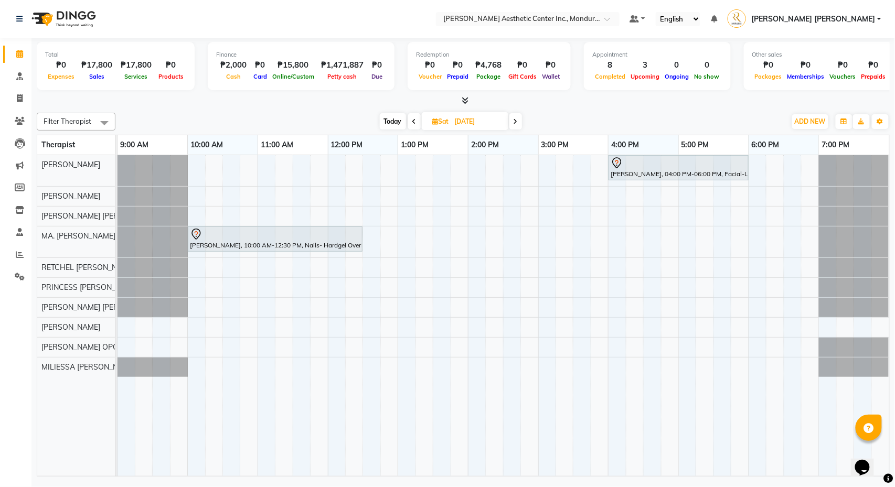
click at [389, 123] on span "Today" at bounding box center [393, 121] width 26 height 16
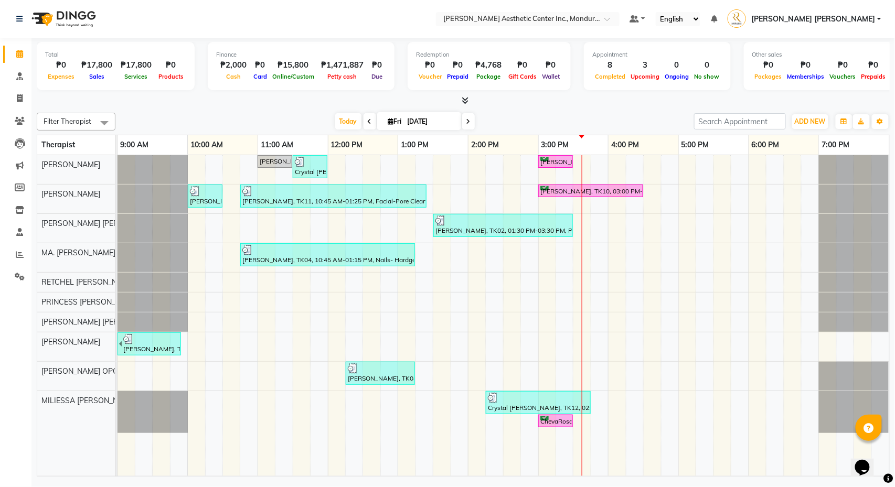
click at [467, 118] on span at bounding box center [468, 121] width 13 height 16
type input "10/04/2025"
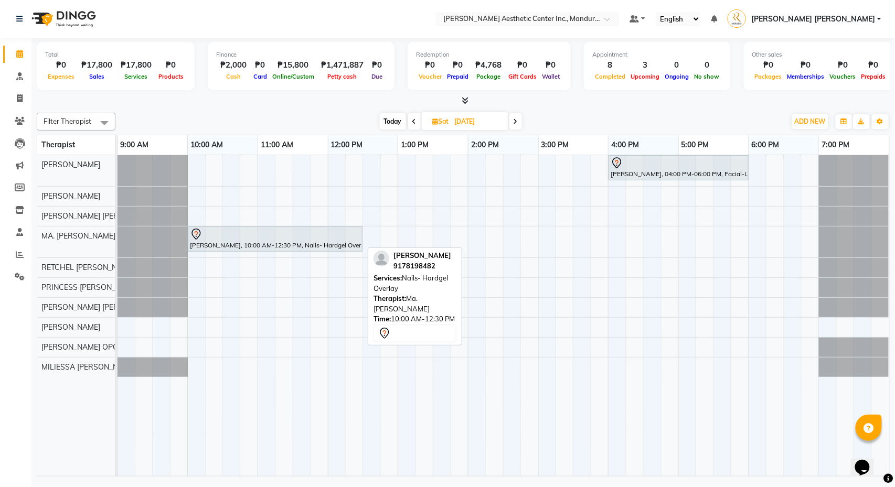
click at [279, 236] on div at bounding box center [275, 234] width 170 height 13
click at [271, 248] on div "JEAN MARANON, 10:00 AM-12:30 PM, Nails- Hardgel Overlay" at bounding box center [275, 239] width 173 height 22
select select "7"
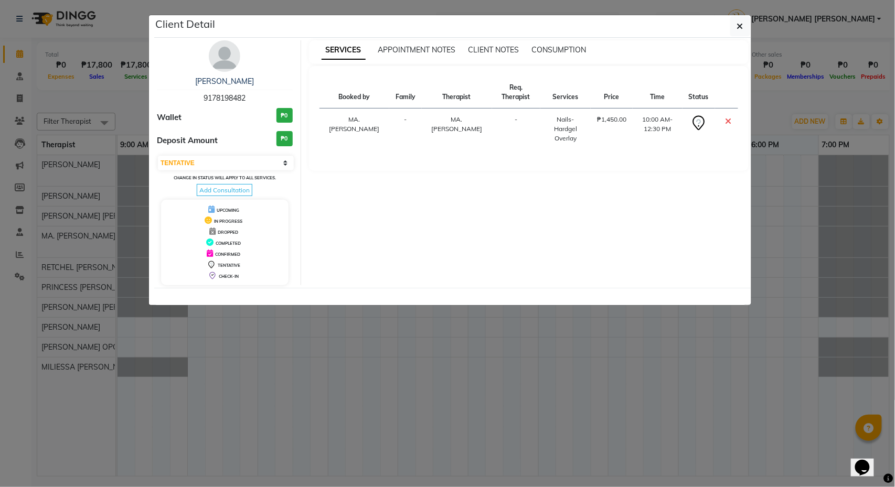
click at [727, 119] on icon at bounding box center [728, 121] width 6 height 8
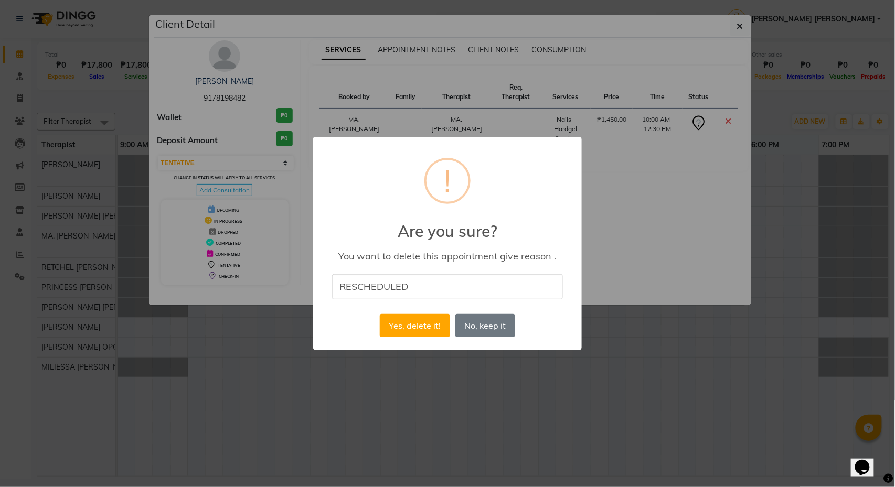
type input "RESCHEDULED"
drag, startPoint x: 420, startPoint y: 294, endPoint x: 326, endPoint y: 286, distance: 94.3
click at [326, 286] on div "× ! Are you sure? You want to delete this appointment give reason . RESCHEDULED…" at bounding box center [447, 243] width 269 height 213
click at [405, 288] on input "CAME EARLY" at bounding box center [447, 286] width 231 height 25
type input "CAME EARLY"
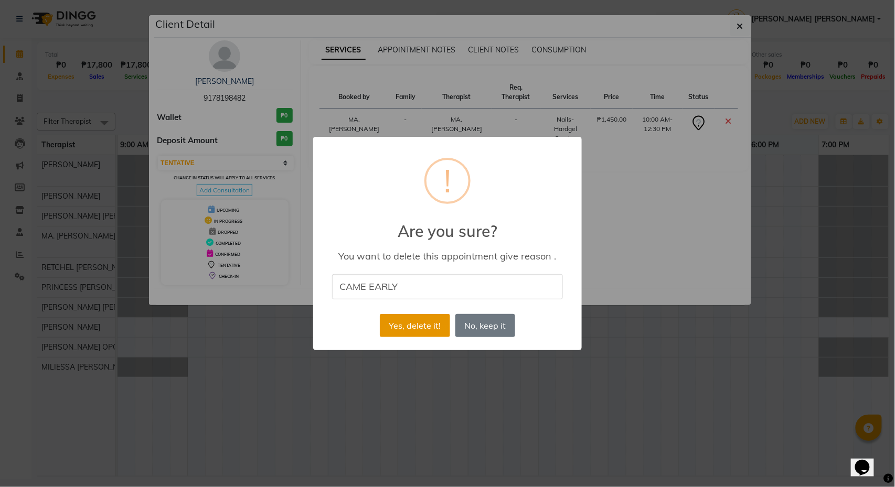
click at [431, 325] on button "Yes, delete it!" at bounding box center [415, 325] width 70 height 23
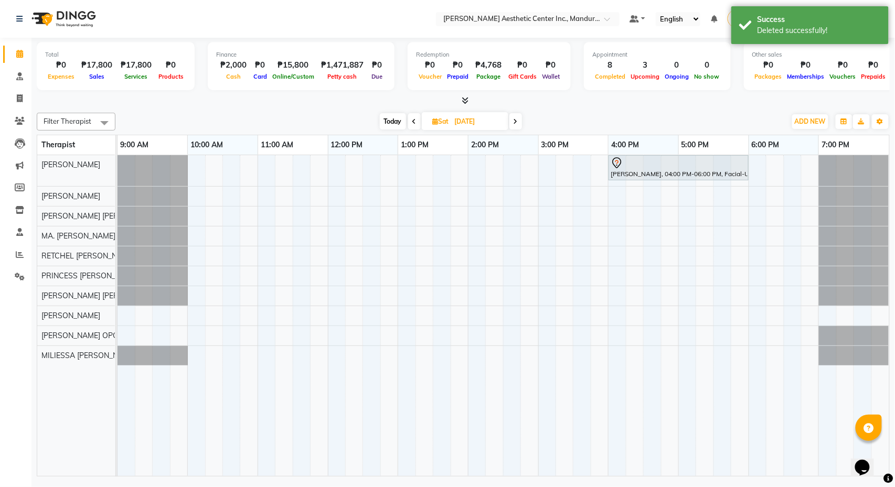
click at [397, 116] on span "Today" at bounding box center [393, 121] width 26 height 16
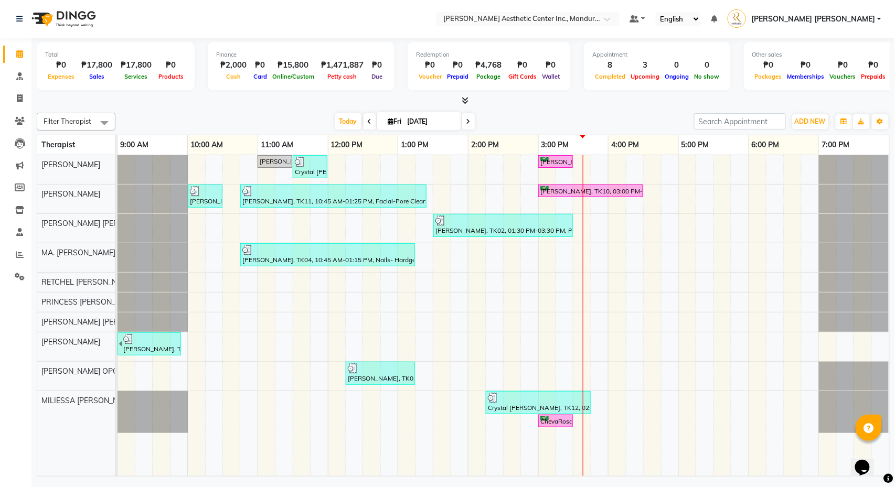
click at [466, 124] on icon at bounding box center [468, 122] width 4 height 6
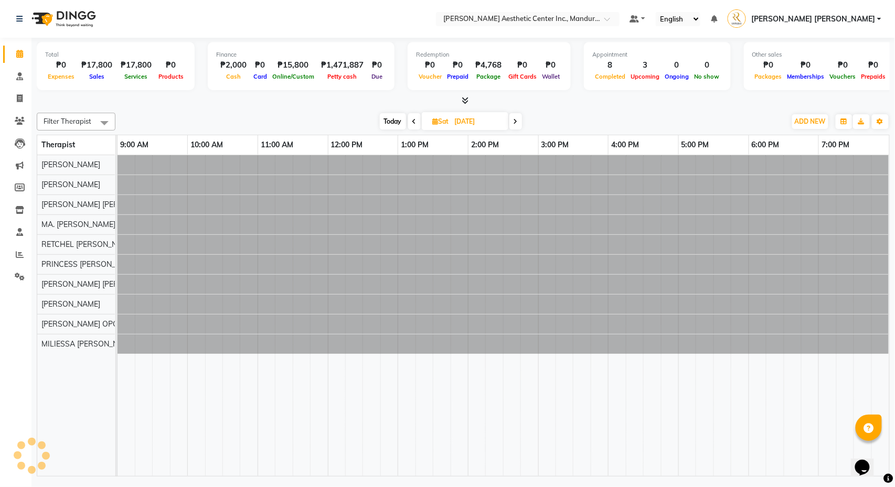
type input "10/04/2025"
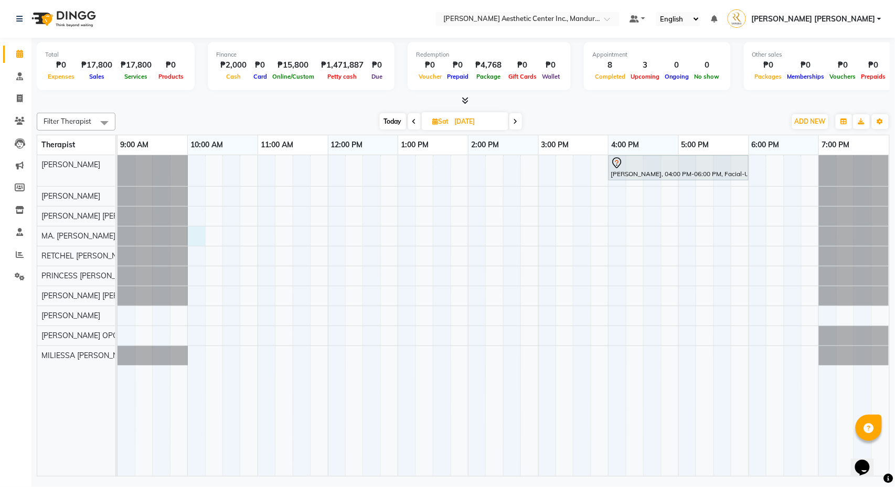
click at [202, 240] on div "JOE ANGELY DANG, 04:00 PM-06:00 PM, Facial-Ultimate Skin Revival" at bounding box center [504, 315] width 772 height 321
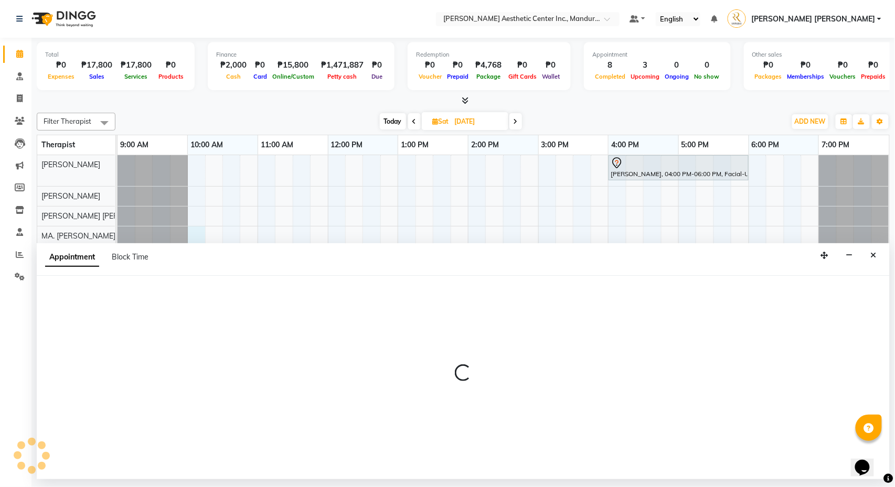
select select "46410"
select select "600"
select select "tentative"
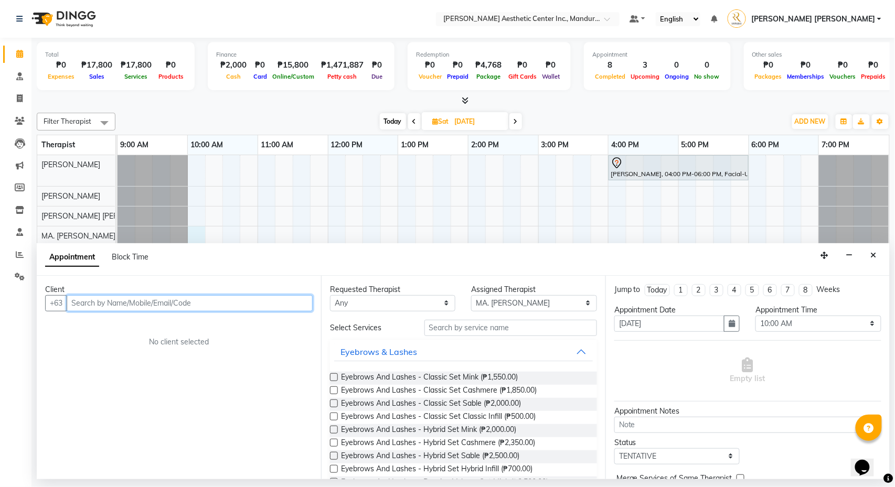
click at [140, 298] on input "text" at bounding box center [190, 303] width 246 height 16
type input "R"
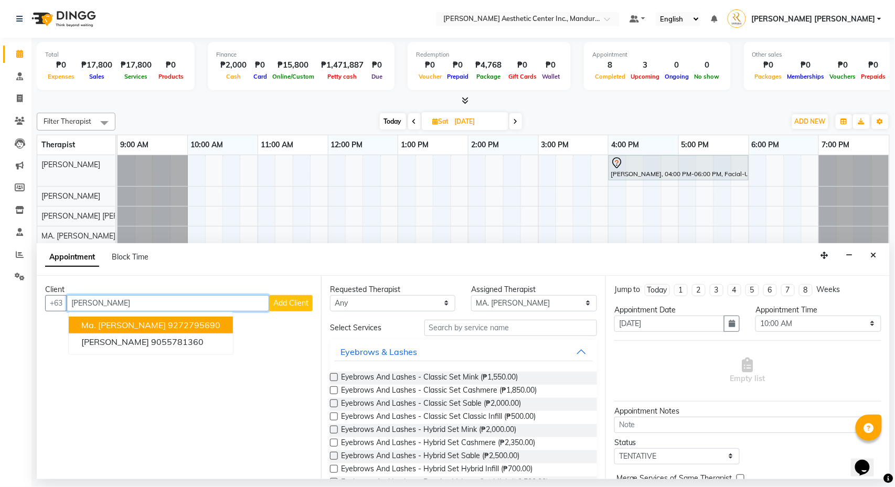
type input "Tricia"
click at [303, 296] on button "Add Client" at bounding box center [291, 303] width 44 height 16
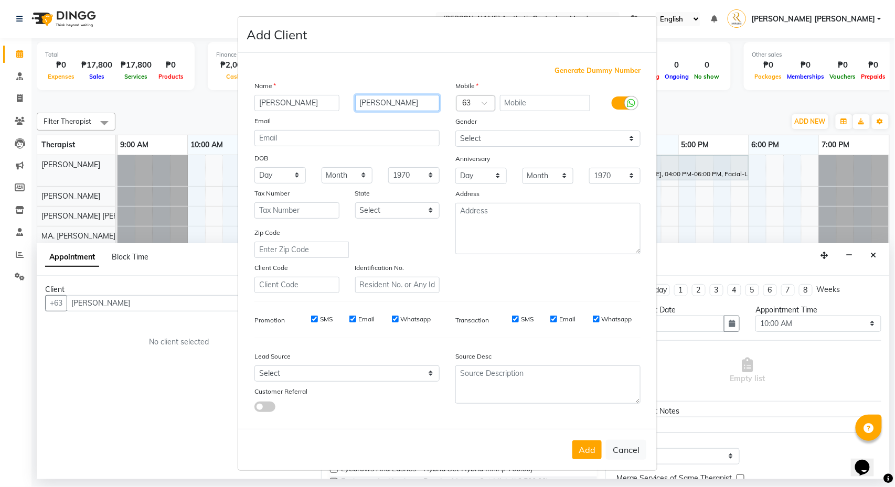
type input "Diaz"
click at [514, 109] on input "text" at bounding box center [545, 103] width 91 height 16
type input "9565546554"
select select "[DEMOGRAPHIC_DATA]"
click at [586, 449] on button "Add" at bounding box center [586, 450] width 29 height 19
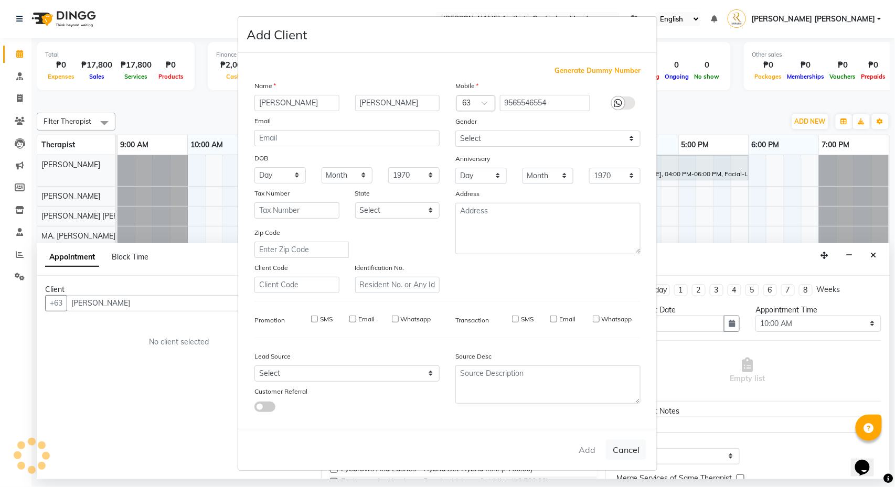
type input "9565546554"
select select
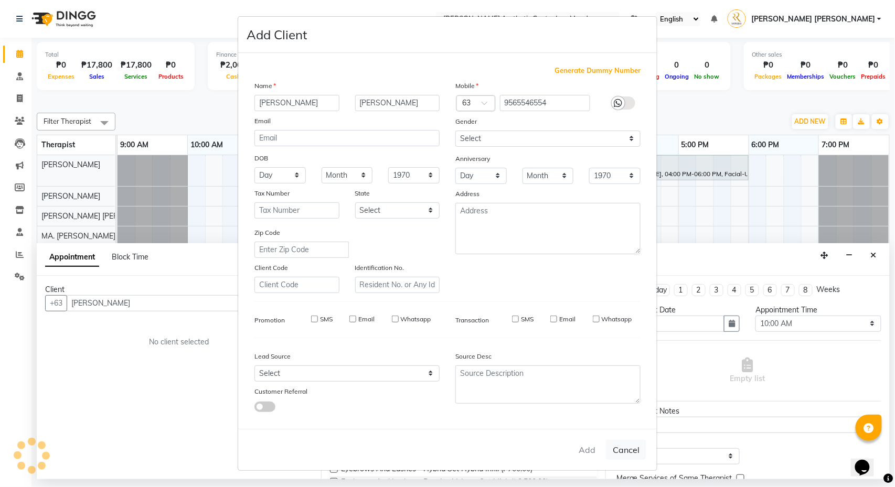
select select
checkbox input "false"
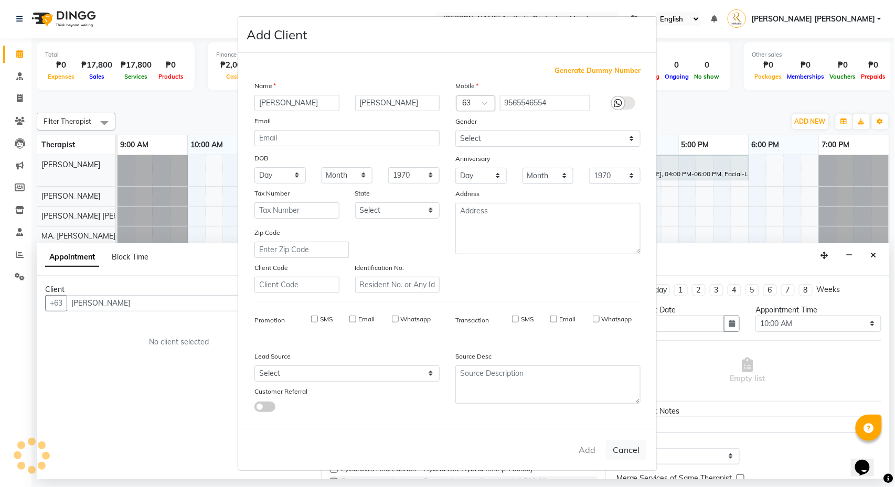
checkbox input "false"
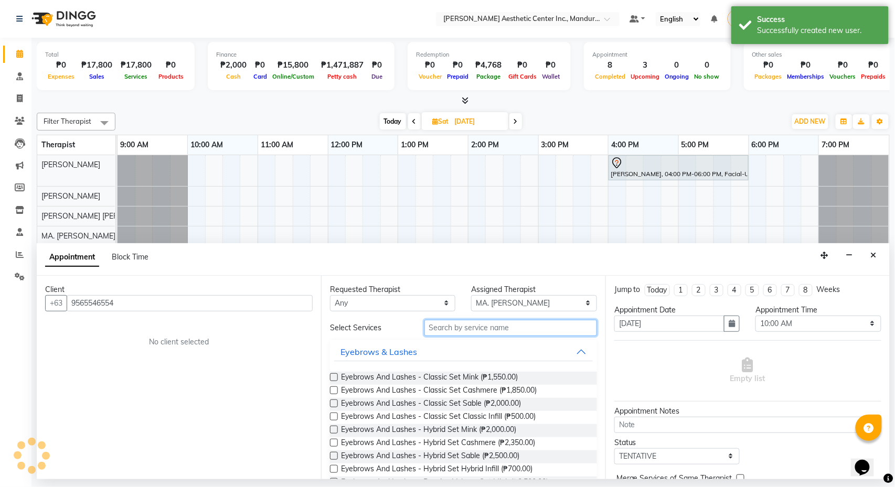
click at [453, 334] on input "text" at bounding box center [510, 328] width 173 height 16
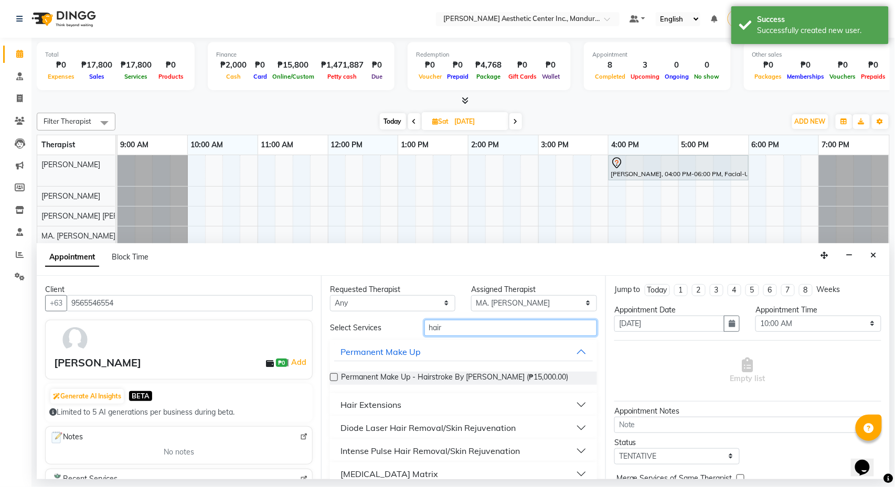
type input "hair"
click at [336, 384] on div at bounding box center [333, 379] width 7 height 11
click at [333, 378] on label at bounding box center [334, 377] width 8 height 8
click at [333, 378] on input "checkbox" at bounding box center [333, 378] width 7 height 7
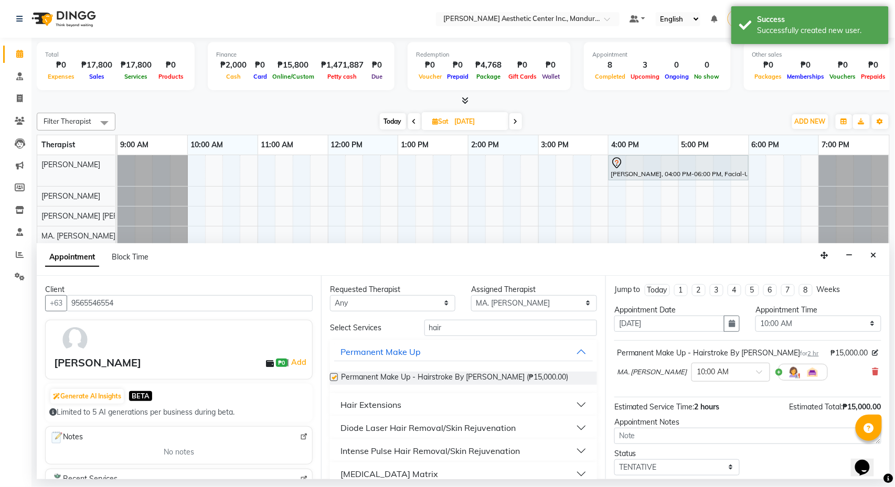
checkbox input "false"
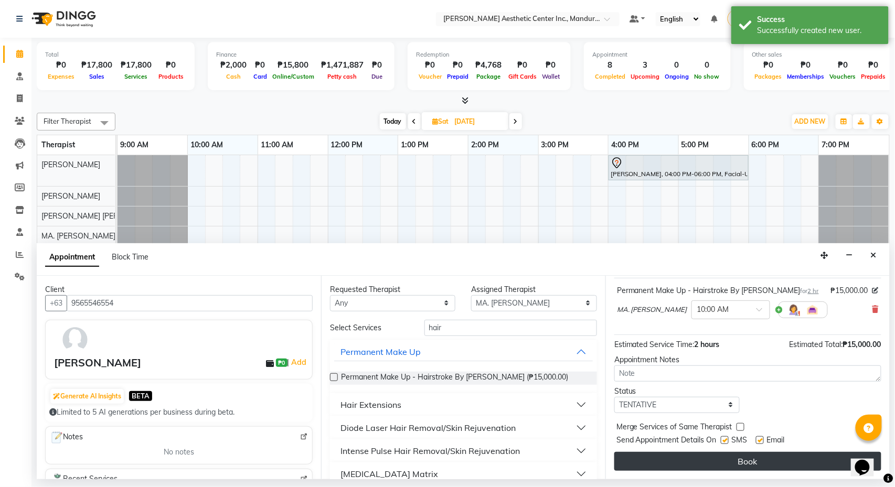
scroll to position [66, 0]
click at [770, 462] on button "Book" at bounding box center [747, 461] width 267 height 19
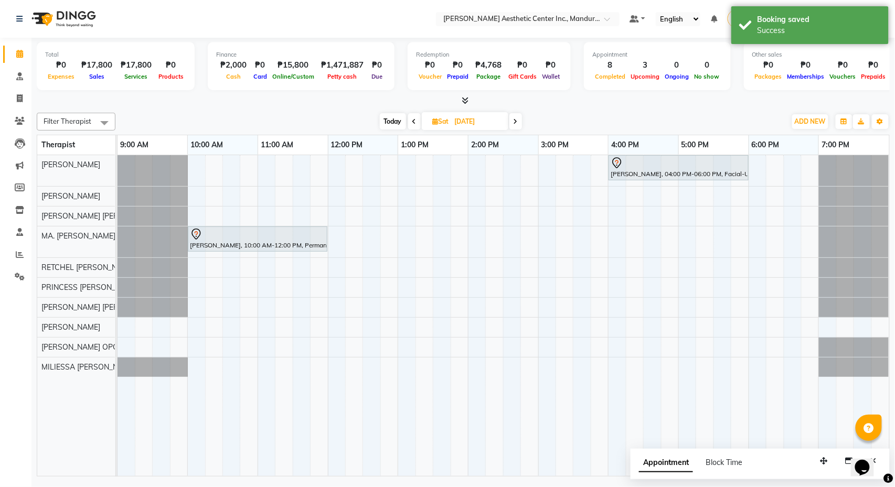
click at [395, 124] on span "Today" at bounding box center [393, 121] width 26 height 16
type input "[DATE]"
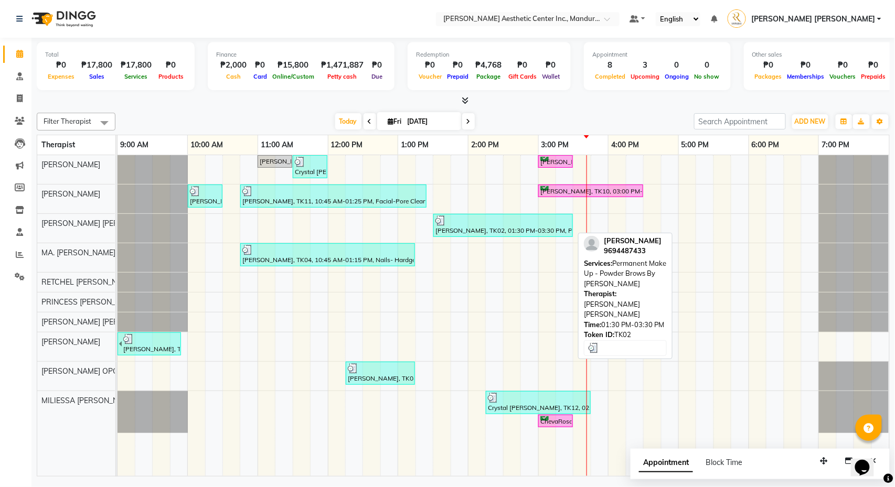
click at [473, 227] on div "[PERSON_NAME], TK02, 01:30 PM-03:30 PM, Permanent Make Up - Powder Brows By [PE…" at bounding box center [502, 226] width 137 height 20
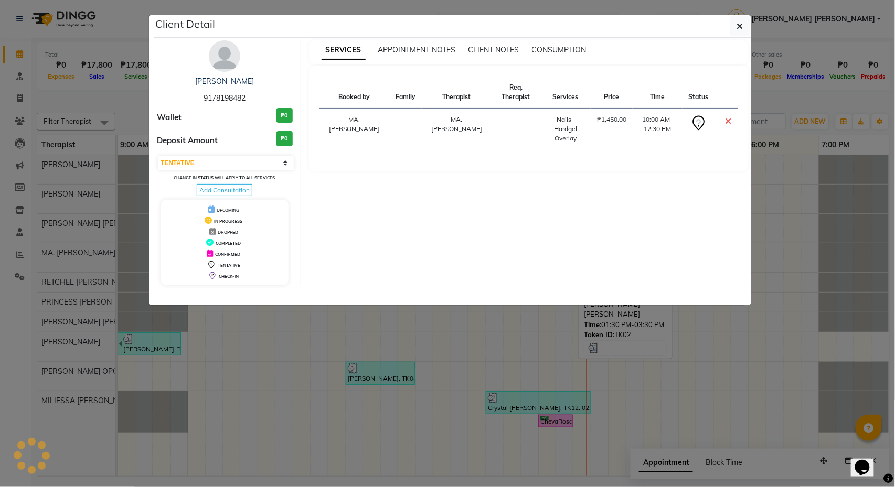
select select "3"
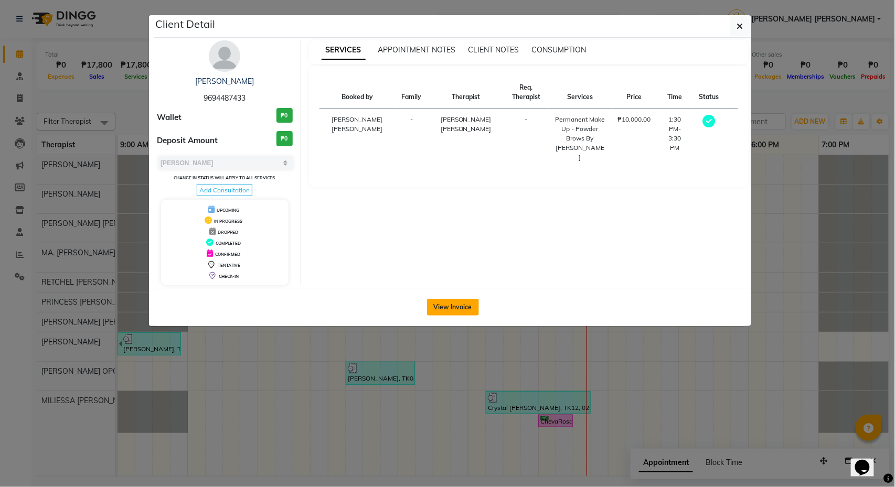
click at [461, 306] on button "View Invoice" at bounding box center [453, 307] width 52 height 17
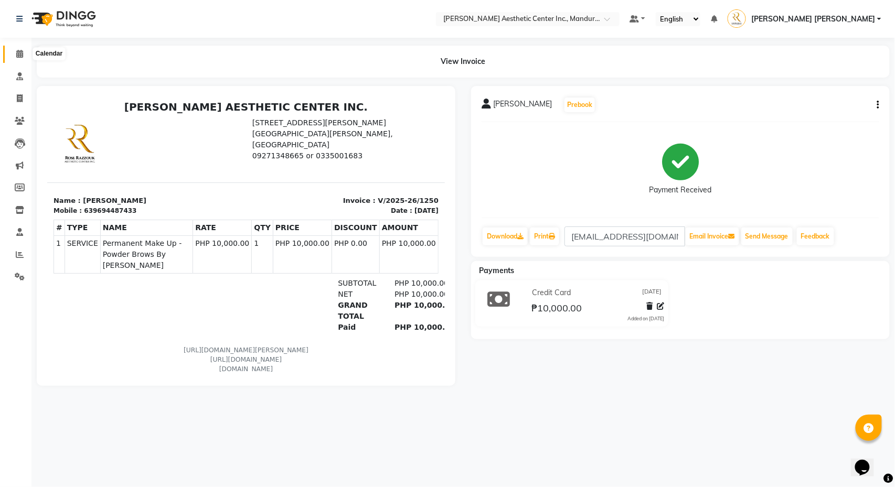
click at [19, 57] on icon at bounding box center [19, 54] width 7 height 8
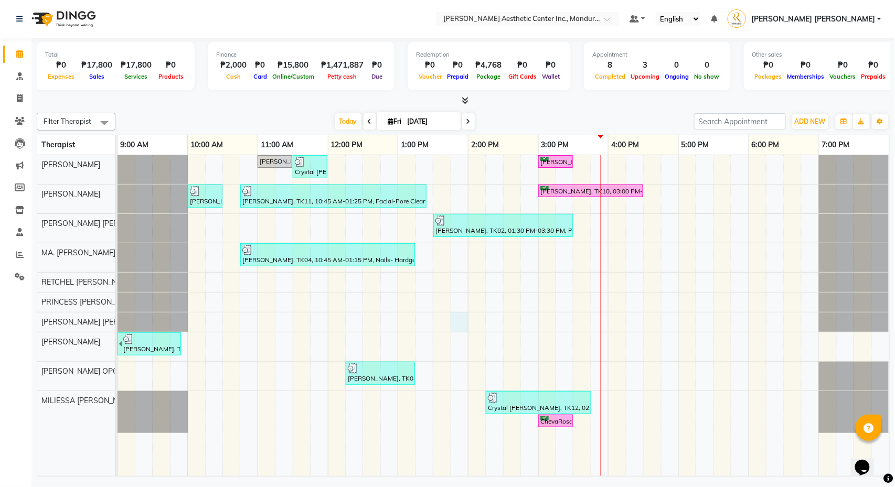
click at [462, 332] on div "Marvie Pilar, TK08, 11:00 AM-11:30 AM, Skin Consultation Crystal June Juanico, …" at bounding box center [504, 315] width 772 height 321
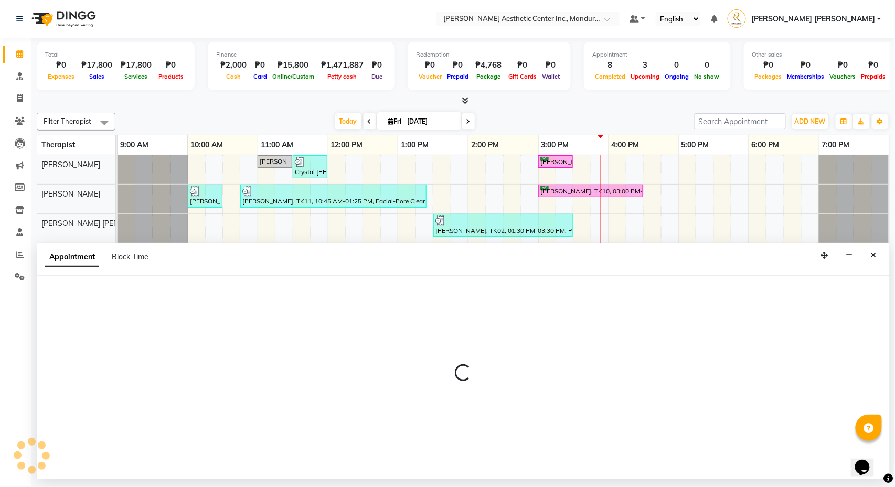
select select "46432"
select select "tentative"
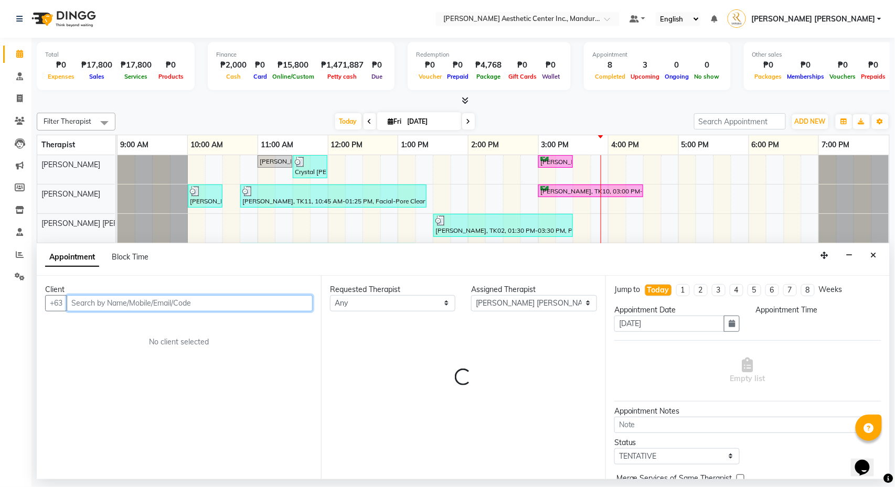
select select "825"
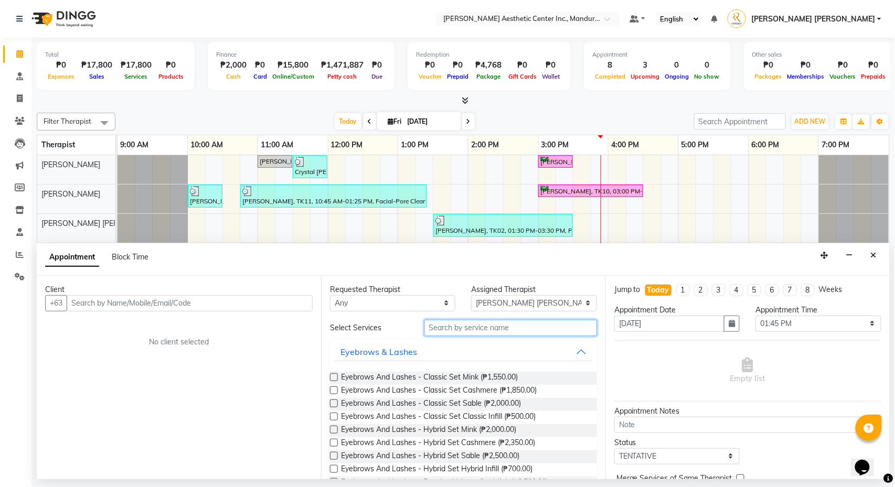
click at [521, 333] on input "text" at bounding box center [510, 328] width 173 height 16
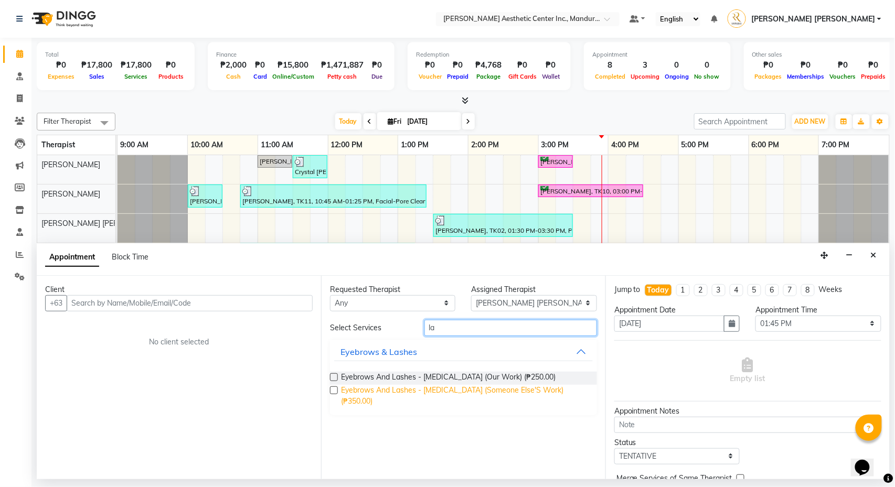
type input "l"
type input "m"
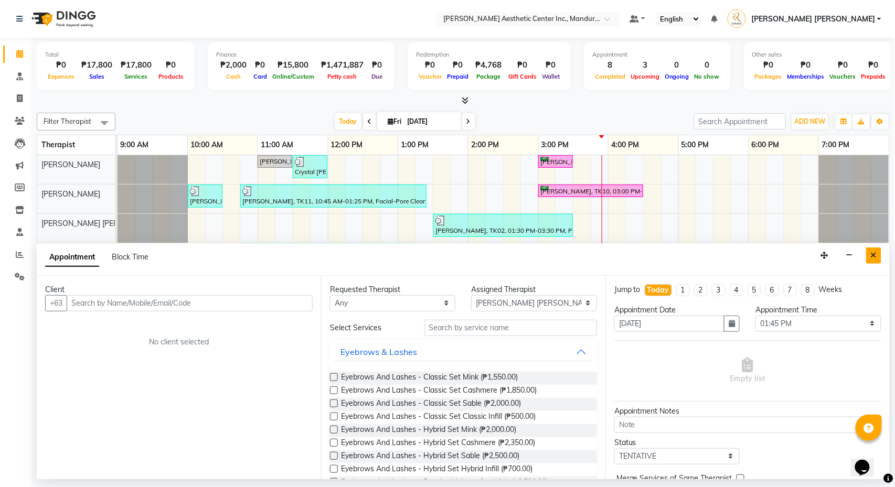
click at [873, 252] on icon "Close" at bounding box center [874, 255] width 6 height 7
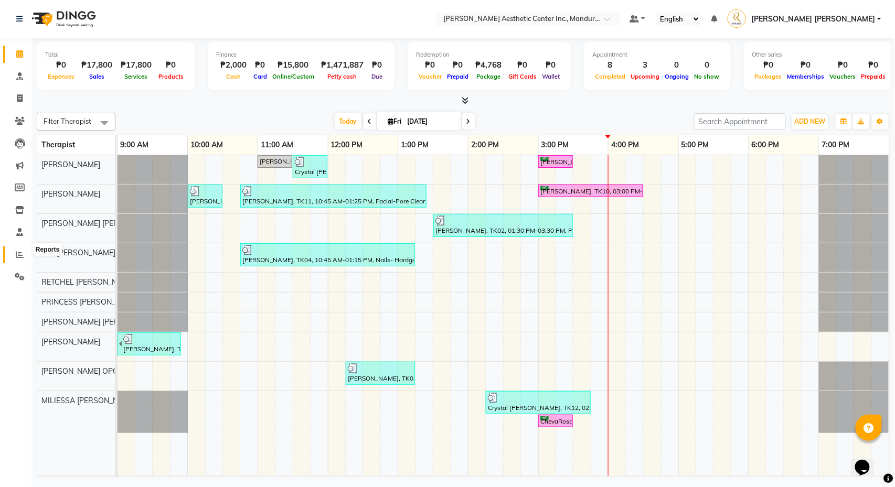
click at [18, 252] on icon at bounding box center [20, 255] width 8 height 8
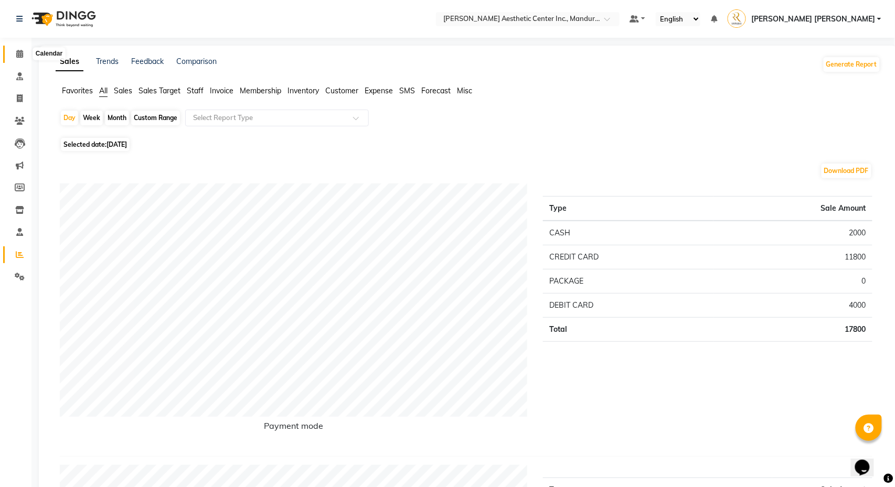
click at [13, 48] on span at bounding box center [19, 54] width 18 height 12
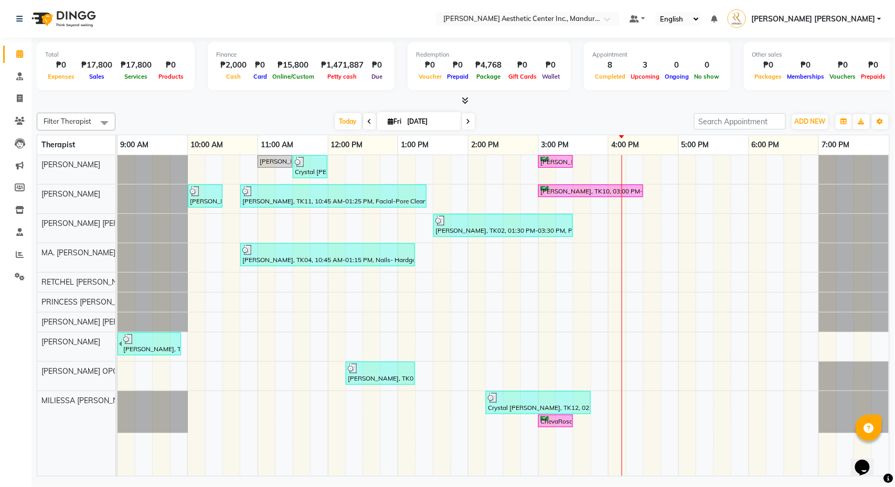
click at [412, 120] on input "[DATE]" at bounding box center [430, 122] width 52 height 16
select select "10"
select select "2025"
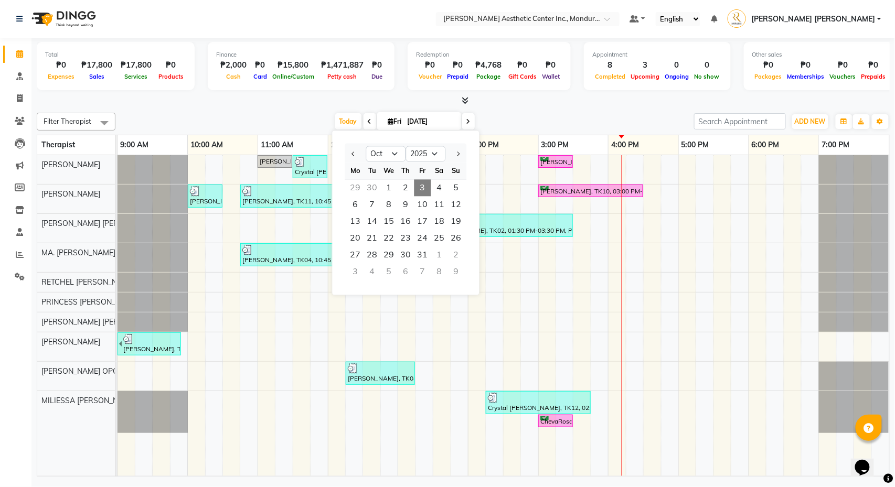
click at [409, 124] on input "[DATE]" at bounding box center [430, 122] width 52 height 16
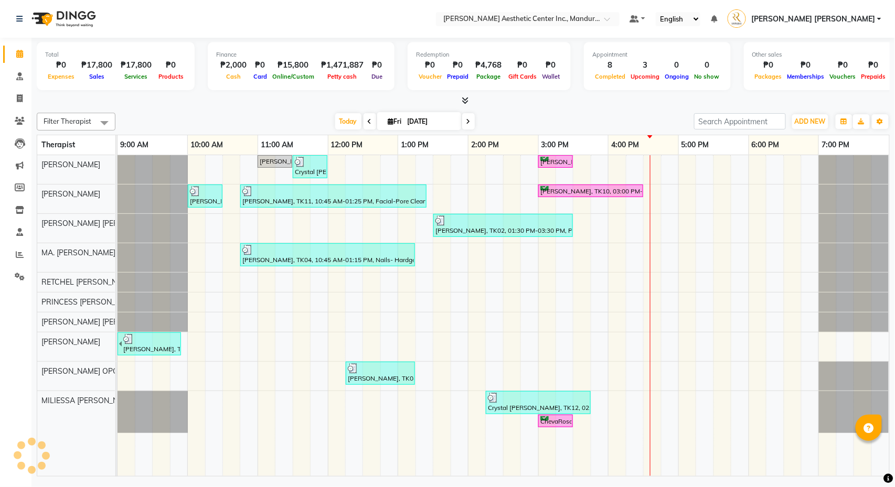
click at [513, 329] on div "Marvie Pilar, TK08, 11:00 AM-11:30 AM, Skin Consultation Crystal June Juanico, …" at bounding box center [504, 315] width 772 height 321
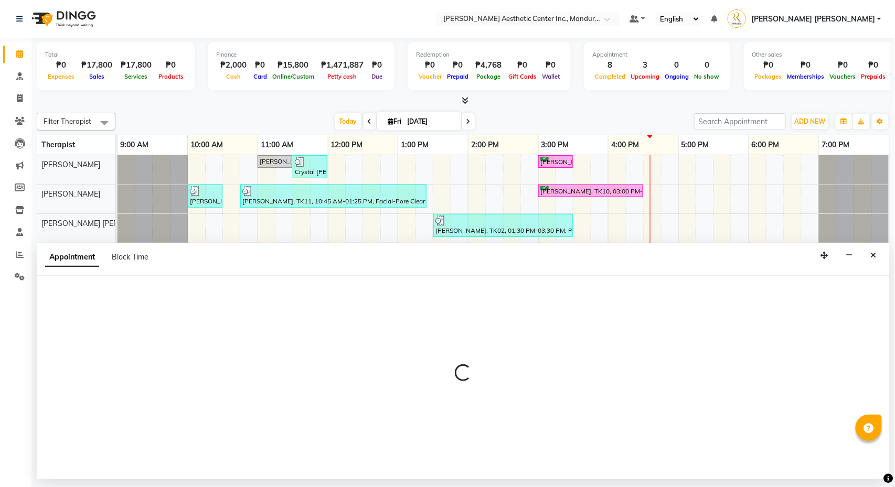
select select "46432"
select select "tentative"
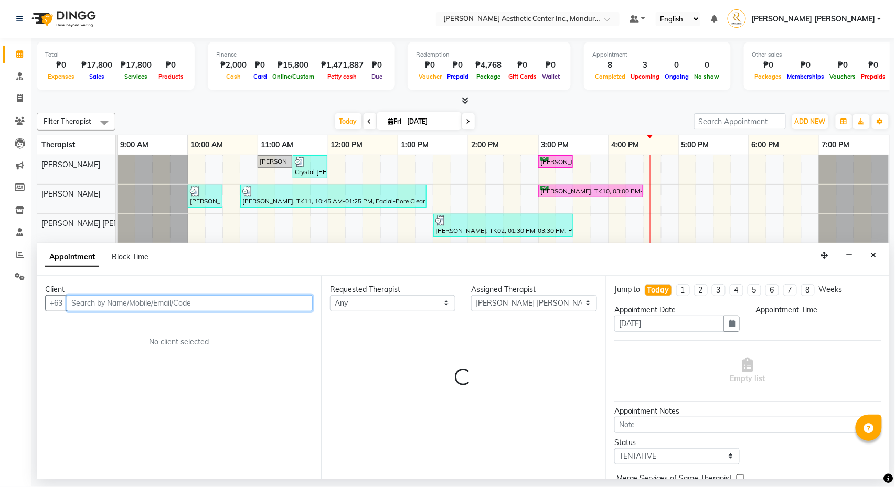
select select "870"
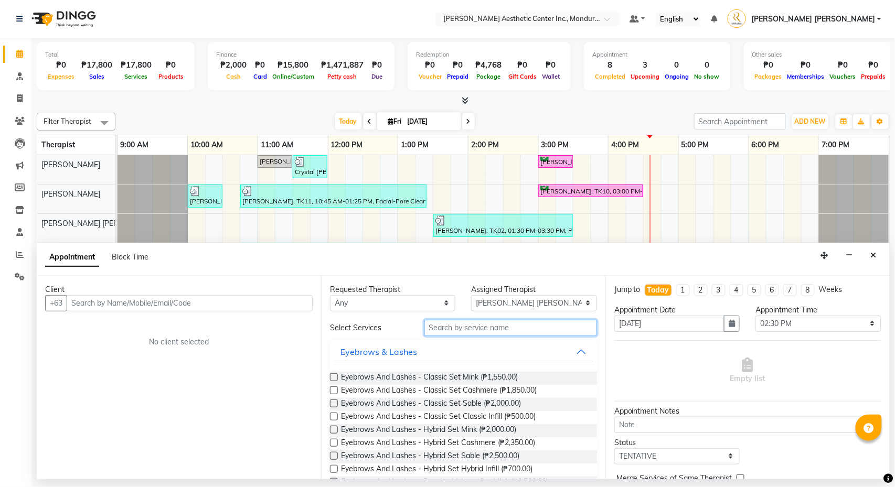
click at [464, 329] on input "text" at bounding box center [510, 328] width 173 height 16
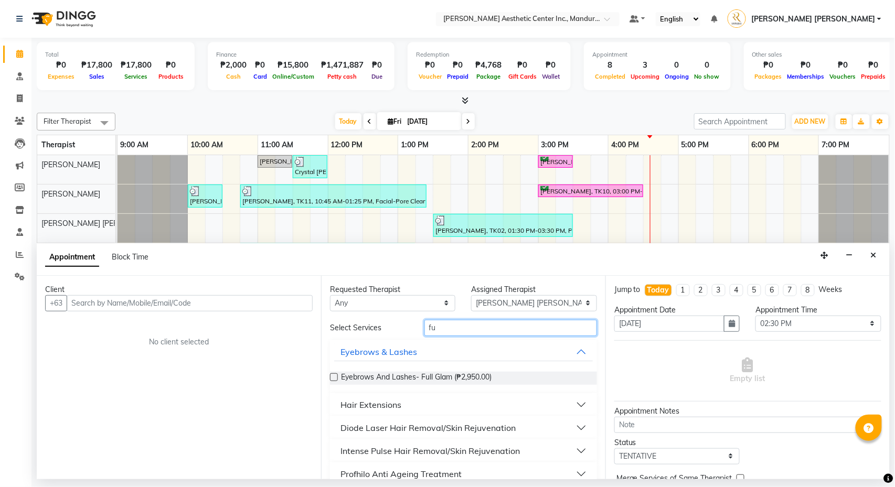
type input "f"
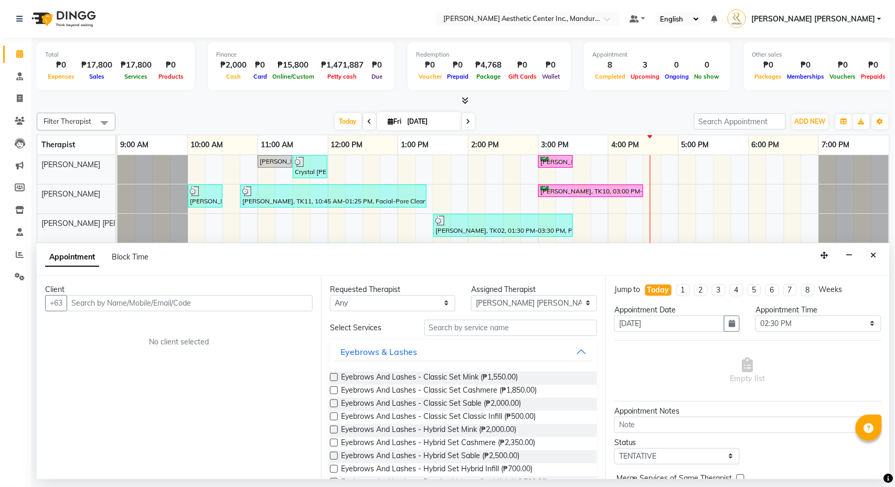
click at [235, 107] on div "Total ₱0 Expenses ₱17,800 Sales ₱17,800 Services ₱0 Products Finance ₱2,000 Cas…" at bounding box center [462, 259] width 863 height 442
click at [489, 330] on input "text" at bounding box center [510, 328] width 173 height 16
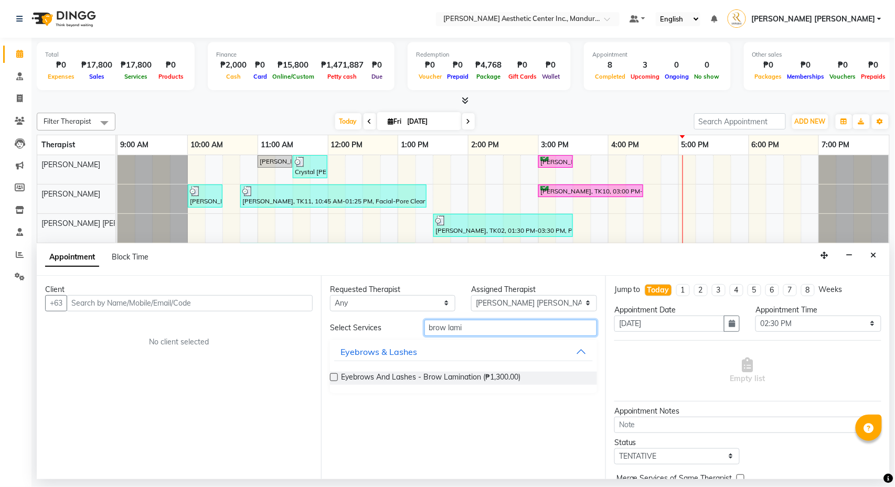
type input "brow lami"
click at [333, 378] on label at bounding box center [334, 377] width 8 height 8
click at [333, 378] on input "checkbox" at bounding box center [333, 378] width 7 height 7
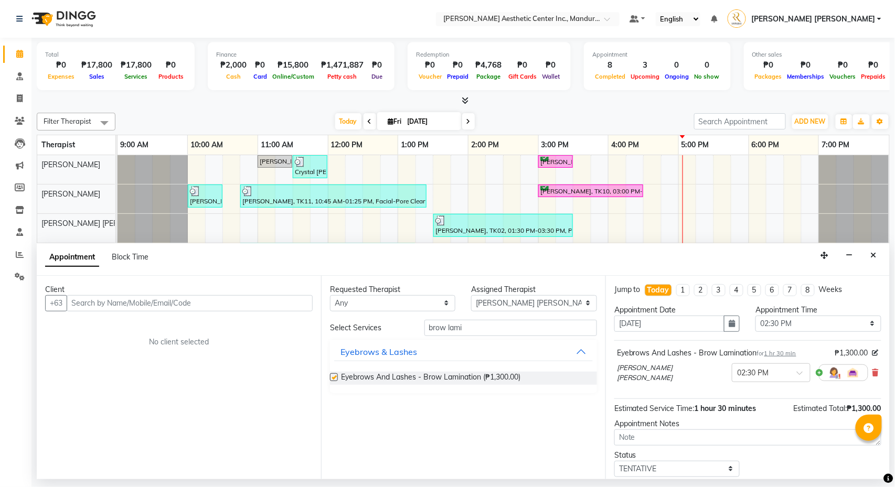
checkbox input "false"
click at [853, 261] on button "button" at bounding box center [849, 256] width 16 height 16
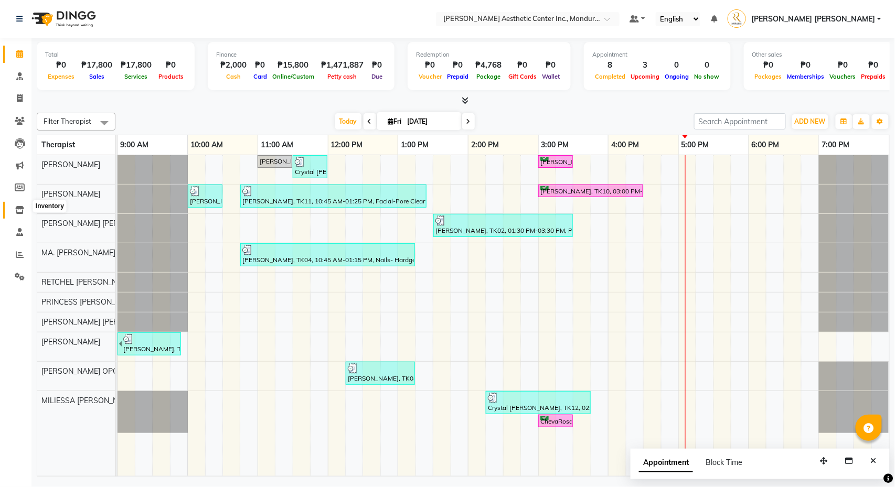
click at [17, 206] on icon at bounding box center [19, 210] width 9 height 8
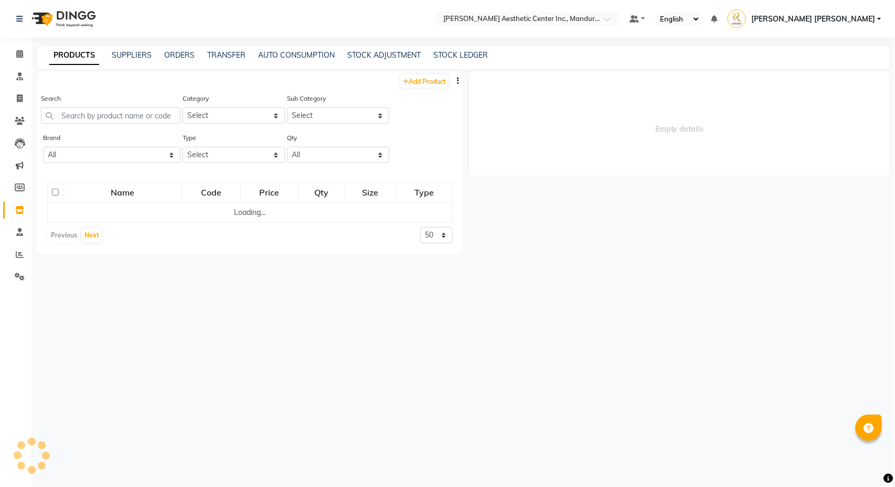
select select
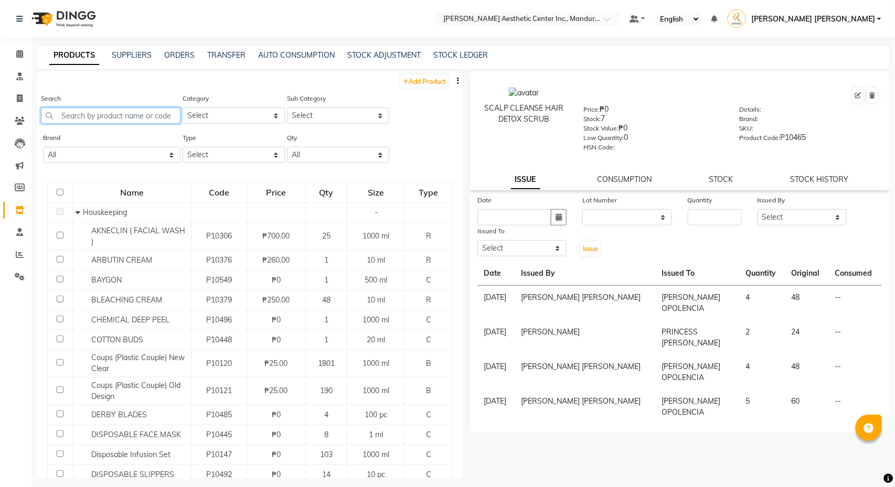
click at [106, 115] on input "text" at bounding box center [111, 116] width 140 height 16
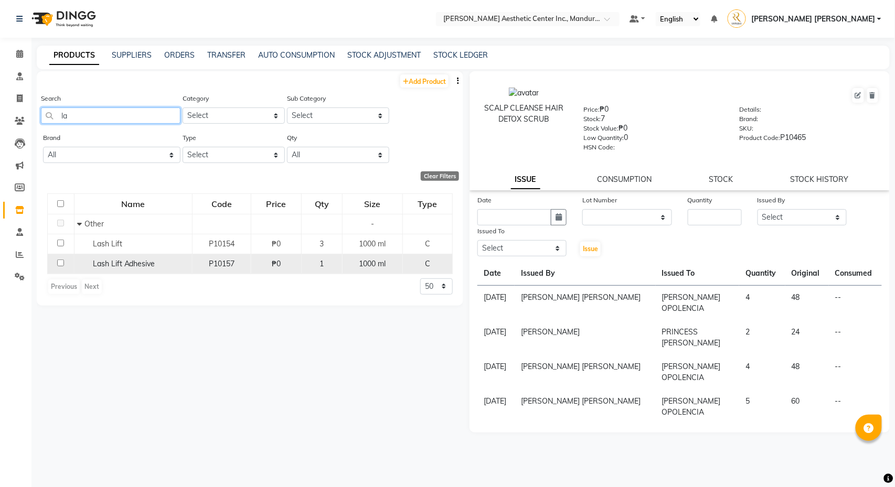
type input "l"
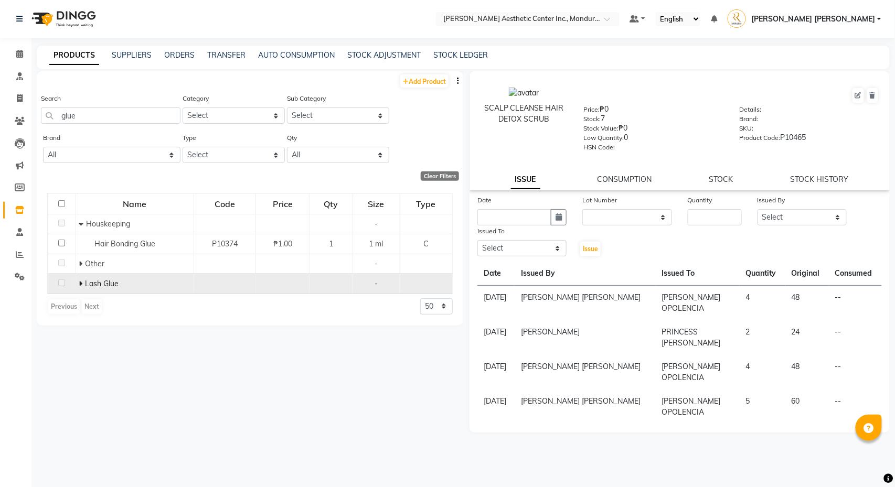
click at [79, 280] on icon at bounding box center [81, 283] width 4 height 7
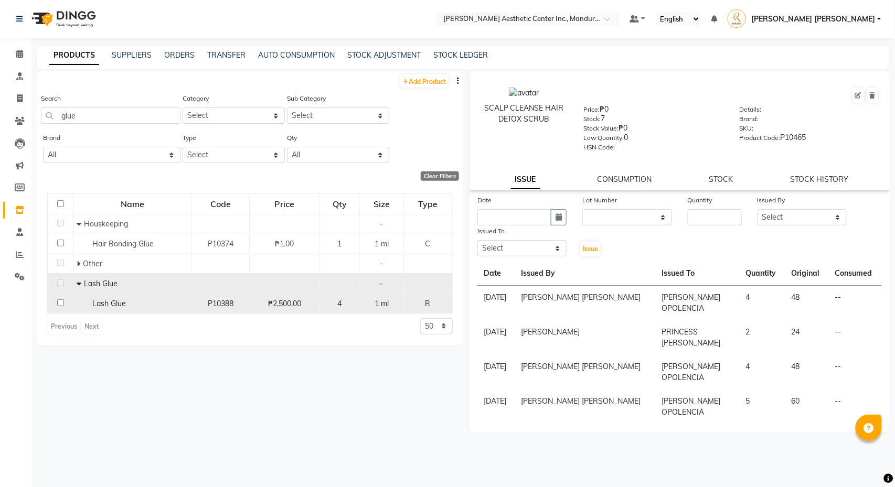
click at [108, 305] on span "Lash Glue" at bounding box center [109, 303] width 34 height 9
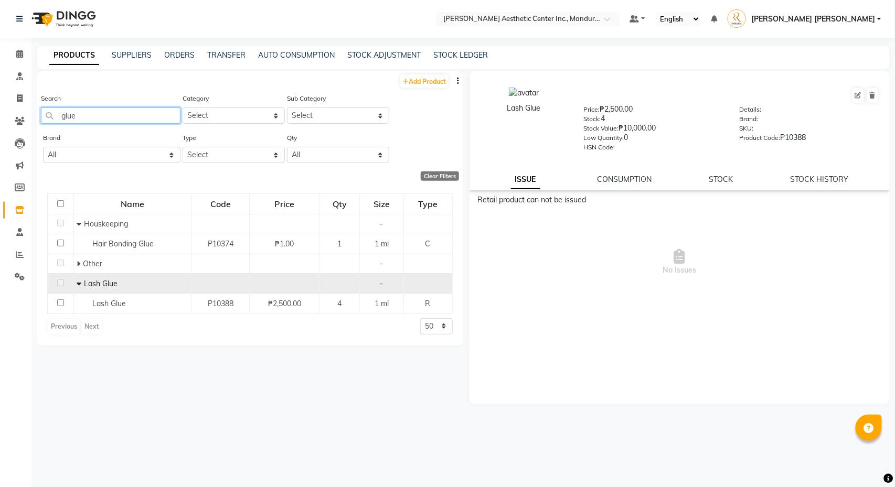
click at [112, 120] on input "glue" at bounding box center [111, 116] width 140 height 16
type input "g"
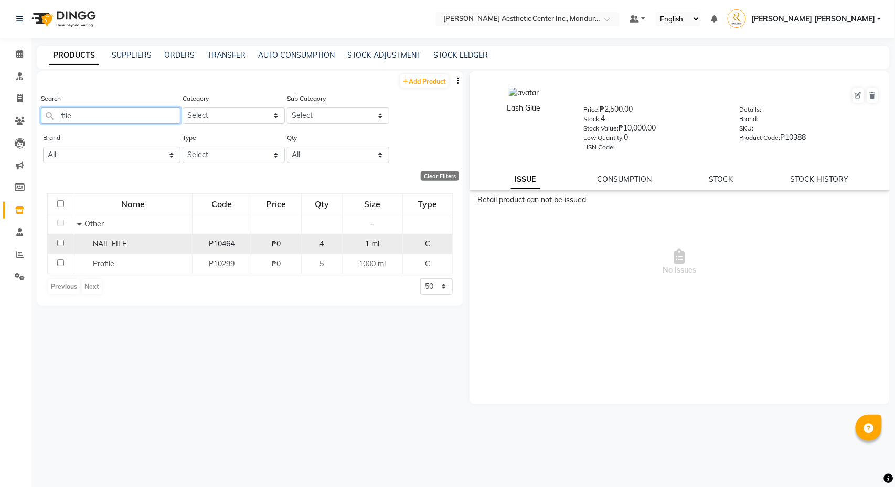
type input "file"
click at [116, 247] on span "NAIL FILE" at bounding box center [110, 243] width 34 height 9
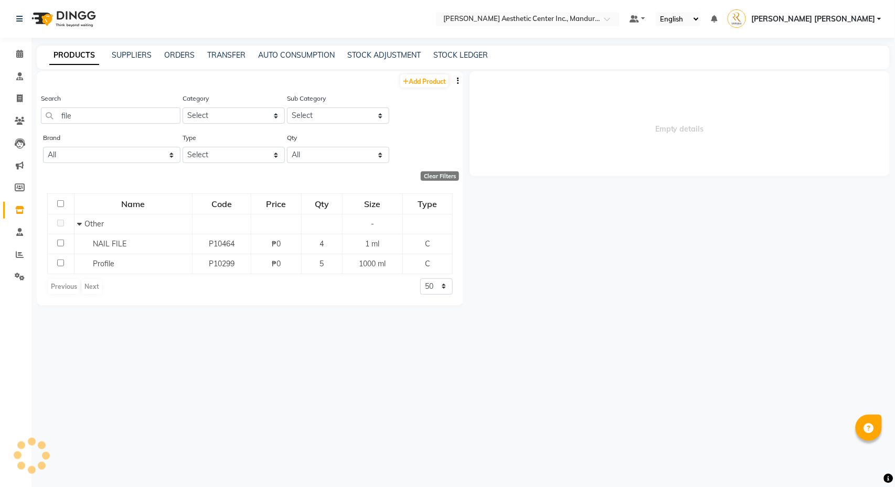
select select
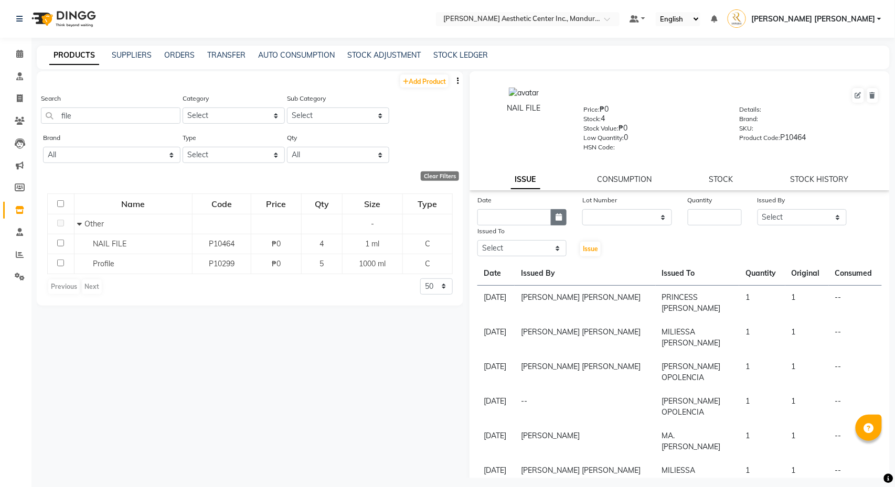
click at [560, 213] on icon "button" at bounding box center [559, 216] width 6 height 7
select select "10"
select select "2025"
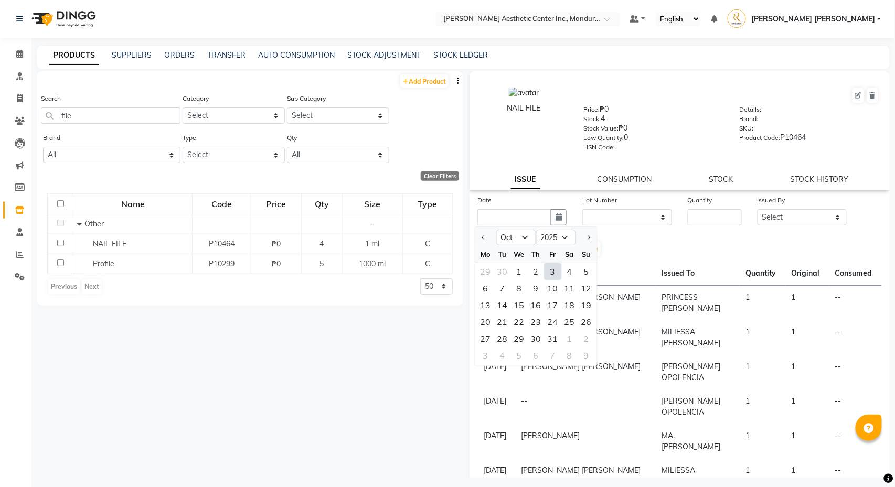
click at [556, 275] on div "3" at bounding box center [552, 271] width 17 height 17
type input "[DATE]"
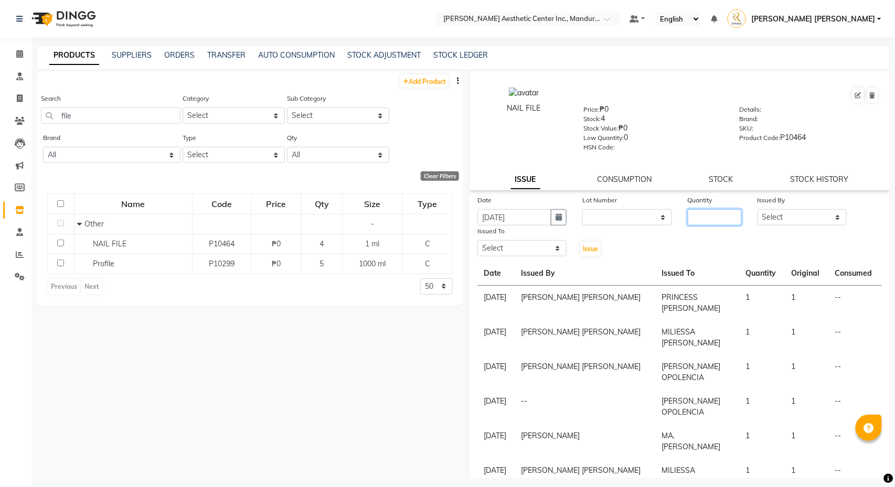
click at [713, 219] on input "number" at bounding box center [715, 217] width 55 height 16
type input "1"
select select "86680"
select select "46409"
click at [594, 254] on button "Issue" at bounding box center [590, 249] width 20 height 15
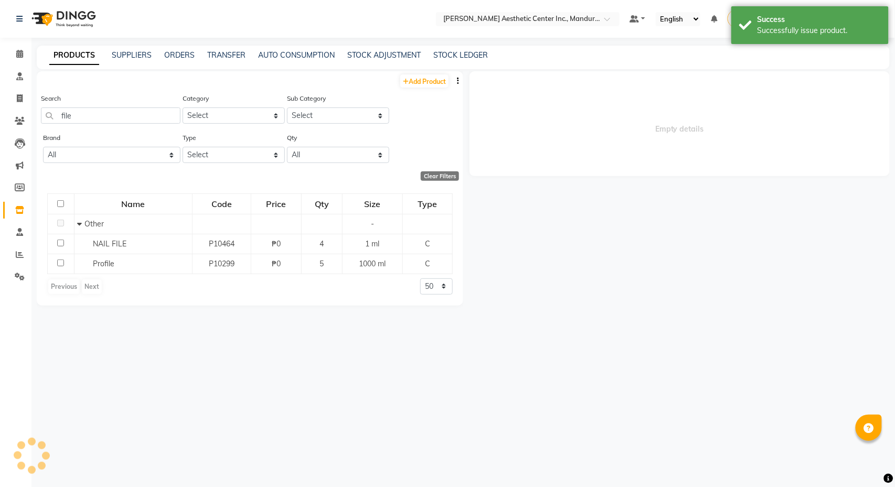
select select
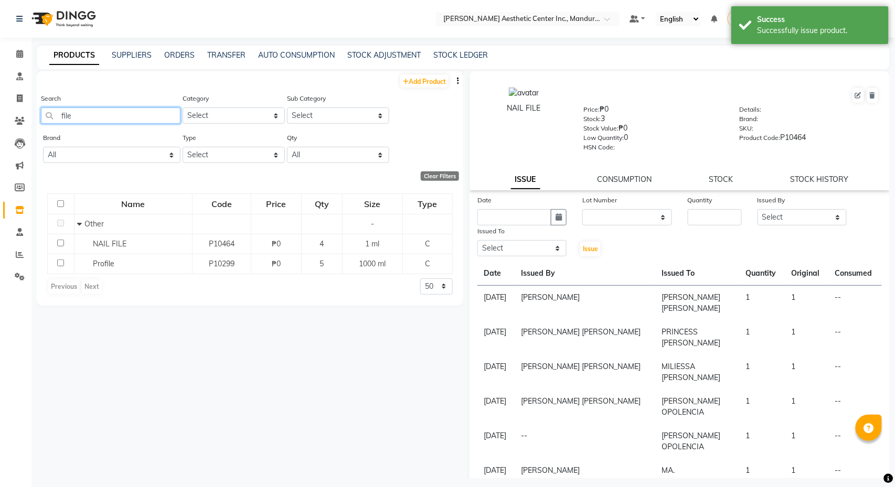
click at [136, 112] on input "file" at bounding box center [111, 116] width 140 height 16
type input "f"
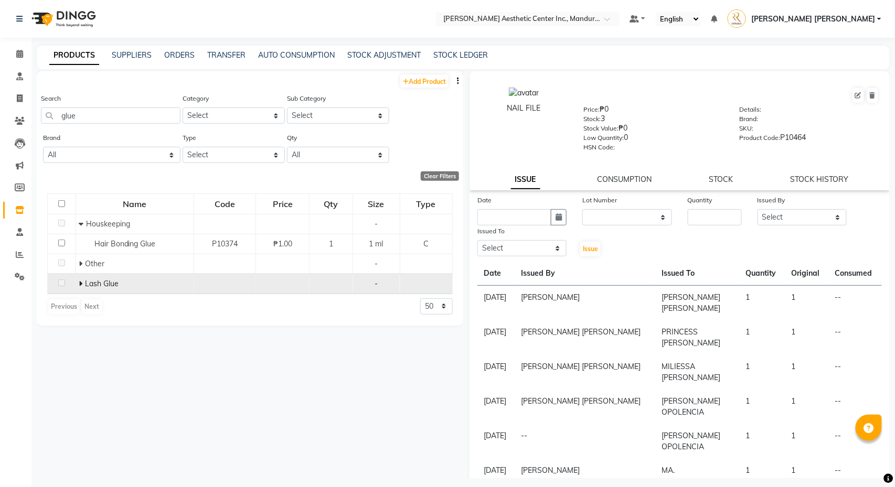
click at [144, 288] on div "Lash Glue" at bounding box center [135, 284] width 112 height 11
click at [80, 280] on icon at bounding box center [81, 283] width 4 height 7
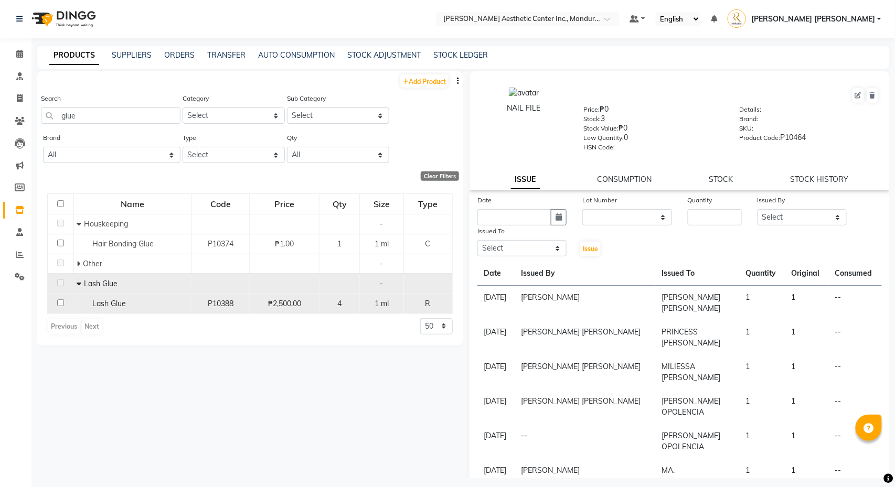
click at [131, 301] on div "Lash Glue" at bounding box center [133, 303] width 112 height 11
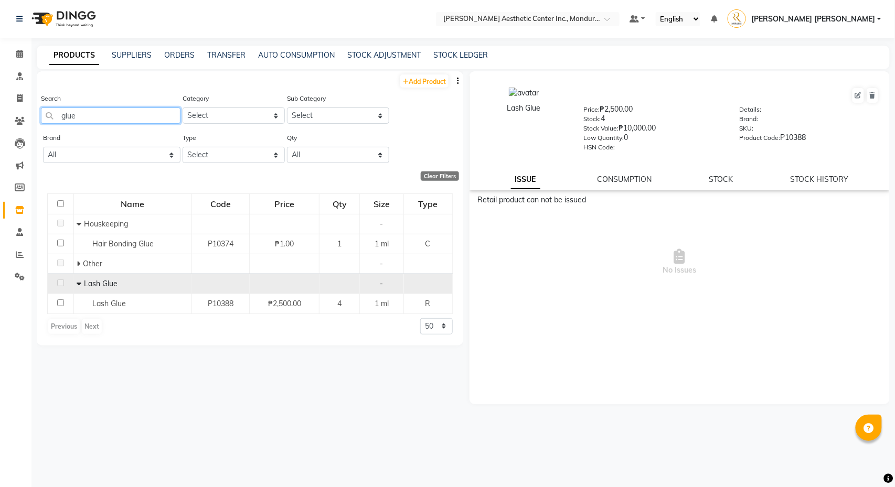
click at [101, 118] on input "glue" at bounding box center [111, 116] width 140 height 16
type input "g"
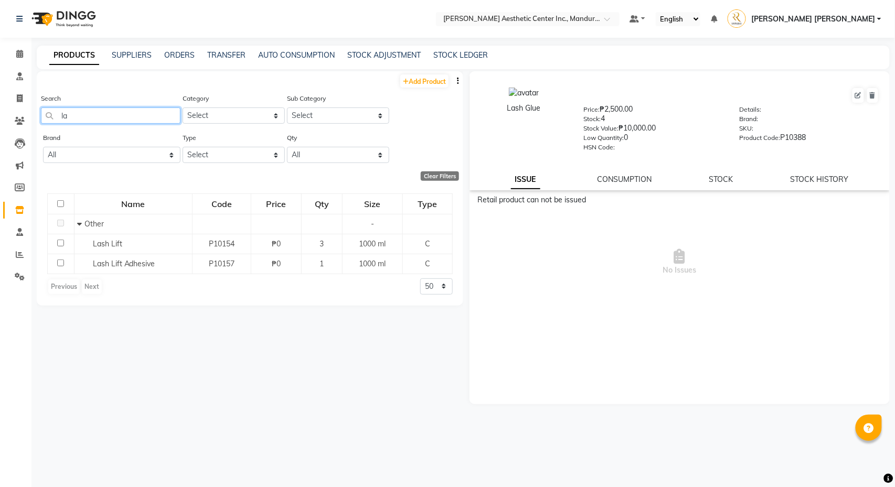
type input "l"
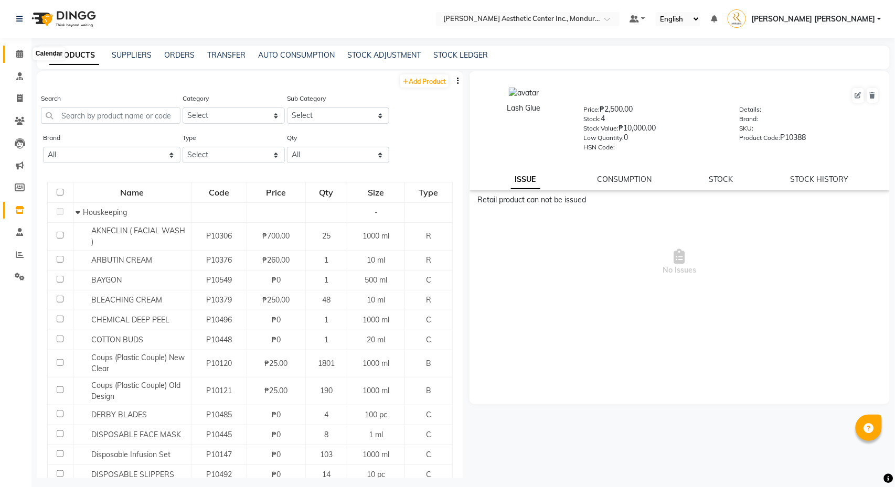
click at [20, 50] on icon at bounding box center [19, 54] width 7 height 8
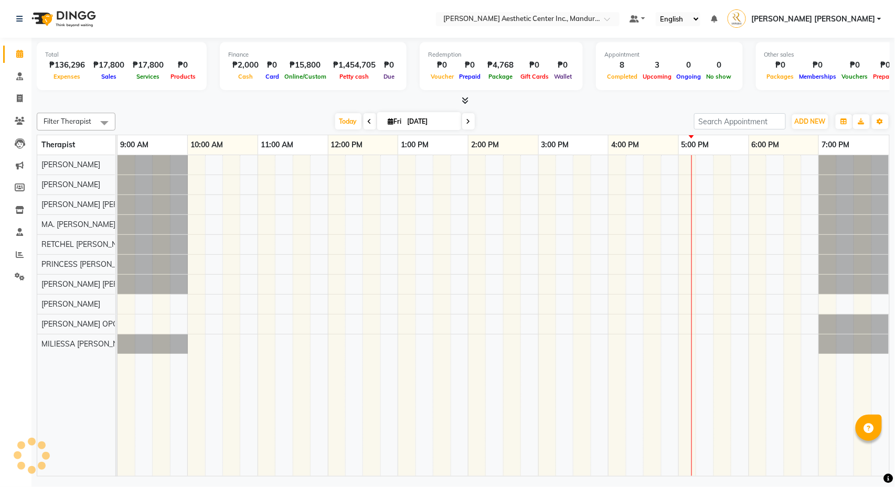
click at [57, 49] on div "Total ₱136,296 Expenses ₱17,800 Sales ₱17,800 Services ₱0 Products" at bounding box center [122, 66] width 170 height 48
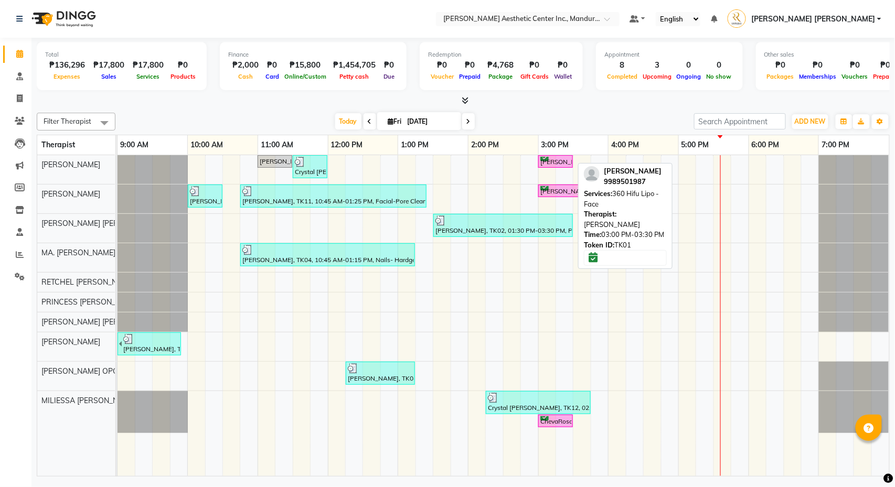
click at [550, 161] on div "[PERSON_NAME], TK01, 03:00 PM-03:30 PM, 360 Hifu Lipo - Face" at bounding box center [555, 162] width 33 height 10
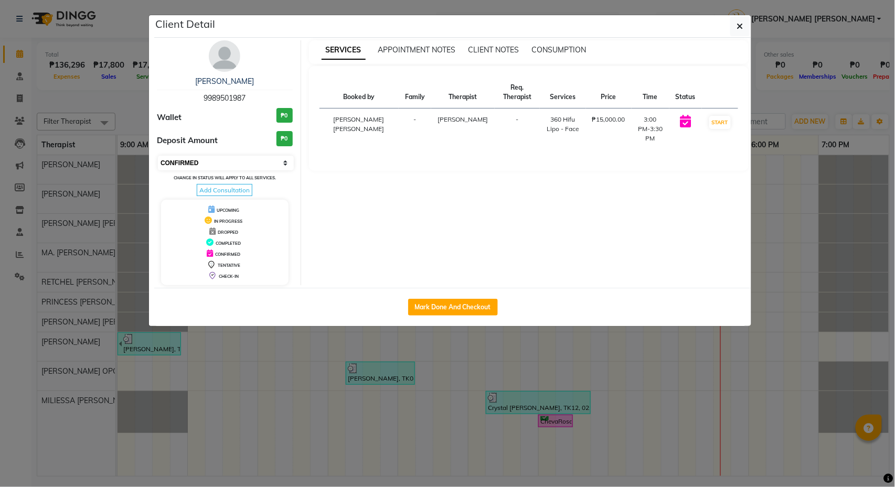
select select "2"
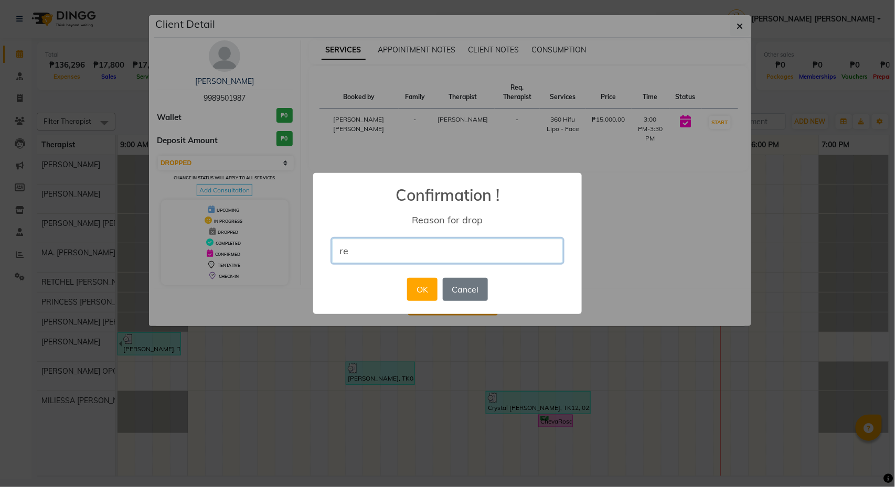
type input "r"
type input "RESCHEDULED"
click at [433, 292] on button "OK" at bounding box center [422, 289] width 30 height 23
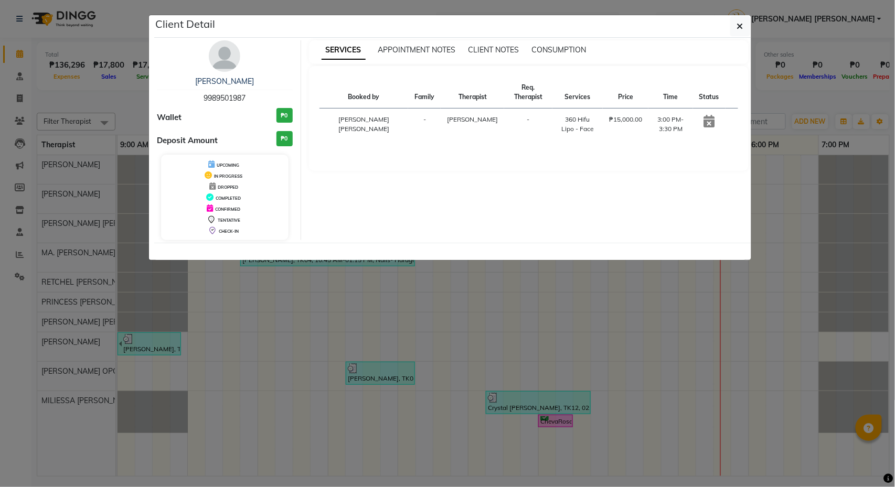
click at [799, 99] on ngb-modal-window "Client Detail Erika Antopina 9989501987 Wallet ₱0 Deposit Amount ₱0 UPCOMING IN…" at bounding box center [447, 243] width 895 height 487
click at [806, 105] on ngb-modal-window "Client Detail Erika Antopina 9989501987 Wallet ₱0 Deposit Amount ₱0 UPCOMING IN…" at bounding box center [447, 243] width 895 height 487
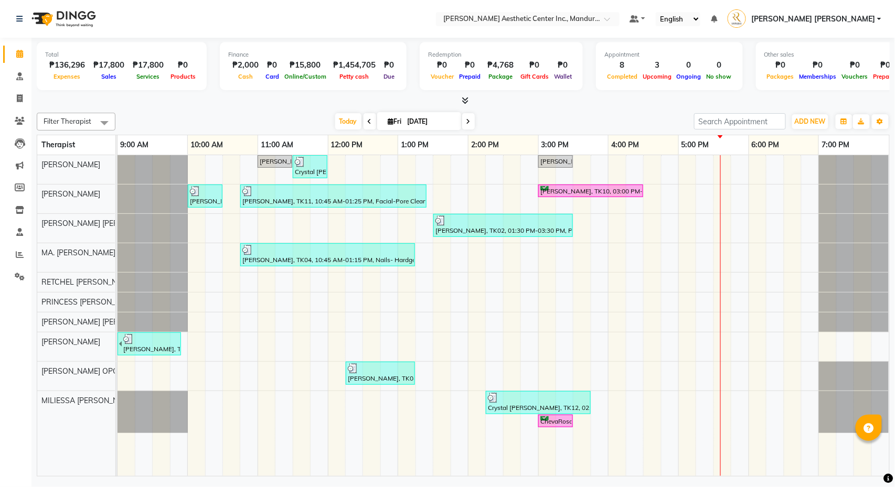
click at [463, 118] on span at bounding box center [468, 121] width 13 height 16
type input "10/04/2025"
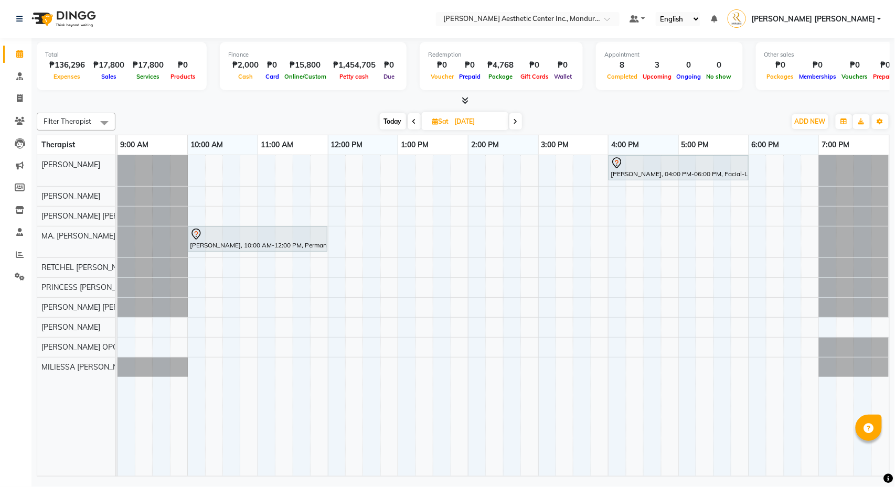
click at [202, 165] on div "JOE ANGELY DANG, 04:00 PM-06:00 PM, Facial-Ultimate Skin Revival Tricia Diaz, 1…" at bounding box center [504, 315] width 772 height 321
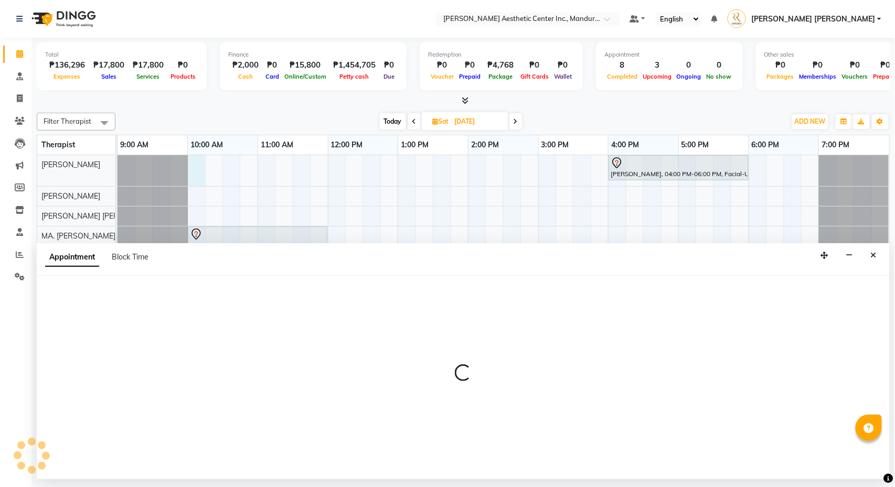
select select "46220"
select select "tentative"
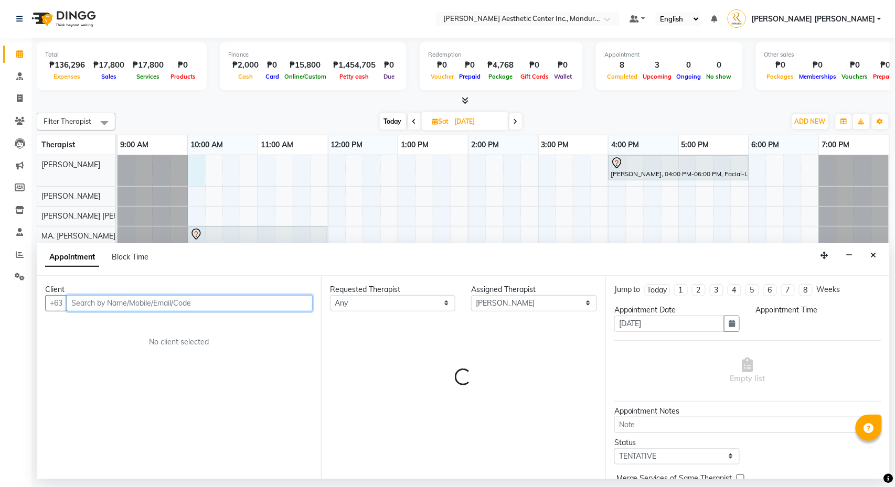
select select "600"
click at [135, 304] on input "text" at bounding box center [190, 303] width 246 height 16
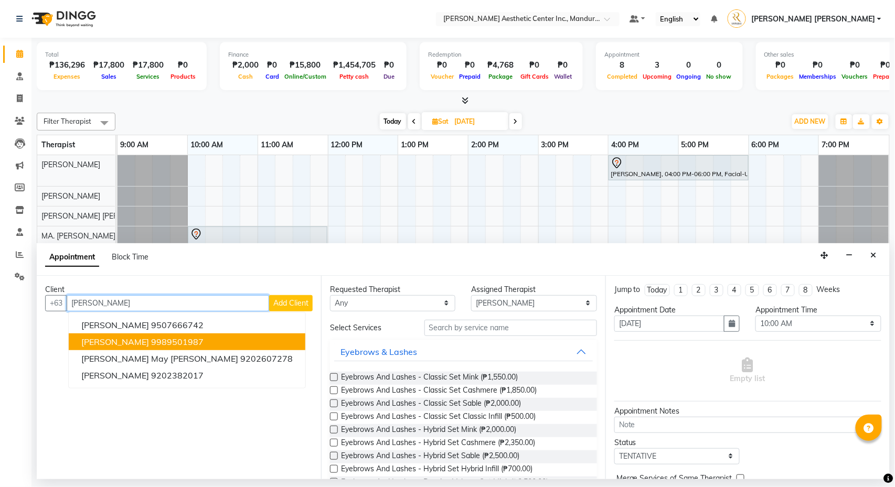
click at [139, 342] on button "Erika Antopina 9989501987" at bounding box center [187, 342] width 237 height 17
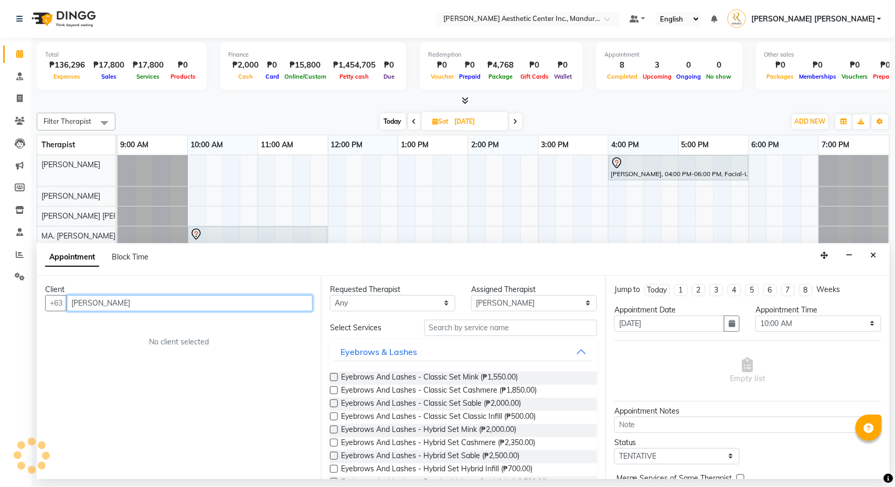
type input "9989501987"
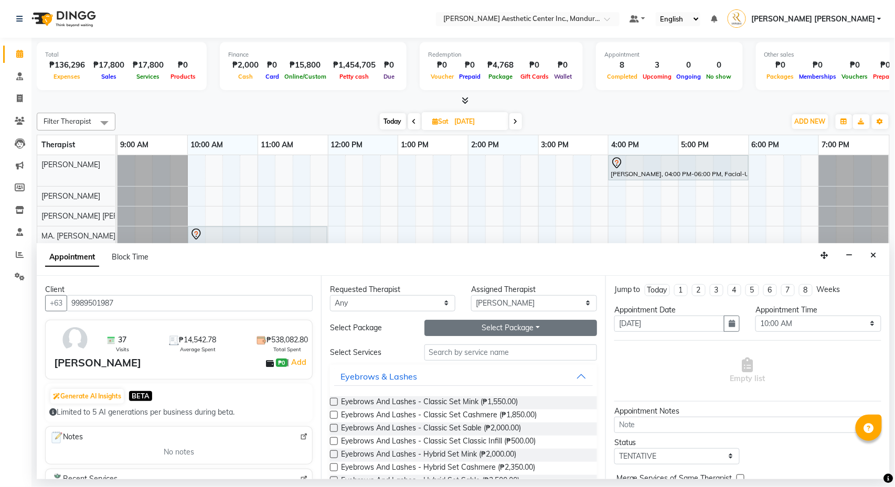
click at [466, 330] on button "Select Package Toggle Dropdown" at bounding box center [510, 328] width 173 height 16
click at [477, 408] on li "EA_HIFU LIPO(FACE)" at bounding box center [490, 410] width 131 height 15
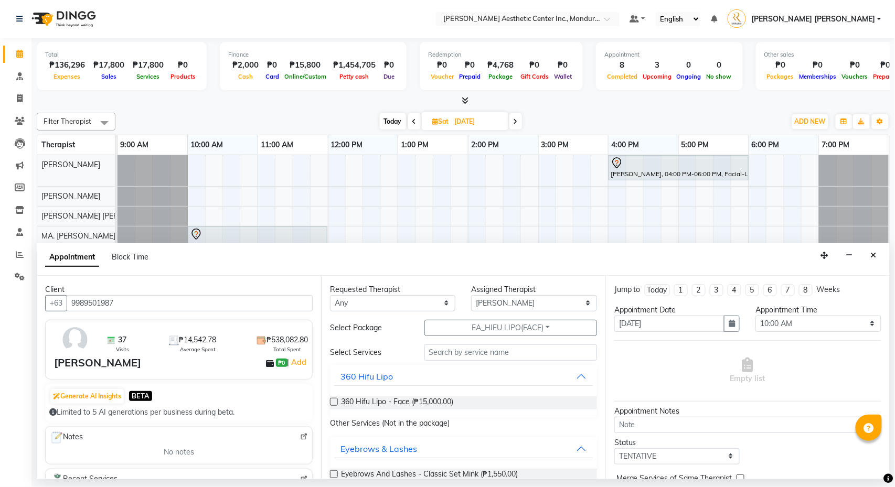
click at [335, 405] on label at bounding box center [334, 402] width 8 height 8
click at [335, 405] on input "checkbox" at bounding box center [333, 403] width 7 height 7
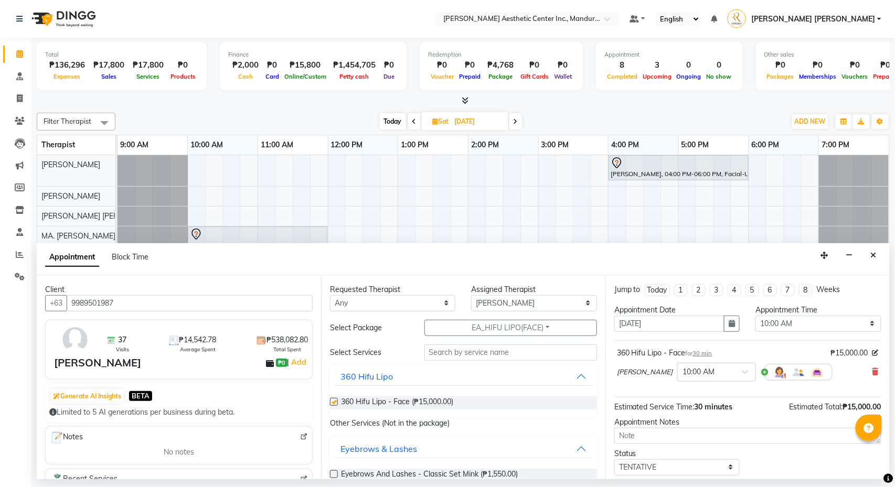
checkbox input "false"
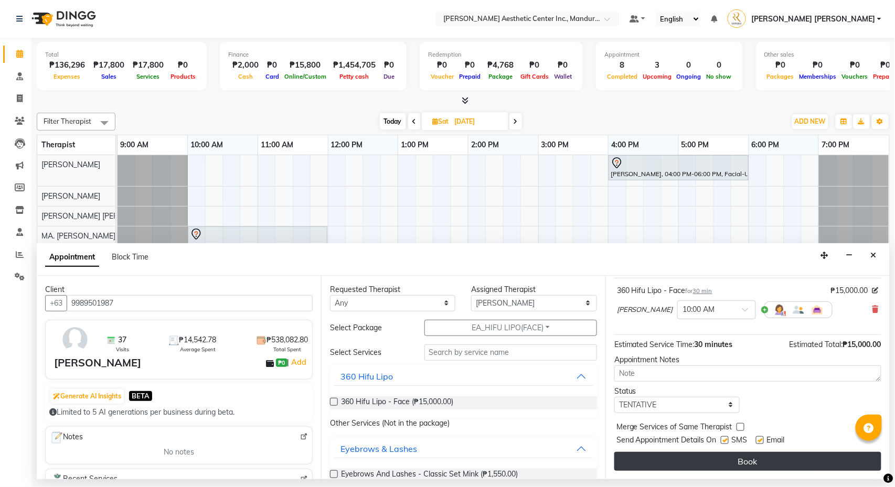
scroll to position [66, 0]
click at [712, 462] on button "Book" at bounding box center [747, 461] width 267 height 19
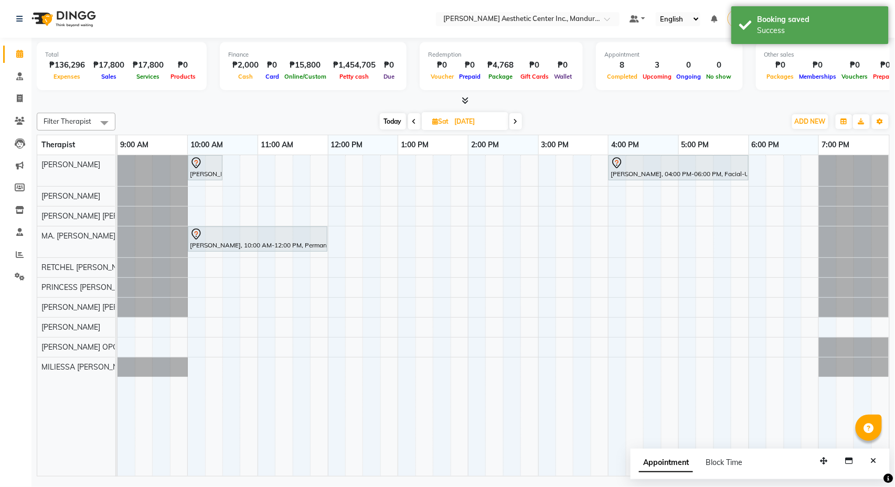
click at [391, 116] on span "Today" at bounding box center [393, 121] width 26 height 16
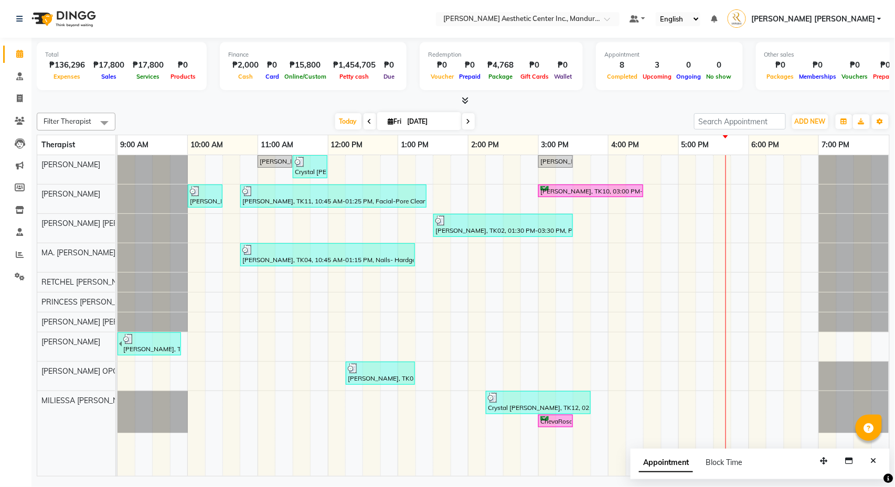
click at [466, 120] on icon at bounding box center [468, 122] width 4 height 6
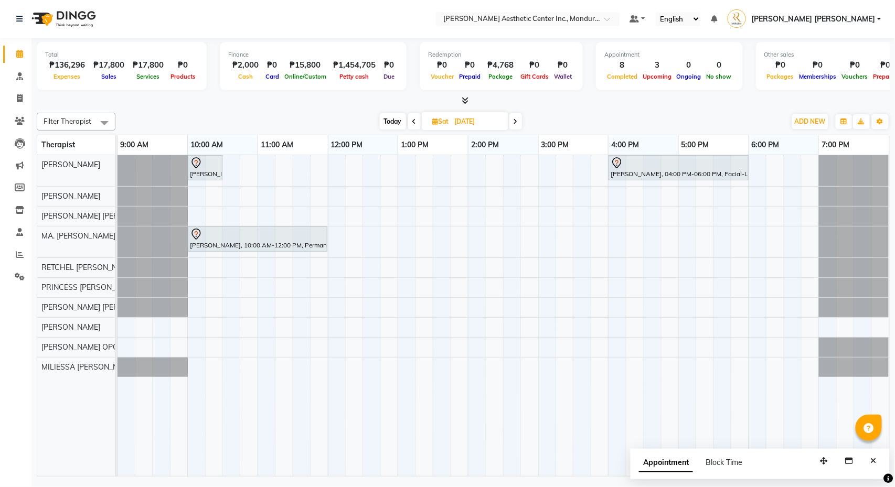
click at [412, 116] on span at bounding box center [414, 121] width 13 height 16
type input "[DATE]"
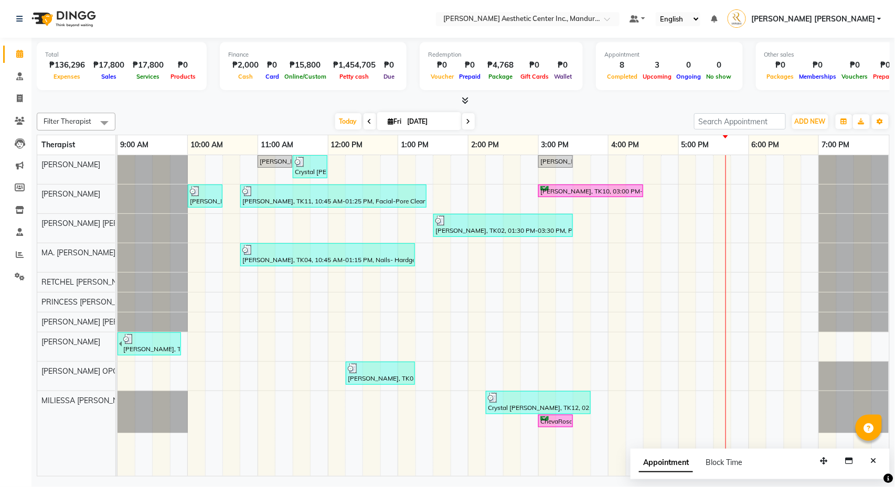
scroll to position [0, 0]
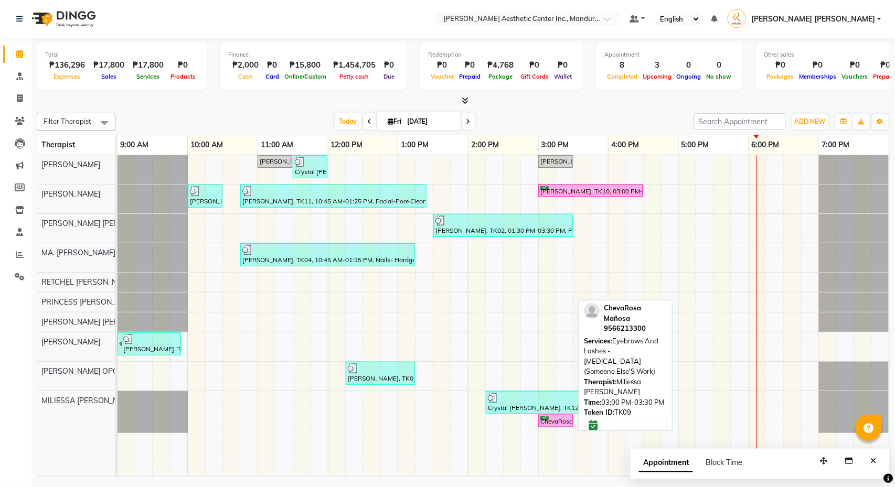
click at [546, 423] on div "ChevaRosa Mañosa, TK09, 03:00 PM-03:30 PM, Eyebrows And Lashes - [MEDICAL_DATA]…" at bounding box center [555, 422] width 33 height 10
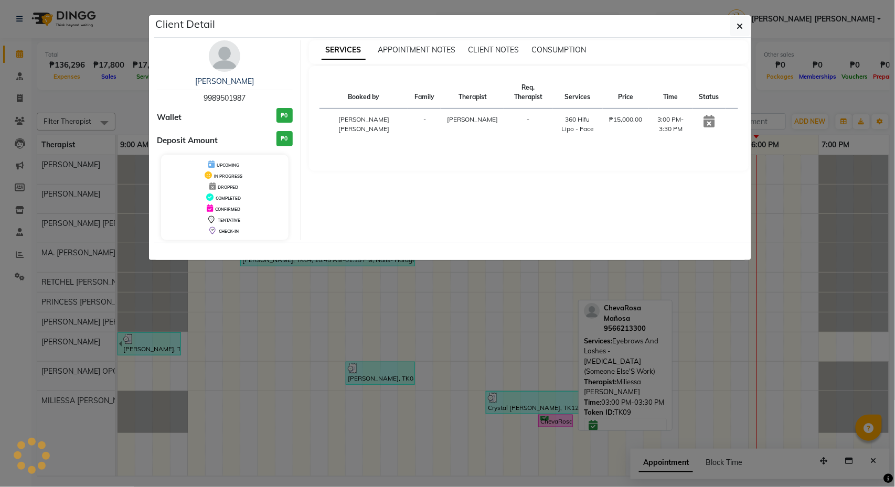
select select "6"
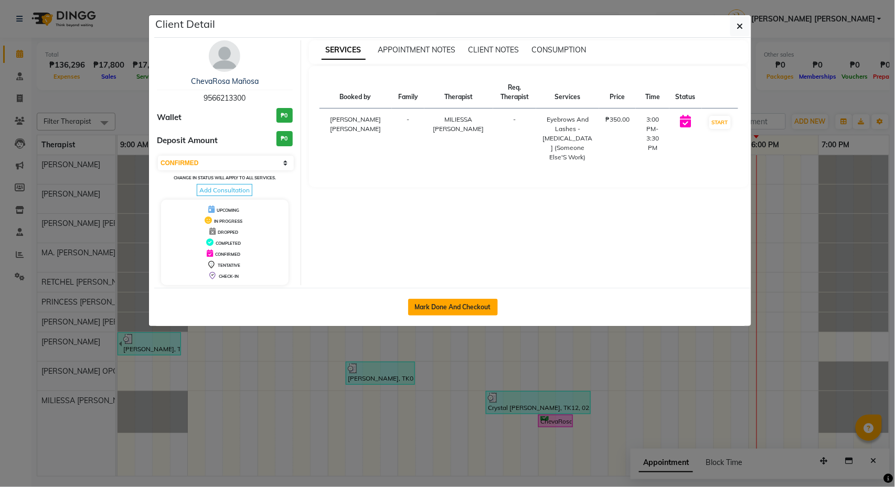
click at [452, 314] on button "Mark Done And Checkout" at bounding box center [453, 307] width 90 height 17
select select "service"
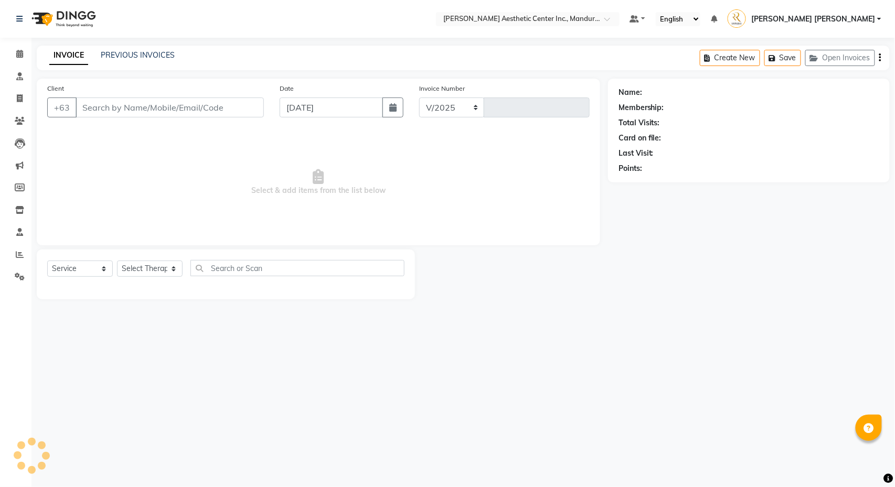
select select "6259"
type input "1251"
type input "9566213300"
select select "69743"
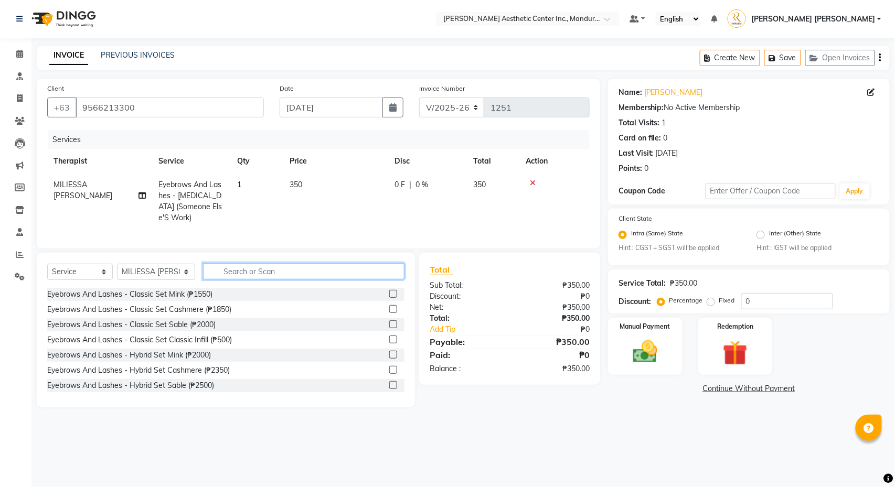
click at [242, 273] on input "text" at bounding box center [303, 271] width 201 height 16
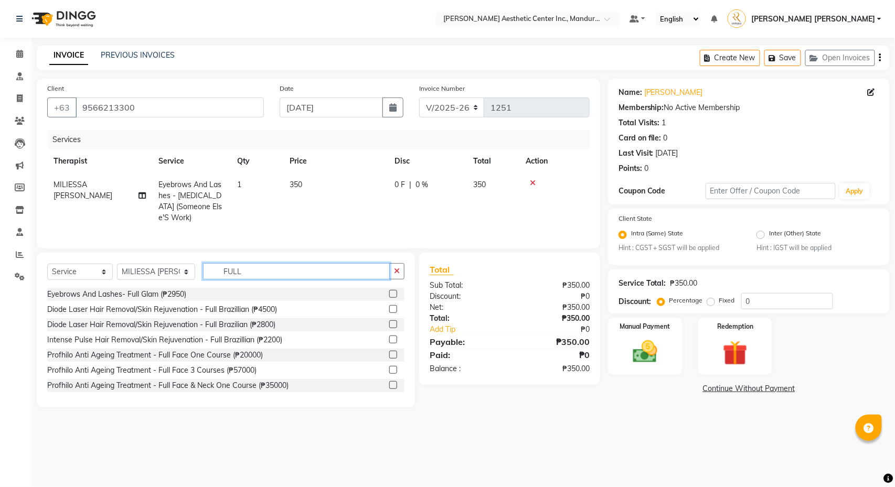
type input "FULL"
click at [395, 296] on label at bounding box center [393, 294] width 8 height 8
click at [395, 296] on input "checkbox" at bounding box center [392, 294] width 7 height 7
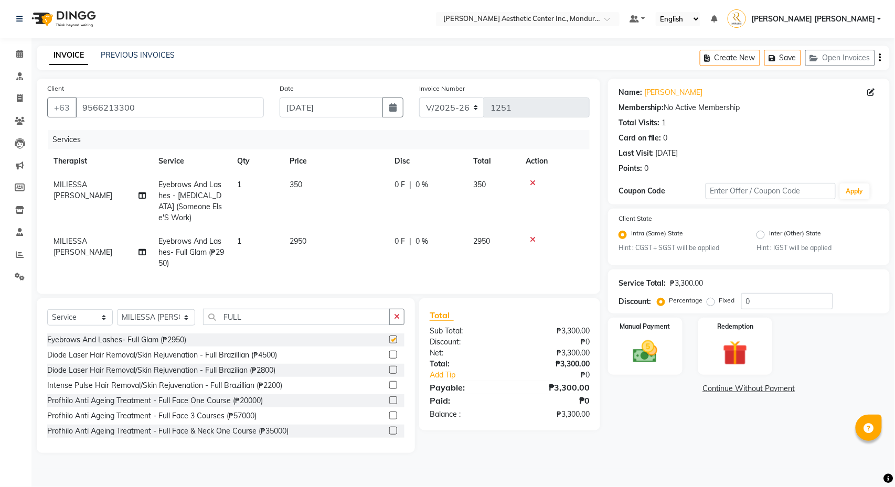
checkbox input "false"
click at [143, 255] on icon at bounding box center [141, 252] width 7 height 7
select select "69743"
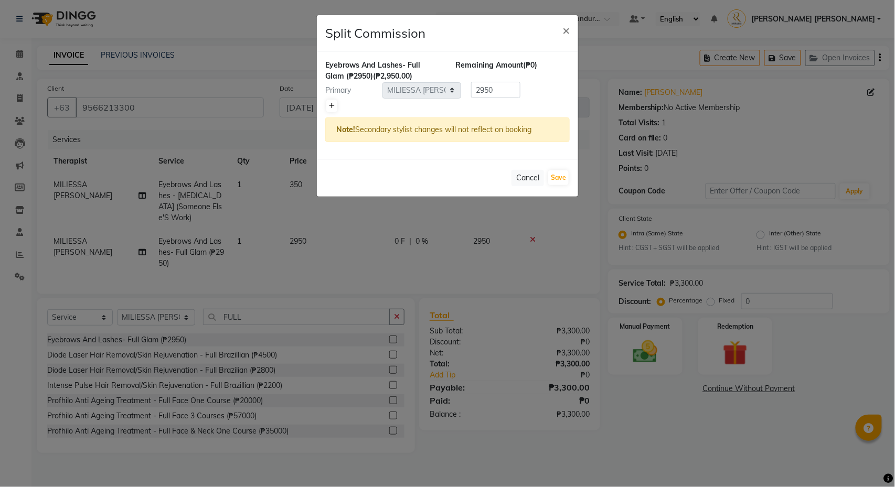
click at [329, 102] on link at bounding box center [331, 106] width 11 height 13
type input "1475"
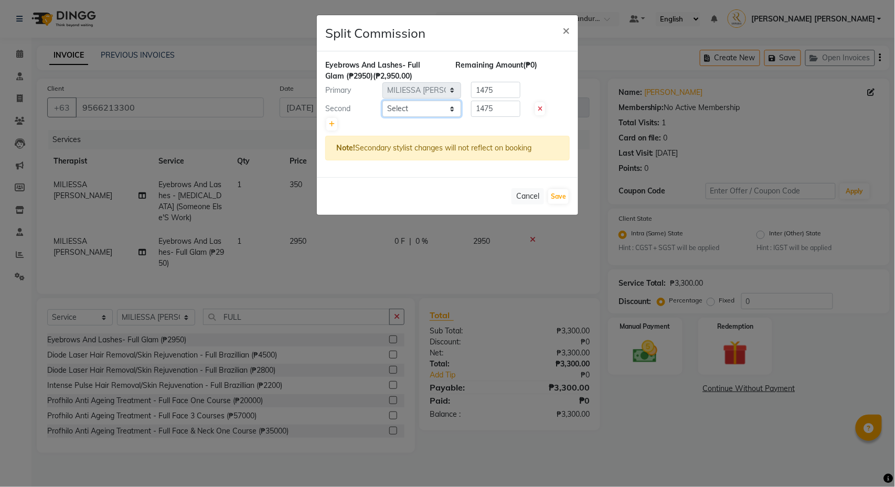
select select "46409"
click at [559, 204] on button "Save" at bounding box center [558, 196] width 20 height 15
select select "Select"
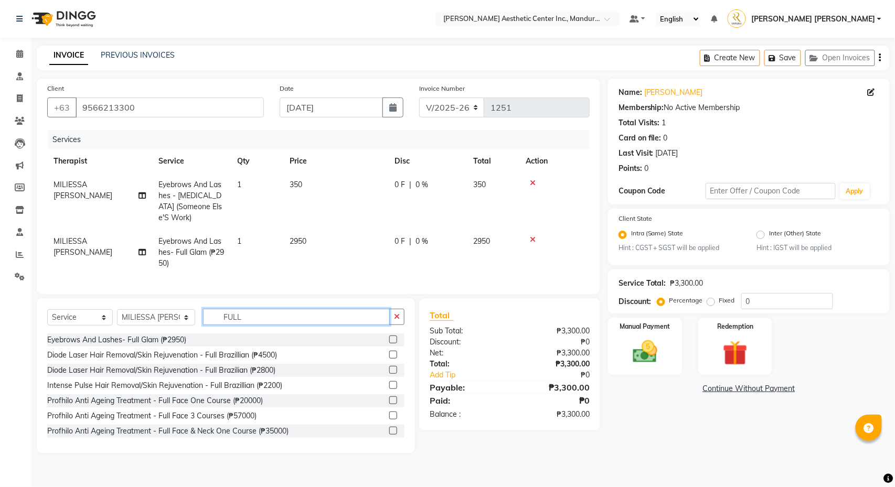
click at [266, 318] on input "FULL" at bounding box center [296, 317] width 187 height 16
type input "F"
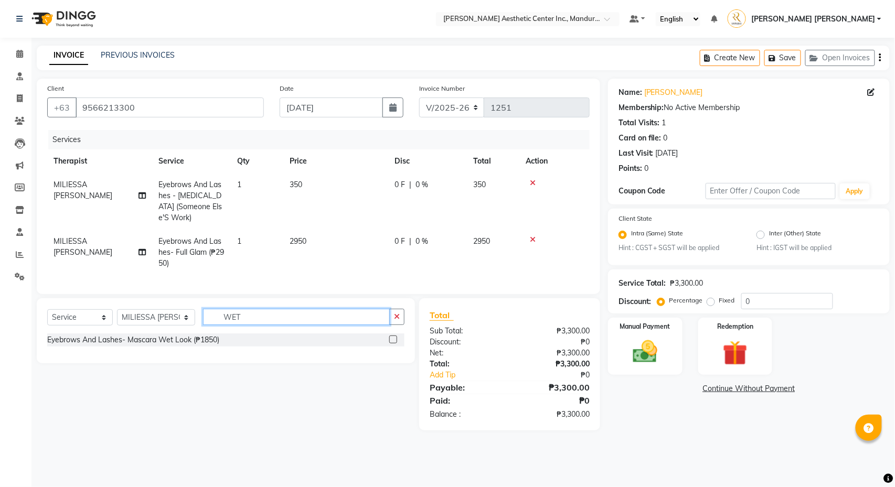
type input "WET"
click at [393, 344] on label at bounding box center [393, 340] width 8 height 8
click at [393, 344] on input "checkbox" at bounding box center [392, 340] width 7 height 7
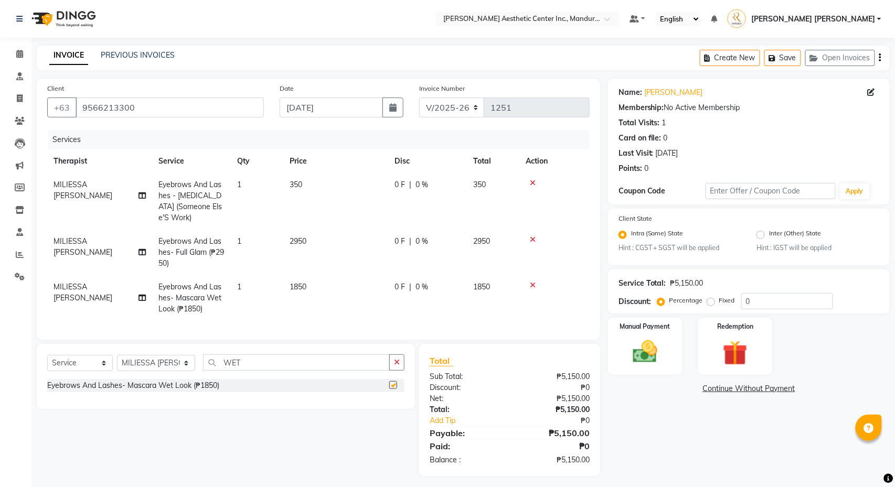
checkbox input "false"
click at [322, 365] on input "WET" at bounding box center [296, 363] width 187 height 16
type input "W"
type input "LAMINA"
click at [392, 389] on label at bounding box center [393, 385] width 8 height 8
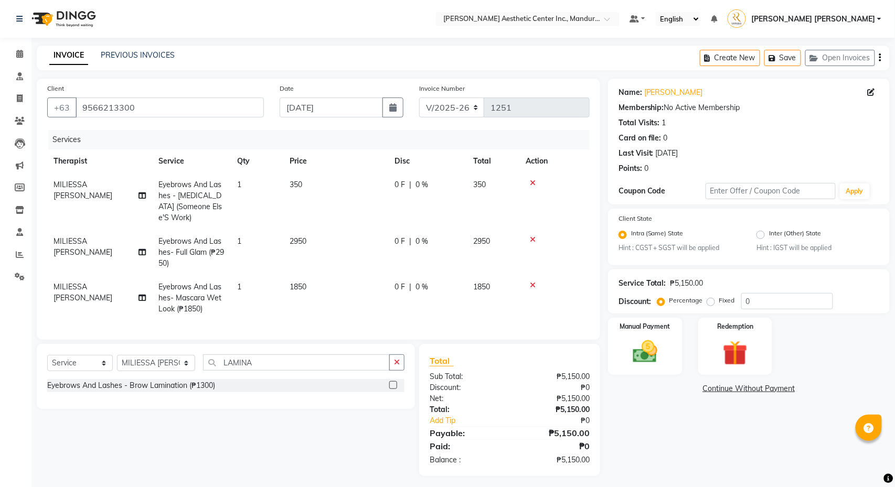
click at [392, 389] on input "checkbox" at bounding box center [392, 385] width 7 height 7
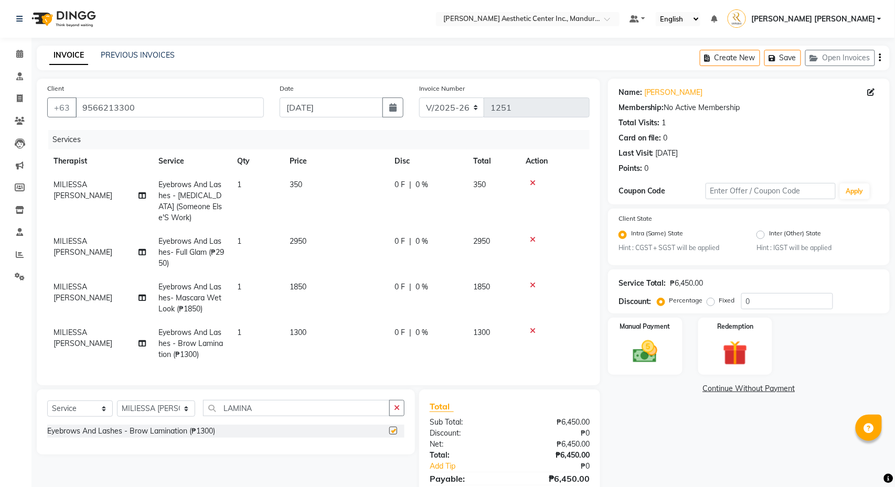
checkbox input "false"
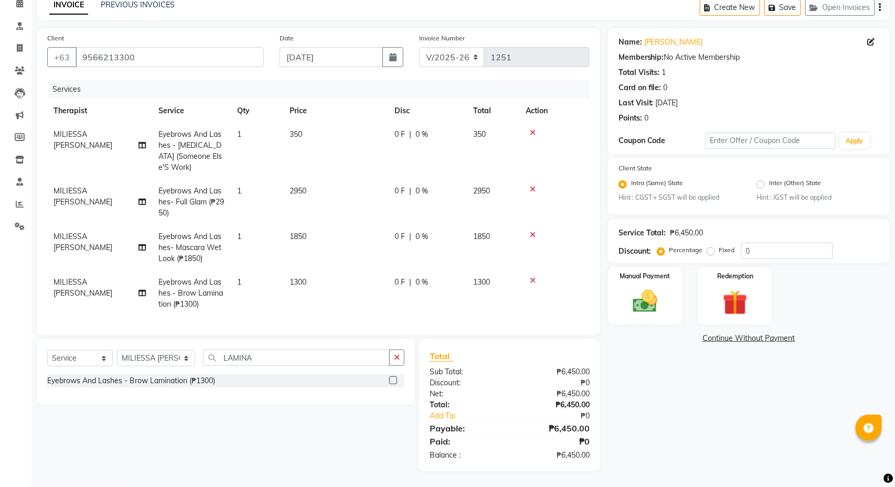
scroll to position [55, 0]
click at [269, 359] on input "LAMINA" at bounding box center [296, 358] width 187 height 16
type input "L"
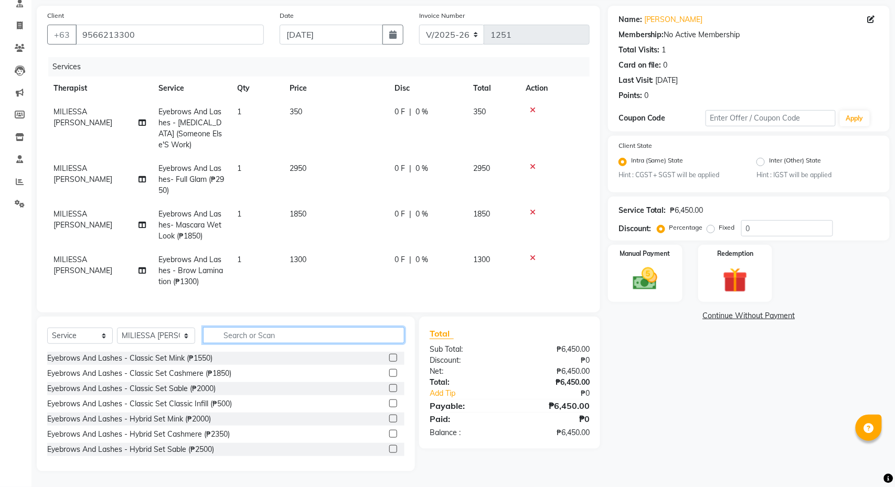
scroll to position [76, 0]
click at [665, 283] on img at bounding box center [644, 279] width 41 height 29
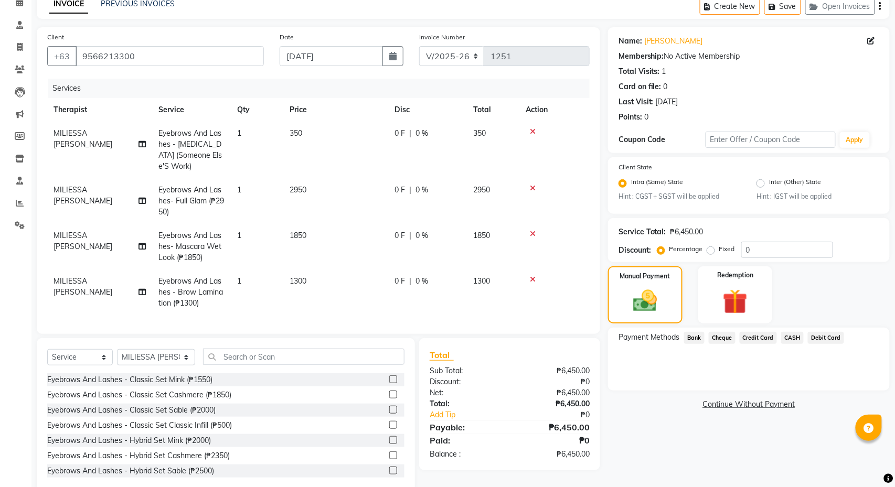
scroll to position [55, 0]
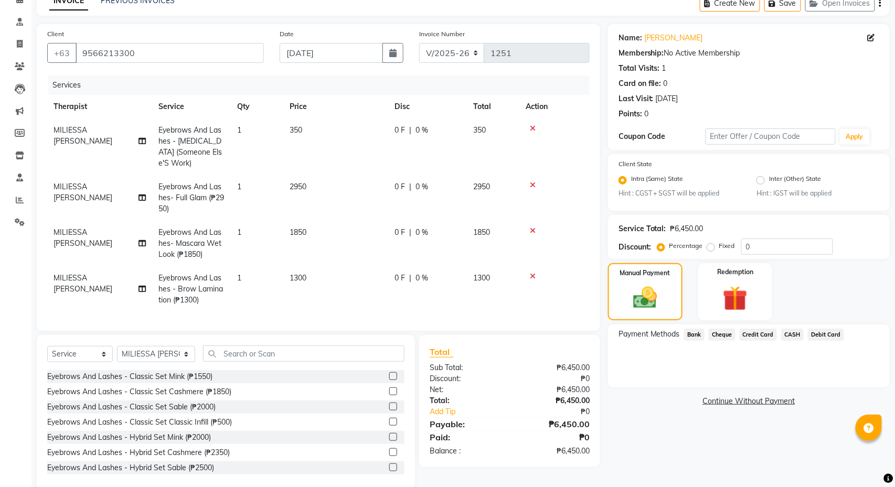
click at [532, 184] on icon at bounding box center [533, 184] width 6 height 7
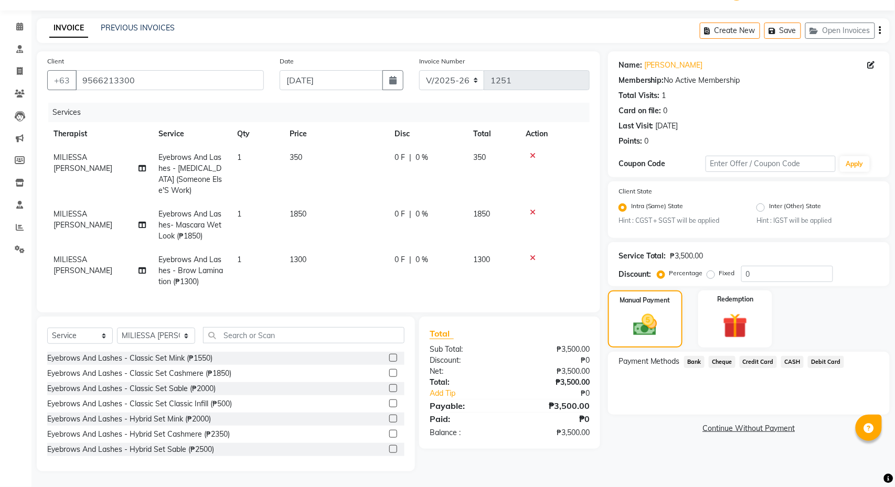
click at [533, 155] on icon at bounding box center [533, 155] width 6 height 7
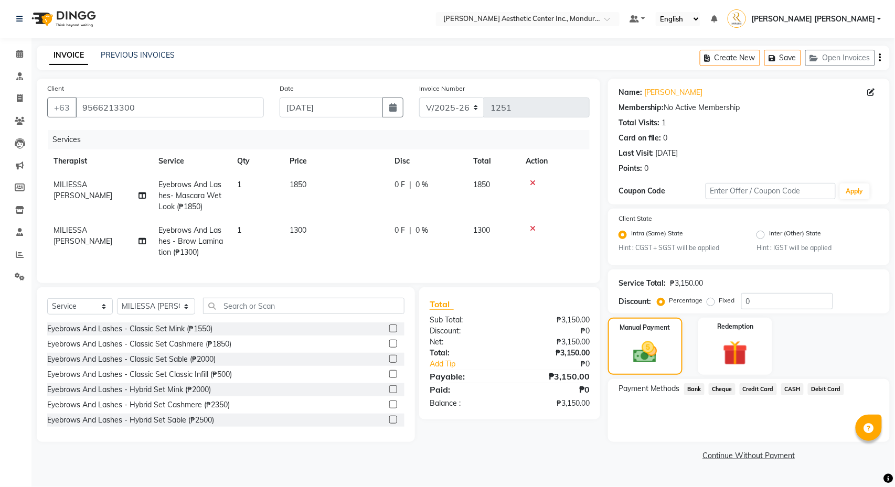
scroll to position [0, 0]
click at [559, 250] on td at bounding box center [554, 242] width 70 height 46
click at [804, 391] on span "CASH" at bounding box center [792, 389] width 23 height 12
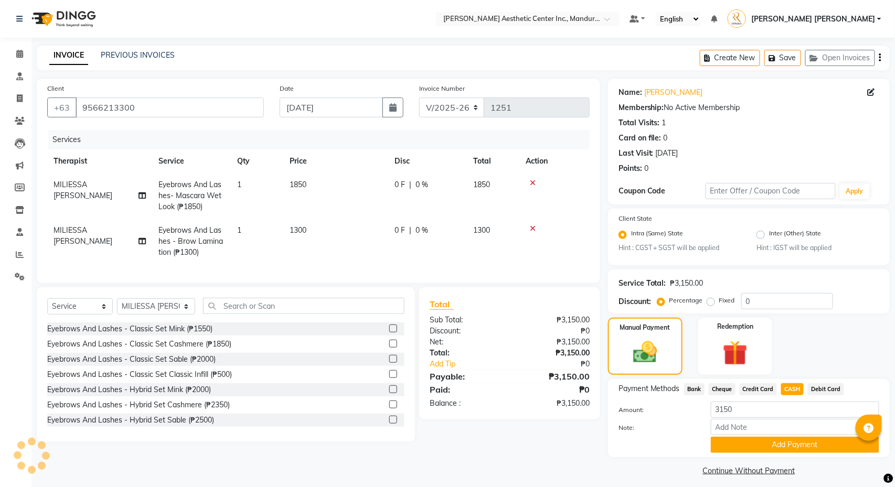
click at [533, 185] on icon at bounding box center [533, 182] width 6 height 7
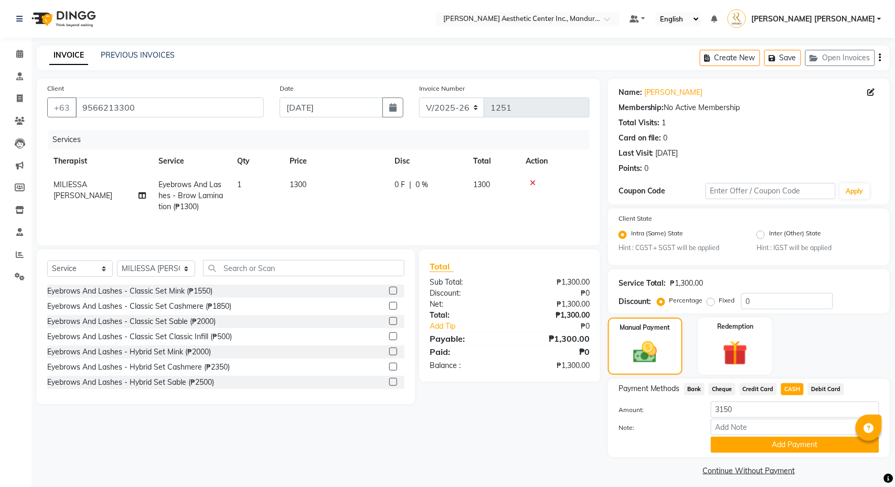
click at [533, 185] on icon at bounding box center [533, 182] width 6 height 7
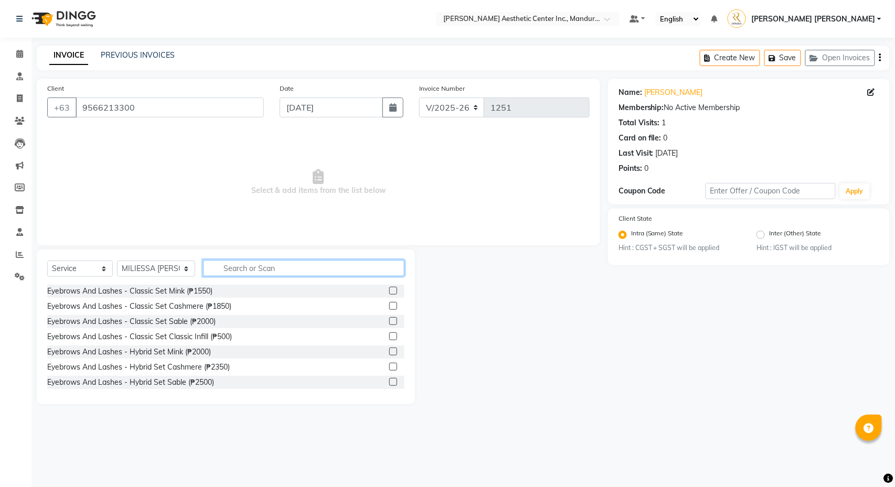
click at [328, 269] on input "text" at bounding box center [303, 268] width 201 height 16
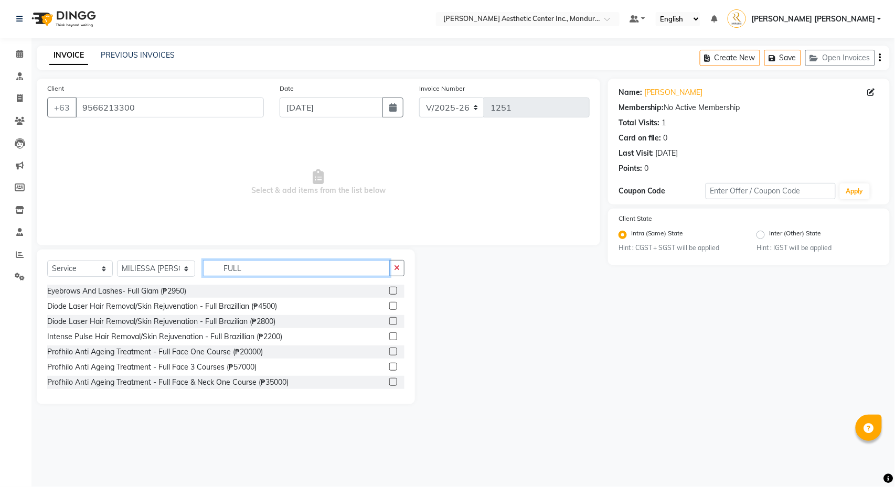
type input "FULL"
click at [392, 294] on label at bounding box center [393, 291] width 8 height 8
click at [392, 294] on input "checkbox" at bounding box center [392, 291] width 7 height 7
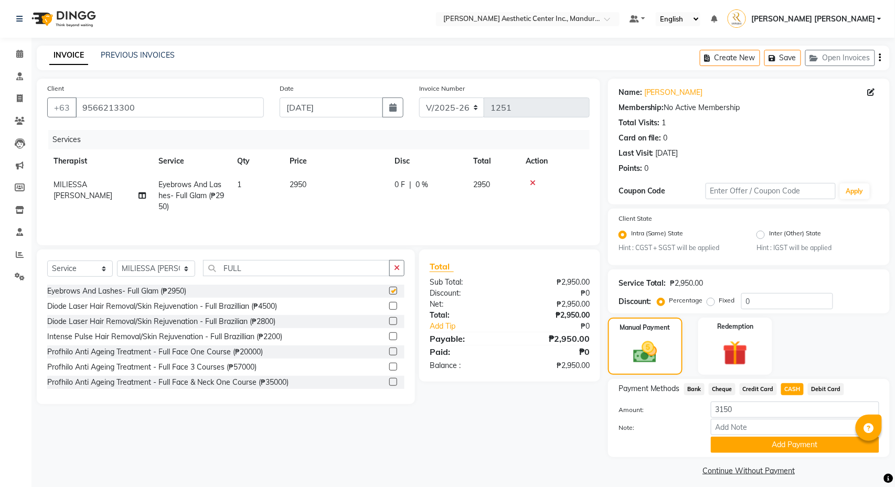
checkbox input "false"
click at [284, 268] on input "FULL" at bounding box center [296, 268] width 187 height 16
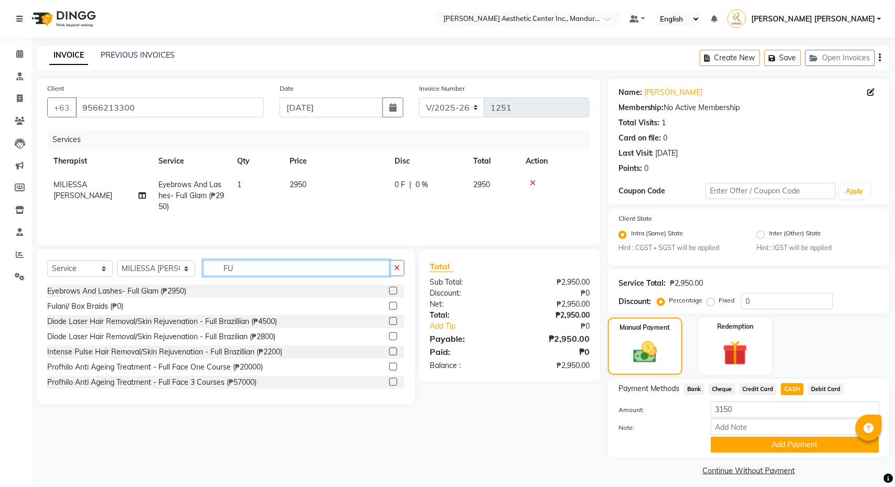
type input "F"
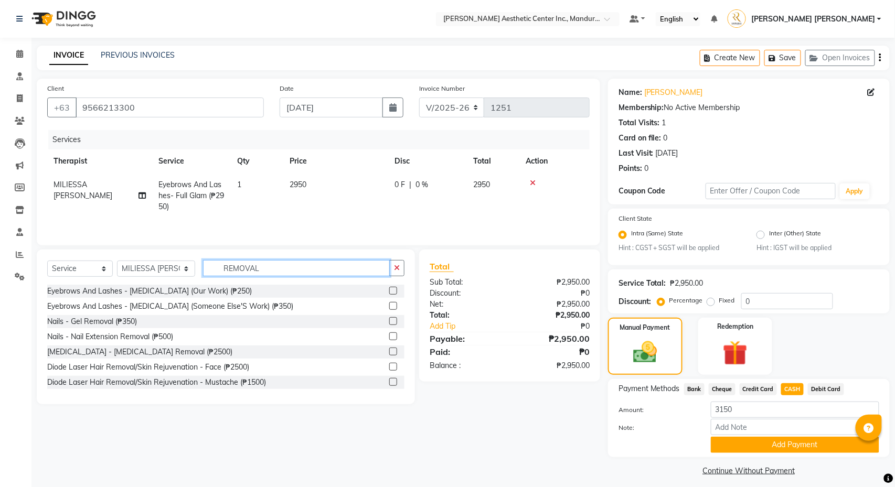
type input "REMOVAL"
click at [394, 305] on label at bounding box center [393, 306] width 8 height 8
click at [394, 305] on input "checkbox" at bounding box center [392, 306] width 7 height 7
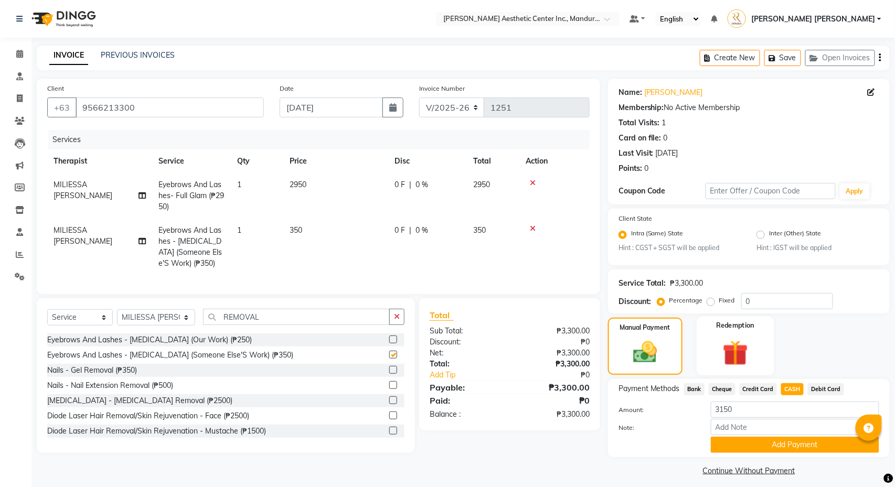
checkbox input "false"
click at [769, 391] on span "Credit Card" at bounding box center [759, 389] width 38 height 12
type input "3300"
click at [800, 393] on span "CASH" at bounding box center [792, 389] width 23 height 12
click at [140, 197] on icon at bounding box center [141, 195] width 7 height 7
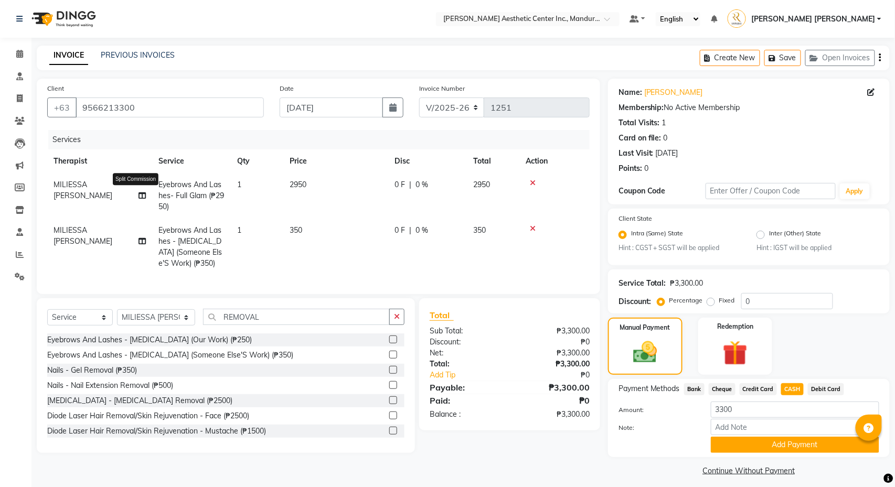
select select "69743"
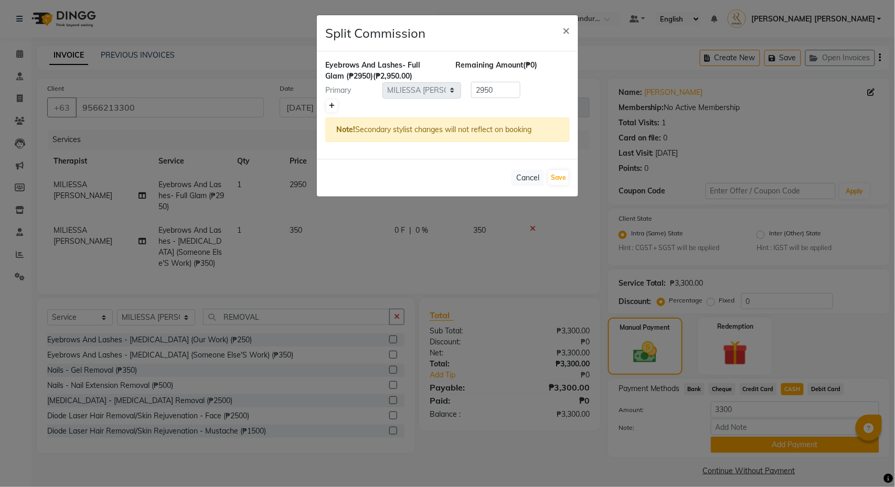
click at [329, 103] on icon at bounding box center [332, 106] width 6 height 6
type input "1475"
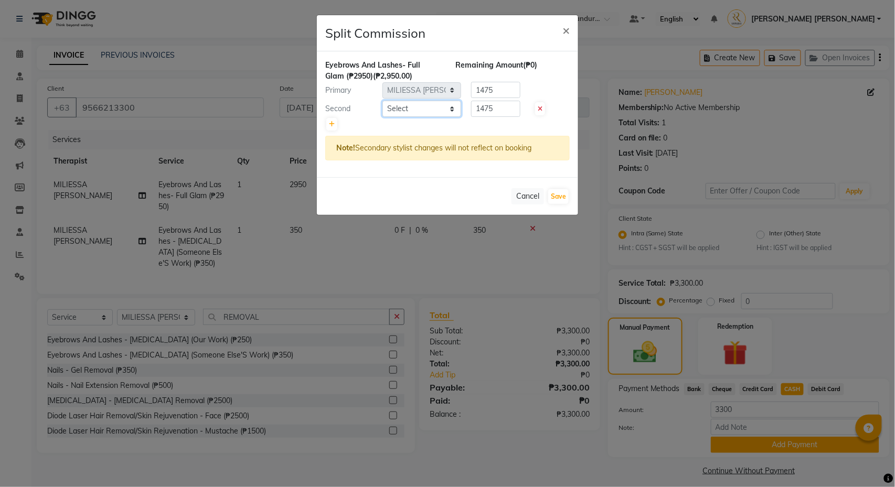
select select "46409"
click at [561, 204] on button "Save" at bounding box center [558, 196] width 20 height 15
select select "Select"
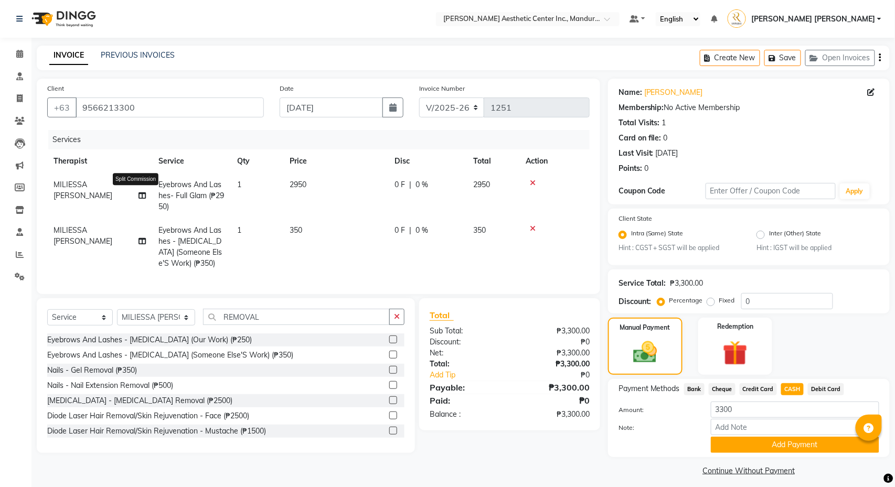
click at [138, 199] on icon at bounding box center [141, 195] width 7 height 7
select select "69743"
select select "46409"
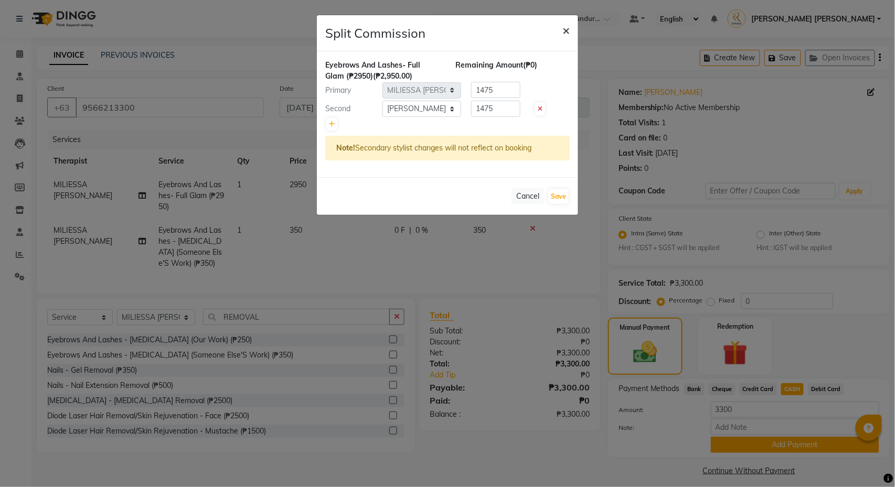
click at [567, 30] on span "×" at bounding box center [565, 30] width 7 height 16
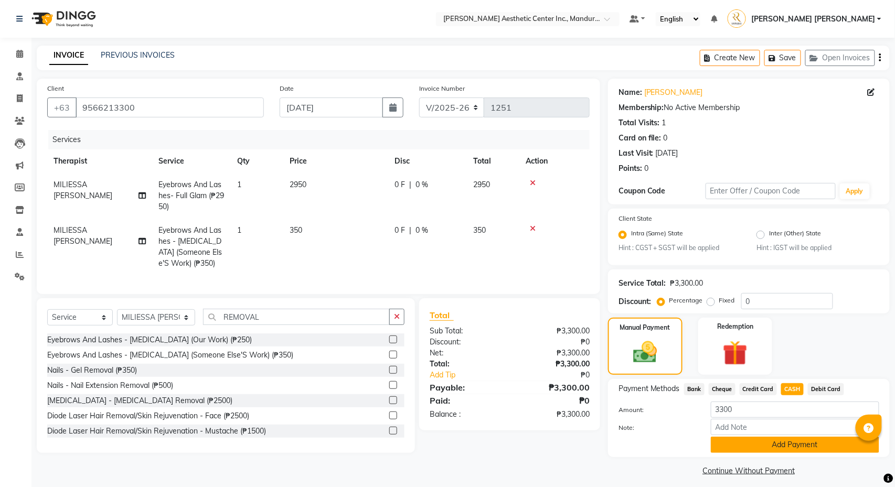
click at [764, 447] on button "Add Payment" at bounding box center [795, 445] width 168 height 16
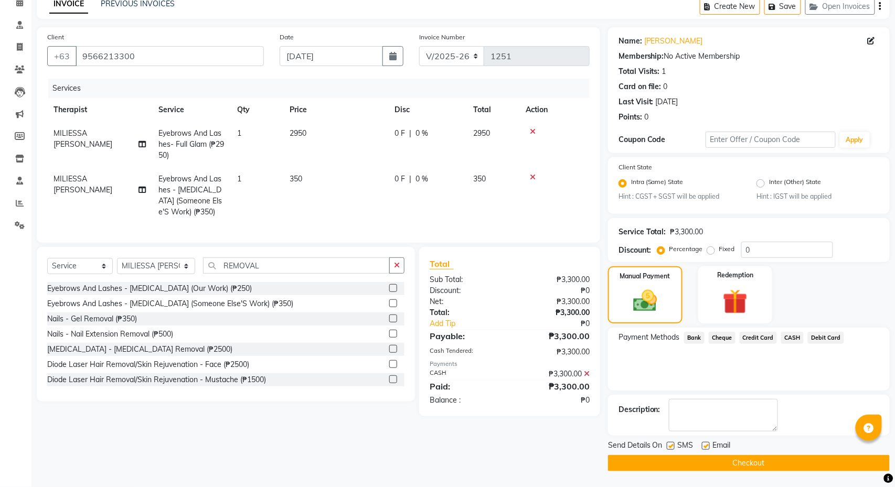
scroll to position [53, 0]
click at [755, 463] on button "Checkout" at bounding box center [749, 463] width 282 height 16
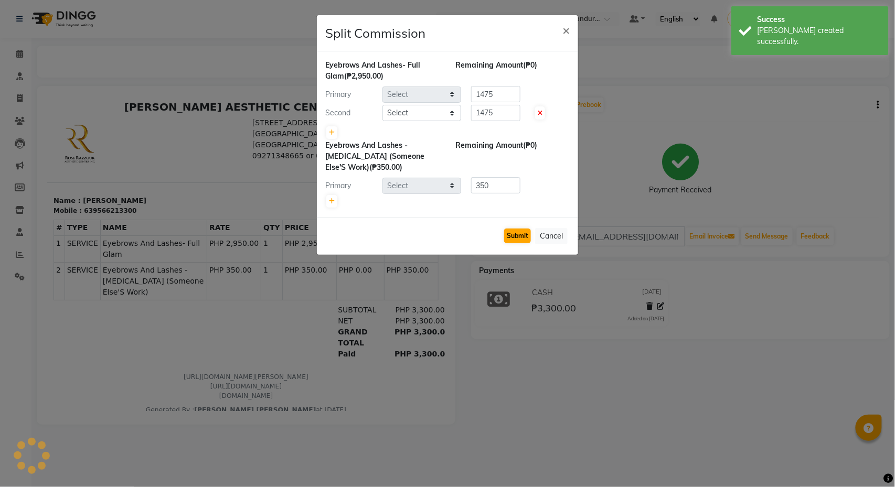
click at [516, 238] on button "Submit" at bounding box center [517, 236] width 27 height 15
select select "69743"
select select "46409"
select select "69743"
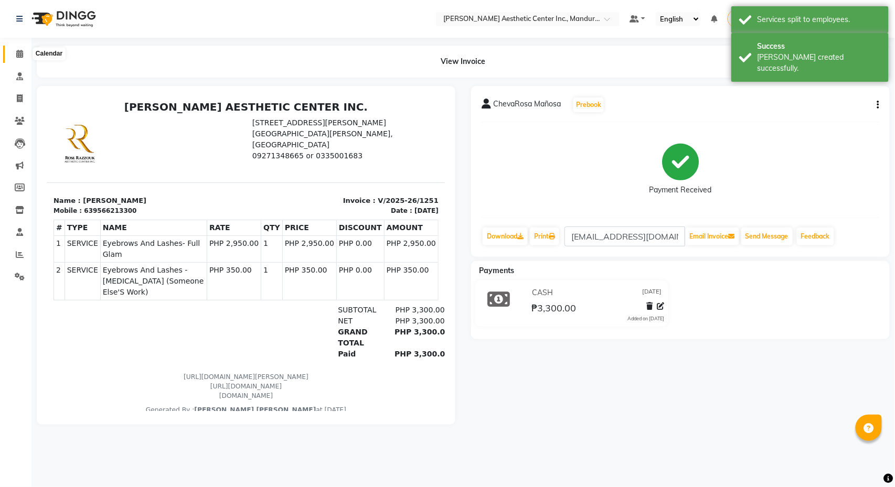
click at [21, 55] on icon at bounding box center [19, 54] width 7 height 8
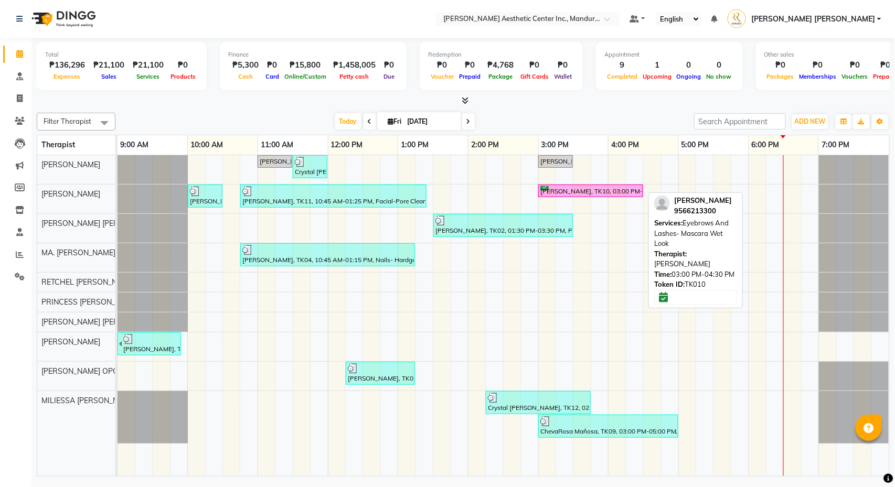
click at [586, 192] on div "Cara Eclavea, TK10, 03:00 PM-04:30 PM, Eyebrows And Lashes- Mascara Wet Look" at bounding box center [590, 191] width 103 height 10
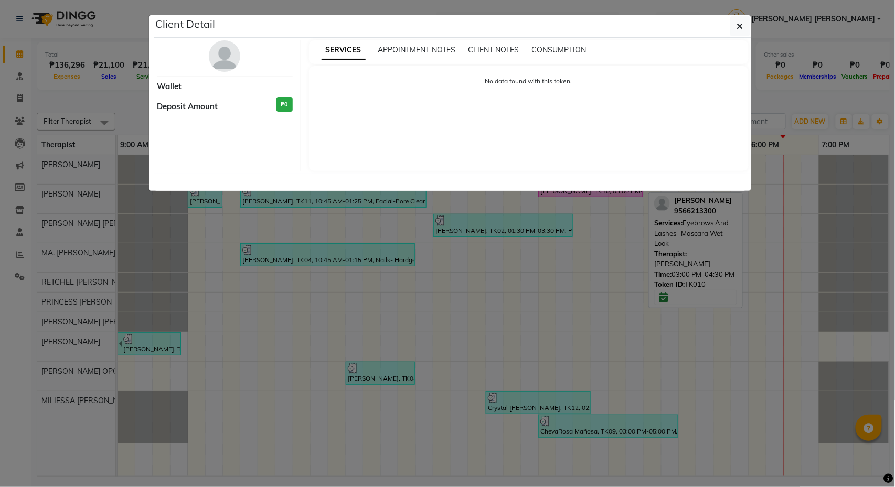
select select "6"
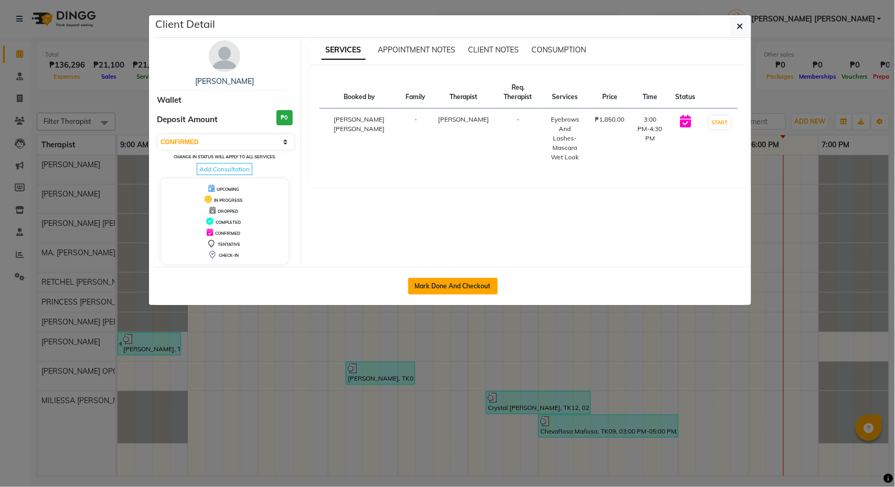
click at [450, 292] on button "Mark Done And Checkout" at bounding box center [453, 286] width 90 height 17
select select "service"
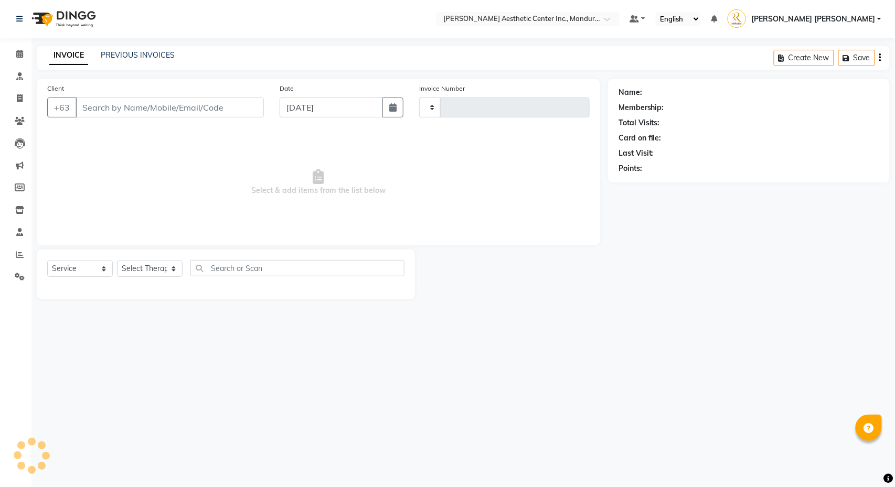
type input "1252"
select select "6259"
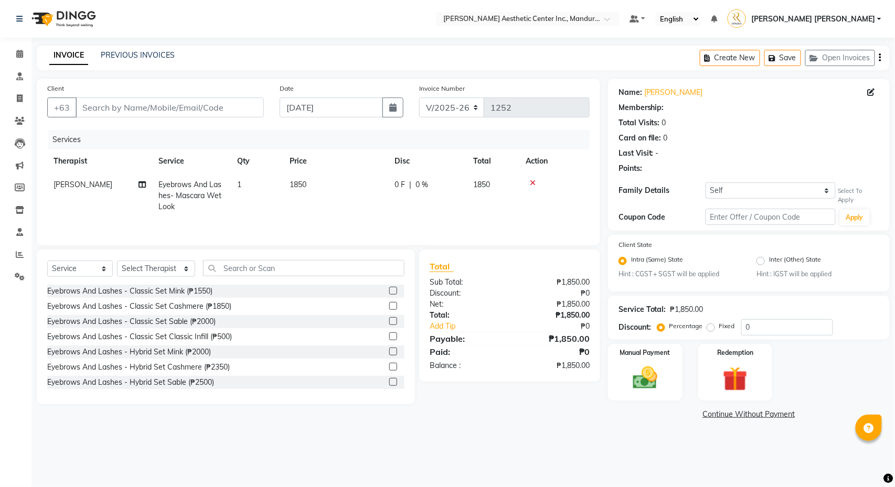
type input "9566213300"
select select "46412"
click at [258, 271] on input "text" at bounding box center [303, 268] width 201 height 16
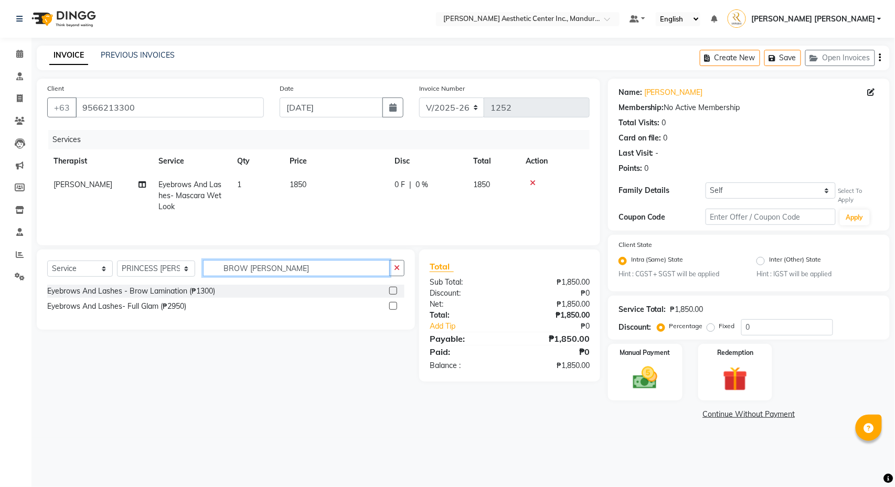
type input "BROW LAM"
click at [395, 289] on label at bounding box center [393, 291] width 8 height 8
click at [395, 289] on input "checkbox" at bounding box center [392, 291] width 7 height 7
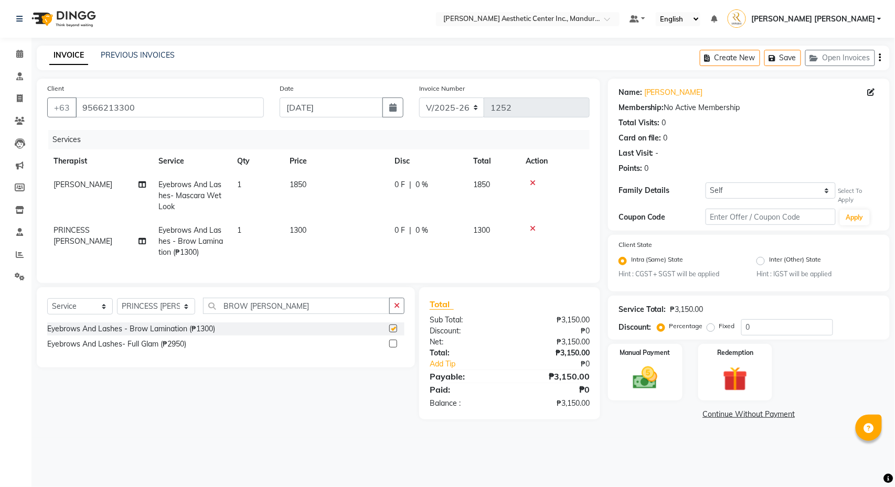
checkbox input "false"
click at [672, 376] on div "Manual Payment" at bounding box center [644, 372] width 77 height 59
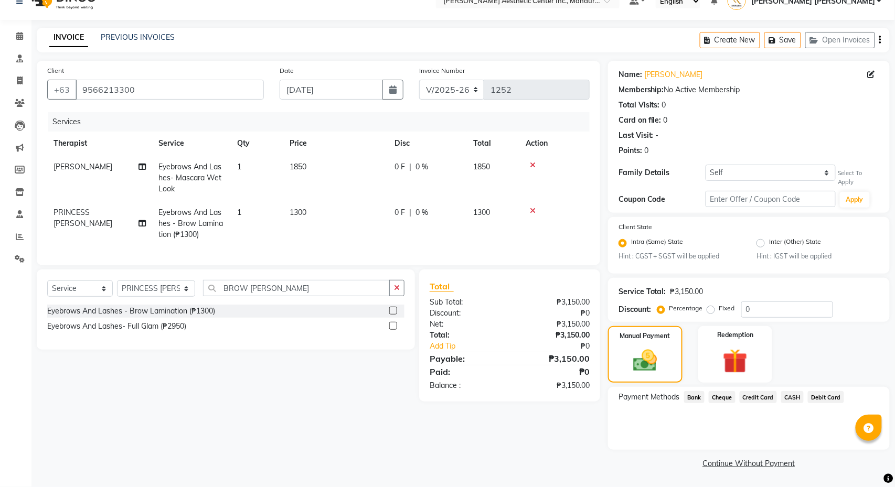
scroll to position [19, 0]
click at [800, 396] on span "CASH" at bounding box center [792, 397] width 23 height 12
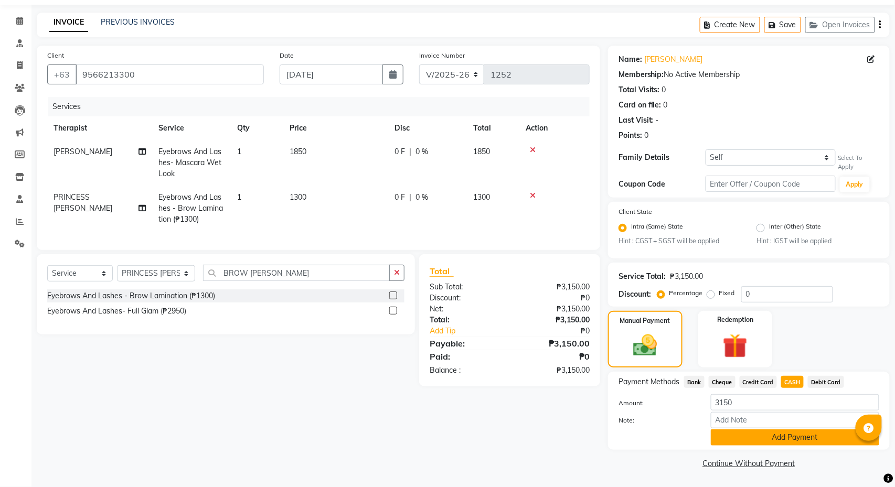
scroll to position [34, 0]
click at [791, 438] on button "Add Payment" at bounding box center [795, 438] width 168 height 16
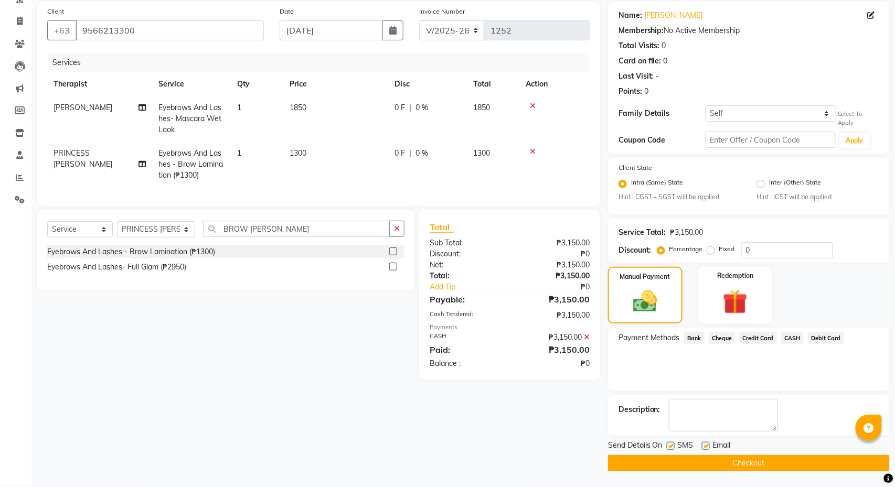
scroll to position [80, 0]
click at [790, 466] on button "Checkout" at bounding box center [749, 463] width 282 height 16
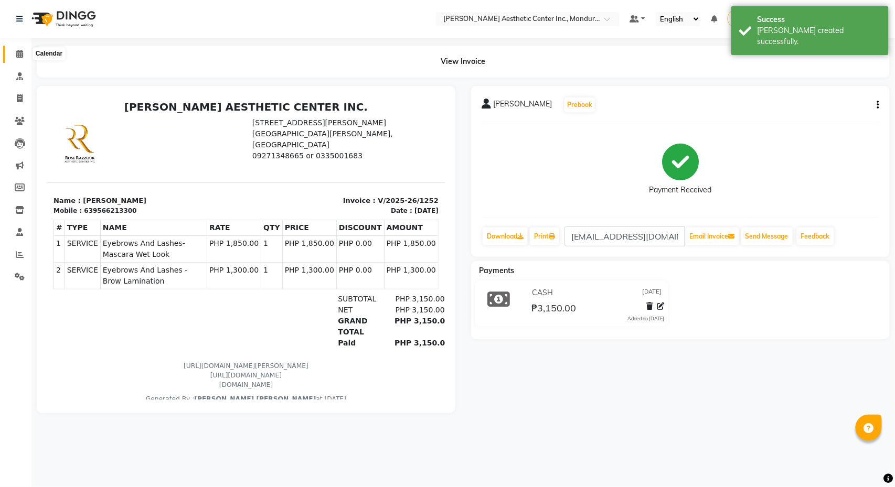
click at [14, 55] on span at bounding box center [19, 54] width 18 height 12
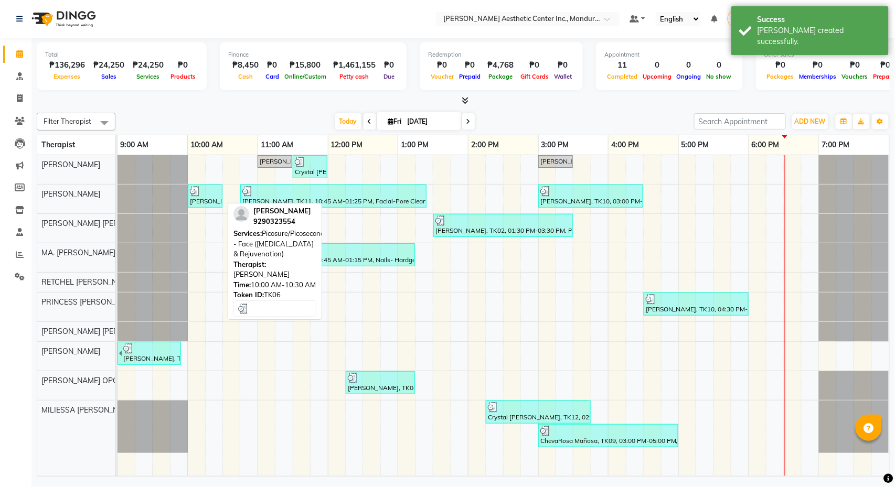
click at [200, 194] on img at bounding box center [195, 191] width 10 height 10
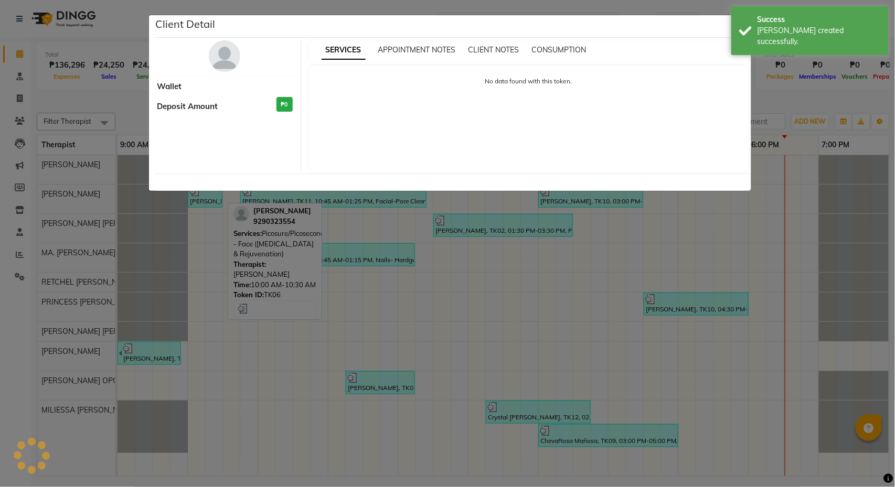
select select "3"
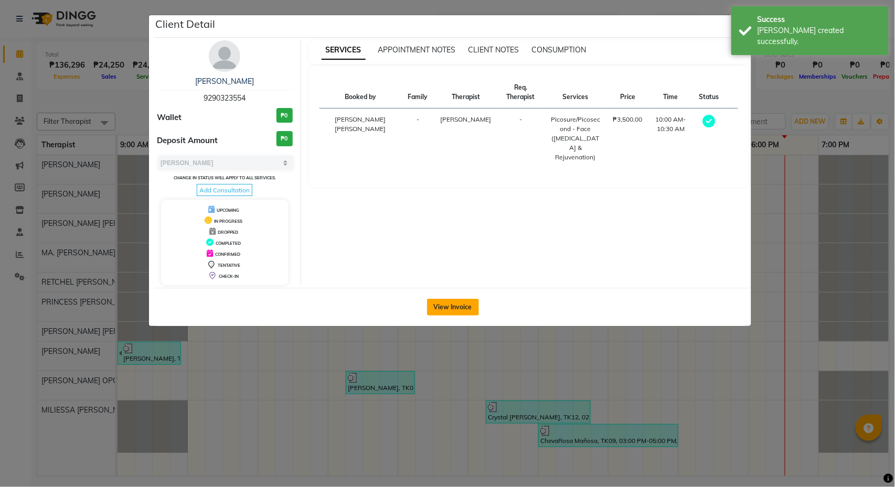
click at [442, 315] on button "View Invoice" at bounding box center [453, 307] width 52 height 17
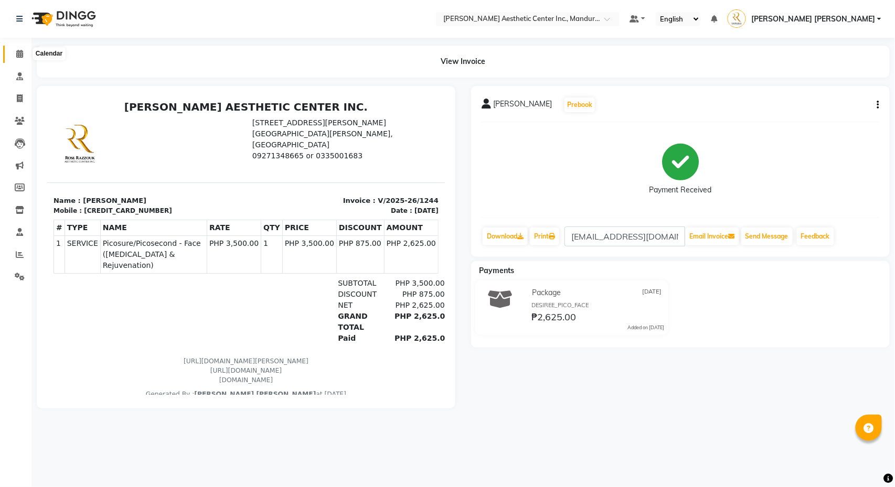
click at [14, 55] on span at bounding box center [19, 54] width 18 height 12
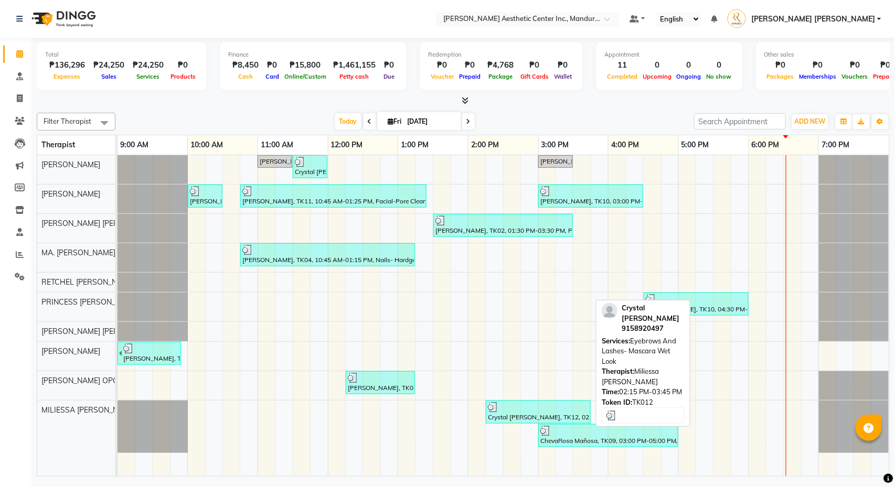
click at [520, 422] on div "Crystal [PERSON_NAME], TK12, 02:15 PM-03:45 PM, Eyebrows And Lashes- Mascara We…" at bounding box center [538, 412] width 103 height 20
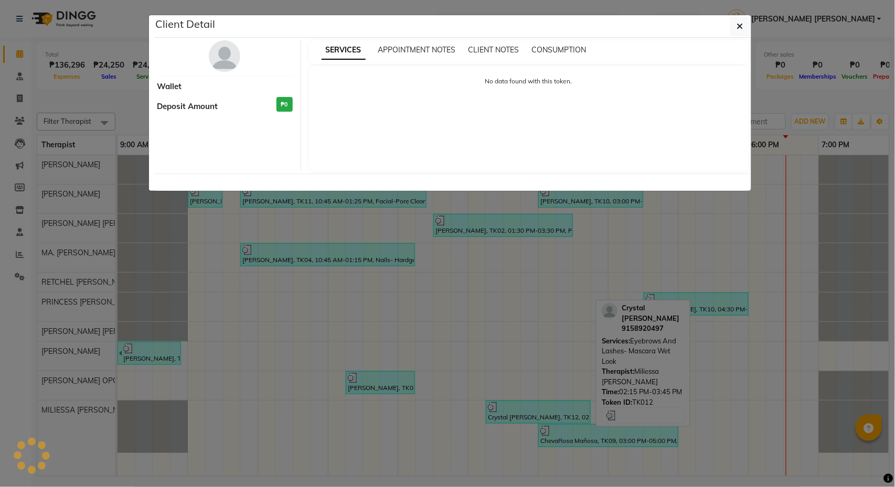
select select "3"
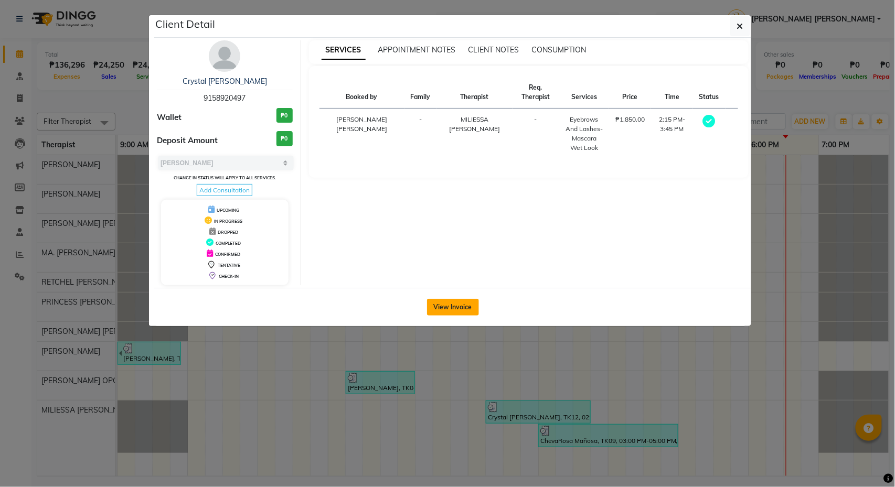
click at [450, 311] on button "View Invoice" at bounding box center [453, 307] width 52 height 17
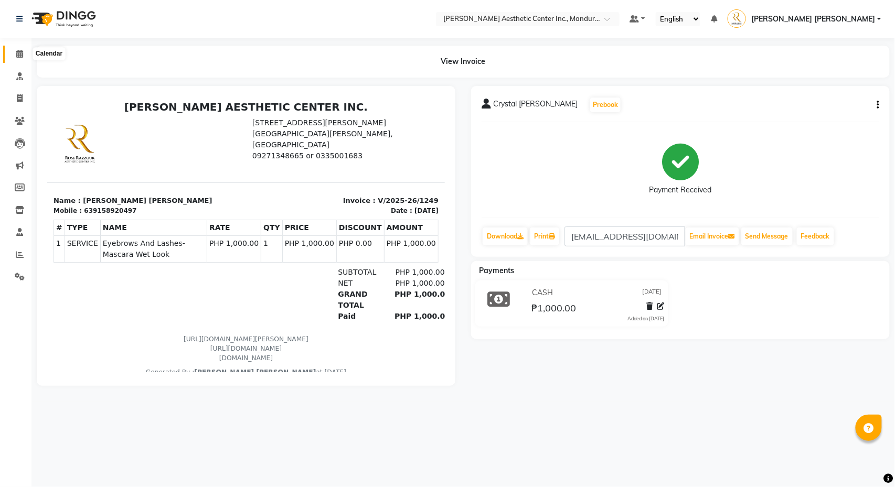
click at [16, 50] on icon at bounding box center [19, 54] width 7 height 8
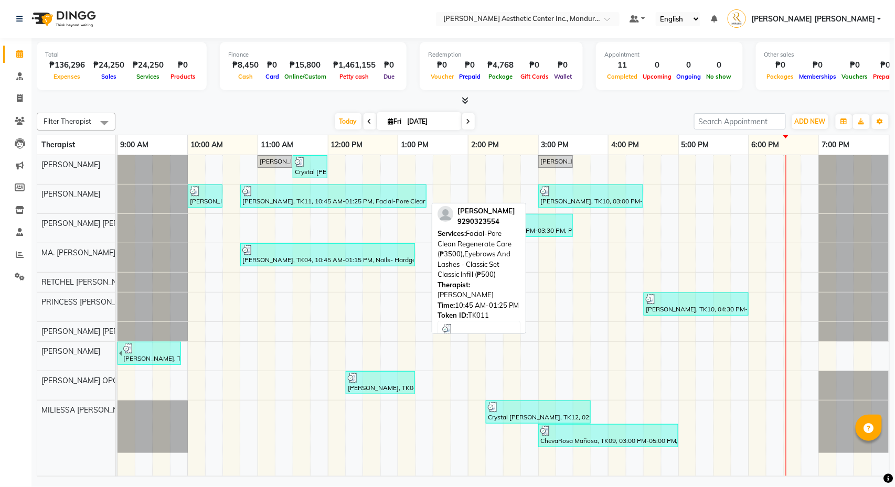
click at [347, 202] on div "[PERSON_NAME], TK11, 10:45 AM-01:25 PM, Facial-Pore Clean Regenerate Care (₱350…" at bounding box center [333, 196] width 184 height 20
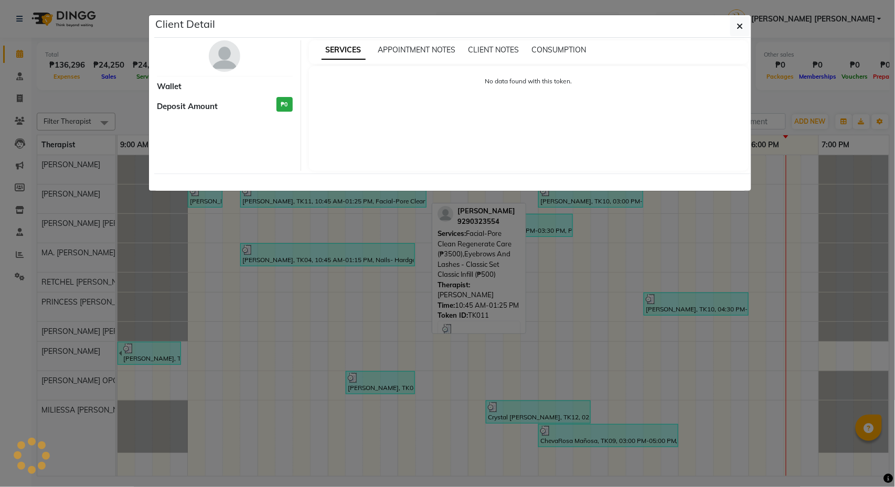
select select "3"
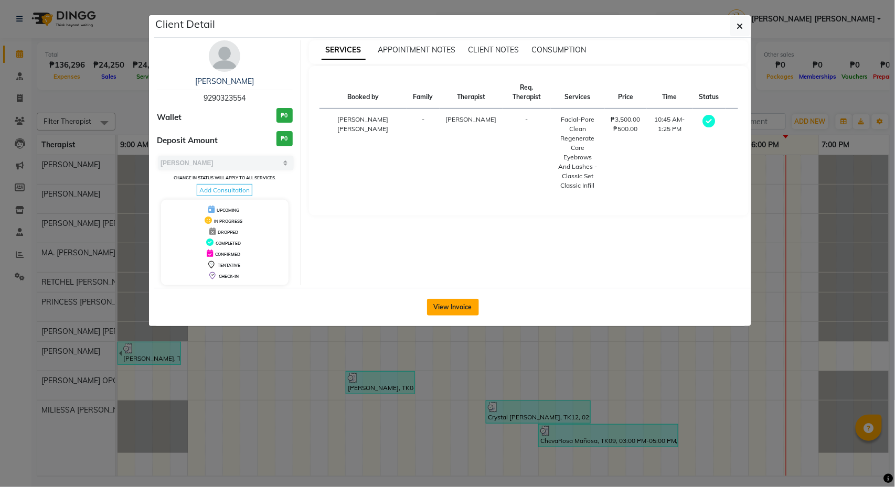
click at [448, 304] on button "View Invoice" at bounding box center [453, 307] width 52 height 17
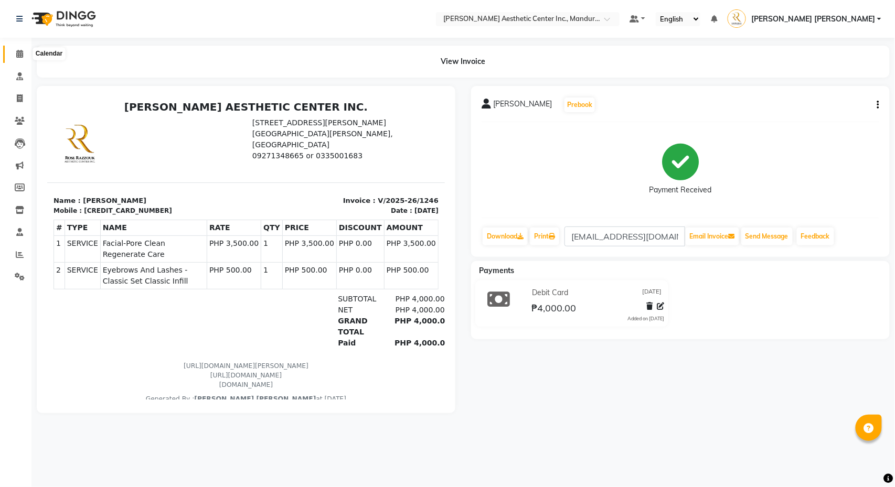
click at [22, 52] on icon at bounding box center [19, 54] width 7 height 8
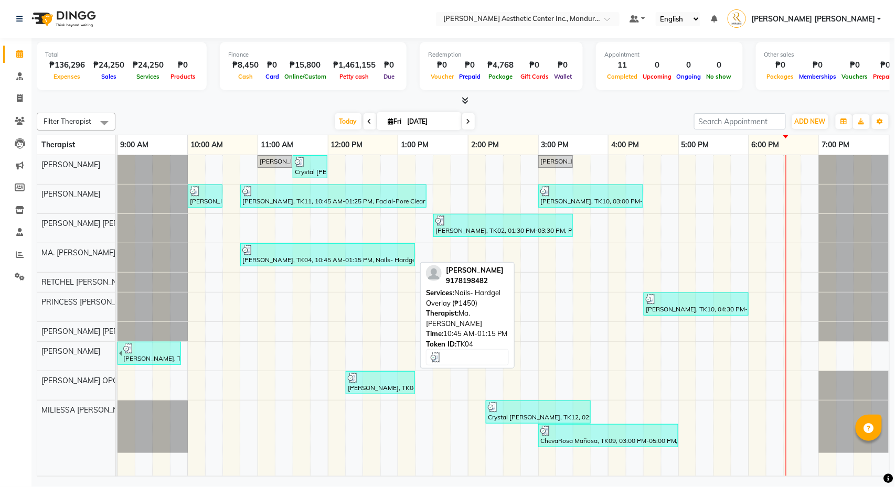
click at [343, 255] on div at bounding box center [327, 250] width 170 height 10
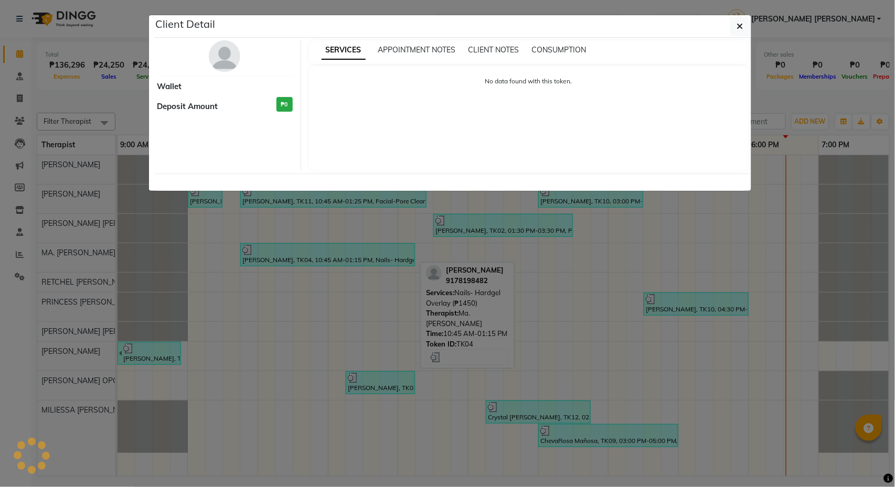
select select "3"
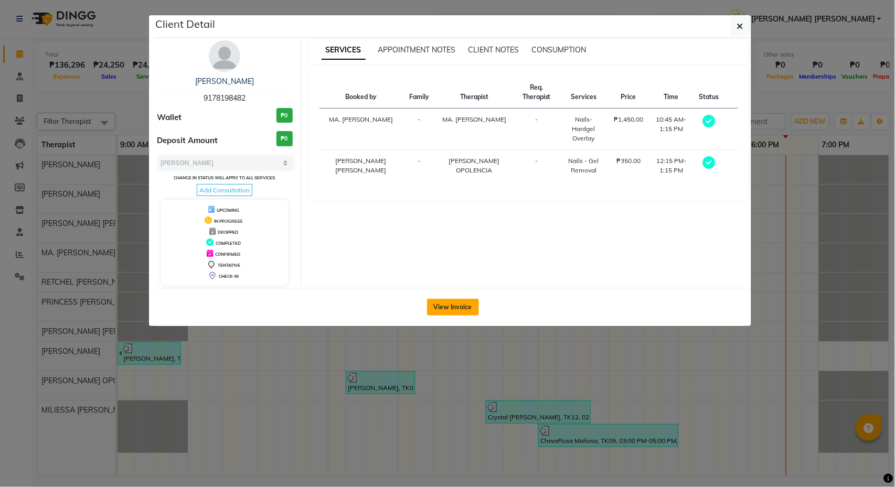
click at [446, 313] on button "View Invoice" at bounding box center [453, 307] width 52 height 17
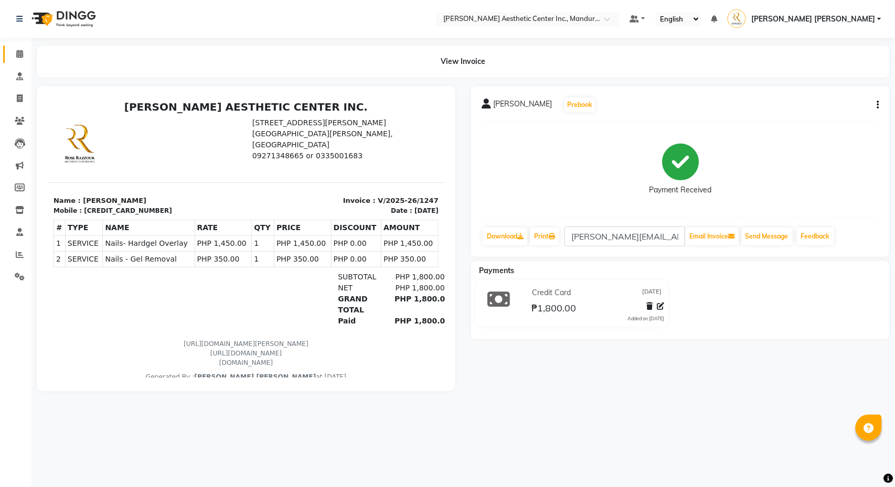
click at [19, 47] on link "Calendar" at bounding box center [15, 54] width 25 height 17
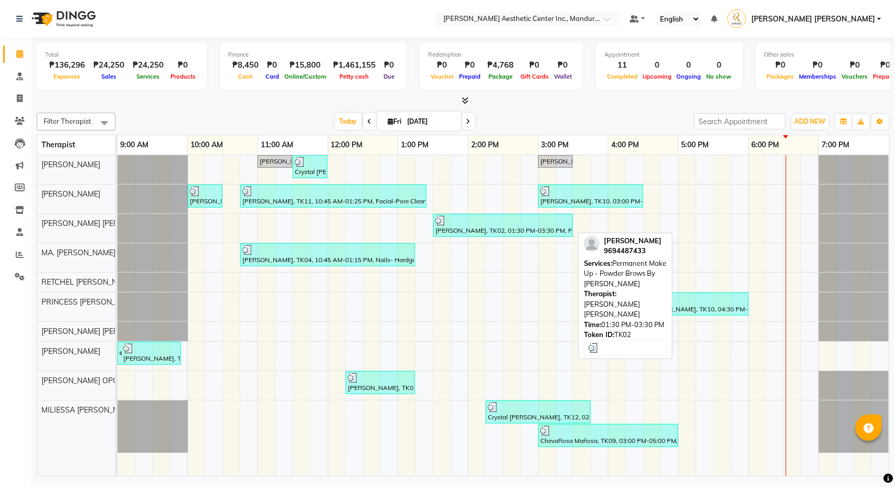
click at [469, 223] on div at bounding box center [502, 221] width 135 height 10
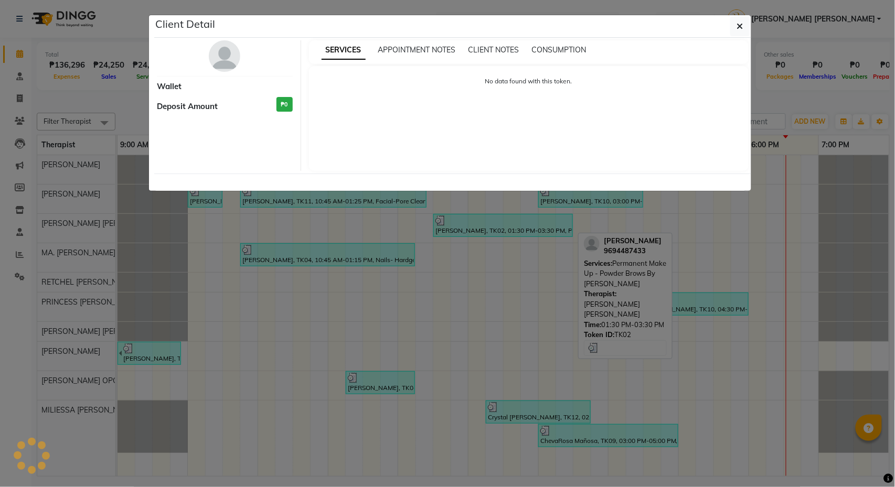
select select "3"
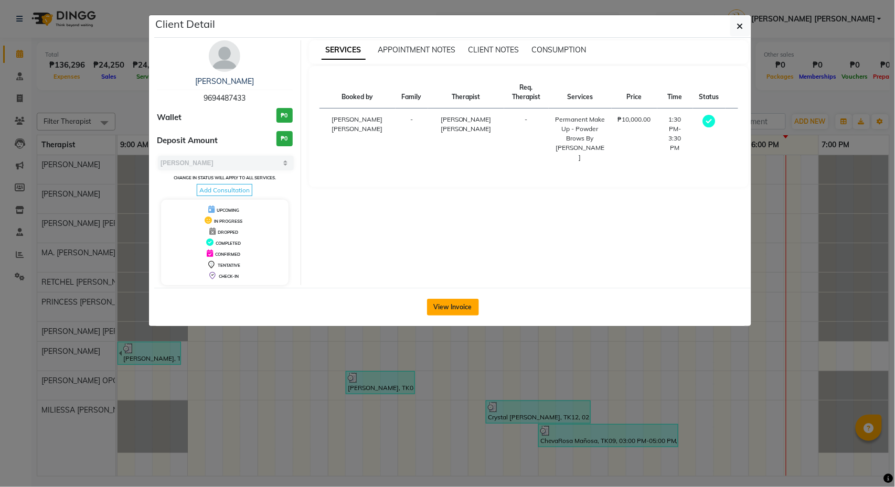
click at [456, 311] on button "View Invoice" at bounding box center [453, 307] width 52 height 17
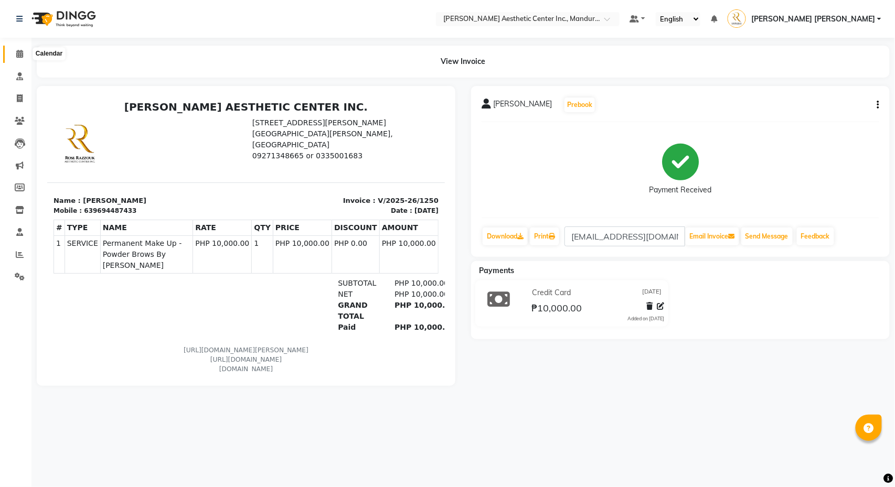
click at [15, 55] on span at bounding box center [19, 54] width 18 height 12
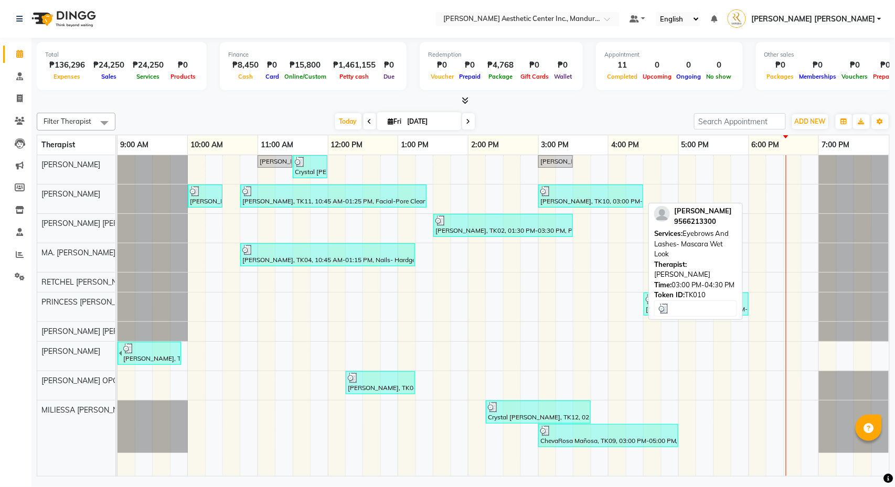
click at [602, 199] on div "Cara Eclavea, TK10, 03:00 PM-04:30 PM, Eyebrows And Lashes- Mascara Wet Look" at bounding box center [590, 196] width 103 height 20
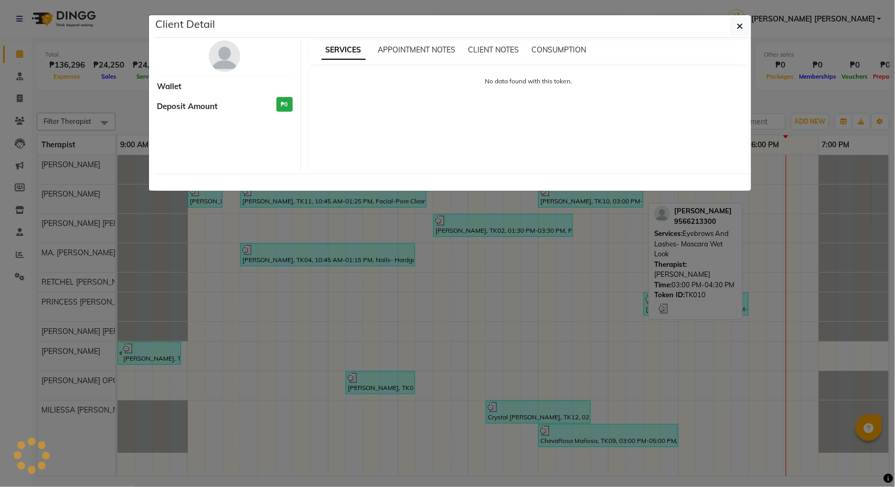
select select "3"
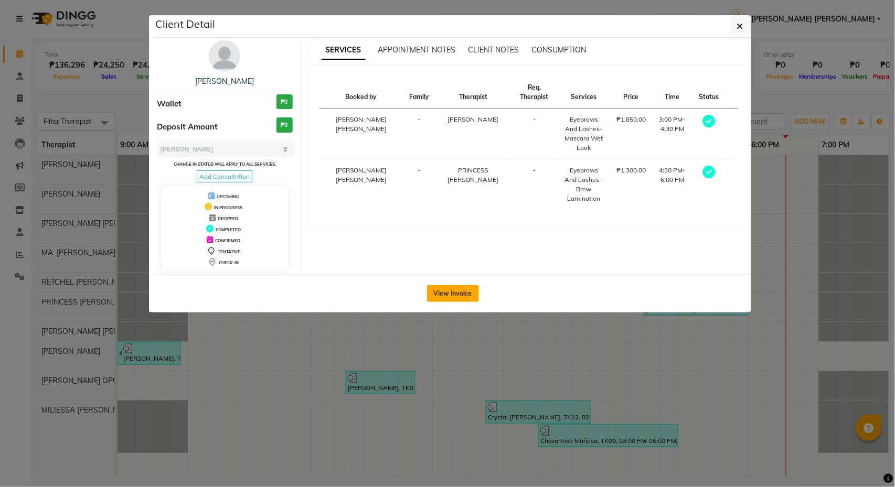
click at [466, 301] on button "View Invoice" at bounding box center [453, 293] width 52 height 17
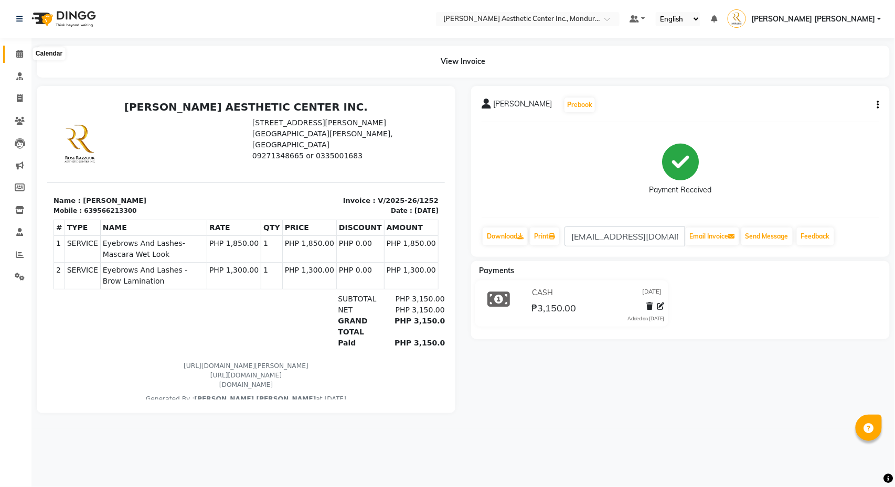
click at [19, 54] on icon at bounding box center [19, 54] width 7 height 8
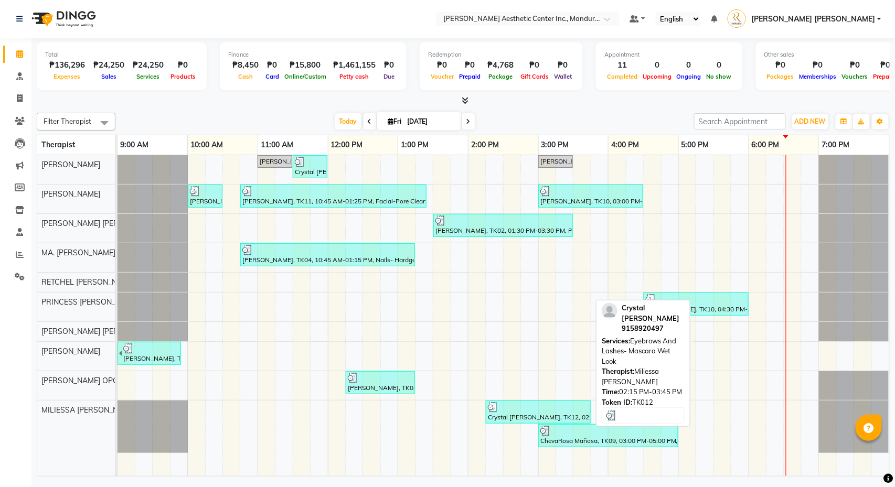
click at [508, 416] on div "Crystal [PERSON_NAME], TK12, 02:15 PM-03:45 PM, Eyebrows And Lashes- Mascara We…" at bounding box center [538, 412] width 103 height 20
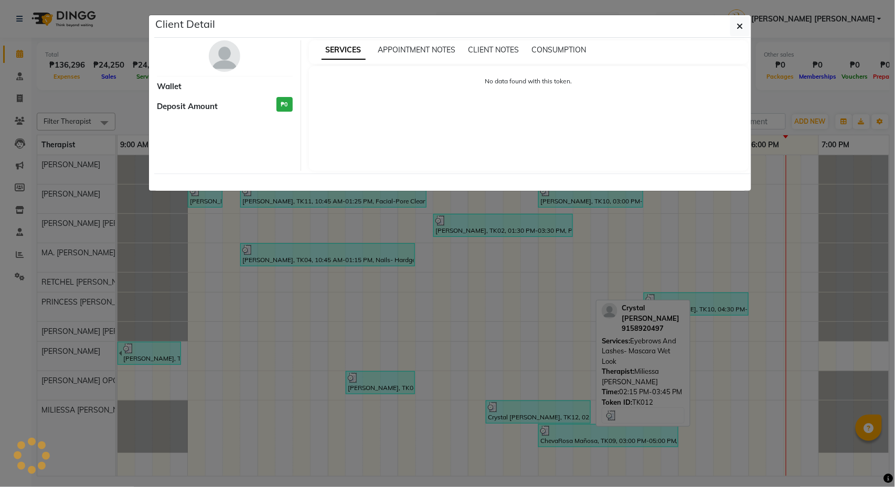
select select "3"
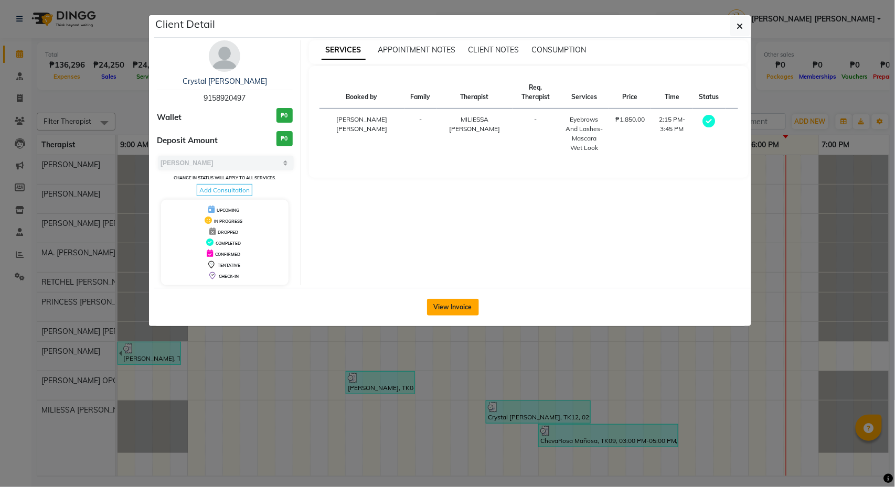
click at [454, 313] on button "View Invoice" at bounding box center [453, 307] width 52 height 17
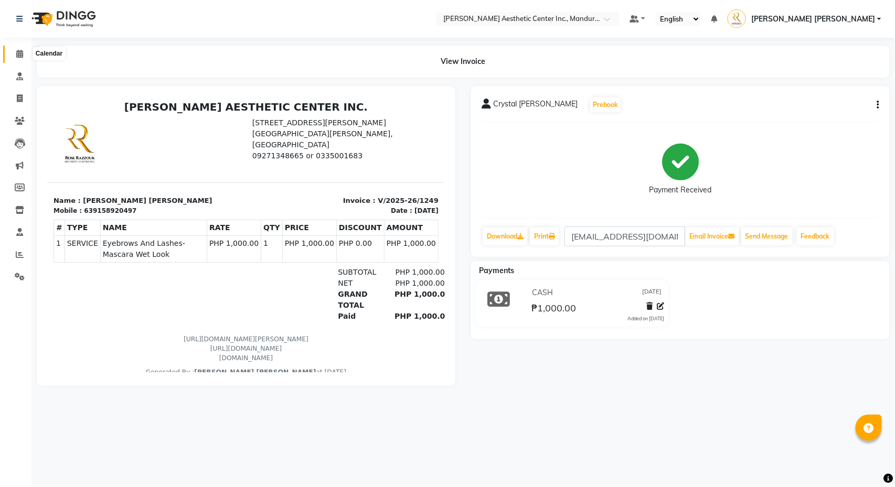
click at [18, 57] on icon at bounding box center [19, 54] width 7 height 8
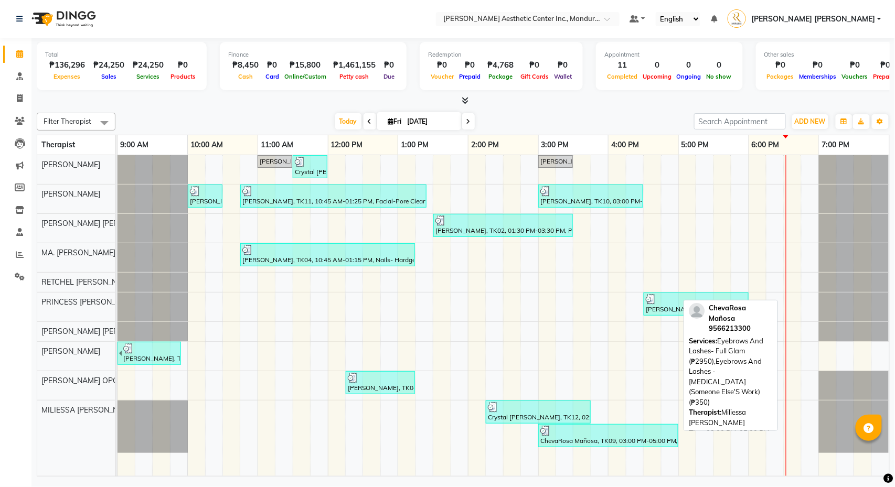
click at [643, 427] on link "ChevaRosa Mañosa, TK09, 03:00 PM-05:00 PM, Eyebrows And Lashes- Full Glam (₱295…" at bounding box center [608, 435] width 140 height 23
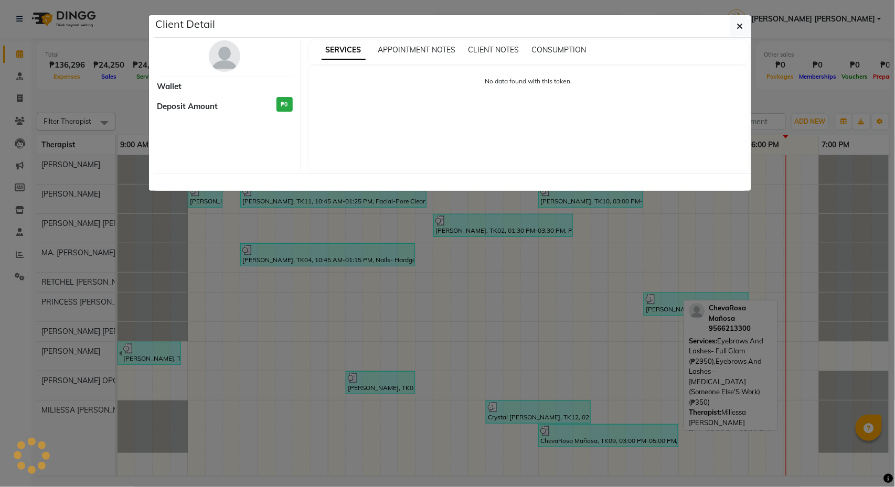
select select "3"
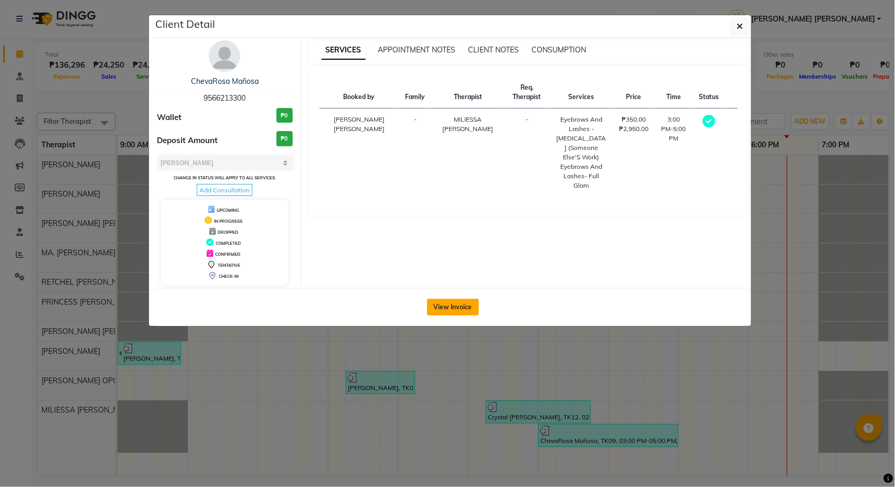
click at [467, 309] on button "View Invoice" at bounding box center [453, 307] width 52 height 17
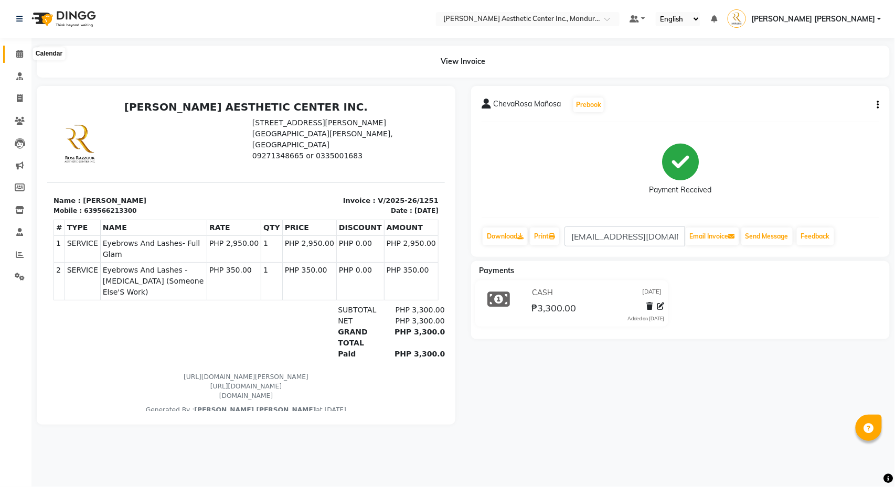
click at [13, 55] on span at bounding box center [19, 54] width 18 height 12
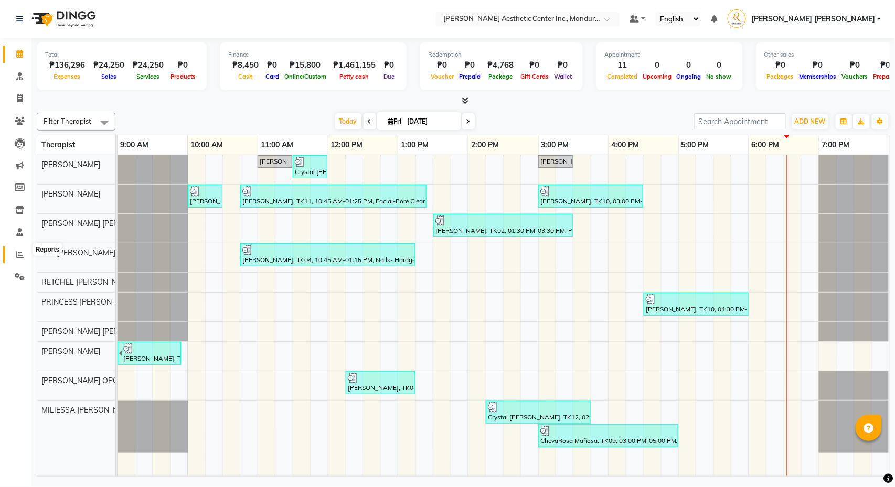
click at [15, 250] on span at bounding box center [19, 255] width 18 height 12
